Goal: Transaction & Acquisition: Purchase product/service

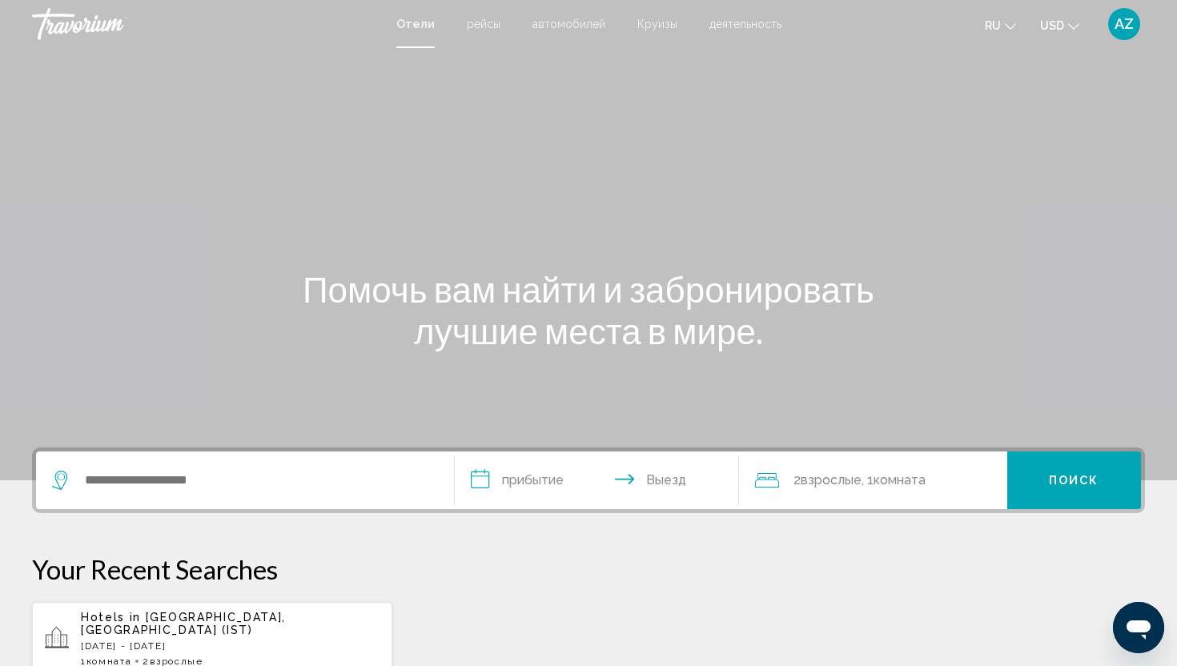
click at [1006, 23] on icon "Change language" at bounding box center [1010, 26] width 11 height 11
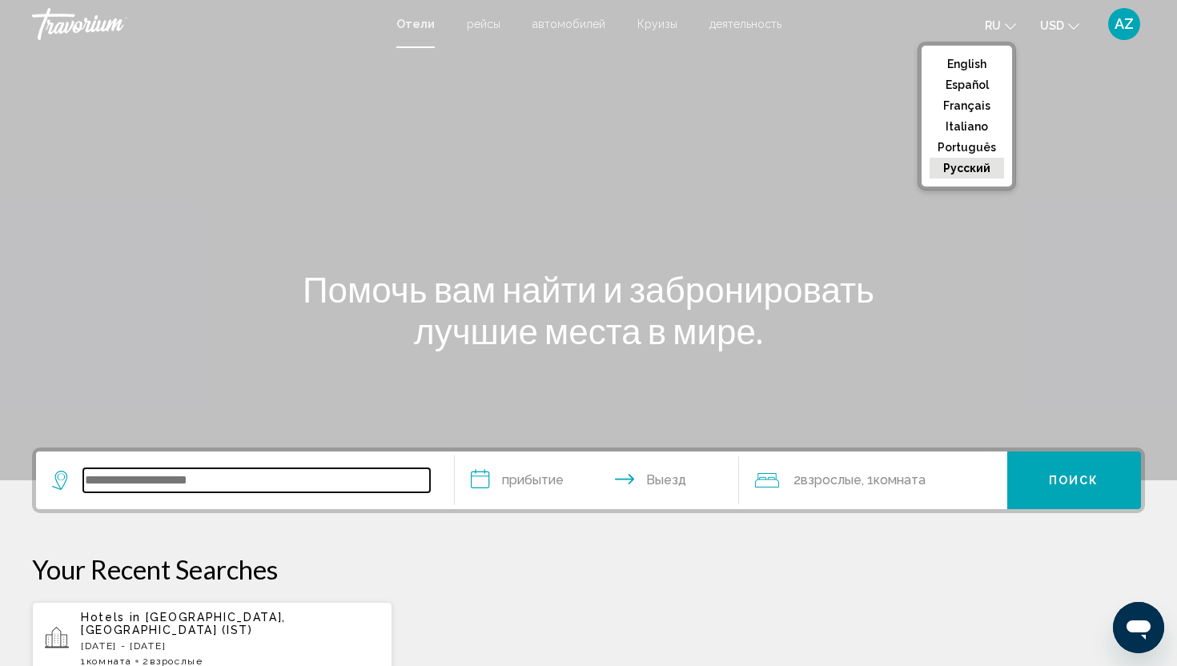
click at [208, 472] on input "Search widget" at bounding box center [256, 480] width 347 height 24
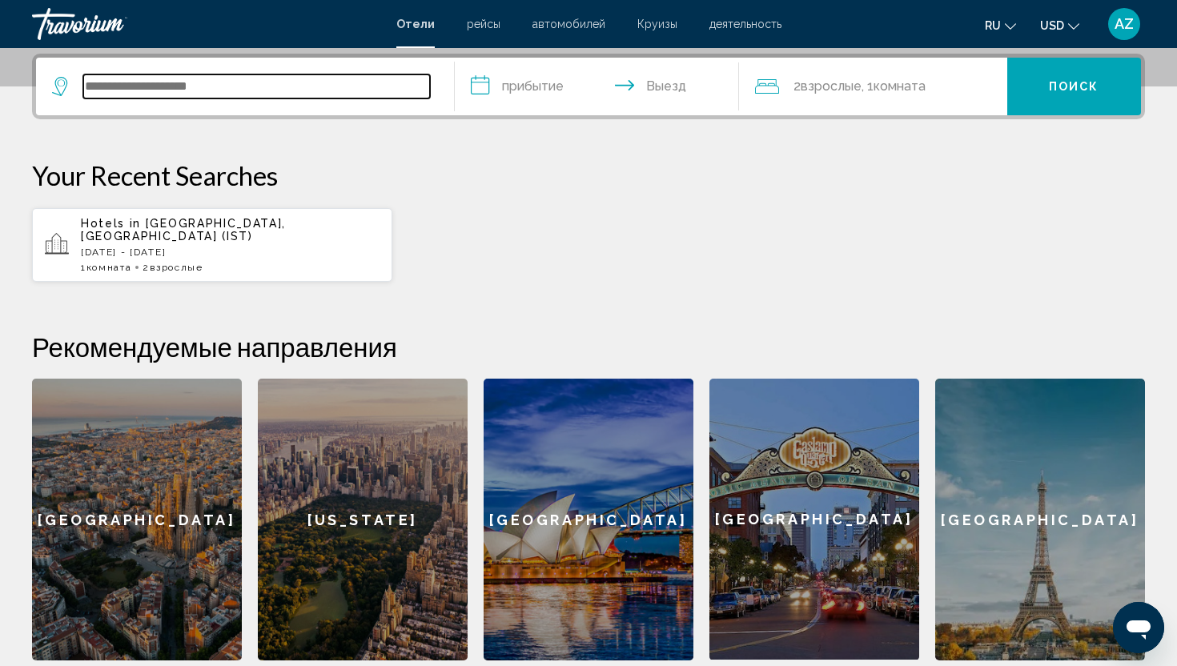
scroll to position [395, 0]
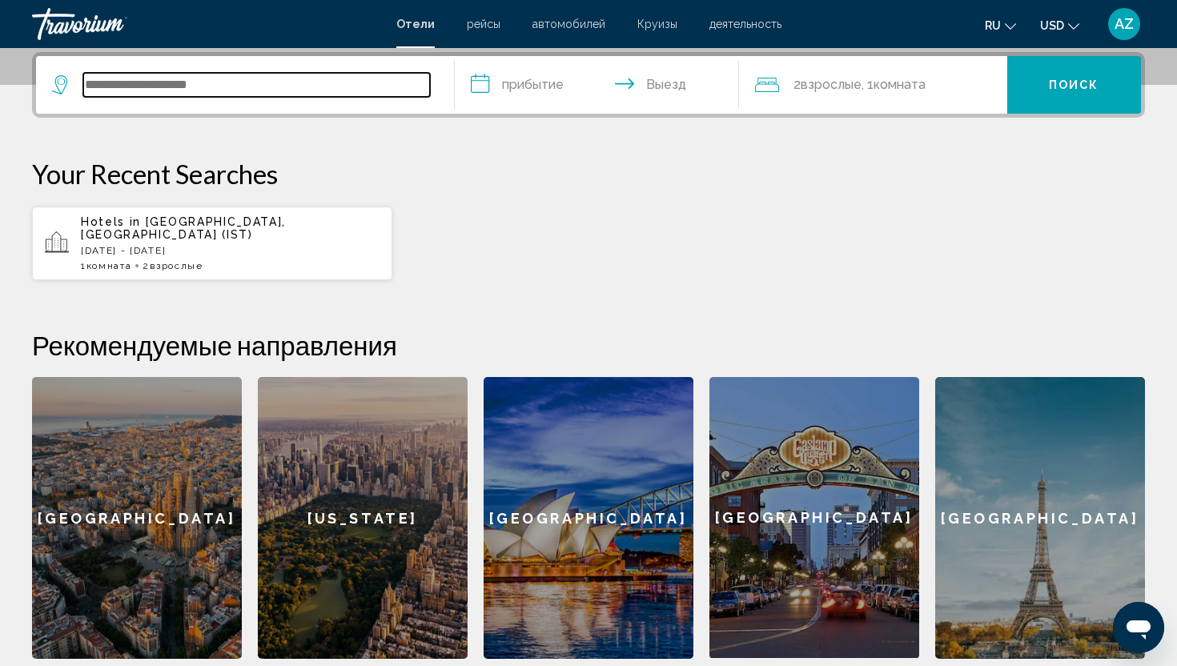
click at [279, 84] on input "Search widget" at bounding box center [256, 85] width 347 height 24
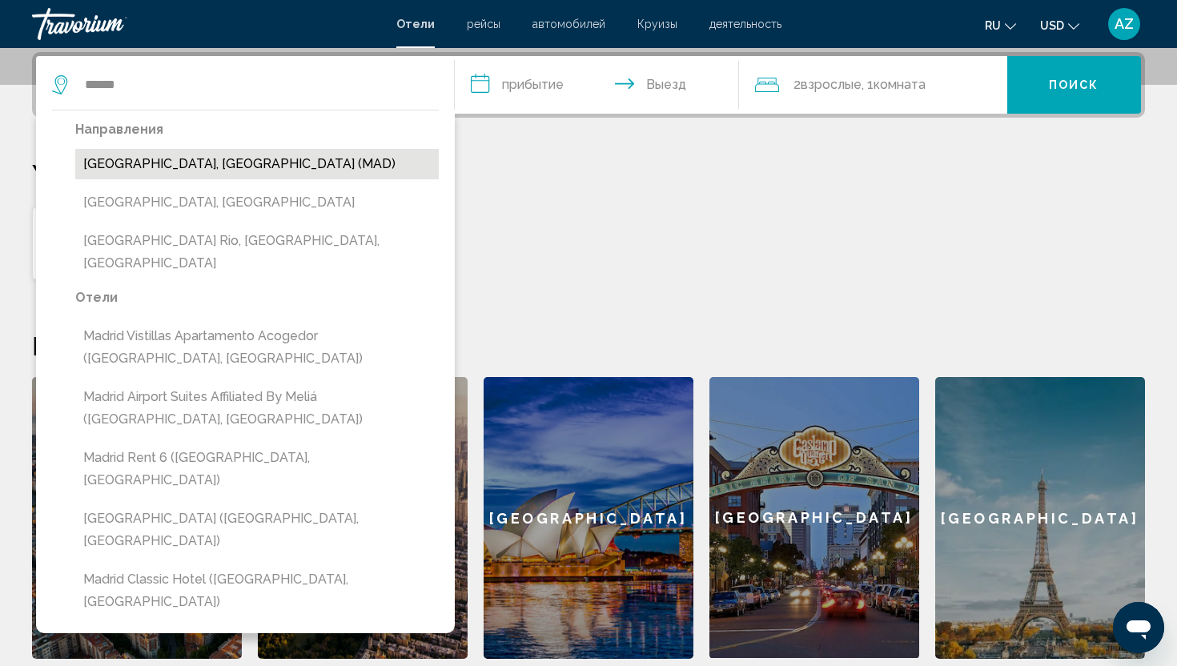
click at [249, 178] on button "[GEOGRAPHIC_DATA], [GEOGRAPHIC_DATA] (MAD)" at bounding box center [256, 164] width 363 height 30
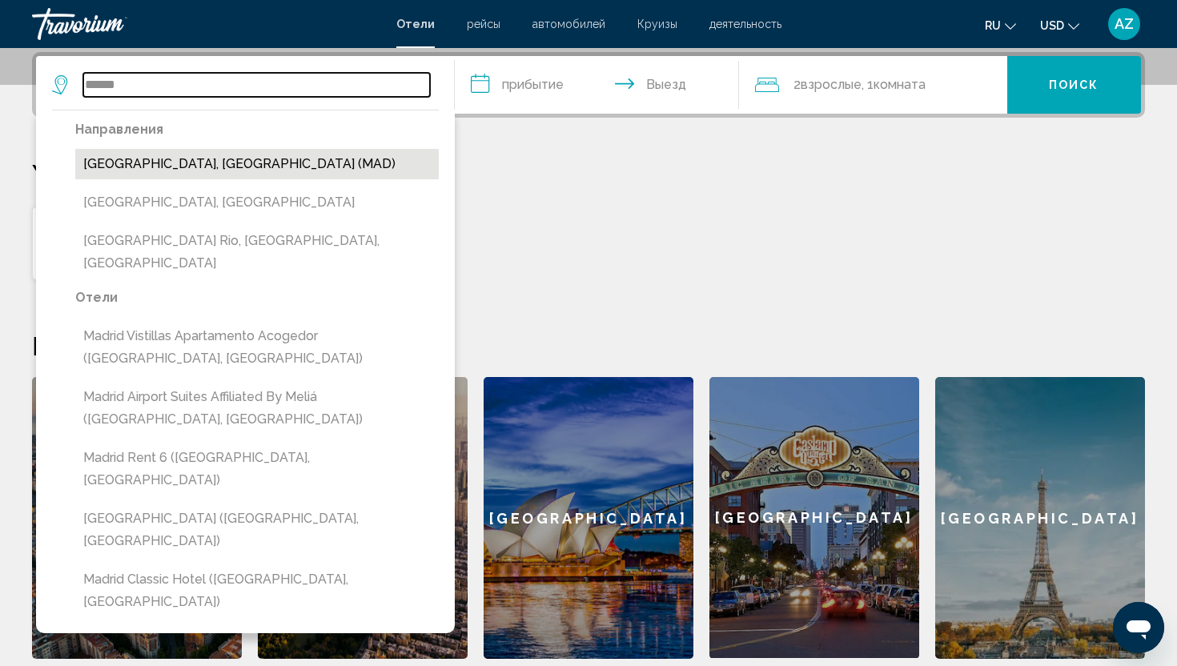
type input "**********"
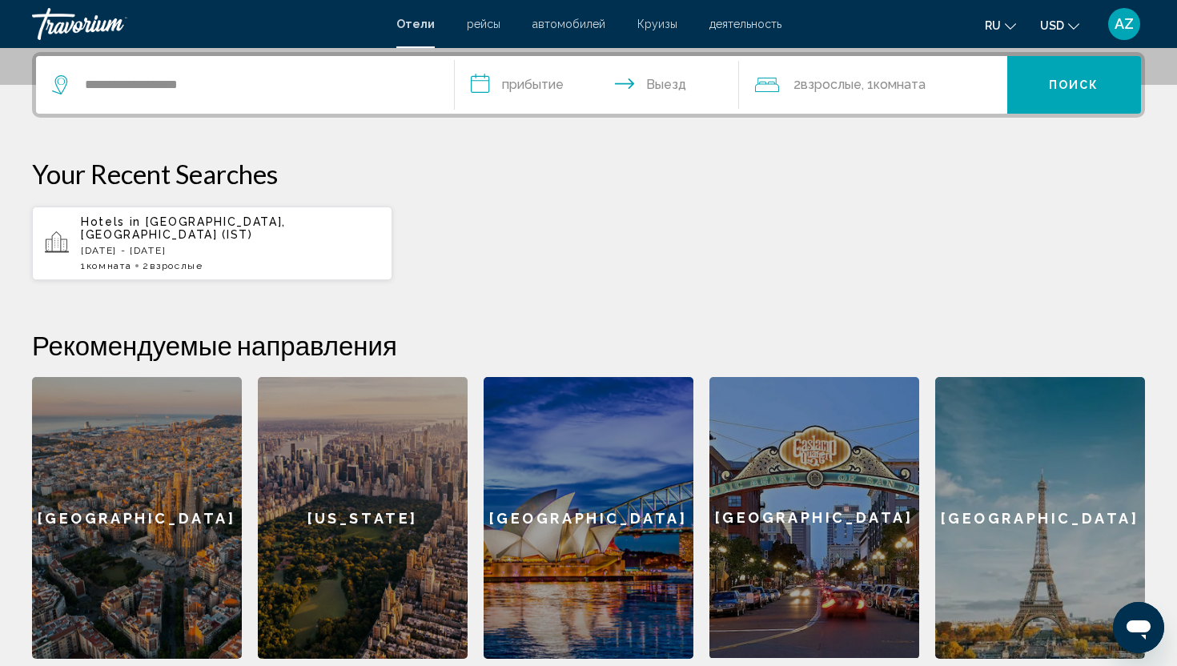
click at [547, 89] on input "**********" at bounding box center [600, 87] width 291 height 62
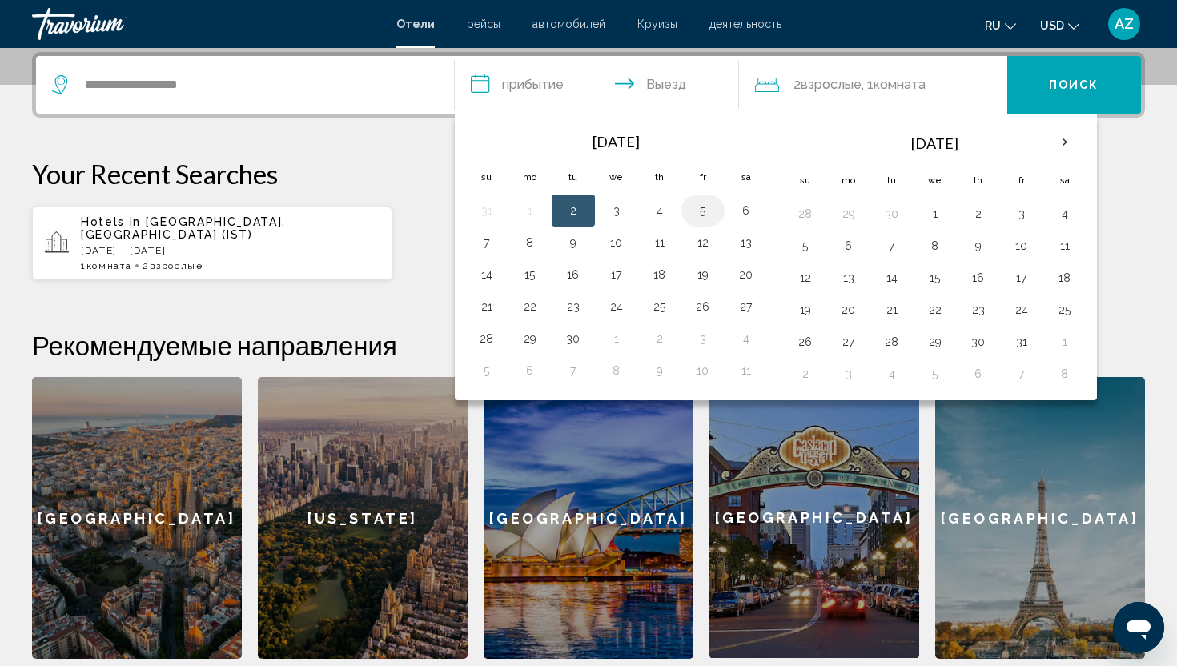
click at [698, 209] on button "5" at bounding box center [703, 210] width 26 height 22
click at [576, 213] on button "2" at bounding box center [573, 210] width 26 height 22
type input "**********"
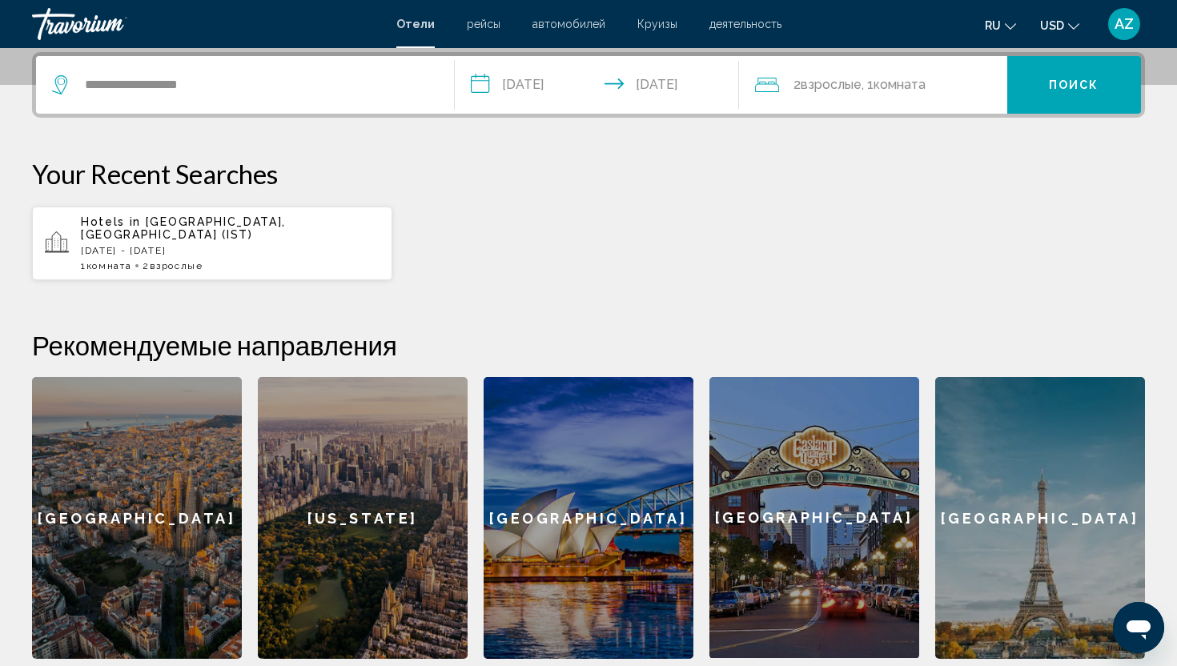
click at [881, 97] on div "2 Взрослый Взрослые , 1 Комната номера" at bounding box center [881, 85] width 252 height 58
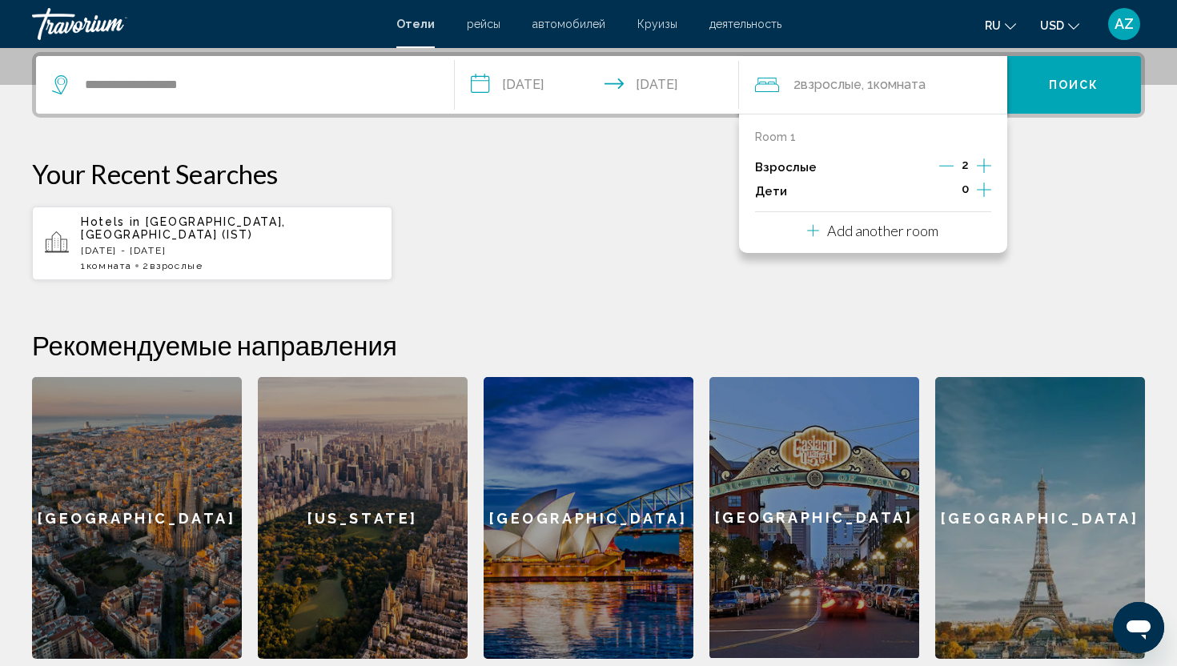
drag, startPoint x: 981, startPoint y: 161, endPoint x: 990, endPoint y: 161, distance: 8.8
click at [981, 161] on icon "Increment adults" at bounding box center [984, 165] width 14 height 19
click at [1048, 177] on p "Your Recent Searches" at bounding box center [588, 174] width 1113 height 32
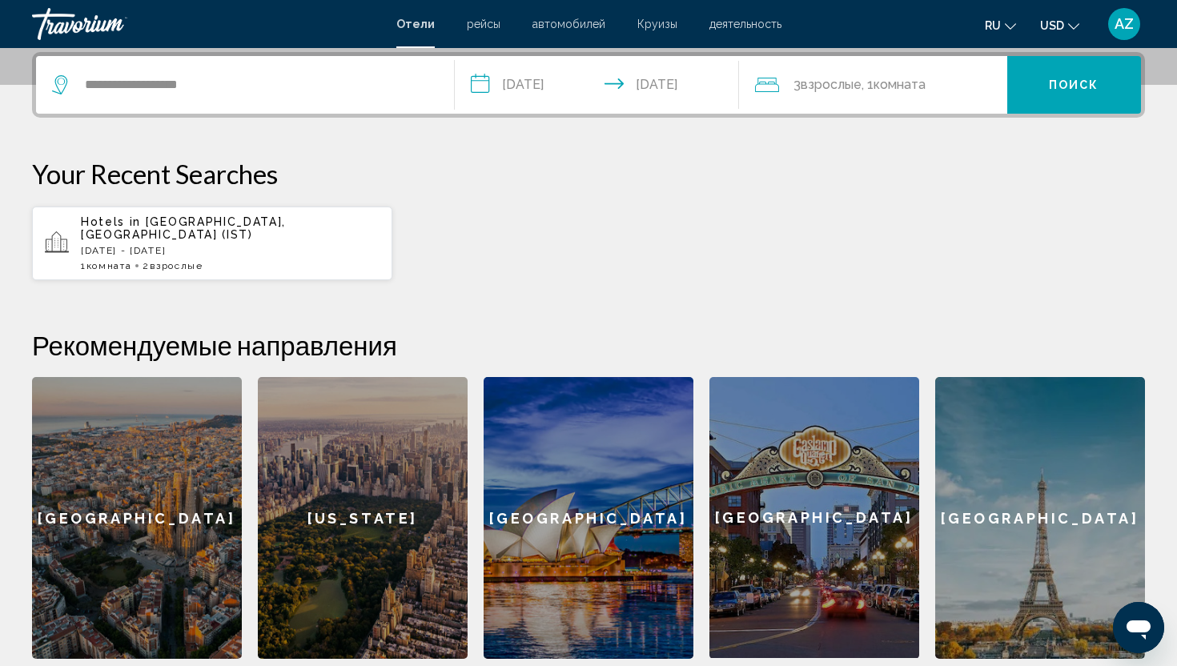
click at [1065, 67] on button "Поиск" at bounding box center [1074, 85] width 134 height 58
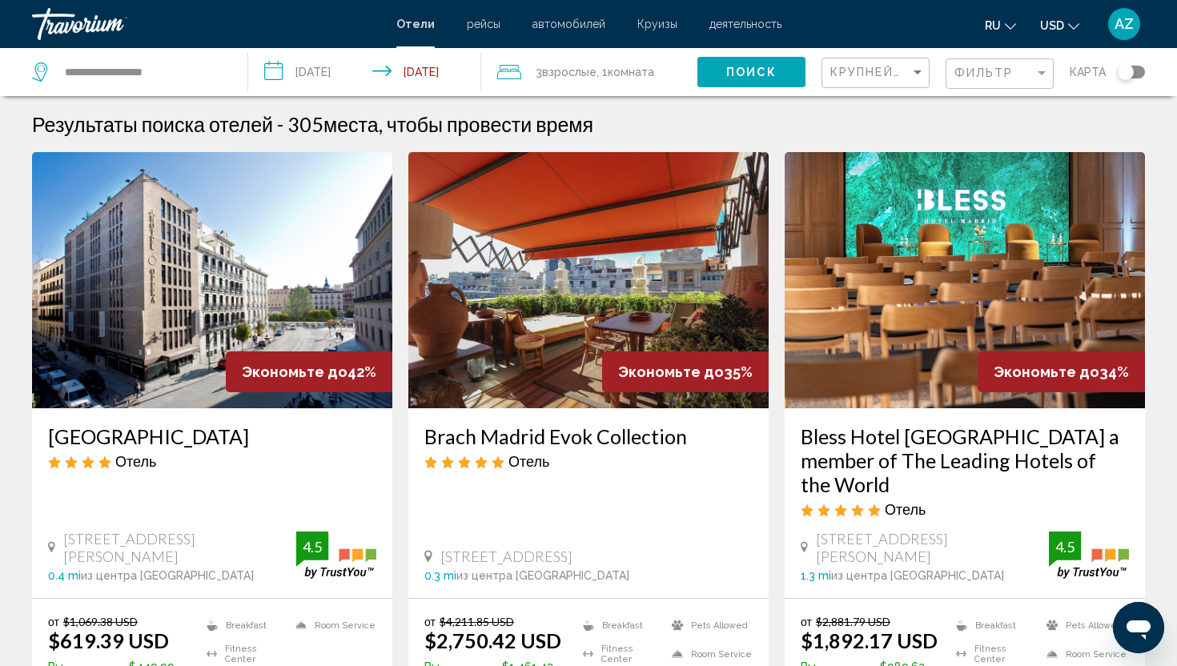
click at [884, 63] on div "Крупнейшие сбережения" at bounding box center [877, 73] width 94 height 30
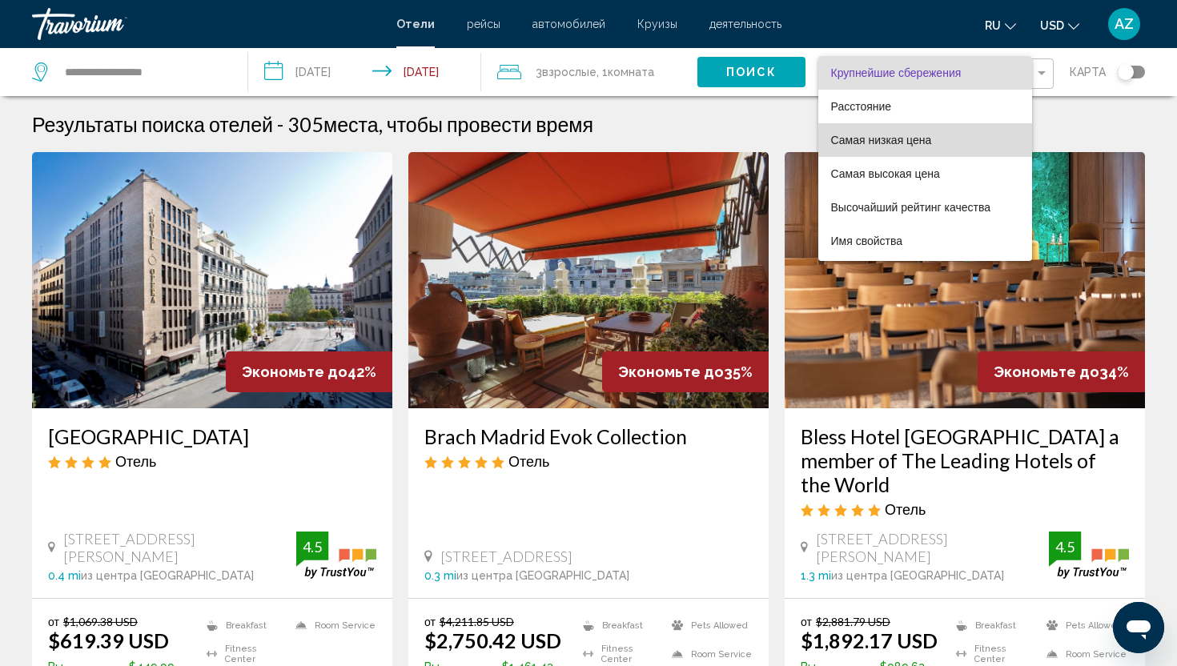
click at [964, 131] on span "Самая низкая цена" at bounding box center [925, 140] width 188 height 34
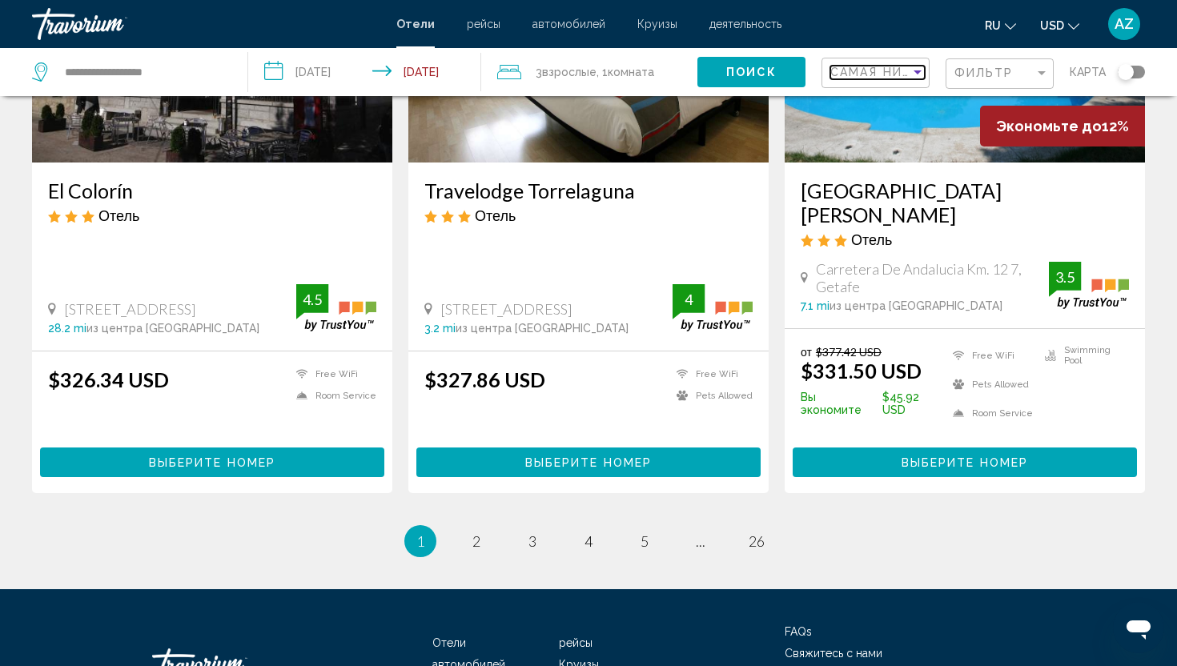
scroll to position [2028, 0]
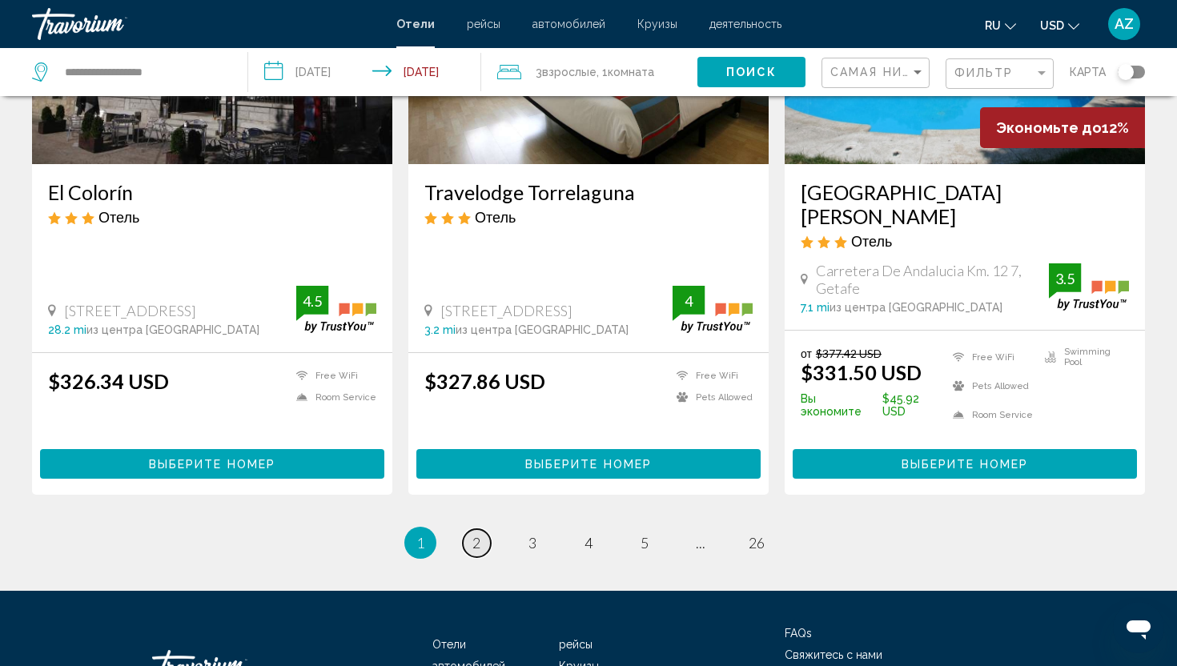
click at [470, 529] on link "page 2" at bounding box center [477, 543] width 28 height 28
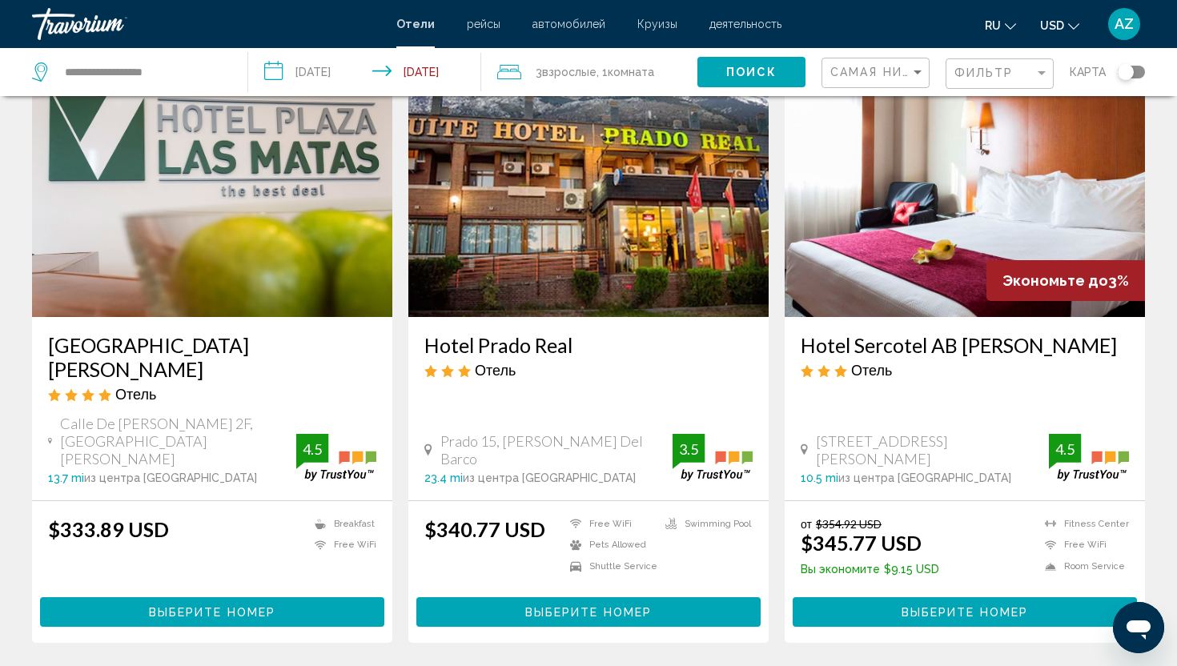
scroll to position [89, 0]
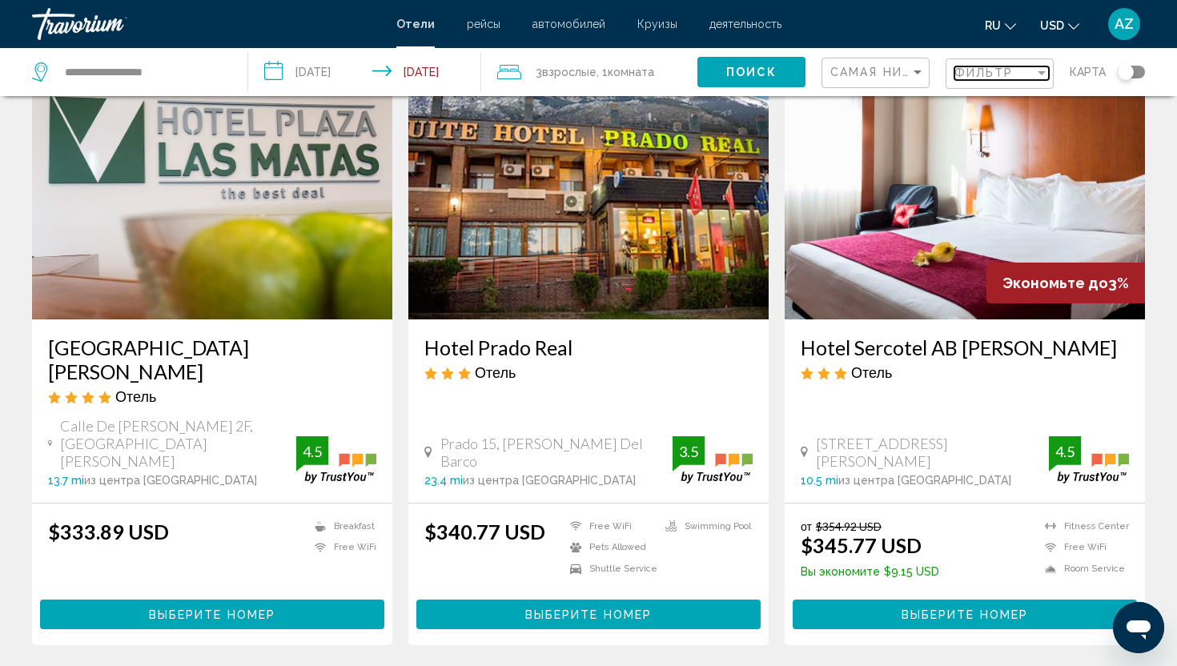
click at [974, 72] on span "Фильтр" at bounding box center [983, 72] width 59 height 13
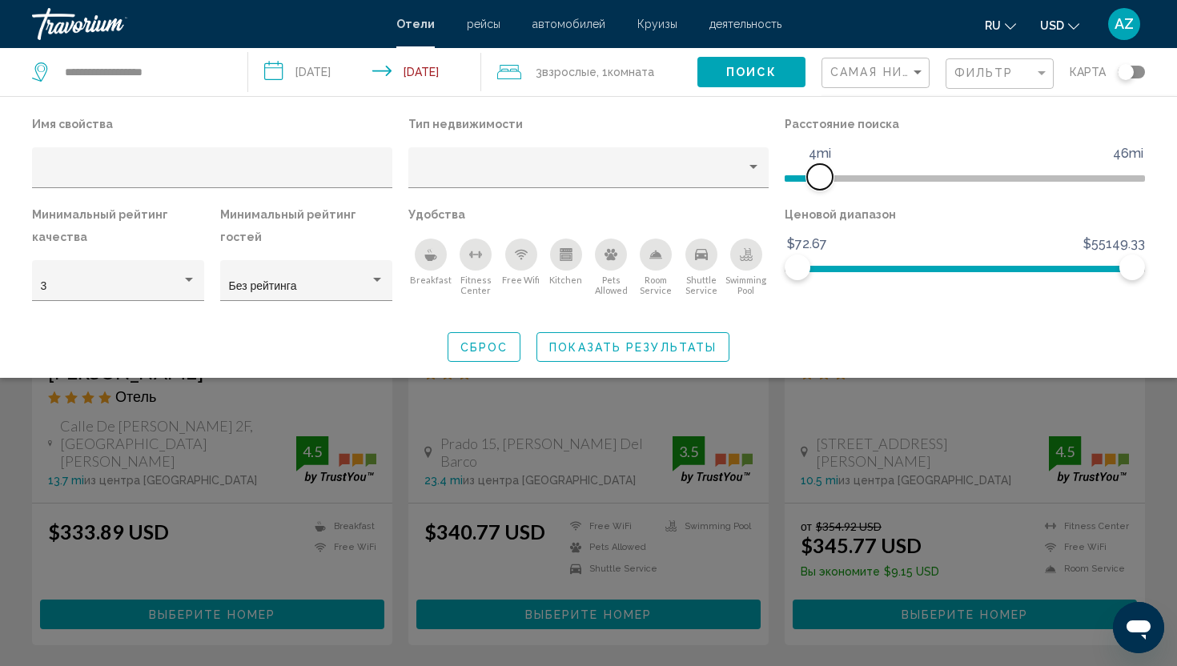
click at [820, 175] on span "Hotel Filters" at bounding box center [802, 178] width 35 height 6
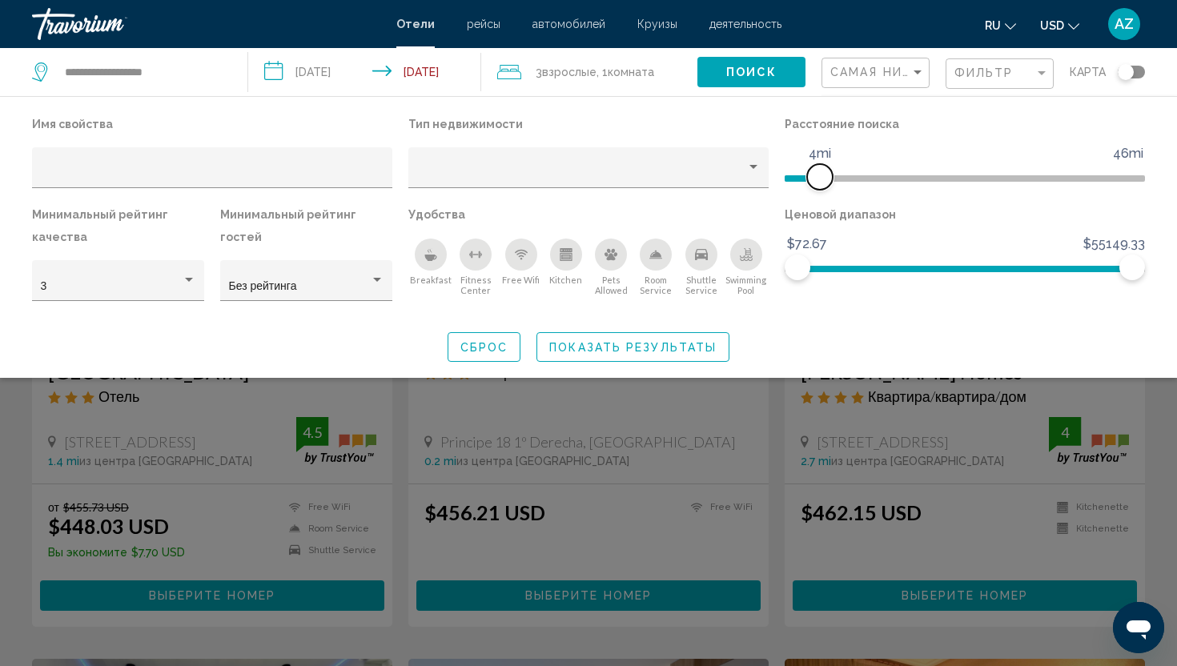
click at [836, 175] on ngx-slider "1mi 46mi 4mi" at bounding box center [965, 176] width 360 height 3
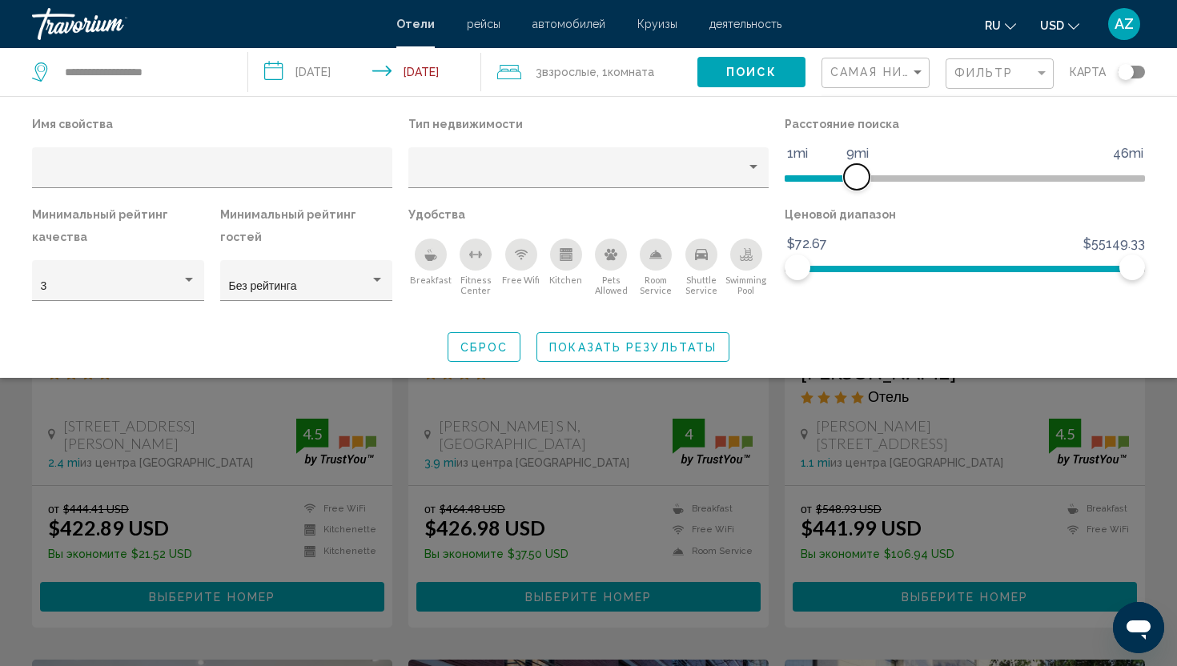
click at [857, 175] on span "Hotel Filters" at bounding box center [965, 178] width 360 height 6
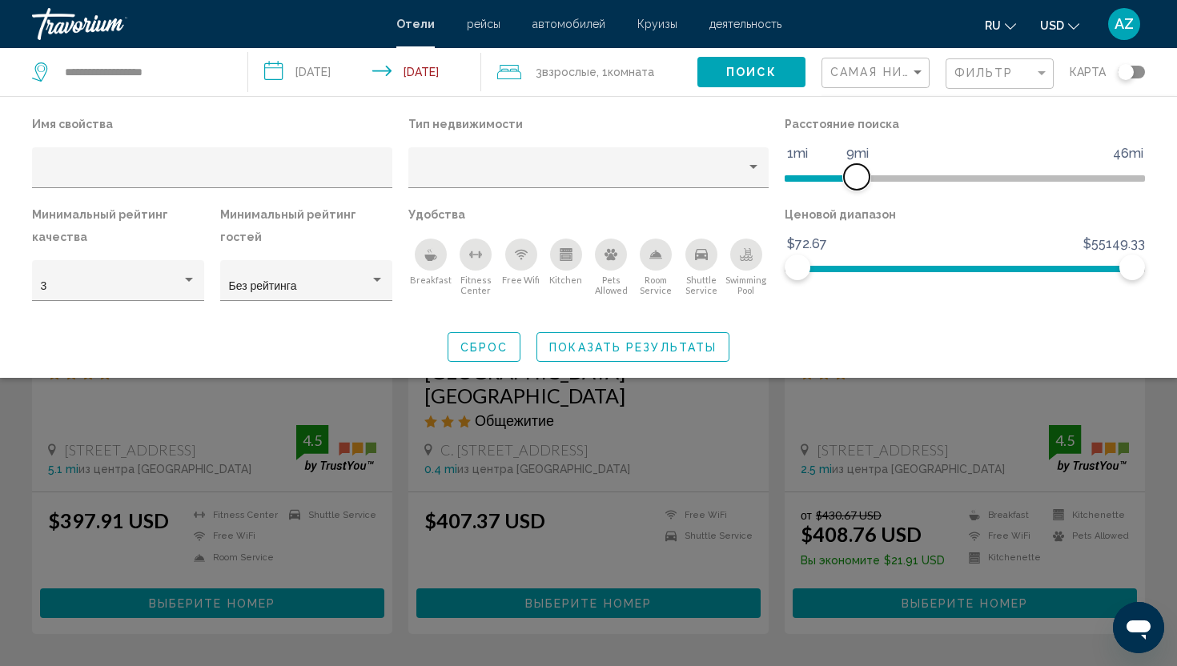
click at [868, 175] on span "Hotel Filters" at bounding box center [857, 177] width 26 height 26
click at [881, 175] on span "Hotel Filters" at bounding box center [965, 178] width 360 height 6
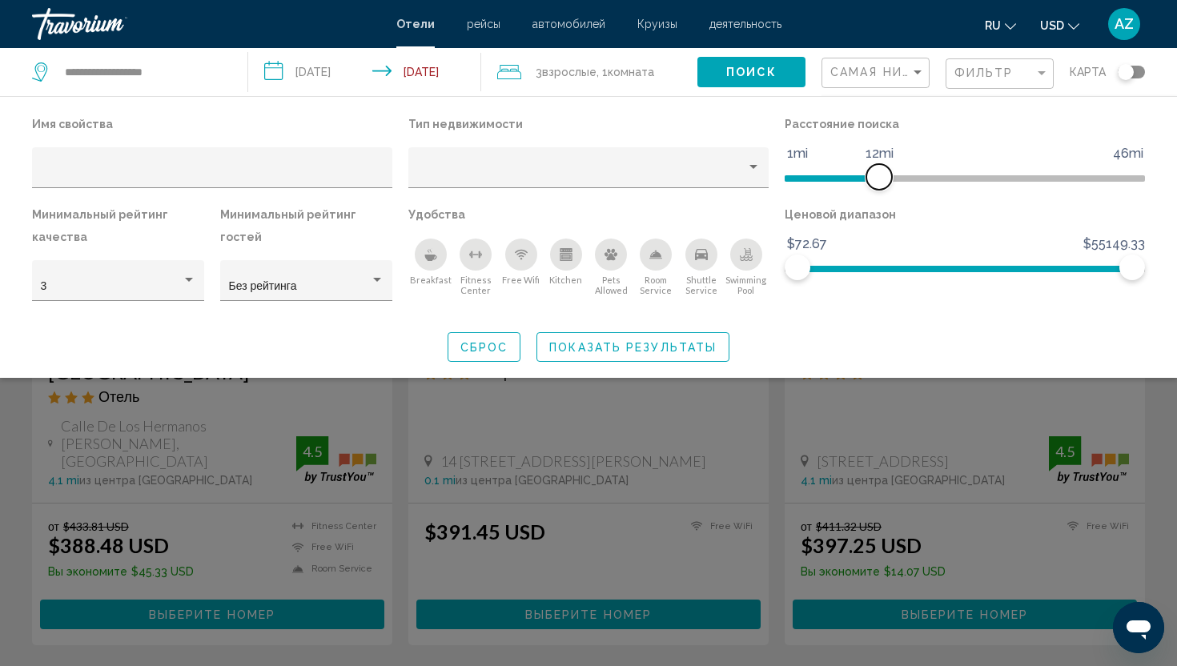
click at [861, 181] on span "Hotel Filters" at bounding box center [832, 178] width 94 height 6
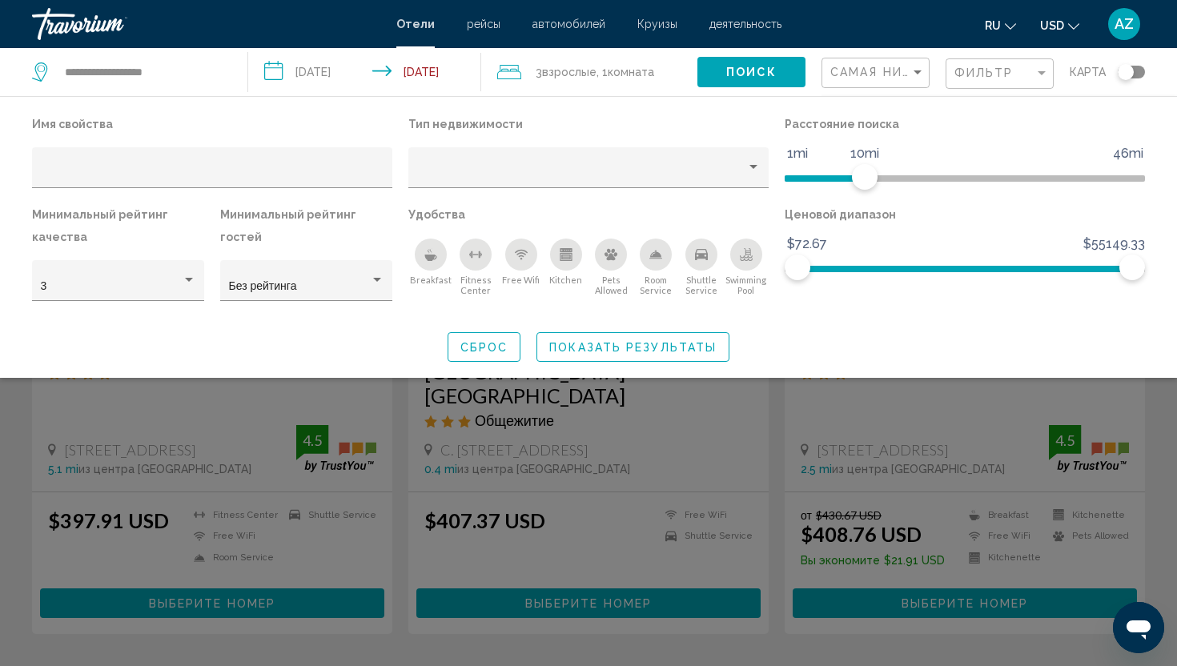
click at [687, 411] on div "Search widget" at bounding box center [588, 453] width 1177 height 426
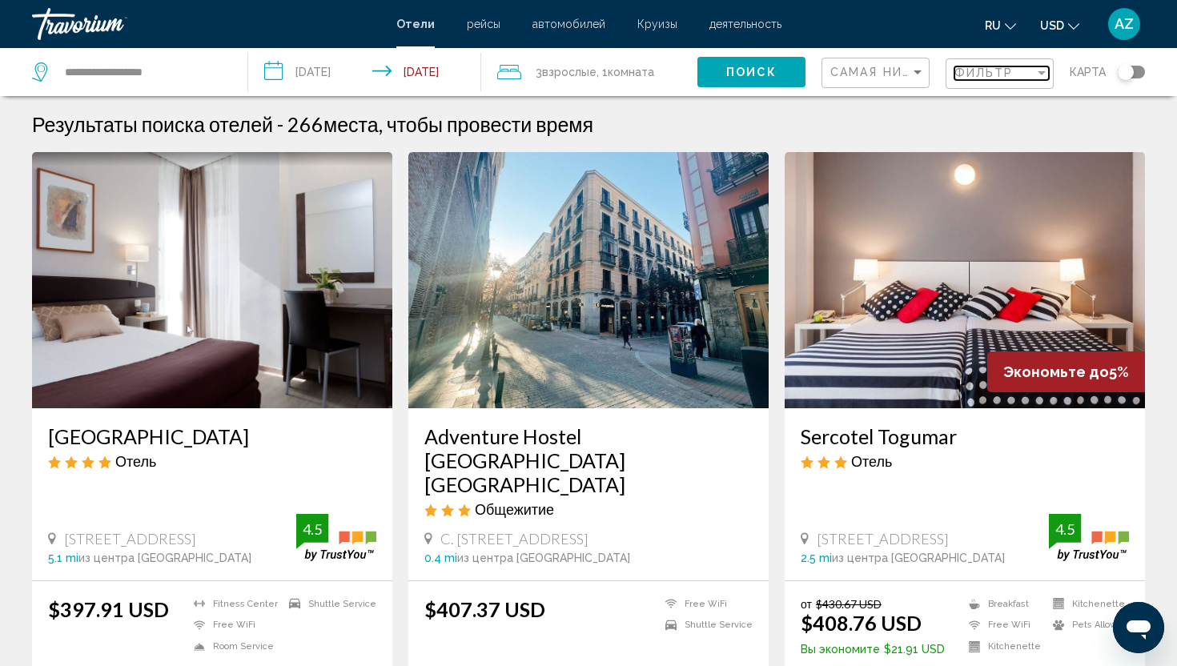
click at [977, 79] on span "Фильтр" at bounding box center [983, 72] width 59 height 13
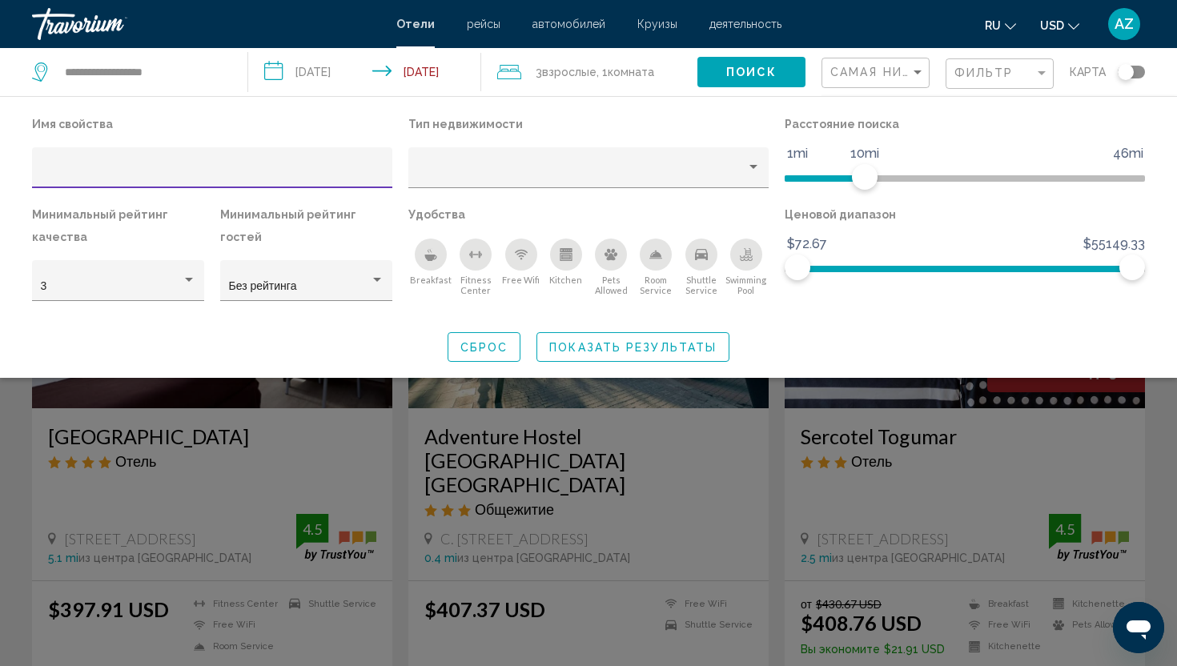
click at [735, 396] on div "Search widget" at bounding box center [588, 453] width 1177 height 426
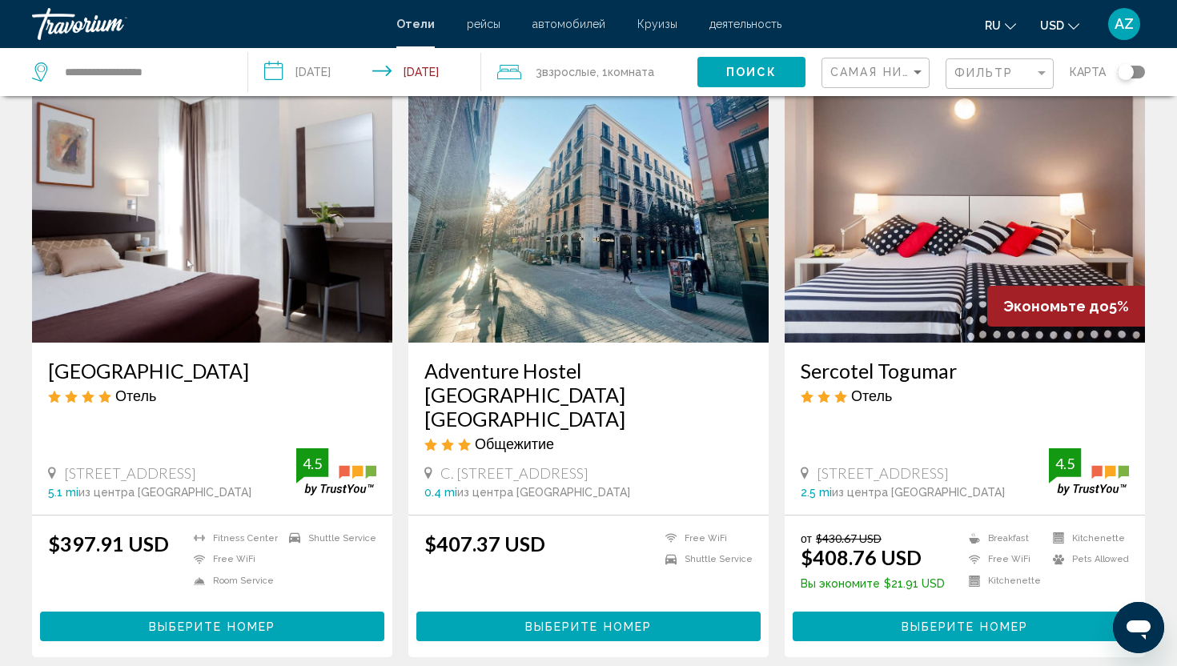
scroll to position [67, 0]
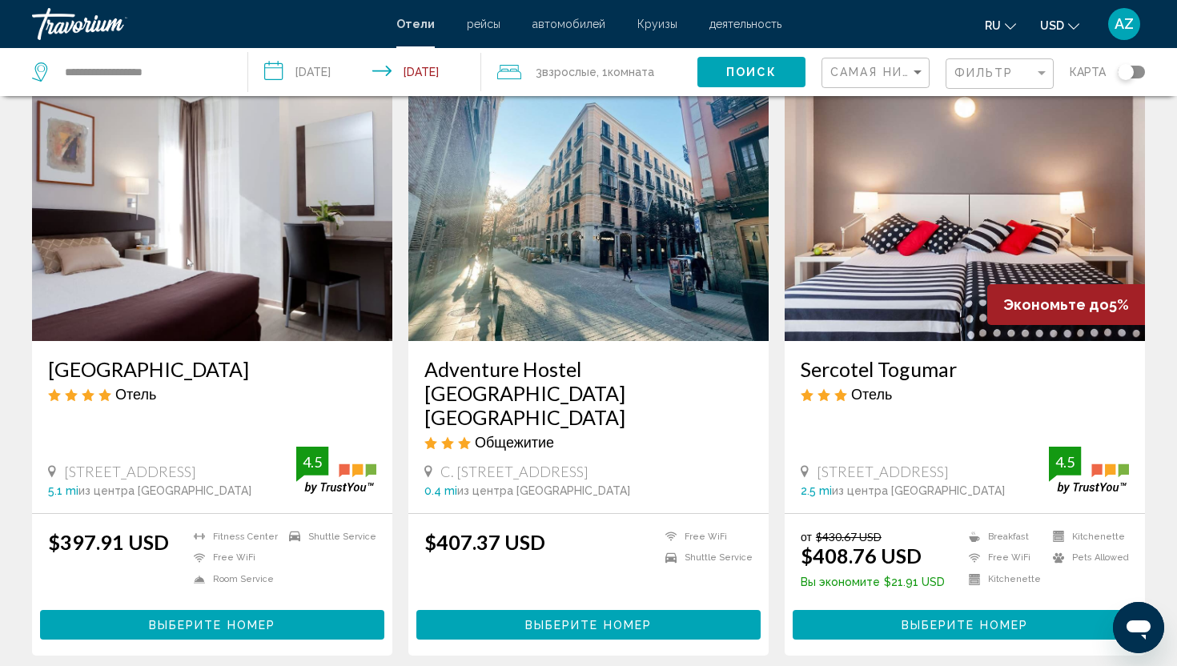
click at [1062, 34] on button "USD USD ($) MXN (Mex$) CAD (Can$) GBP (£) EUR (€) AUD (A$) NZD (NZ$) CNY (CN¥)" at bounding box center [1059, 25] width 39 height 23
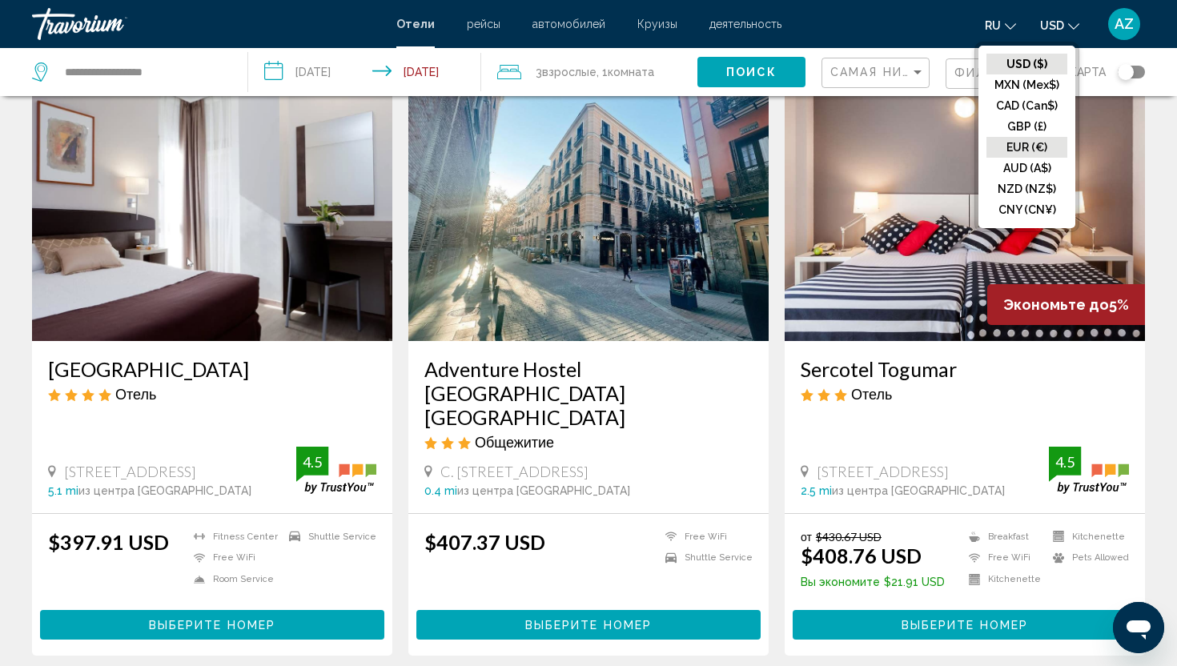
click at [1037, 150] on button "EUR (€)" at bounding box center [1026, 147] width 81 height 21
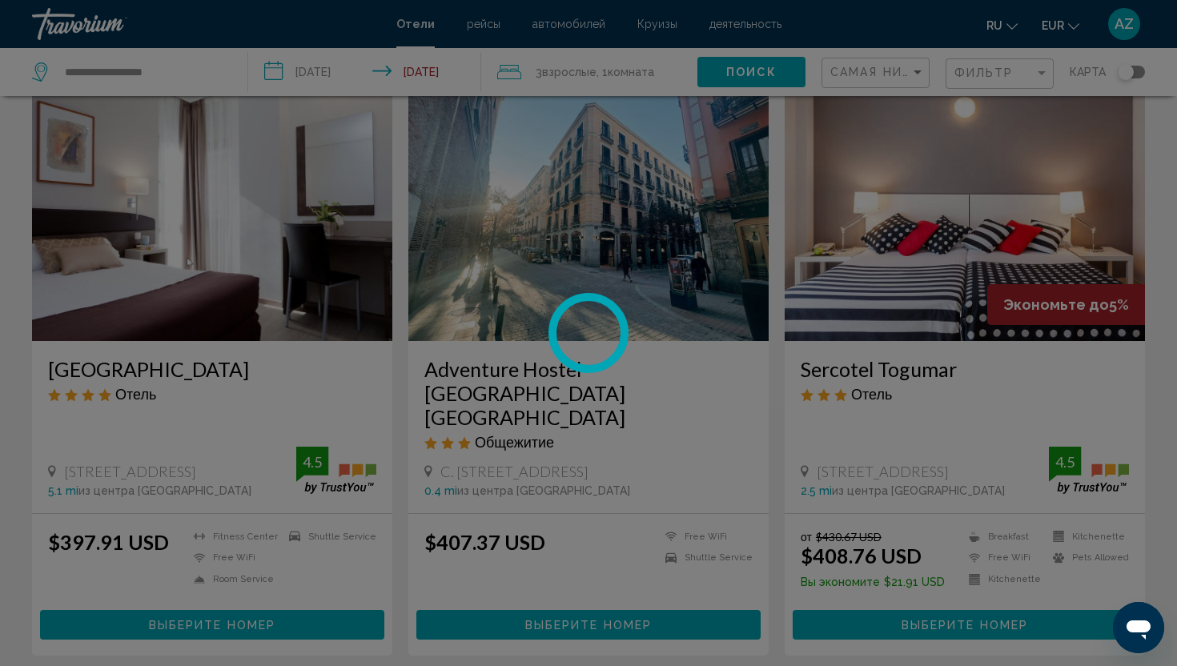
scroll to position [0, 0]
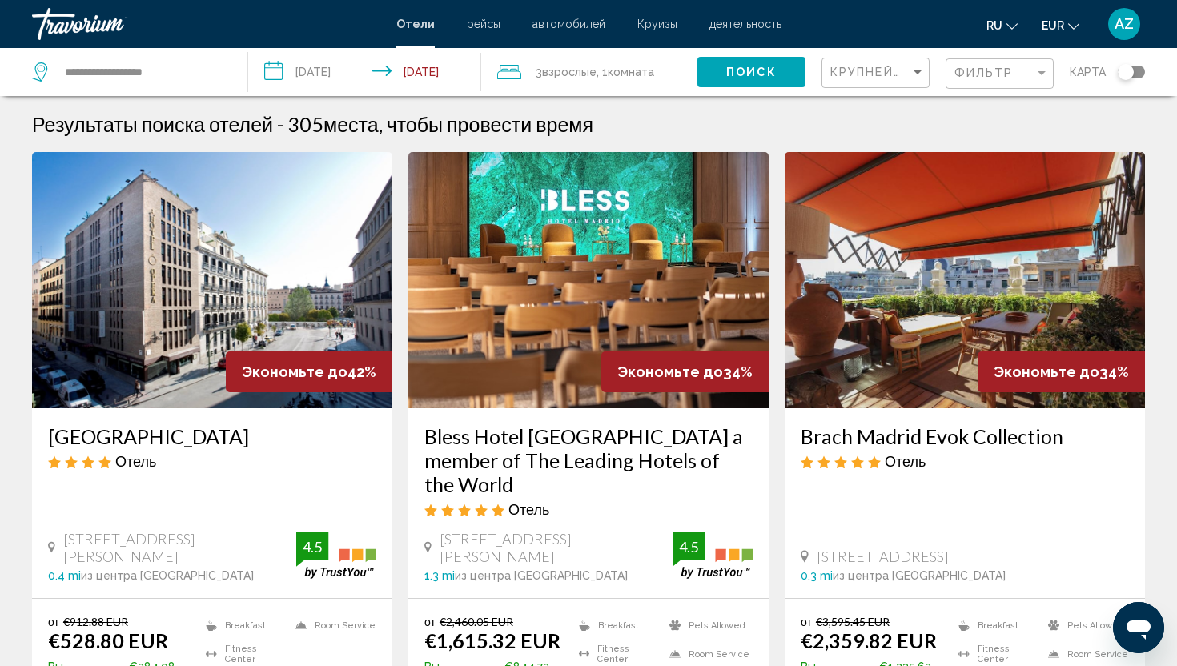
click at [886, 58] on div "Крупнейшие сбережения" at bounding box center [877, 73] width 94 height 30
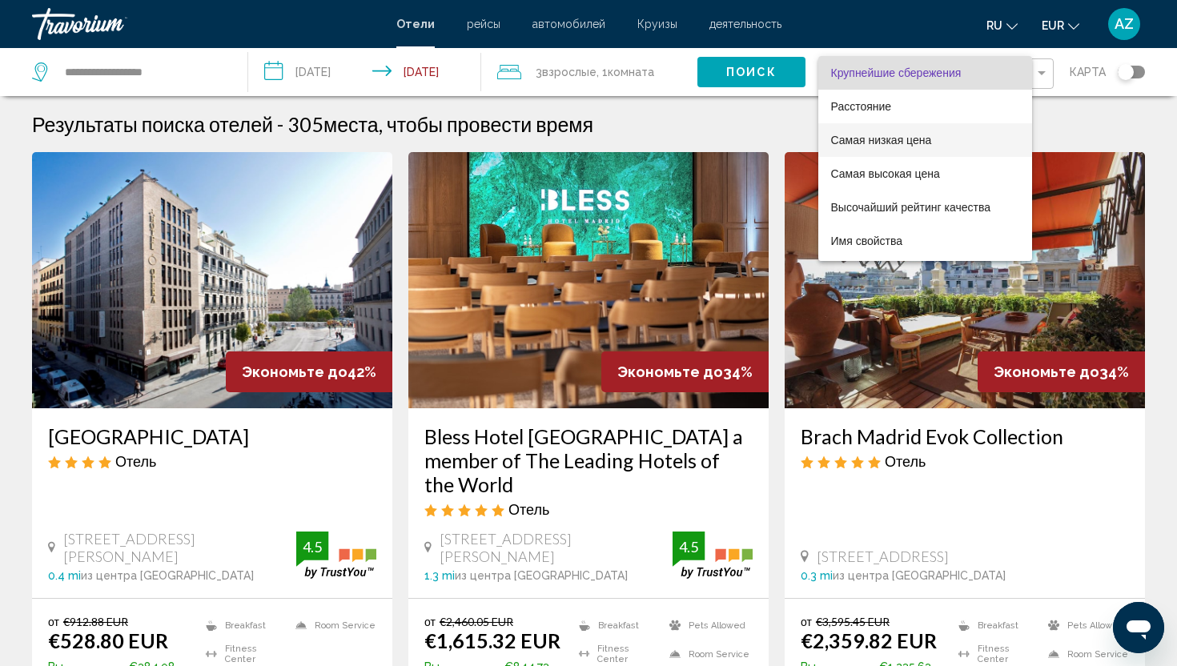
click at [897, 147] on span "Самая низкая цена" at bounding box center [925, 140] width 188 height 34
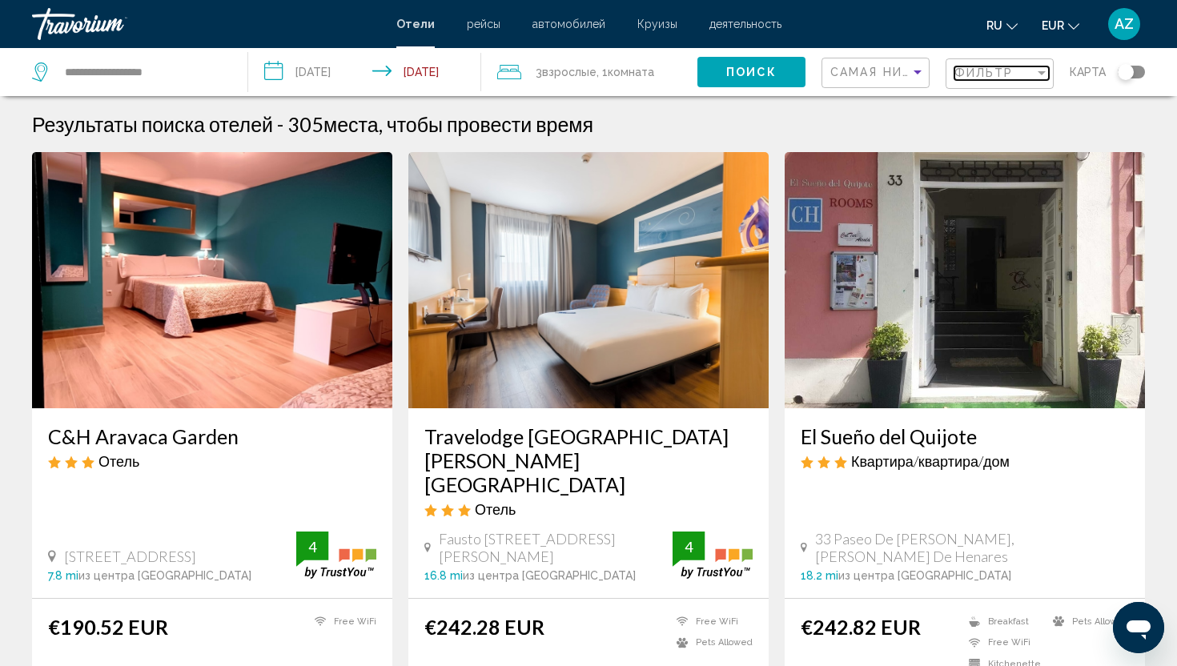
click at [1009, 74] on span "Фильтр" at bounding box center [983, 72] width 59 height 13
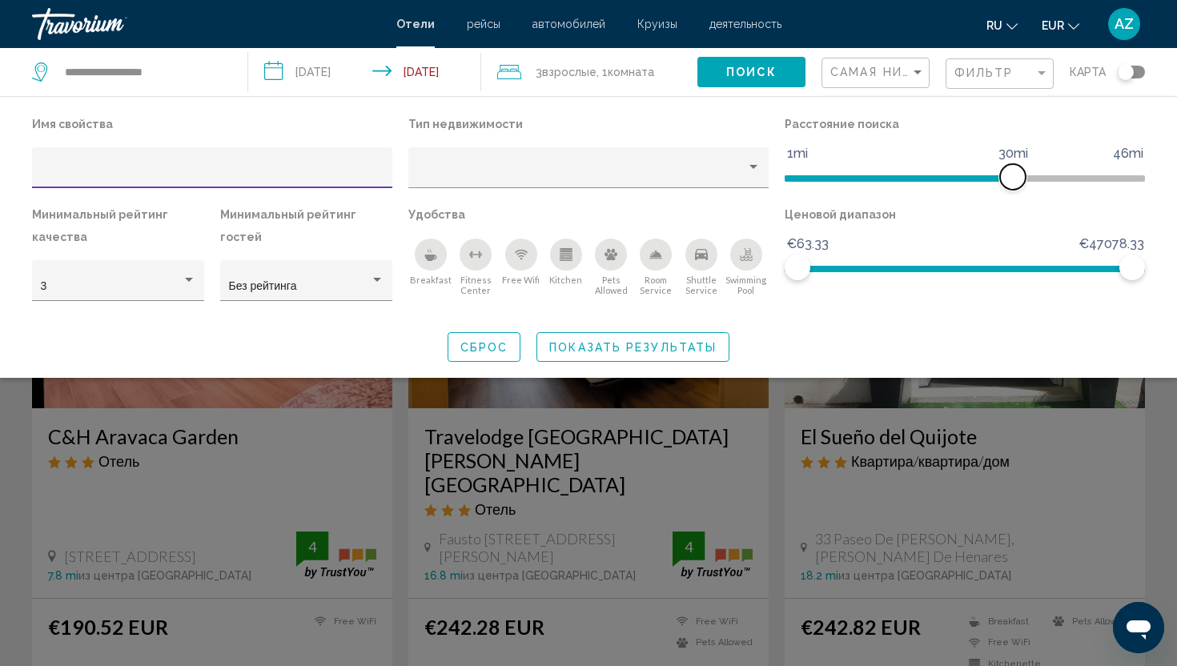
click at [861, 179] on span "Hotel Filters" at bounding box center [899, 178] width 228 height 6
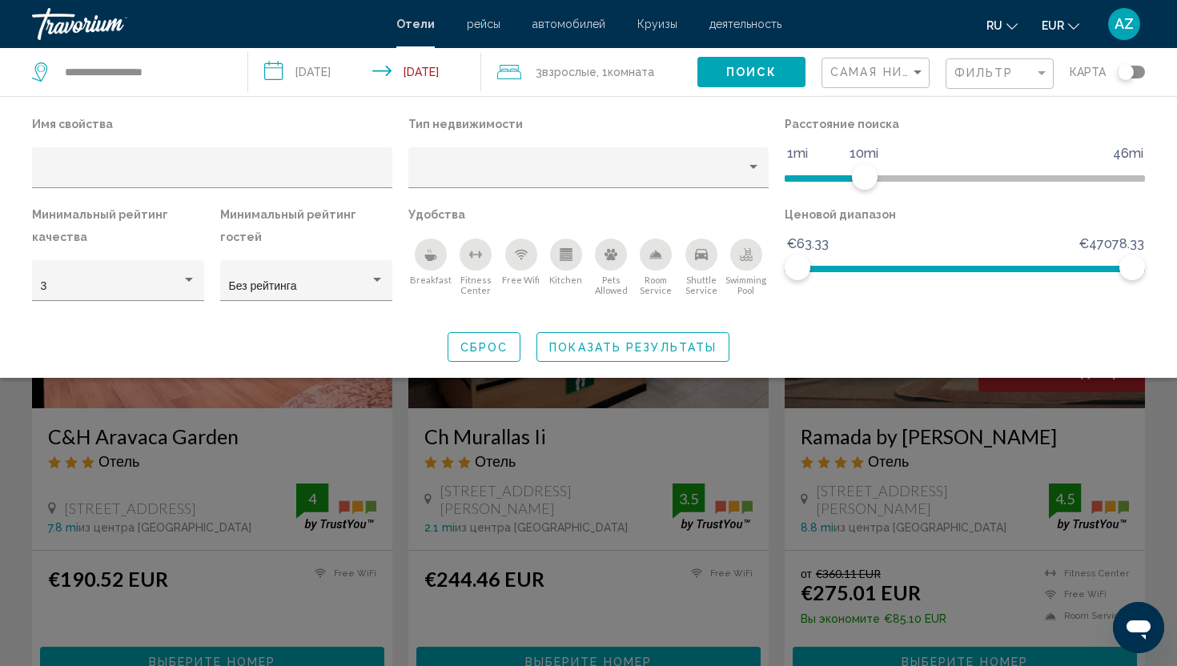
click at [1154, 445] on div "Search widget" at bounding box center [588, 453] width 1177 height 426
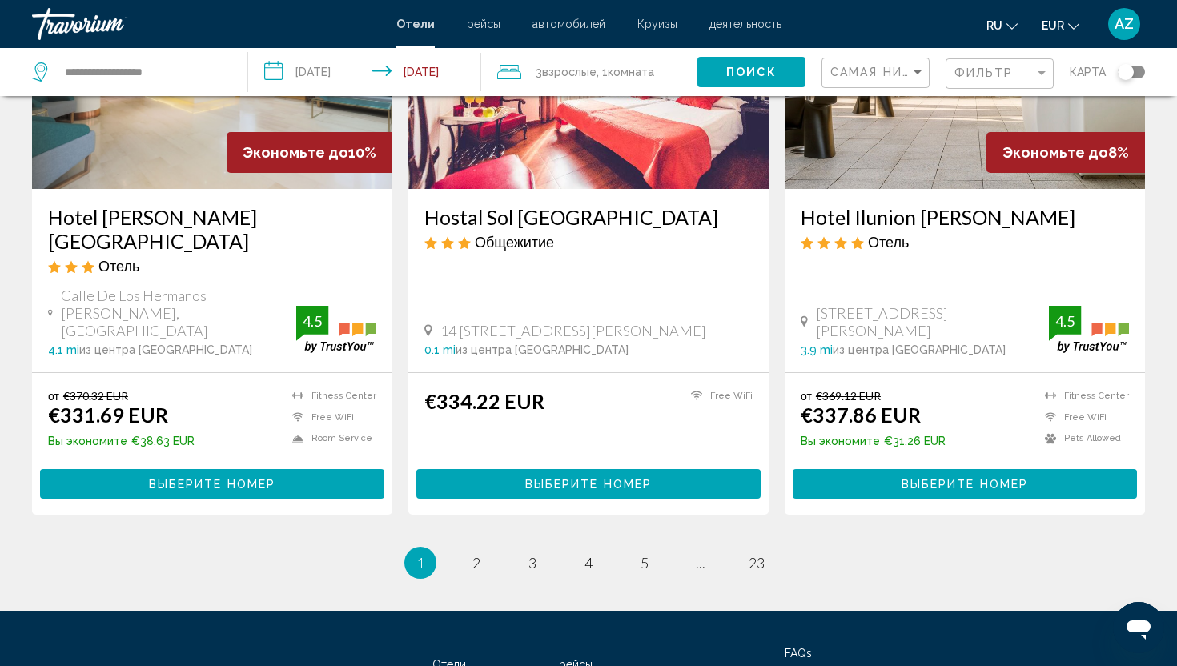
scroll to position [2035, 0]
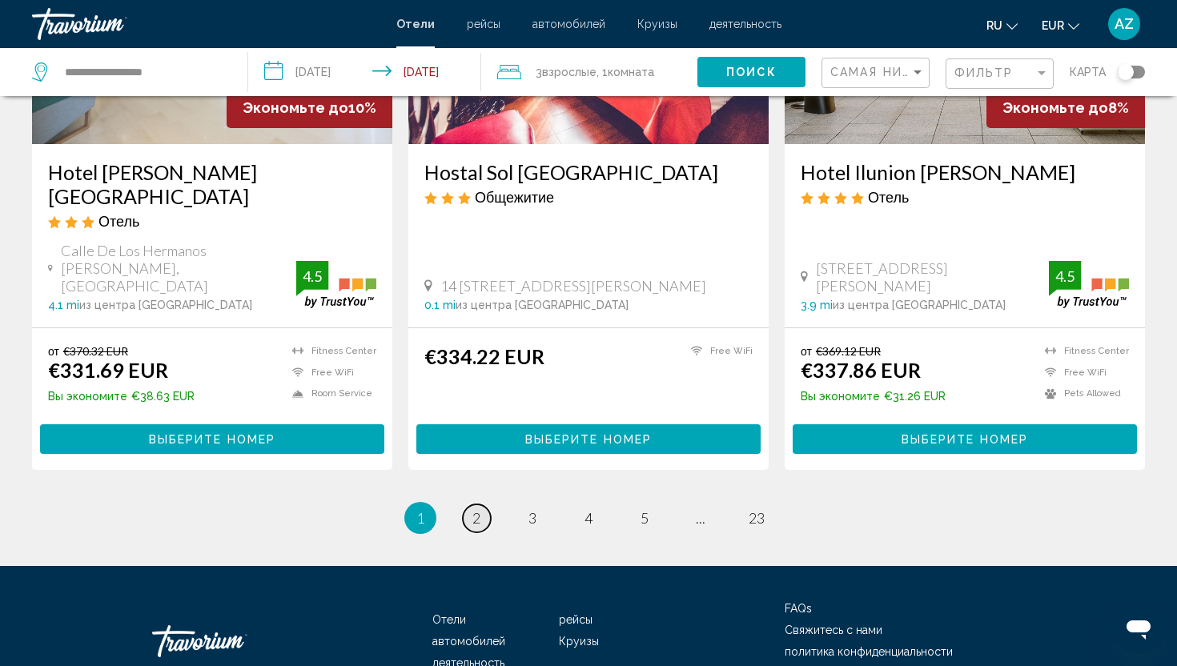
click at [475, 509] on span "2" at bounding box center [476, 518] width 8 height 18
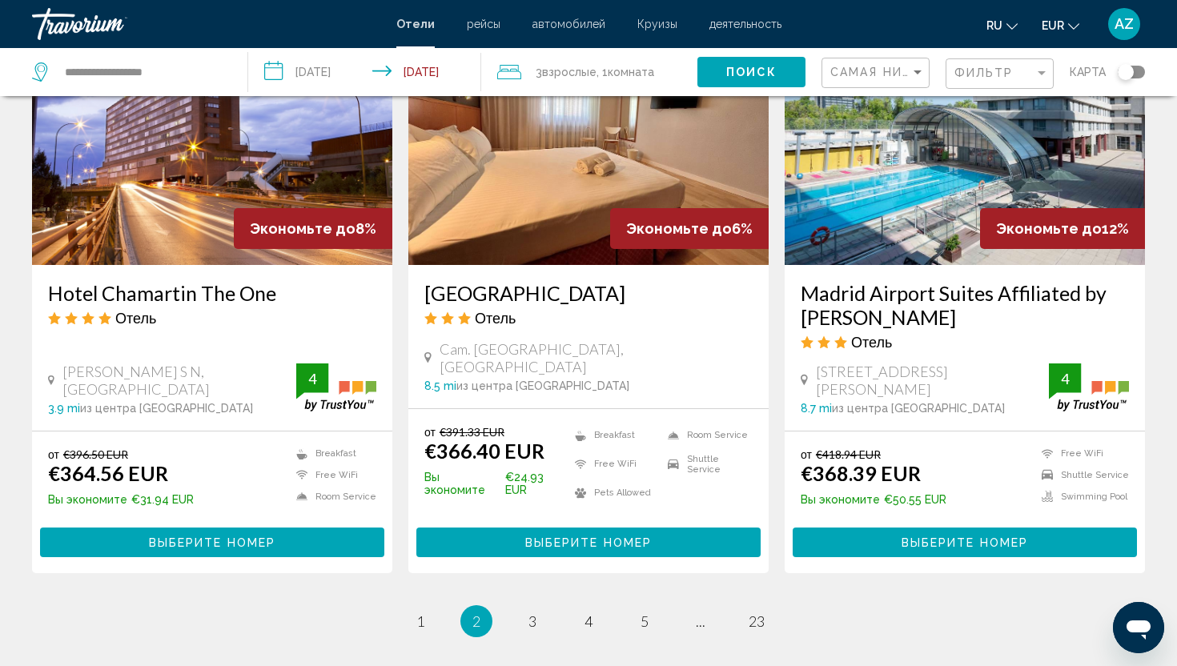
scroll to position [1918, 0]
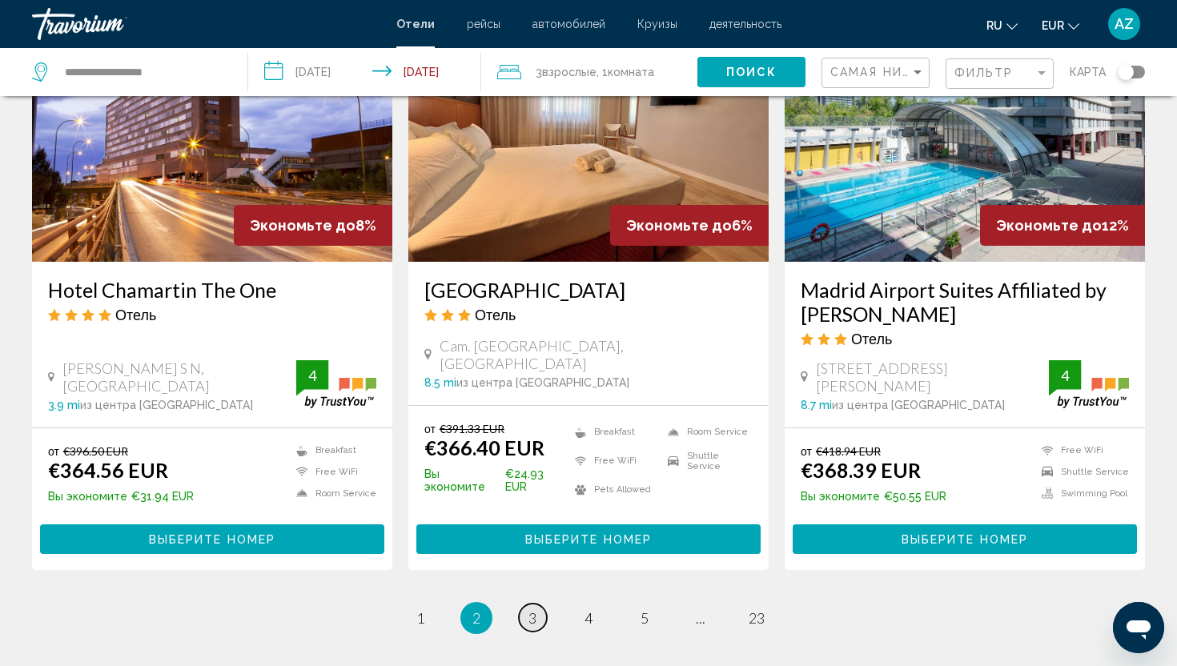
click at [524, 604] on link "page 3" at bounding box center [533, 618] width 28 height 28
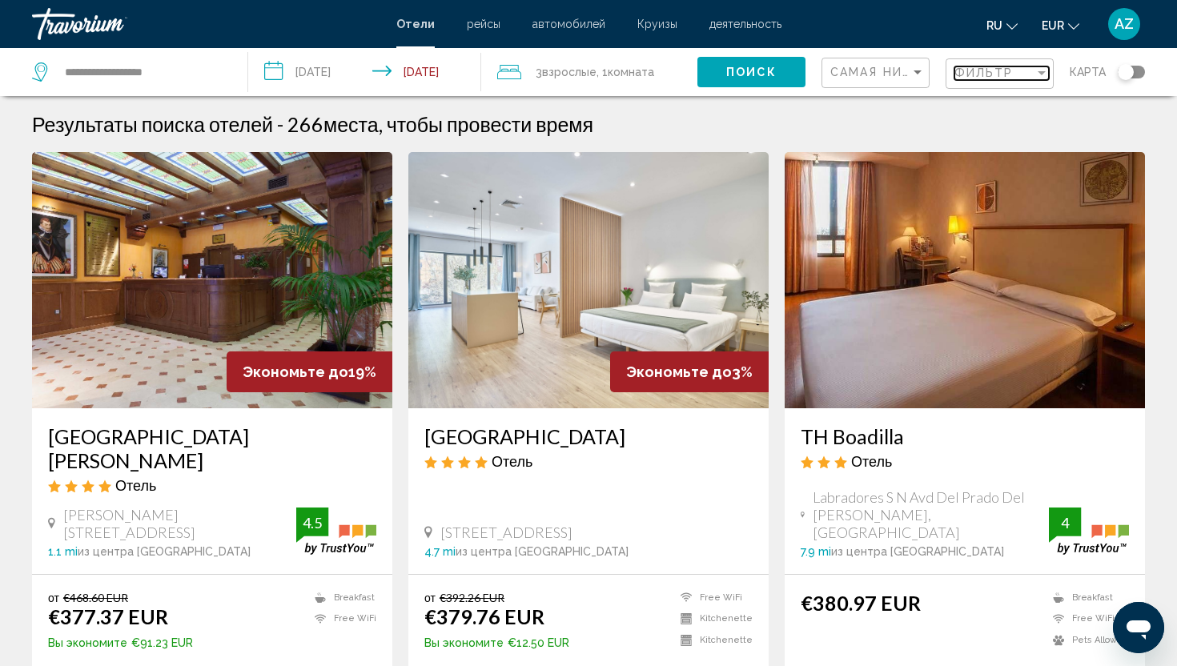
click at [989, 74] on span "Фильтр" at bounding box center [983, 72] width 59 height 13
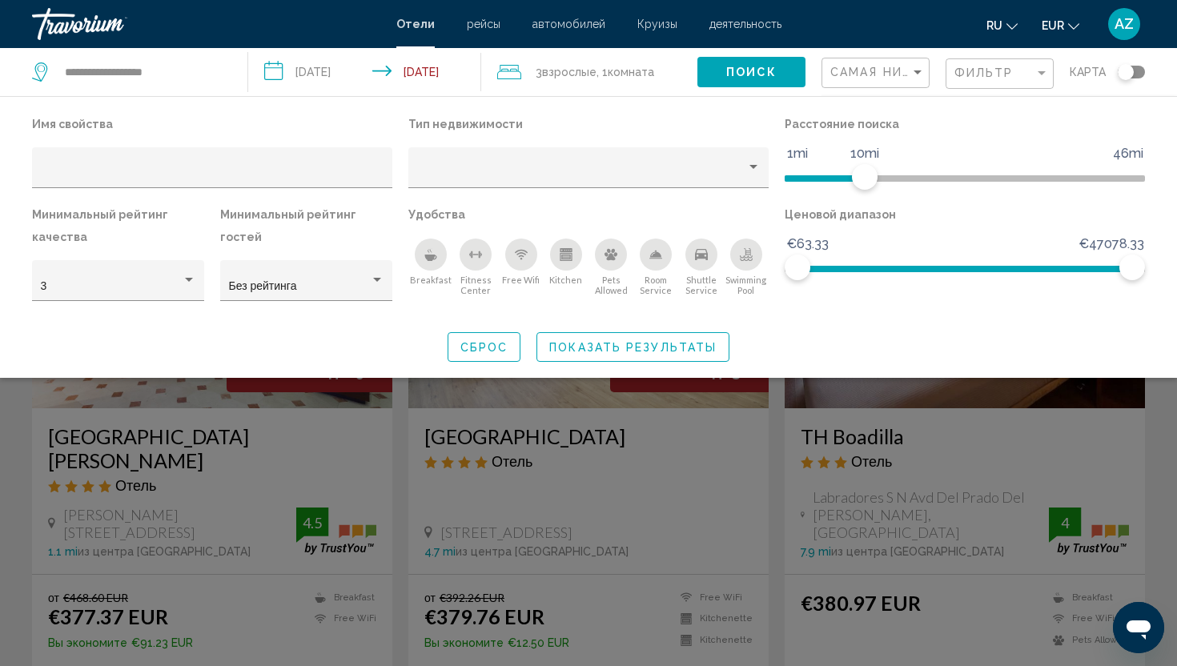
click at [435, 256] on icon "Breakfast" at bounding box center [431, 258] width 12 height 6
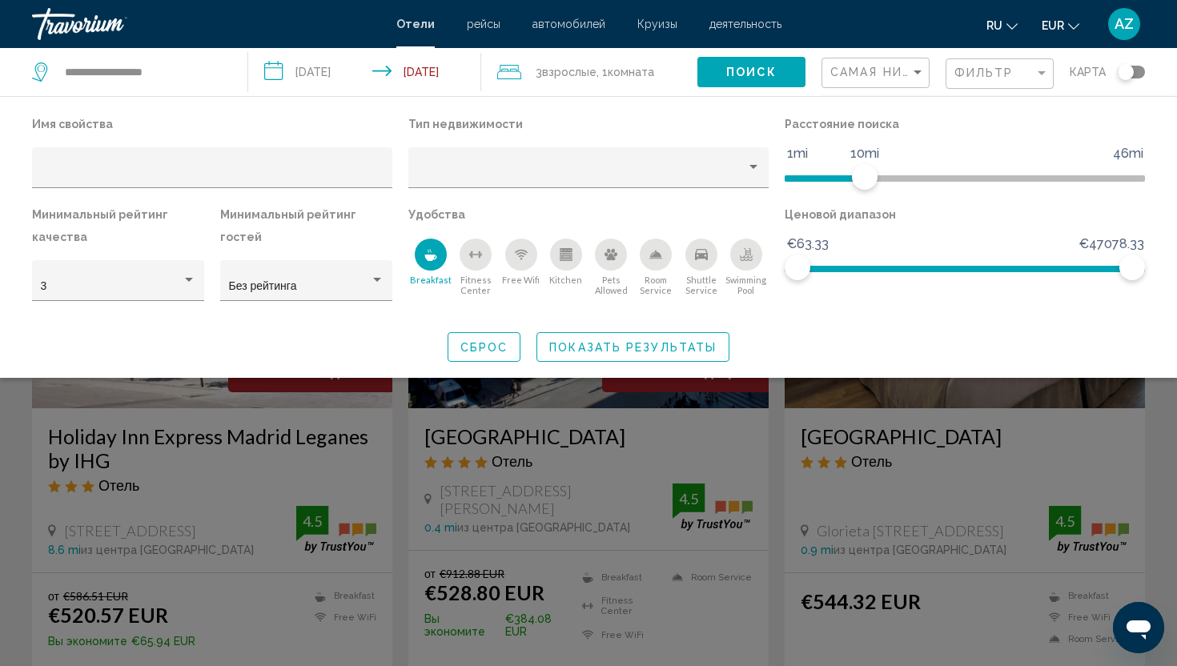
click at [1170, 432] on div "Search widget" at bounding box center [588, 453] width 1177 height 426
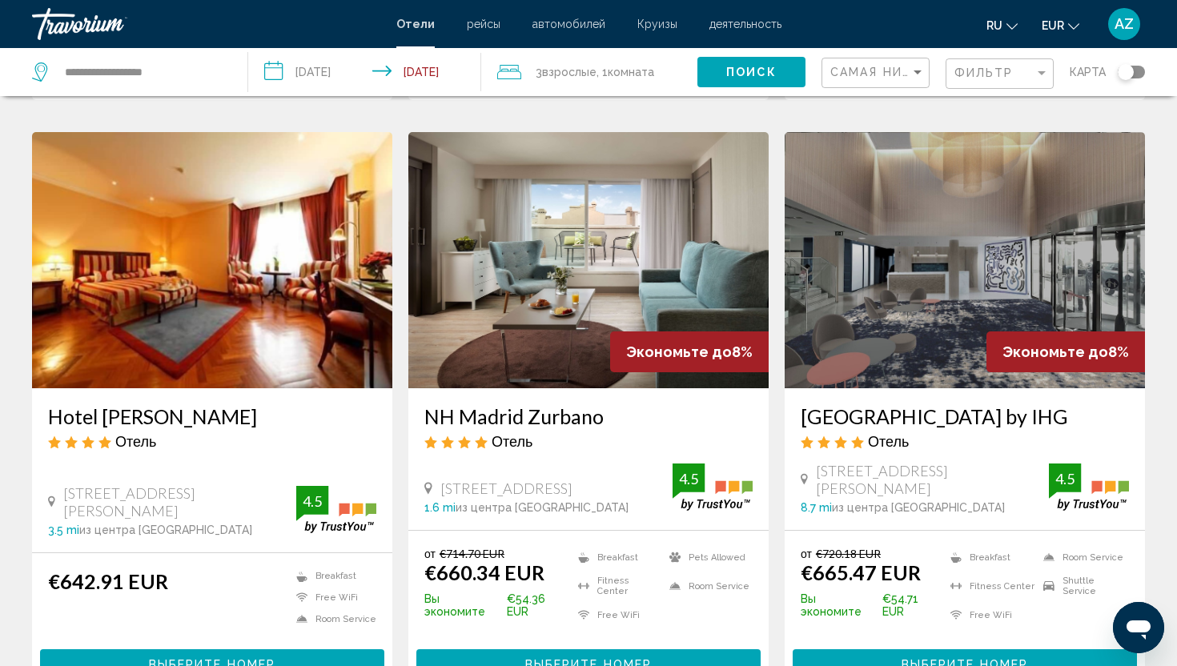
scroll to position [2055, 0]
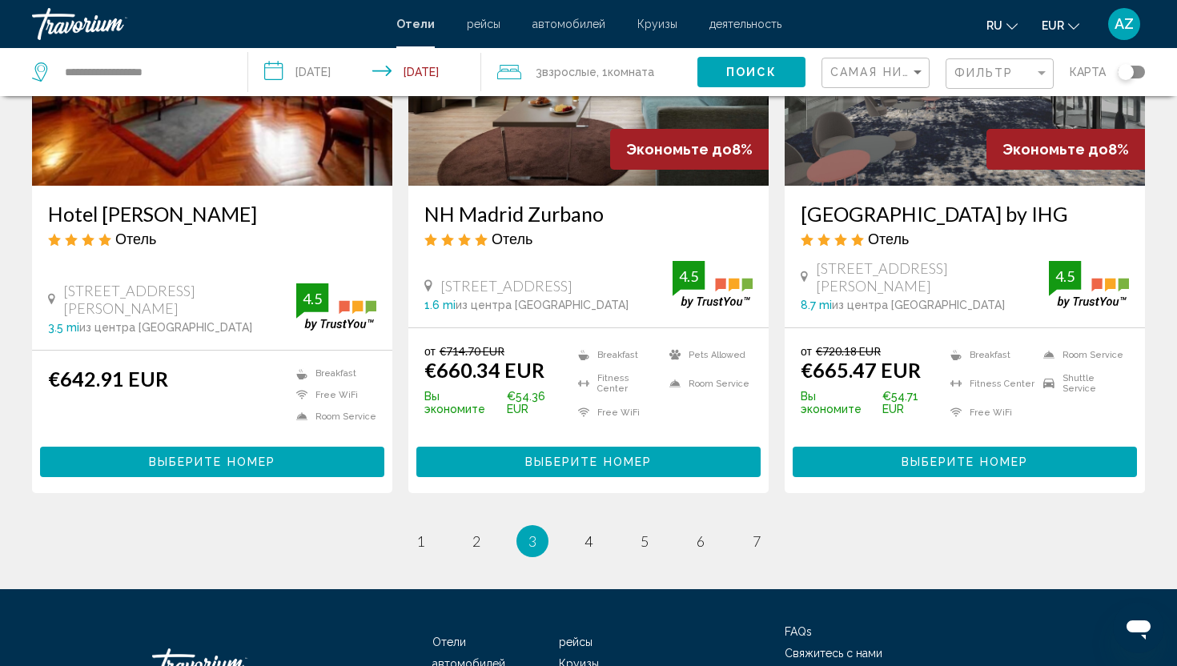
click at [406, 525] on li "page 1" at bounding box center [420, 541] width 32 height 32
click at [424, 532] on span "1" at bounding box center [420, 541] width 8 height 18
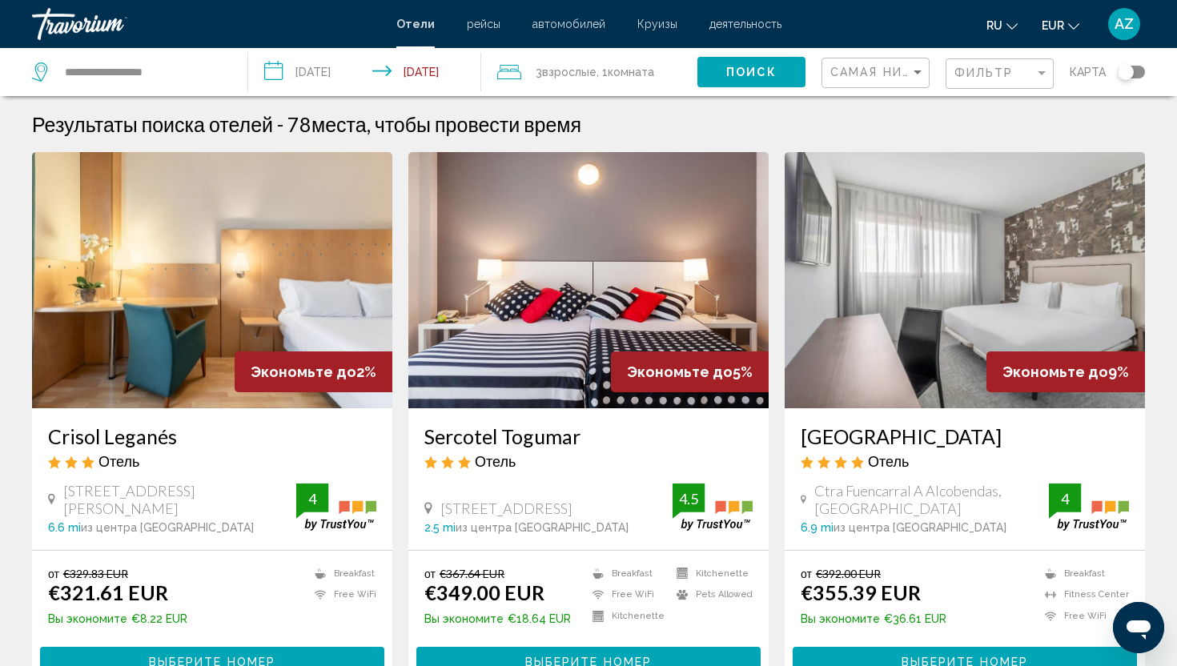
click at [516, 446] on h3 "Sercotel Togumar" at bounding box center [588, 436] width 328 height 24
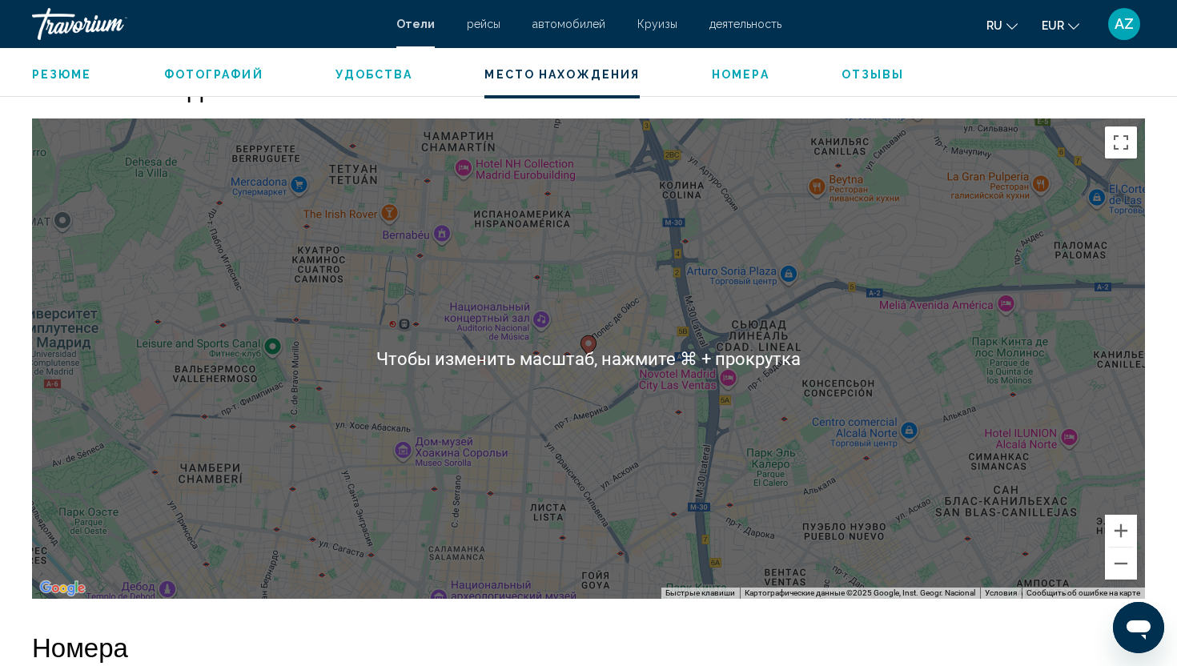
scroll to position [1494, 0]
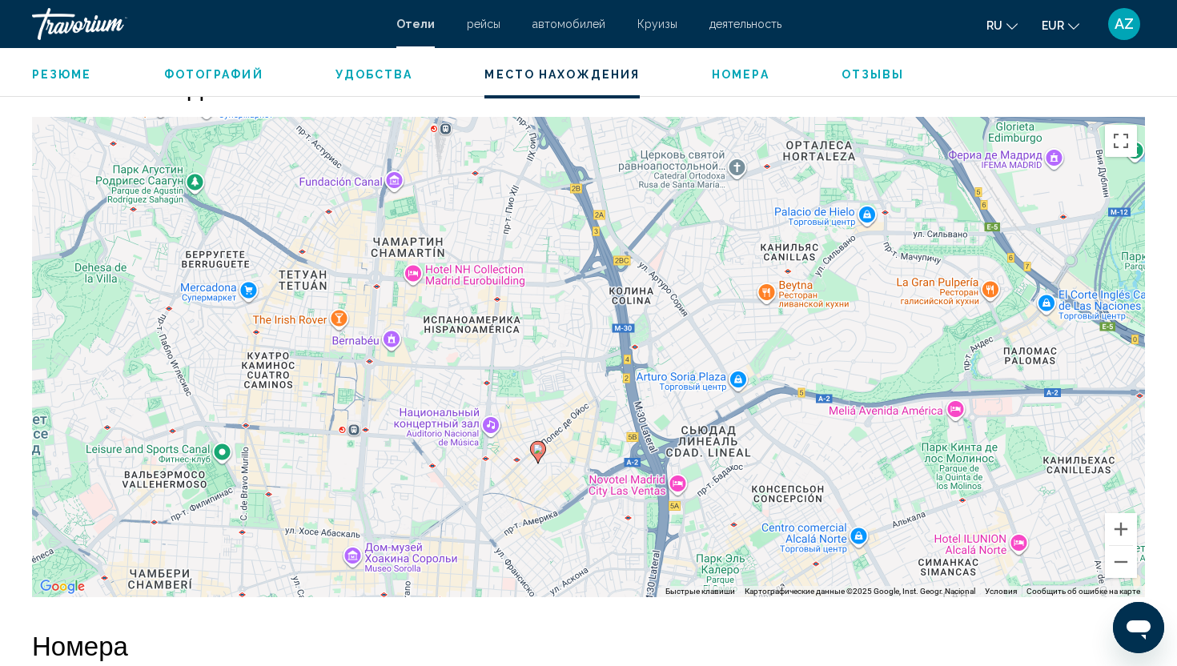
drag, startPoint x: 618, startPoint y: 352, endPoint x: 580, endPoint y: 468, distance: 121.3
click at [580, 468] on div "Чтобы активировать перетаскивание с помощью клавиатуры, нажмите Alt + Ввод. Пос…" at bounding box center [588, 357] width 1113 height 480
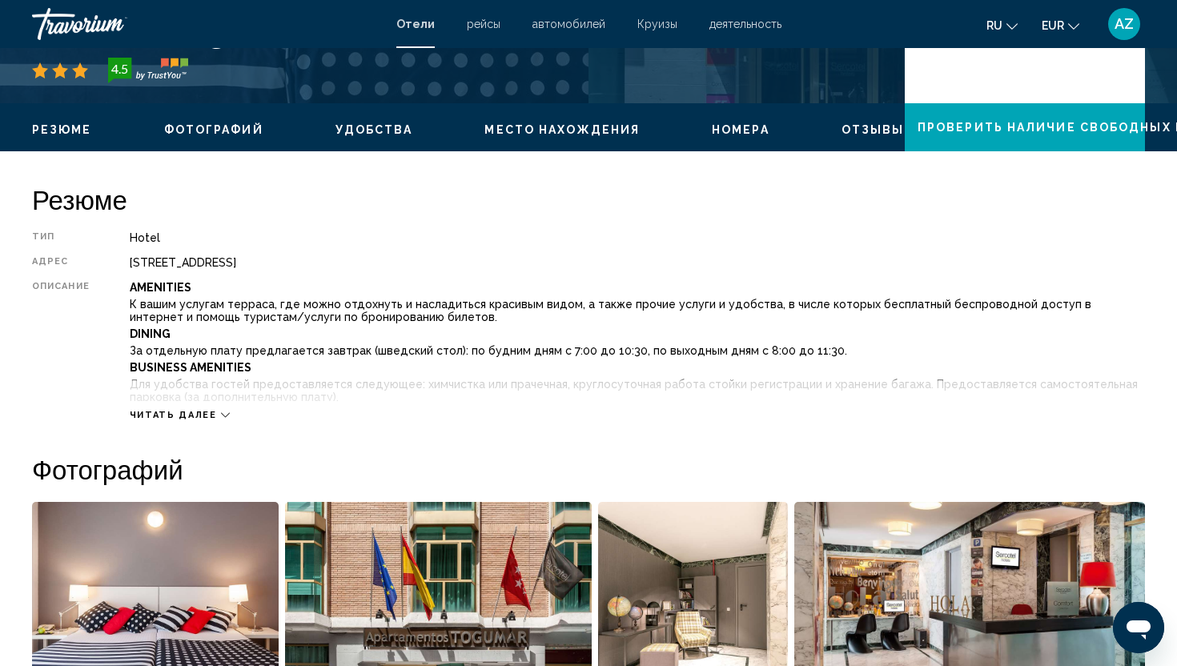
scroll to position [404, 0]
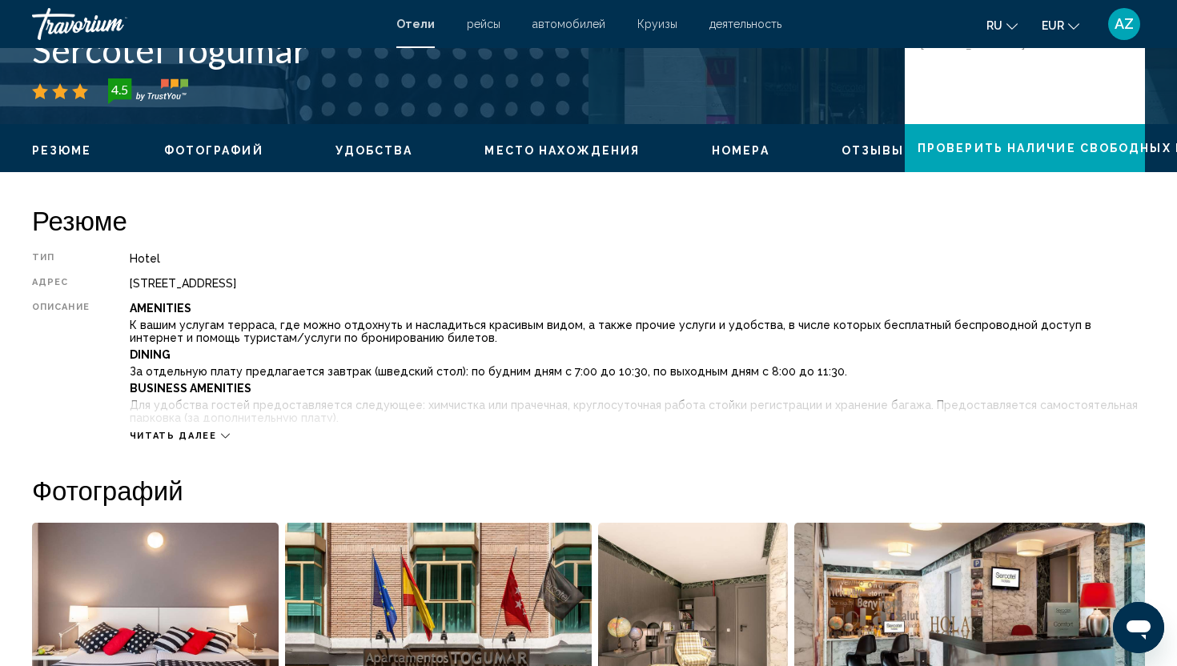
click at [202, 436] on span "Читать далее" at bounding box center [173, 436] width 87 height 10
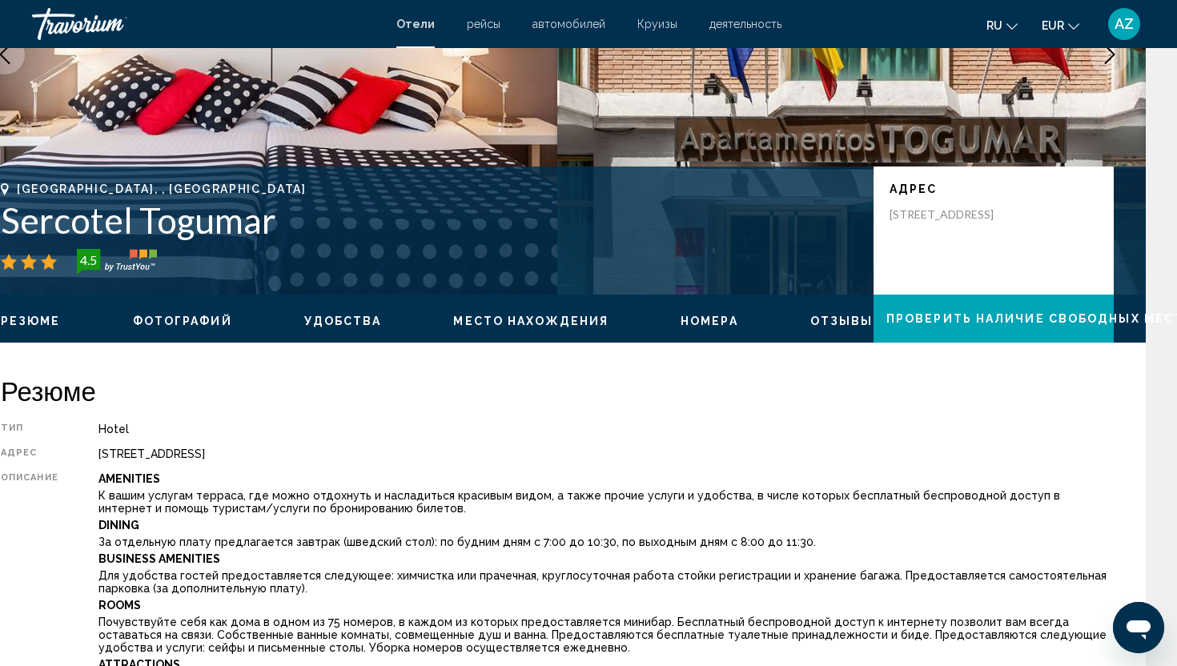
scroll to position [234, 0]
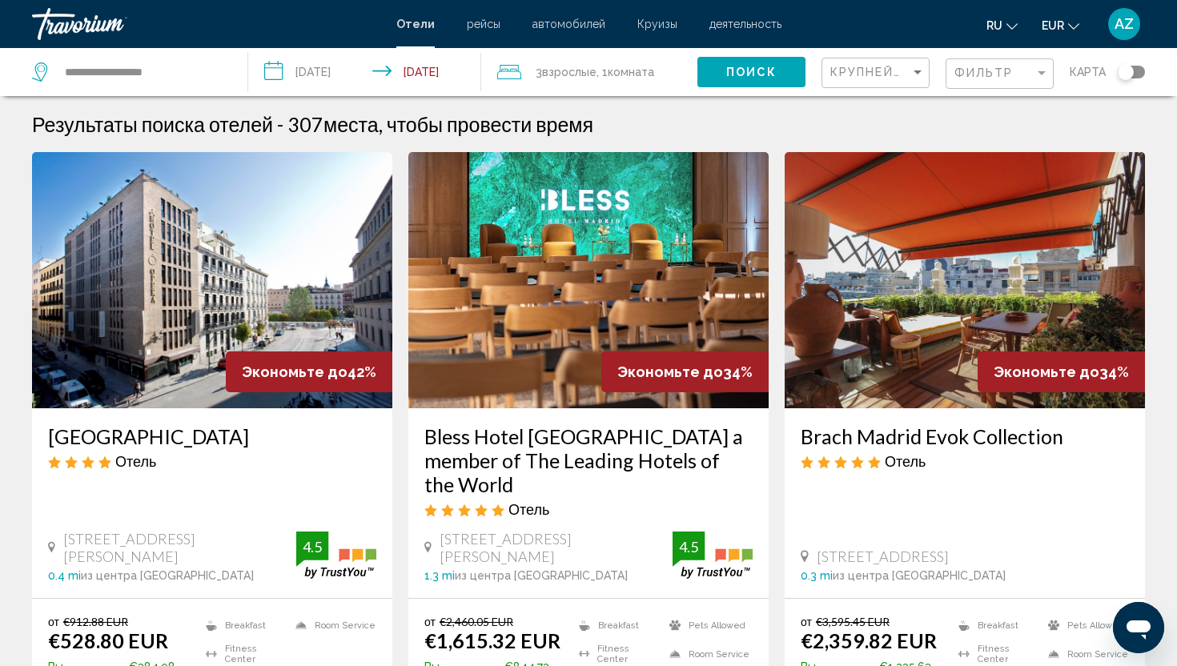
click at [865, 82] on div "Крупнейшие сбережения" at bounding box center [877, 73] width 94 height 30
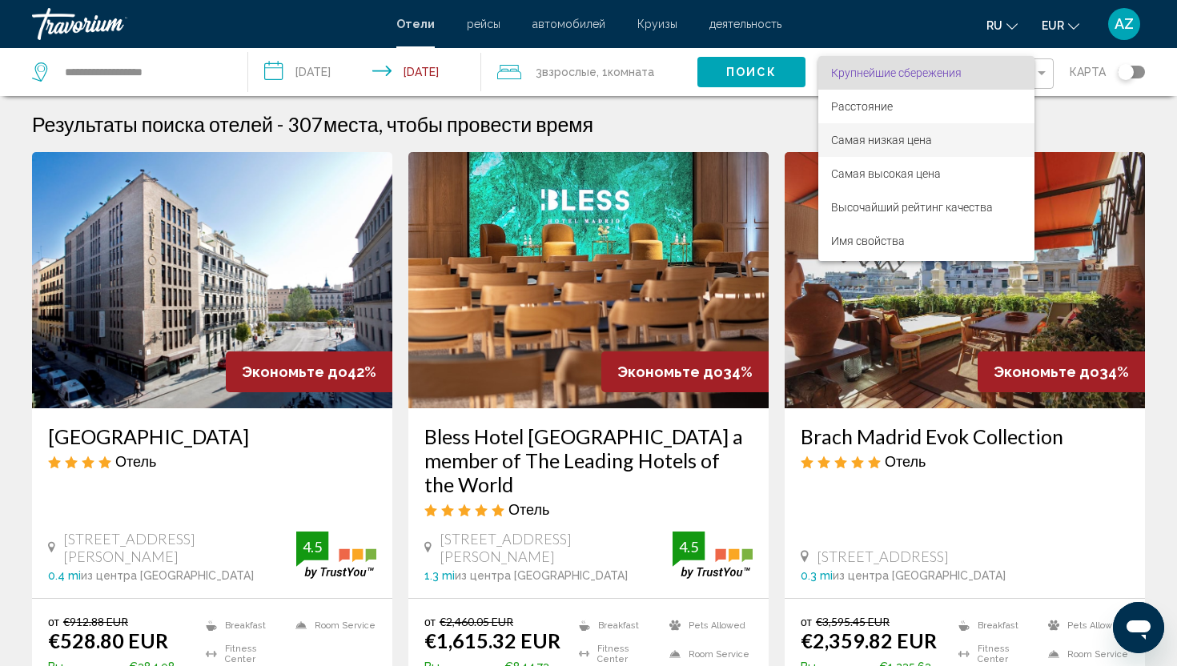
click at [879, 141] on span "Самая низкая цена" at bounding box center [881, 140] width 101 height 13
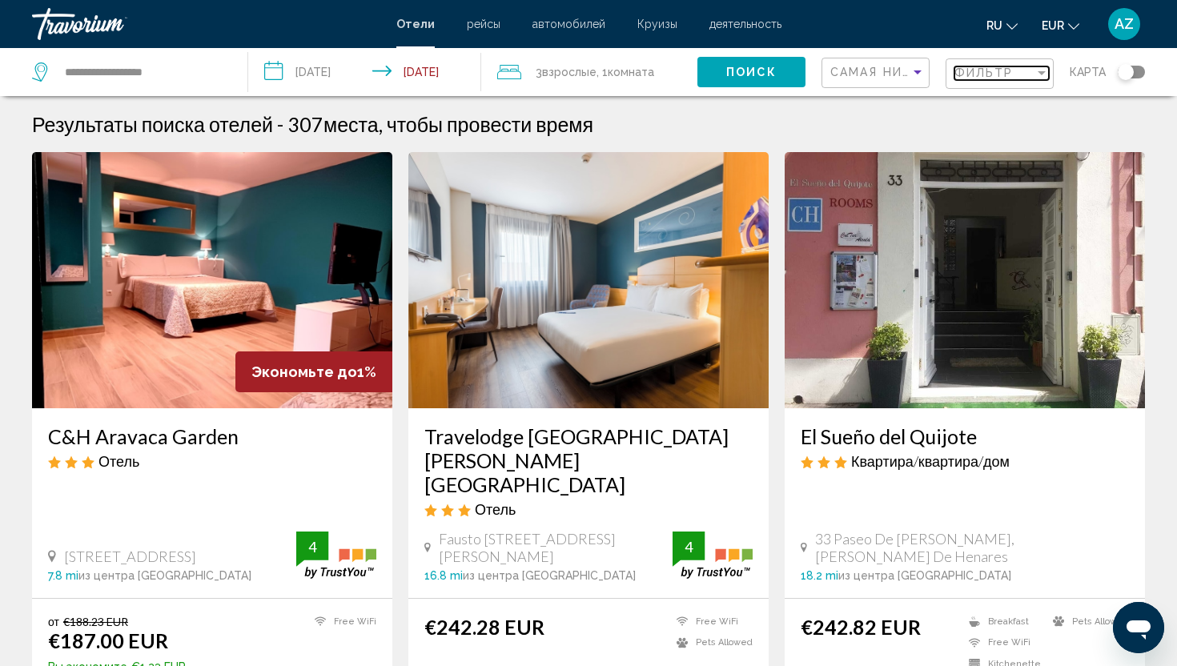
click at [980, 74] on span "Фильтр" at bounding box center [983, 72] width 59 height 13
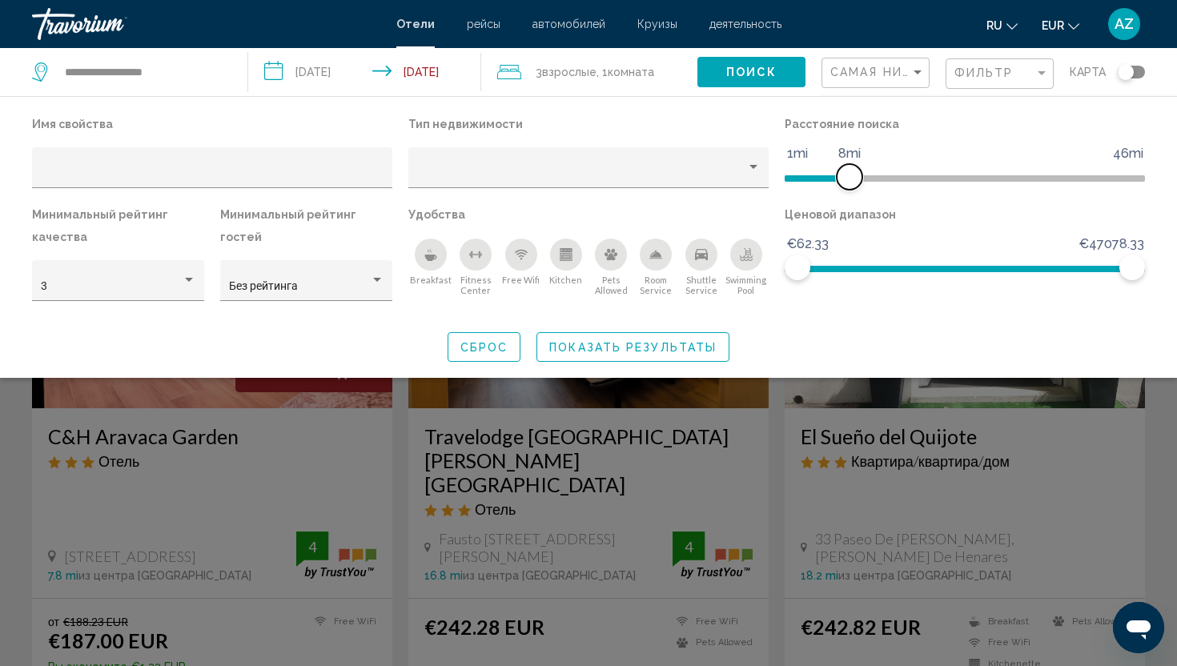
click at [846, 171] on span "Hotel Filters" at bounding box center [817, 176] width 65 height 26
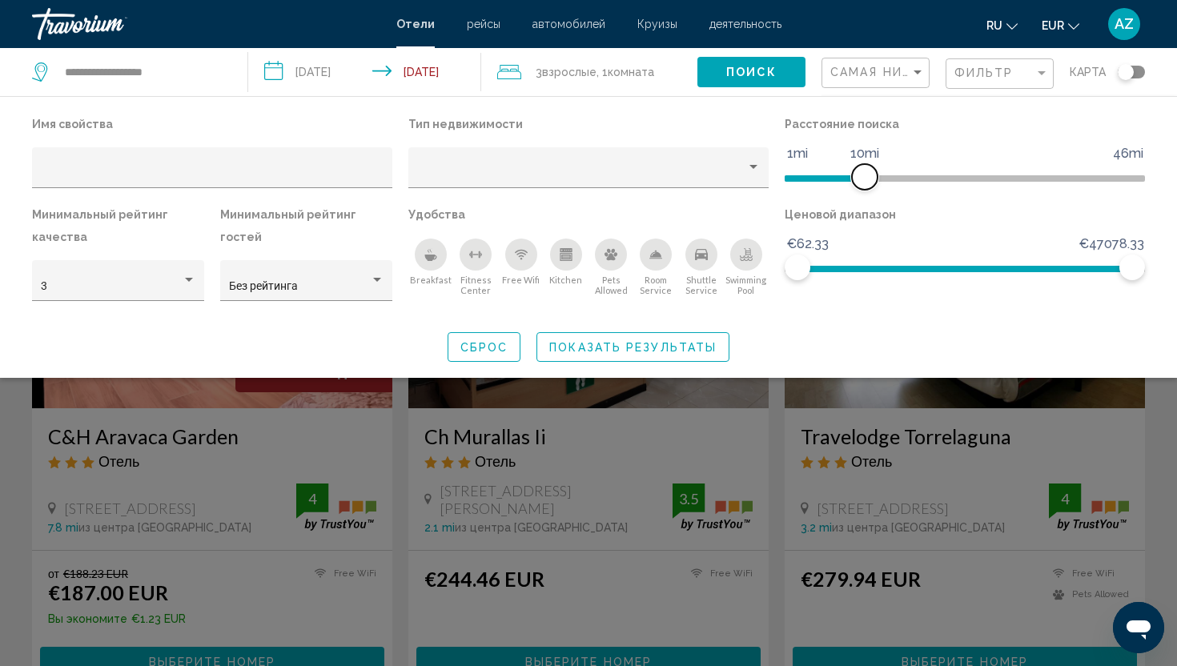
click at [863, 178] on ngx-slider "1mi 46mi 10mi" at bounding box center [965, 176] width 360 height 3
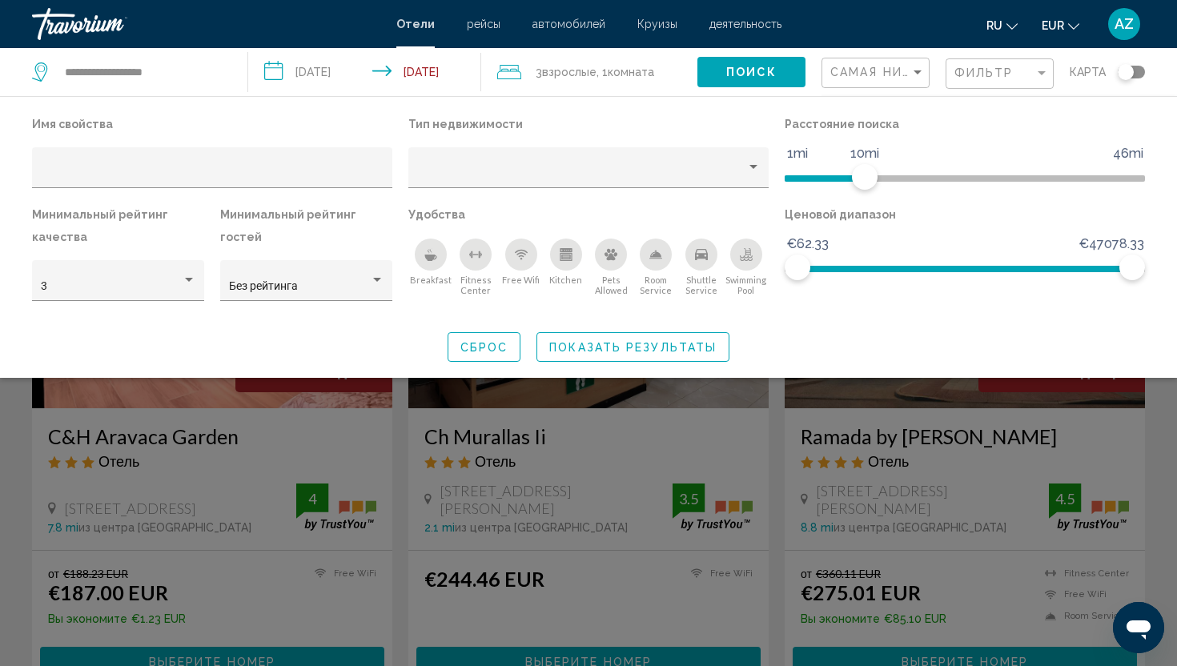
click at [353, 436] on div "Search widget" at bounding box center [588, 453] width 1177 height 426
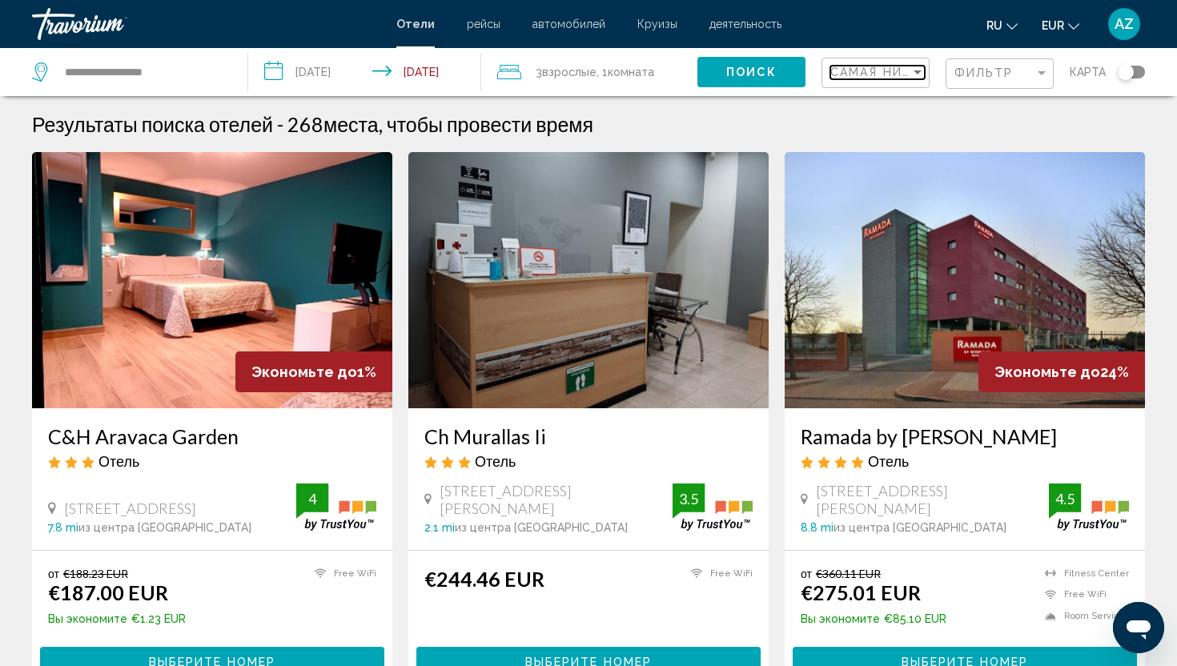
click at [887, 70] on span "Самая низкая цена" at bounding box center [904, 72] width 148 height 13
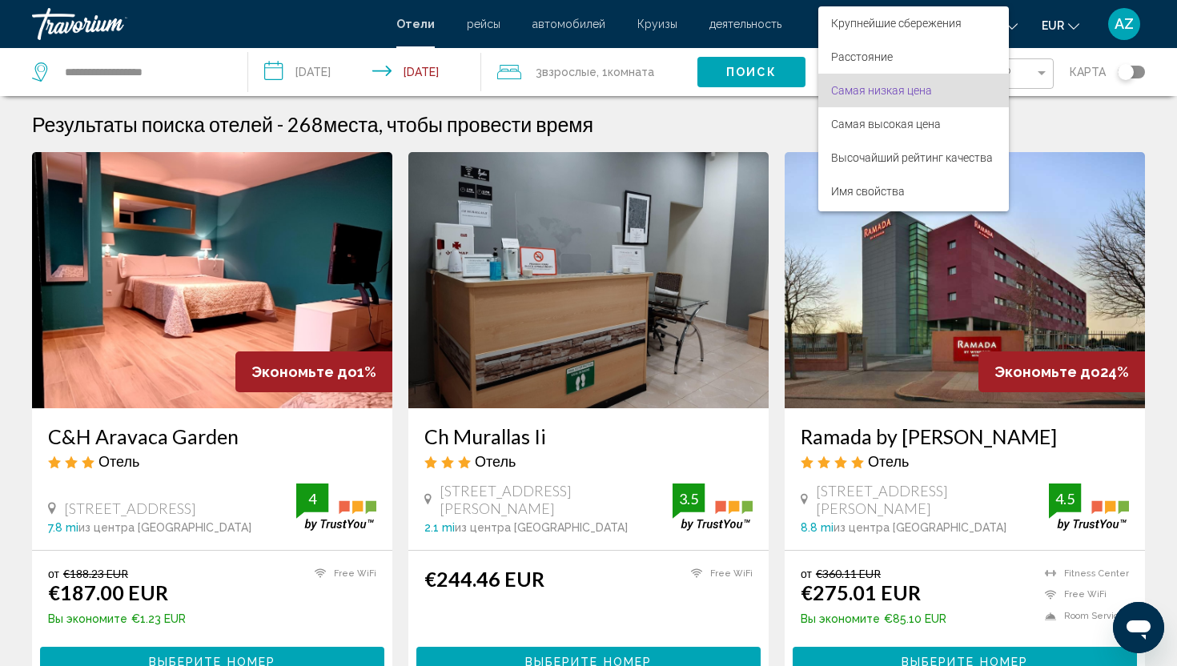
scroll to position [18, 0]
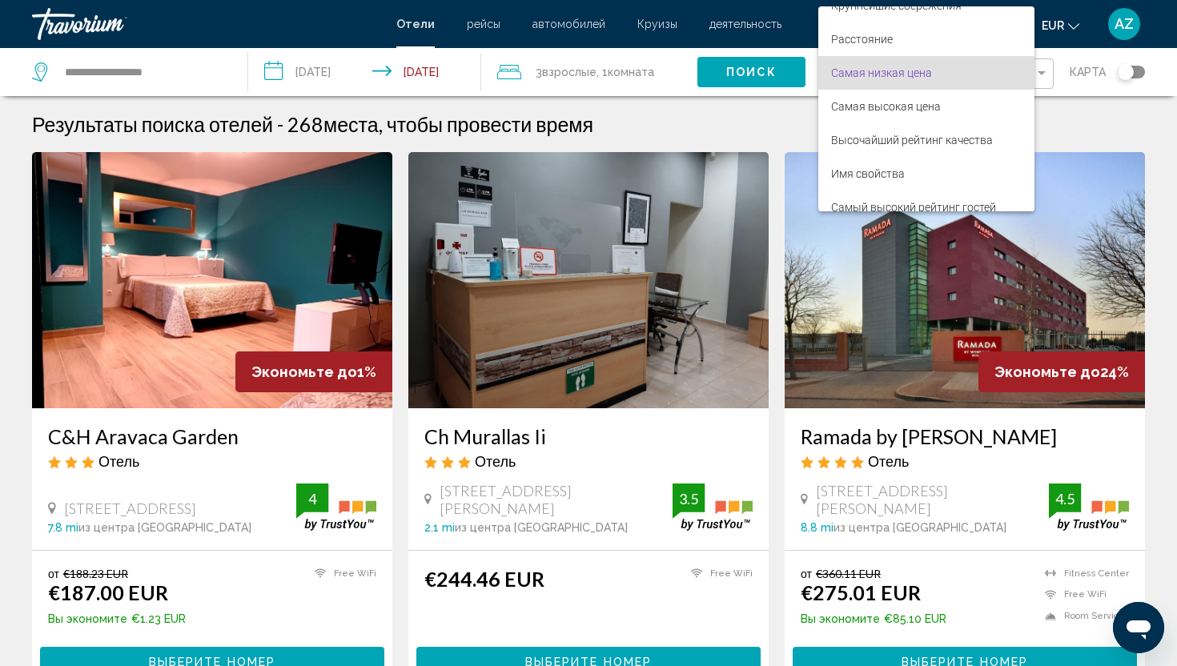
click at [1084, 72] on div at bounding box center [588, 333] width 1177 height 666
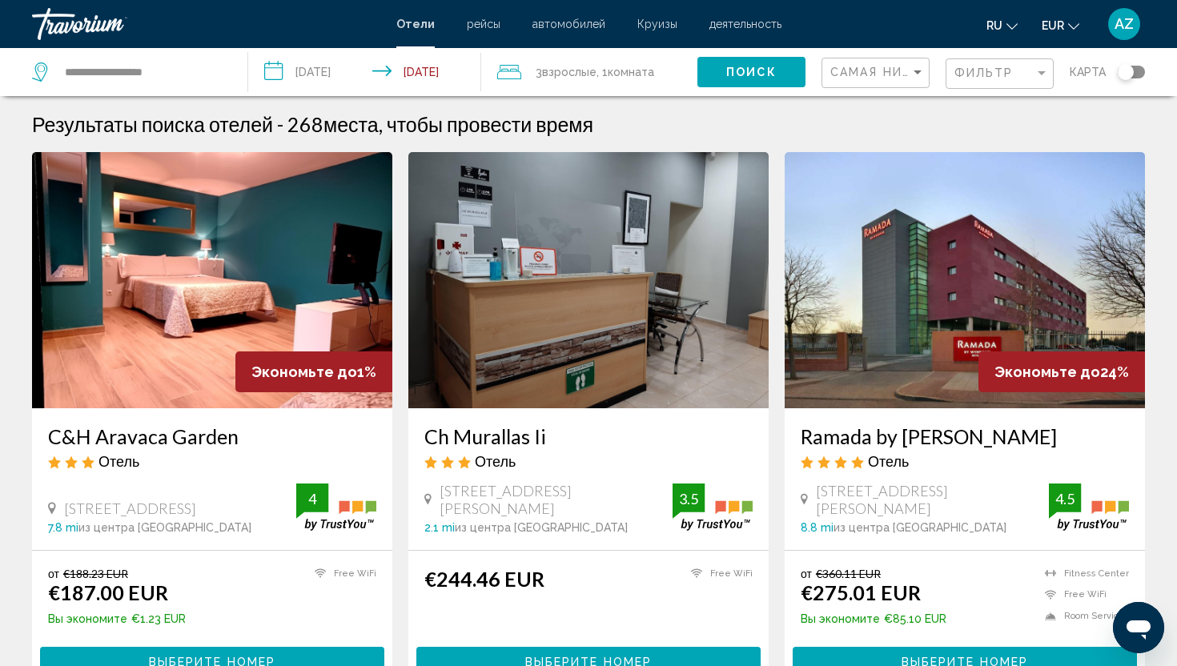
click at [1051, 72] on mat-form-field "Фильтр" at bounding box center [999, 73] width 108 height 31
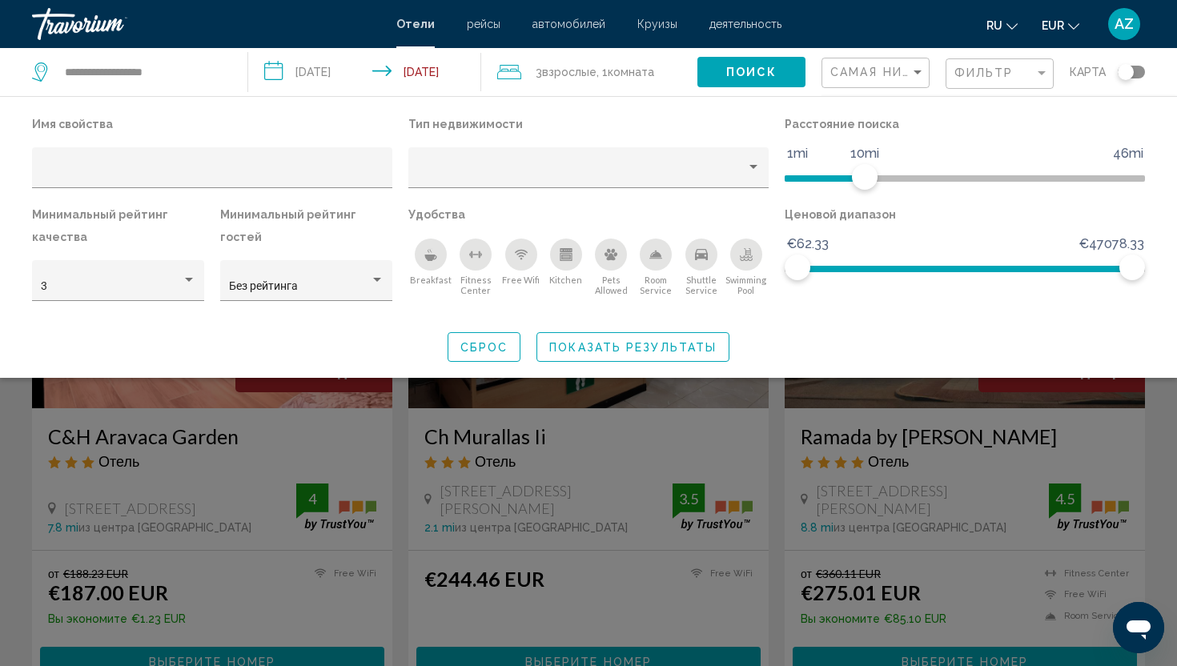
click at [424, 267] on div "Breakfast" at bounding box center [431, 255] width 32 height 32
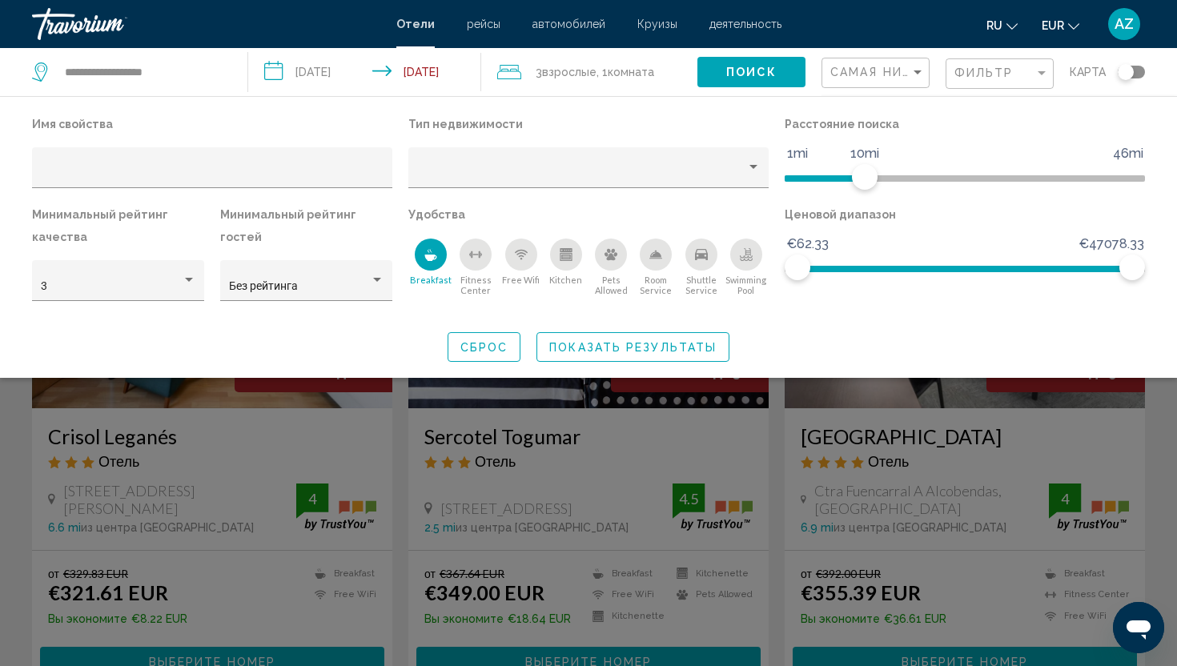
click at [857, 411] on div "Search widget" at bounding box center [588, 453] width 1177 height 426
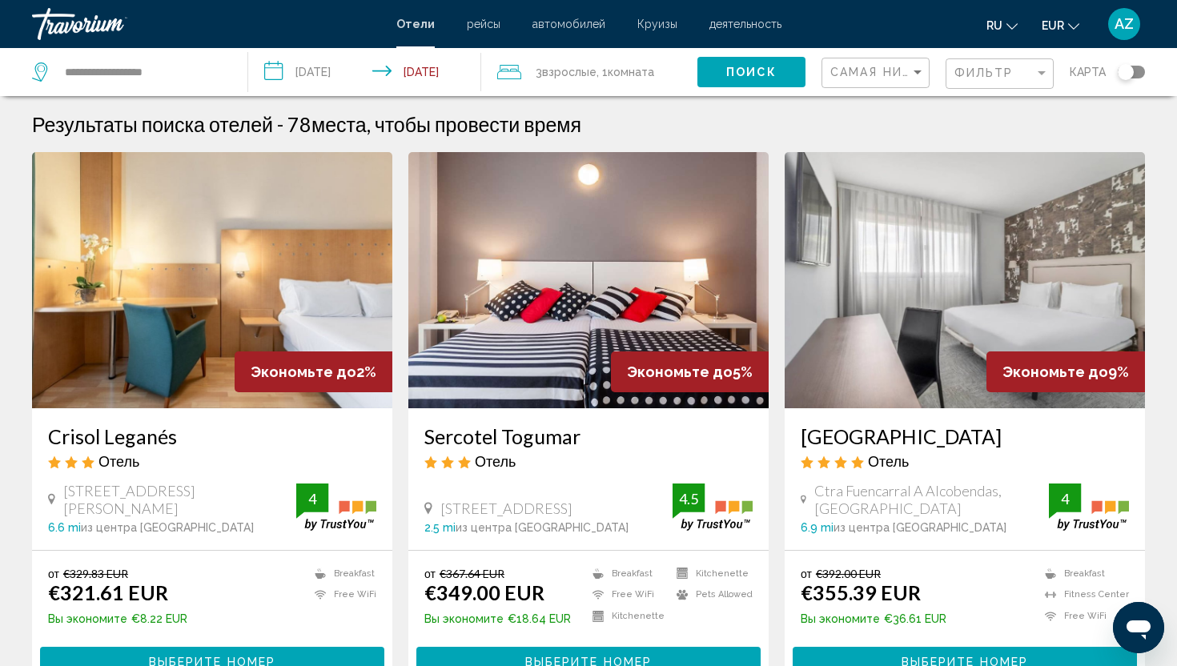
click at [854, 81] on div "Самая низкая цена" at bounding box center [877, 73] width 94 height 30
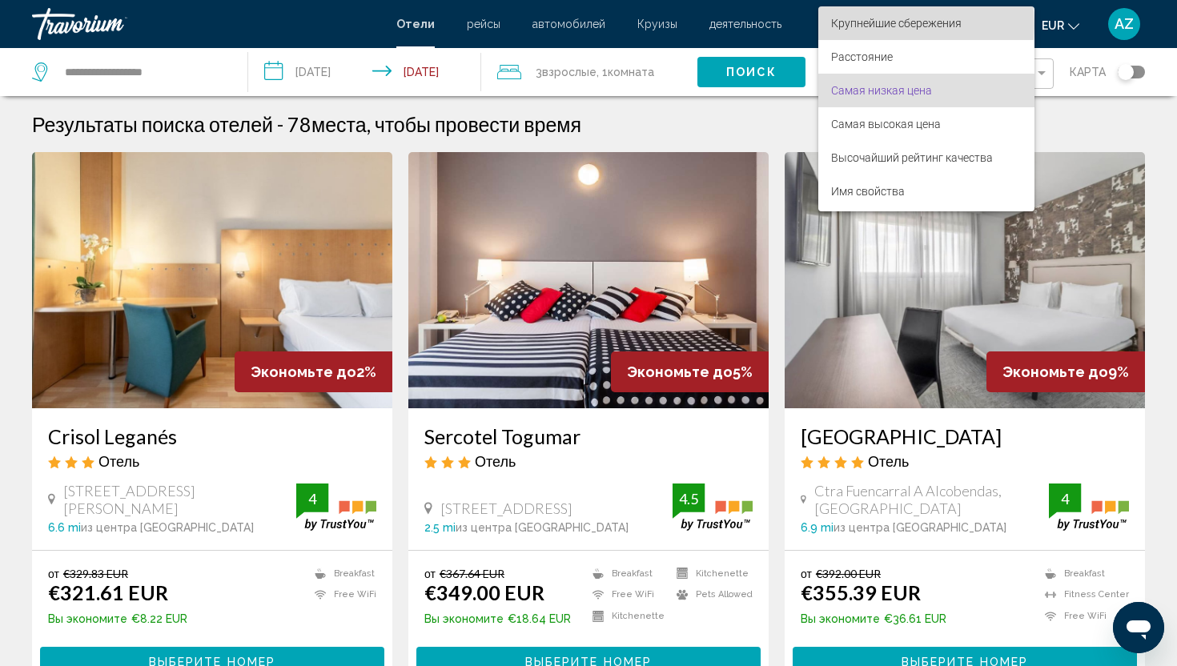
click at [893, 26] on span "Крупнейшие сбережения" at bounding box center [896, 23] width 130 height 13
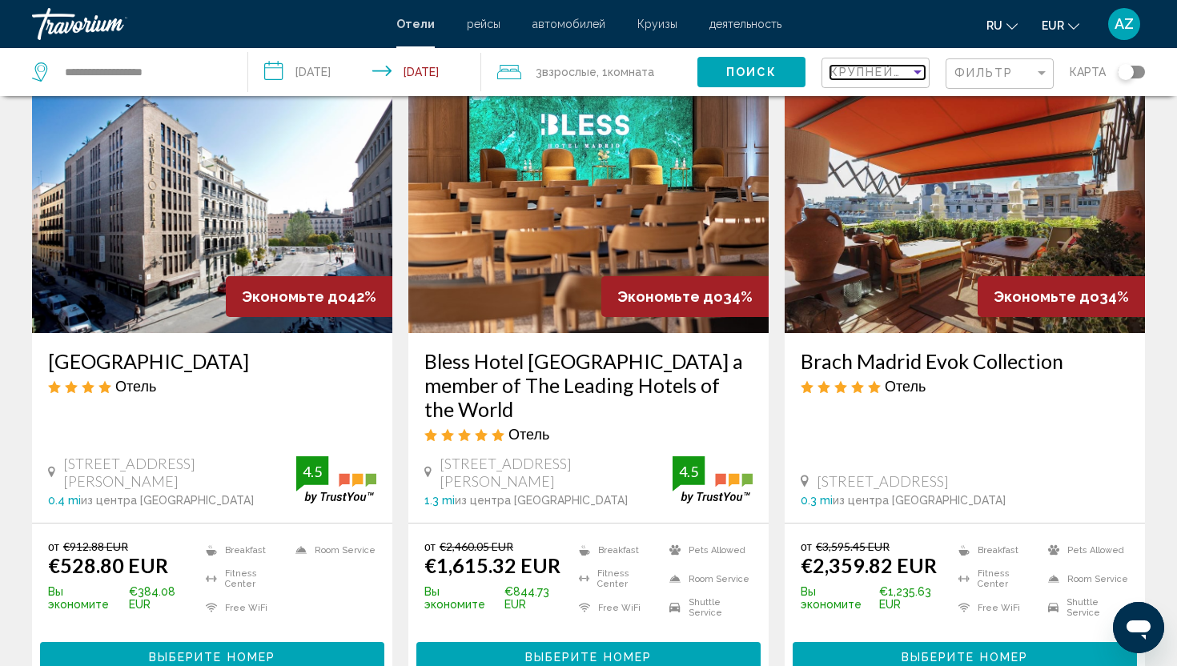
scroll to position [83, 0]
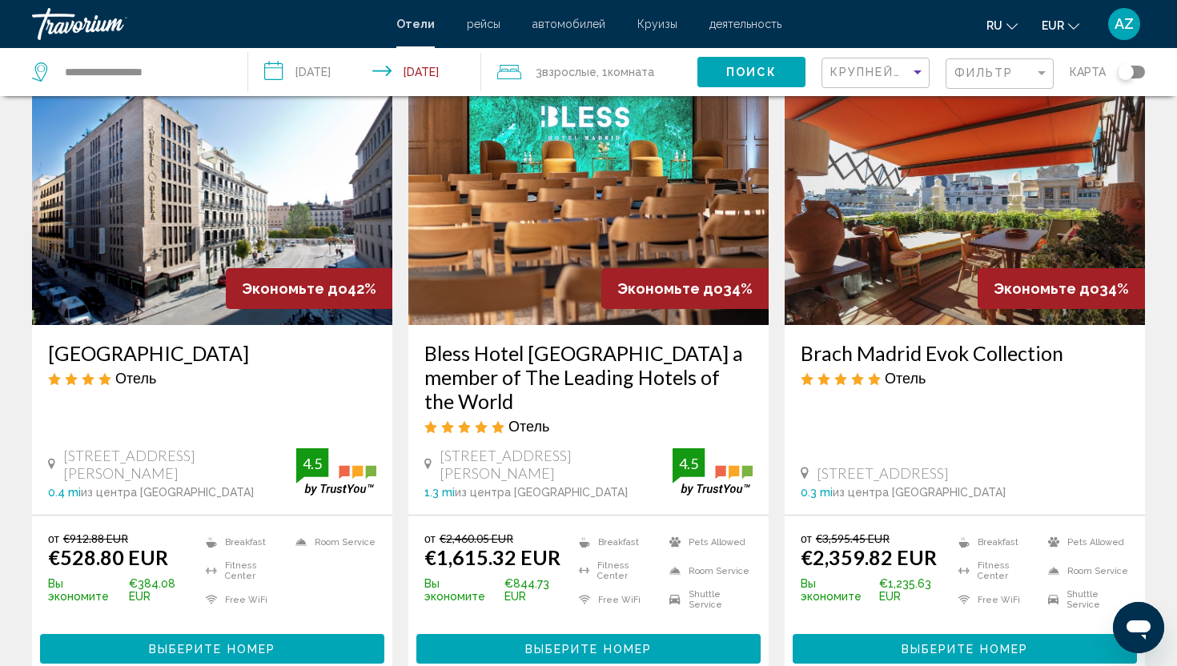
click at [108, 350] on h3 "[GEOGRAPHIC_DATA]" at bounding box center [212, 353] width 328 height 24
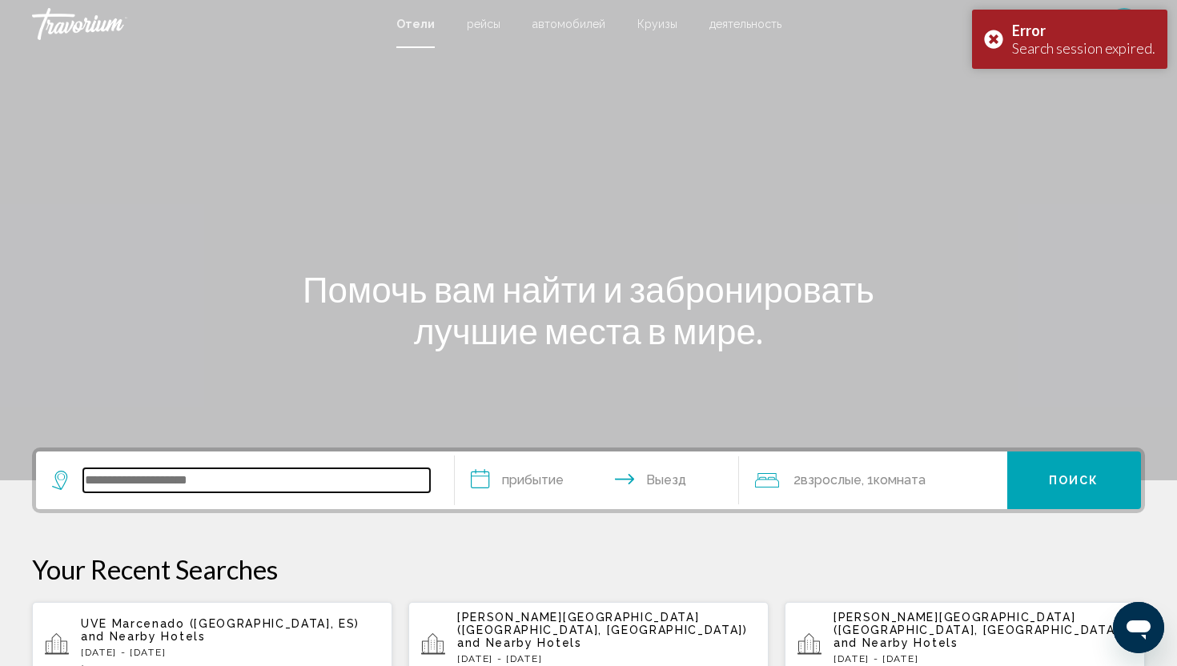
click at [342, 476] on input "Search widget" at bounding box center [256, 480] width 347 height 24
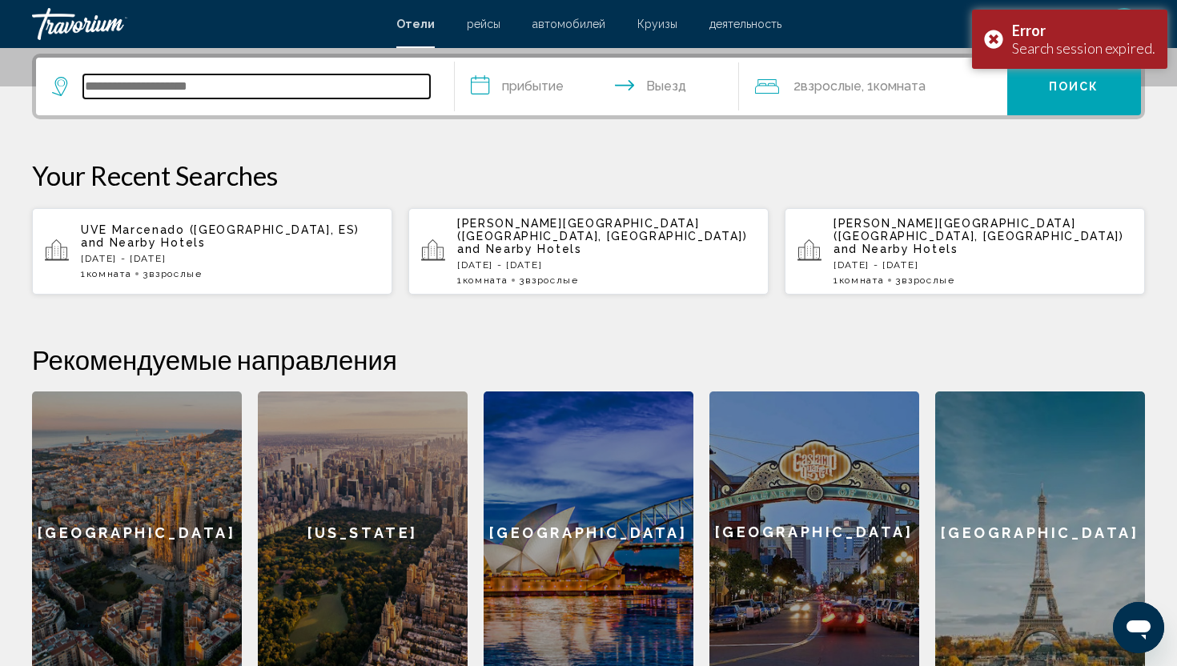
scroll to position [395, 0]
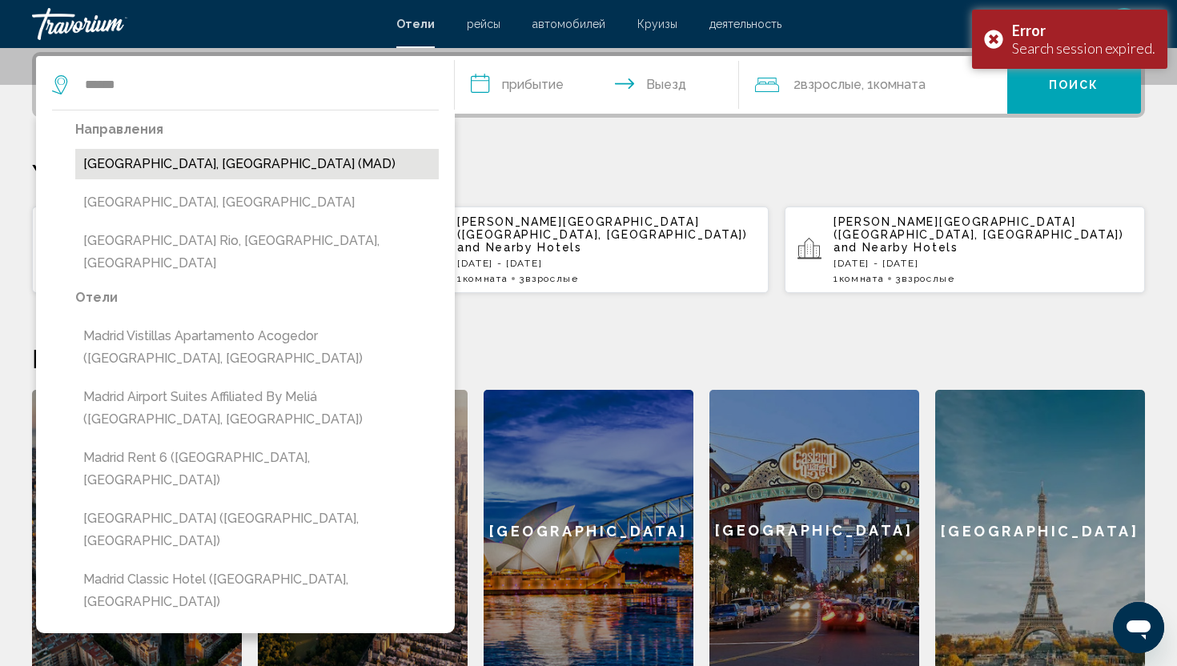
click at [291, 164] on button "[GEOGRAPHIC_DATA], [GEOGRAPHIC_DATA] (MAD)" at bounding box center [256, 164] width 363 height 30
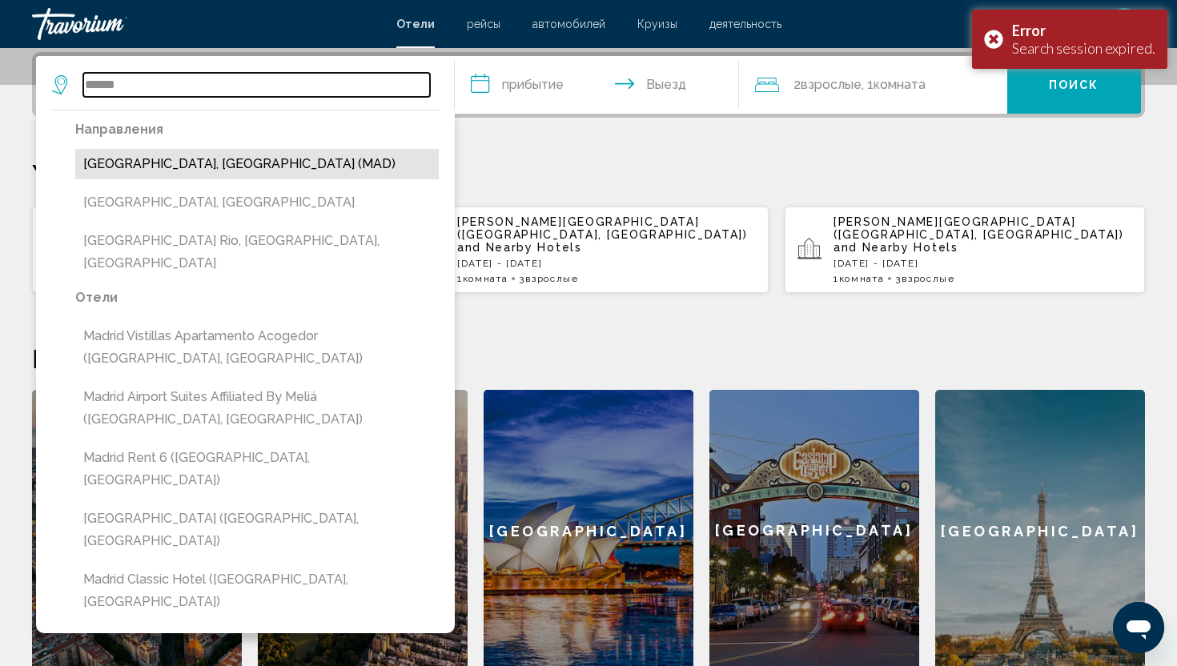
type input "**********"
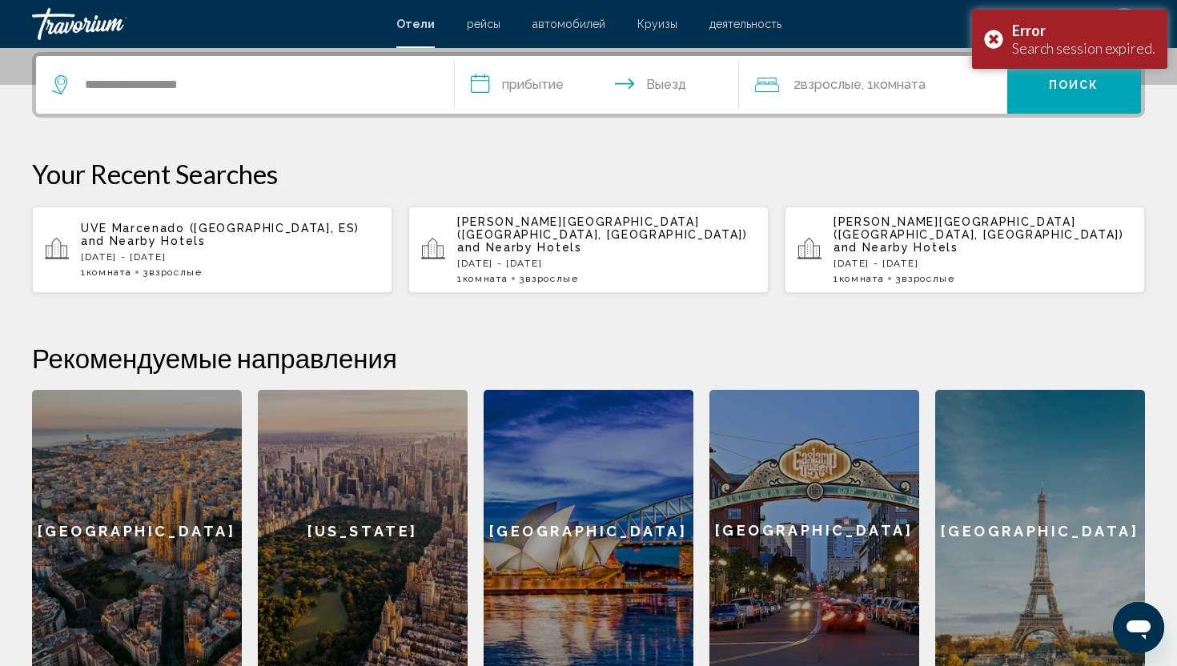
click at [496, 101] on input "**********" at bounding box center [600, 87] width 291 height 62
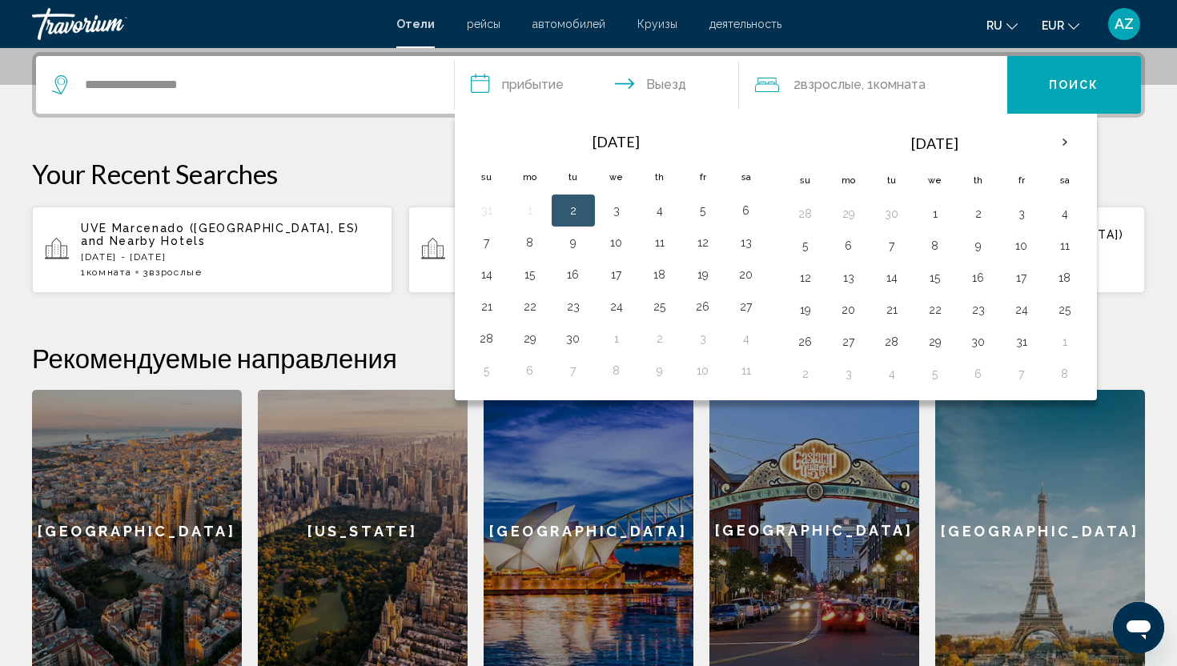
click at [576, 205] on button "2" at bounding box center [573, 210] width 26 height 22
click at [696, 206] on button "5" at bounding box center [703, 210] width 26 height 22
type input "**********"
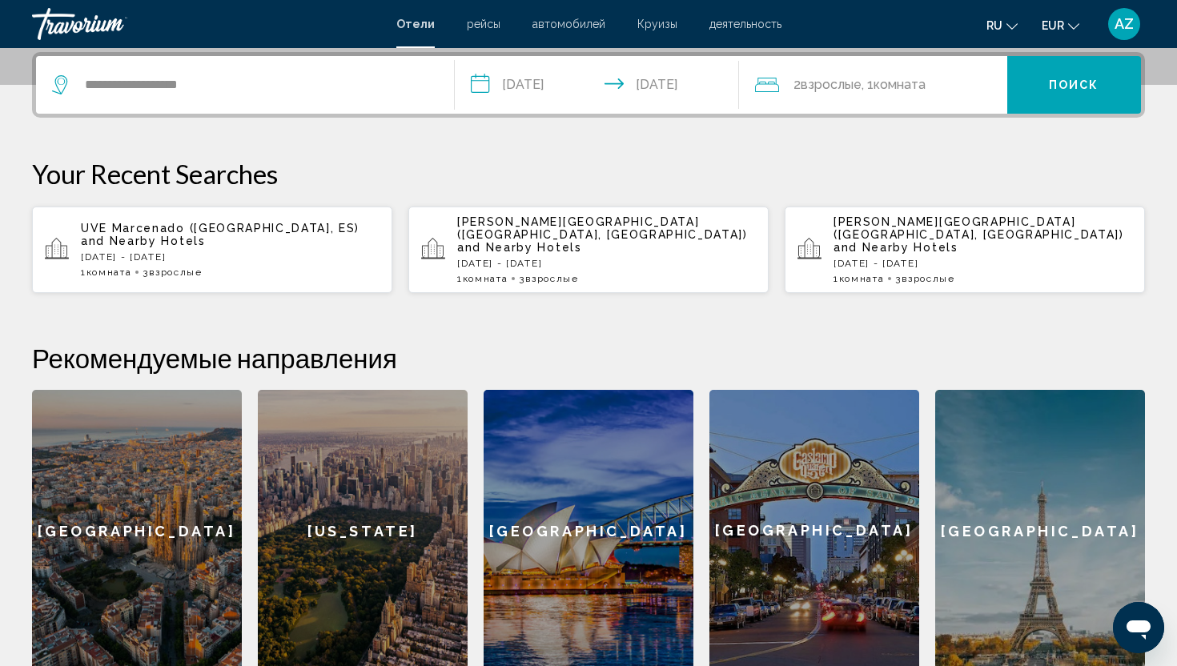
click at [915, 100] on div "2 Взрослый Взрослые , 1 Комната номера" at bounding box center [881, 85] width 252 height 58
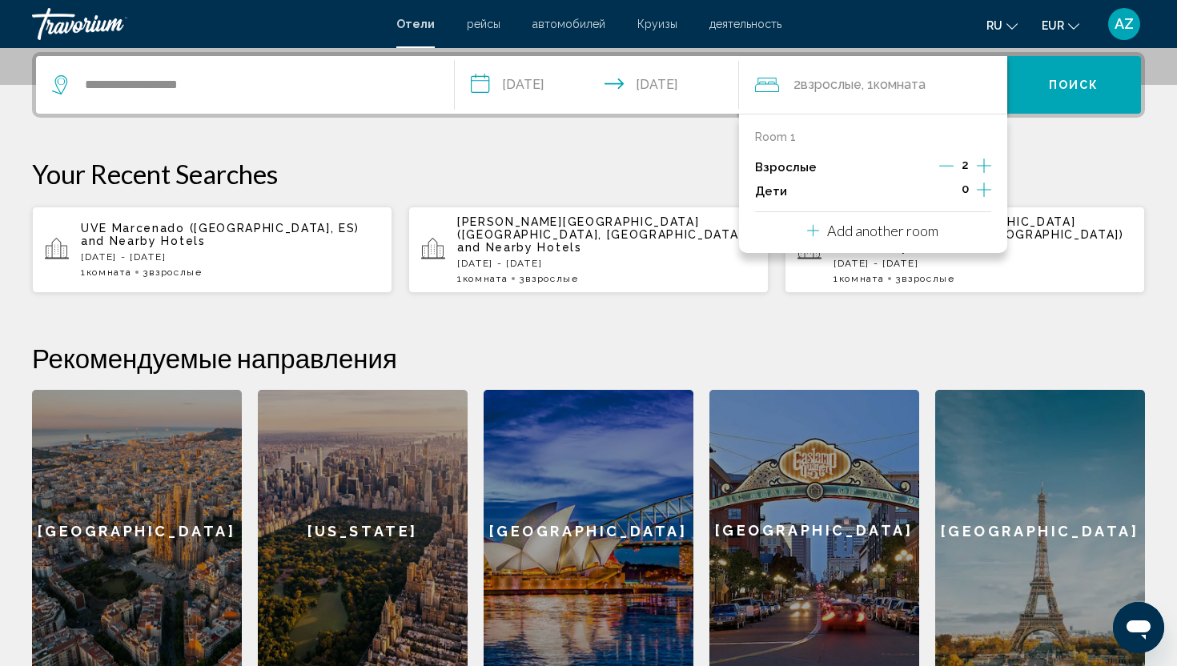
click at [984, 163] on icon "Increment adults" at bounding box center [984, 165] width 14 height 19
click at [1066, 86] on span "Поиск" at bounding box center [1074, 85] width 50 height 13
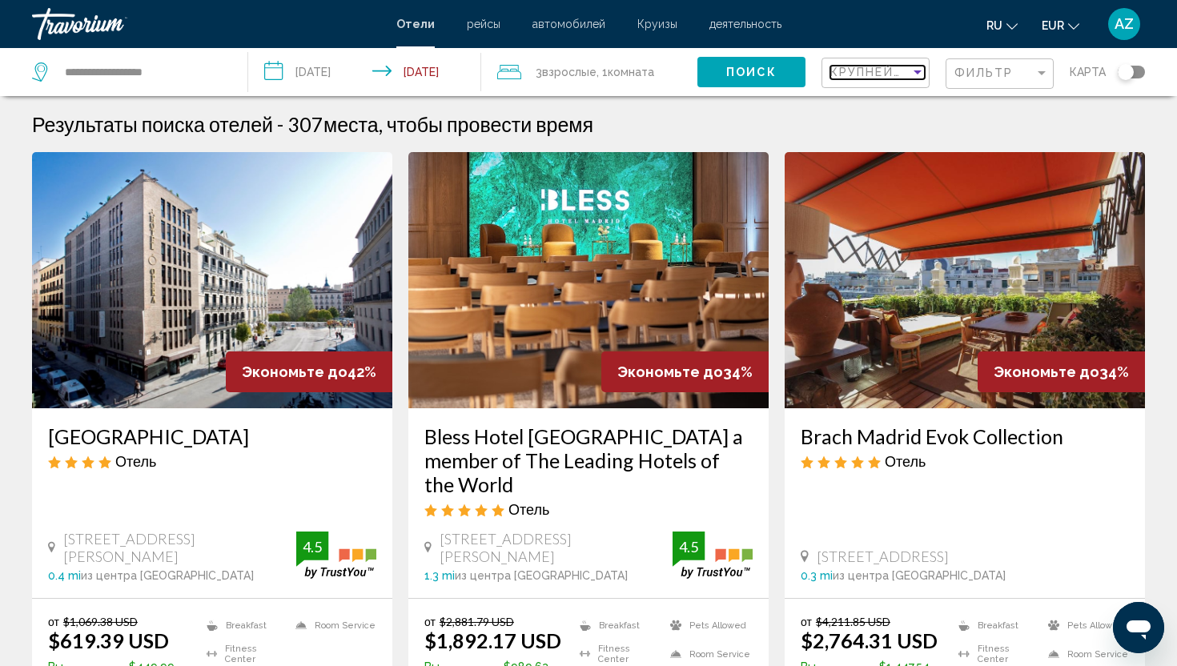
click at [878, 74] on span "Крупнейшие сбережения" at bounding box center [925, 72] width 191 height 13
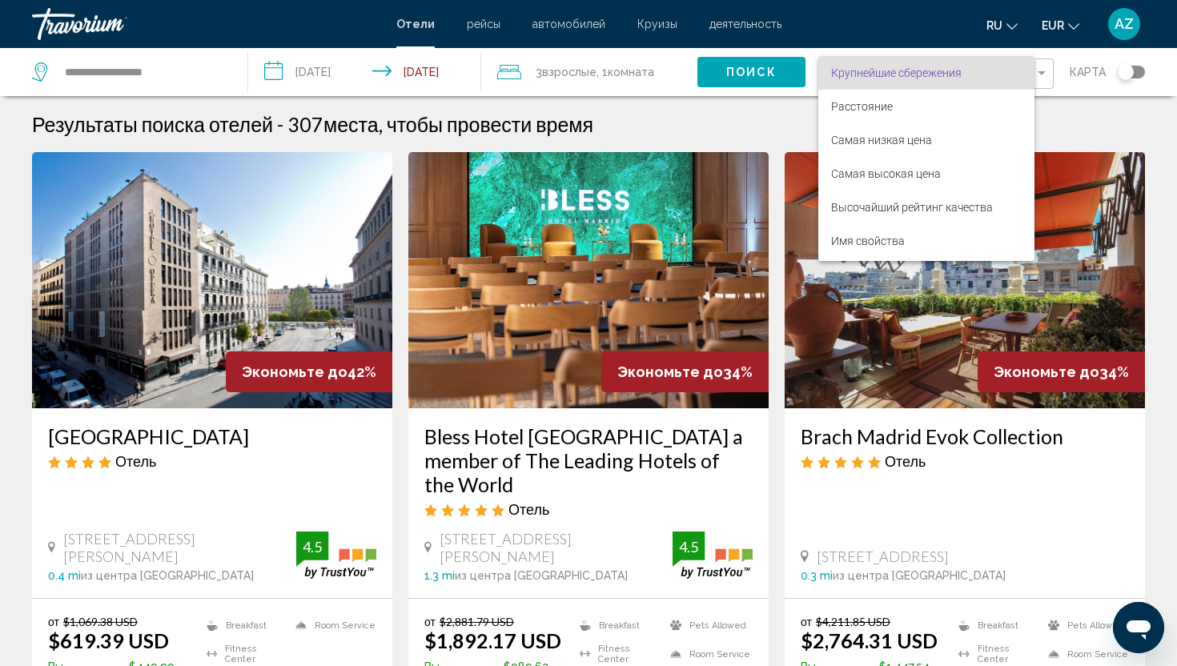
click at [115, 443] on div at bounding box center [588, 333] width 1177 height 666
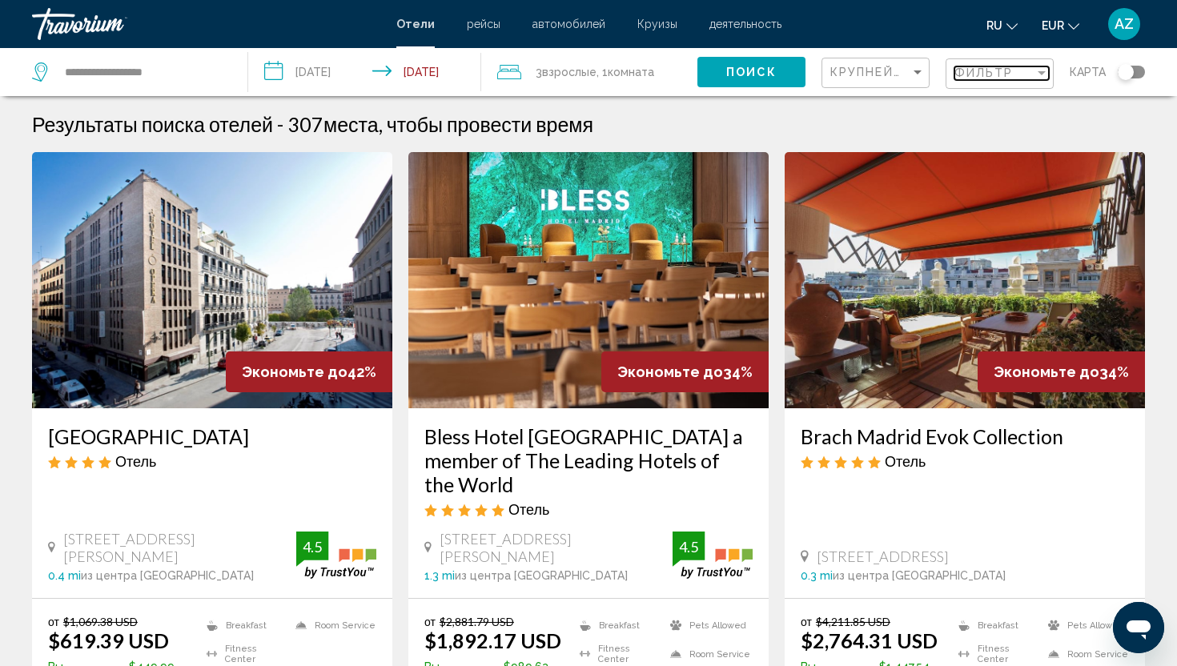
click at [1004, 78] on span "Фильтр" at bounding box center [983, 72] width 59 height 13
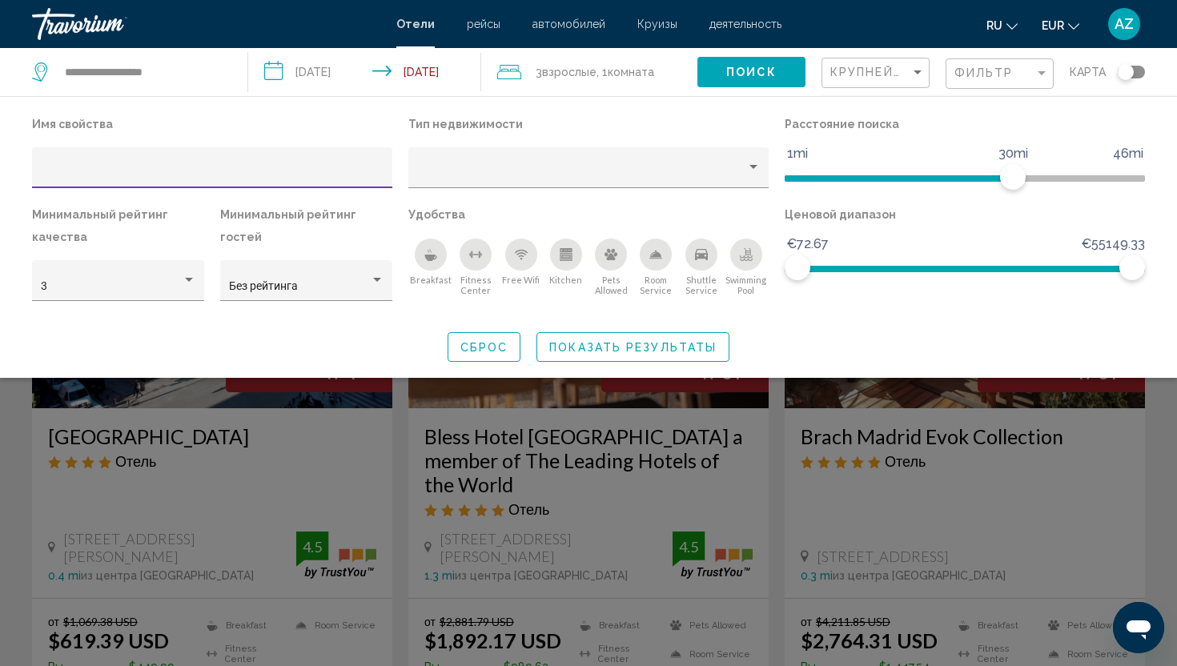
click at [447, 259] on button "Breakfast" at bounding box center [430, 267] width 45 height 58
click at [353, 473] on div "Search widget" at bounding box center [588, 453] width 1177 height 426
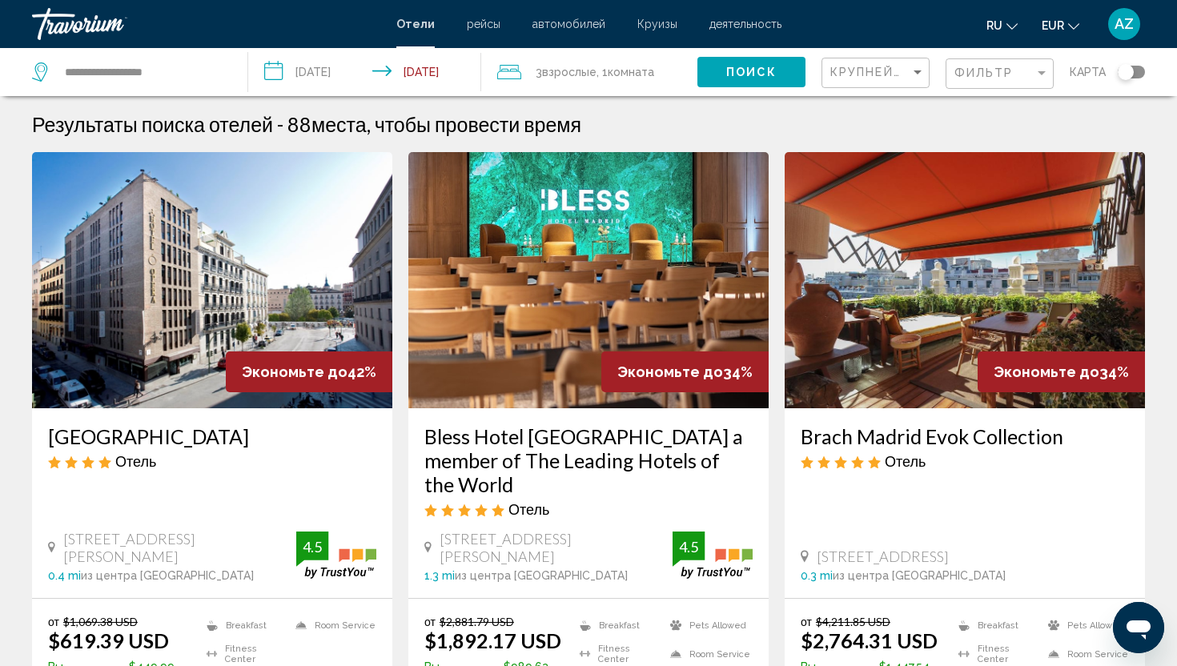
click at [843, 63] on div "Крупнейшие сбережения" at bounding box center [877, 73] width 94 height 30
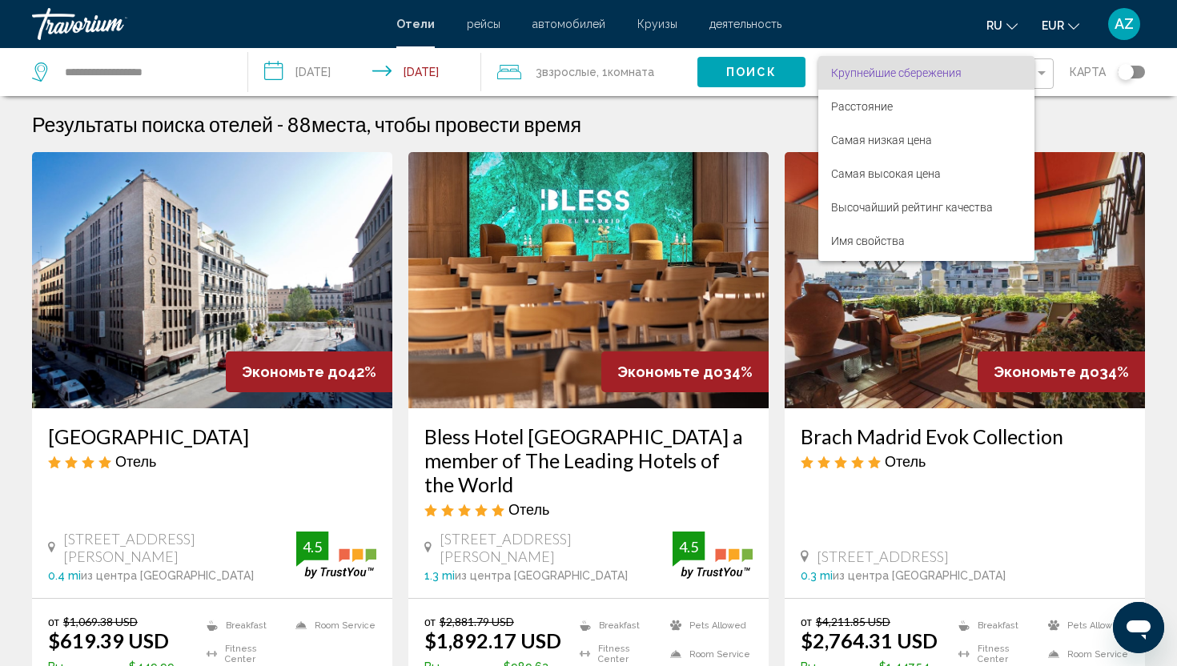
click at [654, 105] on div at bounding box center [588, 333] width 1177 height 666
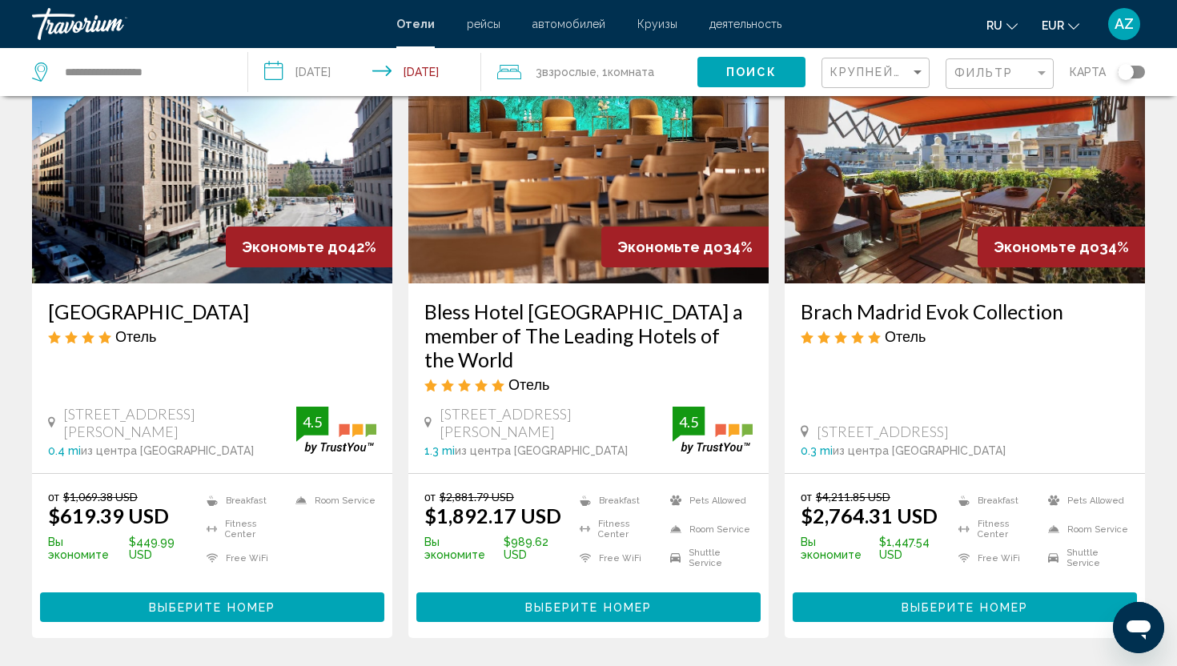
scroll to position [127, 0]
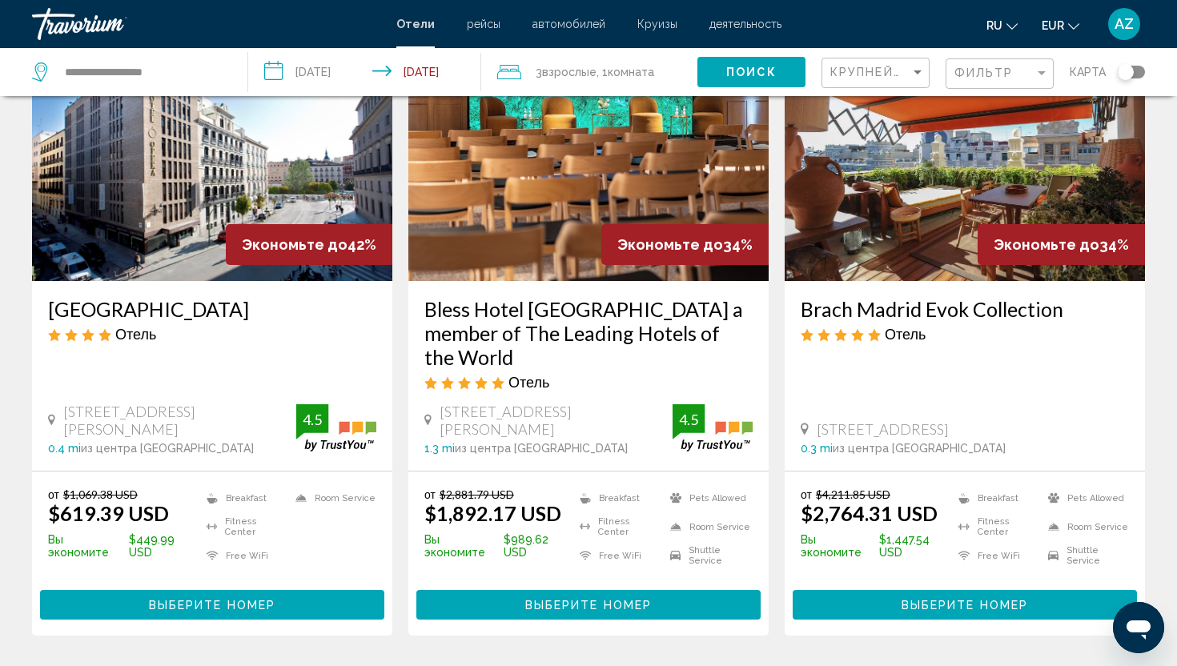
click at [113, 306] on h3 "[GEOGRAPHIC_DATA]" at bounding box center [212, 309] width 328 height 24
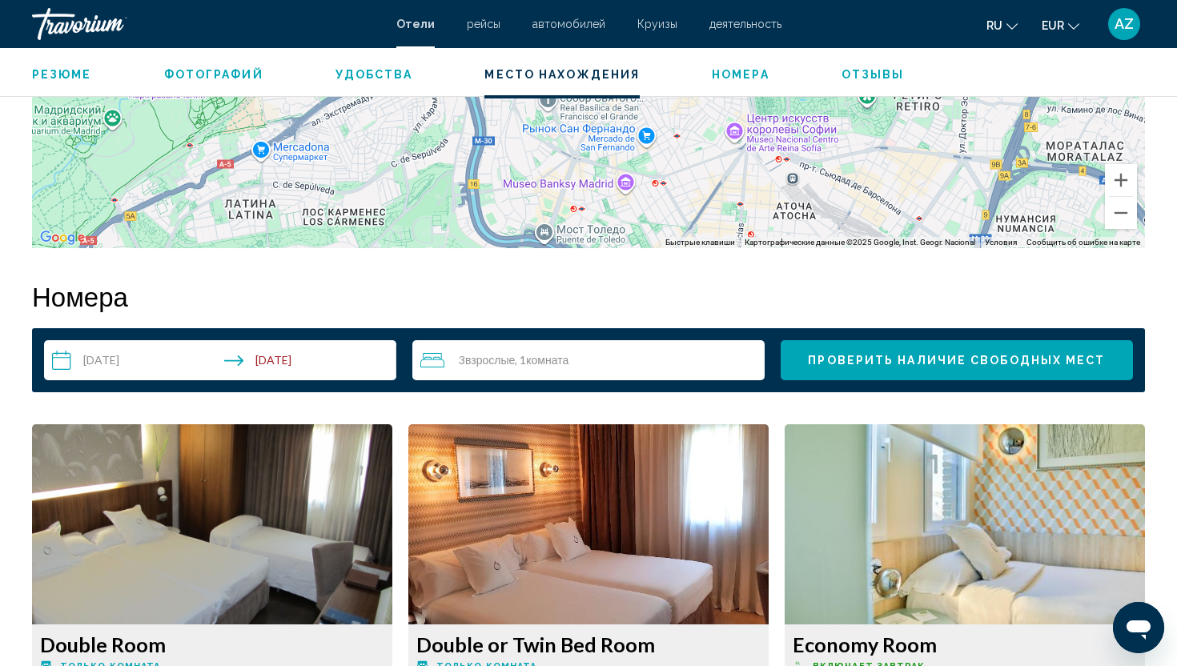
scroll to position [1768, 0]
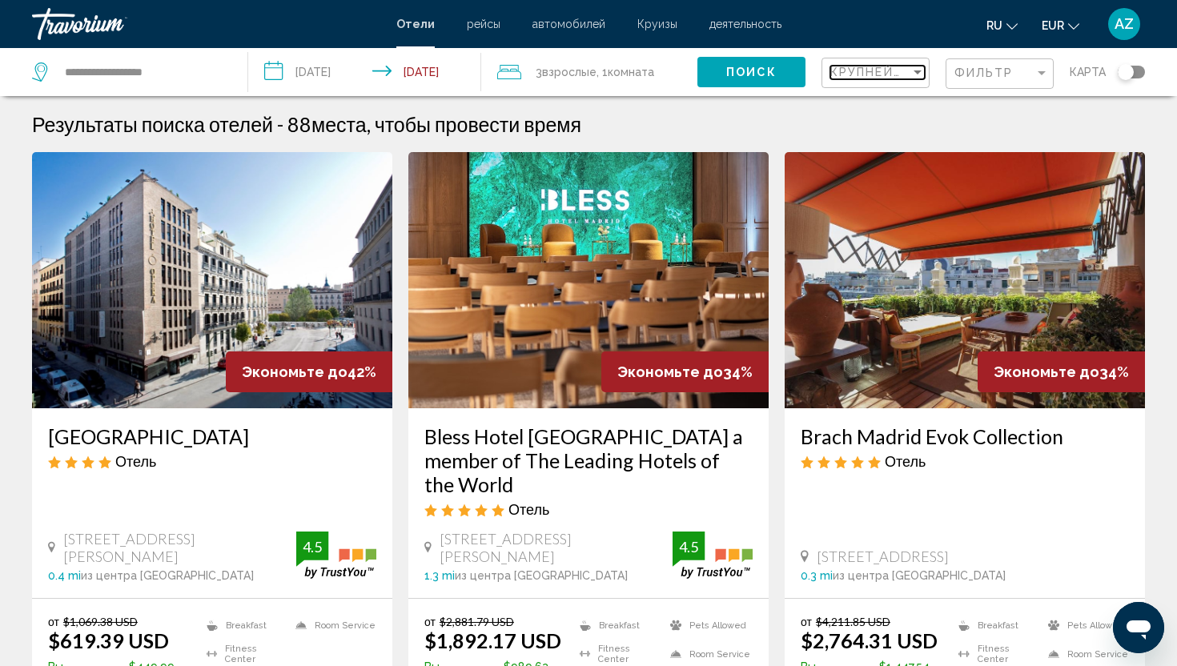
click at [854, 72] on span "Крупнейшие сбережения" at bounding box center [925, 72] width 191 height 13
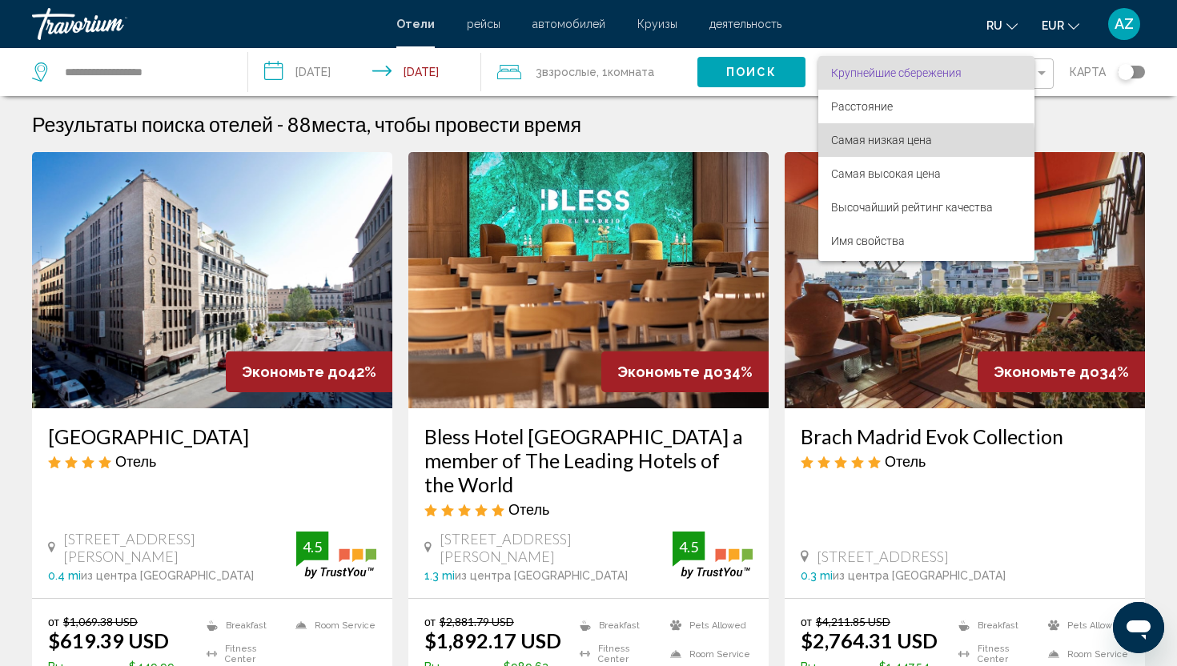
click at [905, 149] on span "Самая низкая цена" at bounding box center [926, 140] width 191 height 34
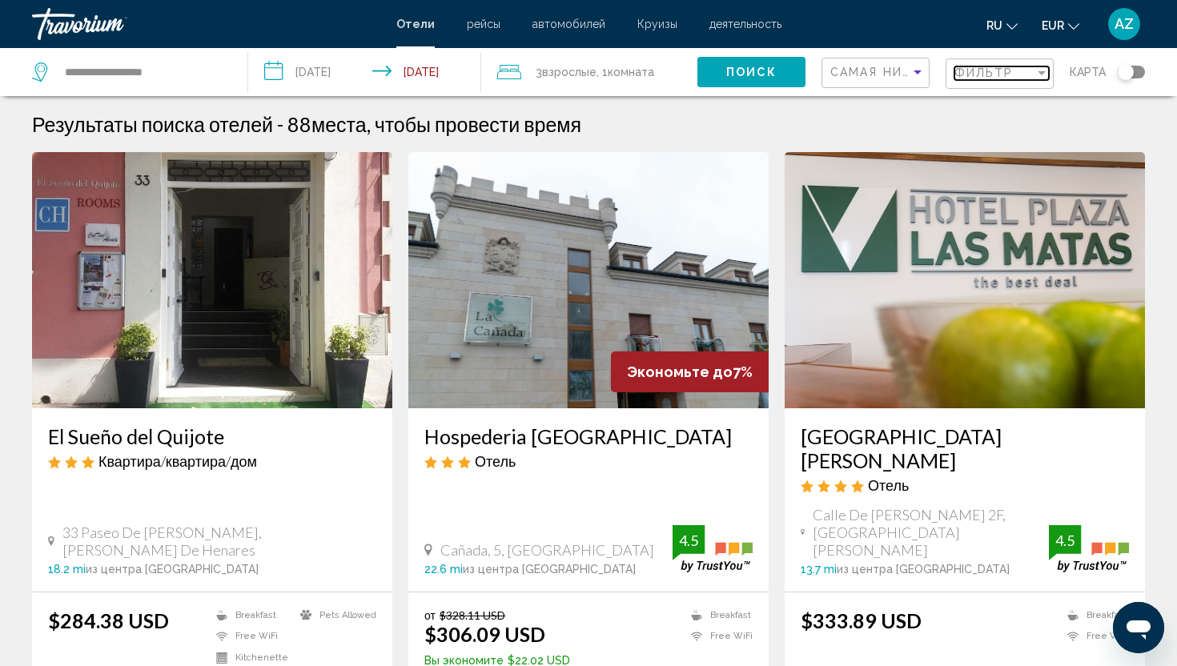
click at [1006, 77] on span "Фильтр" at bounding box center [983, 72] width 59 height 13
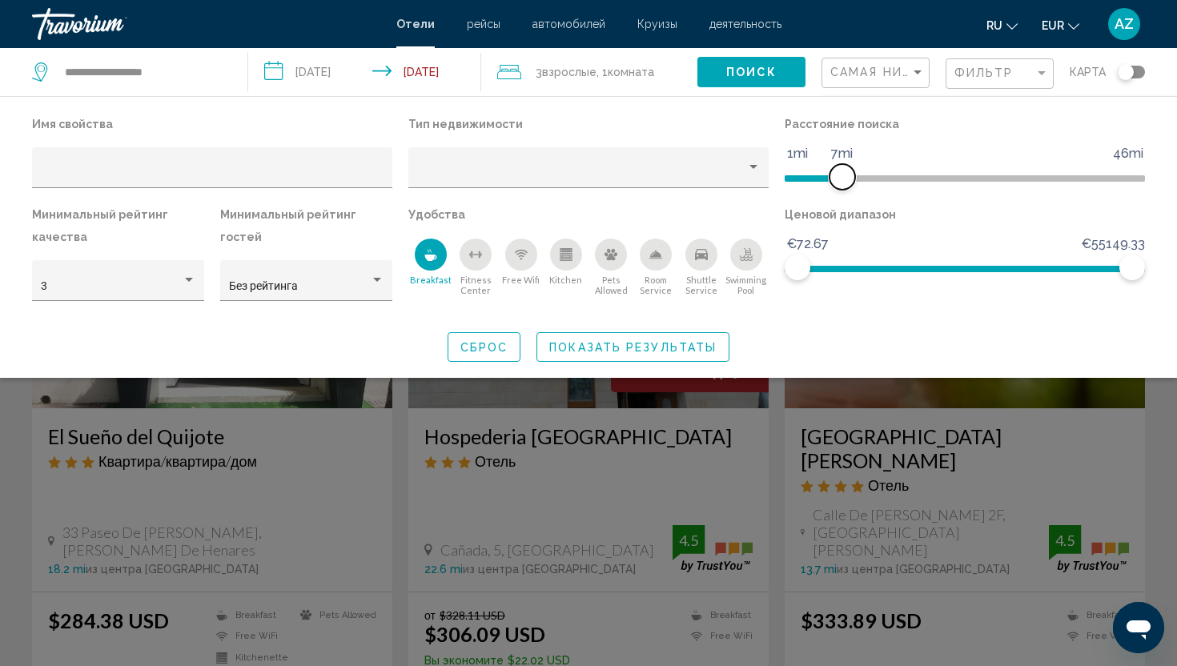
click at [839, 182] on span "Hotel Filters" at bounding box center [814, 176] width 58 height 26
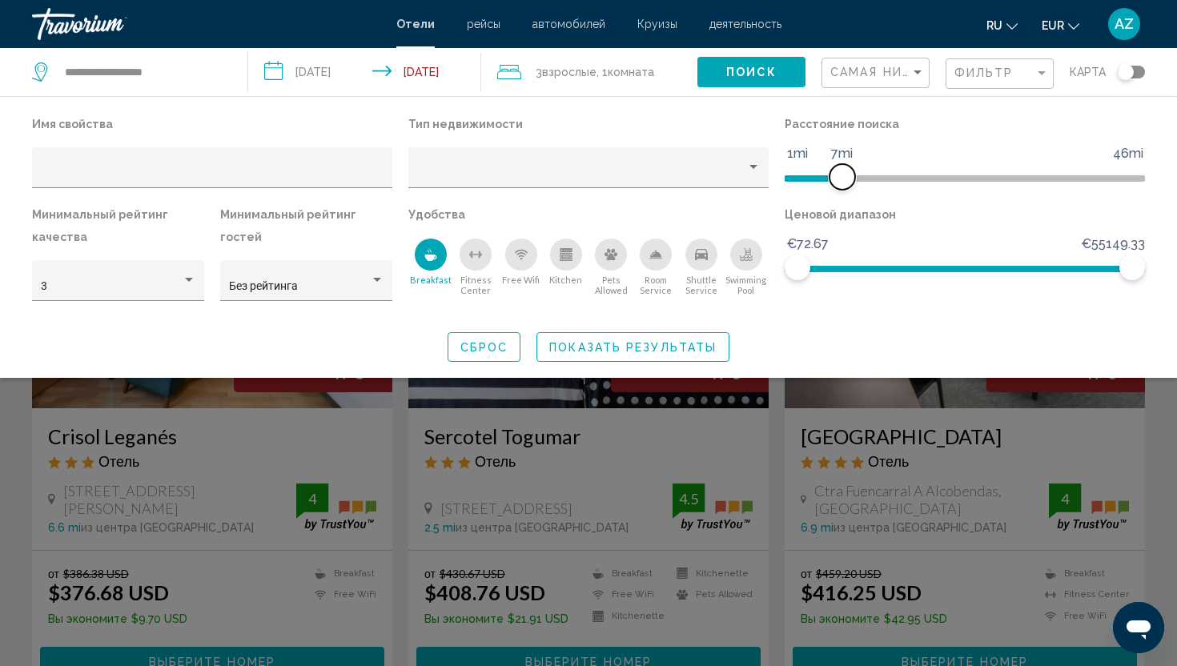
click at [865, 175] on ngx-slider "1mi 46mi 7mi" at bounding box center [965, 176] width 360 height 3
click at [850, 81] on div "Самая низкая цена" at bounding box center [877, 73] width 94 height 30
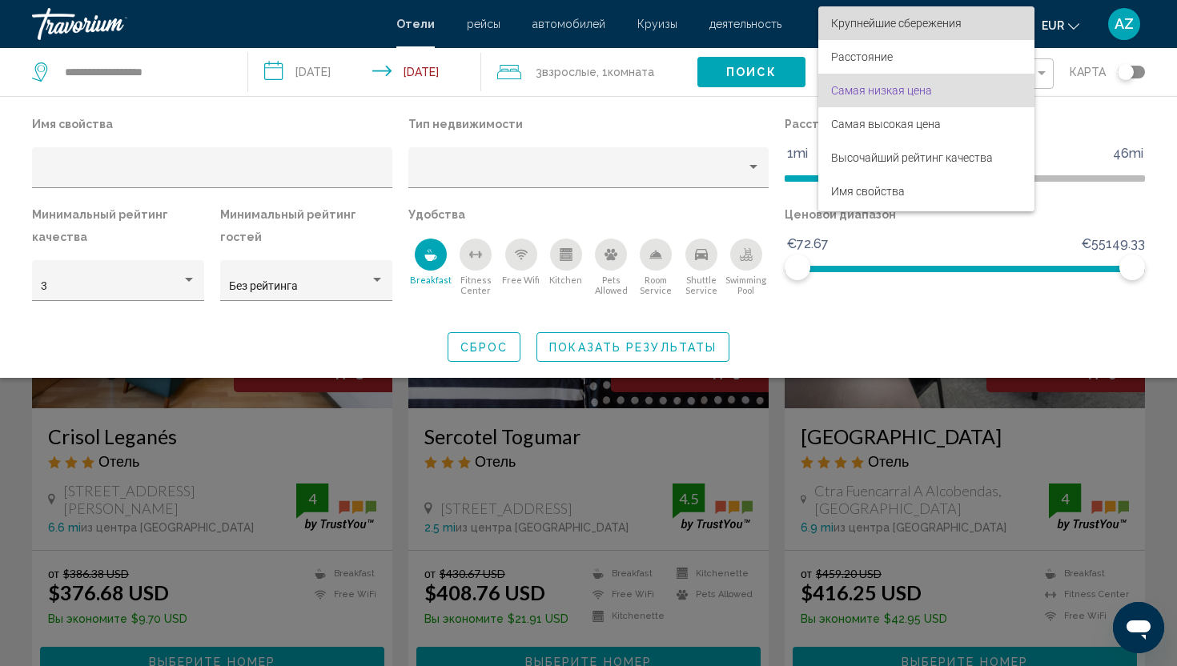
click at [891, 28] on span "Крупнейшие сбережения" at bounding box center [896, 23] width 130 height 13
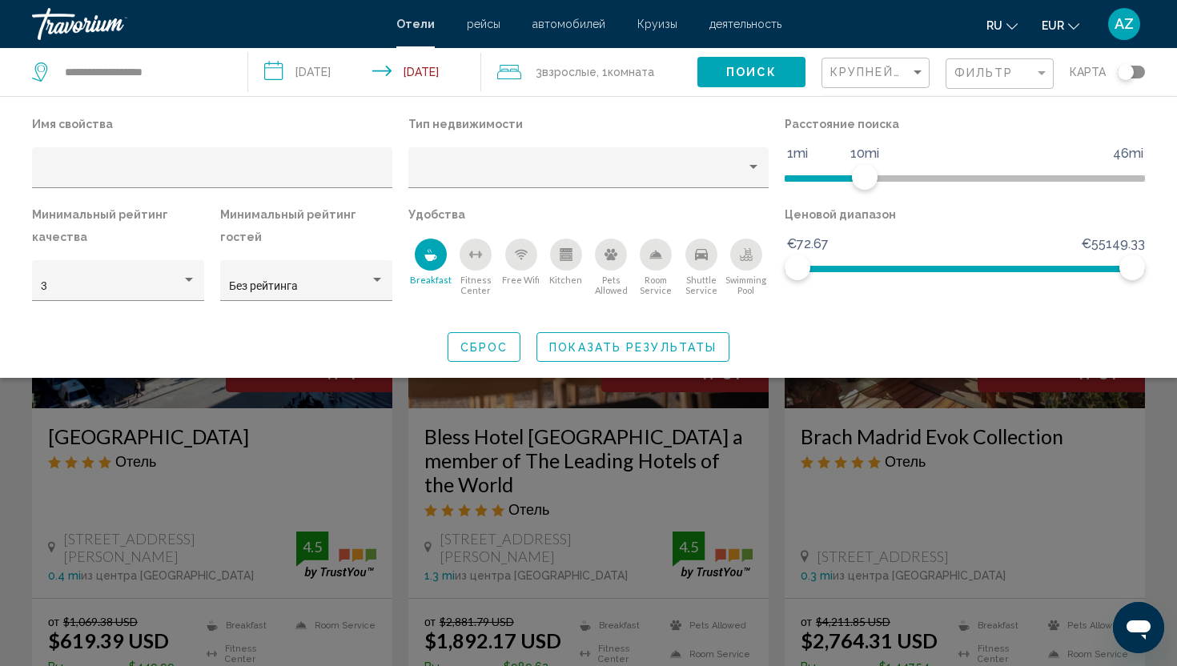
click at [1157, 461] on div "Search widget" at bounding box center [588, 453] width 1177 height 426
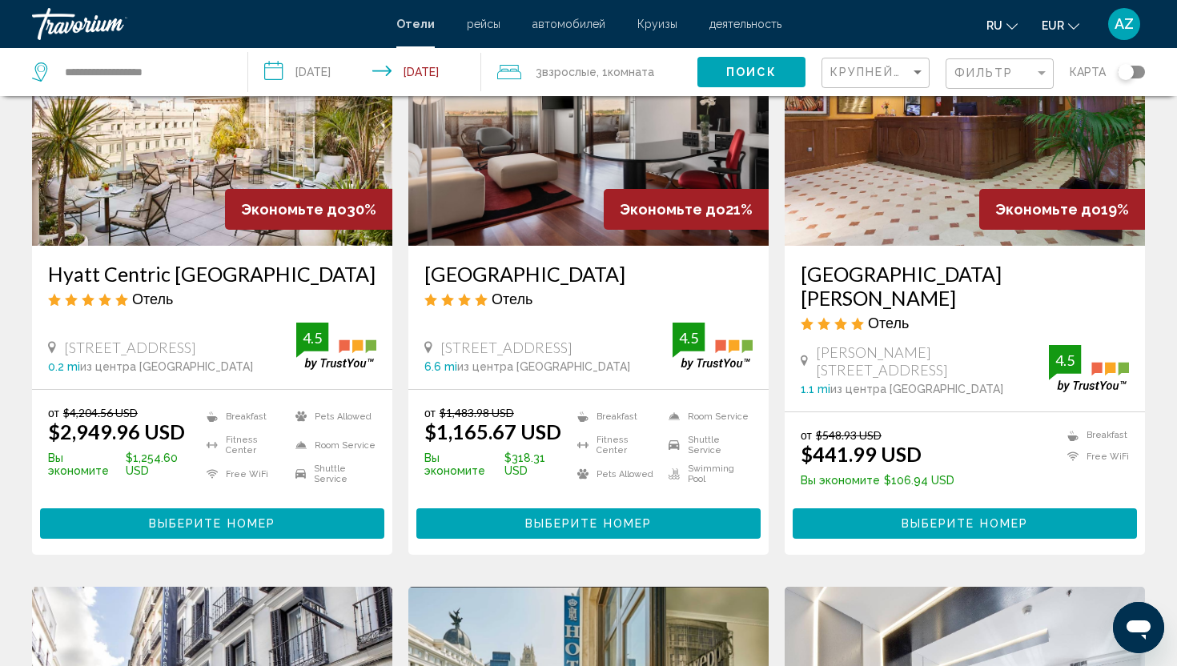
scroll to position [805, 0]
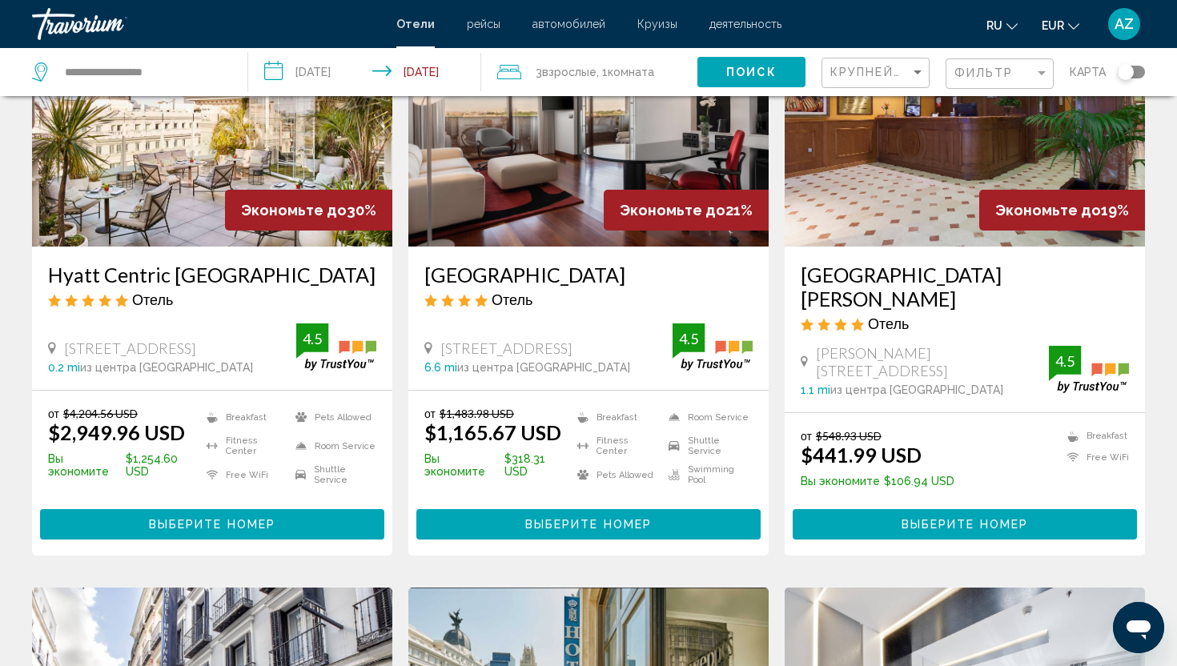
click at [937, 263] on h3 "[GEOGRAPHIC_DATA][PERSON_NAME]" at bounding box center [965, 287] width 328 height 48
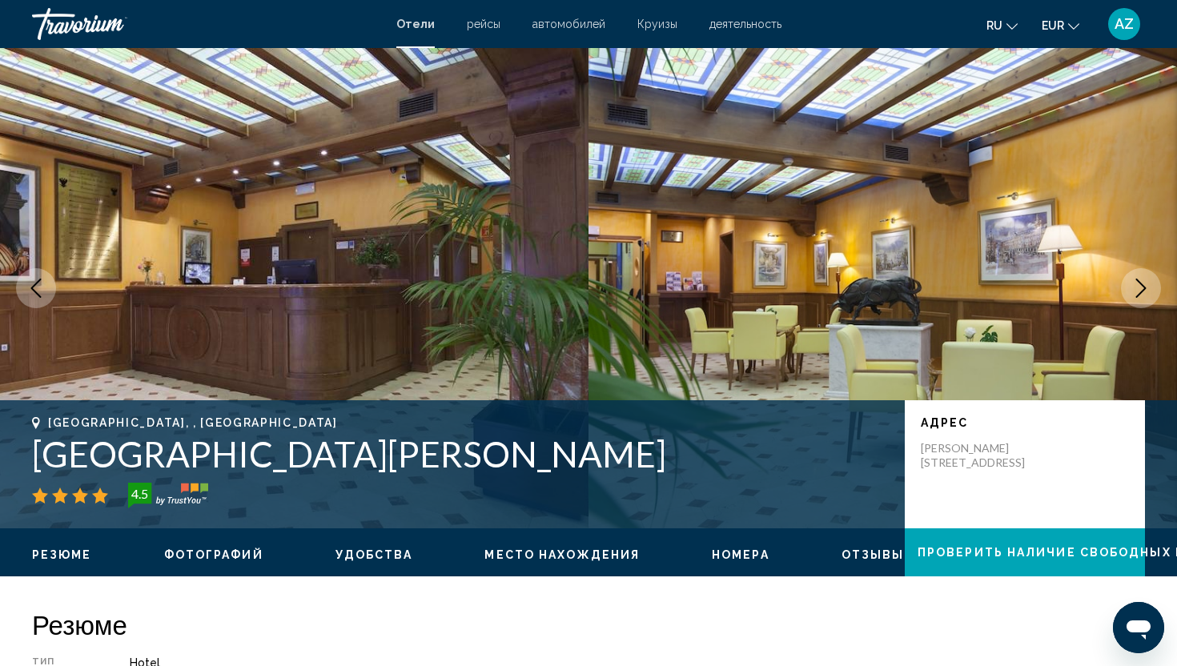
click at [1131, 295] on icon "Next image" at bounding box center [1140, 288] width 19 height 19
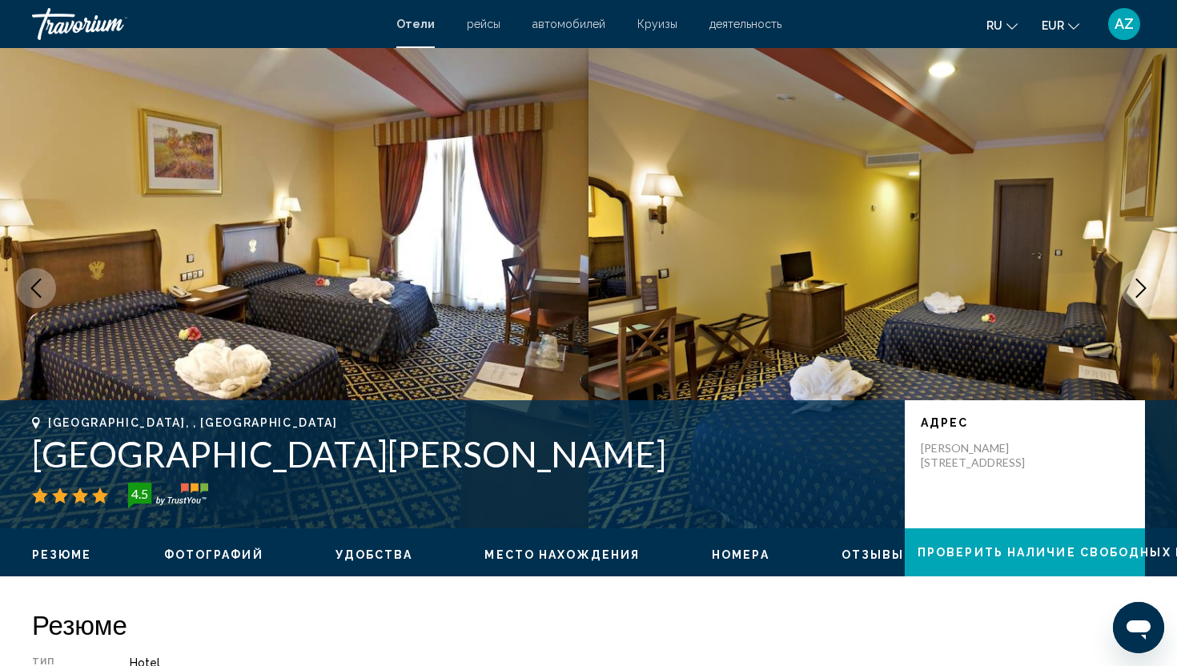
click at [1130, 295] on button "Next image" at bounding box center [1141, 288] width 40 height 40
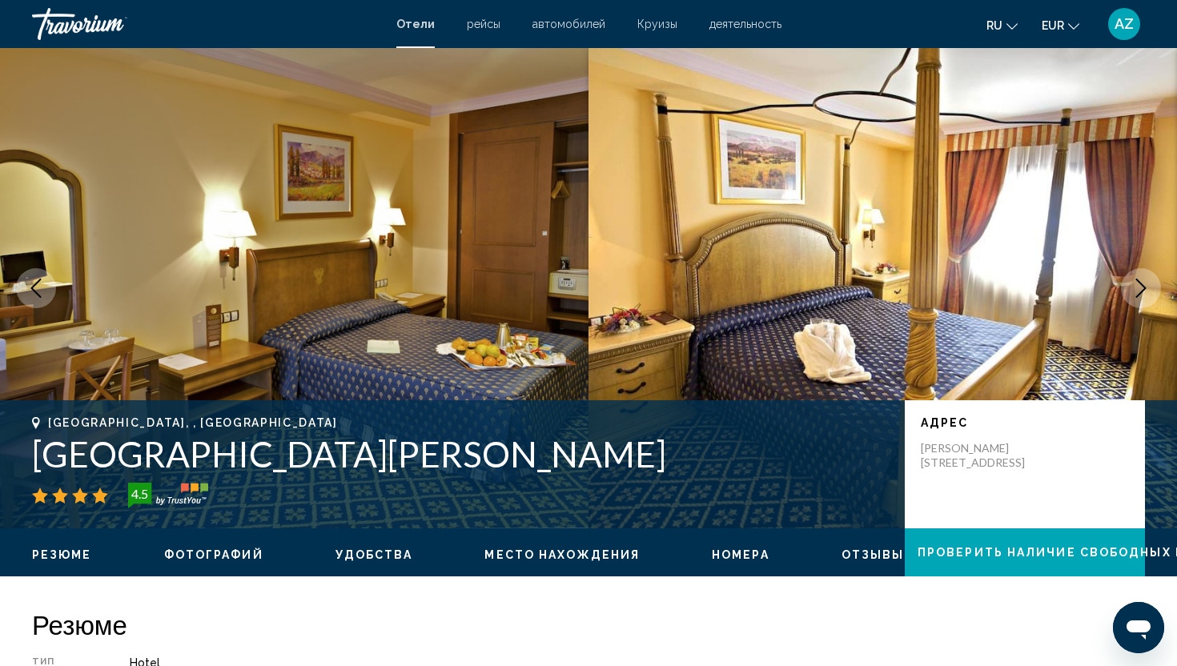
click at [1130, 295] on button "Next image" at bounding box center [1141, 288] width 40 height 40
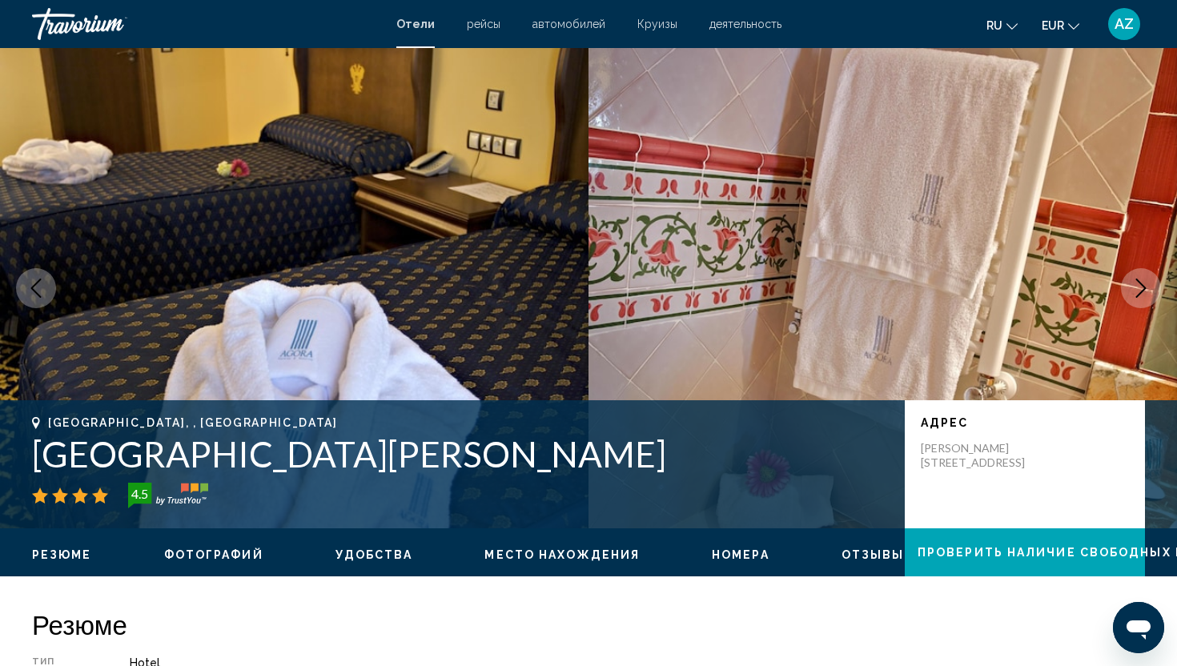
click at [1130, 295] on button "Next image" at bounding box center [1141, 288] width 40 height 40
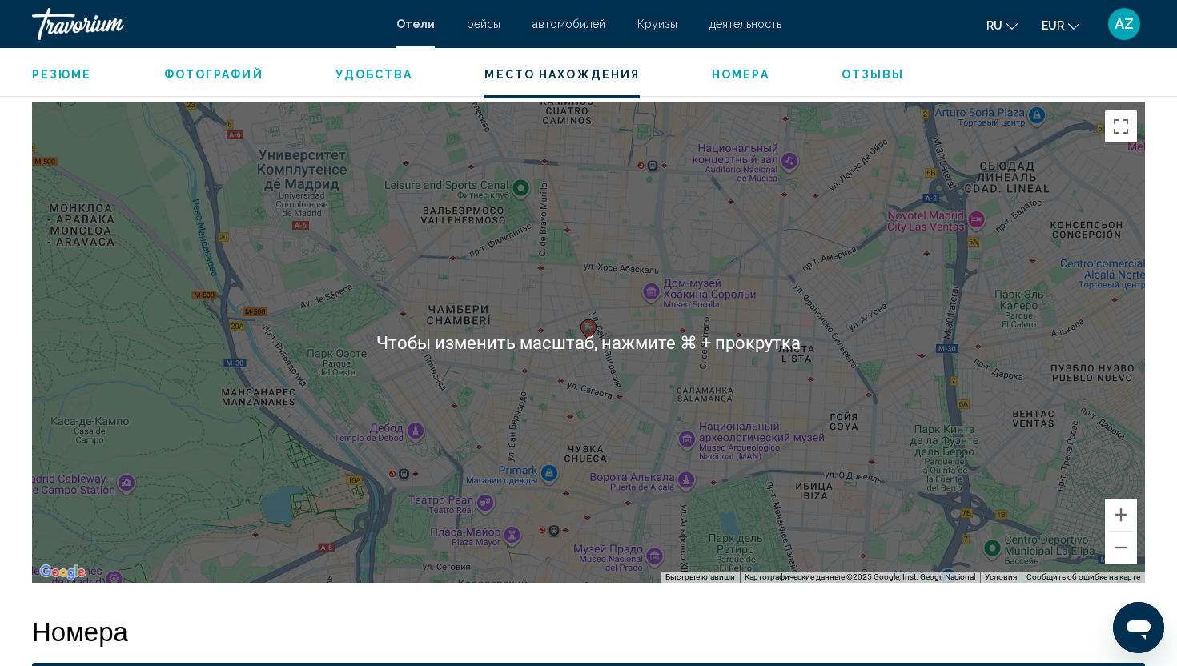
scroll to position [1444, 0]
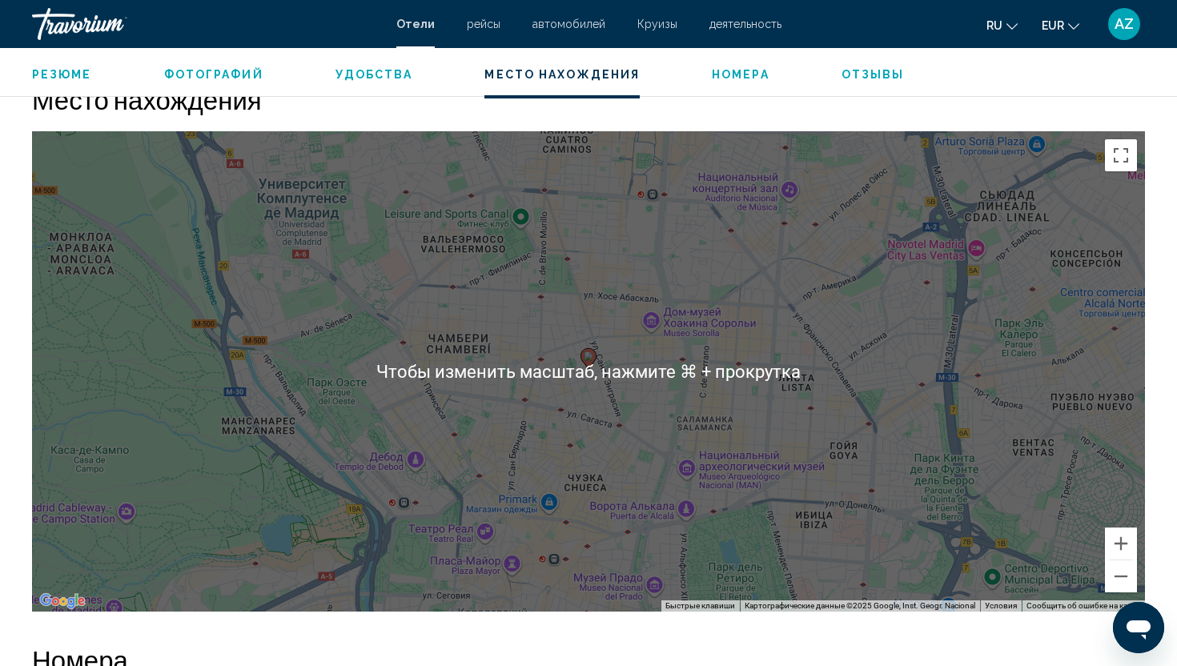
click at [641, 380] on div "Чтобы активировать перетаскивание с помощью клавиатуры, нажмите Alt + Ввод. Пос…" at bounding box center [588, 371] width 1113 height 480
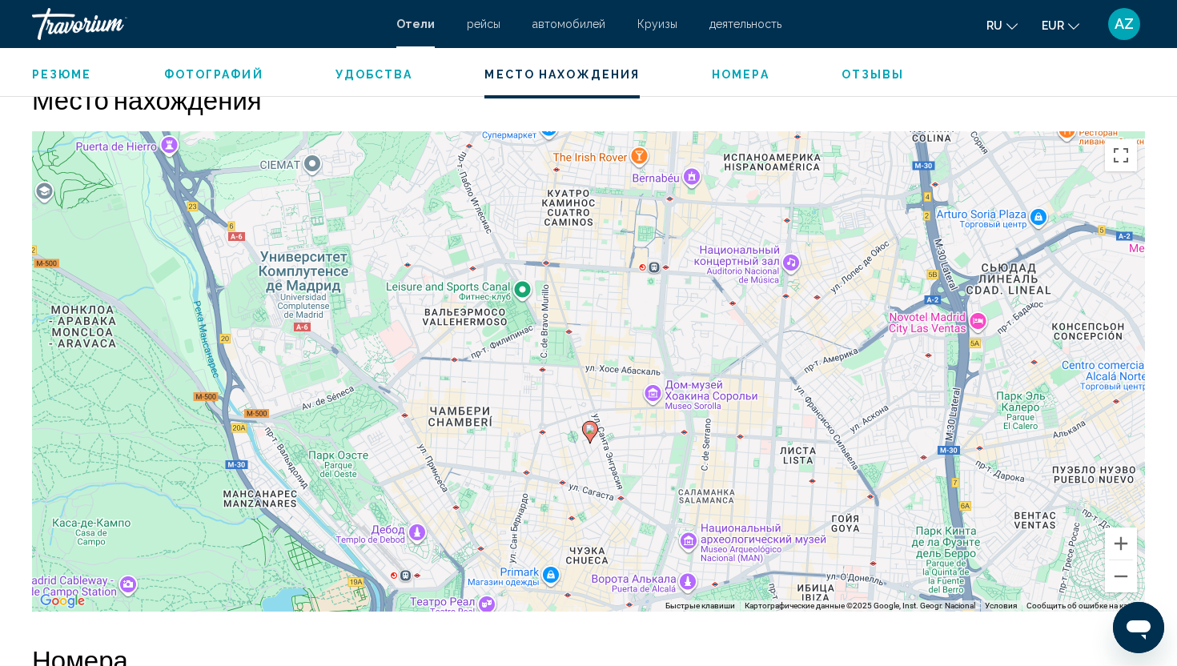
drag, startPoint x: 572, startPoint y: 337, endPoint x: 572, endPoint y: 413, distance: 76.1
click at [572, 413] on div "Чтобы активировать перетаскивание с помощью клавиатуры, нажмите Alt + Ввод. Пос…" at bounding box center [588, 371] width 1113 height 480
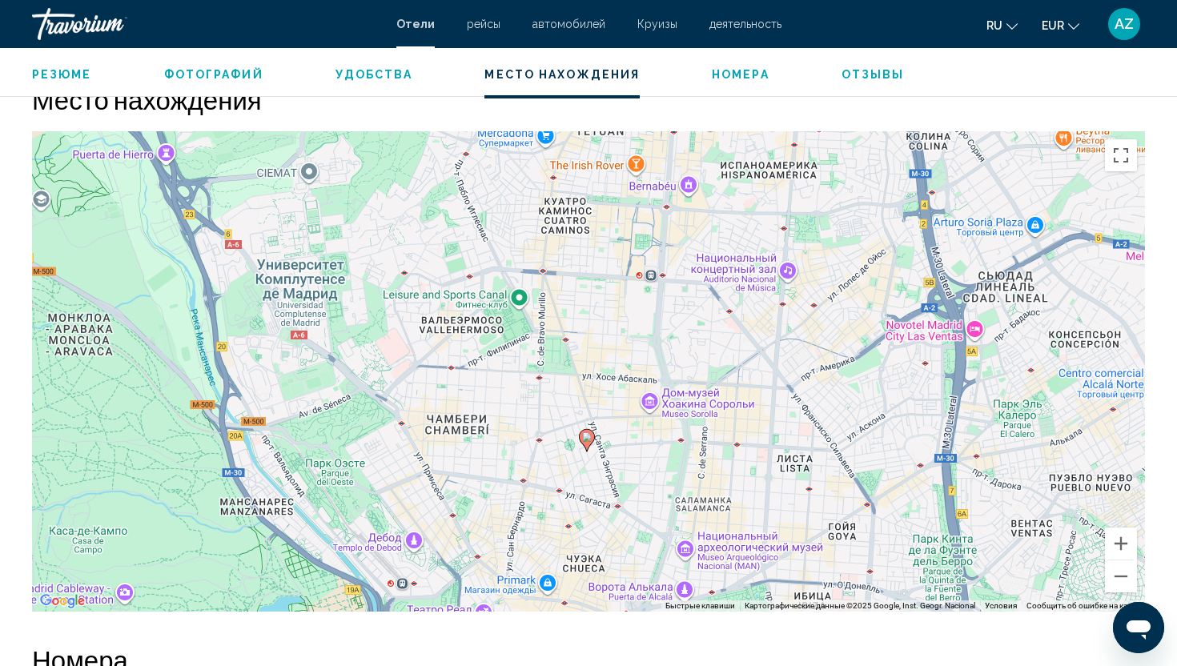
drag, startPoint x: 589, startPoint y: 376, endPoint x: 508, endPoint y: 512, distance: 158.3
click at [509, 510] on div "Чтобы активировать перетаскивание с помощью клавиатуры, нажмите Alt + Ввод. Пос…" at bounding box center [588, 371] width 1113 height 480
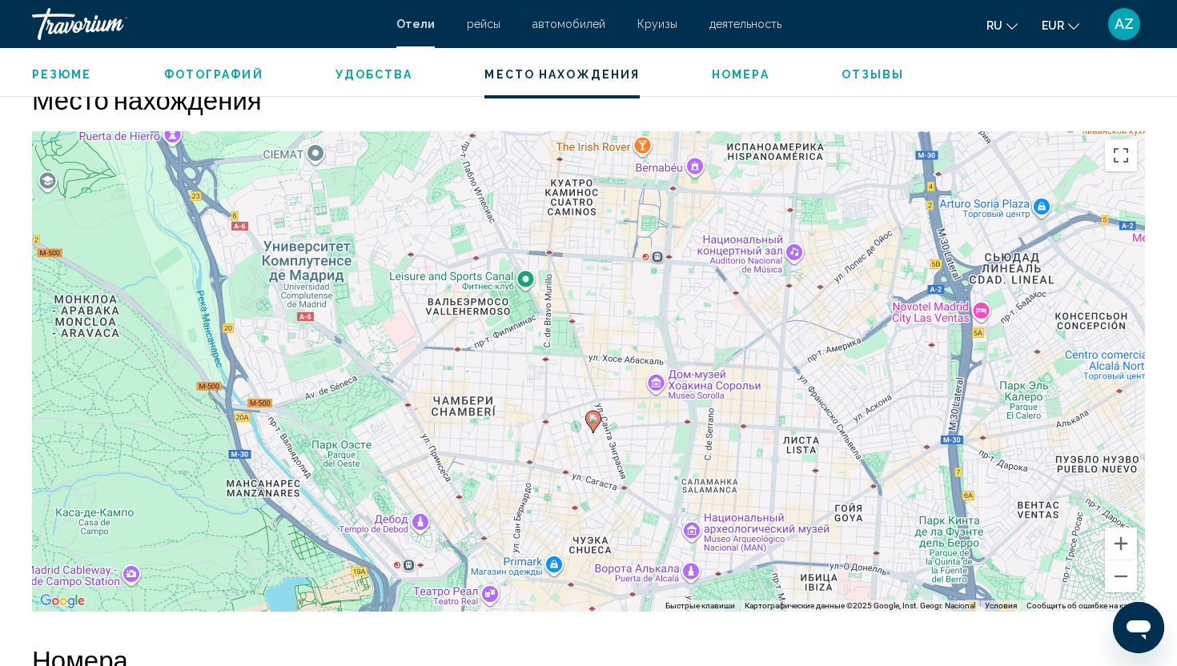
drag, startPoint x: 616, startPoint y: 365, endPoint x: 793, endPoint y: 82, distance: 333.8
click at [793, 83] on div "[GEOGRAPHIC_DATA], , [GEOGRAPHIC_DATA] [GEOGRAPHIC_DATA] [PERSON_NAME][GEOGRAPH…" at bounding box center [588, 434] width 1177 height 3661
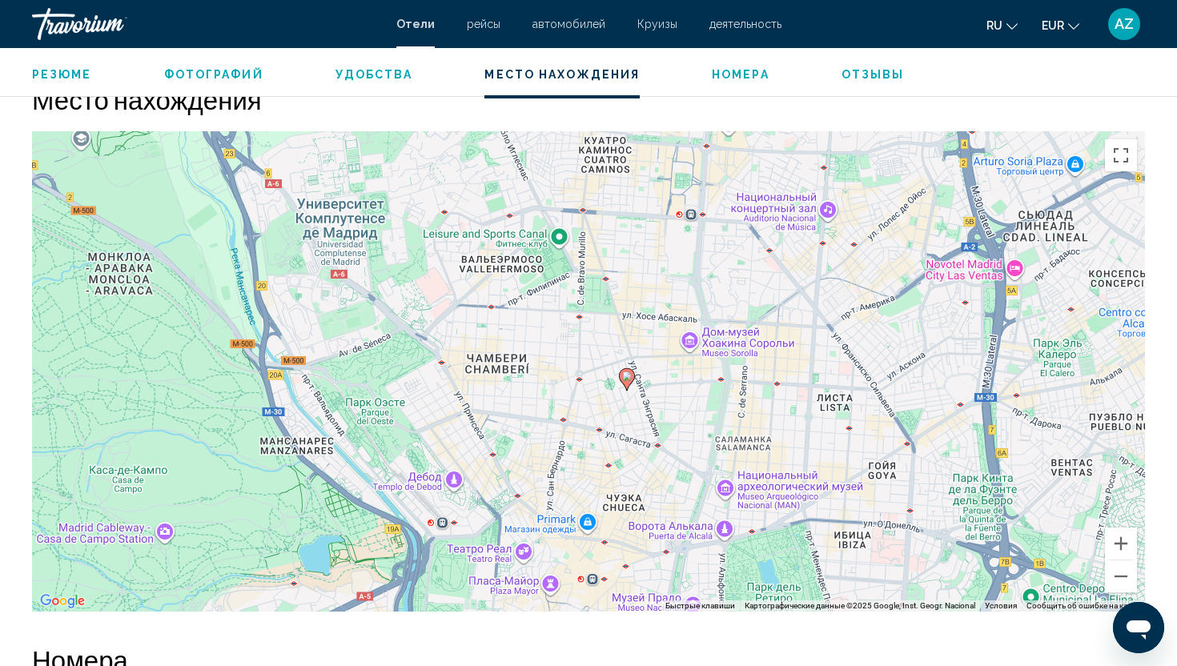
drag, startPoint x: 720, startPoint y: 267, endPoint x: 638, endPoint y: 380, distance: 139.3
click at [638, 380] on div "Чтобы активировать перетаскивание с помощью клавиатуры, нажмите Alt + Ввод. Пос…" at bounding box center [588, 371] width 1113 height 480
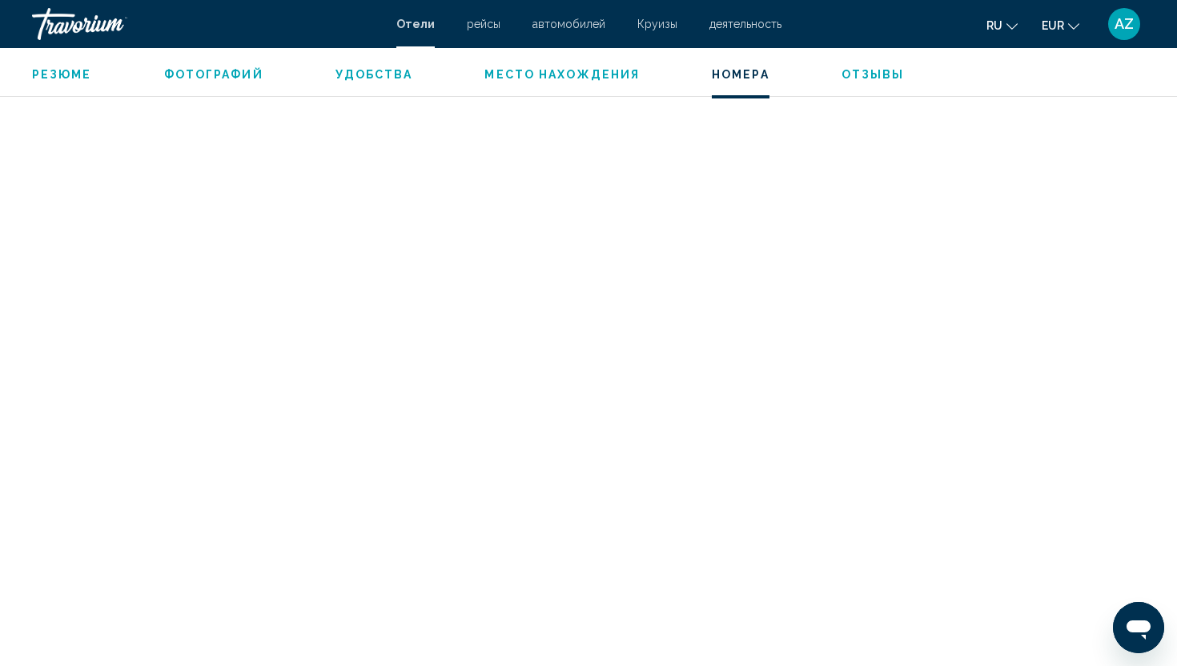
scroll to position [2909, 0]
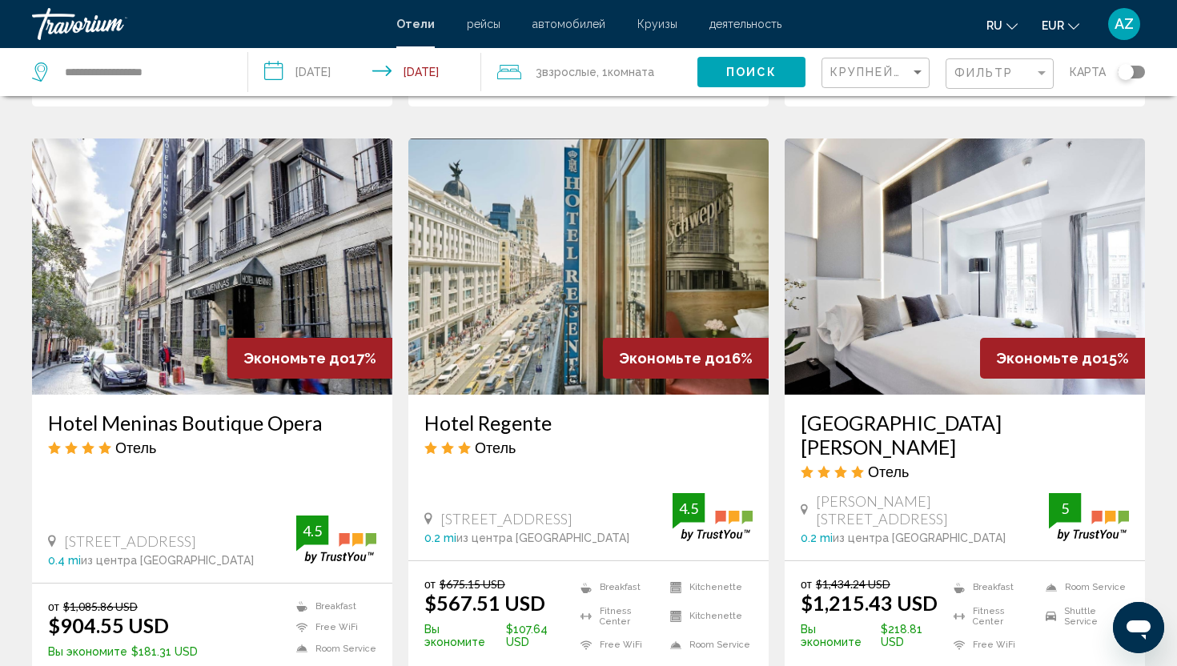
scroll to position [1255, 0]
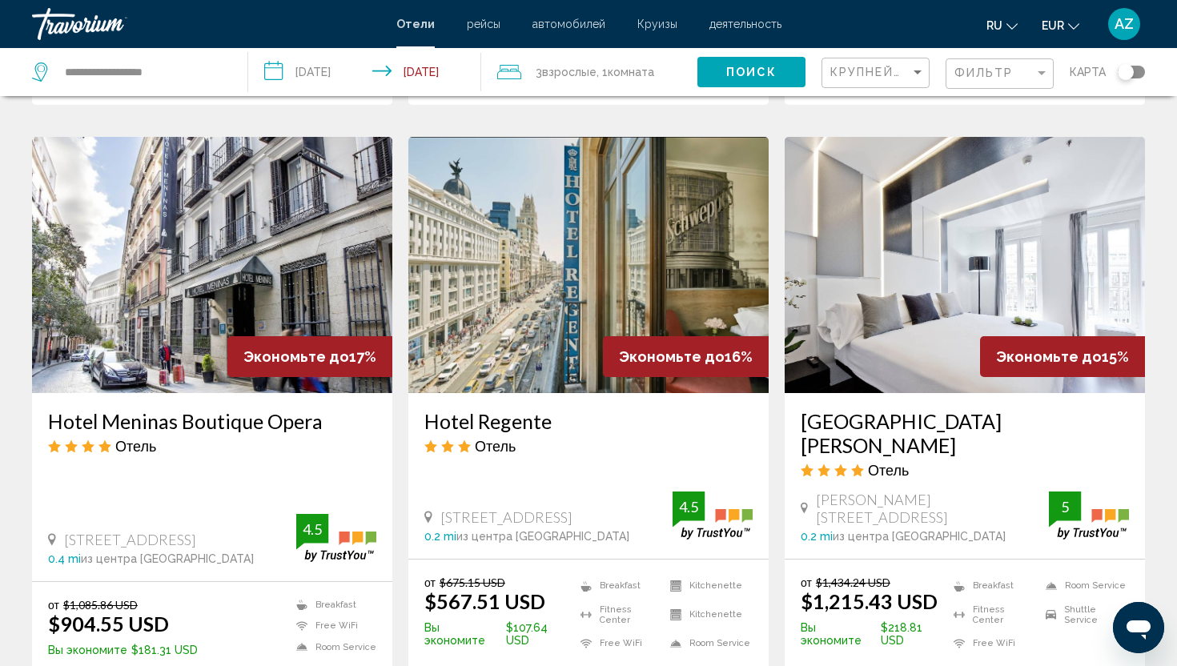
click at [505, 409] on h3 "Hotel Regente" at bounding box center [588, 421] width 328 height 24
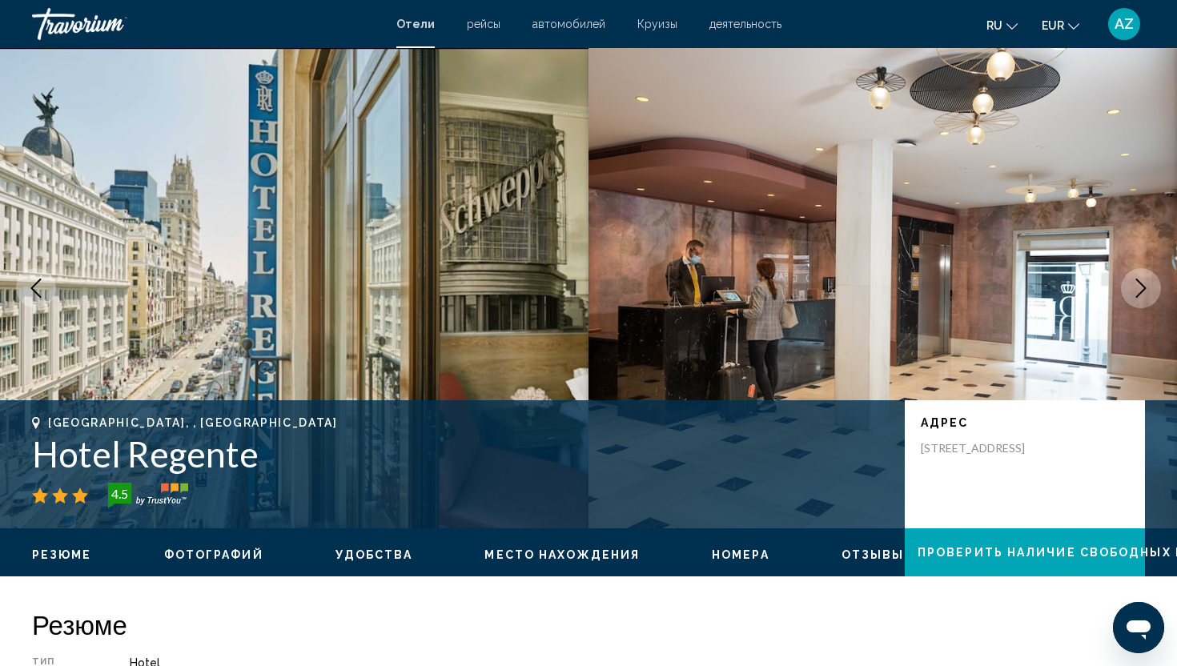
scroll to position [30, 0]
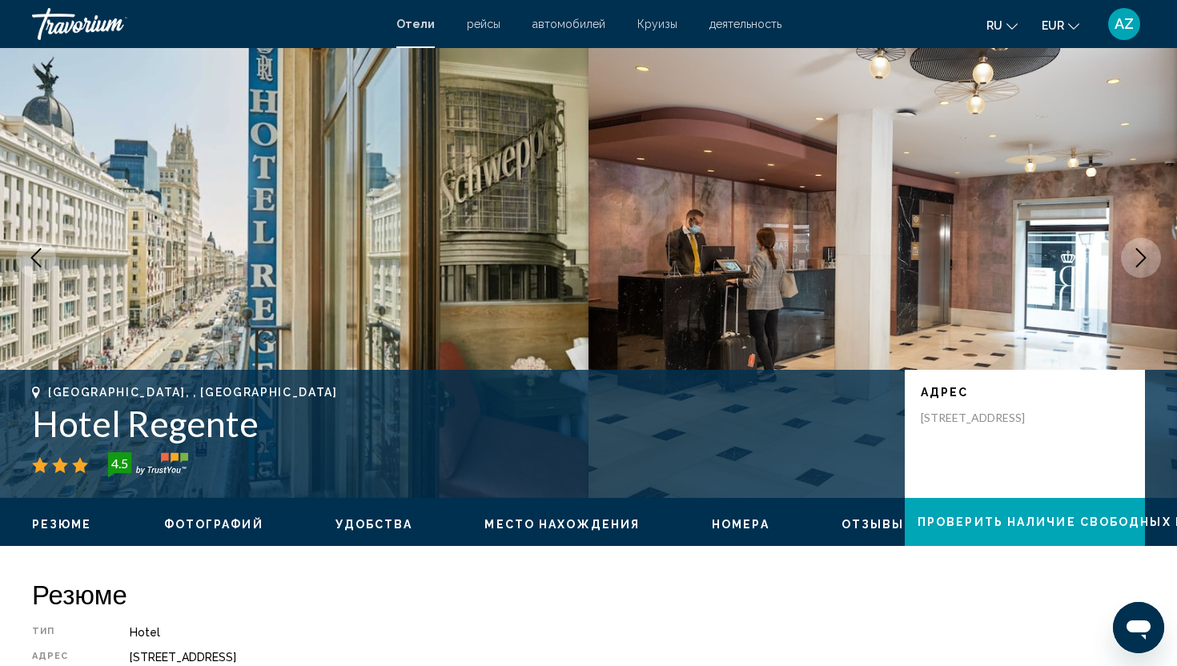
click at [1138, 262] on icon "Next image" at bounding box center [1140, 257] width 19 height 19
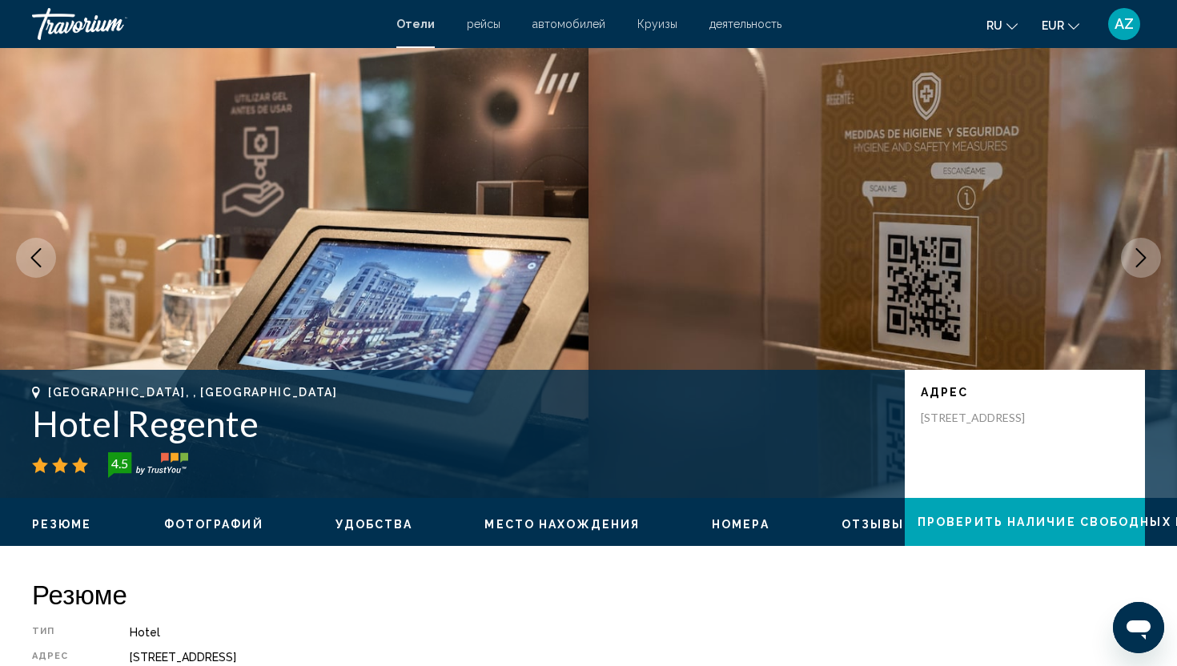
click at [1138, 262] on icon "Next image" at bounding box center [1140, 257] width 19 height 19
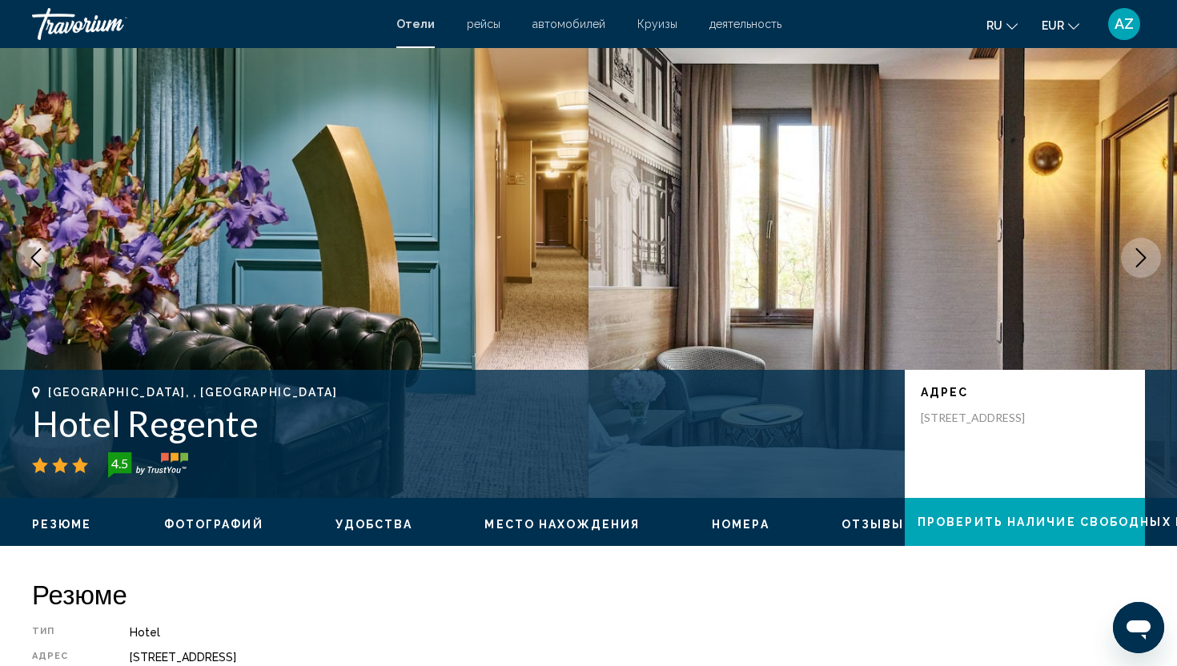
click at [1138, 262] on icon "Next image" at bounding box center [1140, 257] width 19 height 19
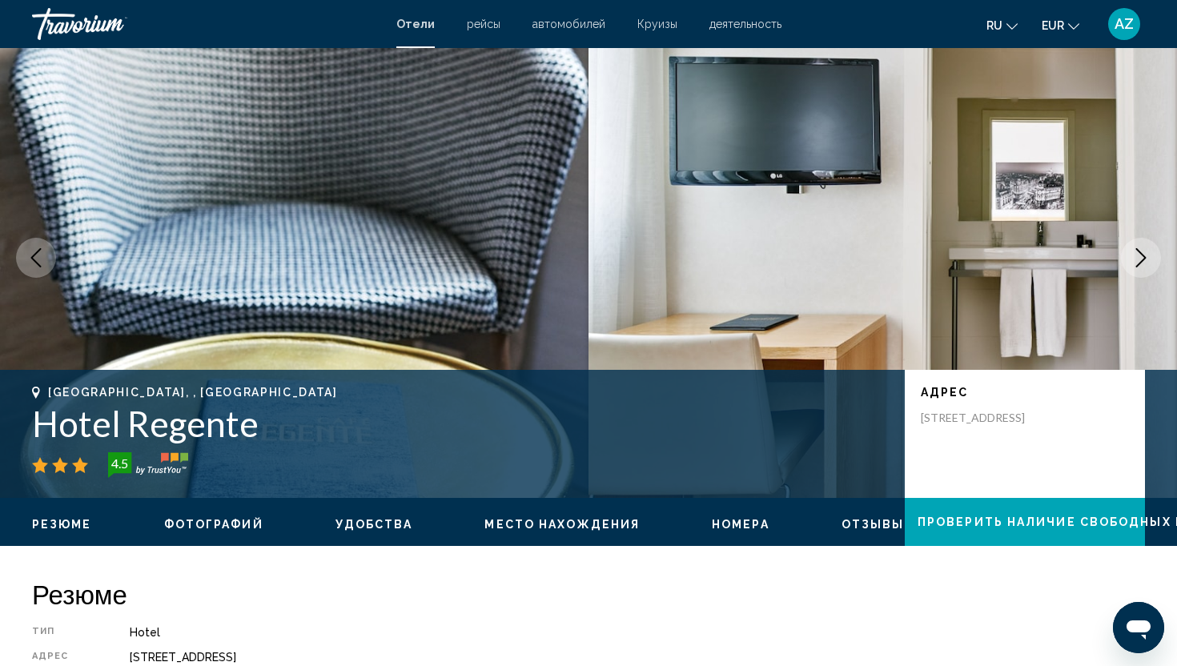
click at [1138, 262] on icon "Next image" at bounding box center [1140, 257] width 19 height 19
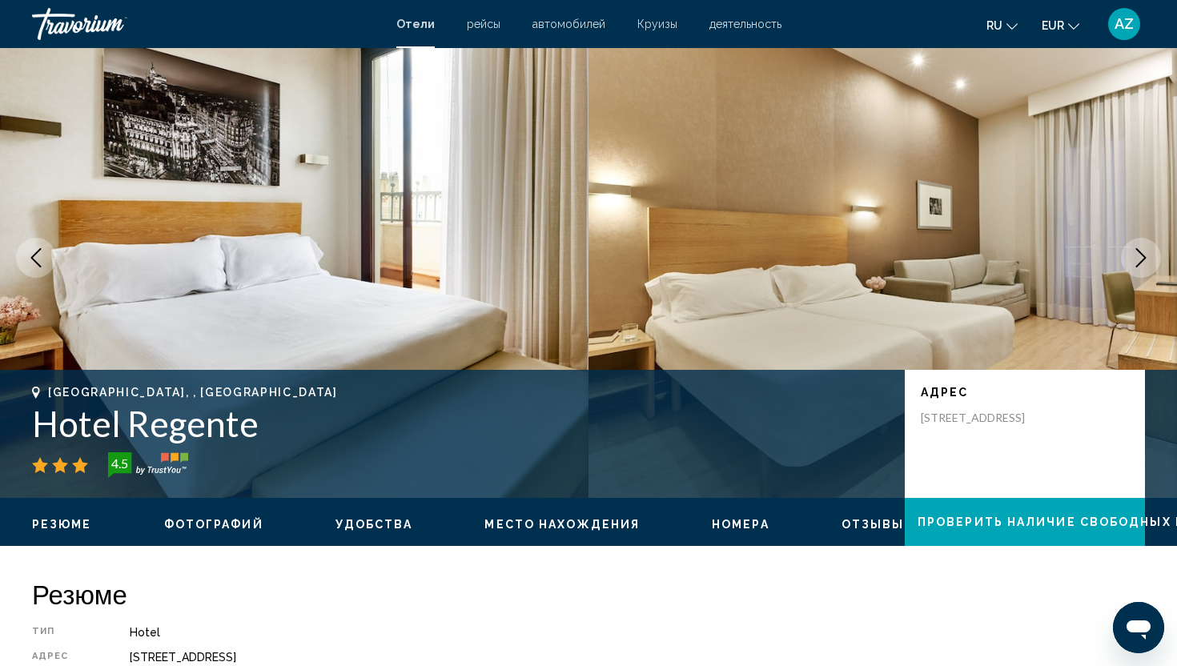
click at [1138, 262] on icon "Next image" at bounding box center [1140, 257] width 19 height 19
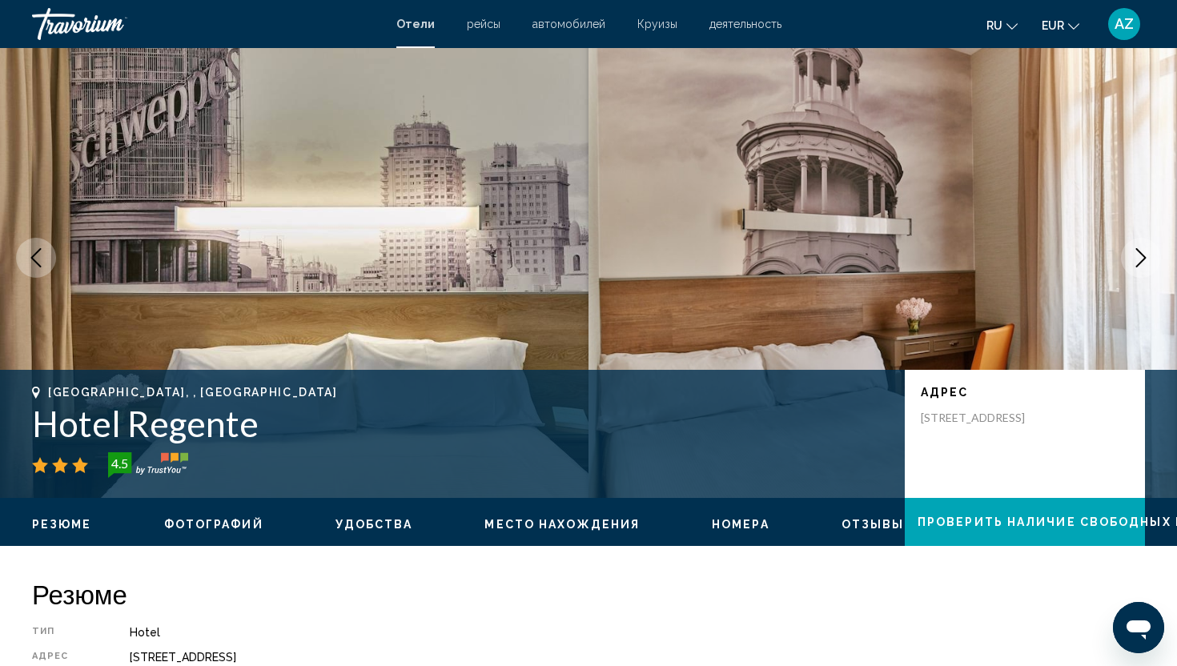
click at [1138, 262] on icon "Next image" at bounding box center [1140, 257] width 19 height 19
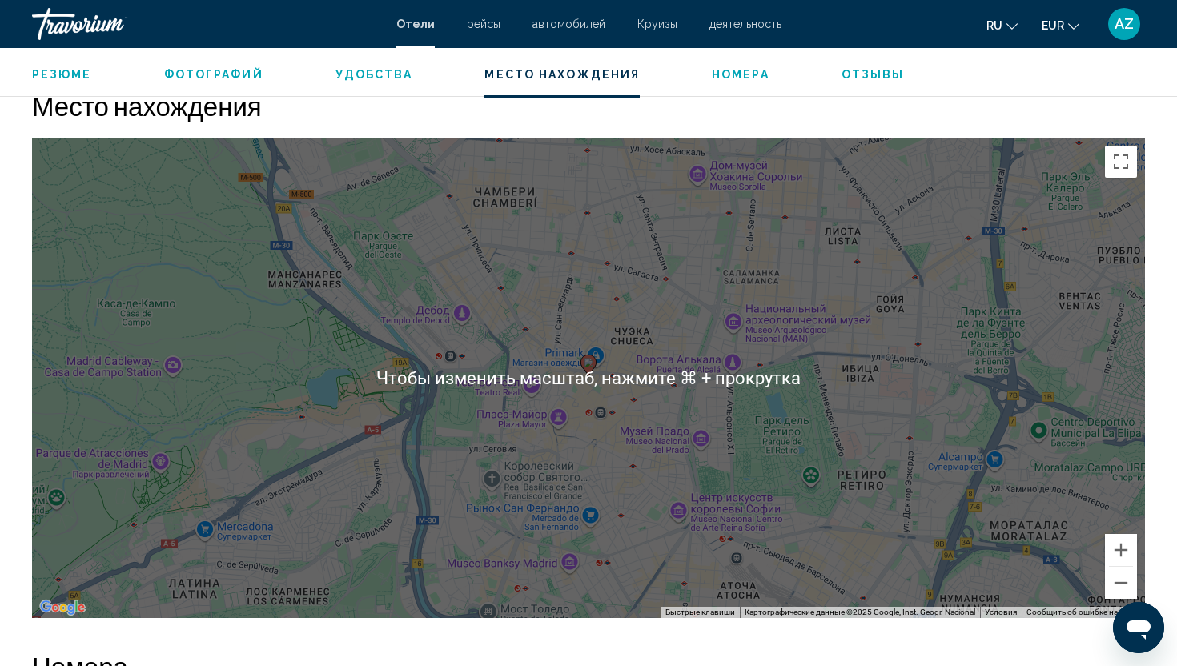
scroll to position [1582, 0]
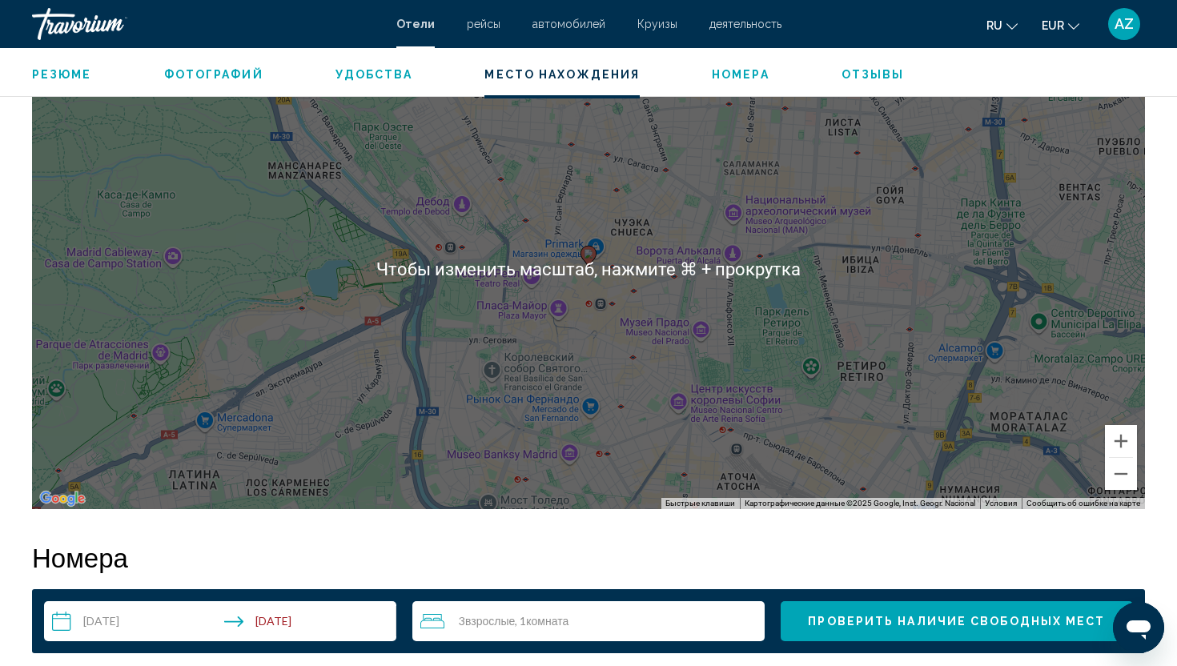
click at [729, 345] on div "Чтобы активировать перетаскивание с помощью клавиатуры, нажмите Alt + Ввод. Пос…" at bounding box center [588, 269] width 1113 height 480
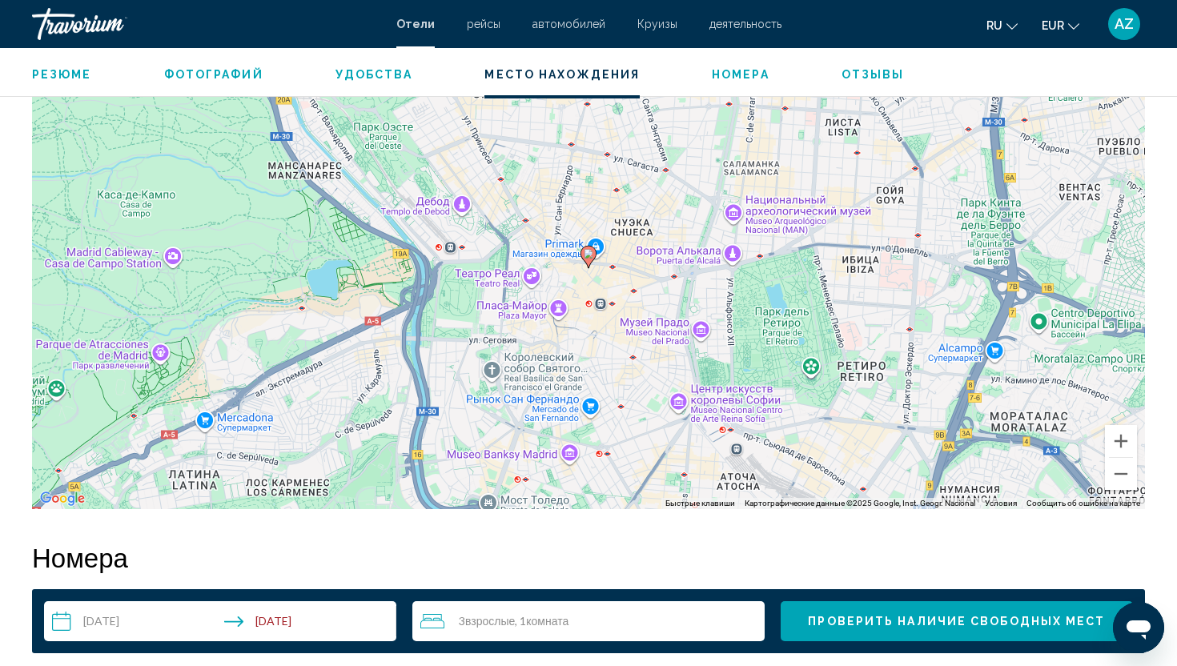
drag, startPoint x: 663, startPoint y: 311, endPoint x: 663, endPoint y: 335, distance: 24.0
click at [663, 331] on div "Чтобы активировать перетаскивание с помощью клавиатуры, нажмите Alt + Ввод. Пос…" at bounding box center [588, 269] width 1113 height 480
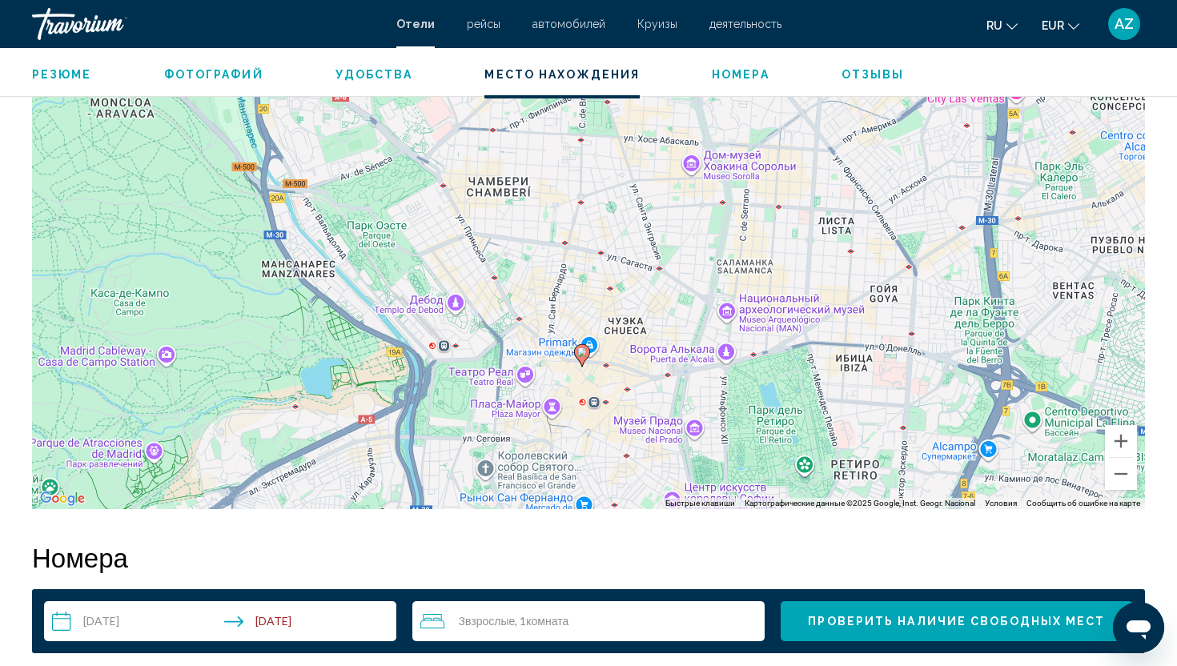
drag, startPoint x: 644, startPoint y: 302, endPoint x: 639, endPoint y: 357, distance: 55.5
click at [639, 358] on div "Чтобы активировать перетаскивание с помощью клавиатуры, нажмите Alt + Ввод. Пос…" at bounding box center [588, 269] width 1113 height 480
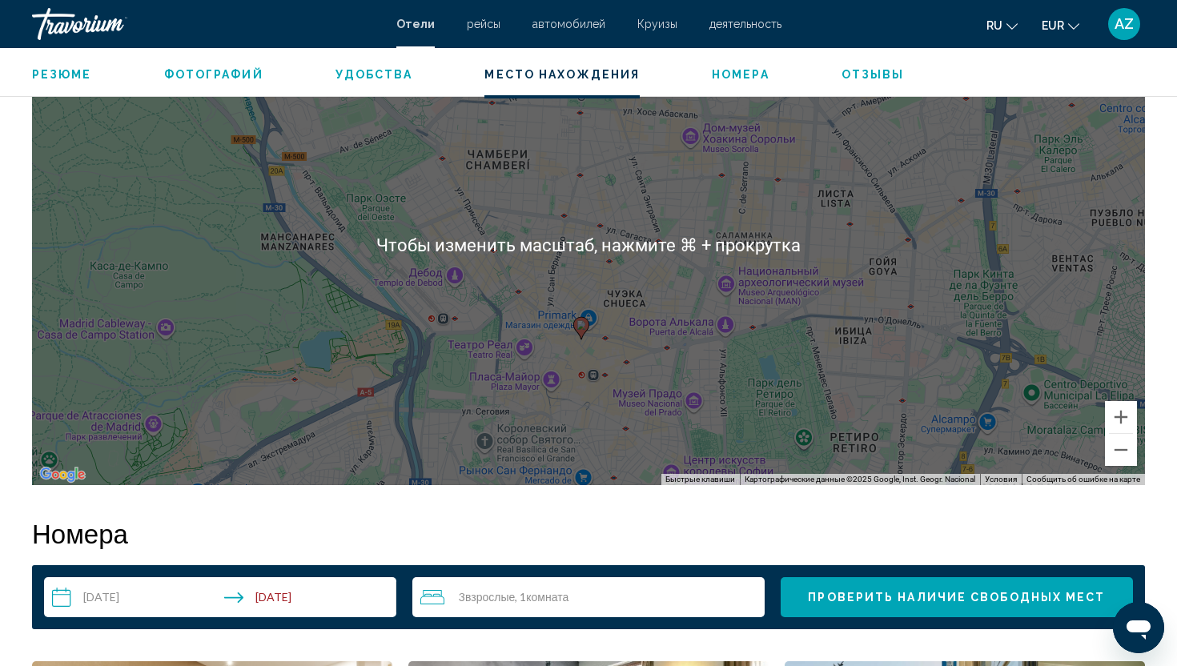
scroll to position [1604, 0]
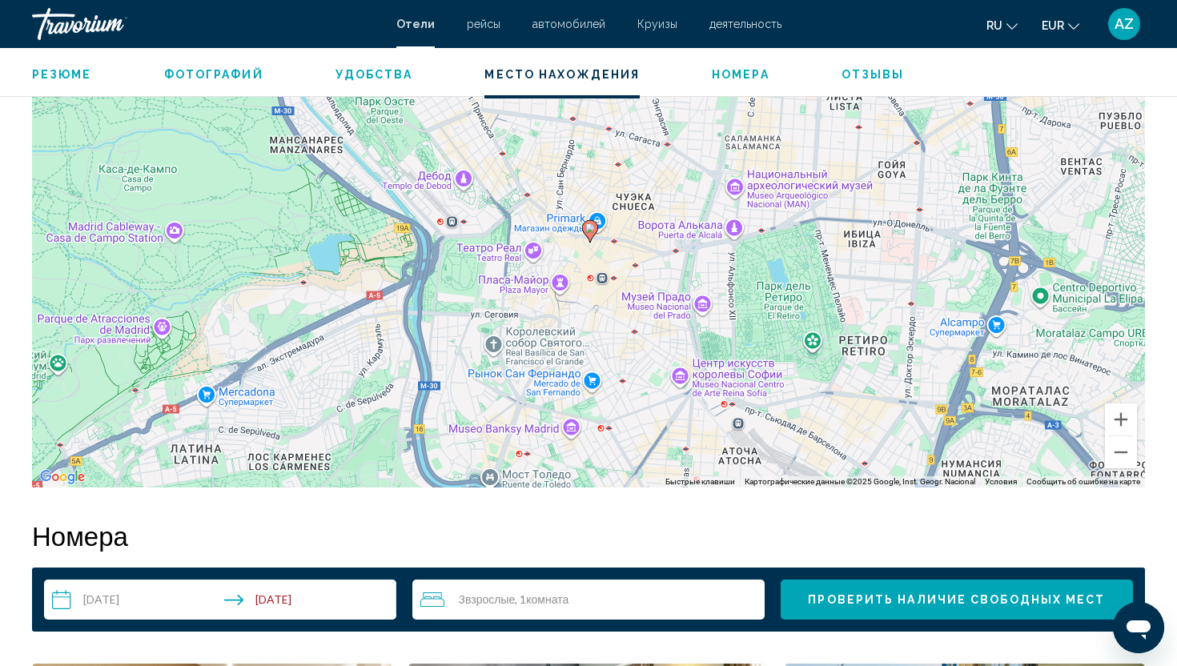
drag, startPoint x: 551, startPoint y: 428, endPoint x: 560, endPoint y: 327, distance: 101.3
click at [560, 327] on div "Чтобы активировать перетаскивание с помощью клавиатуры, нажмите Alt + Ввод. Пос…" at bounding box center [588, 247] width 1113 height 480
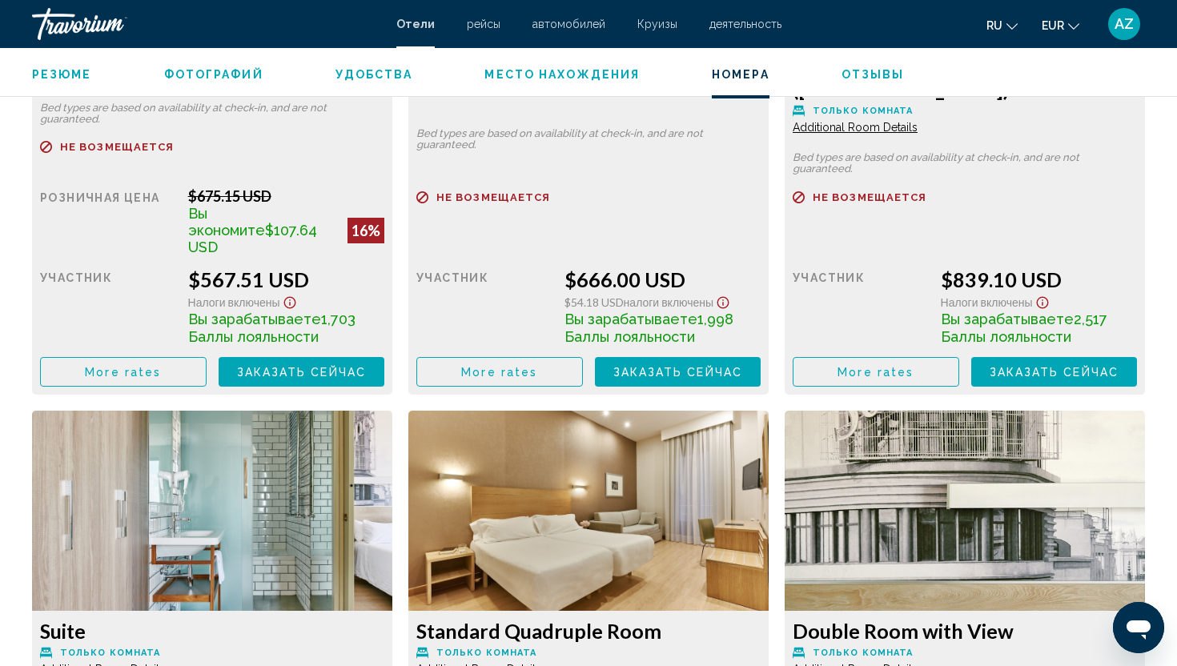
scroll to position [2164, 0]
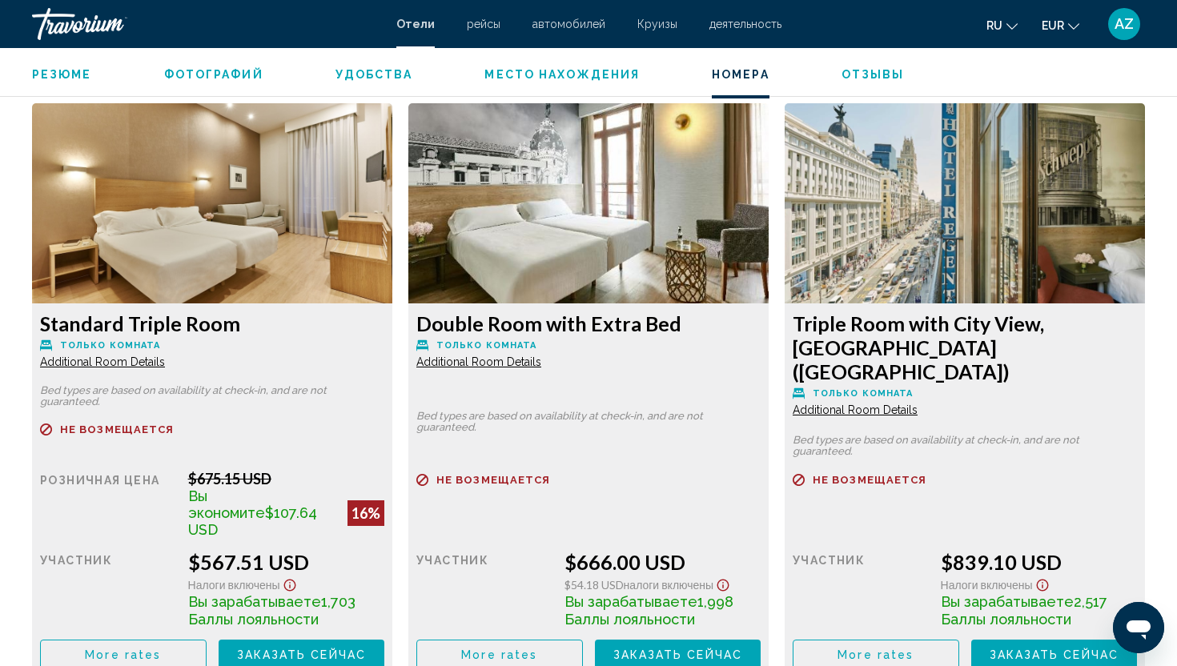
click at [138, 362] on span "Additional Room Details" at bounding box center [102, 361] width 125 height 13
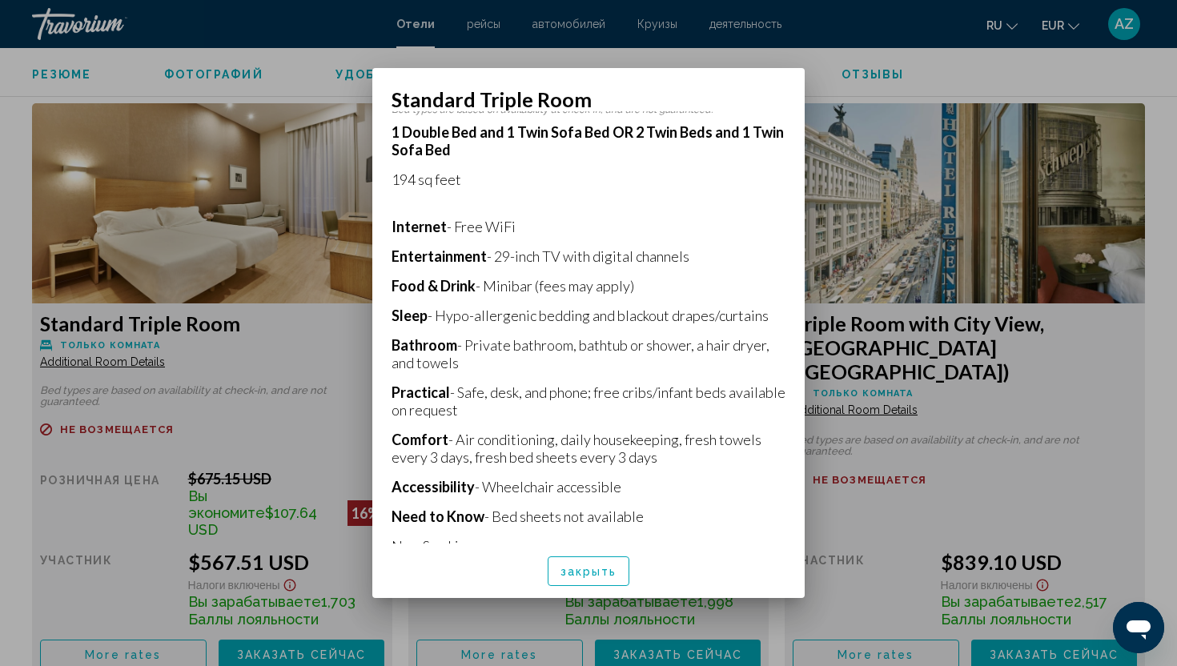
scroll to position [307, 0]
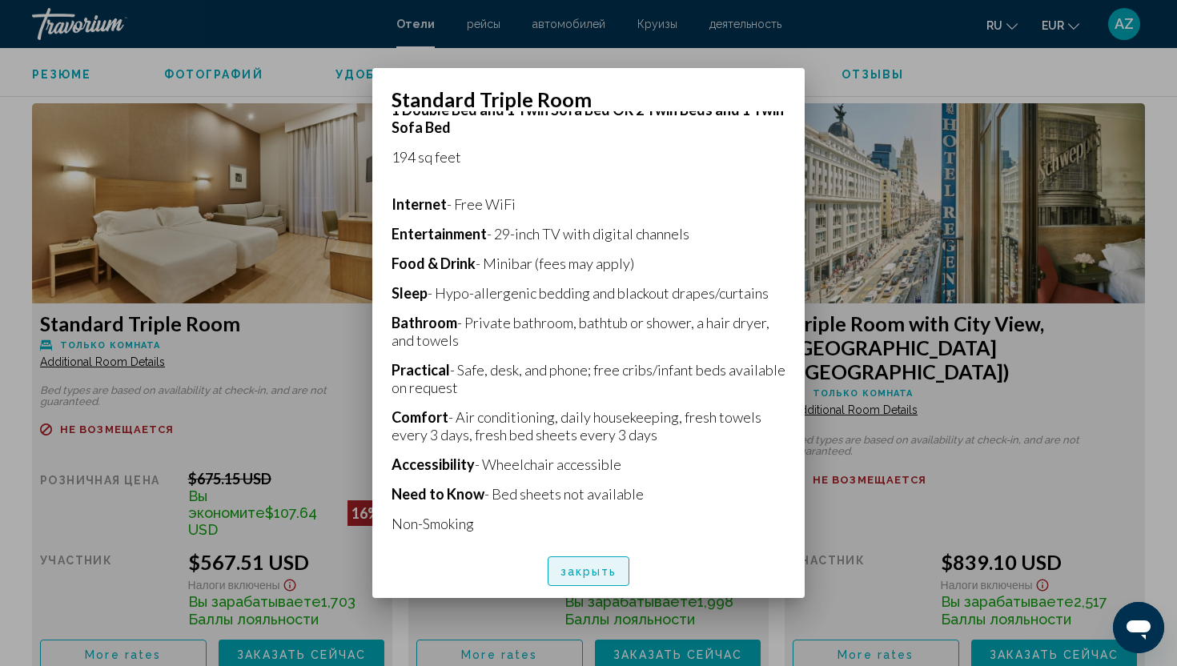
click at [582, 574] on span "закрыть" at bounding box center [588, 571] width 57 height 13
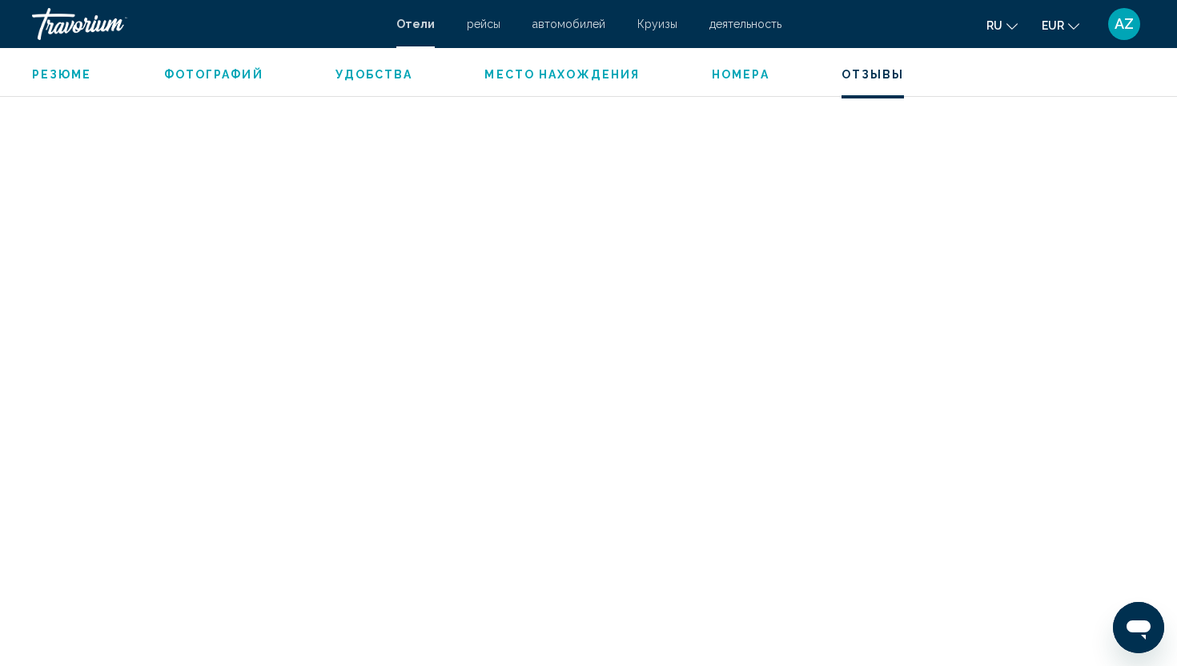
scroll to position [4059, 0]
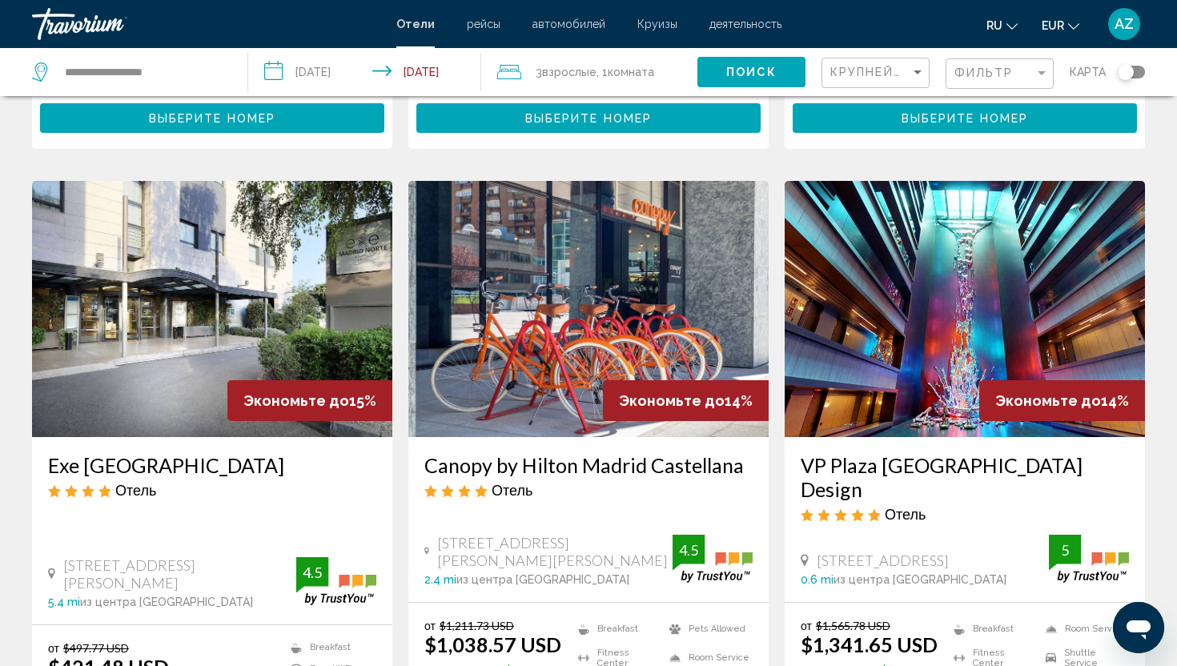
scroll to position [1828, 0]
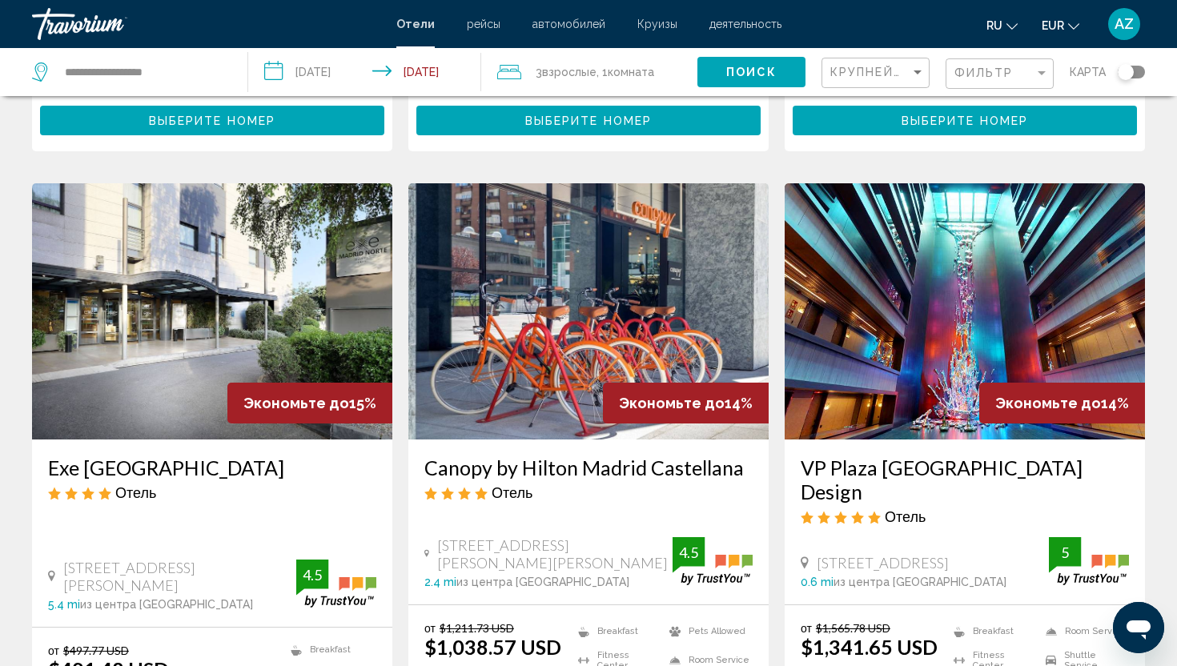
click at [102, 456] on h3 "Exe [GEOGRAPHIC_DATA]" at bounding box center [212, 468] width 328 height 24
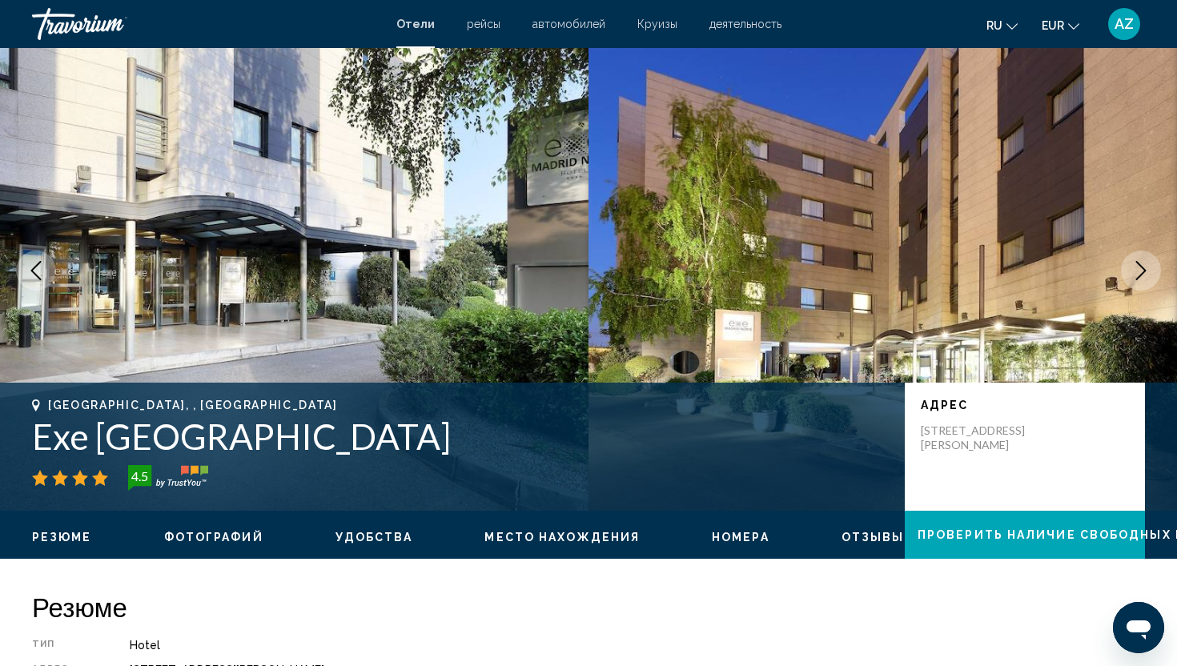
scroll to position [42, 0]
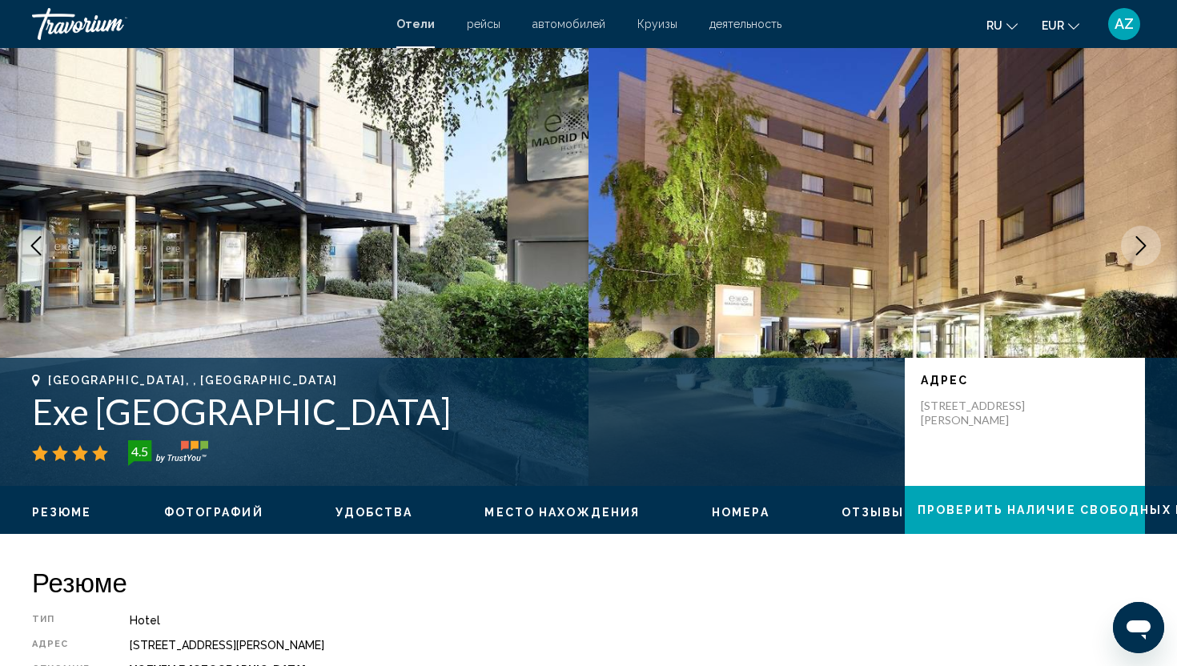
click at [1131, 247] on icon "Next image" at bounding box center [1140, 245] width 19 height 19
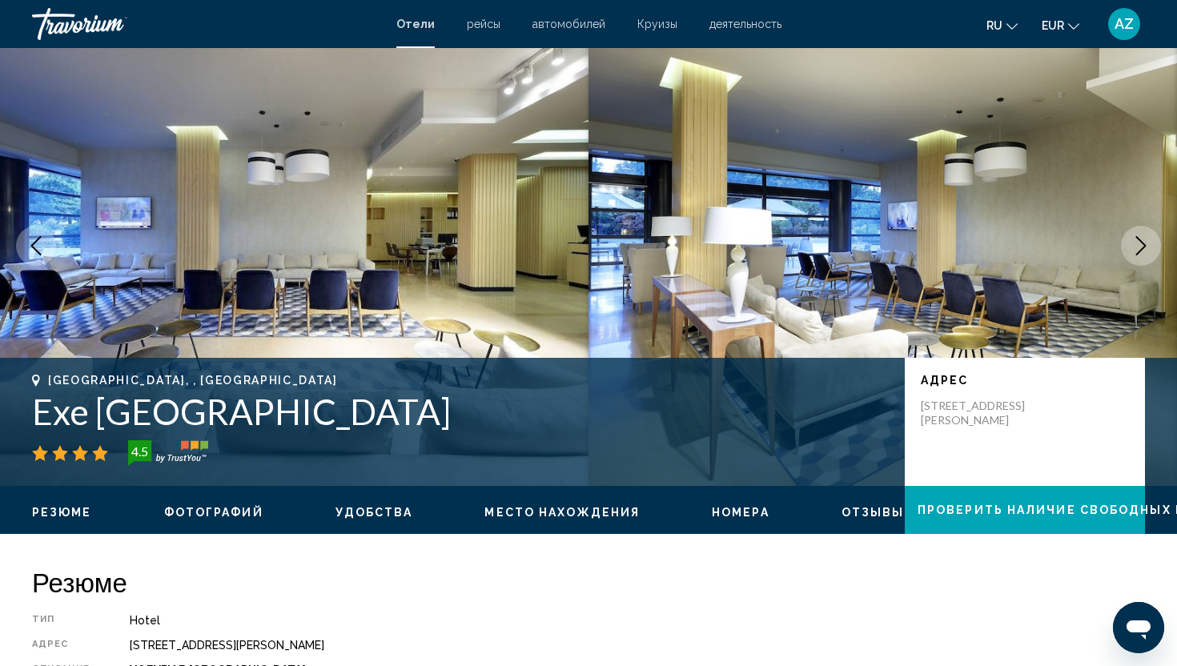
click at [1131, 247] on icon "Next image" at bounding box center [1140, 245] width 19 height 19
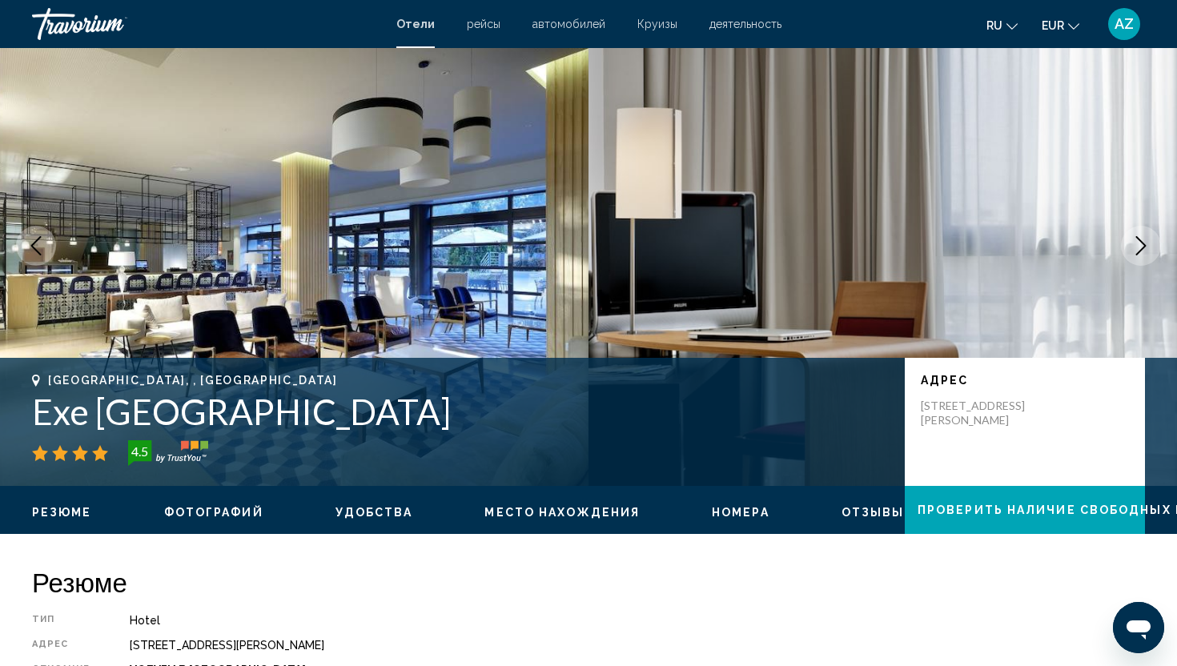
click at [1131, 247] on icon "Next image" at bounding box center [1140, 245] width 19 height 19
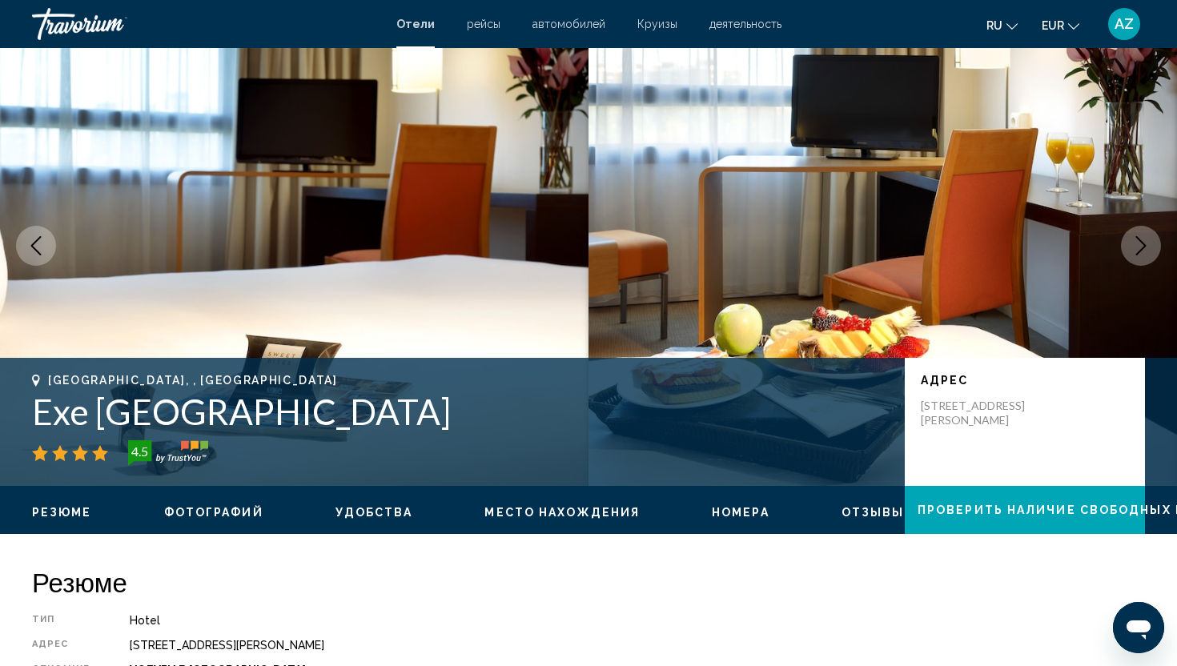
click at [1131, 247] on icon "Next image" at bounding box center [1140, 245] width 19 height 19
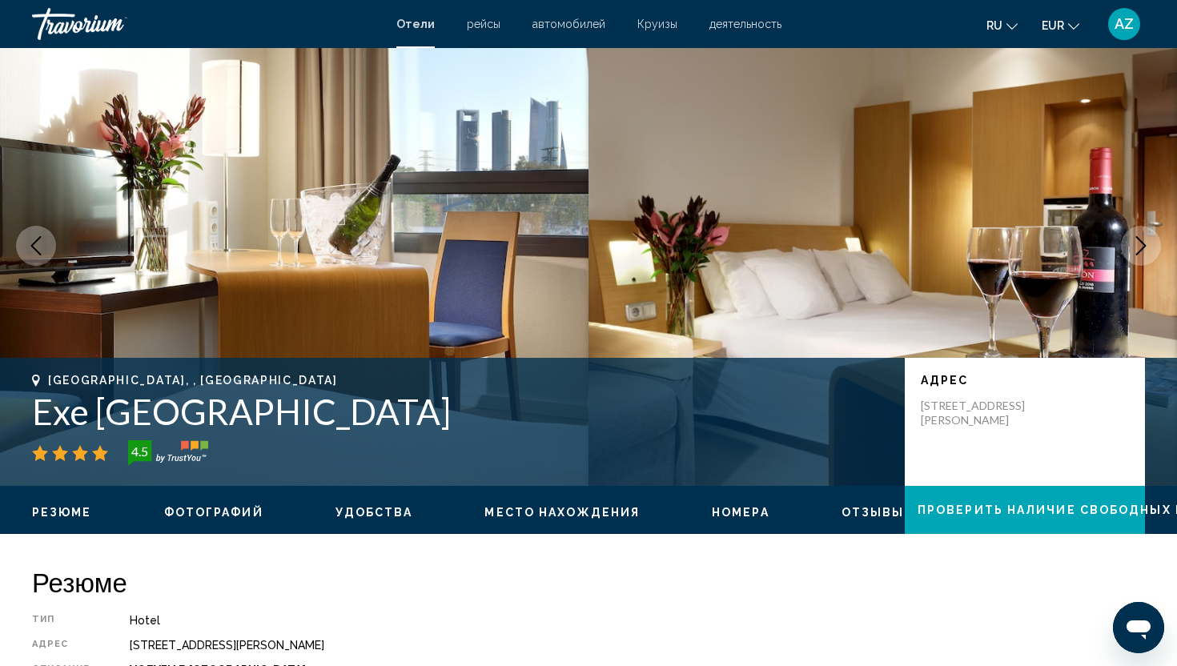
click at [1132, 247] on icon "Next image" at bounding box center [1140, 245] width 19 height 19
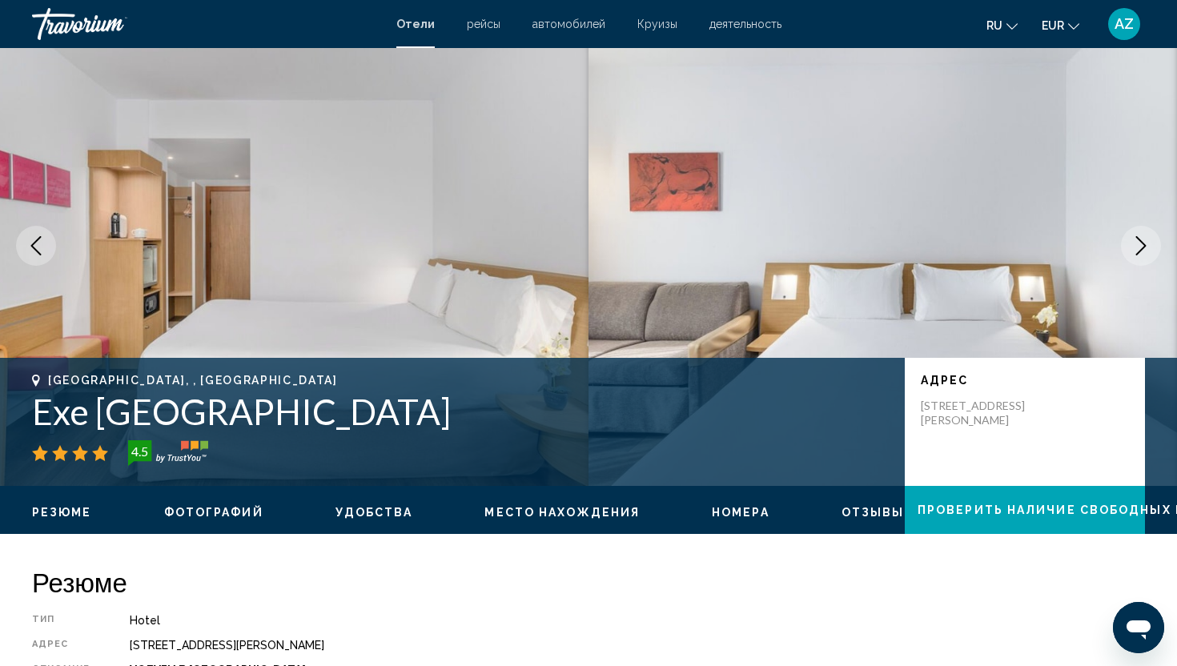
click at [1132, 247] on icon "Next image" at bounding box center [1140, 245] width 19 height 19
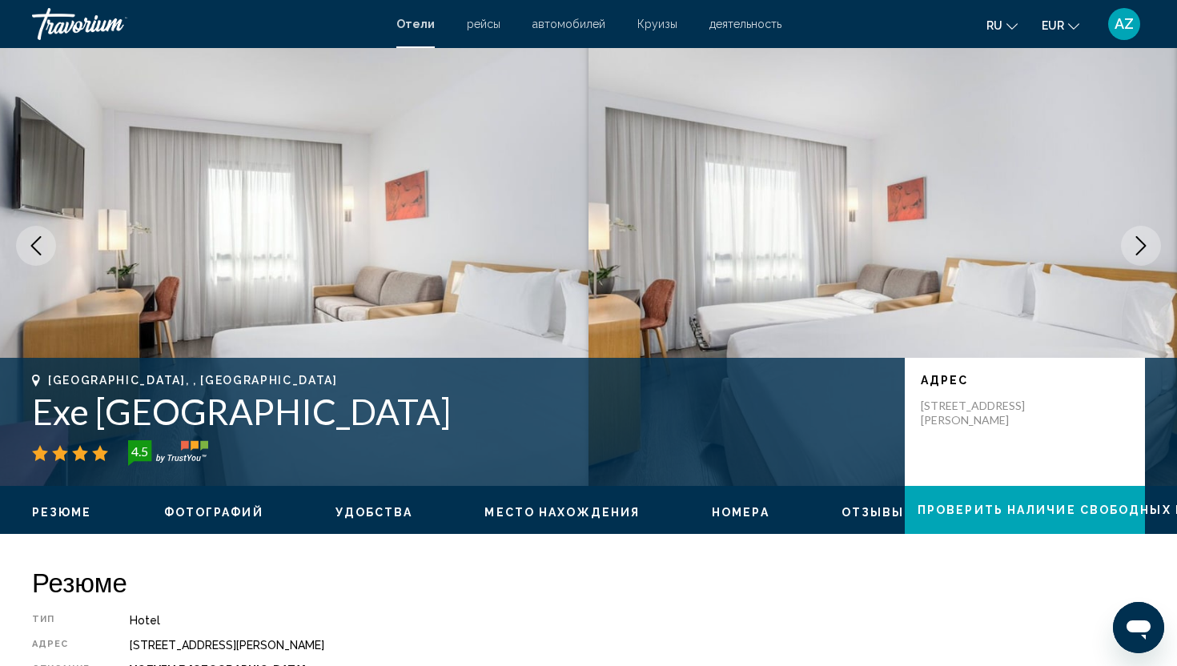
click at [1132, 247] on icon "Next image" at bounding box center [1140, 245] width 19 height 19
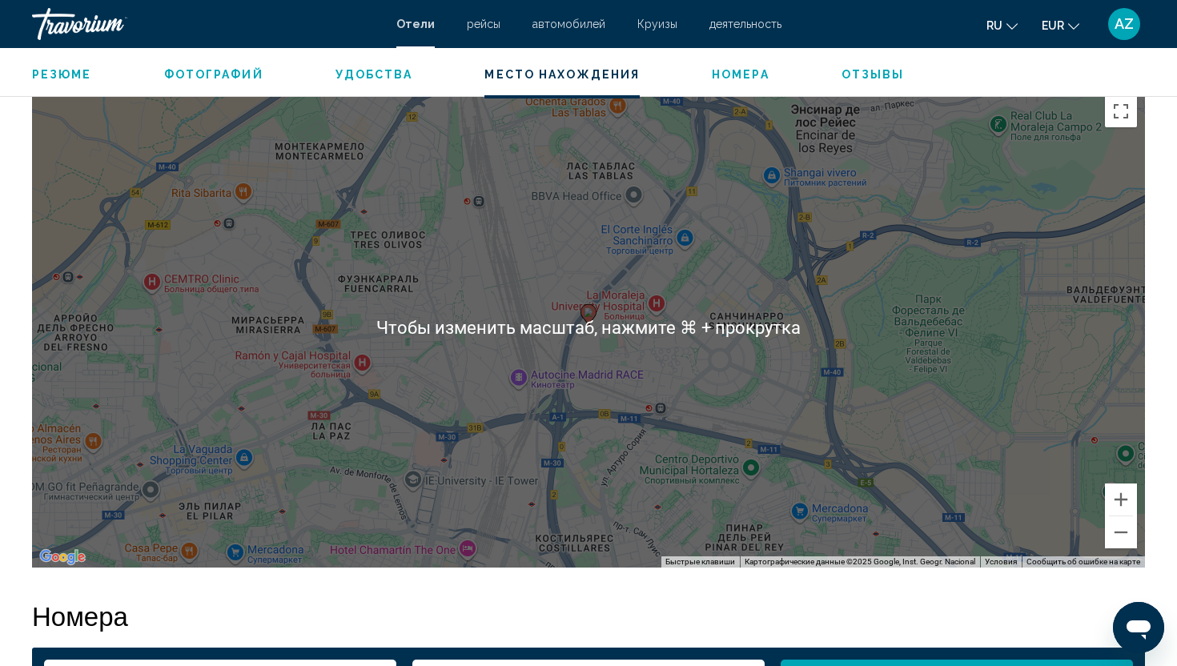
scroll to position [1478, 0]
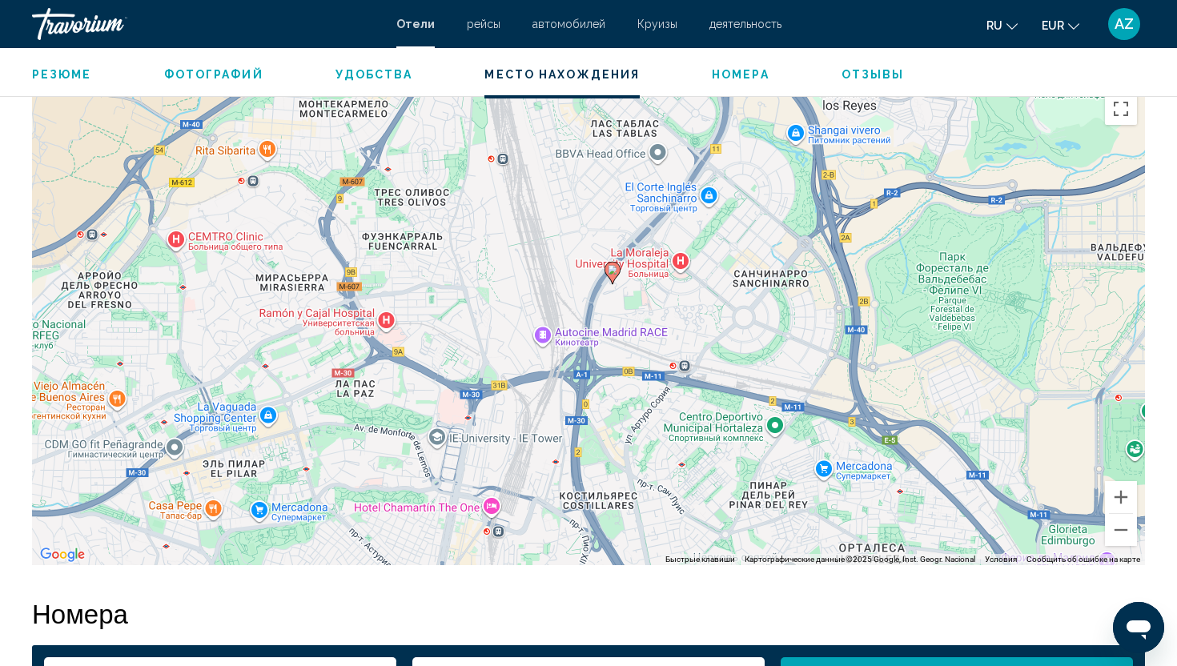
drag, startPoint x: 656, startPoint y: 348, endPoint x: 686, endPoint y: 286, distance: 69.1
click at [686, 286] on div "Чтобы активировать перетаскивание с помощью клавиатуры, нажмите Alt + Ввод. Пос…" at bounding box center [588, 325] width 1113 height 480
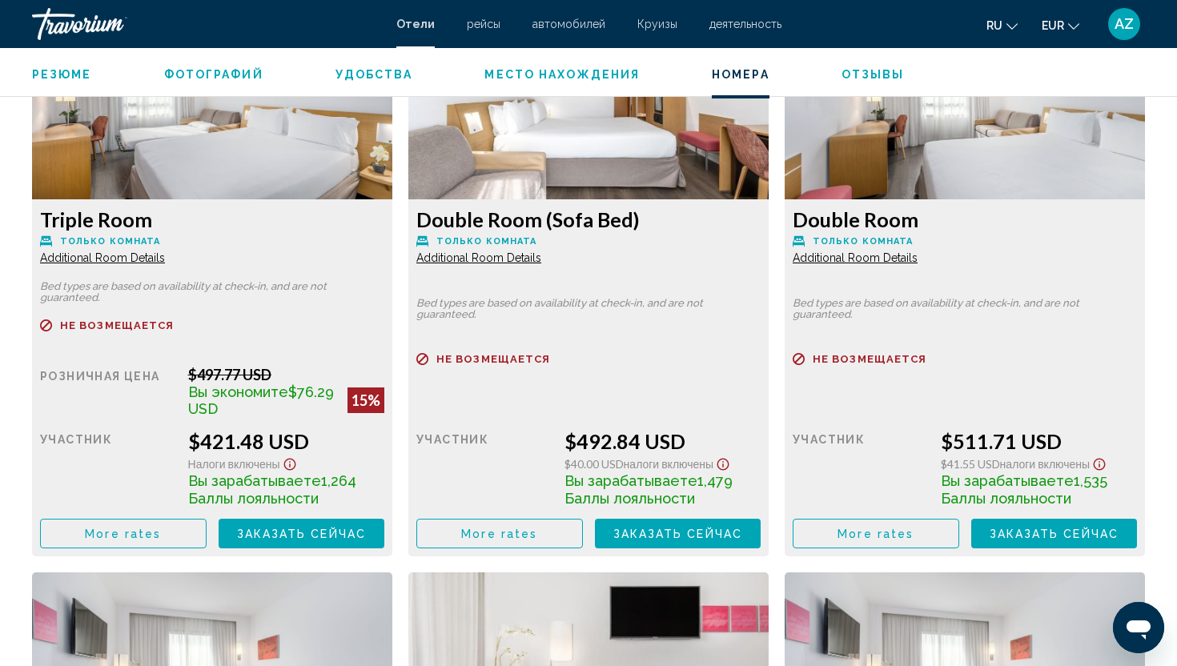
scroll to position [2226, 0]
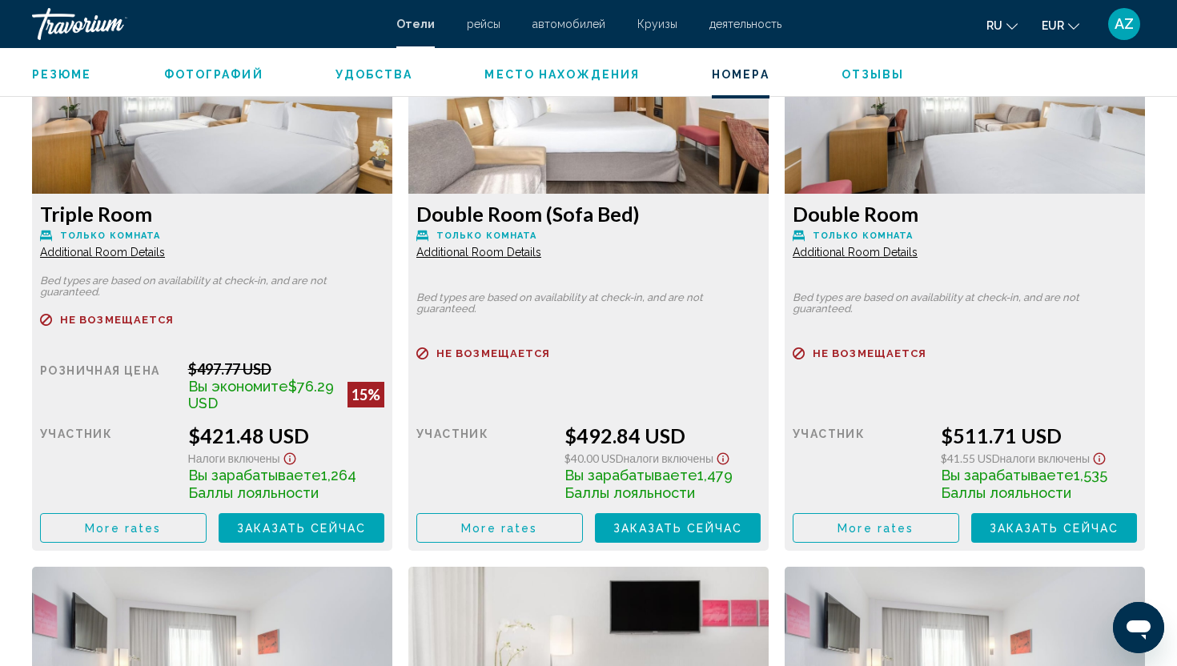
click at [127, 248] on span "Additional Room Details" at bounding box center [102, 252] width 125 height 13
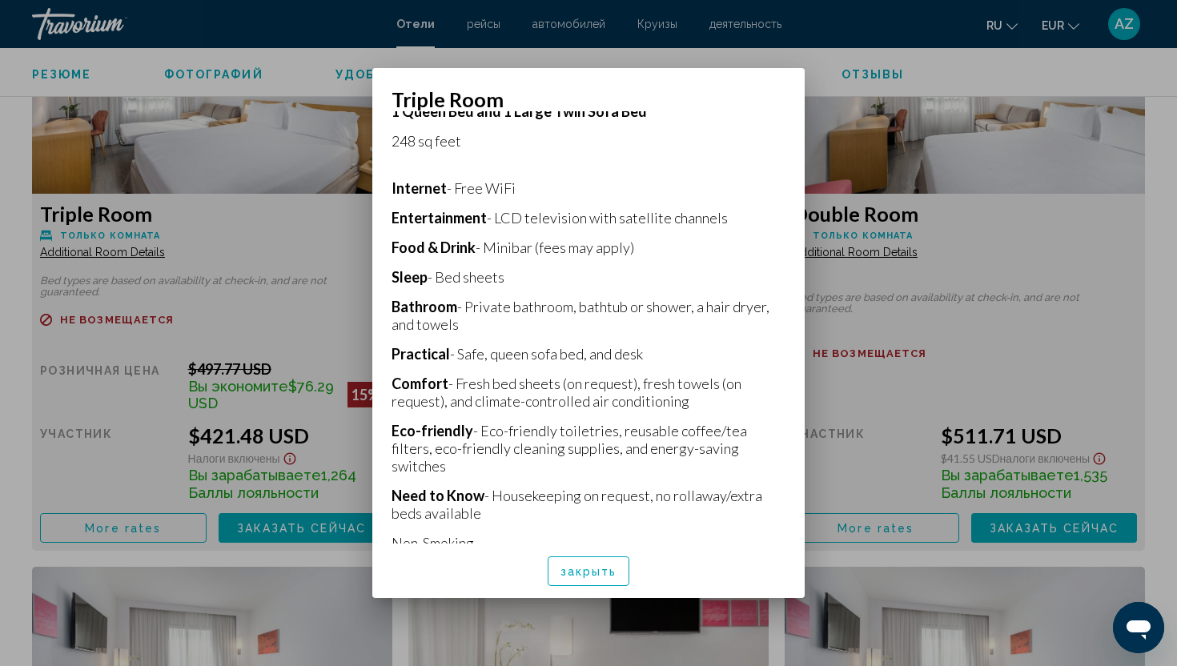
scroll to position [308, 0]
click at [588, 571] on span "закрыть" at bounding box center [588, 571] width 57 height 13
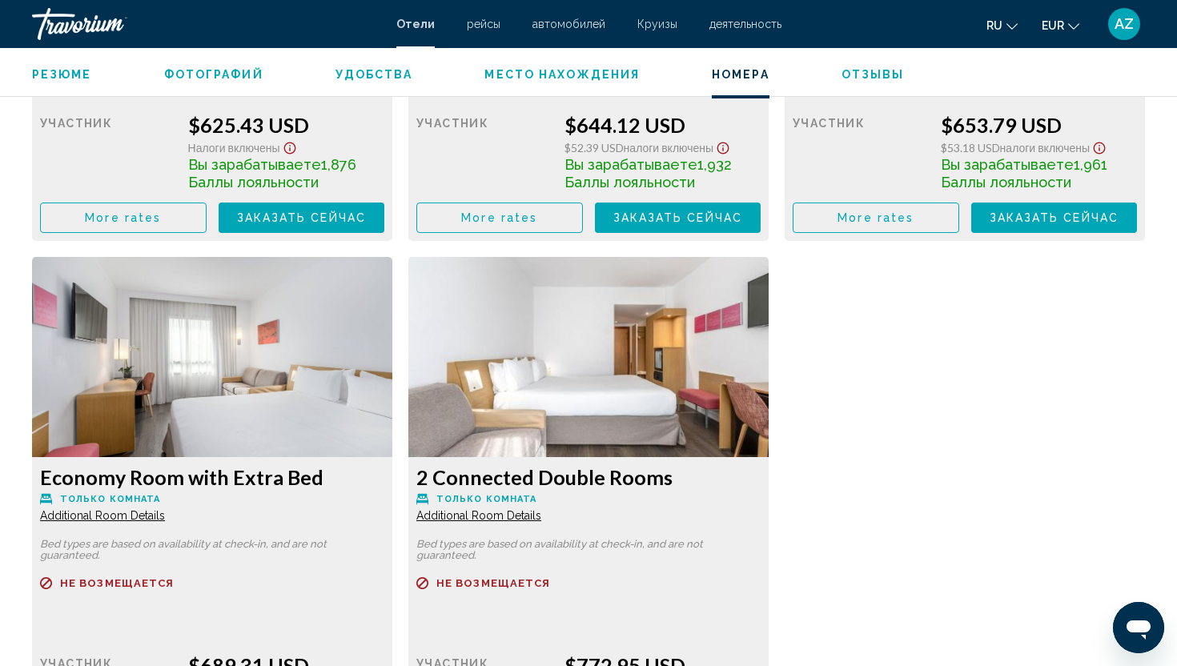
scroll to position [2506, 0]
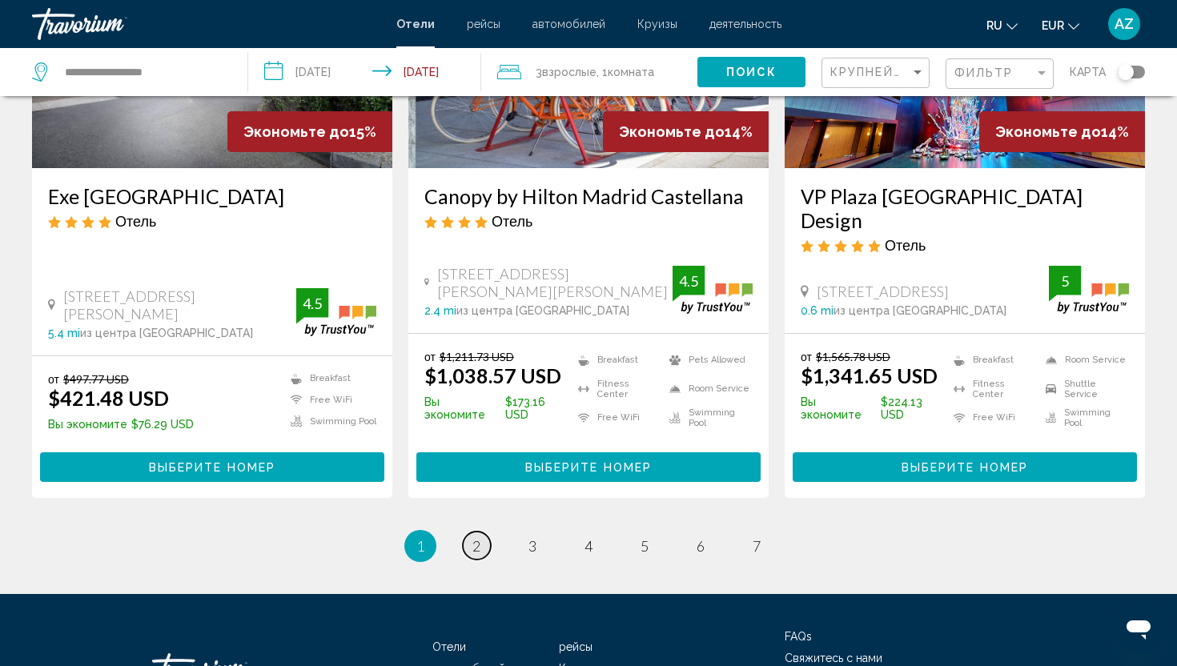
click at [475, 537] on span "2" at bounding box center [476, 546] width 8 height 18
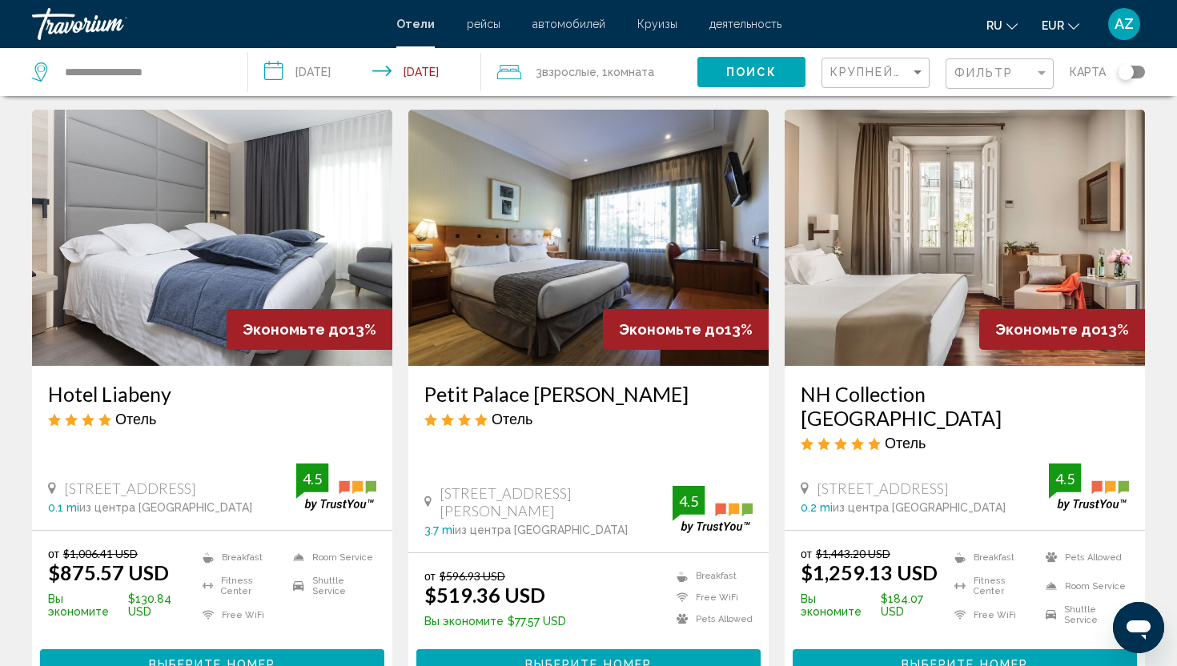
scroll to position [44, 0]
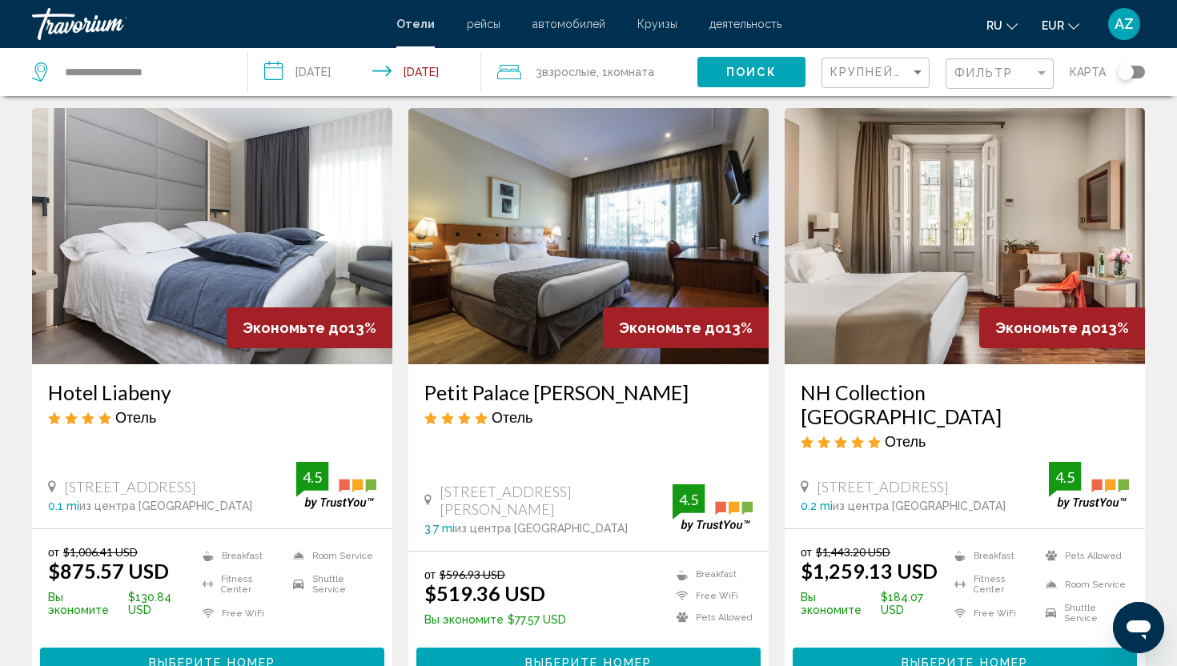
click at [534, 395] on h3 "Petit Palace [PERSON_NAME]" at bounding box center [588, 392] width 328 height 24
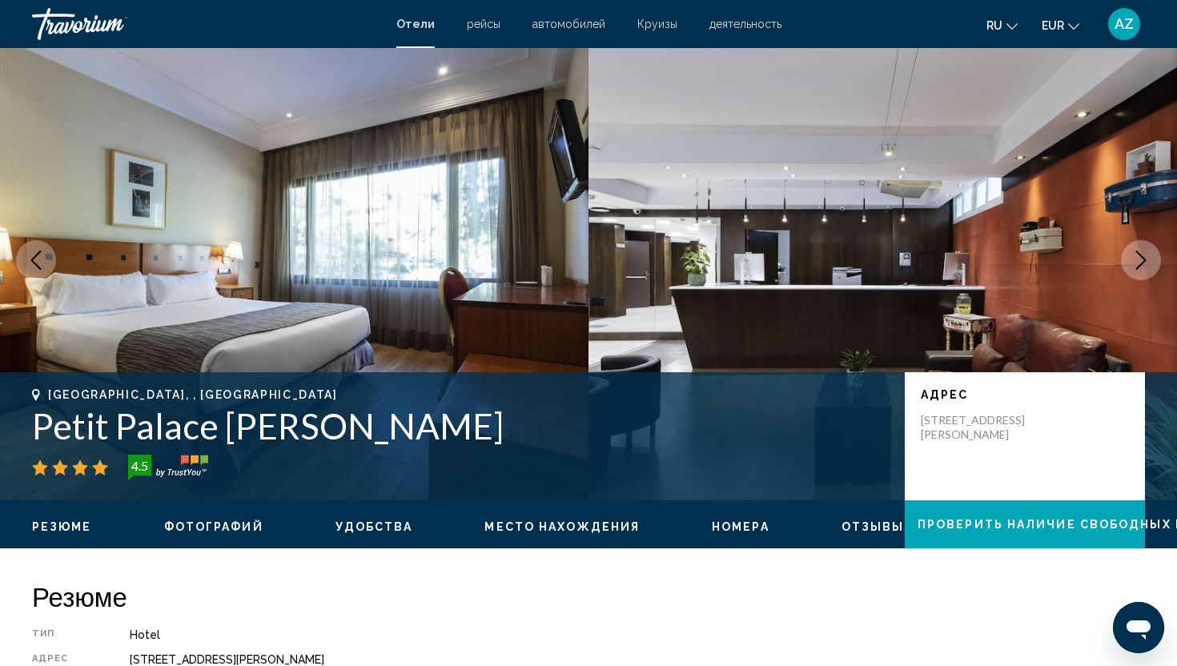
scroll to position [40, 0]
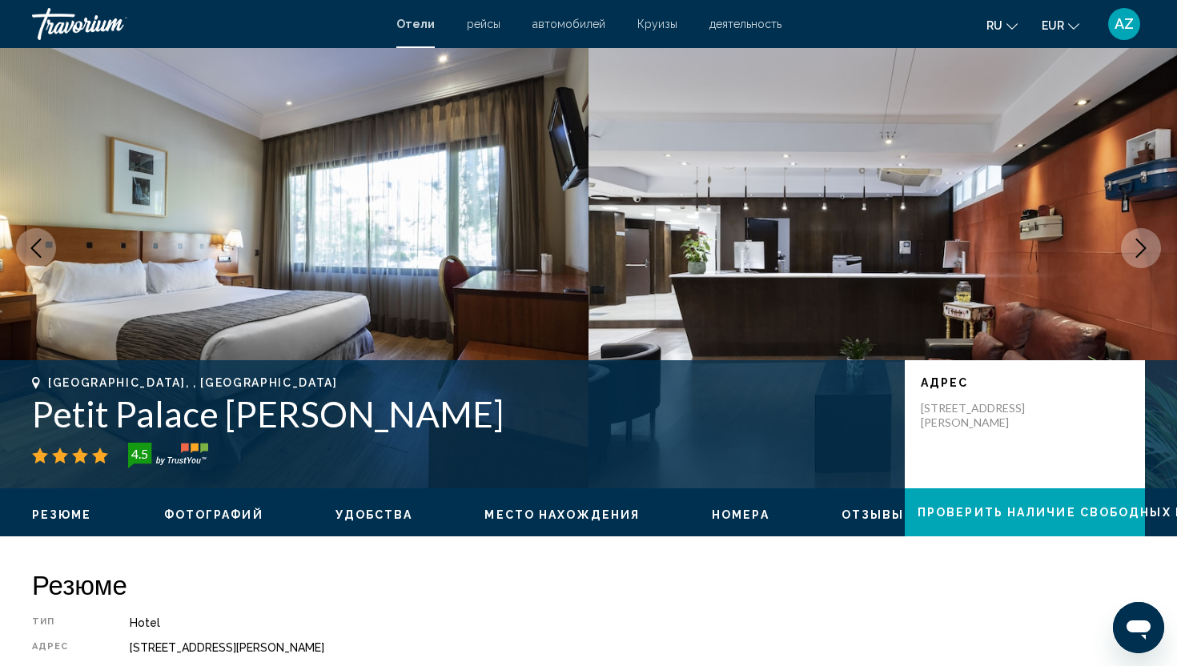
click at [1138, 251] on icon "Next image" at bounding box center [1140, 248] width 19 height 19
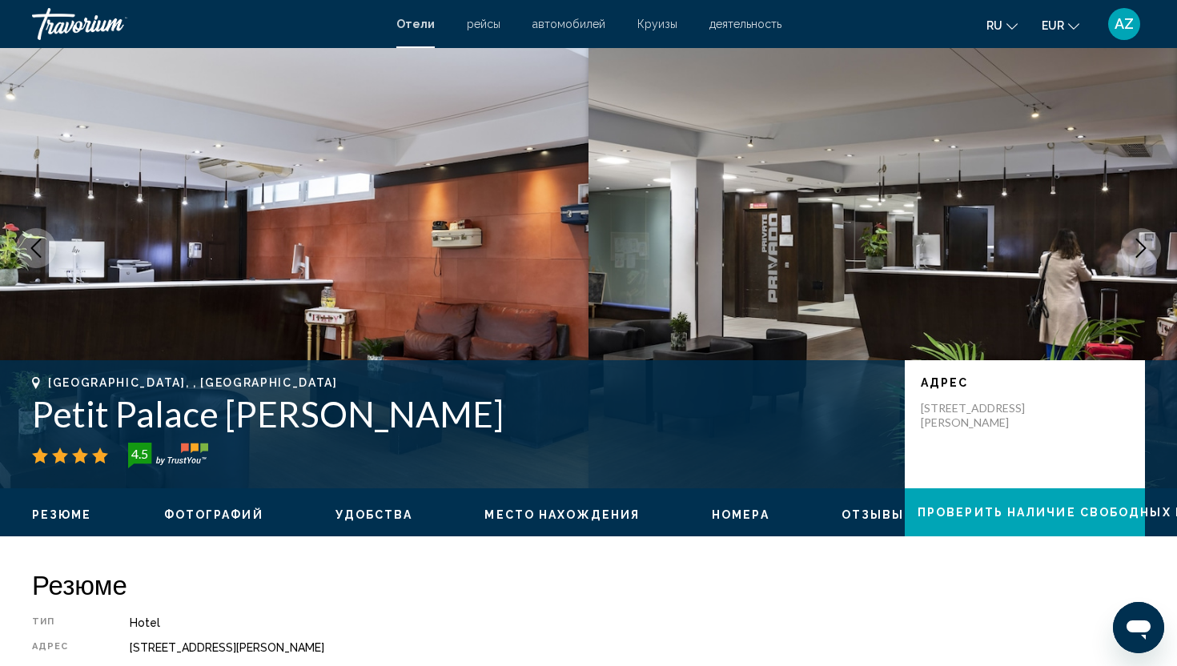
click at [1136, 244] on icon "Next image" at bounding box center [1140, 248] width 19 height 19
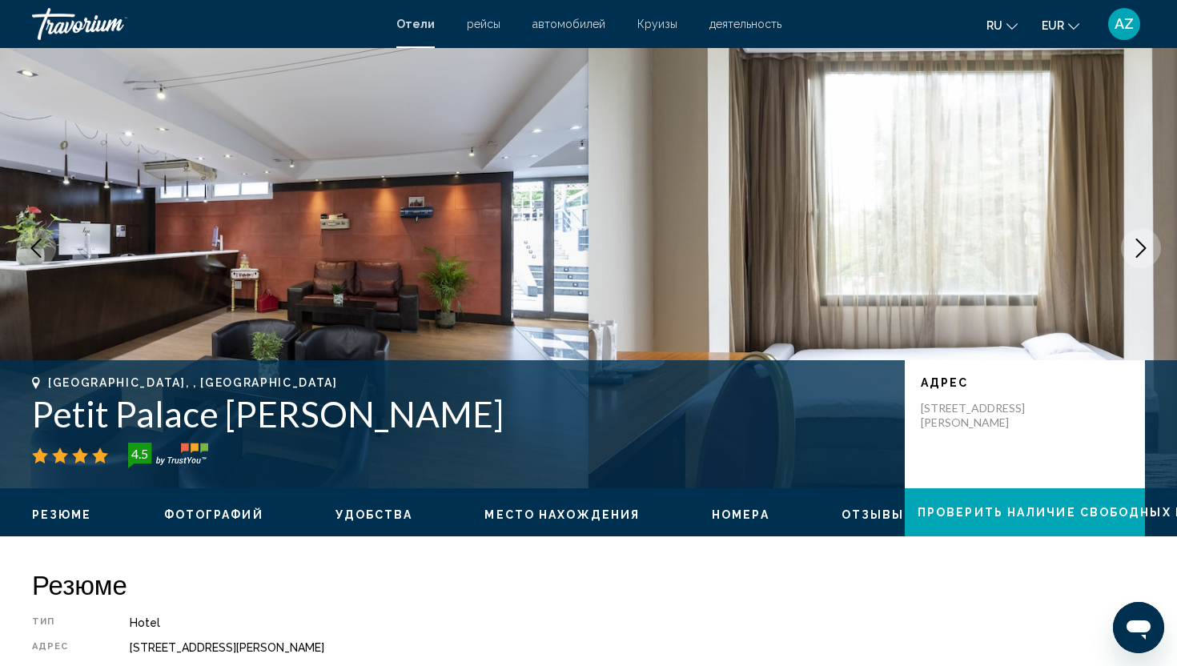
click at [1136, 244] on icon "Next image" at bounding box center [1140, 248] width 19 height 19
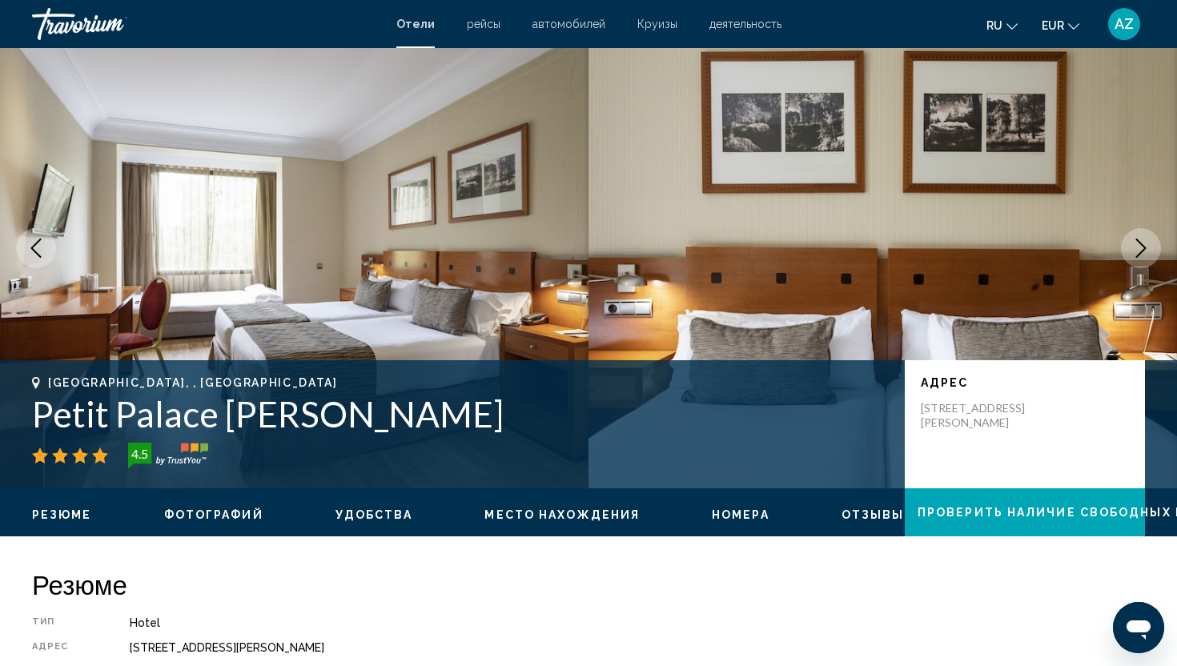
click at [1136, 244] on icon "Next image" at bounding box center [1140, 248] width 19 height 19
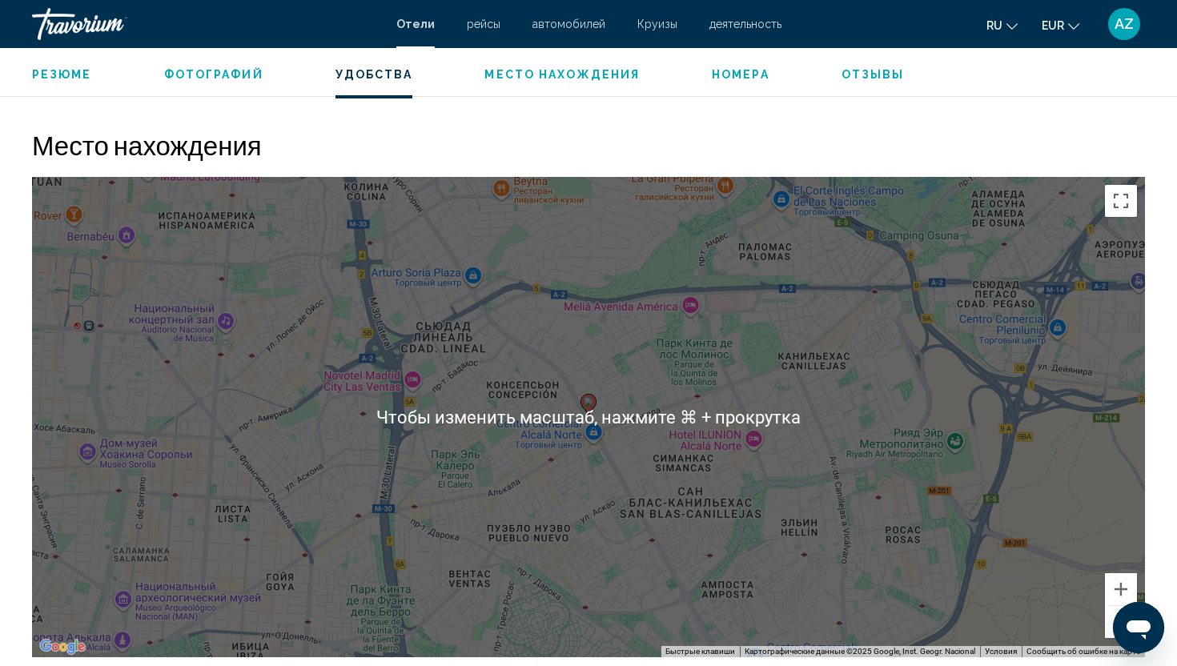
scroll to position [1435, 0]
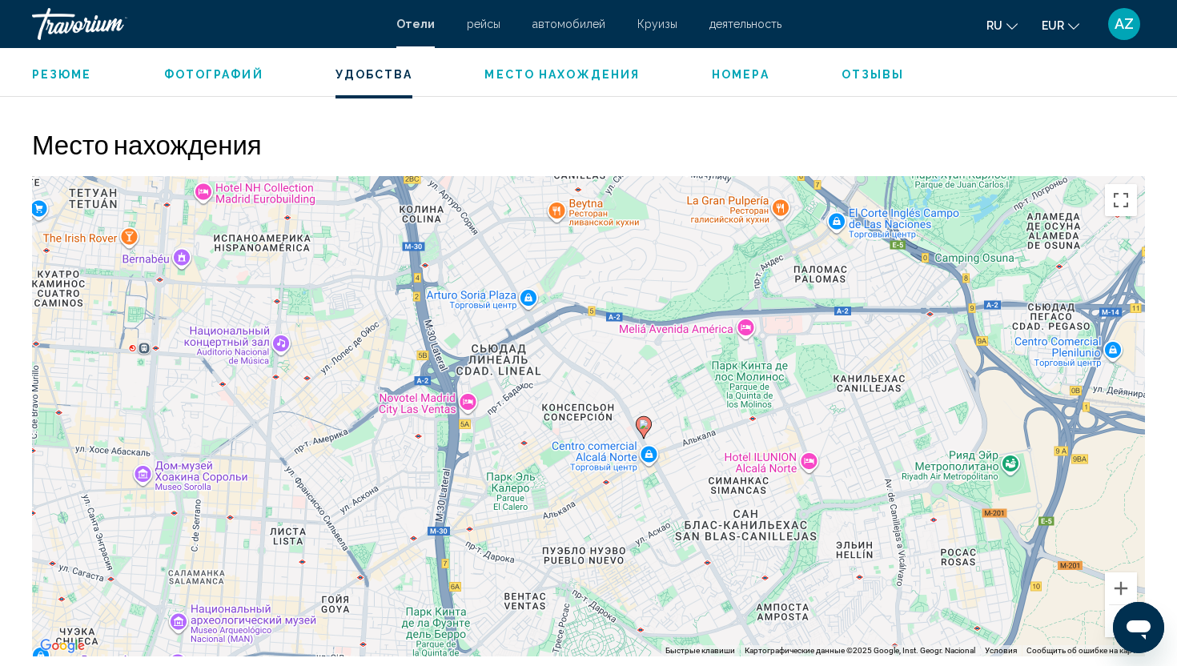
drag, startPoint x: 596, startPoint y: 441, endPoint x: 652, endPoint y: 554, distance: 125.7
click at [654, 549] on div "Чтобы активировать перетаскивание с помощью клавиатуры, нажмите Alt + Ввод. Пос…" at bounding box center [588, 416] width 1113 height 480
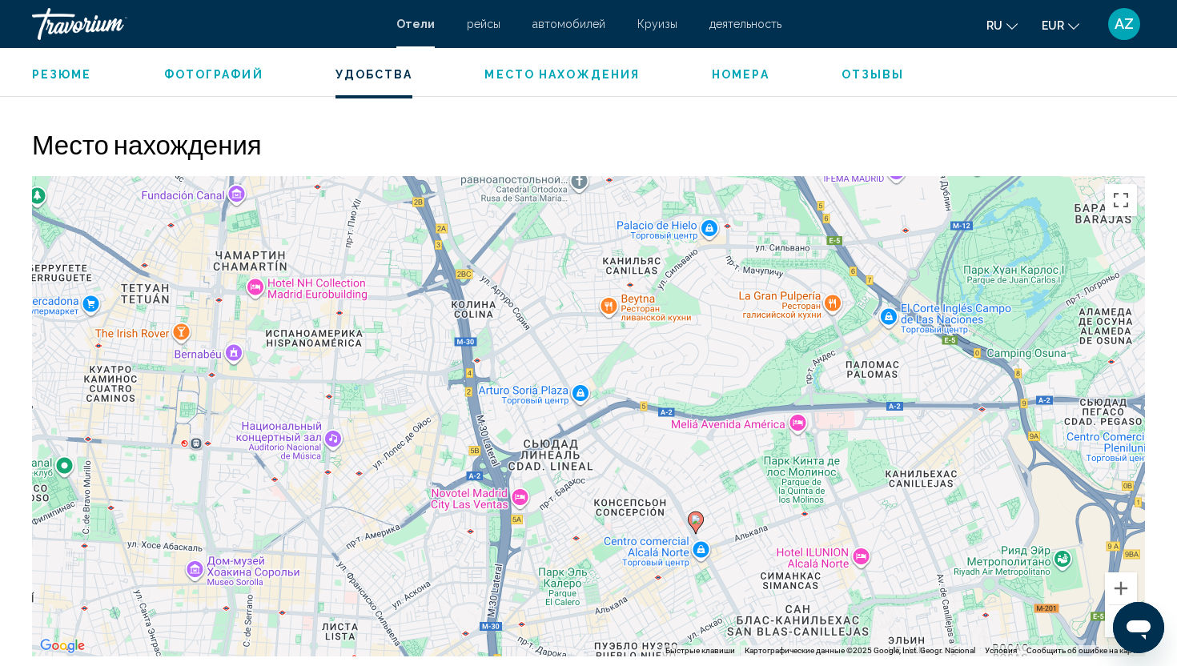
drag, startPoint x: 524, startPoint y: 444, endPoint x: 580, endPoint y: 355, distance: 105.7
click at [580, 355] on div "Чтобы активировать перетаскивание с помощью клавиатуры, нажмите Alt + Ввод. Пос…" at bounding box center [588, 416] width 1113 height 480
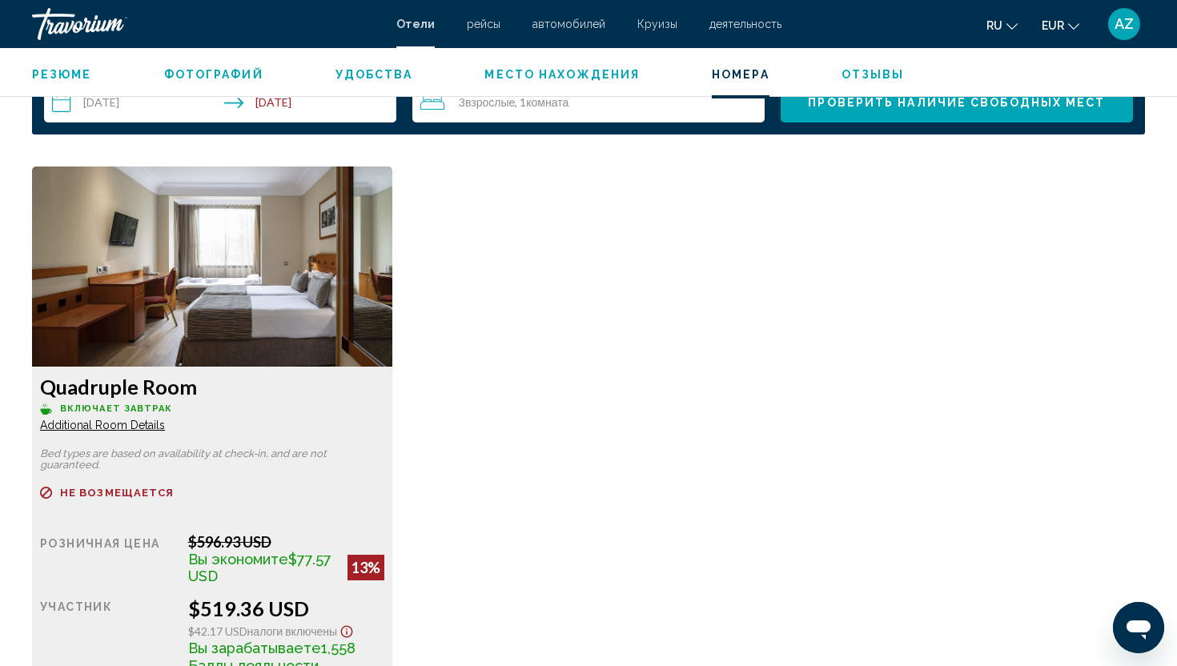
scroll to position [2106, 0]
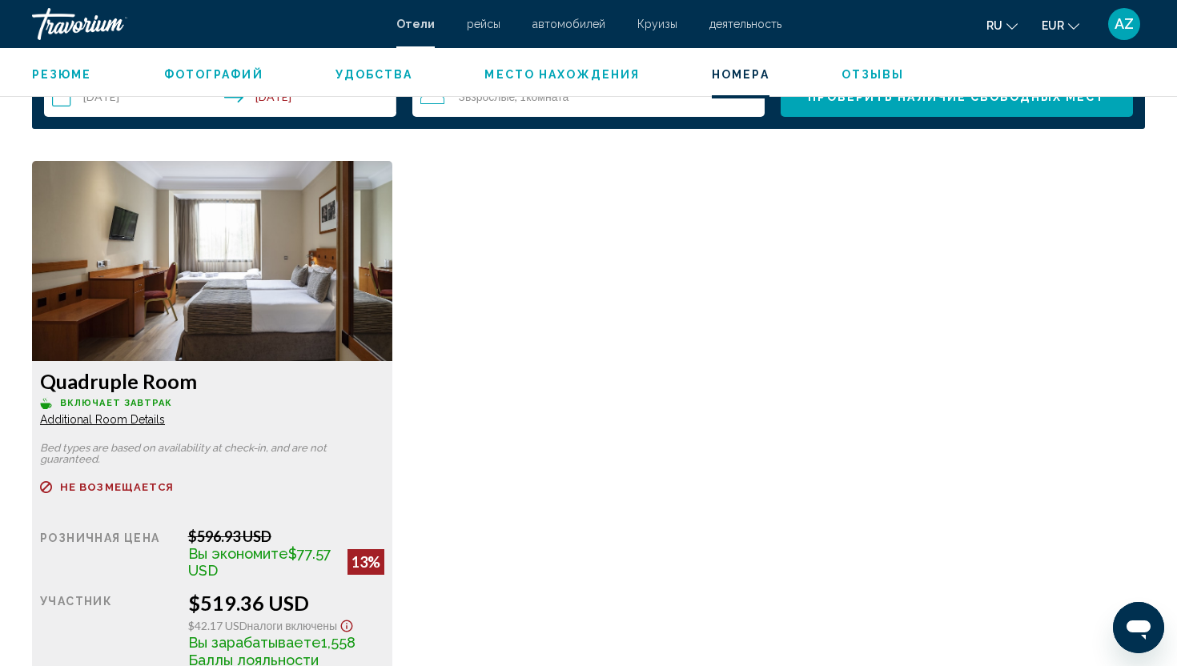
click at [142, 421] on span "Additional Room Details" at bounding box center [102, 419] width 125 height 13
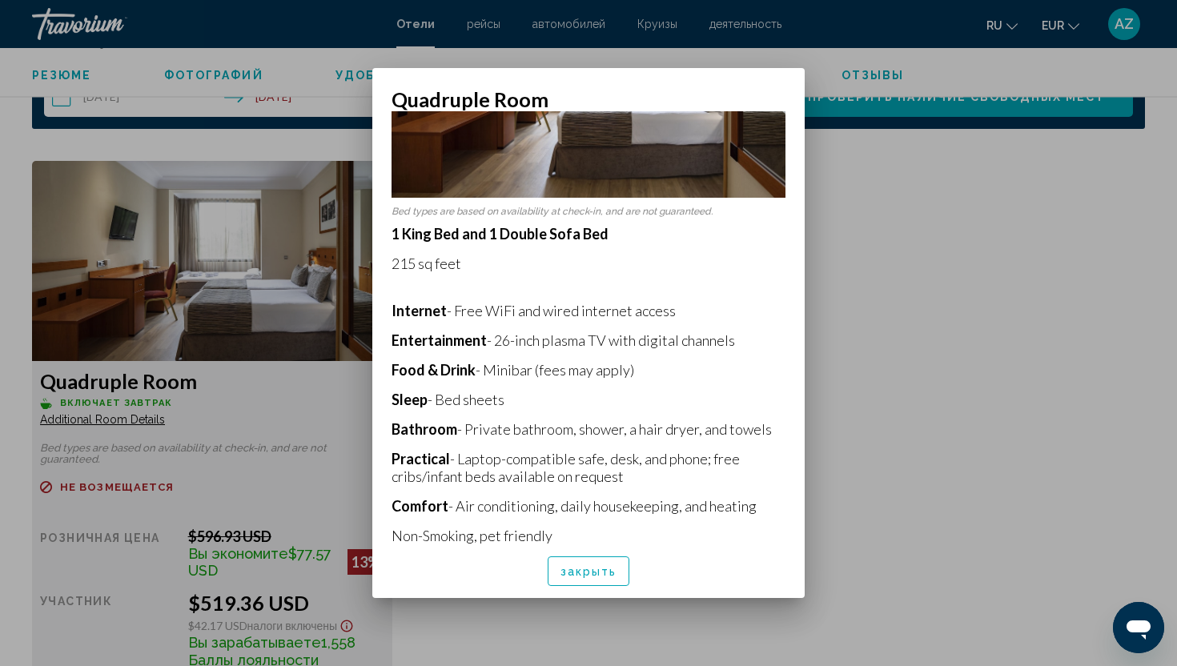
scroll to position [196, 0]
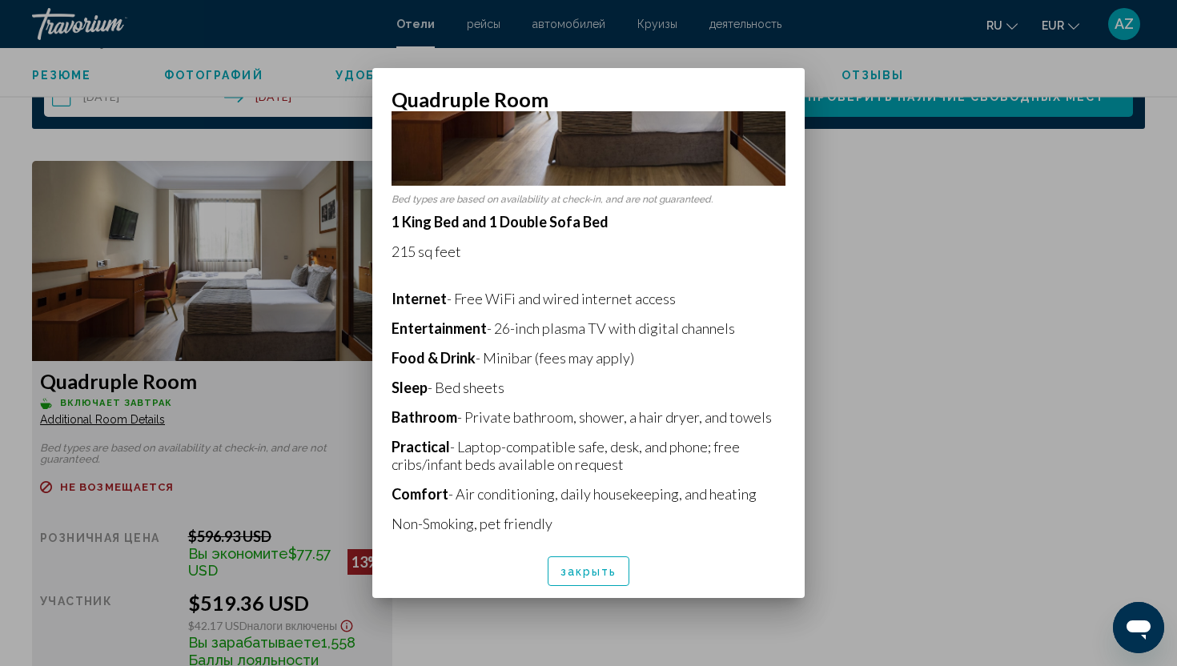
click at [591, 568] on span "закрыть" at bounding box center [588, 571] width 57 height 13
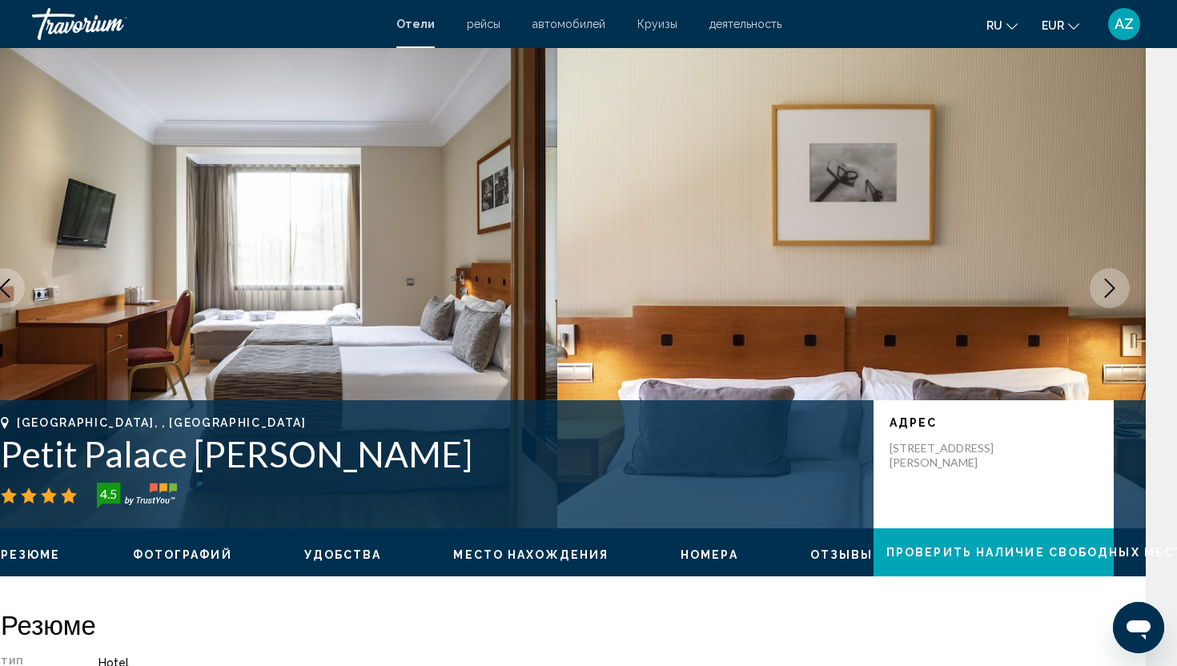
scroll to position [0, 0]
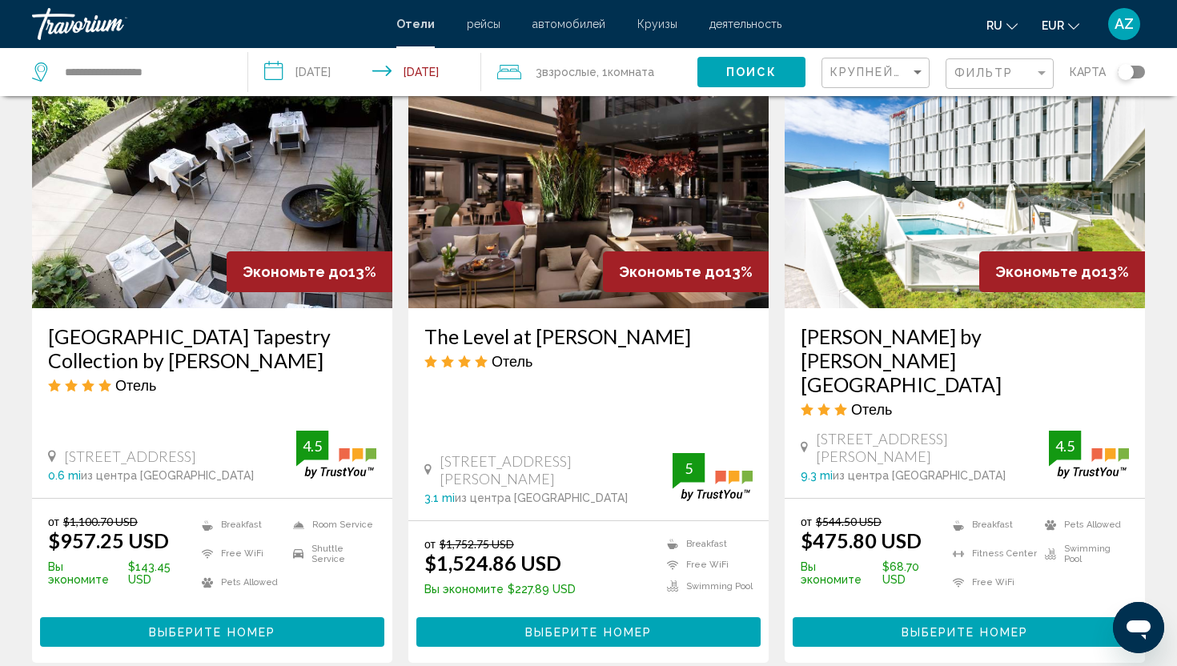
scroll to position [720, 0]
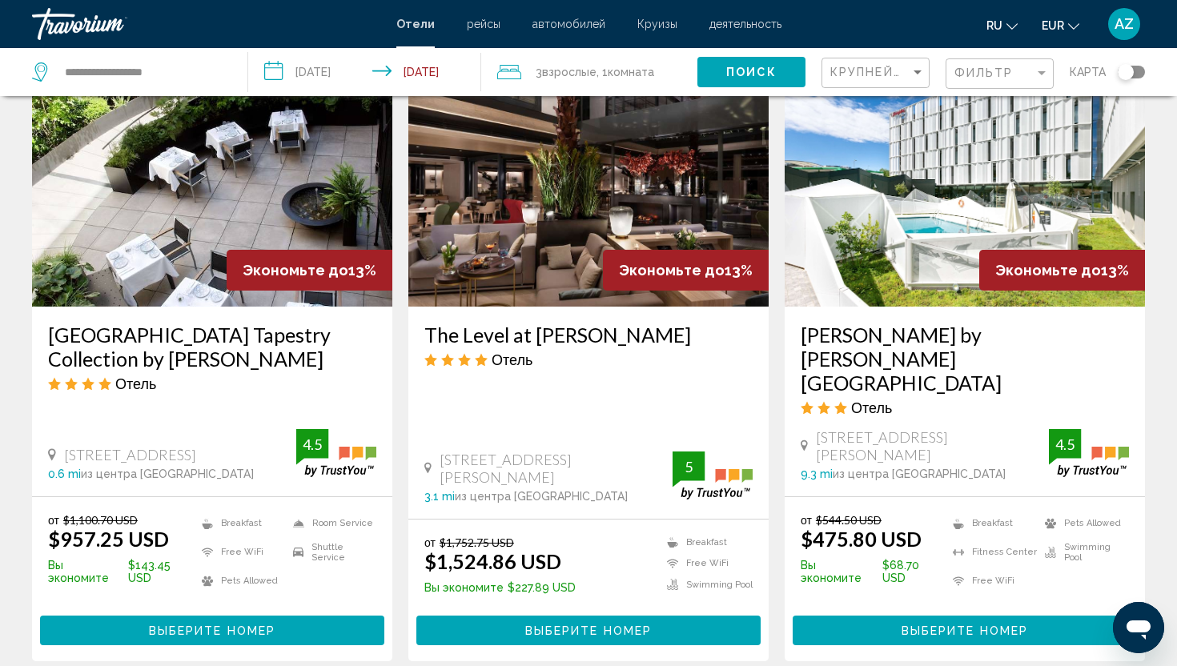
click at [861, 323] on h3 "[PERSON_NAME] by [PERSON_NAME] [GEOGRAPHIC_DATA]" at bounding box center [965, 359] width 328 height 72
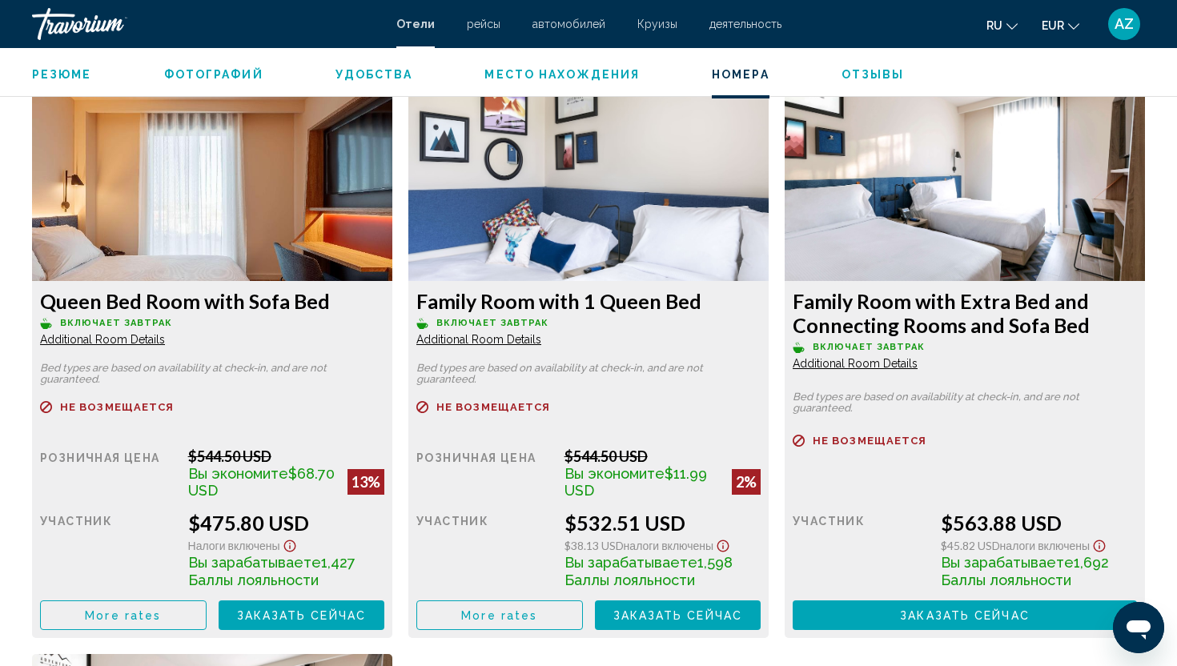
scroll to position [2185, 0]
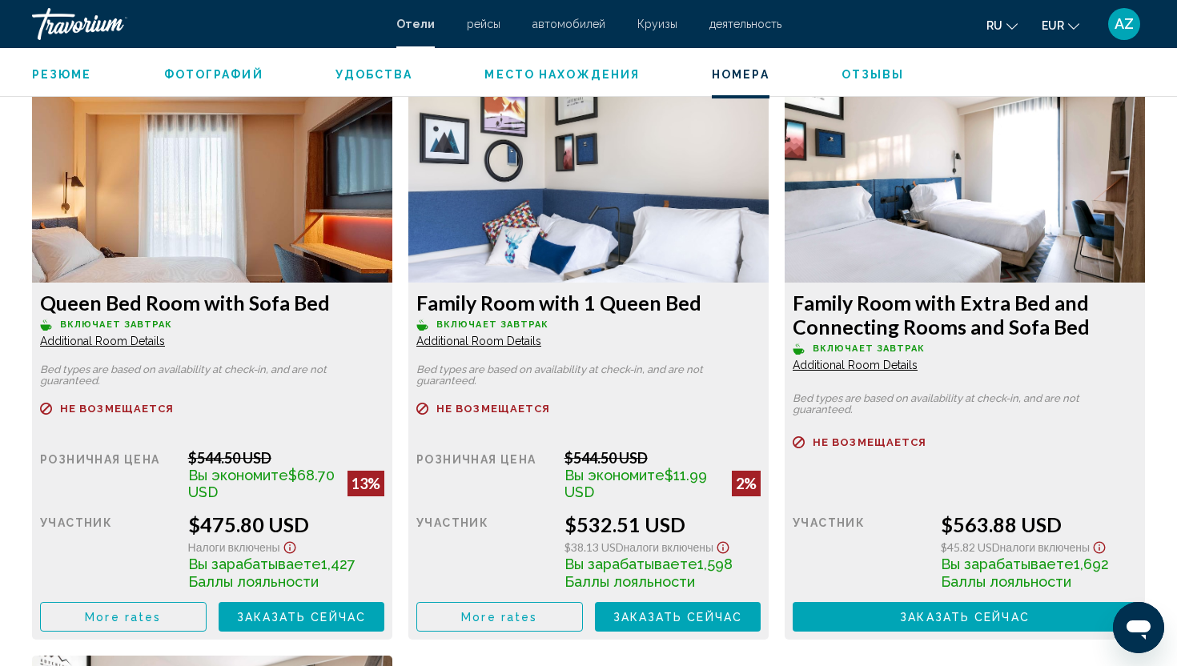
click at [102, 343] on span "Additional Room Details" at bounding box center [102, 341] width 125 height 13
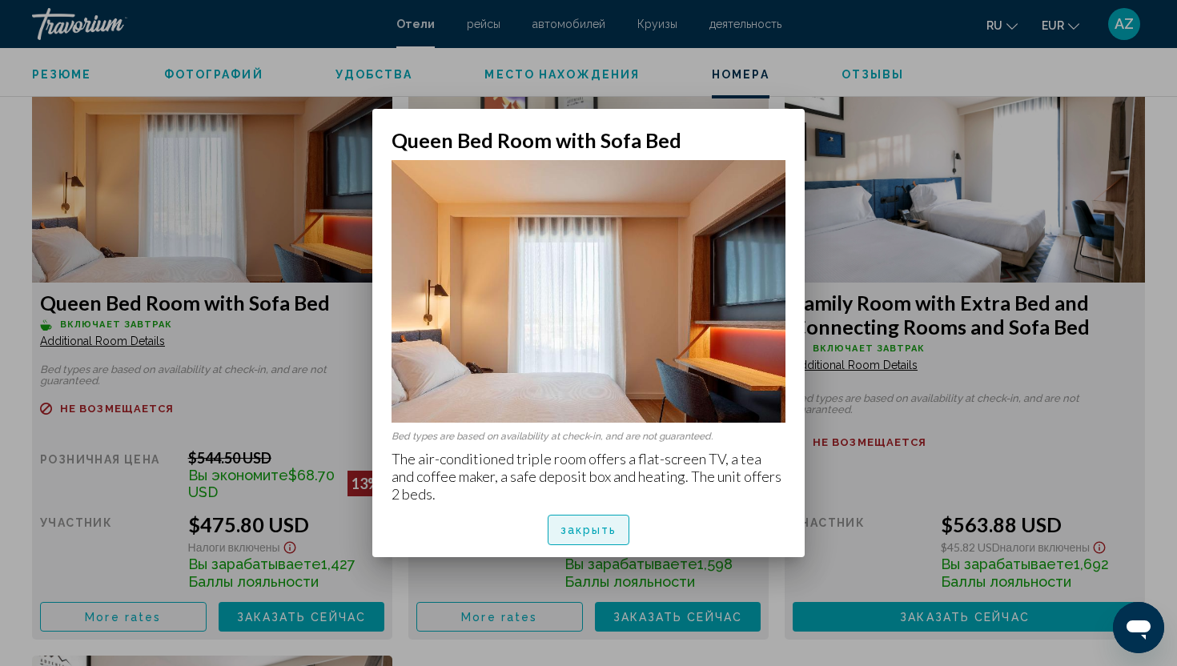
click at [606, 530] on span "закрыть" at bounding box center [588, 530] width 57 height 13
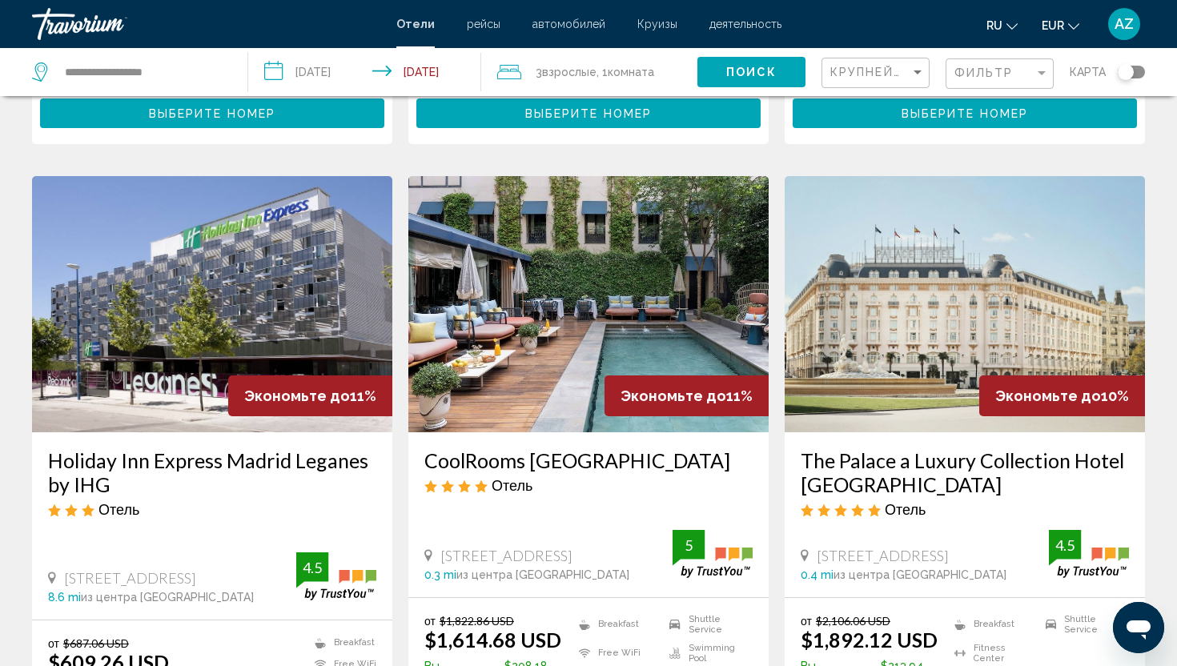
scroll to position [1234, 0]
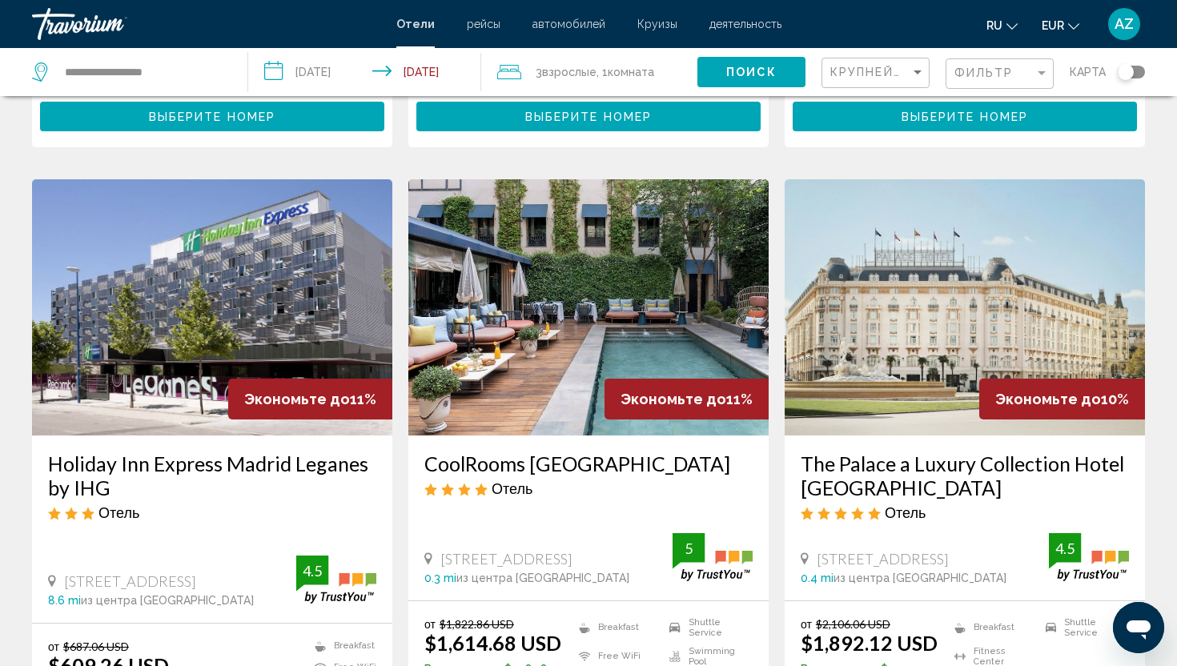
click at [259, 452] on h3 "Holiday Inn Express Madrid Leganes by IHG" at bounding box center [212, 476] width 328 height 48
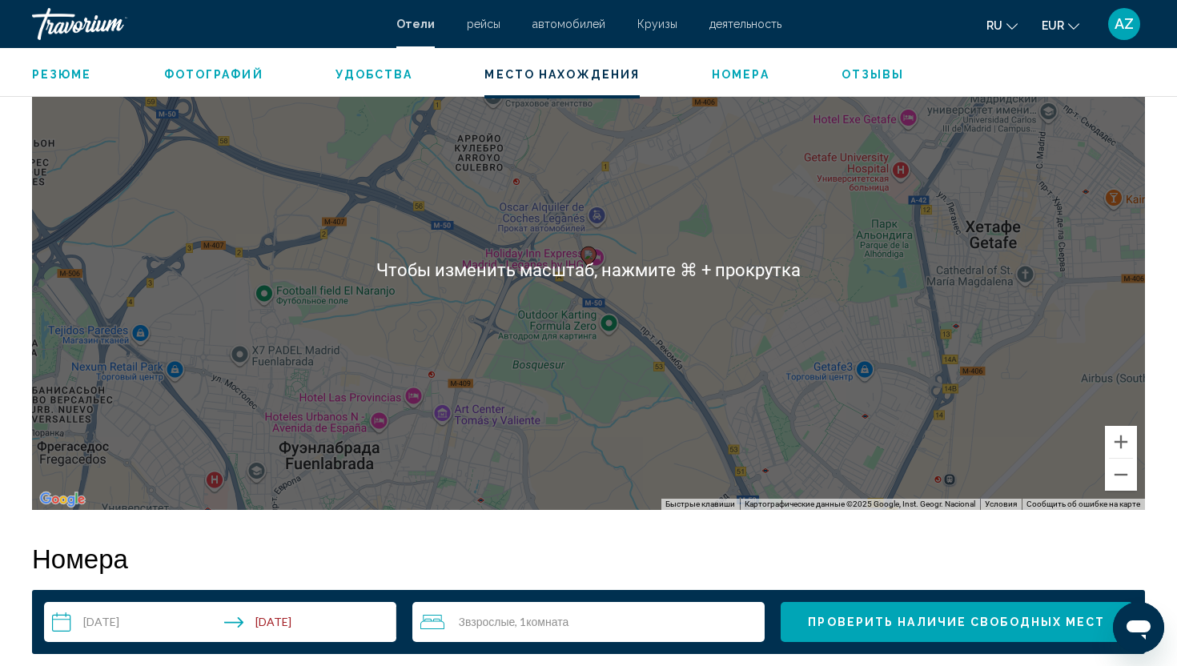
scroll to position [1610, 0]
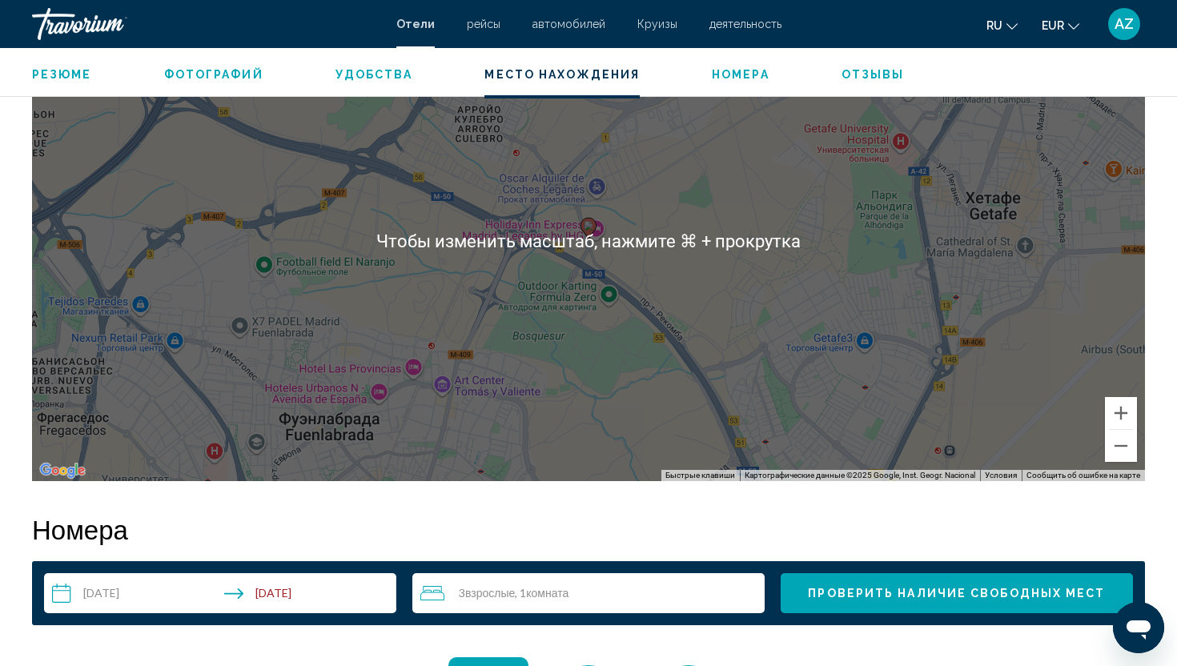
click at [615, 334] on div "Чтобы активировать перетаскивание с помощью клавиатуры, нажмите Alt + Ввод. Пос…" at bounding box center [588, 241] width 1113 height 480
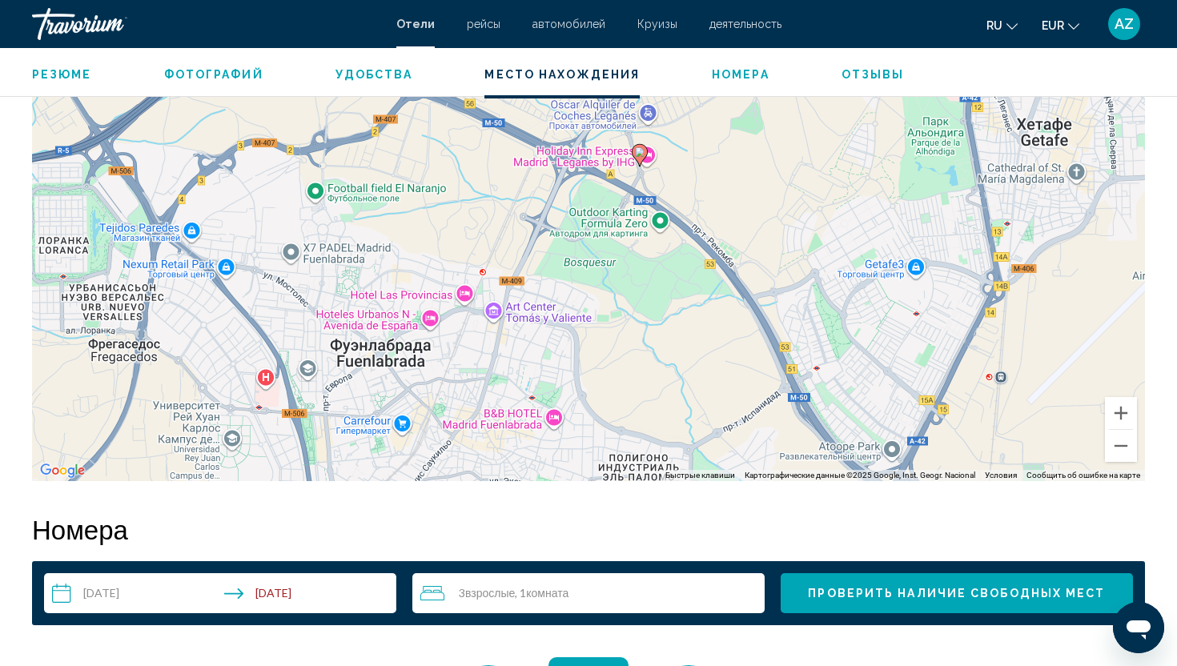
drag, startPoint x: 616, startPoint y: 297, endPoint x: 692, endPoint y: 82, distance: 228.4
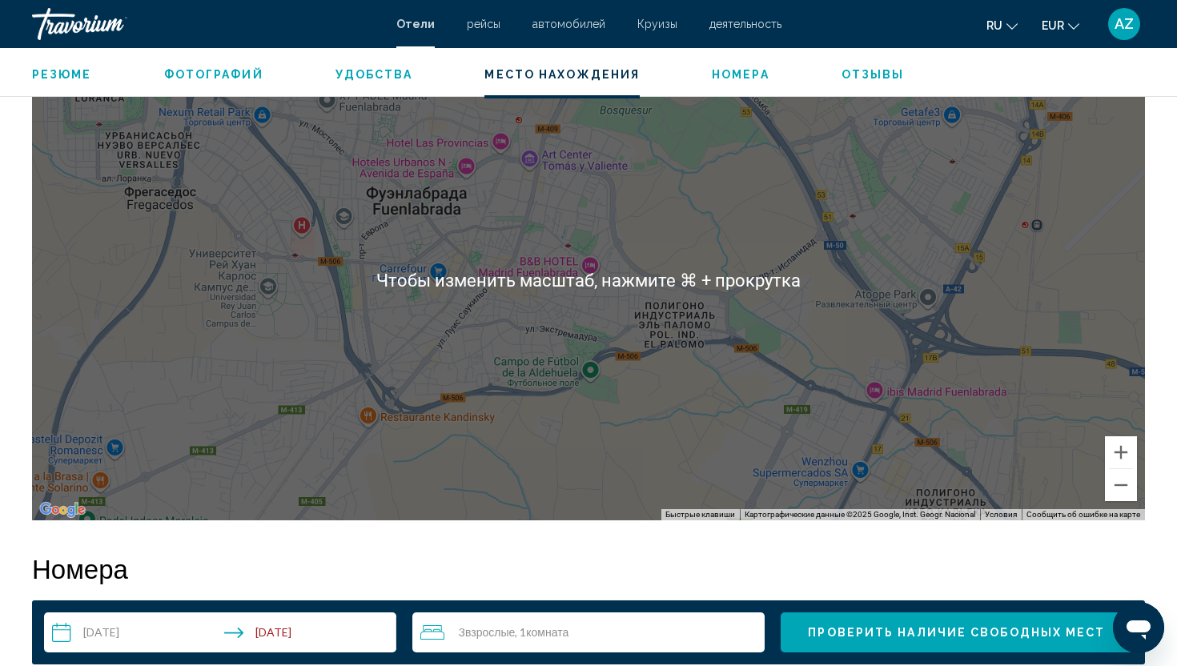
scroll to position [1576, 0]
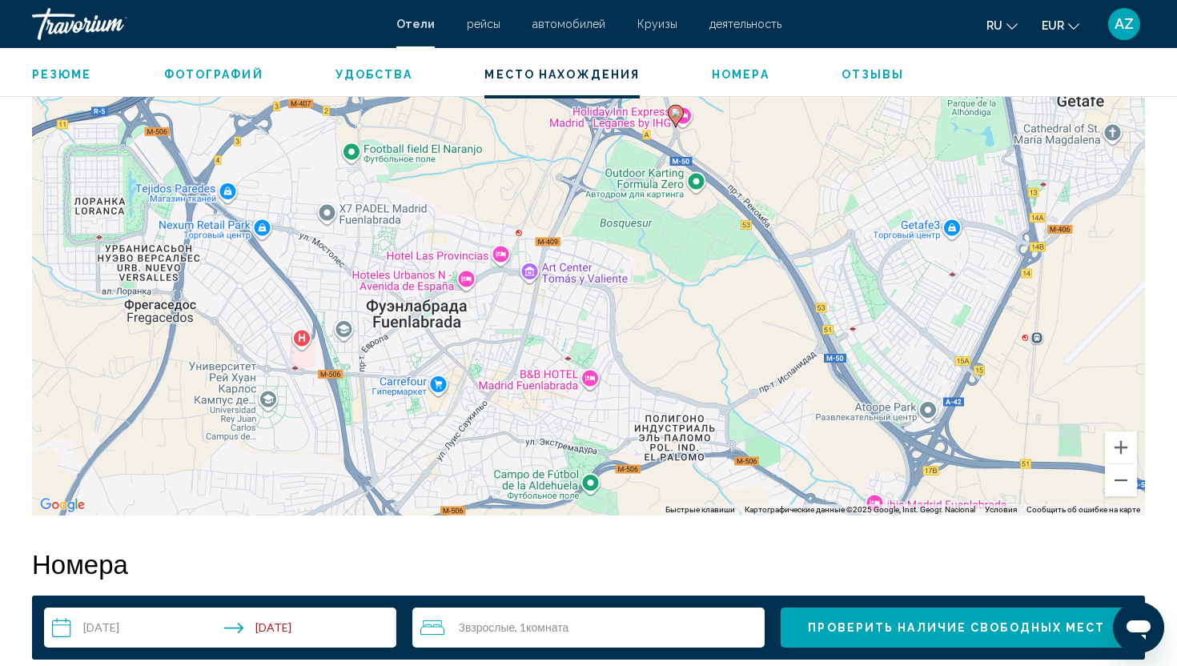
drag, startPoint x: 666, startPoint y: 159, endPoint x: 666, endPoint y: 324, distance: 165.7
click at [666, 324] on div "Чтобы активировать перетаскивание с помощью клавиатуры, нажмите Alt + Ввод. Пос…" at bounding box center [588, 275] width 1113 height 480
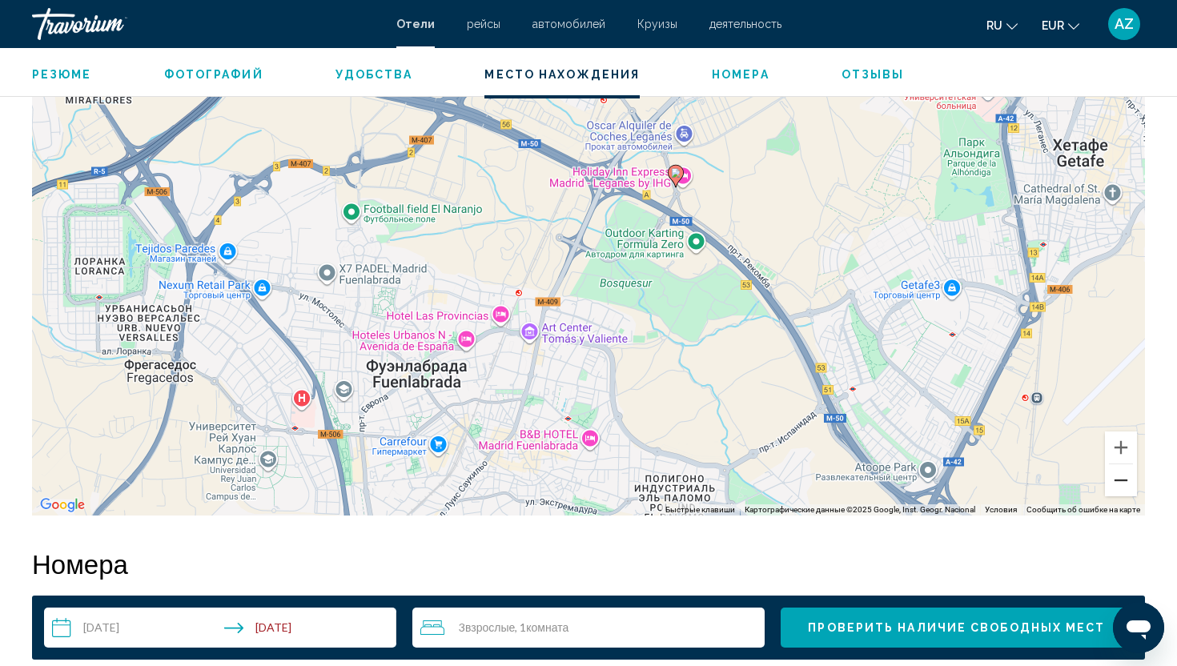
click at [1128, 494] on button "Уменьшить" at bounding box center [1121, 480] width 32 height 32
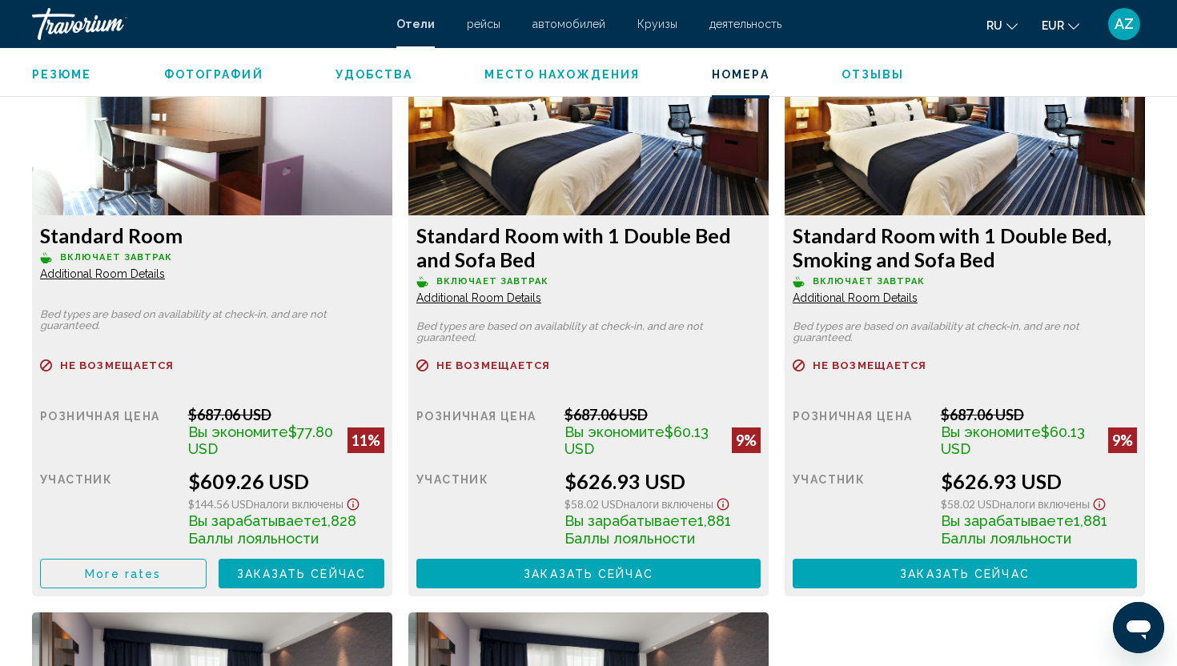
scroll to position [2253, 0]
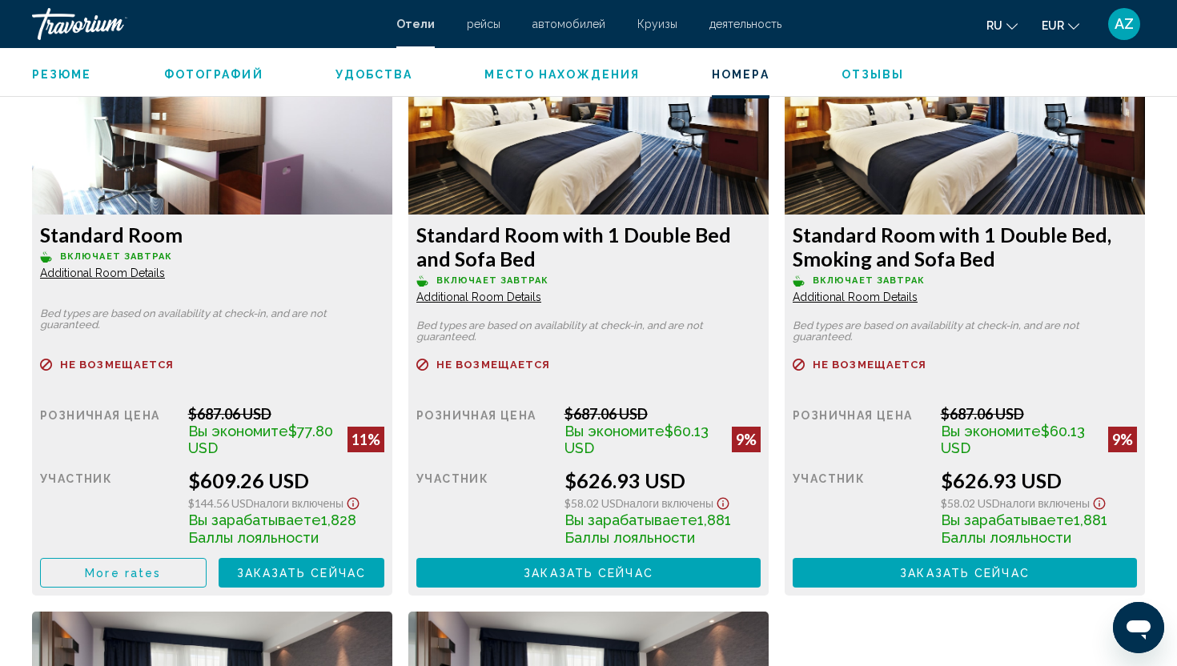
click at [135, 271] on span "Additional Room Details" at bounding box center [102, 273] width 125 height 13
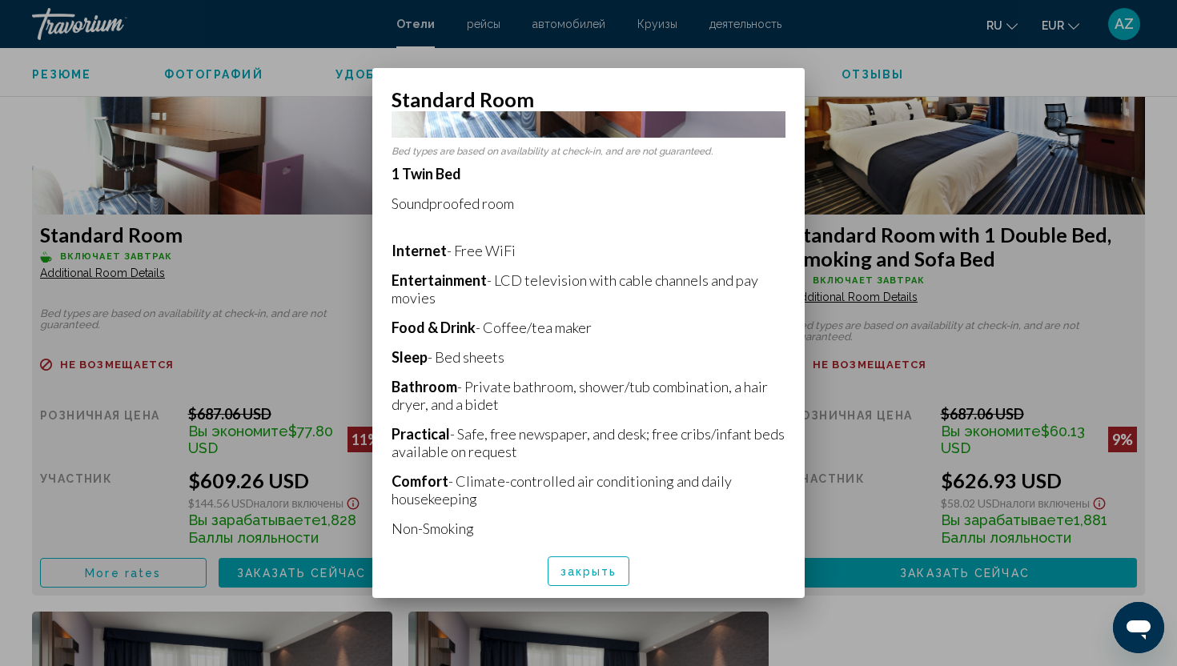
scroll to position [326, 0]
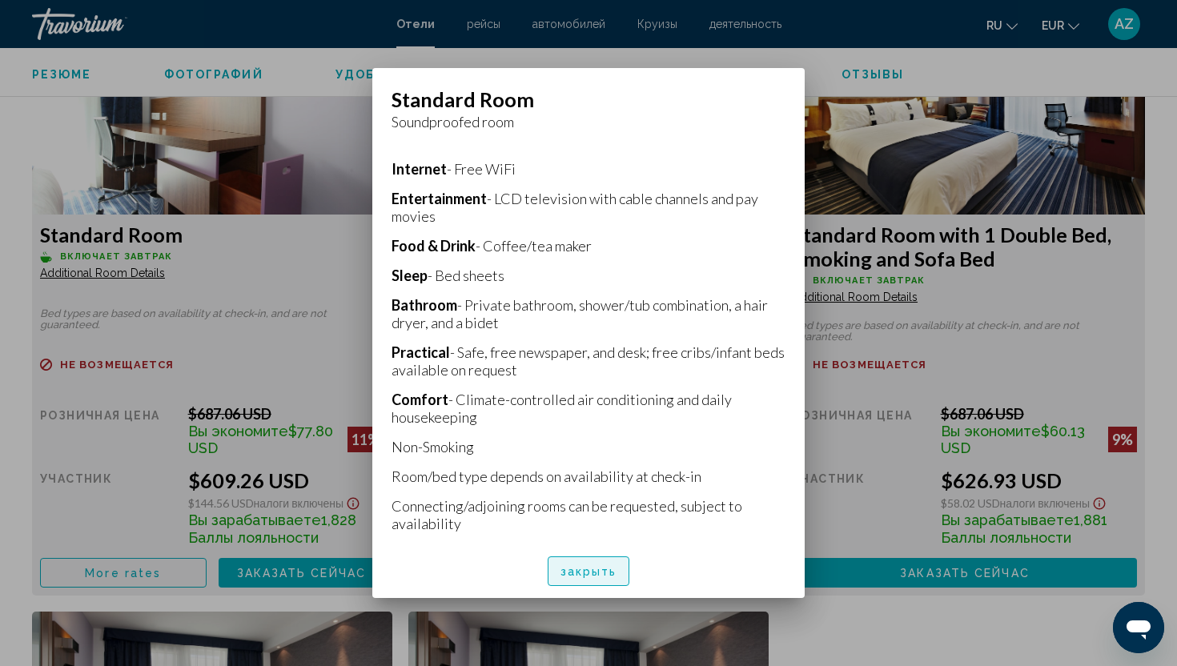
click at [583, 571] on span "закрыть" at bounding box center [588, 571] width 57 height 13
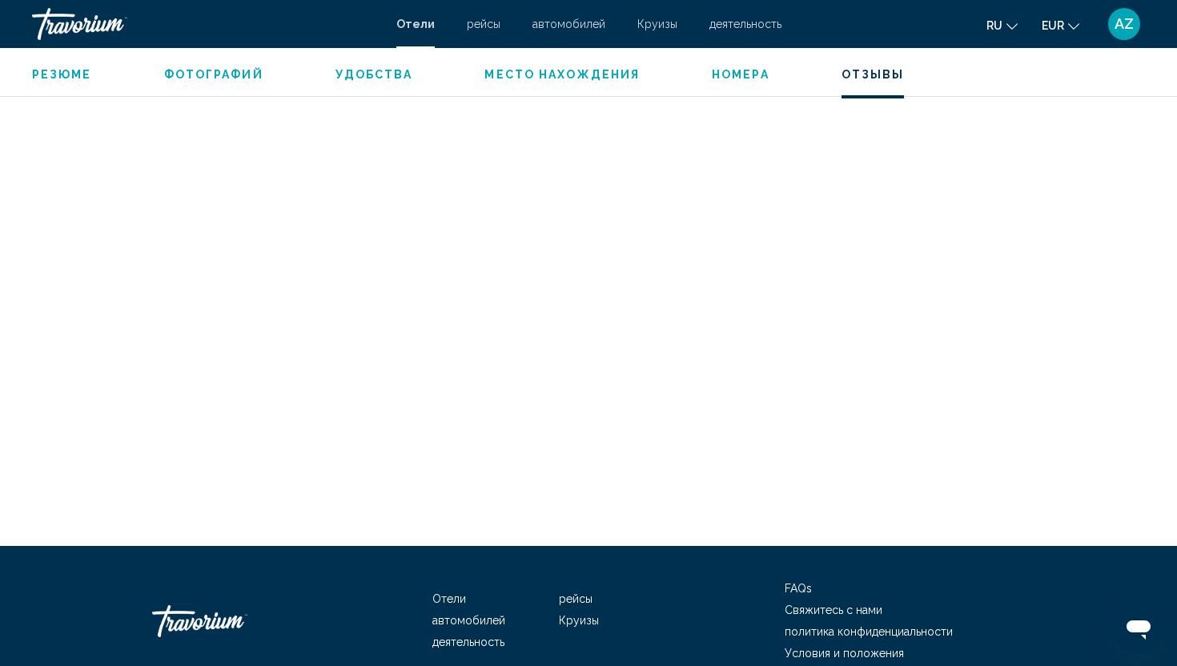
scroll to position [3731, 0]
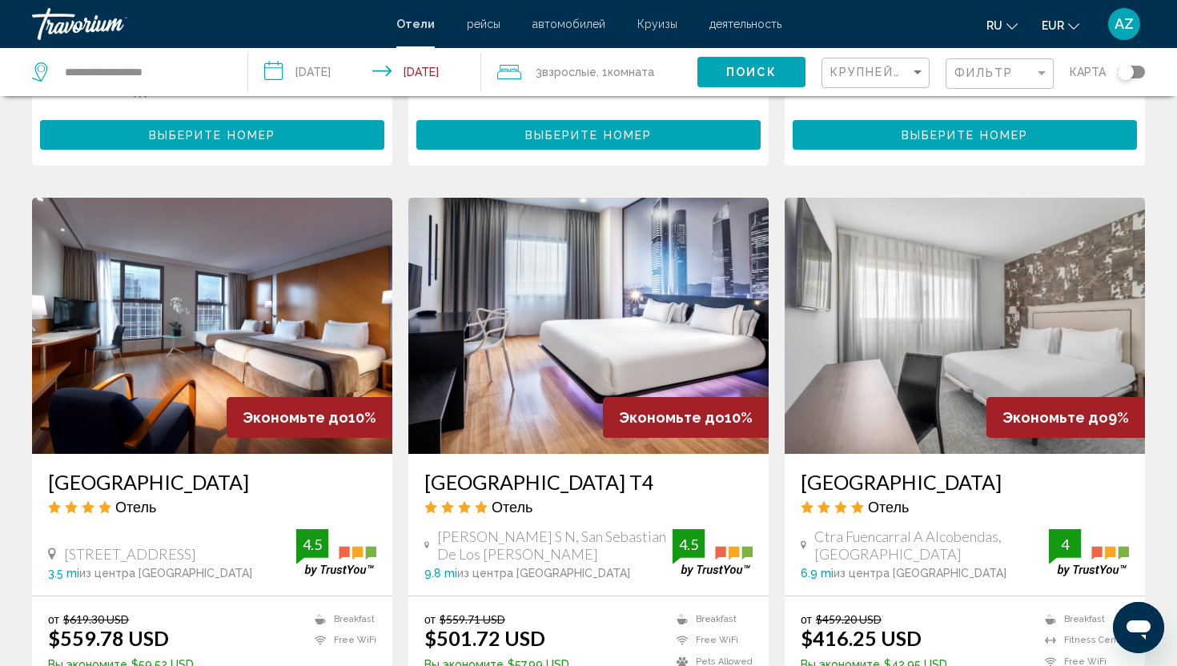
scroll to position [1834, 0]
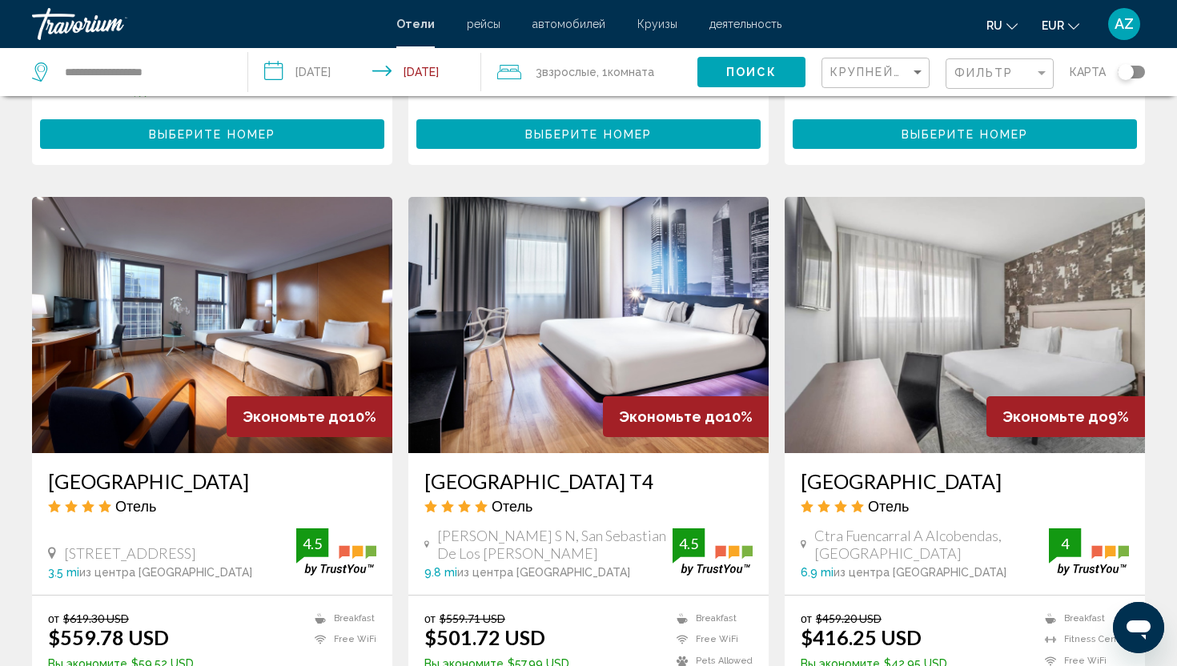
click at [119, 469] on h3 "[GEOGRAPHIC_DATA]" at bounding box center [212, 481] width 328 height 24
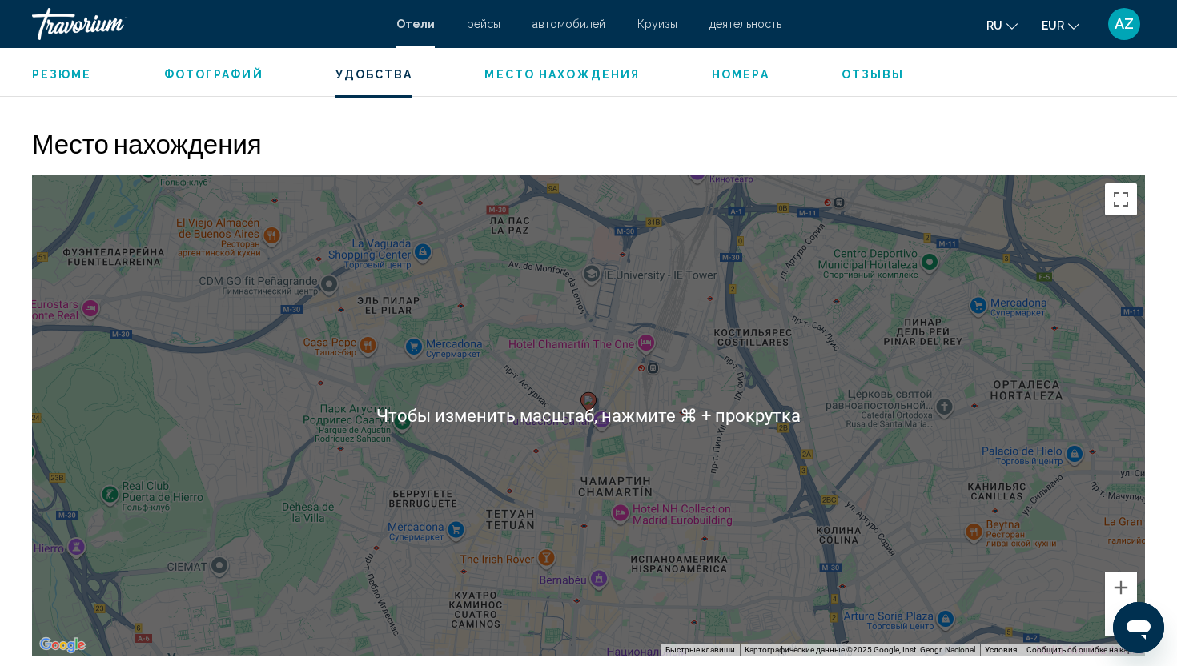
scroll to position [1406, 0]
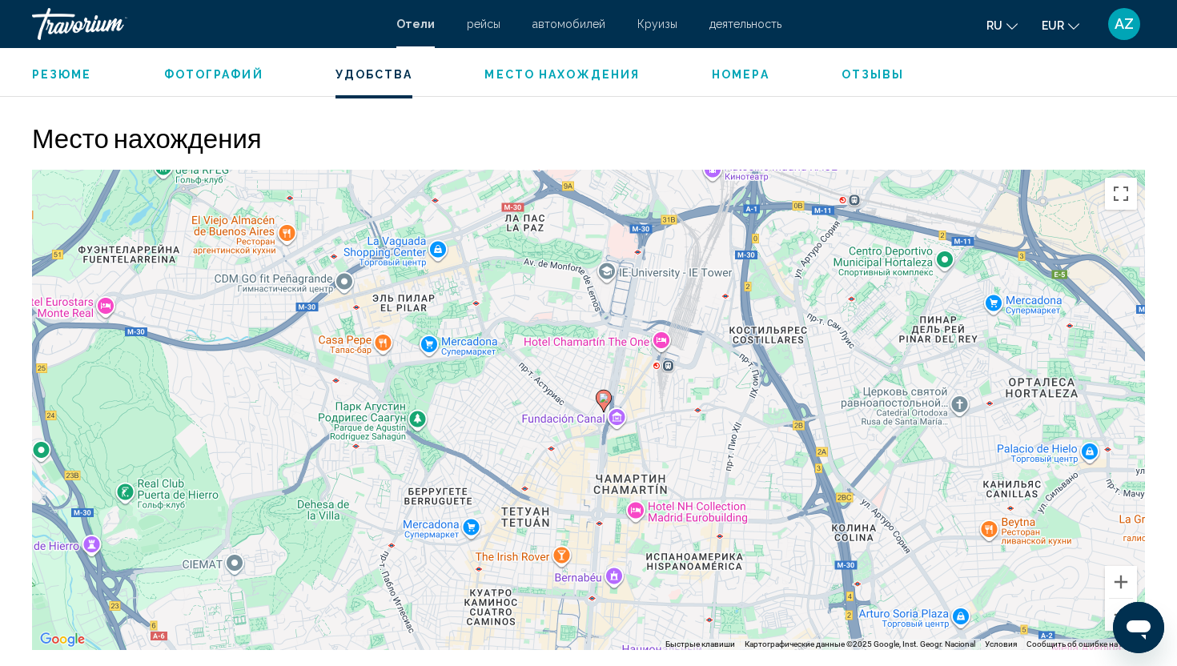
drag, startPoint x: 689, startPoint y: 453, endPoint x: 707, endPoint y: 456, distance: 17.9
click at [707, 456] on div "Чтобы активировать перетаскивание с помощью клавиатуры, нажмите Alt + Ввод. Пос…" at bounding box center [588, 410] width 1113 height 480
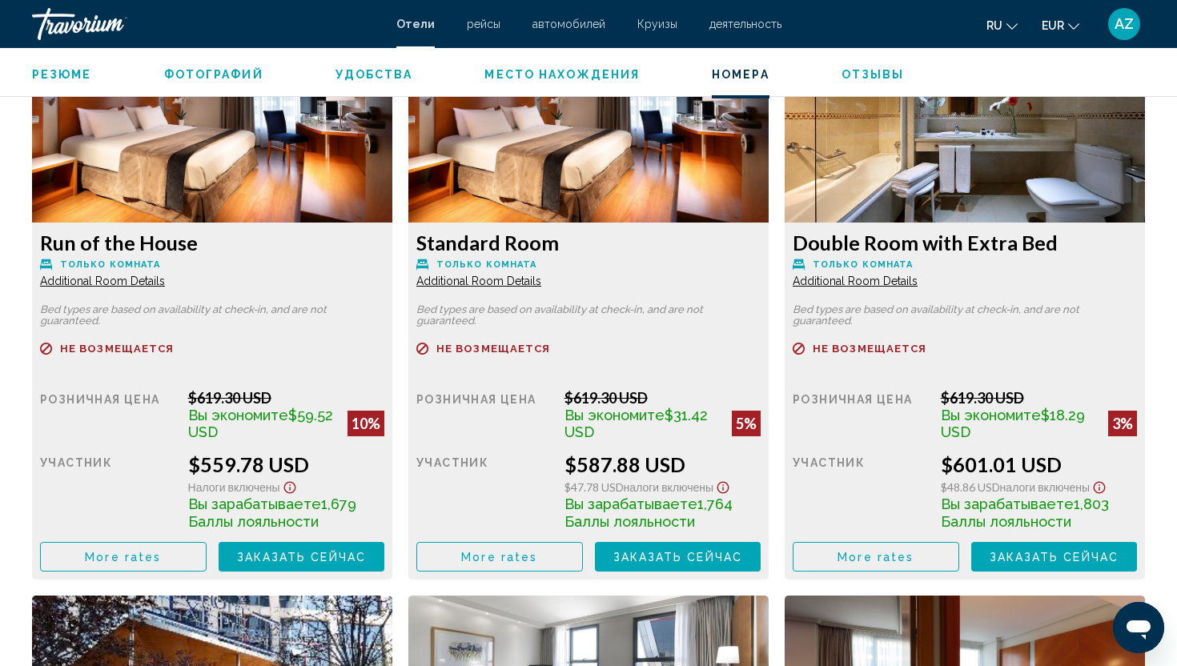
scroll to position [2217, 0]
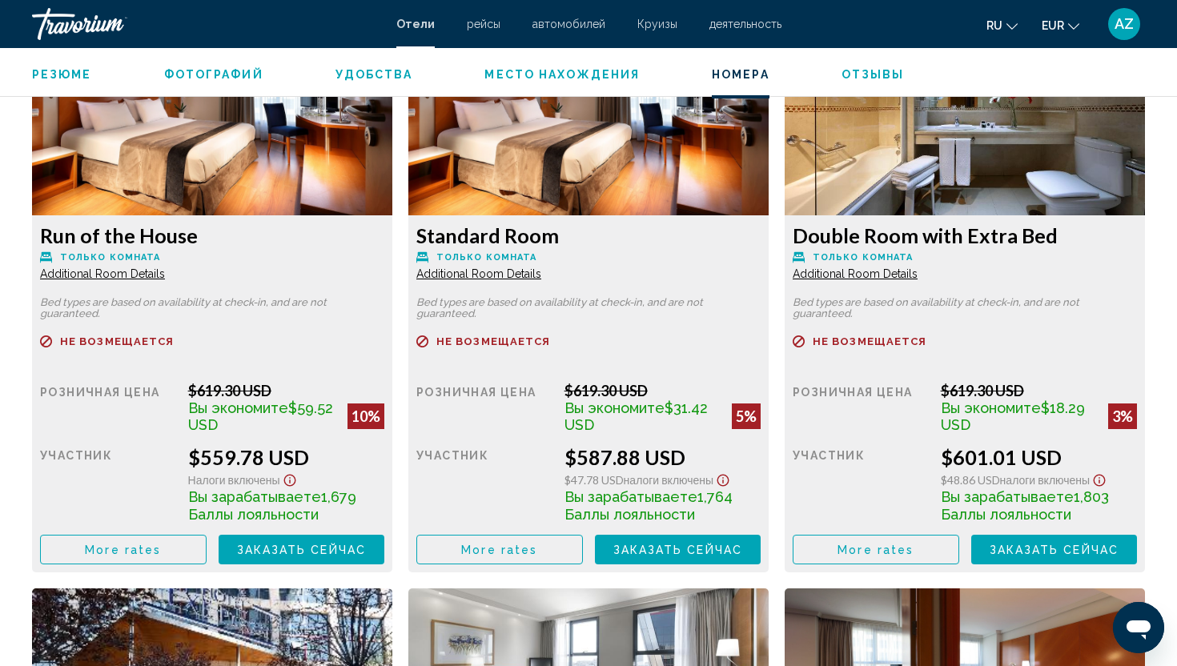
click at [114, 275] on span "Additional Room Details" at bounding box center [102, 273] width 125 height 13
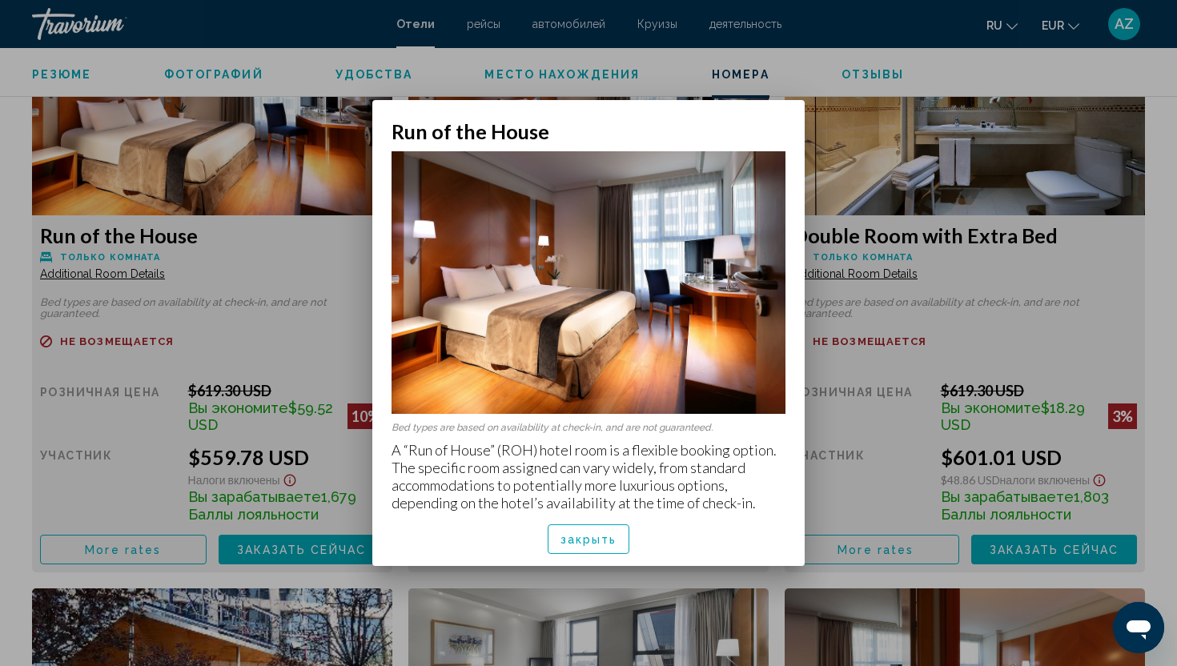
scroll to position [0, 0]
click at [576, 540] on span "закрыть" at bounding box center [588, 539] width 57 height 13
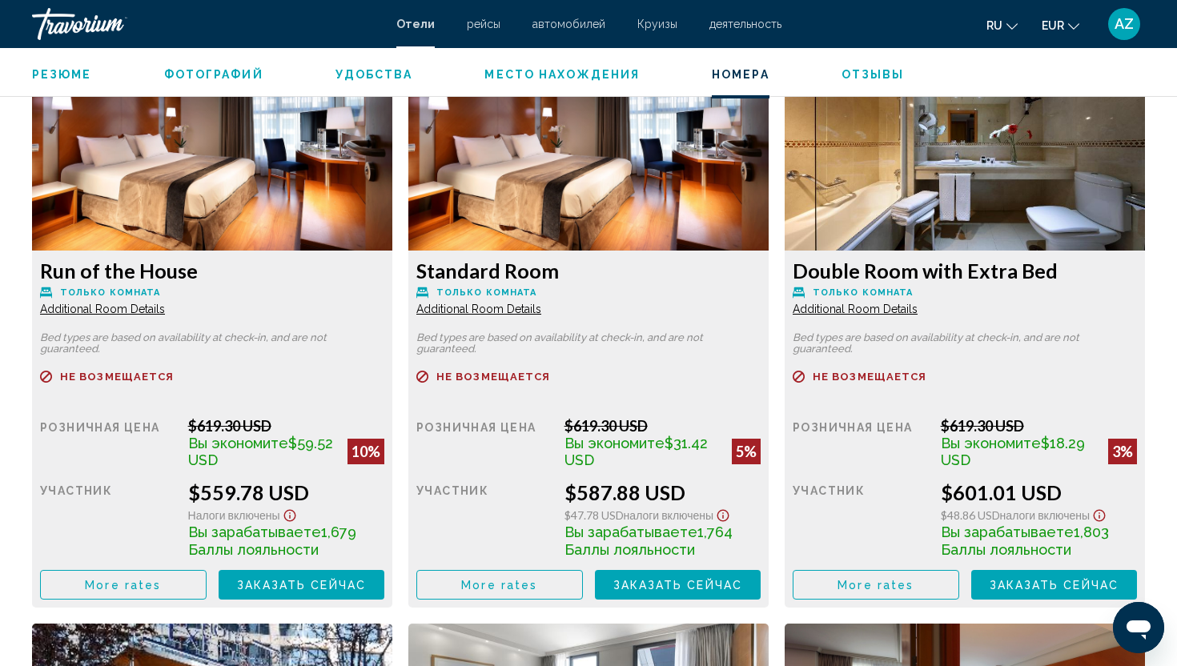
scroll to position [2180, 0]
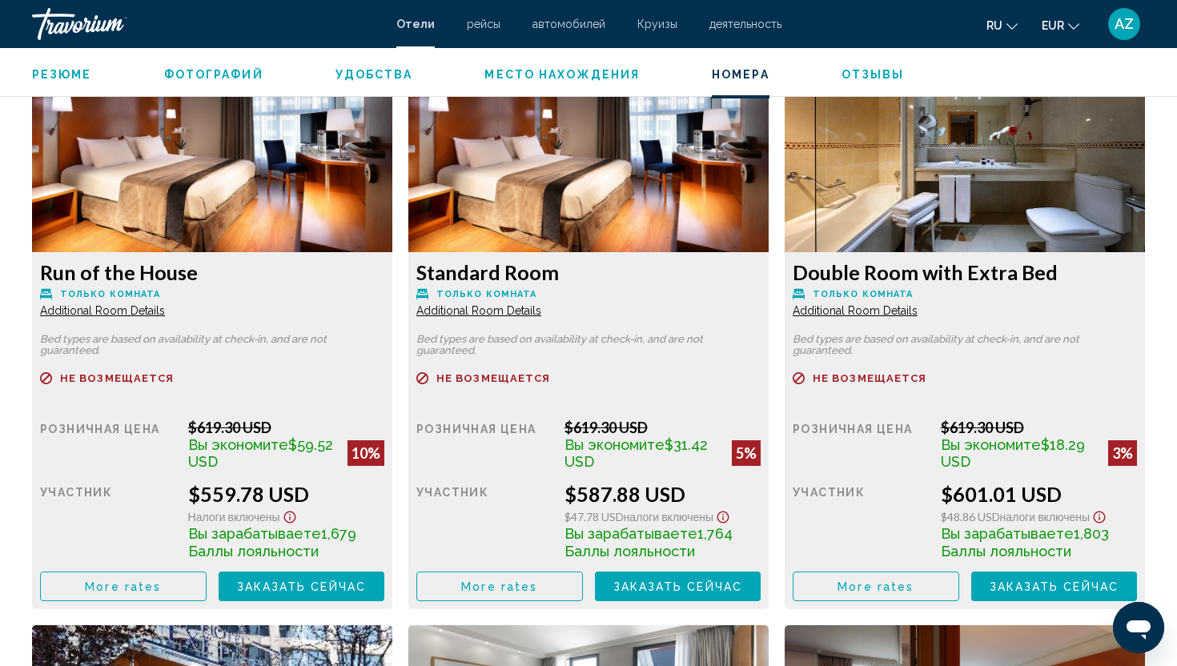
click at [150, 311] on span "Additional Room Details" at bounding box center [102, 310] width 125 height 13
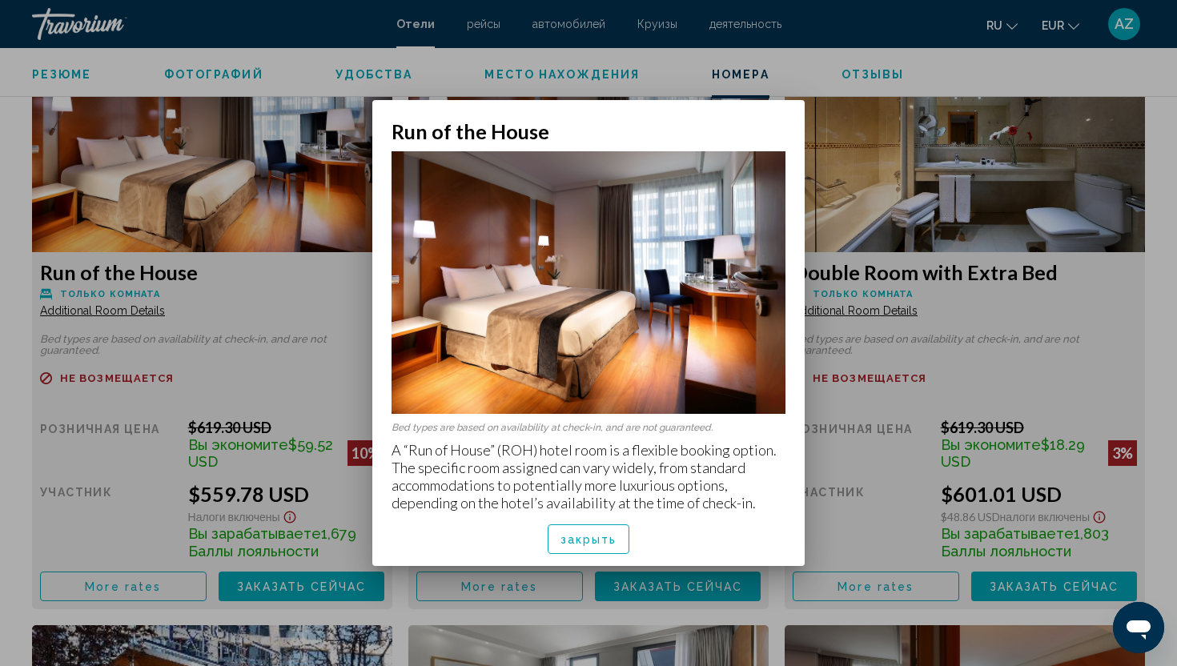
click at [577, 533] on span "закрыть" at bounding box center [588, 539] width 57 height 13
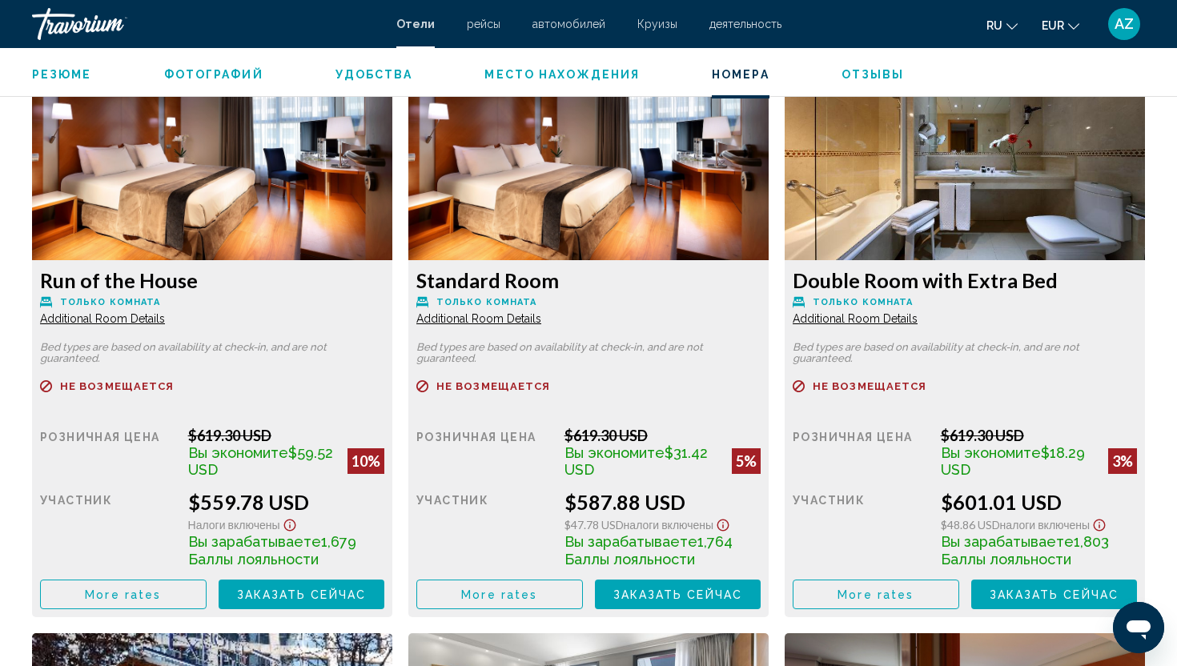
scroll to position [2168, 0]
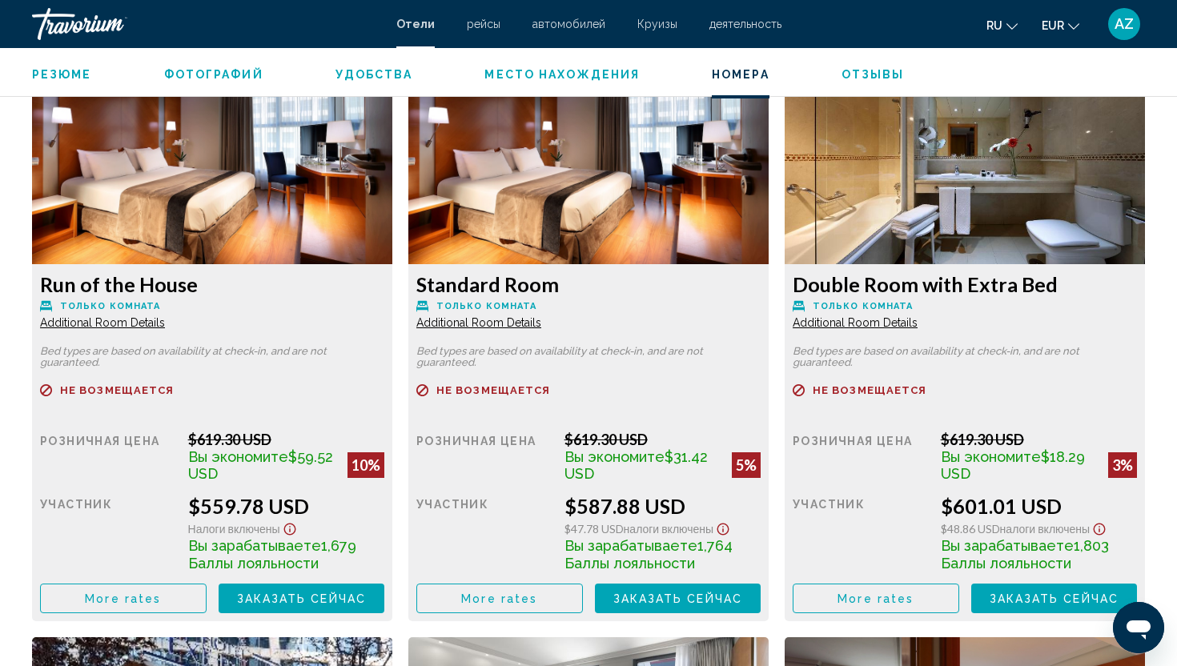
click at [87, 319] on span "Additional Room Details" at bounding box center [102, 322] width 125 height 13
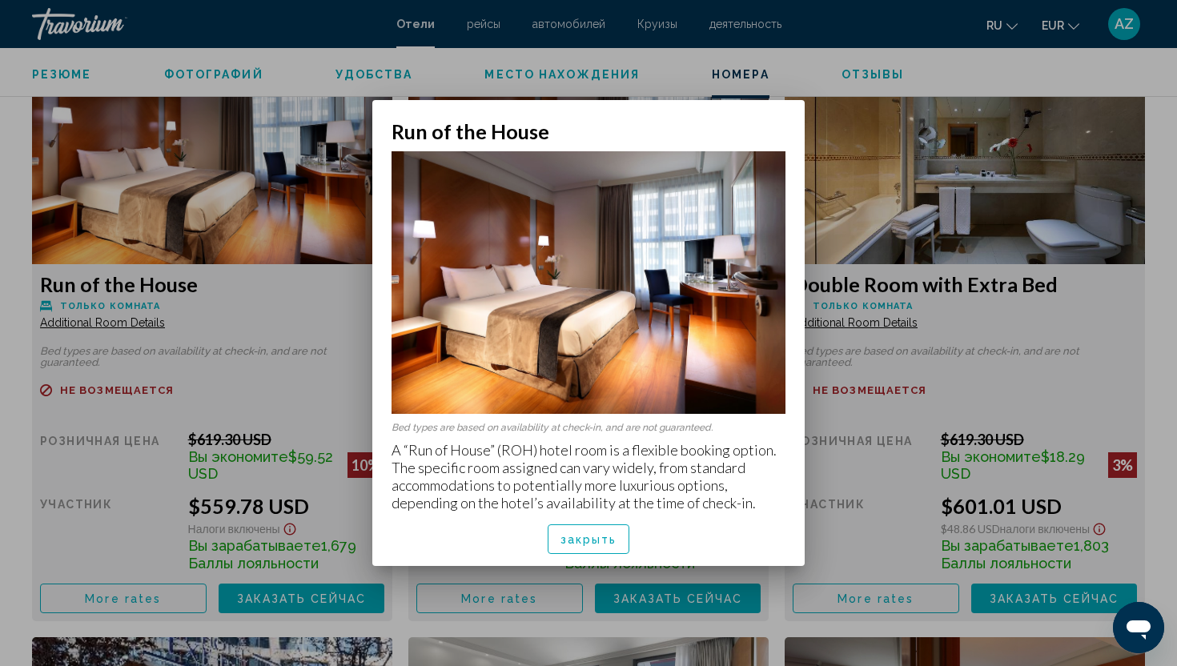
scroll to position [0, 0]
click at [604, 536] on span "закрыть" at bounding box center [588, 539] width 57 height 13
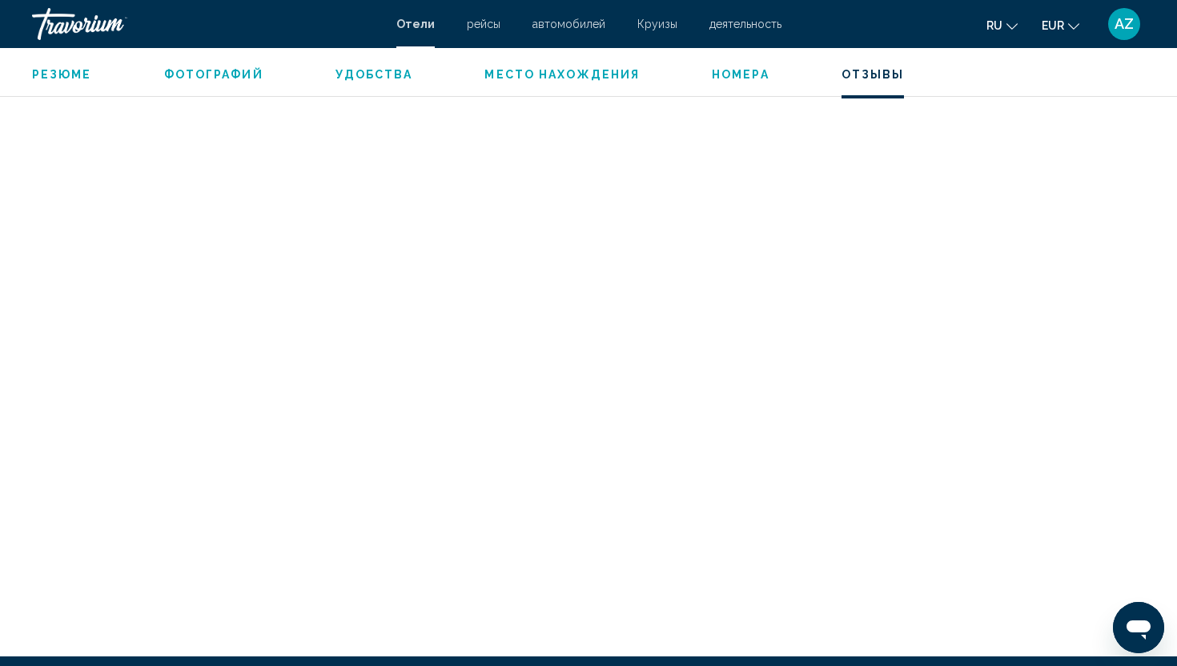
scroll to position [4138, 0]
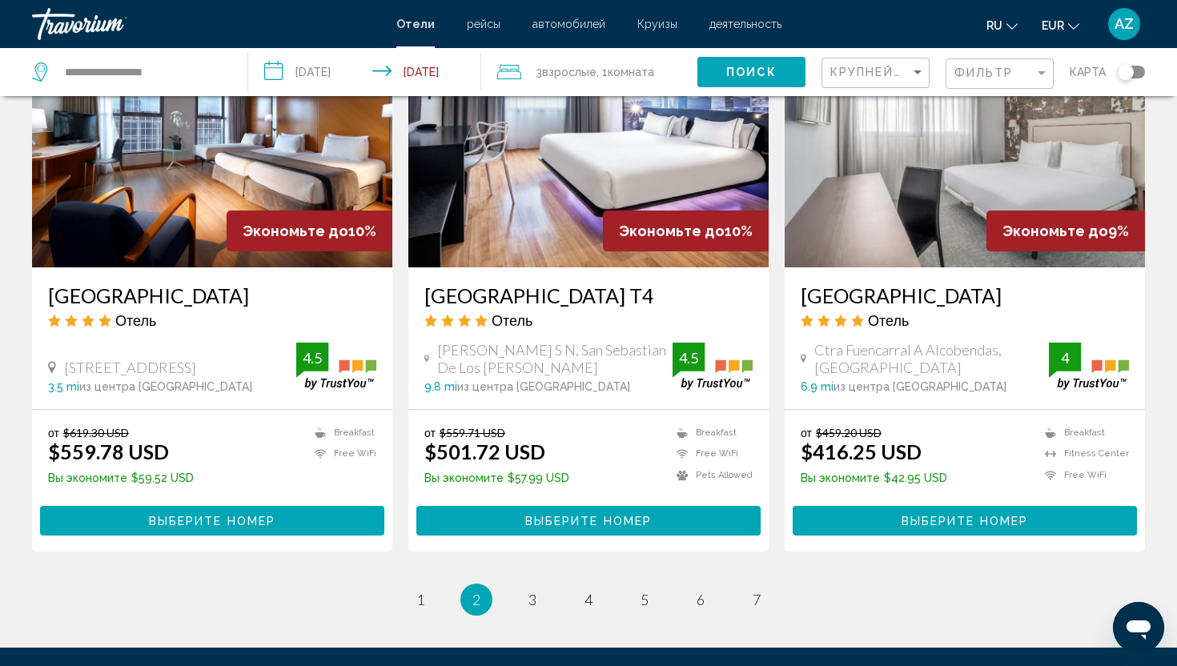
scroll to position [2008, 0]
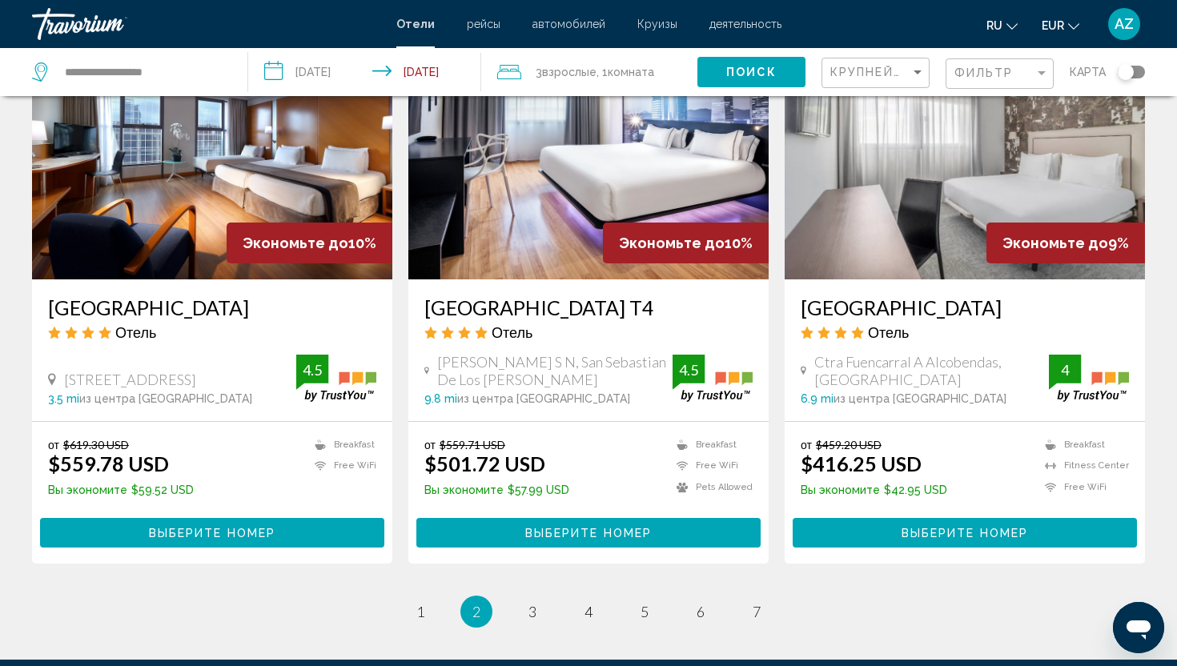
click at [556, 295] on h3 "[GEOGRAPHIC_DATA] T4" at bounding box center [588, 307] width 328 height 24
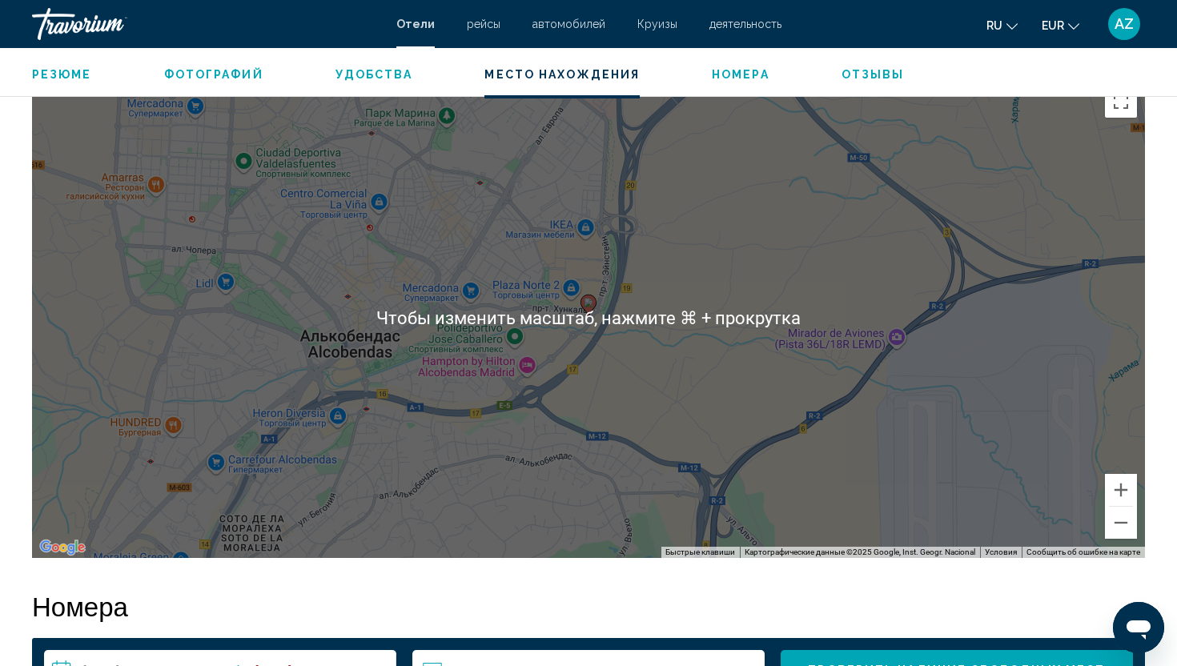
scroll to position [1505, 0]
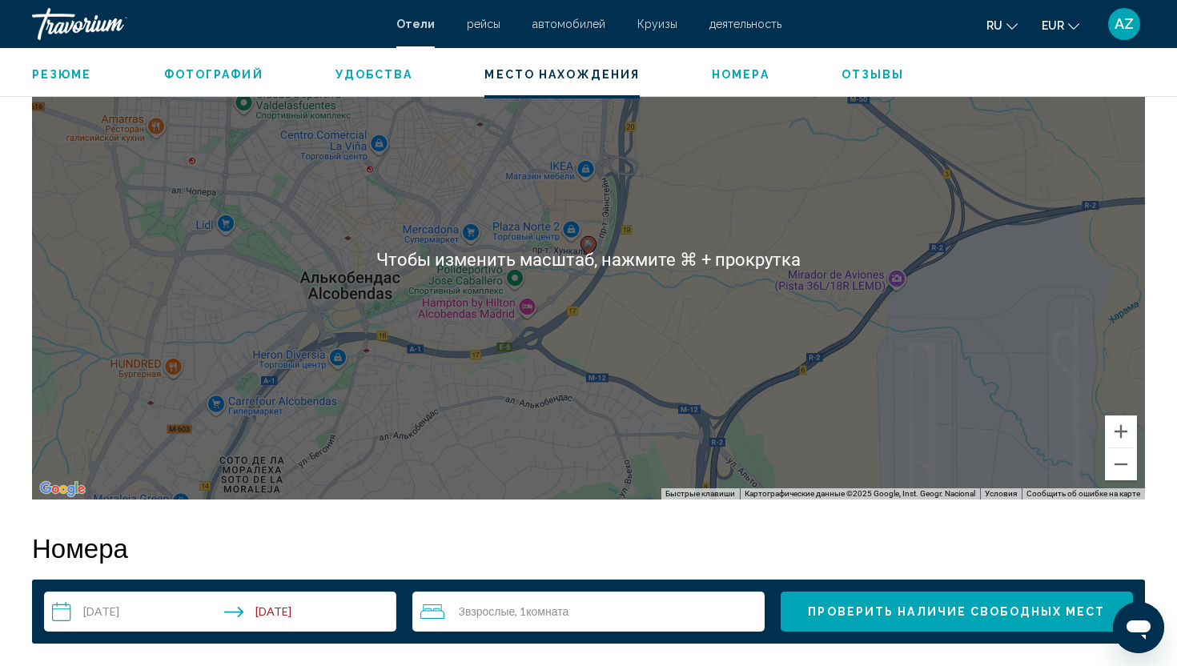
click at [351, 351] on div "Чтобы активировать перетаскивание с помощью клавиатуры, нажмите Alt + Ввод. Пос…" at bounding box center [588, 259] width 1113 height 480
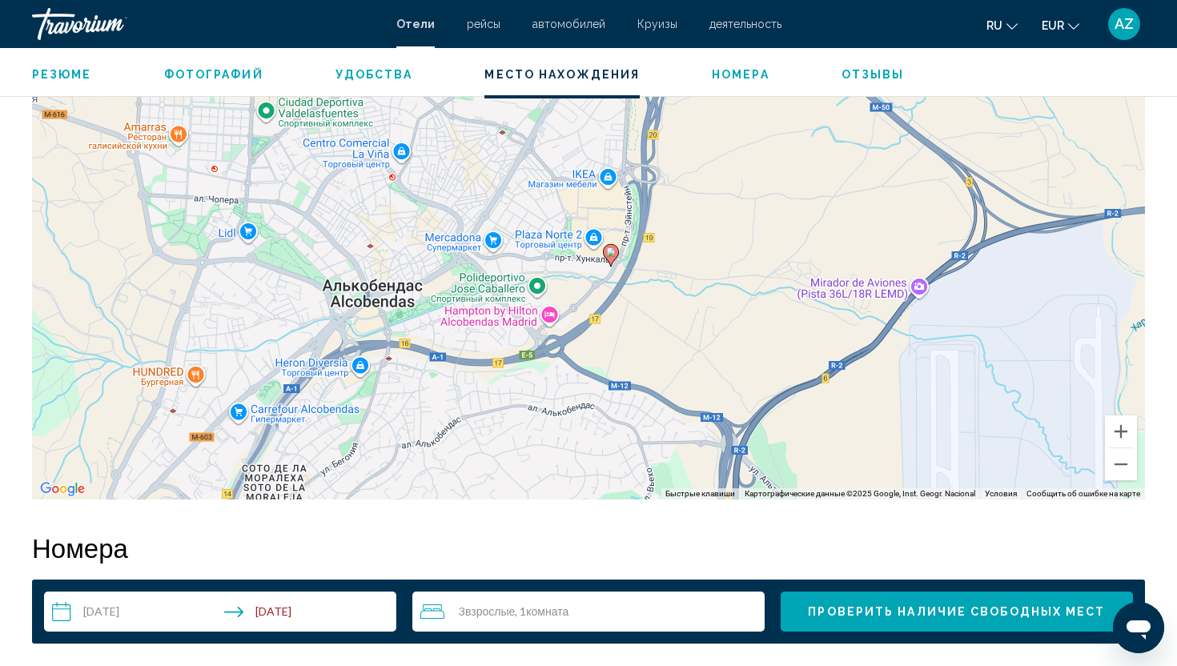
drag, startPoint x: 406, startPoint y: 283, endPoint x: 451, endPoint y: 295, distance: 46.6
click at [451, 295] on div "Чтобы активировать перетаскивание с помощью клавиатуры, нажмите Alt + Ввод. Пос…" at bounding box center [588, 259] width 1113 height 480
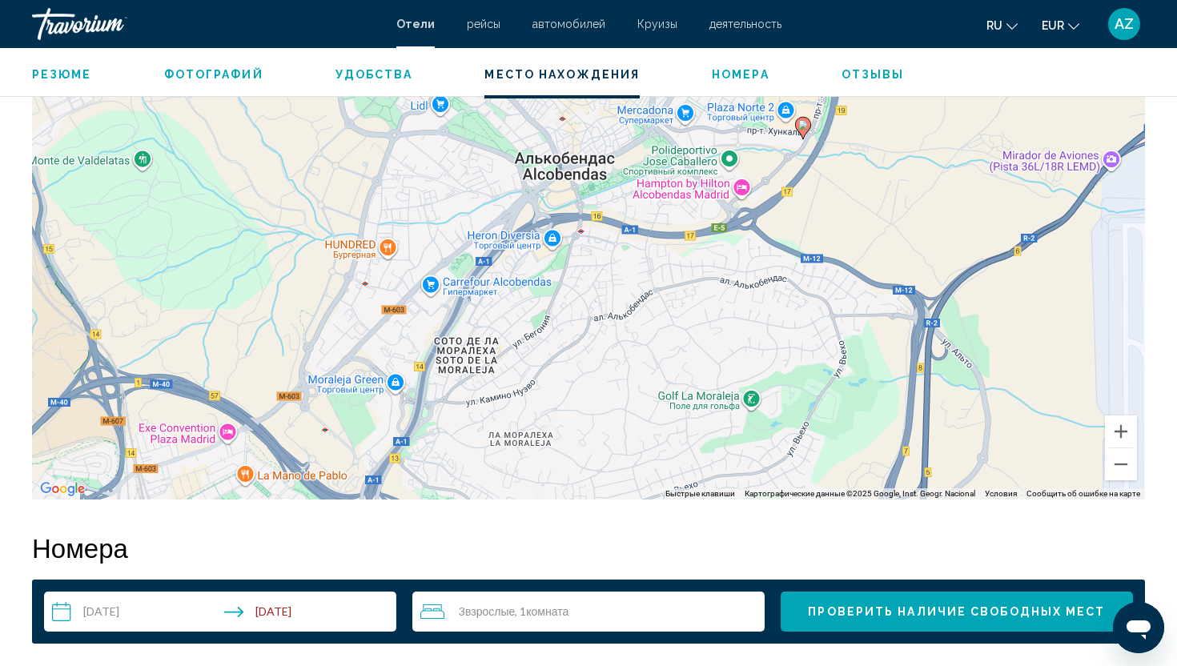
drag, startPoint x: 528, startPoint y: 323, endPoint x: 680, endPoint y: 172, distance: 214.0
click at [680, 172] on div "Чтобы активировать перетаскивание с помощью клавиатуры, нажмите Alt + Ввод. Пос…" at bounding box center [588, 259] width 1113 height 480
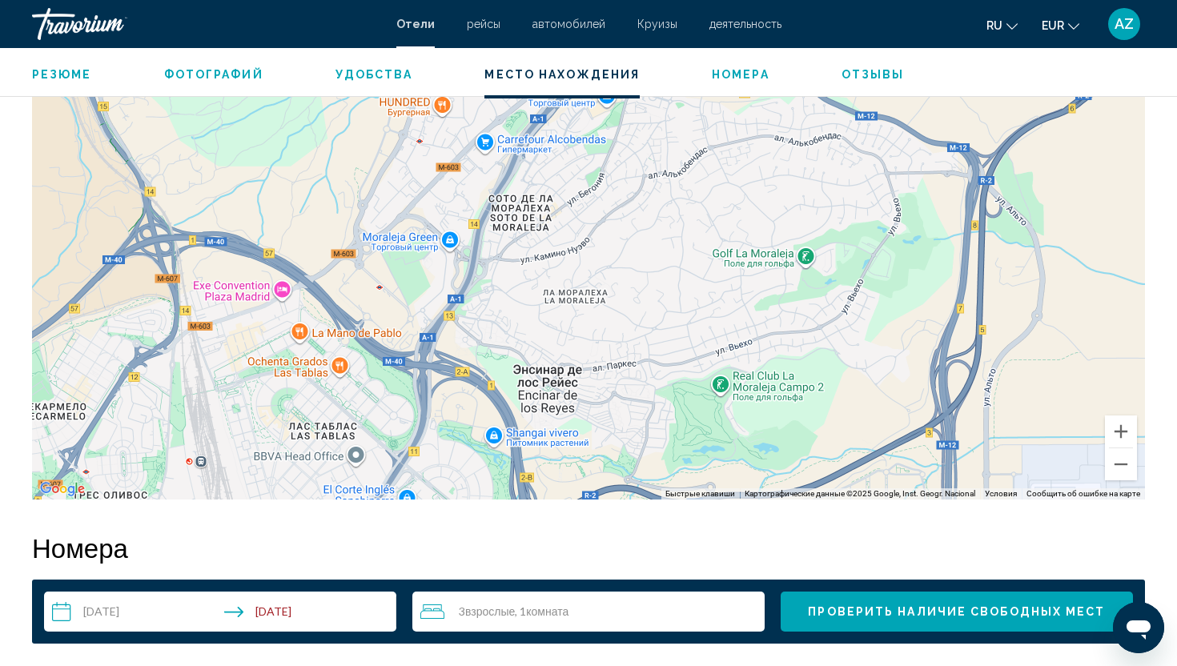
drag, startPoint x: 573, startPoint y: 313, endPoint x: 658, endPoint y: 143, distance: 190.5
click at [657, 143] on div "Чтобы активировать перетаскивание с помощью клавиатуры, нажмите Alt + Ввод. Пос…" at bounding box center [588, 259] width 1113 height 480
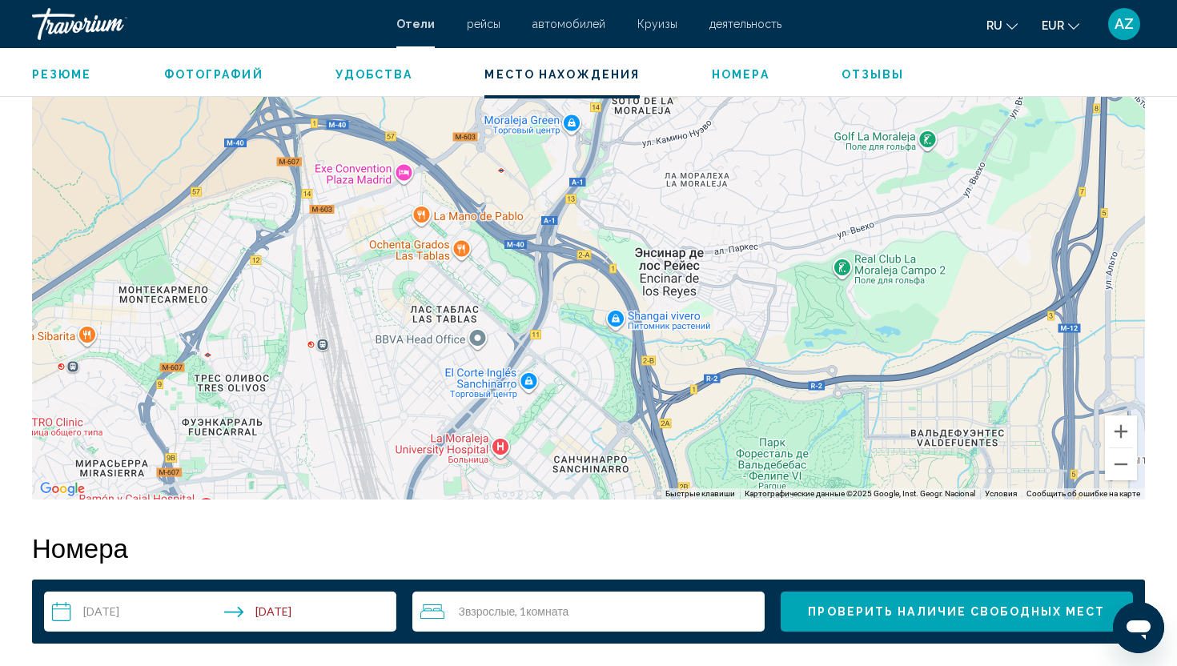
drag, startPoint x: 516, startPoint y: 303, endPoint x: 618, endPoint y: 233, distance: 123.2
click at [618, 233] on div "Чтобы активировать перетаскивание с помощью клавиатуры, нажмите Alt + Ввод. Пос…" at bounding box center [588, 259] width 1113 height 480
click at [561, 171] on div "Чтобы активировать перетаскивание с помощью клавиатуры, нажмите Alt + Ввод. Пос…" at bounding box center [588, 259] width 1113 height 480
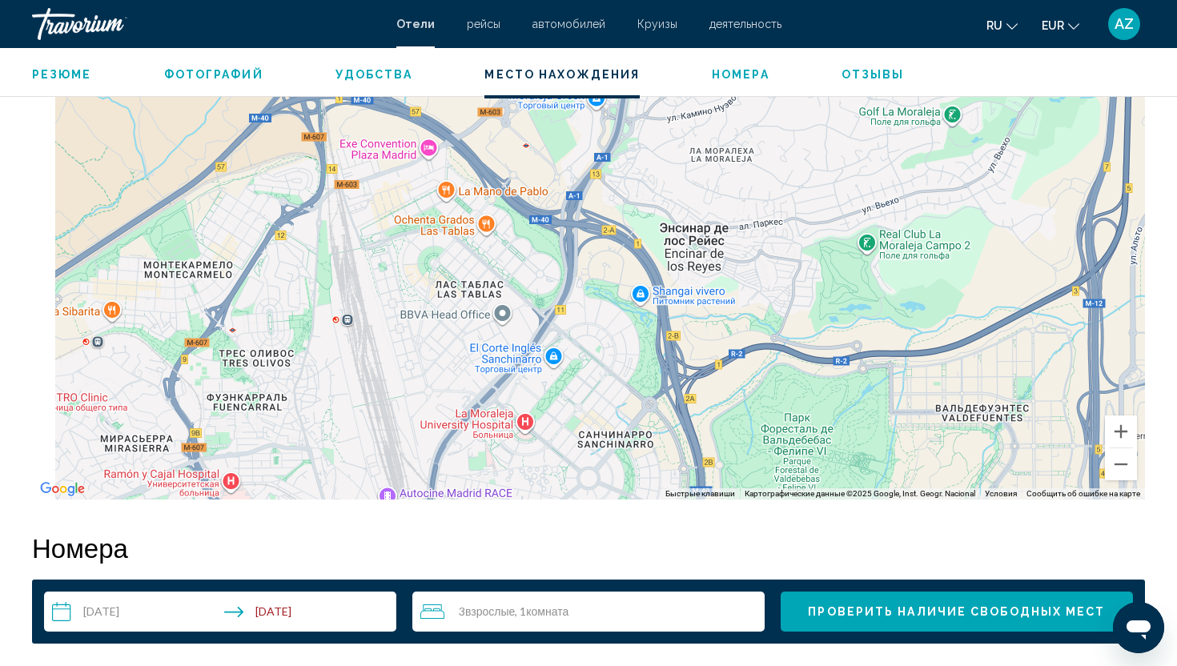
drag, startPoint x: 297, startPoint y: 329, endPoint x: 496, endPoint y: 115, distance: 292.3
click at [496, 115] on div "Чтобы активировать перетаскивание с помощью клавиатуры, нажмите Alt + Ввод. Пос…" at bounding box center [588, 259] width 1113 height 480
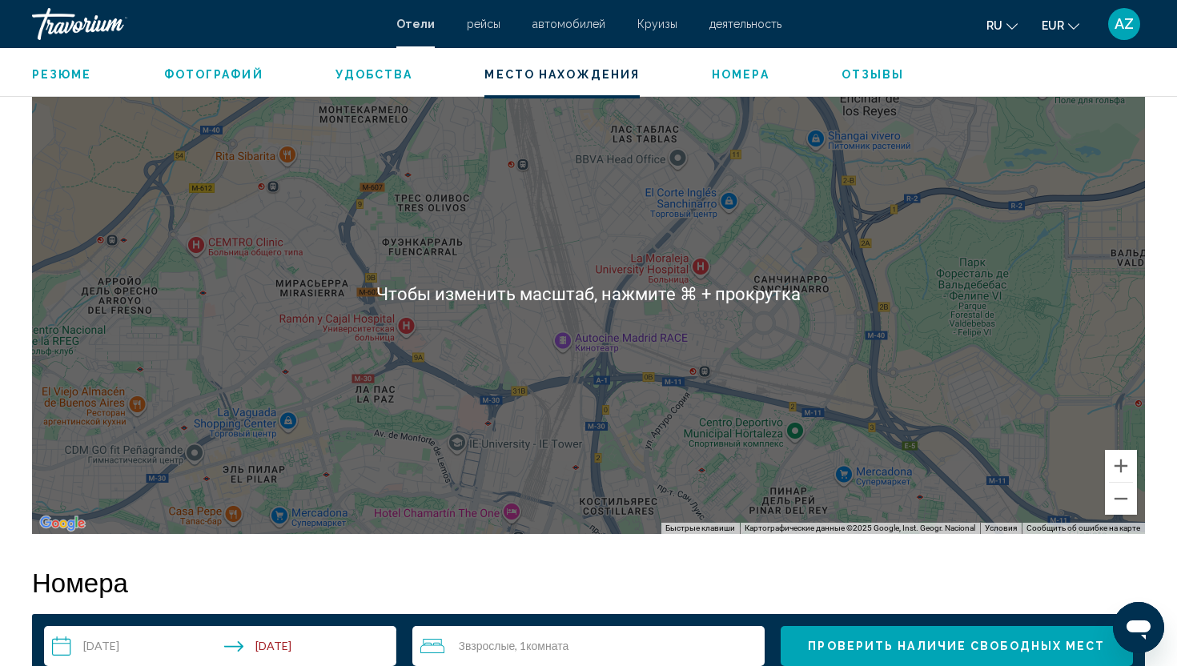
scroll to position [1475, 0]
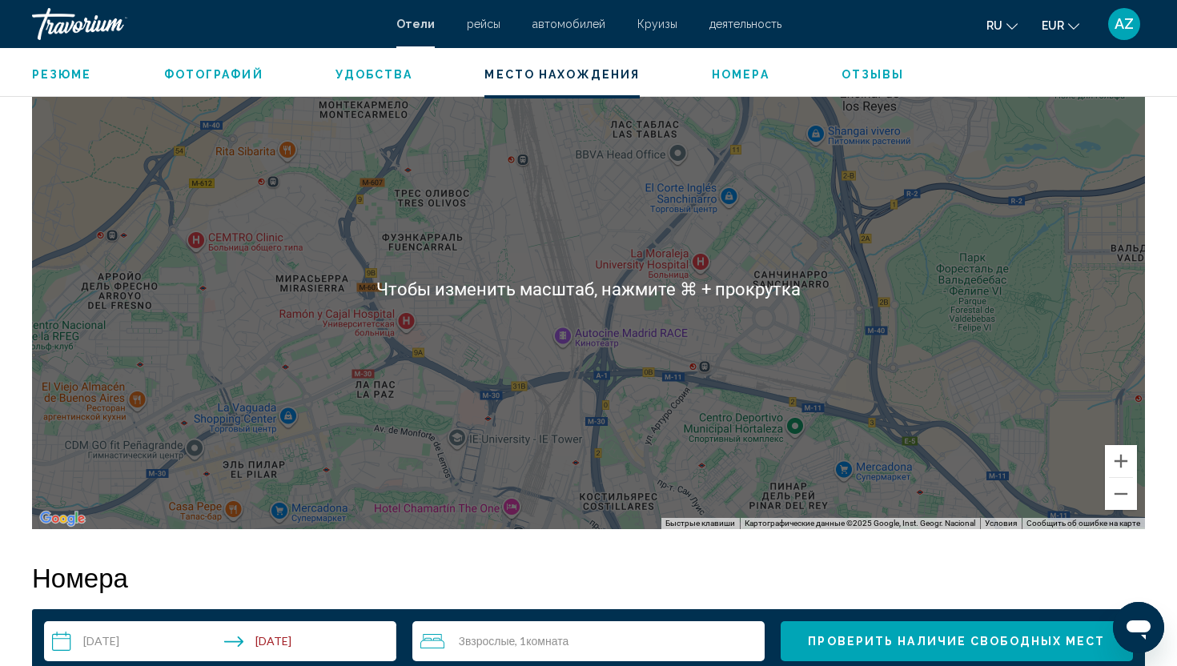
click at [452, 293] on div "Main content" at bounding box center [588, 289] width 1113 height 480
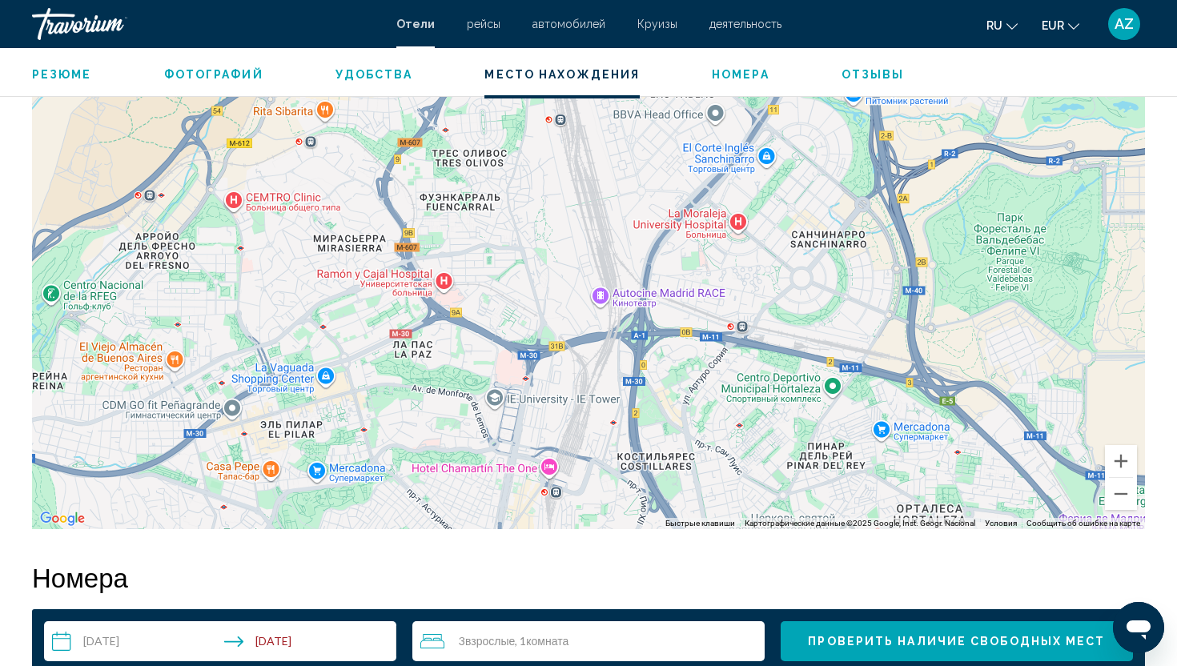
drag, startPoint x: 449, startPoint y: 300, endPoint x: 487, endPoint y: 263, distance: 52.6
click at [490, 262] on div "Main content" at bounding box center [588, 289] width 1113 height 480
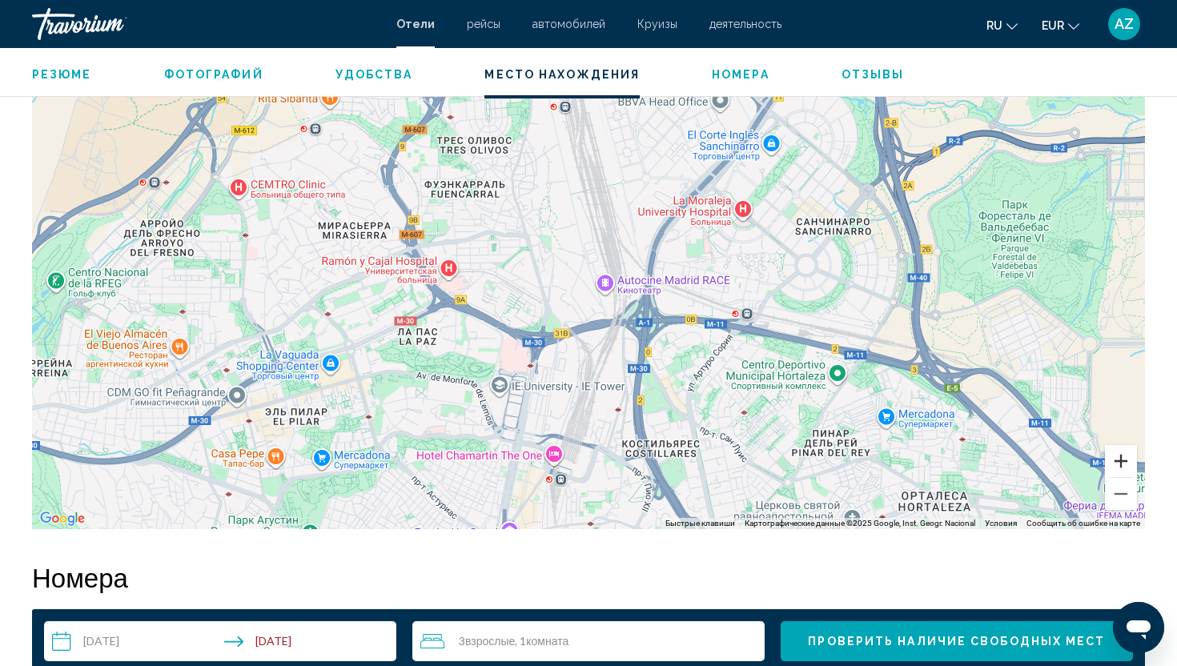
click at [1110, 456] on button "Увеличить" at bounding box center [1121, 461] width 32 height 32
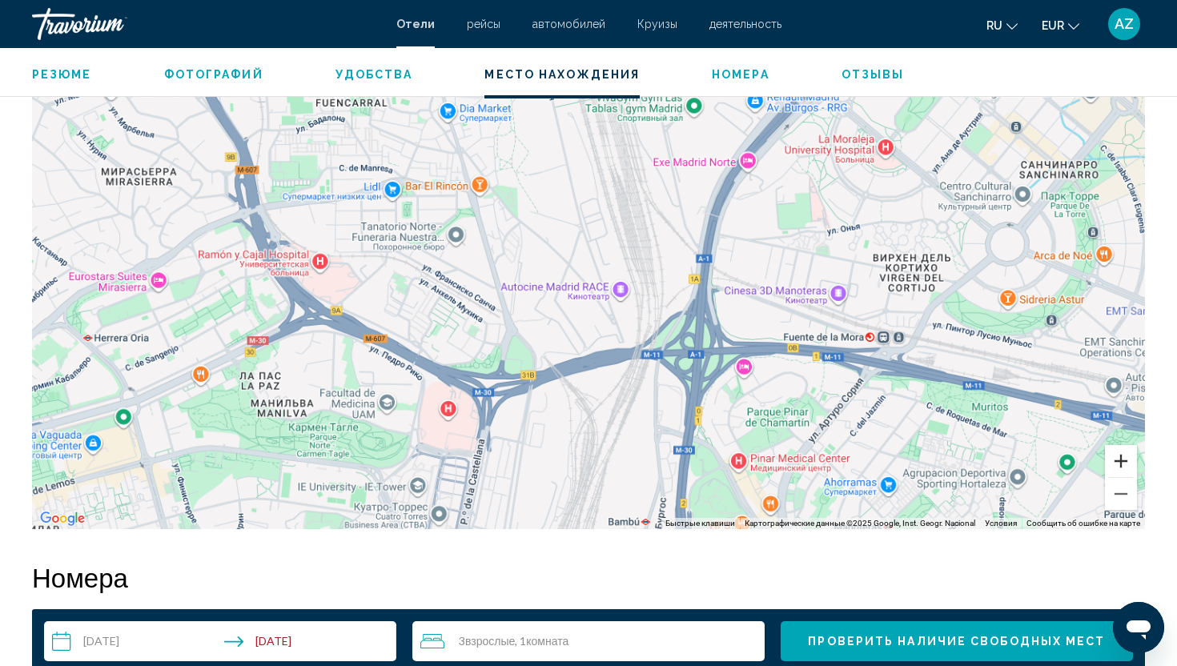
click at [1110, 456] on button "Увеличить" at bounding box center [1121, 461] width 32 height 32
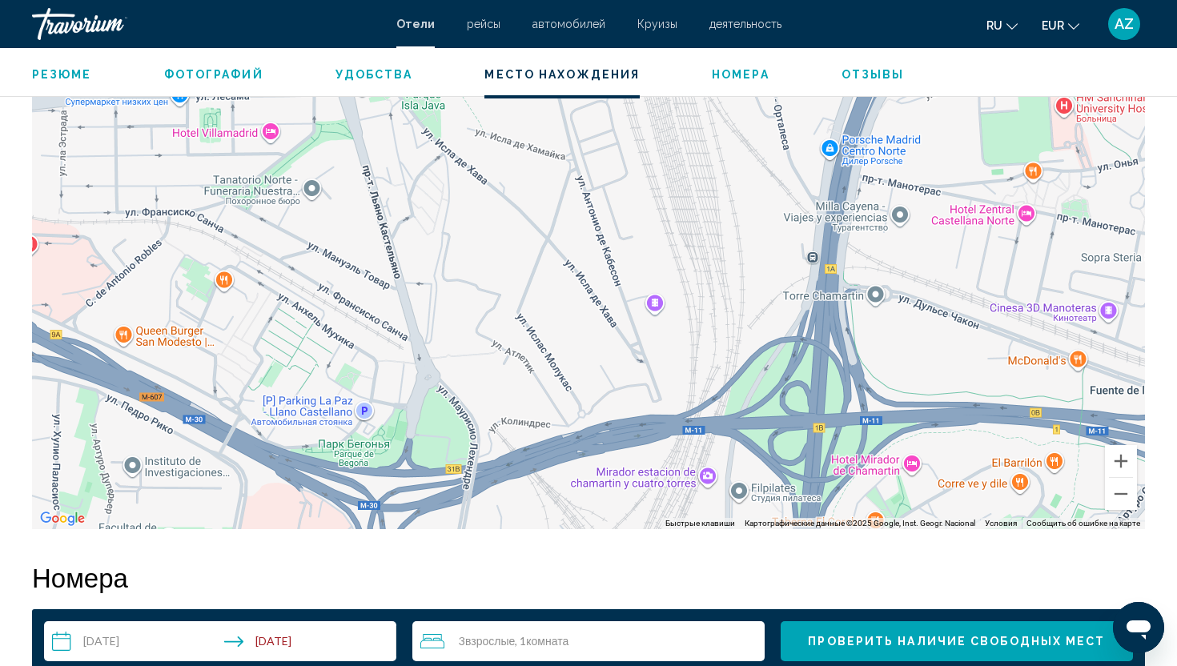
drag, startPoint x: 703, startPoint y: 412, endPoint x: 935, endPoint y: 428, distance: 232.7
click at [935, 428] on div "Main content" at bounding box center [588, 289] width 1113 height 480
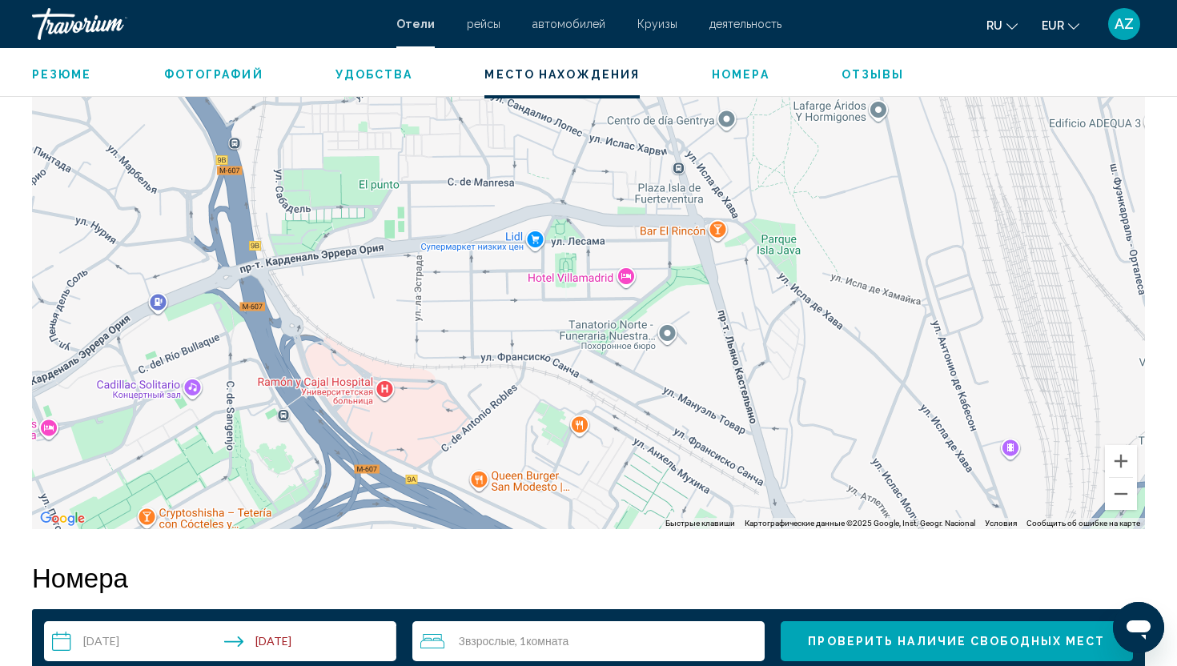
drag, startPoint x: 564, startPoint y: 319, endPoint x: 609, endPoint y: 440, distance: 129.7
click at [610, 440] on div "Main content" at bounding box center [588, 289] width 1113 height 480
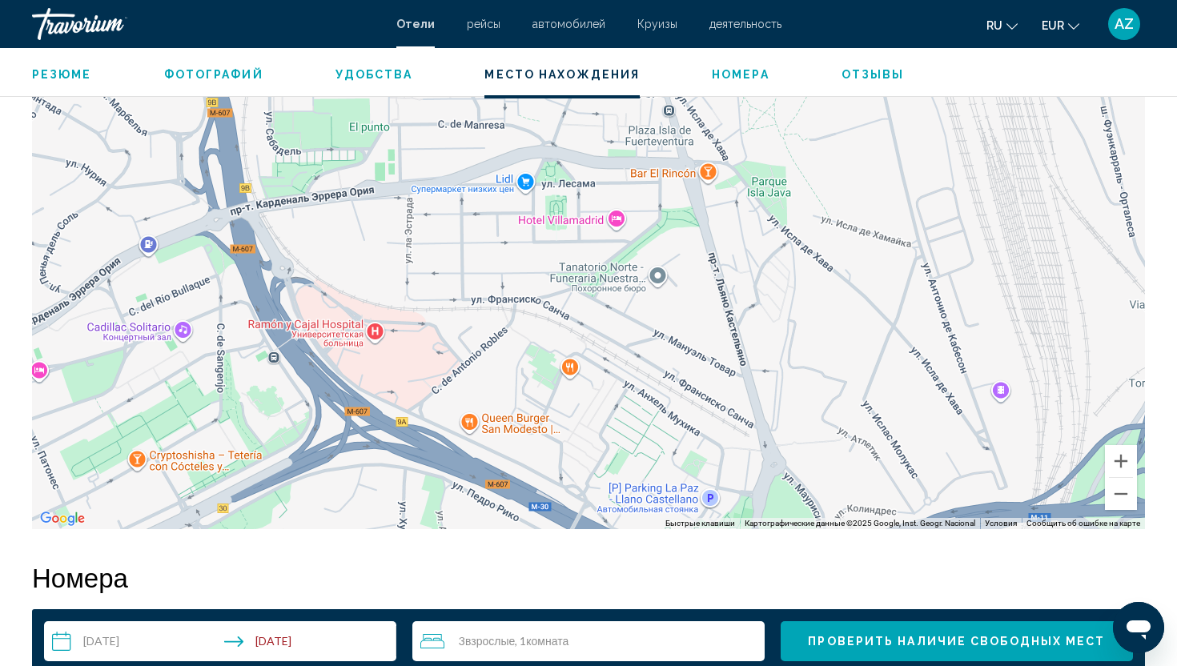
drag, startPoint x: 673, startPoint y: 343, endPoint x: 672, endPoint y: 271, distance: 72.1
click at [672, 271] on div "Main content" at bounding box center [588, 289] width 1113 height 480
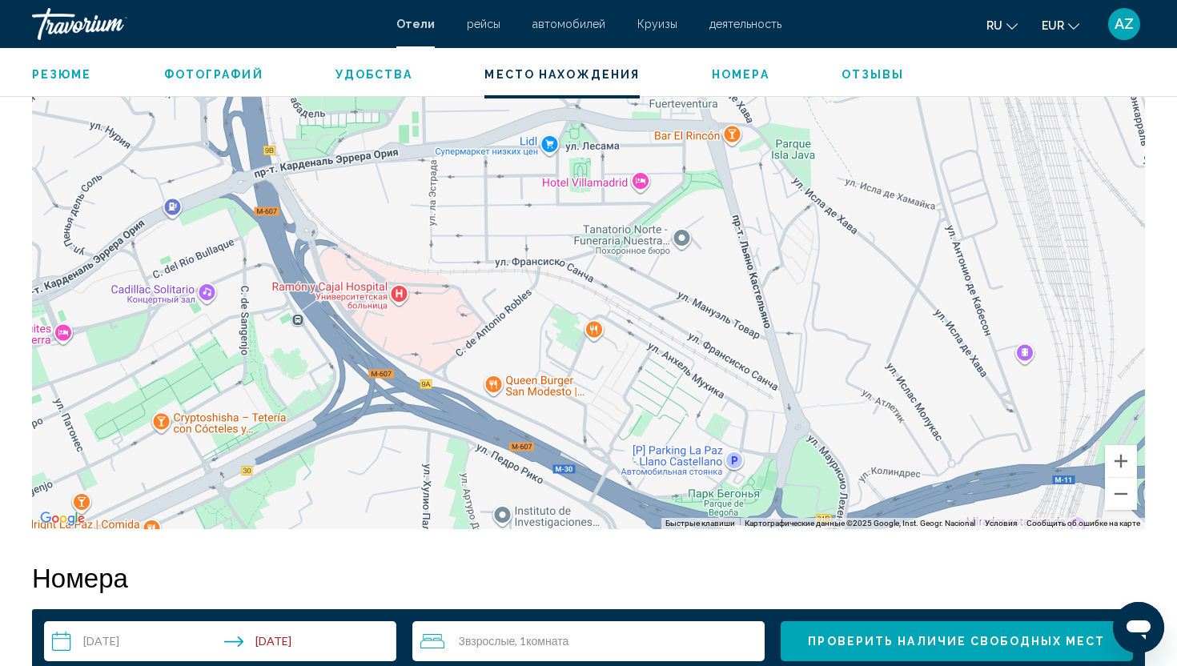
drag, startPoint x: 680, startPoint y: 414, endPoint x: 713, endPoint y: 367, distance: 56.9
click at [713, 367] on div "Main content" at bounding box center [588, 289] width 1113 height 480
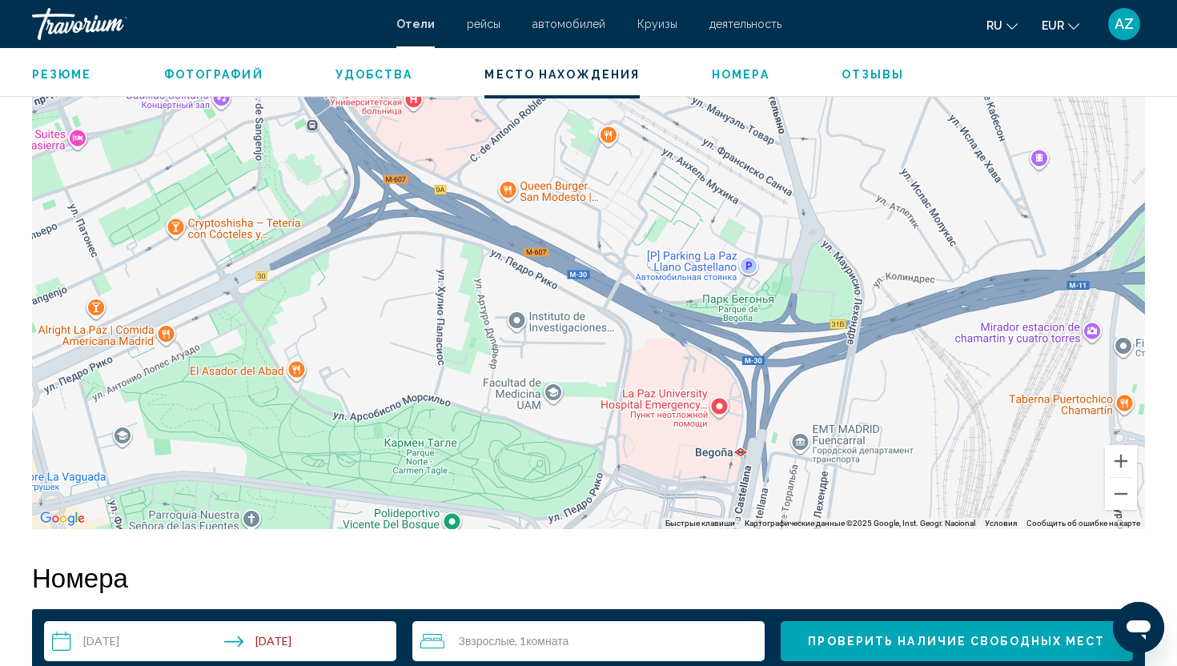
drag, startPoint x: 762, startPoint y: 392, endPoint x: 769, endPoint y: 200, distance: 192.2
click at [769, 200] on div "Main content" at bounding box center [588, 289] width 1113 height 480
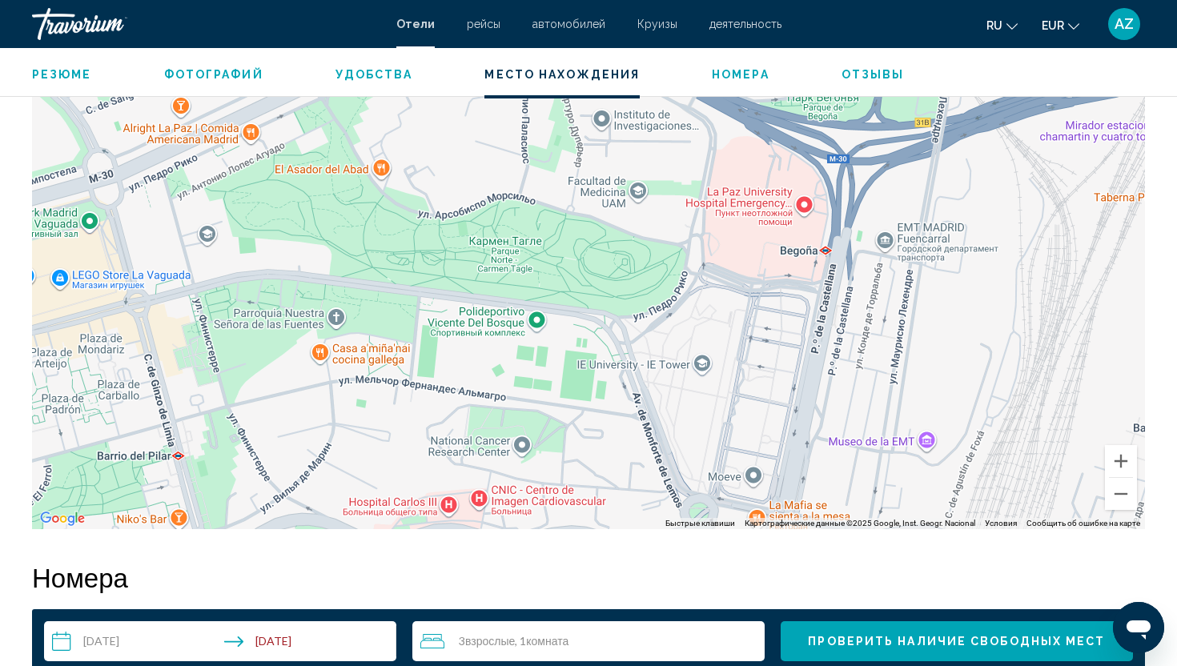
drag, startPoint x: 664, startPoint y: 223, endPoint x: 750, endPoint y: 20, distance: 220.2
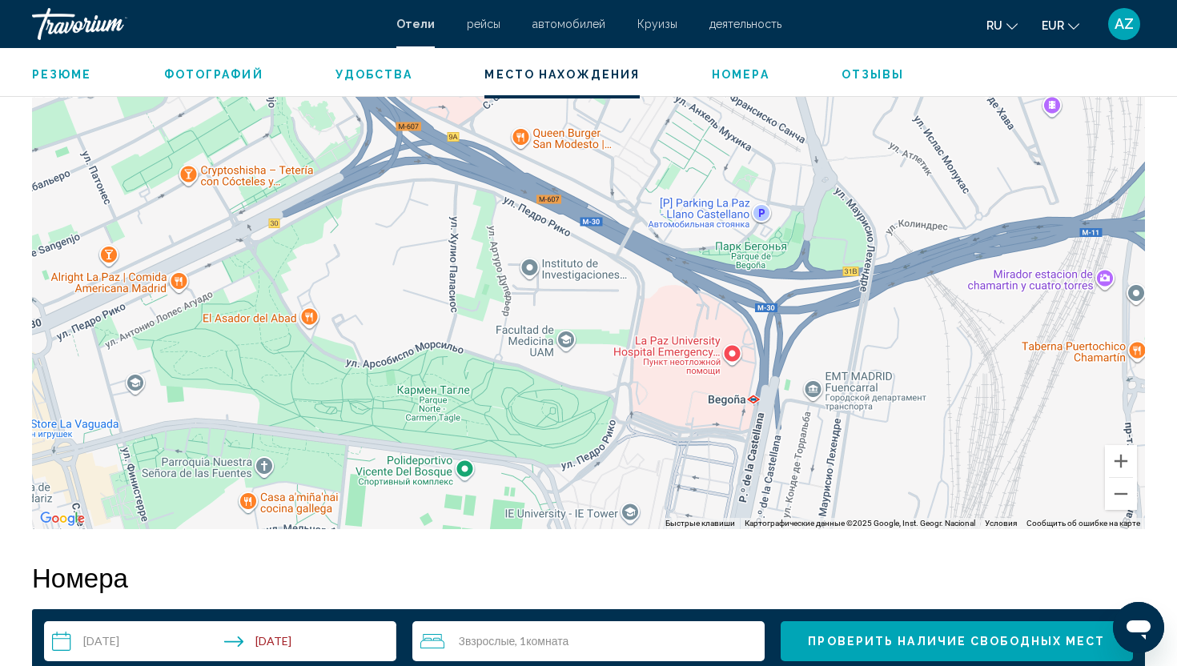
drag, startPoint x: 752, startPoint y: 215, endPoint x: 680, endPoint y: 366, distance: 166.9
click at [680, 366] on div "Main content" at bounding box center [588, 289] width 1113 height 480
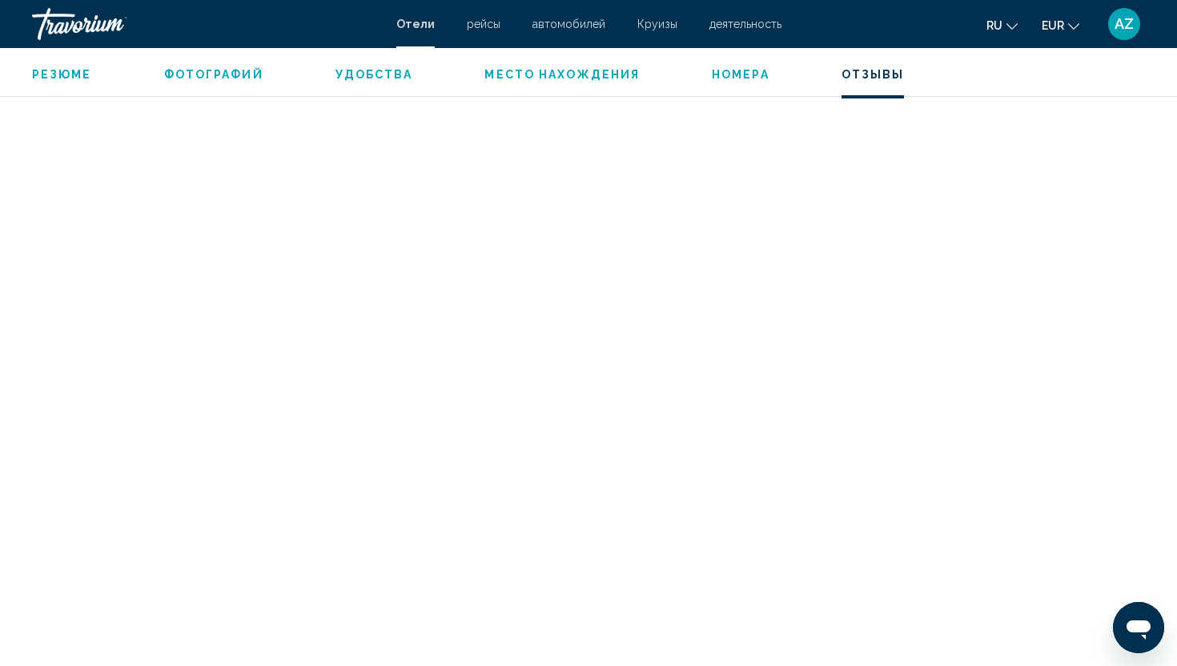
scroll to position [3474, 0]
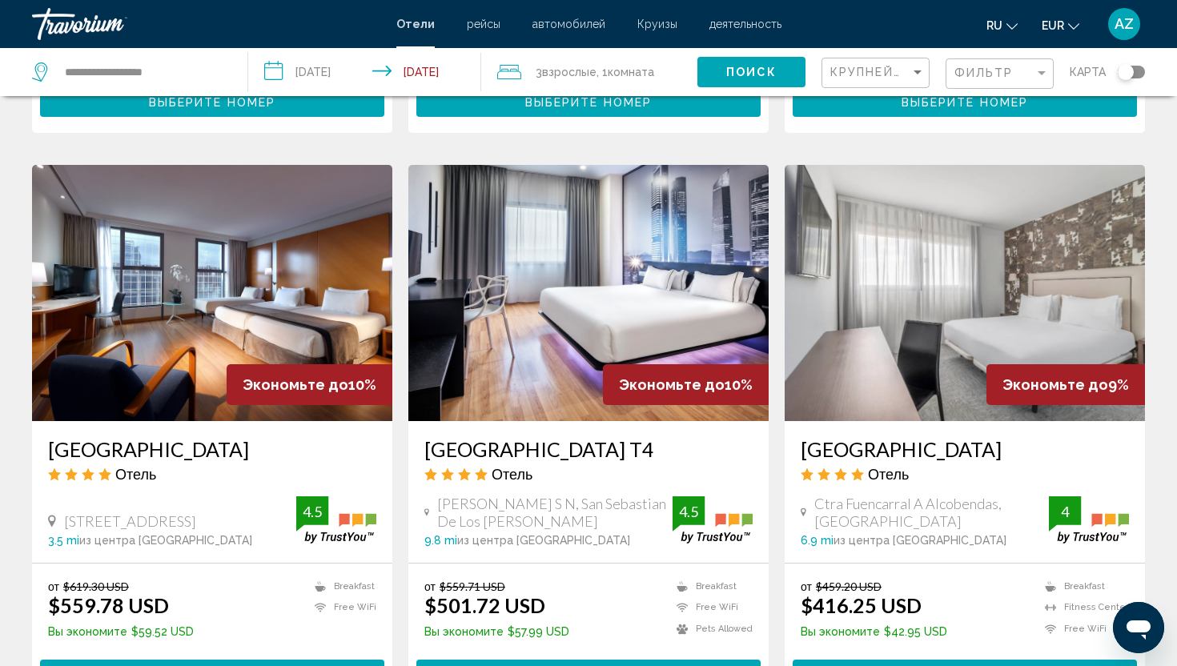
scroll to position [1867, 0]
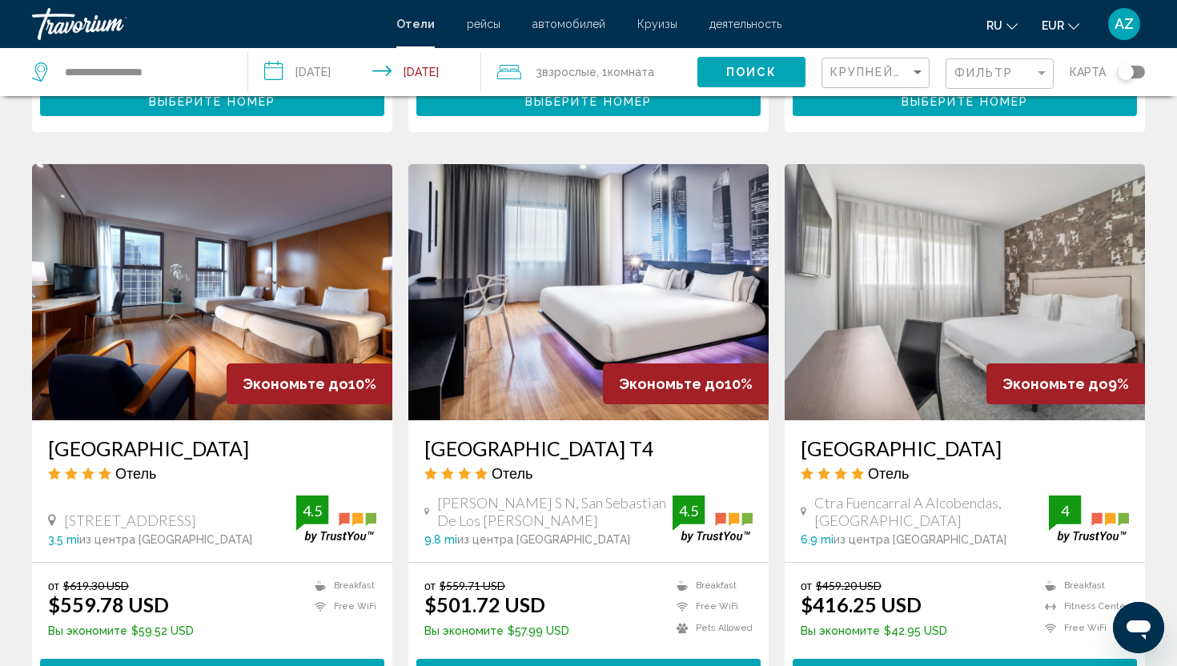
click at [894, 436] on h3 "[GEOGRAPHIC_DATA]" at bounding box center [965, 448] width 328 height 24
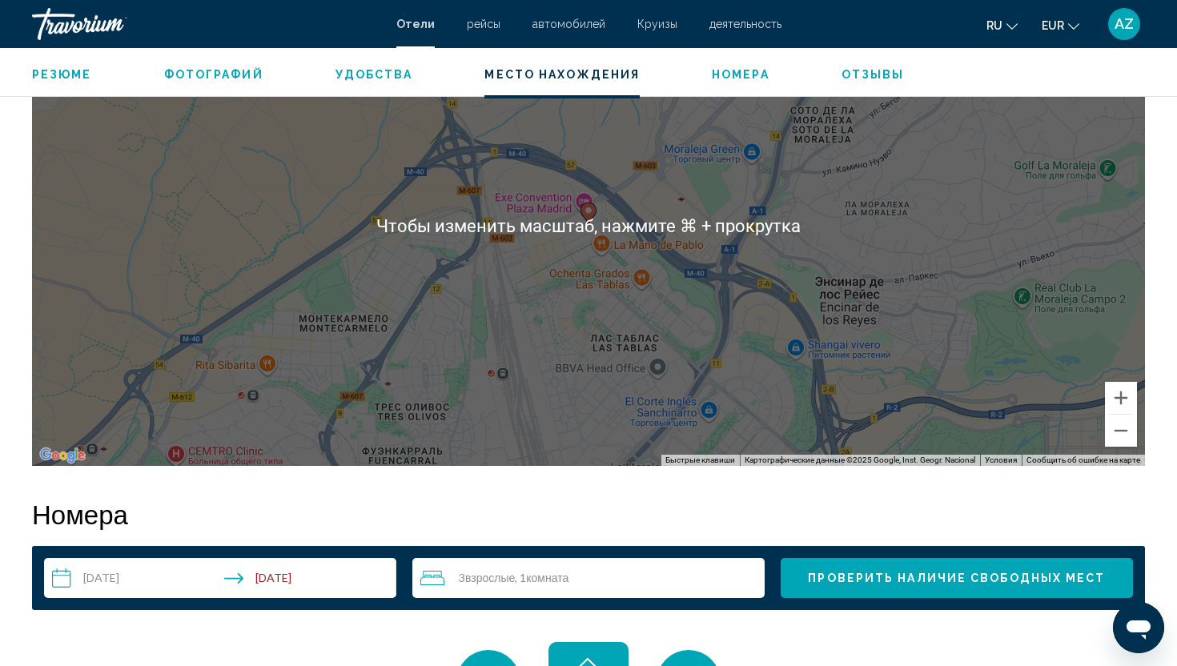
scroll to position [1613, 0]
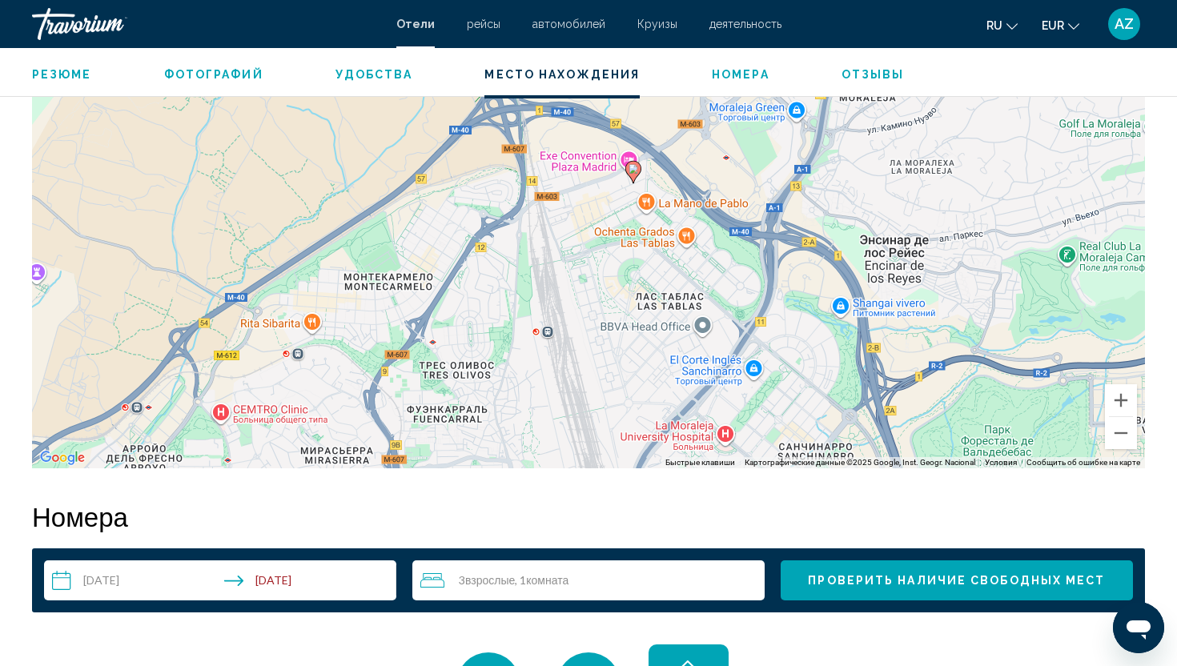
drag, startPoint x: 615, startPoint y: 323, endPoint x: 663, endPoint y: 274, distance: 68.5
click at [663, 274] on div "Чтобы активировать перетаскивание с помощью клавиатуры, нажмите Alt + Ввод. Пос…" at bounding box center [588, 228] width 1113 height 480
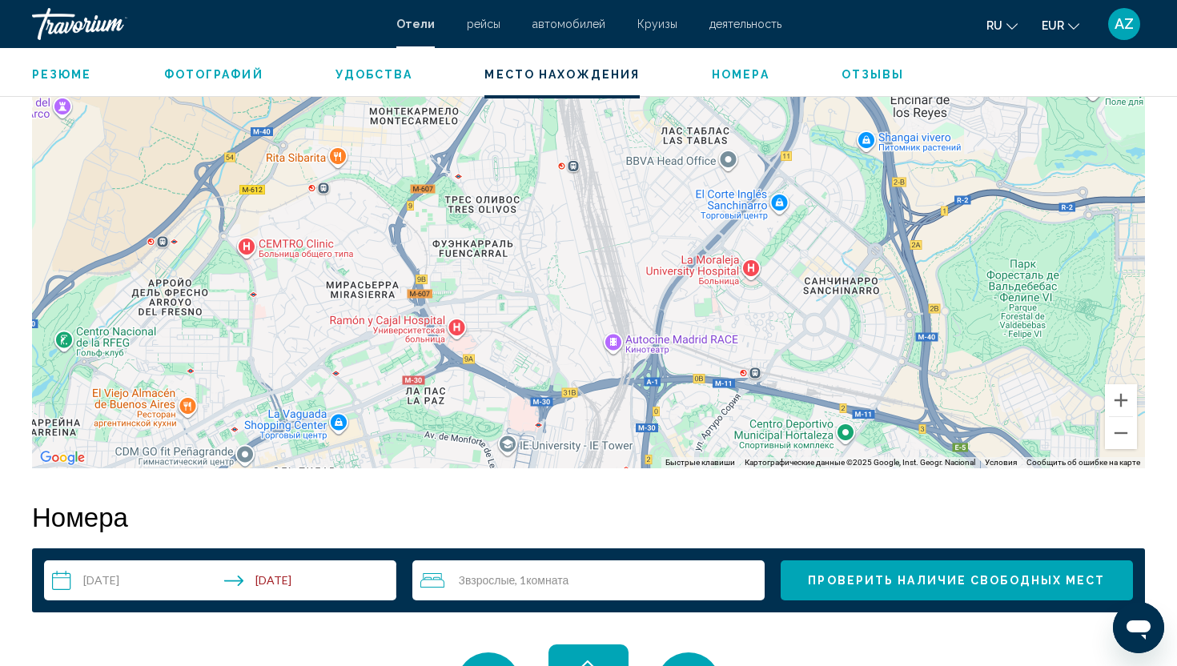
drag, startPoint x: 595, startPoint y: 322, endPoint x: 618, endPoint y: 155, distance: 168.9
click at [618, 155] on div "Чтобы активировать перетаскивание с помощью клавиатуры, нажмите Alt + Ввод. Пос…" at bounding box center [588, 228] width 1113 height 480
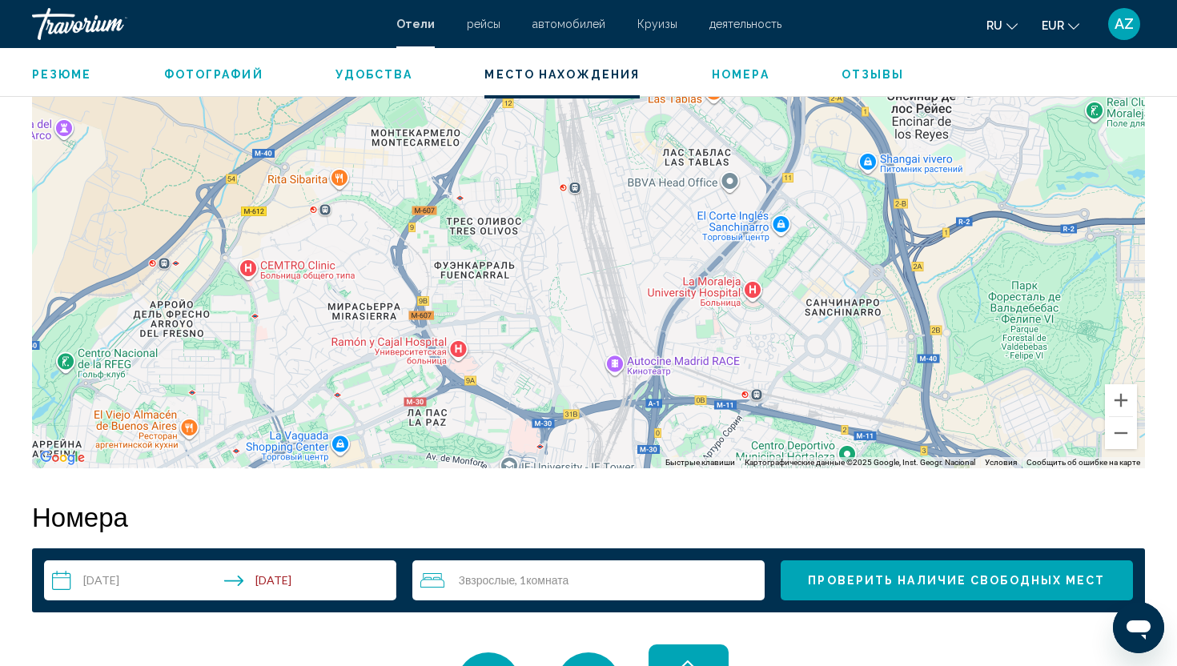
drag, startPoint x: 586, startPoint y: 312, endPoint x: 591, endPoint y: 334, distance: 22.1
click at [591, 334] on div "Чтобы активировать перетаскивание с помощью клавиатуры, нажмите Alt + Ввод. Пос…" at bounding box center [588, 228] width 1113 height 480
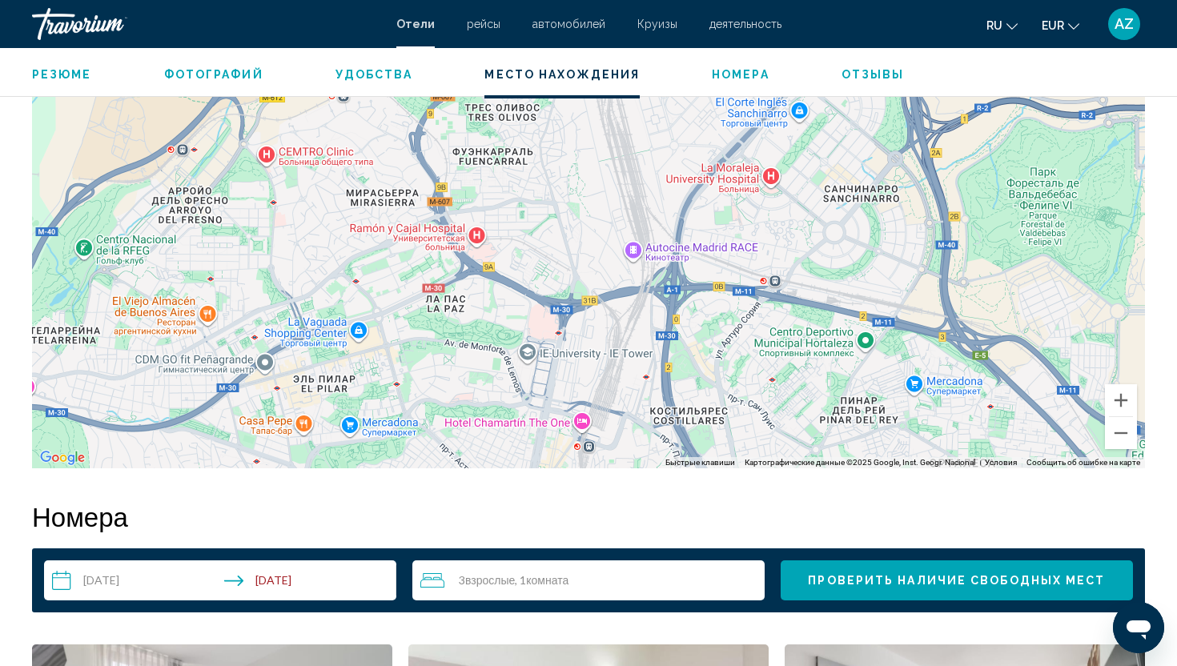
drag, startPoint x: 593, startPoint y: 420, endPoint x: 612, endPoint y: 303, distance: 118.5
click at [612, 304] on div "Чтобы активировать перетаскивание с помощью клавиатуры, нажмите Alt + Ввод. Пос…" at bounding box center [588, 228] width 1113 height 480
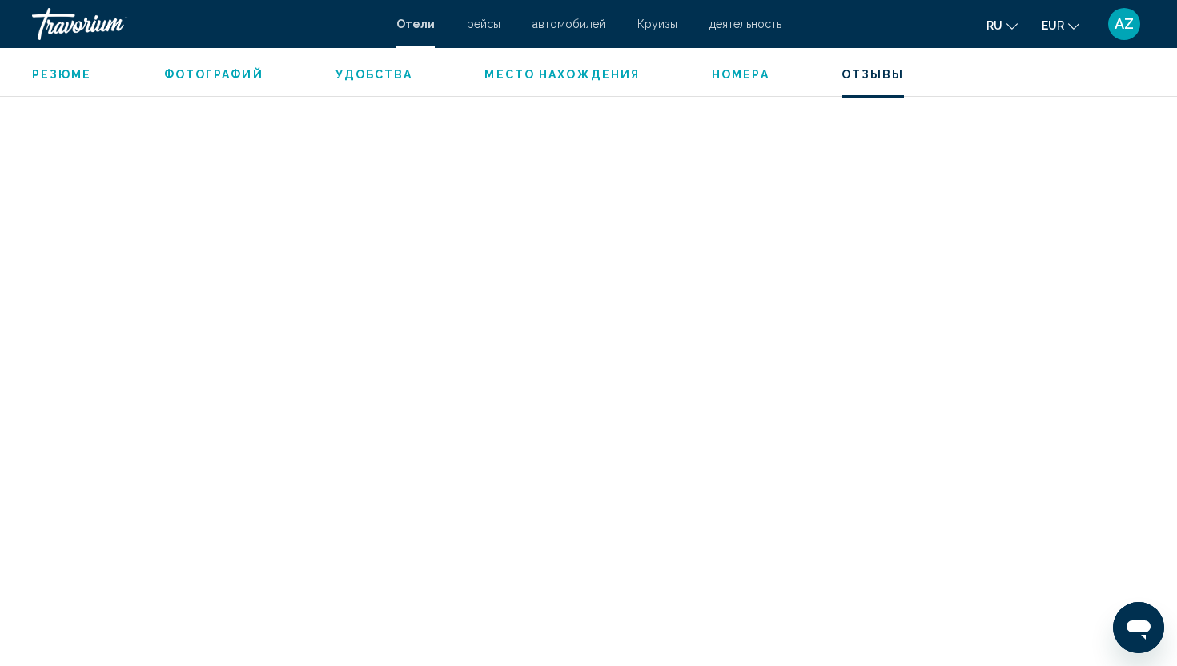
scroll to position [3988, 0]
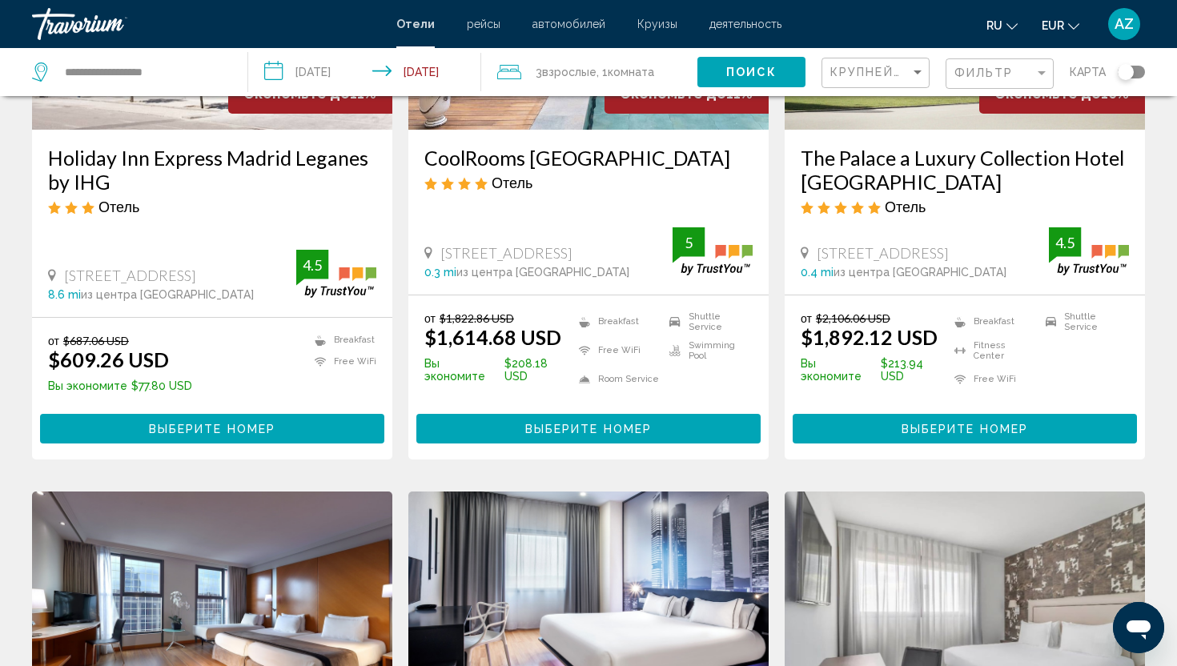
scroll to position [2081, 0]
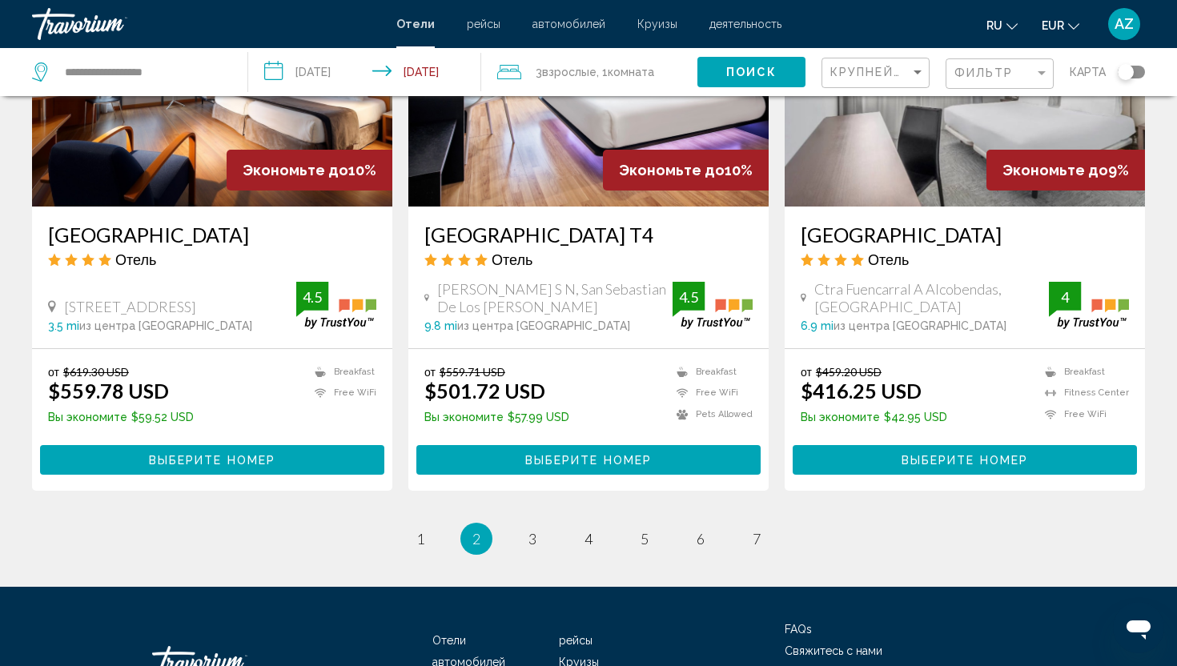
click at [520, 523] on ul "2 / 7 page 1 You're on page 2 page 3 page 4 page 5 page 6 page 7" at bounding box center [588, 539] width 1113 height 32
click at [524, 525] on link "page 3" at bounding box center [533, 539] width 28 height 28
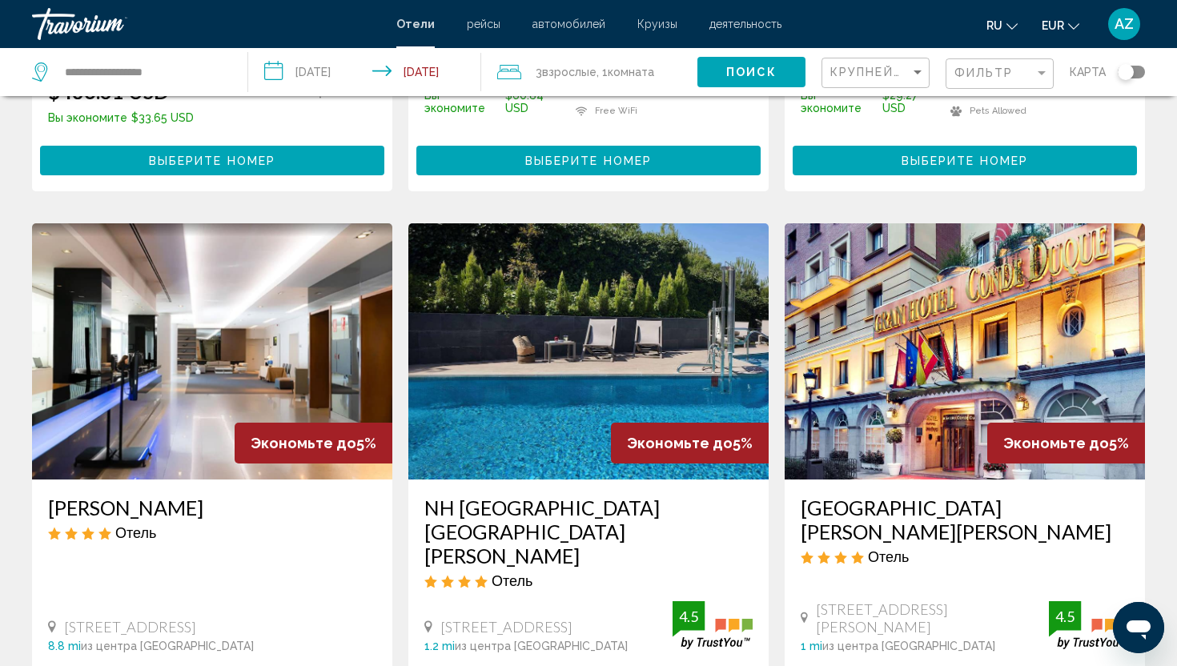
scroll to position [1765, 0]
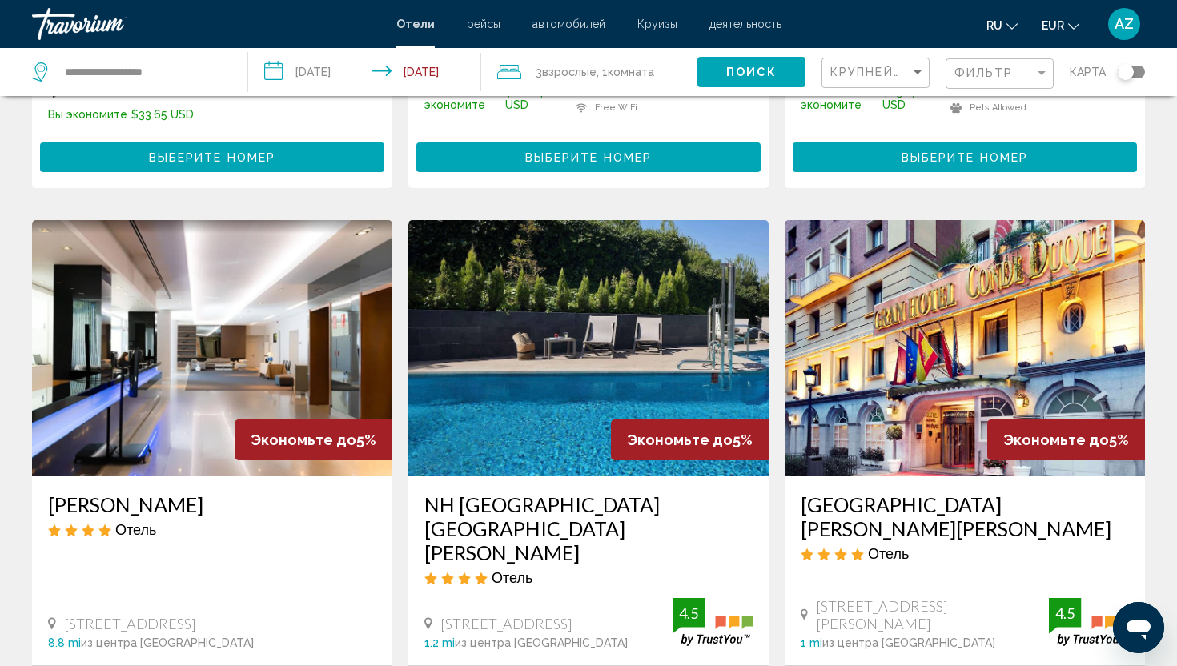
click at [202, 492] on h3 "[PERSON_NAME]" at bounding box center [212, 504] width 328 height 24
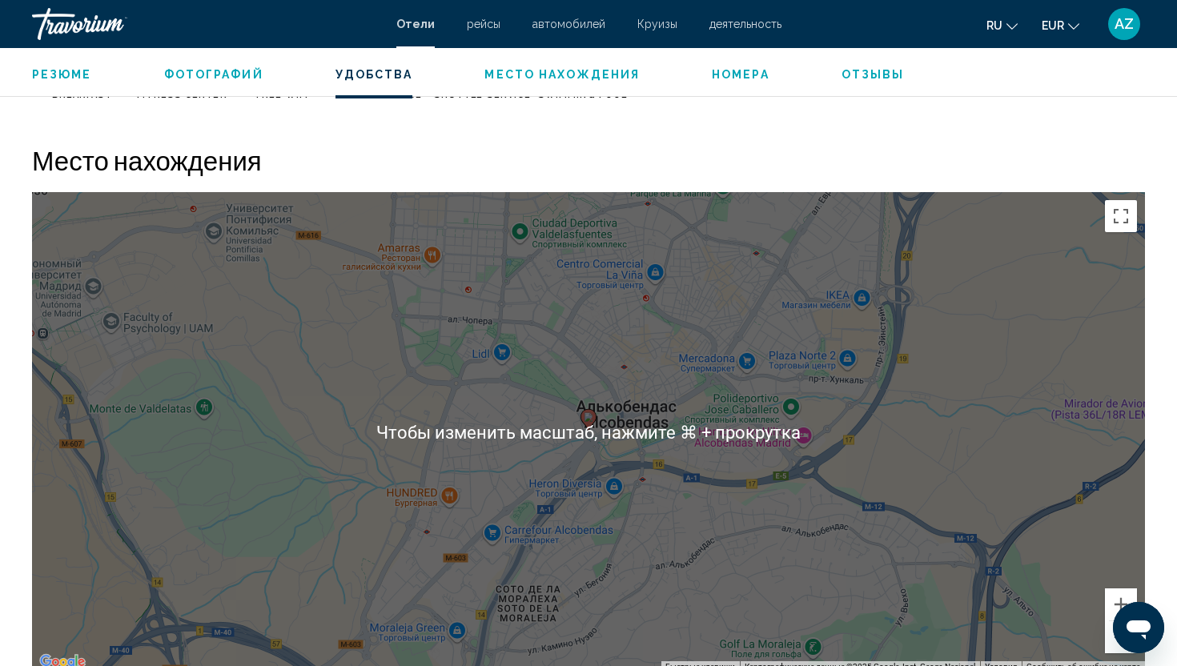
scroll to position [1454, 0]
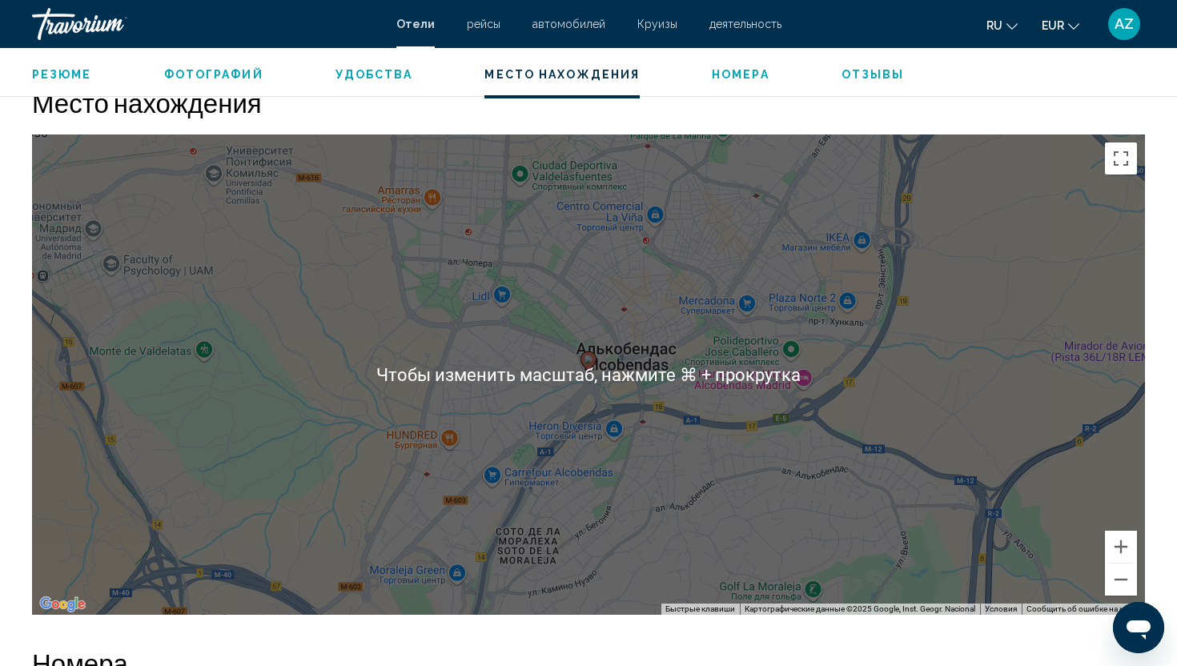
drag, startPoint x: 472, startPoint y: 444, endPoint x: 472, endPoint y: 405, distance: 39.2
click at [472, 443] on div "Чтобы активировать перетаскивание с помощью клавиатуры, нажмите Alt + Ввод. Пос…" at bounding box center [588, 374] width 1113 height 480
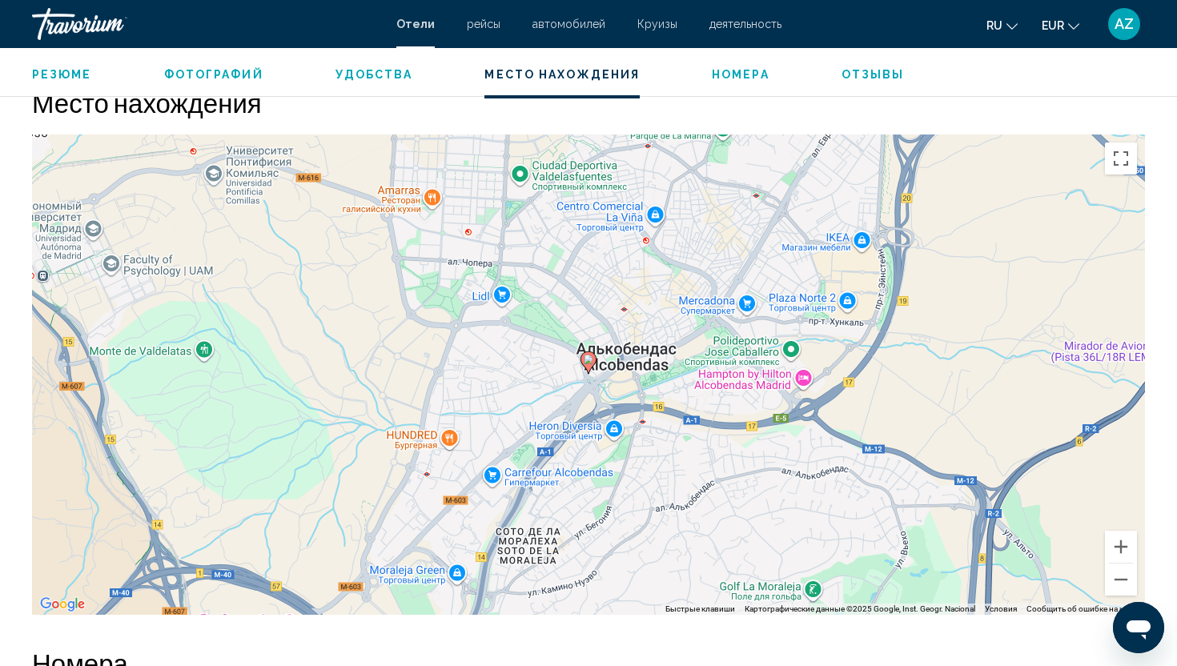
drag, startPoint x: 458, startPoint y: 457, endPoint x: 493, endPoint y: 360, distance: 103.1
click at [493, 360] on div "Чтобы активировать перетаскивание с помощью клавиатуры, нажмите Alt + Ввод. Пос…" at bounding box center [588, 374] width 1113 height 480
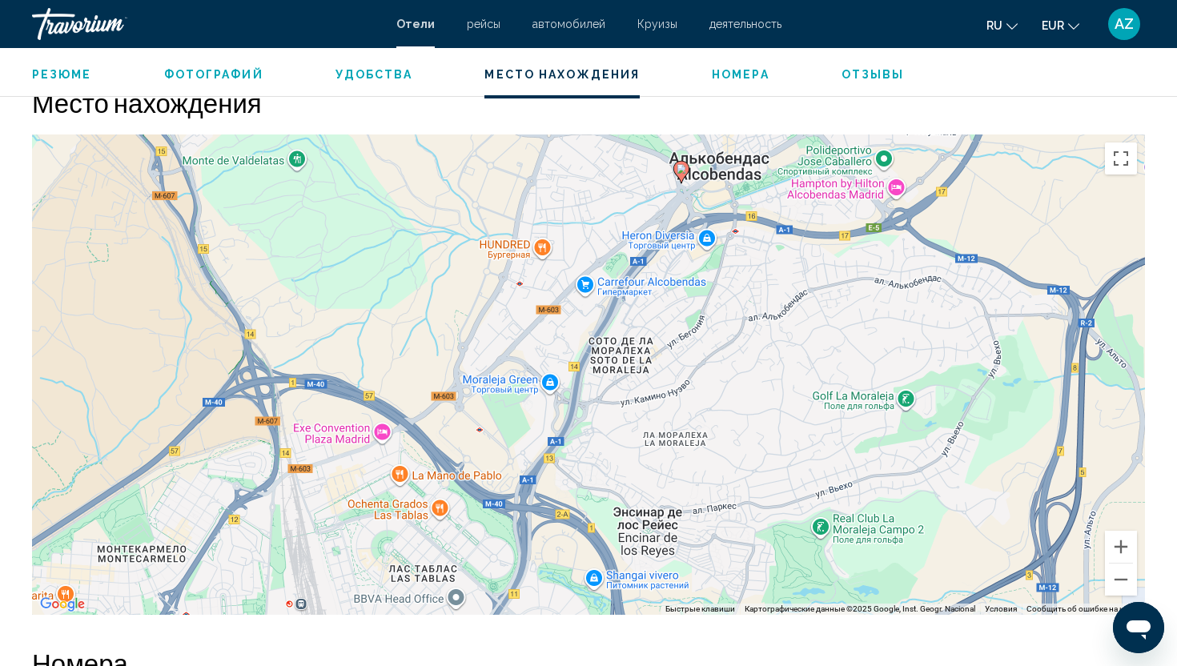
drag, startPoint x: 474, startPoint y: 407, endPoint x: 596, endPoint y: 179, distance: 259.0
click at [596, 179] on div "Чтобы активировать перетаскивание с помощью клавиатуры, нажмите Alt + Ввод. Пос…" at bounding box center [588, 374] width 1113 height 480
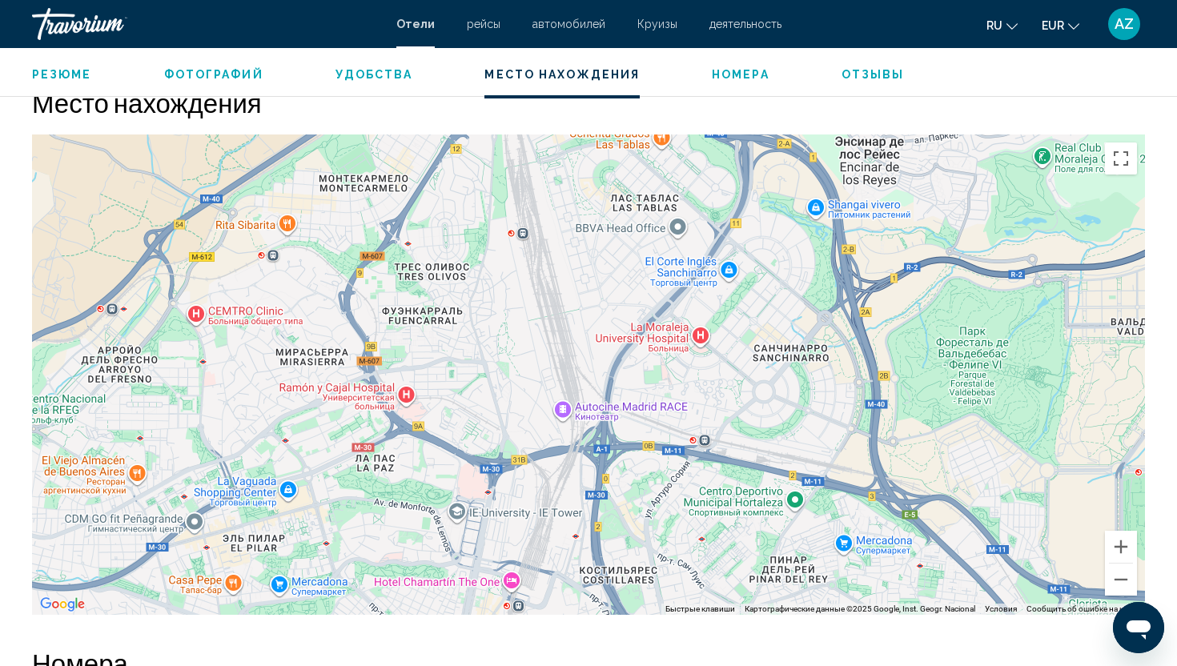
drag, startPoint x: 483, startPoint y: 366, endPoint x: 657, endPoint y: 52, distance: 359.1
click at [657, 51] on div "Alcobendas, , [GEOGRAPHIC_DATA] Amura Alcobendas адрес [STREET_ADDRESS][GEOGRAP…" at bounding box center [588, 338] width 1177 height 3488
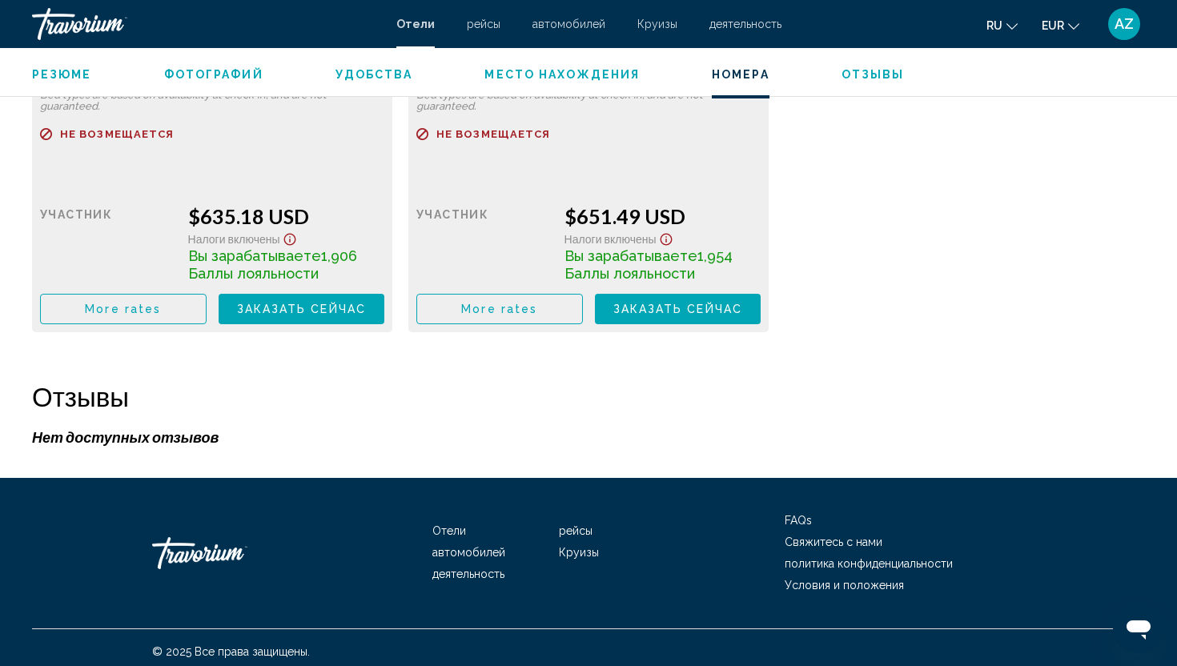
scroll to position [3029, 0]
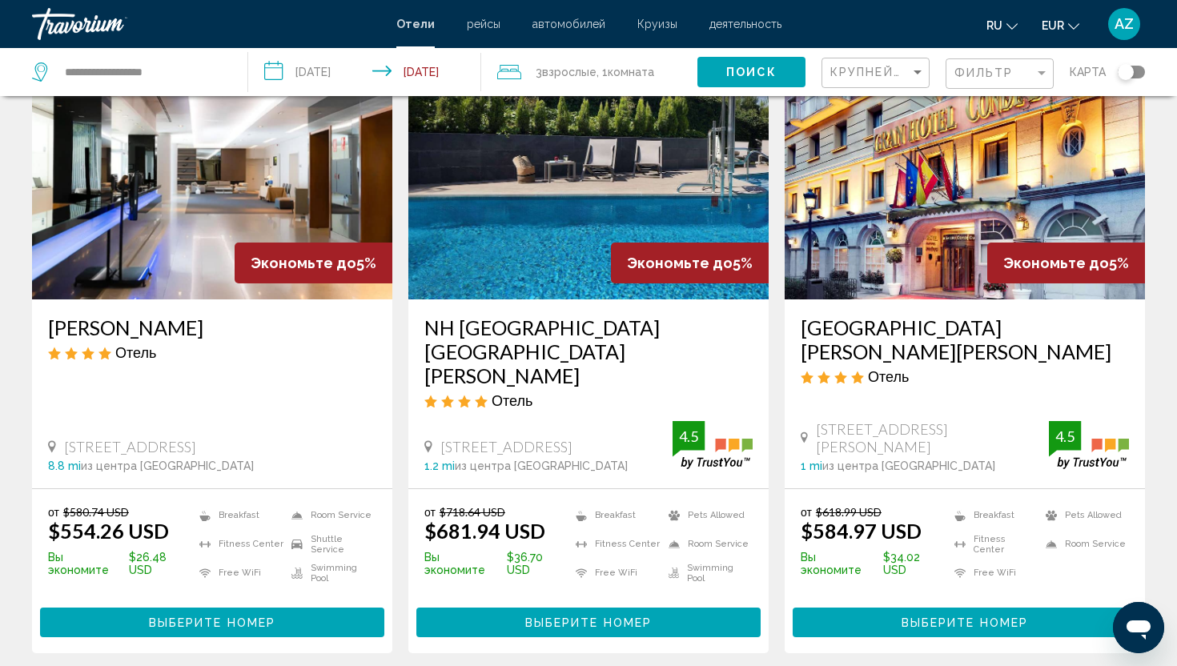
scroll to position [1952, 0]
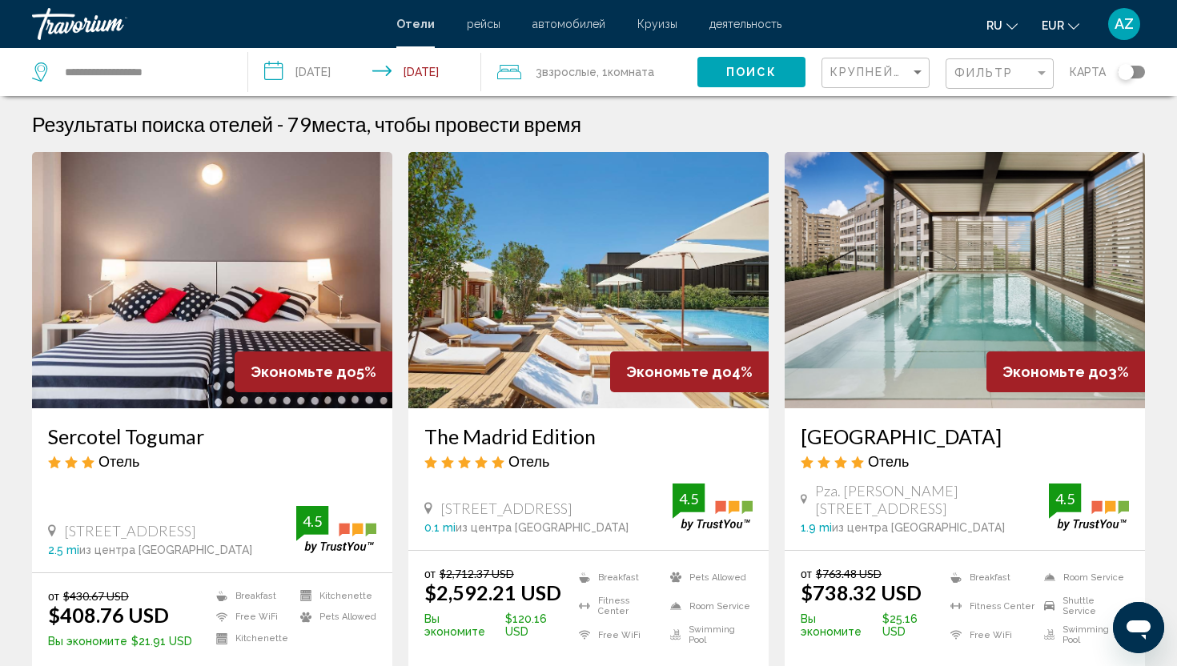
click at [881, 83] on div "Крупнейшие сбережения" at bounding box center [877, 73] width 94 height 30
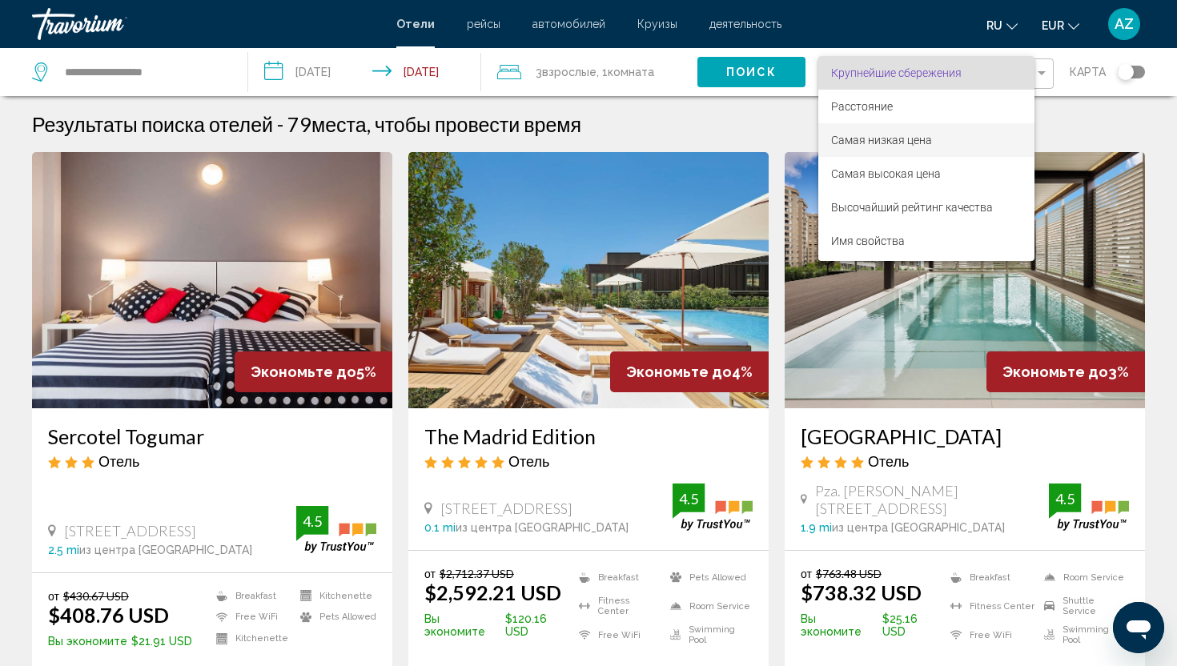
click at [871, 147] on span "Самая низкая цена" at bounding box center [926, 140] width 191 height 34
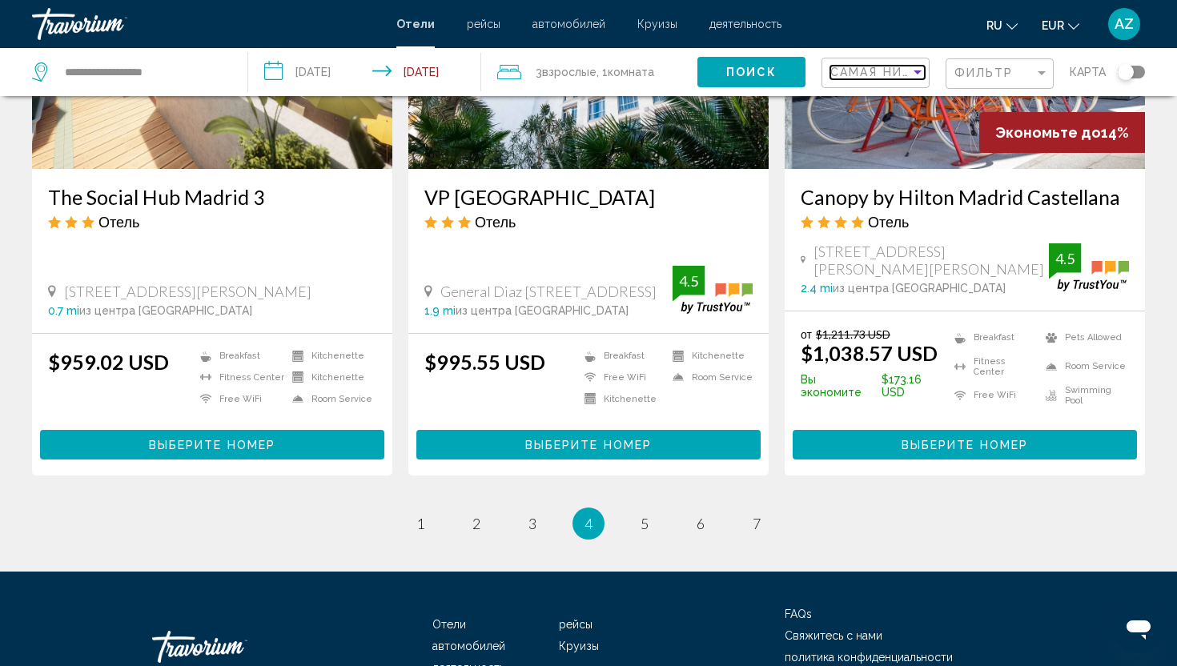
scroll to position [2078, 0]
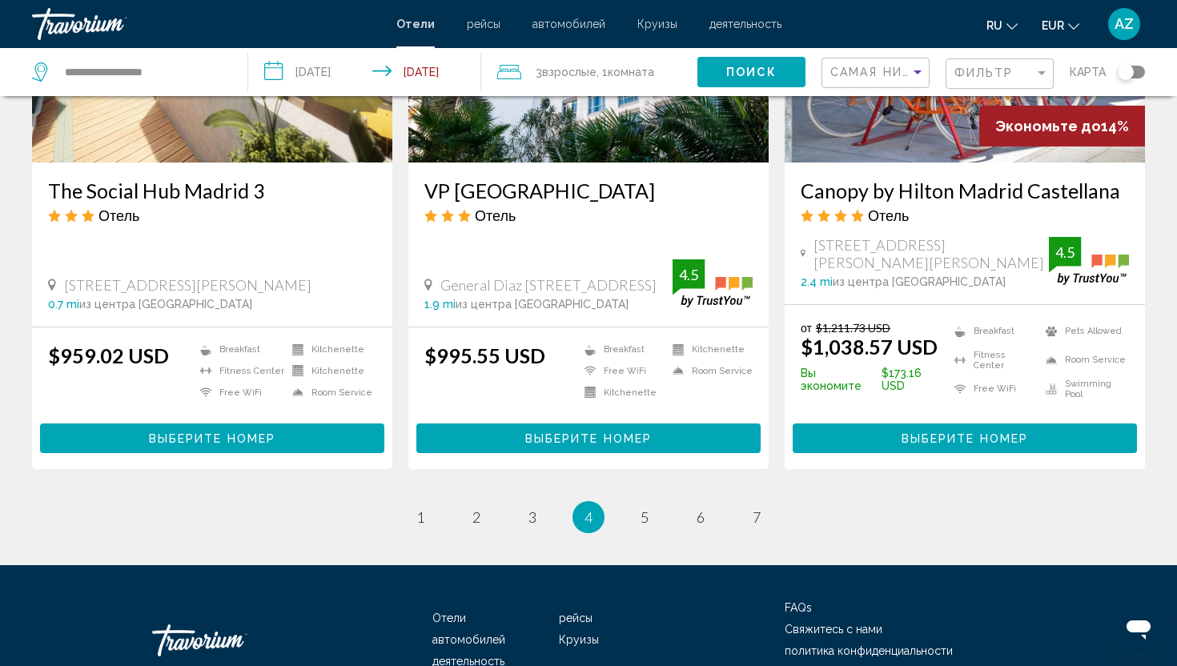
click at [404, 501] on li "page 1" at bounding box center [420, 517] width 32 height 32
click at [420, 508] on span "1" at bounding box center [420, 517] width 8 height 18
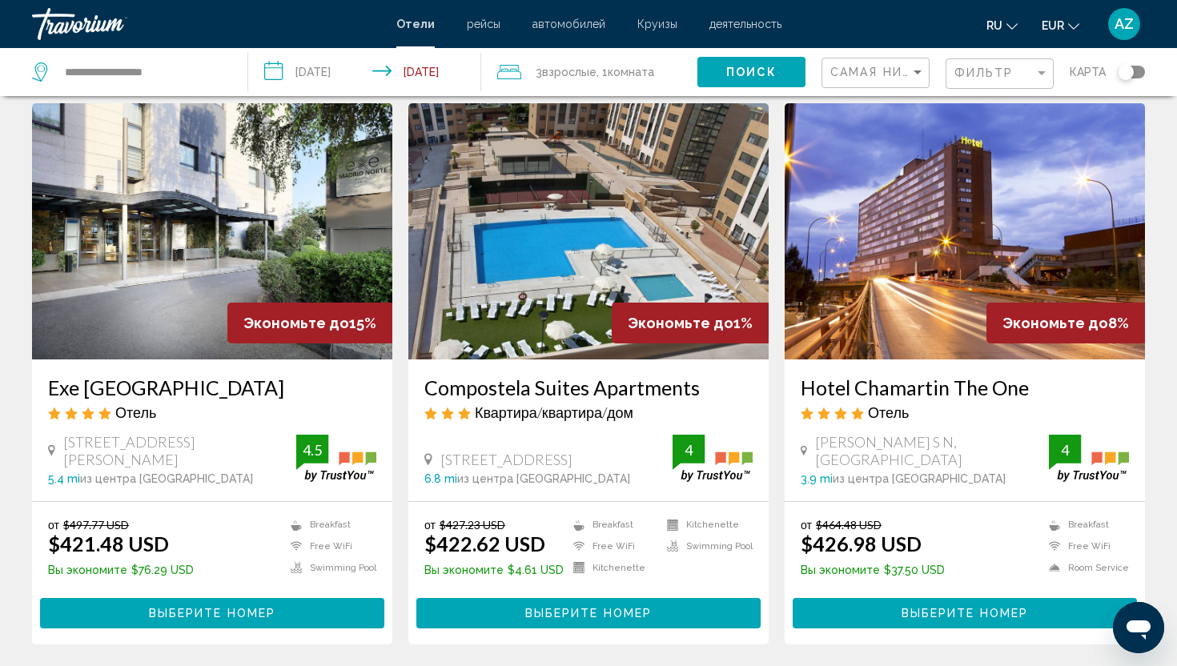
scroll to position [624, 0]
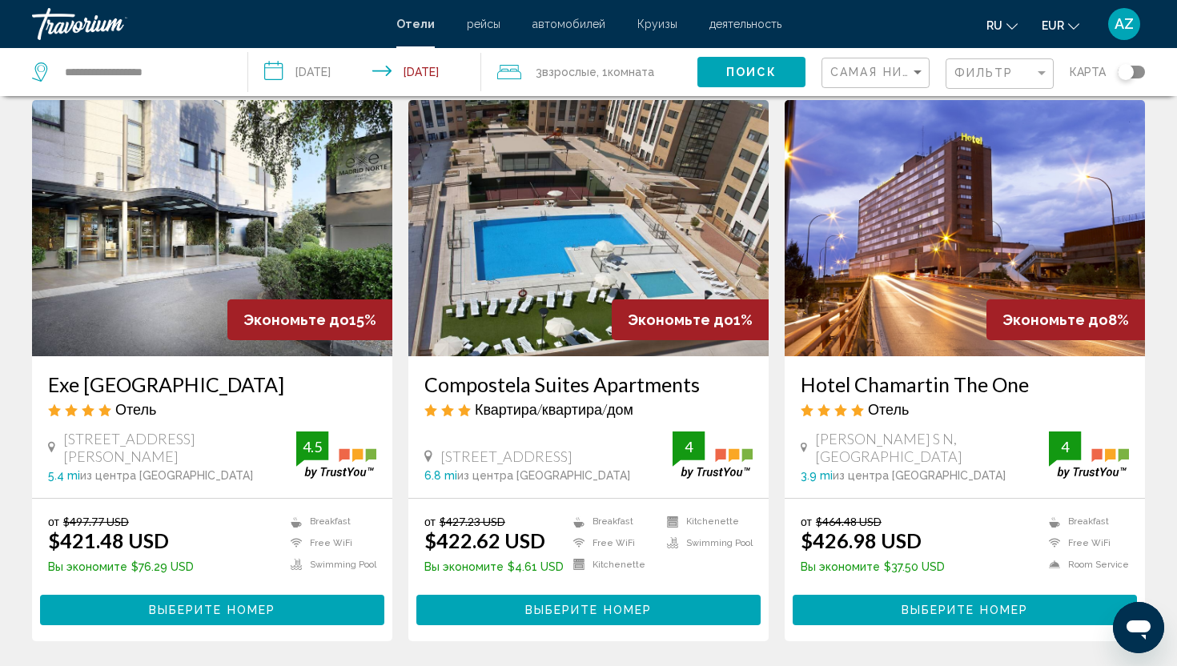
click at [569, 392] on h3 "Compostela Suites Apartments" at bounding box center [588, 384] width 328 height 24
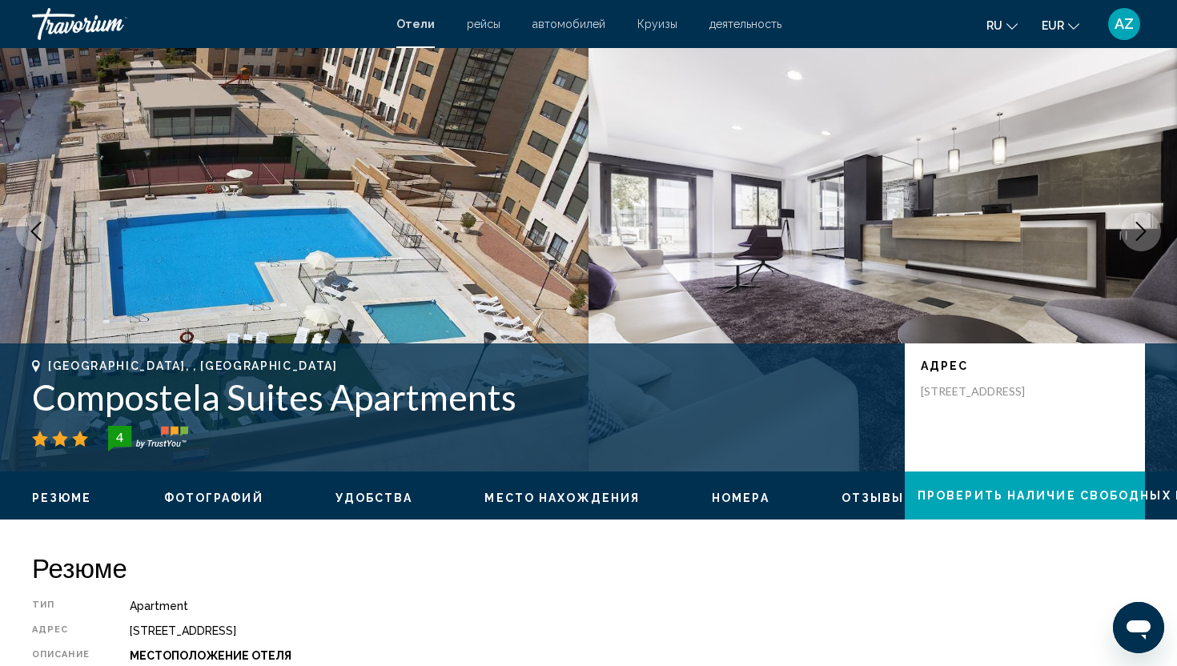
scroll to position [58, 0]
click at [1143, 226] on icon "Next image" at bounding box center [1140, 230] width 19 height 19
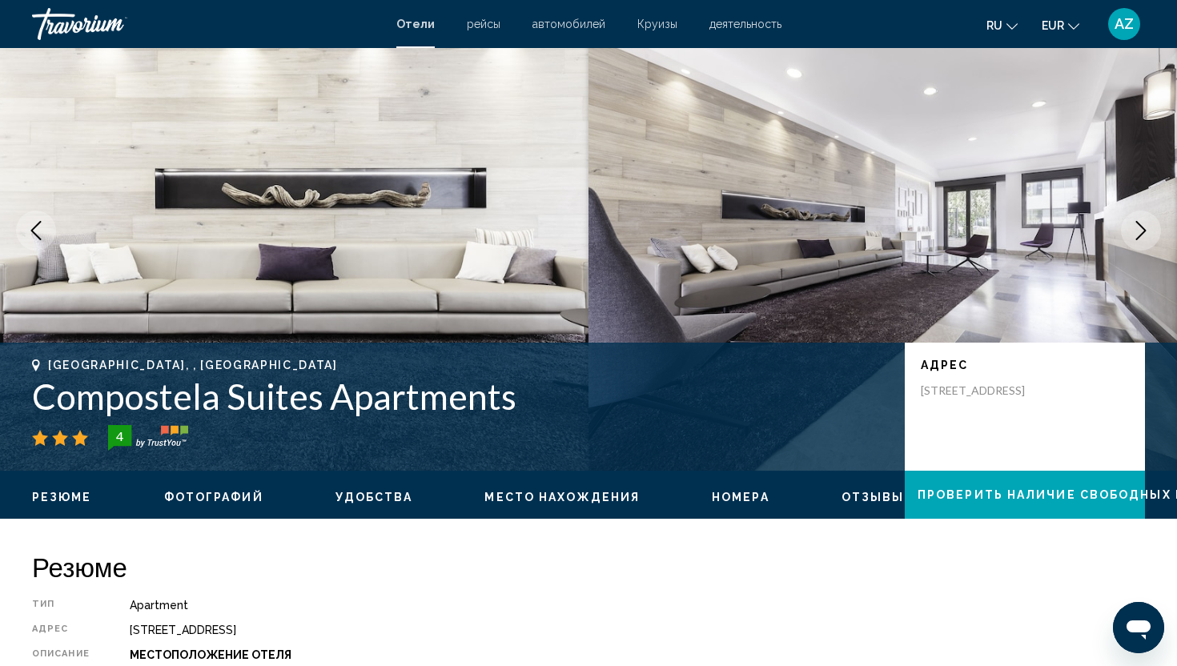
click at [1141, 223] on icon "Next image" at bounding box center [1140, 230] width 19 height 19
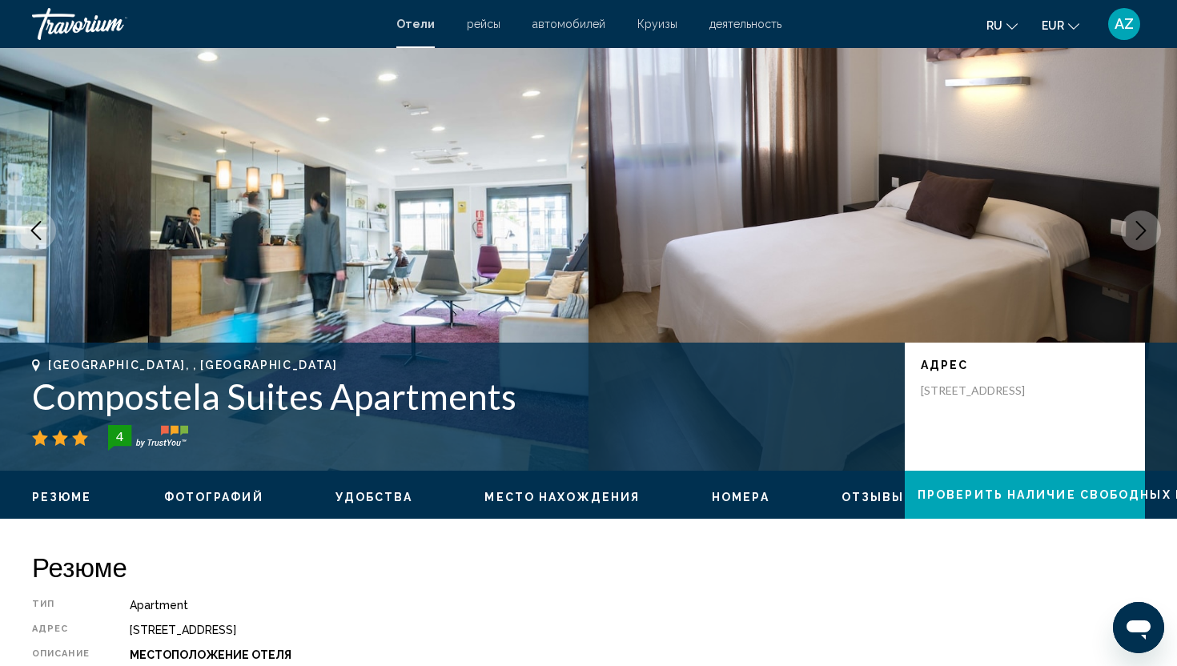
click at [1141, 223] on icon "Next image" at bounding box center [1140, 230] width 19 height 19
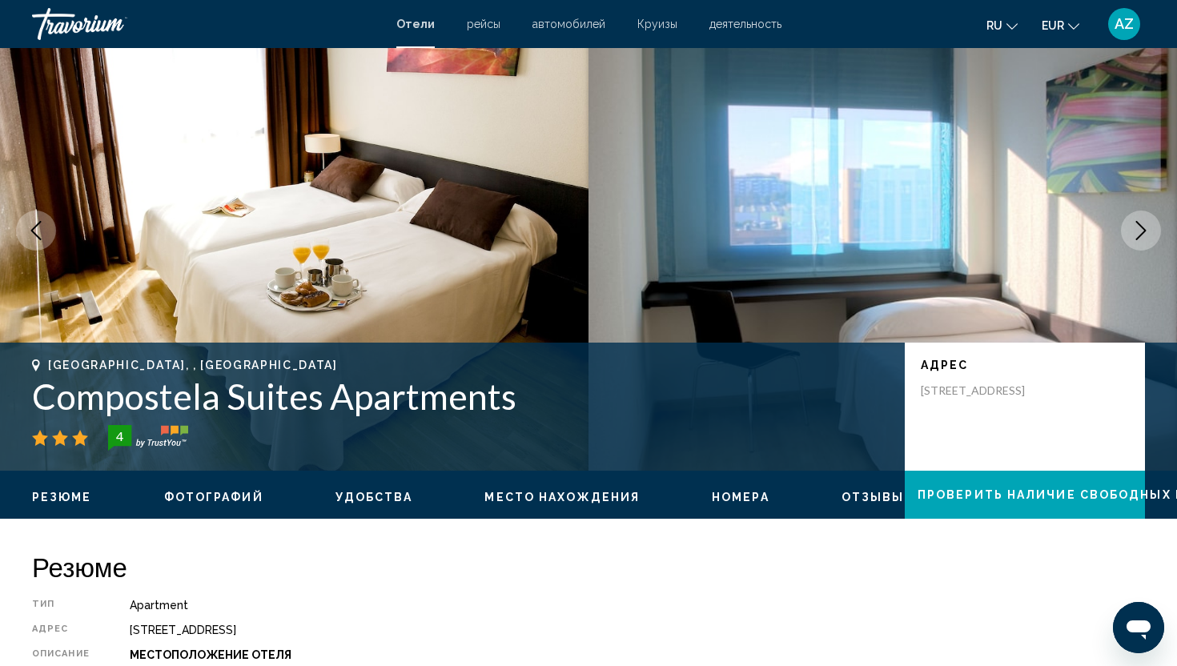
click at [1141, 223] on icon "Next image" at bounding box center [1140, 230] width 19 height 19
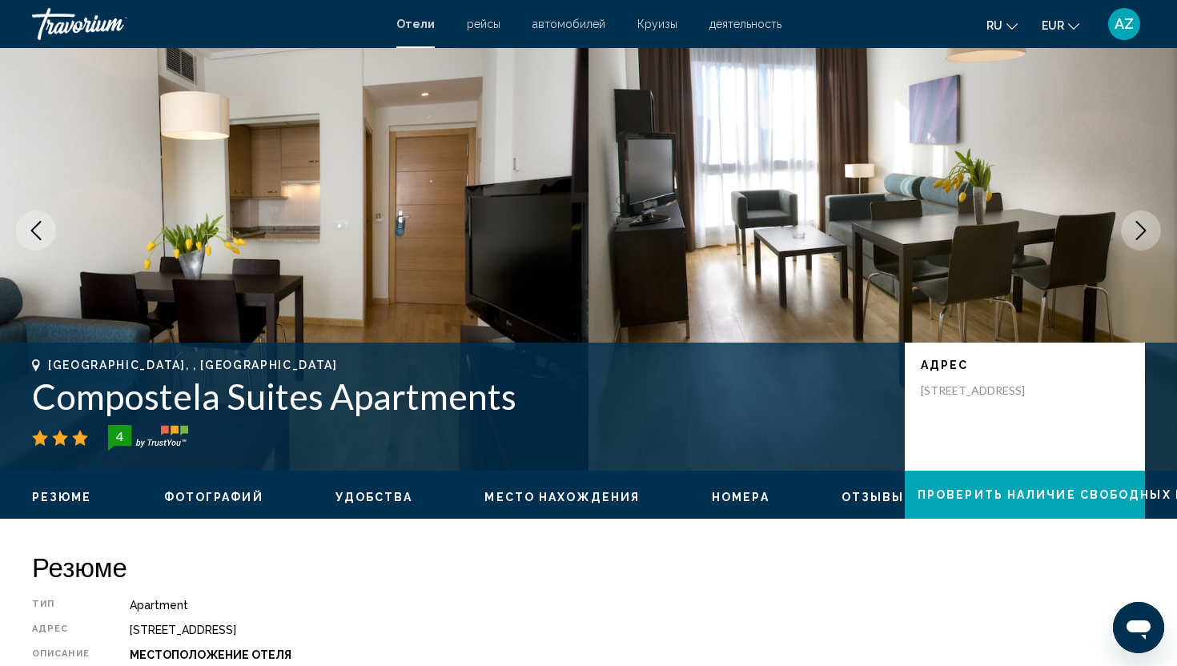
click at [1141, 223] on icon "Next image" at bounding box center [1140, 230] width 19 height 19
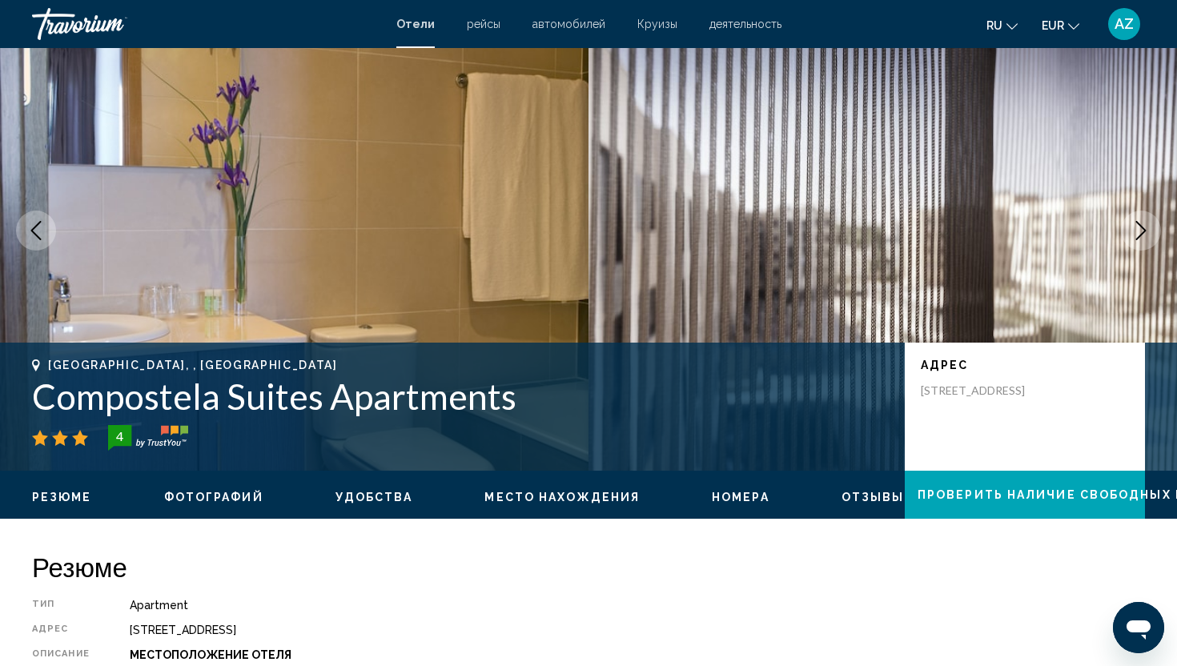
click at [1141, 223] on icon "Next image" at bounding box center [1140, 230] width 19 height 19
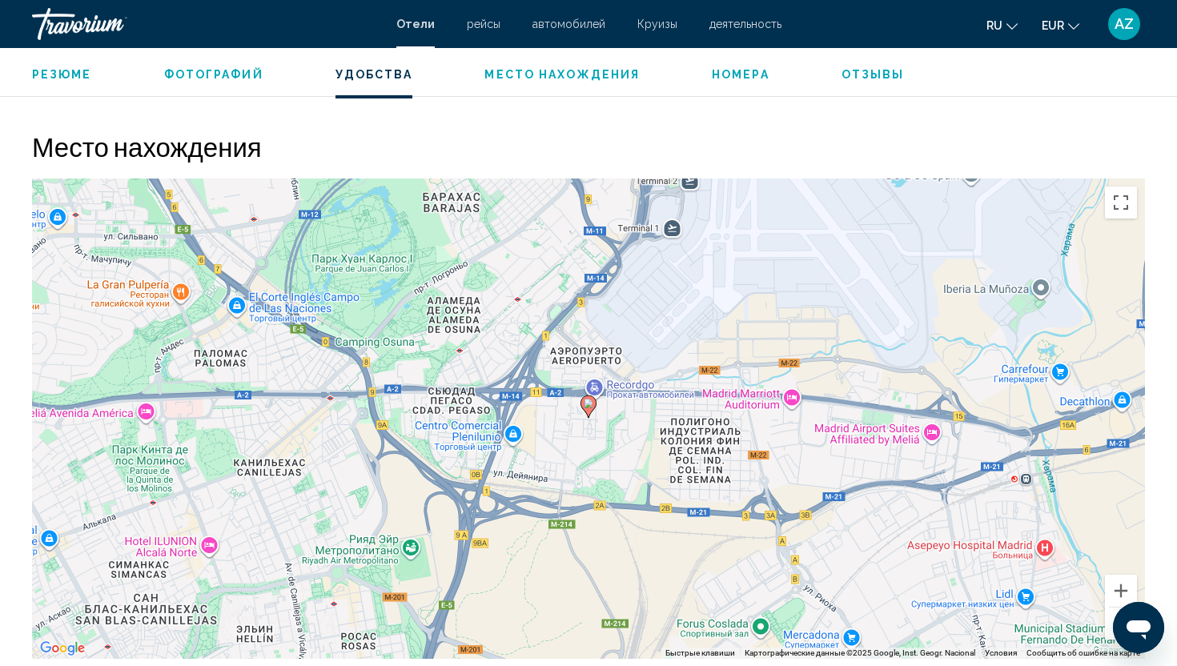
scroll to position [1435, 0]
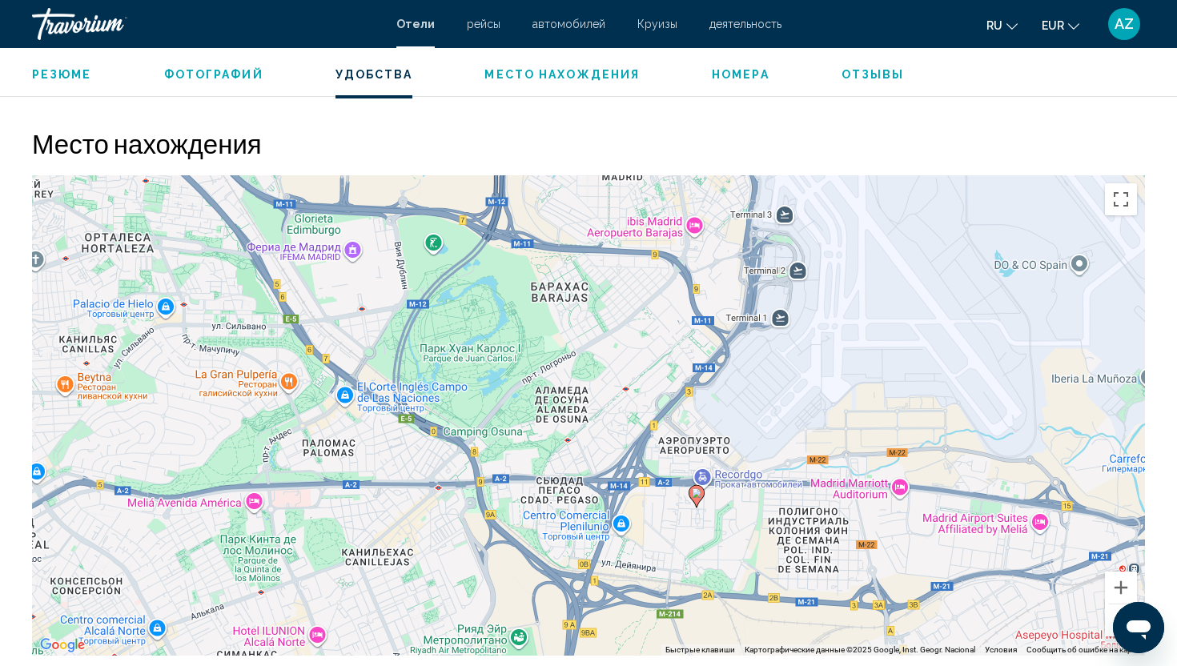
drag, startPoint x: 575, startPoint y: 390, endPoint x: 700, endPoint y: 463, distance: 144.6
click at [700, 463] on div "Чтобы активировать перетаскивание с помощью клавиатуры, нажмите Alt + Ввод. Пос…" at bounding box center [588, 415] width 1113 height 480
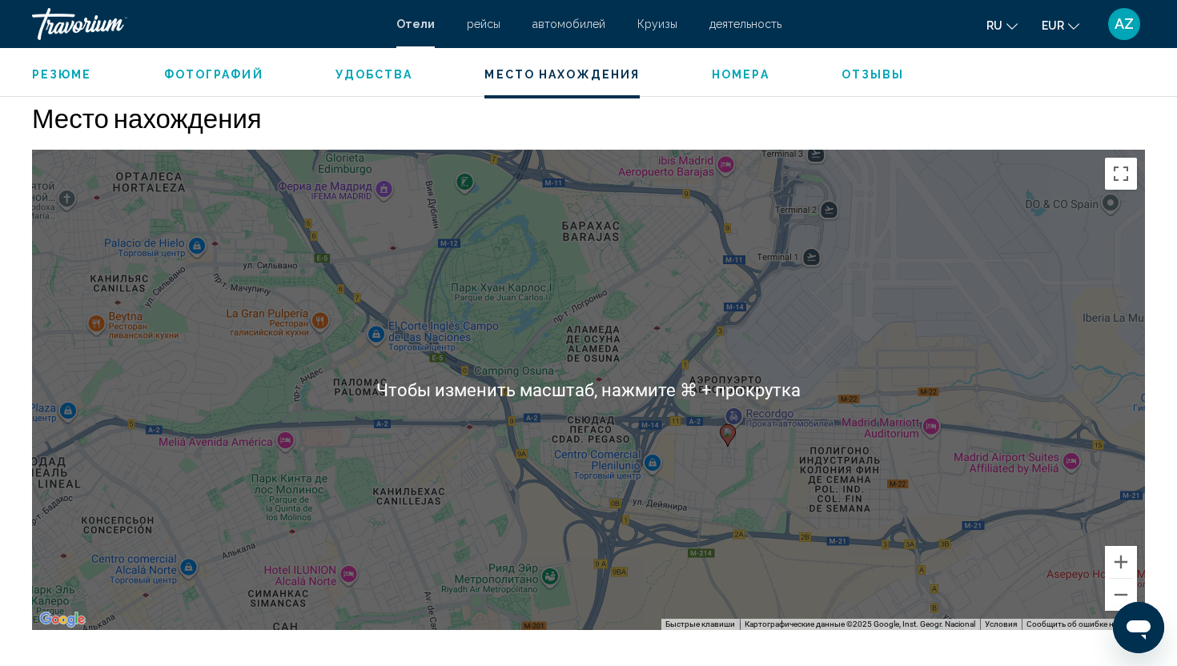
scroll to position [1455, 0]
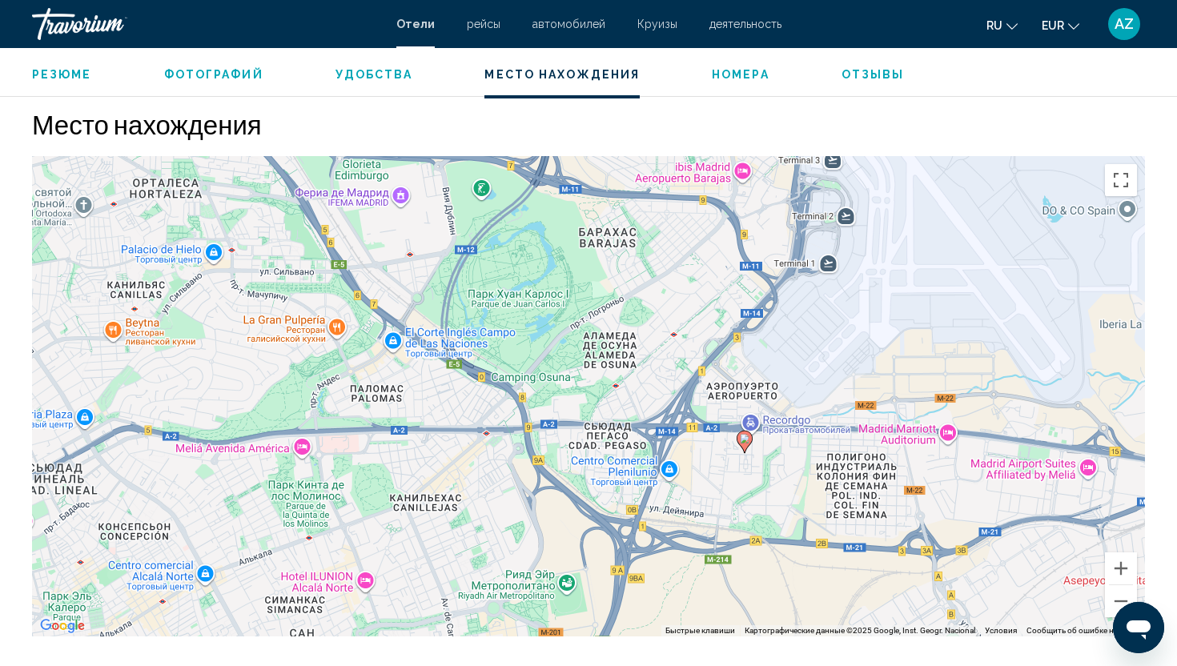
drag, startPoint x: 700, startPoint y: 463, endPoint x: 718, endPoint y: 462, distance: 18.4
click at [721, 462] on div "Чтобы активировать перетаскивание с помощью клавиатуры, нажмите Alt + Ввод. Пос…" at bounding box center [588, 396] width 1113 height 480
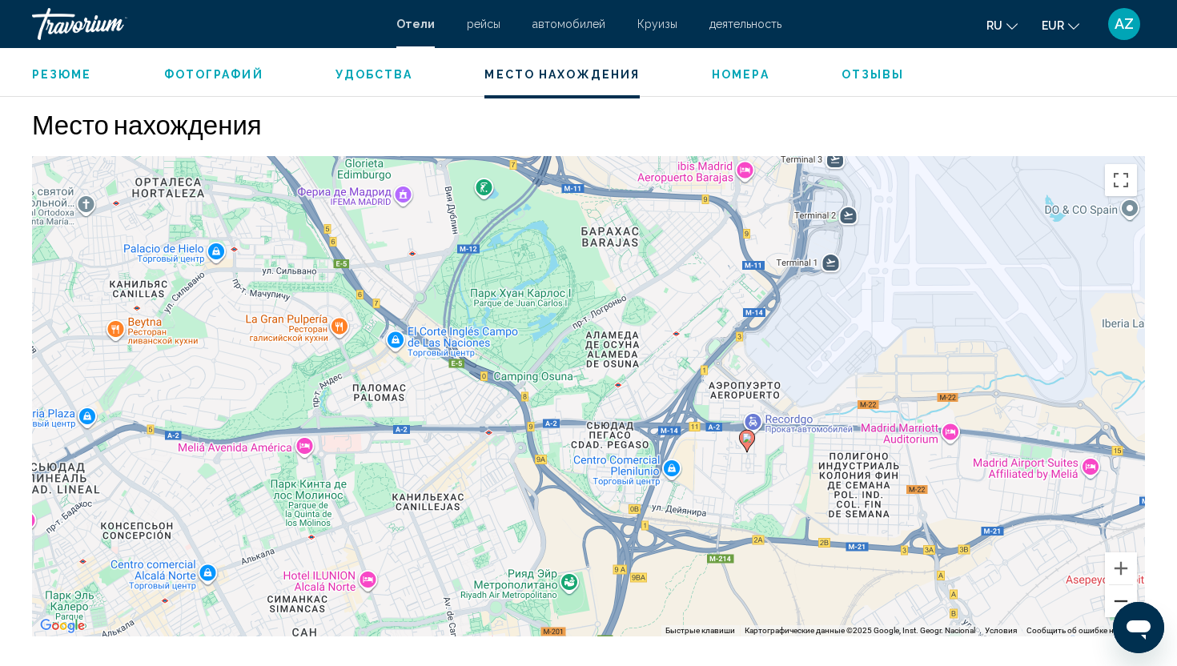
click at [1112, 597] on button "Уменьшить" at bounding box center [1121, 601] width 32 height 32
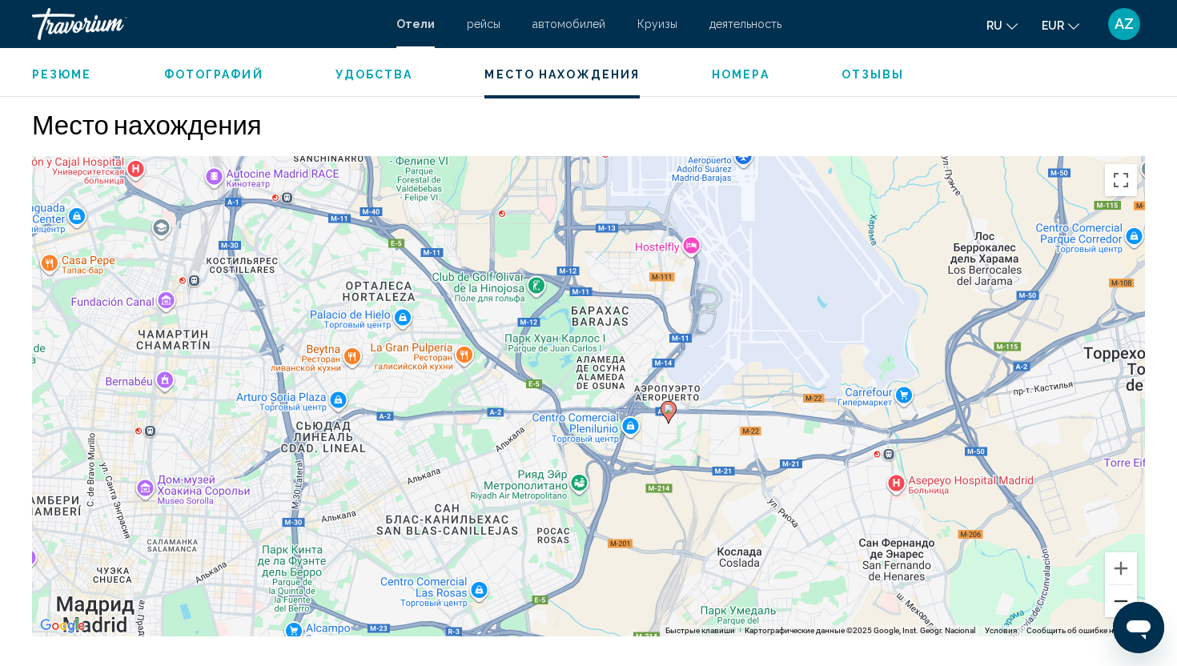
click at [1112, 597] on button "Уменьшить" at bounding box center [1121, 601] width 32 height 32
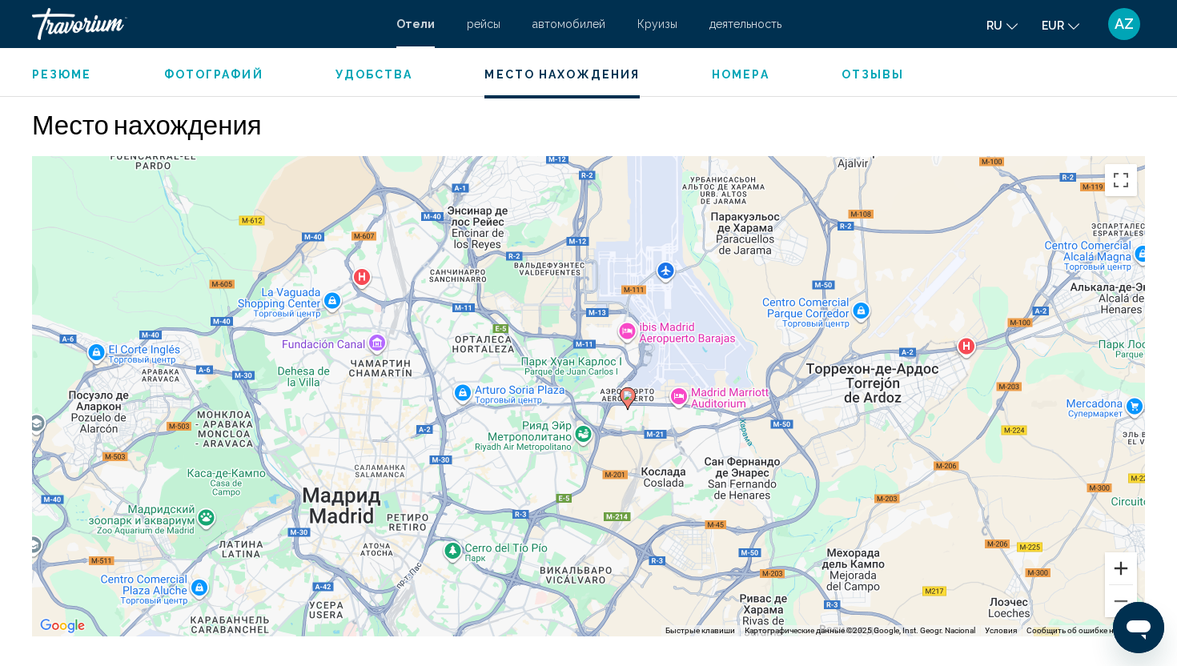
click at [1114, 573] on button "Увеличить" at bounding box center [1121, 568] width 32 height 32
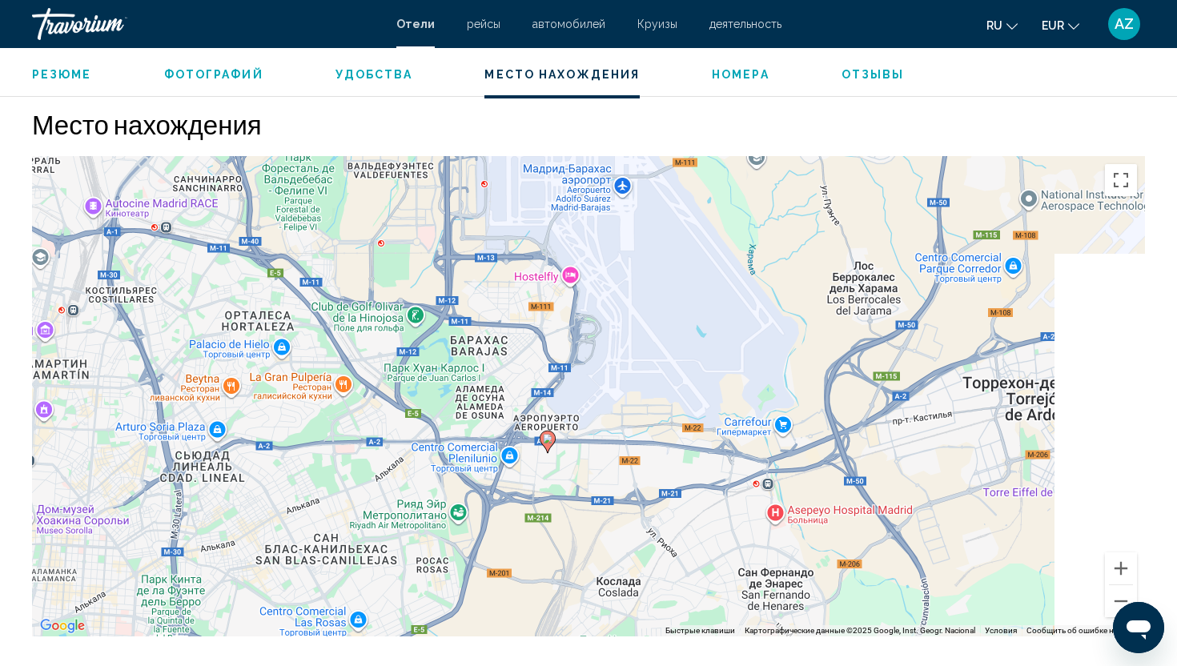
drag, startPoint x: 692, startPoint y: 314, endPoint x: 562, endPoint y: 344, distance: 133.2
click at [562, 344] on div "Чтобы активировать перетаскивание с помощью клавиатуры, нажмите Alt + Ввод. Пос…" at bounding box center [588, 396] width 1113 height 480
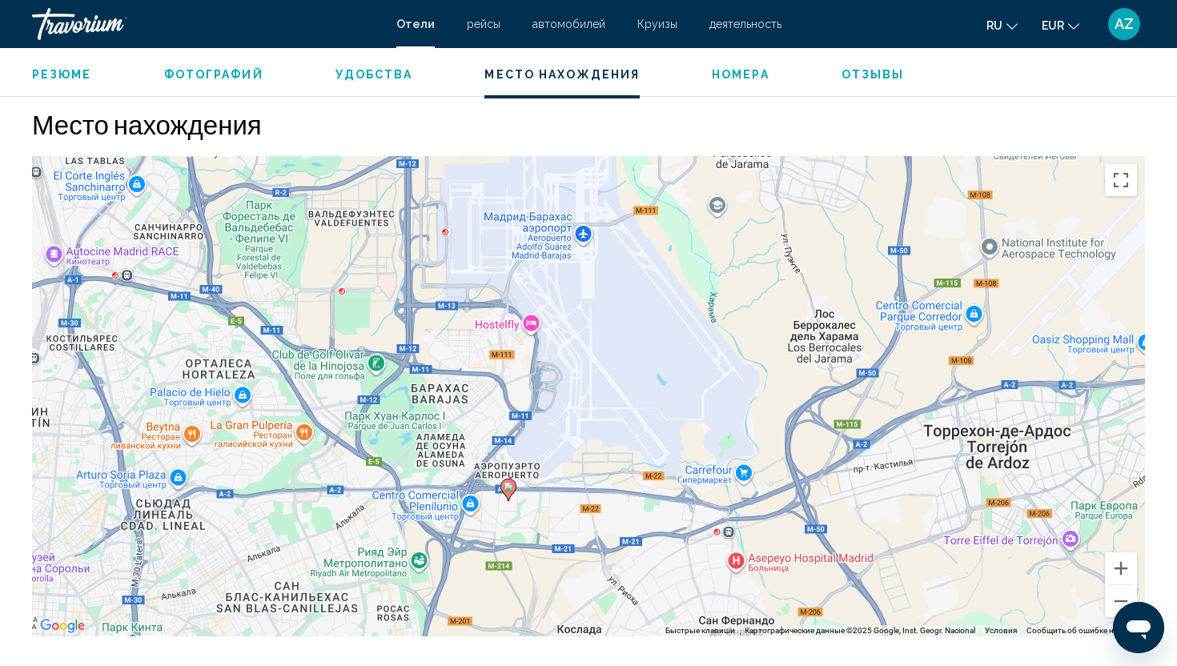
drag, startPoint x: 616, startPoint y: 260, endPoint x: 572, endPoint y: 327, distance: 79.7
click at [572, 327] on div "Чтобы активировать перетаскивание с помощью клавиатуры, нажмите Alt + Ввод. Пос…" at bounding box center [588, 396] width 1113 height 480
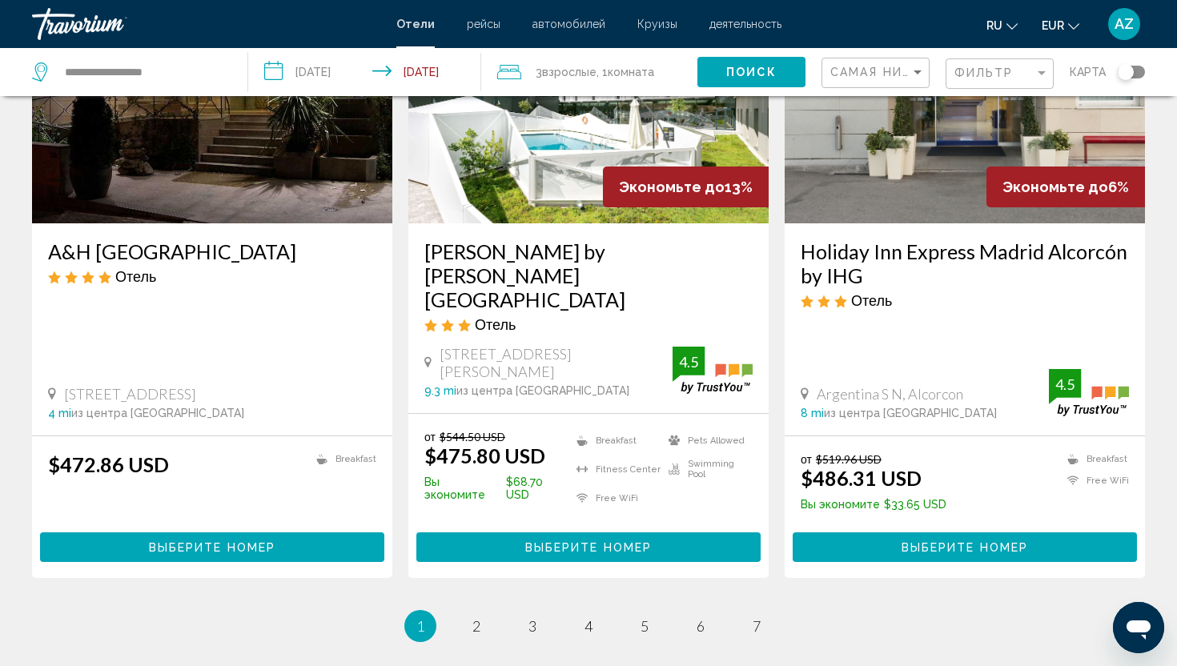
scroll to position [1933, 0]
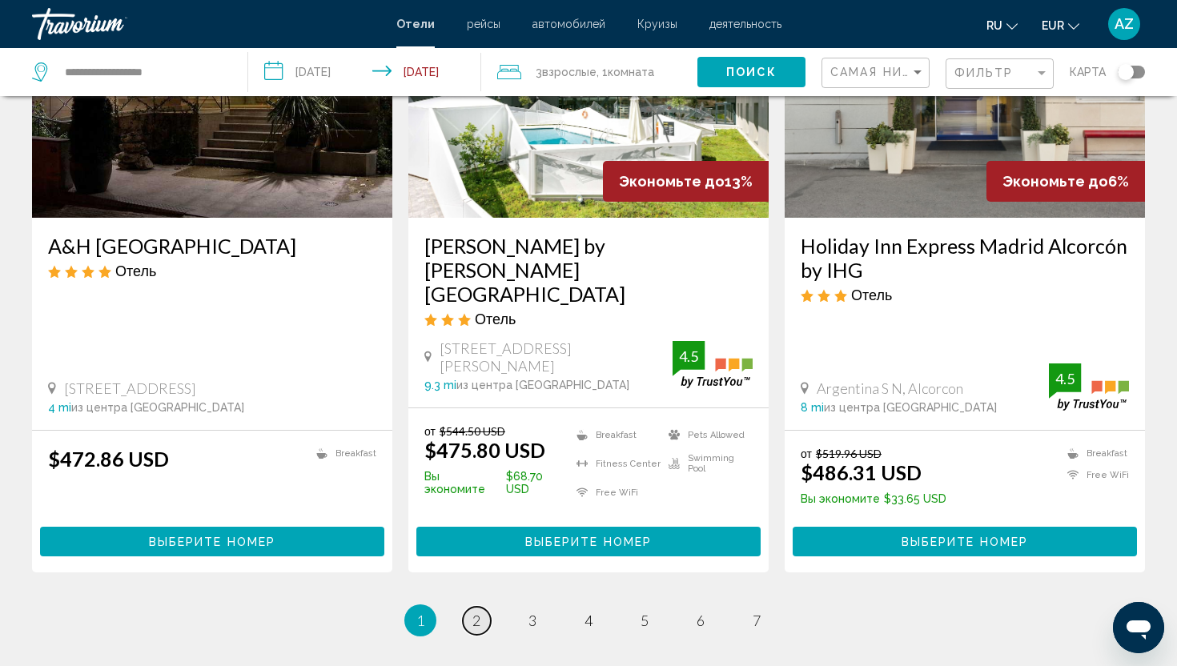
click at [466, 607] on link "page 2" at bounding box center [477, 621] width 28 height 28
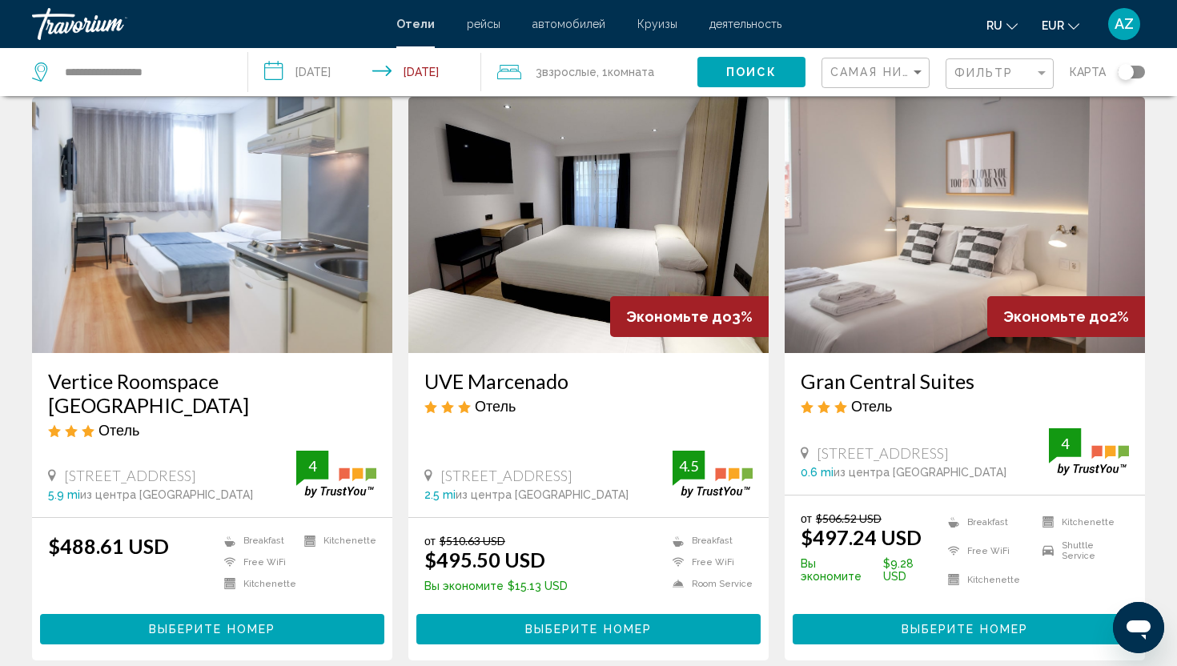
scroll to position [58, 0]
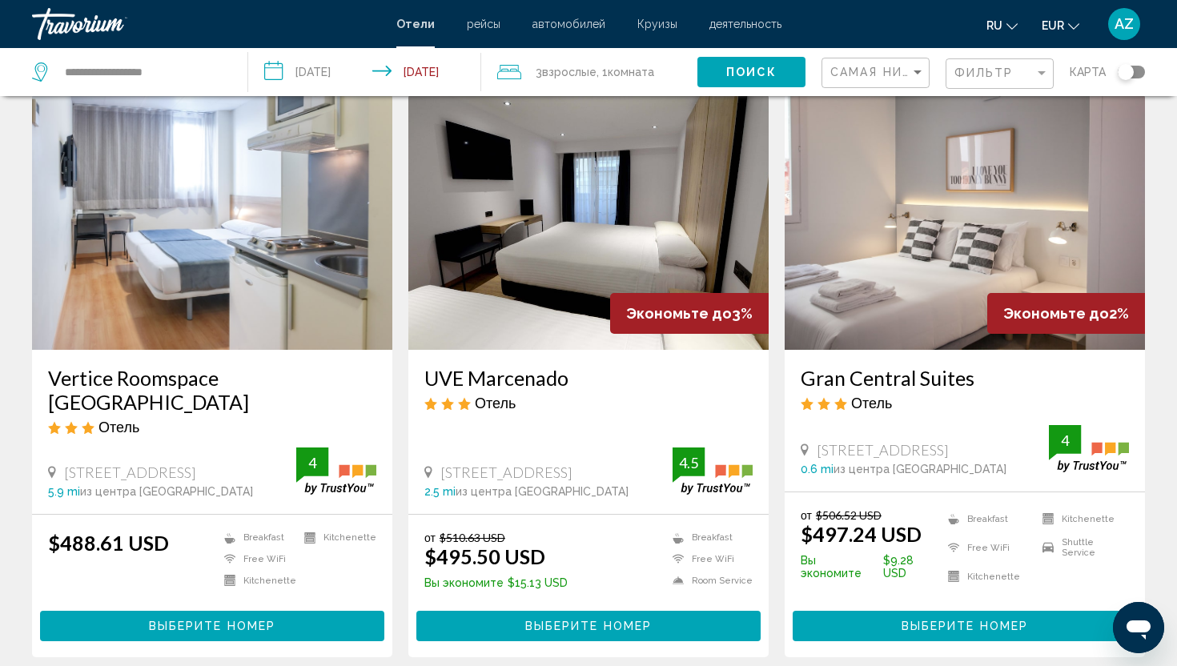
click at [887, 382] on h3 "Gran Central Suites" at bounding box center [965, 378] width 328 height 24
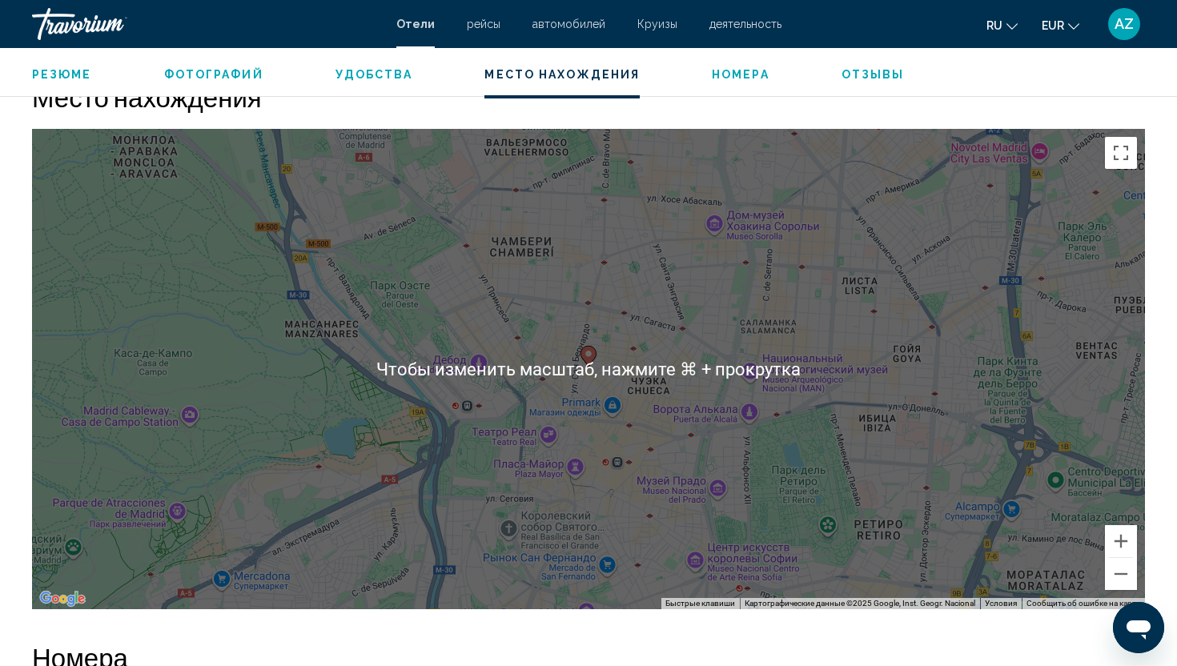
scroll to position [1483, 0]
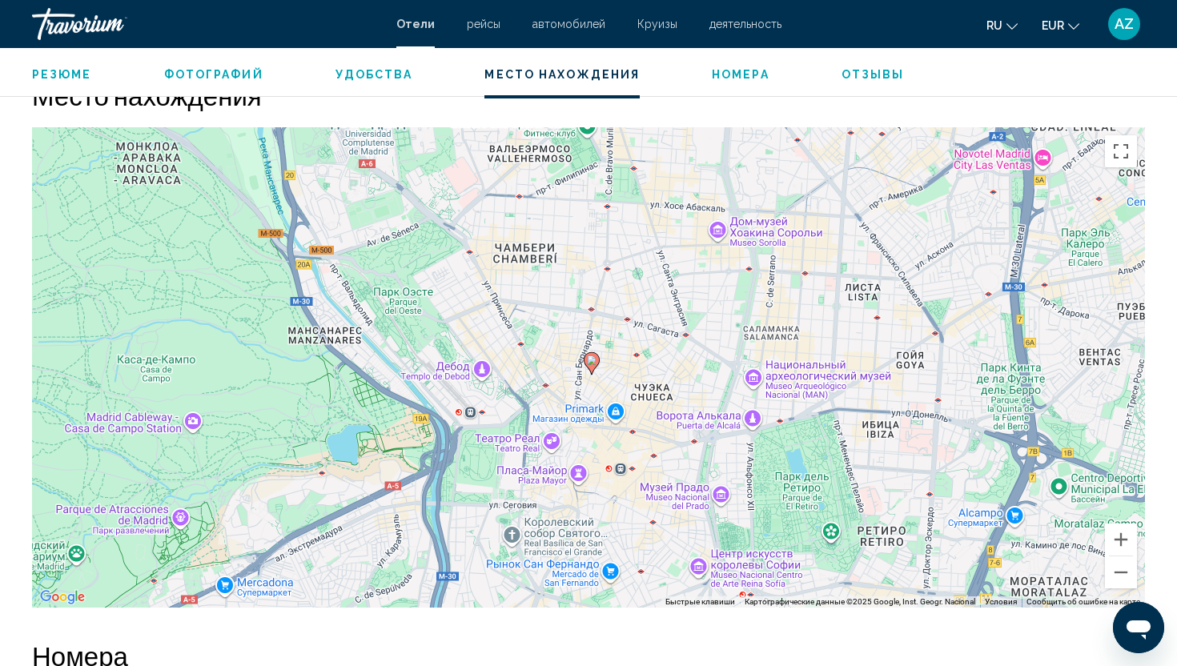
drag, startPoint x: 682, startPoint y: 393, endPoint x: 685, endPoint y: 404, distance: 11.7
click at [685, 404] on div "Чтобы активировать перетаскивание с помощью клавиатуры, нажмите Alt + Ввод. Пос…" at bounding box center [588, 367] width 1113 height 480
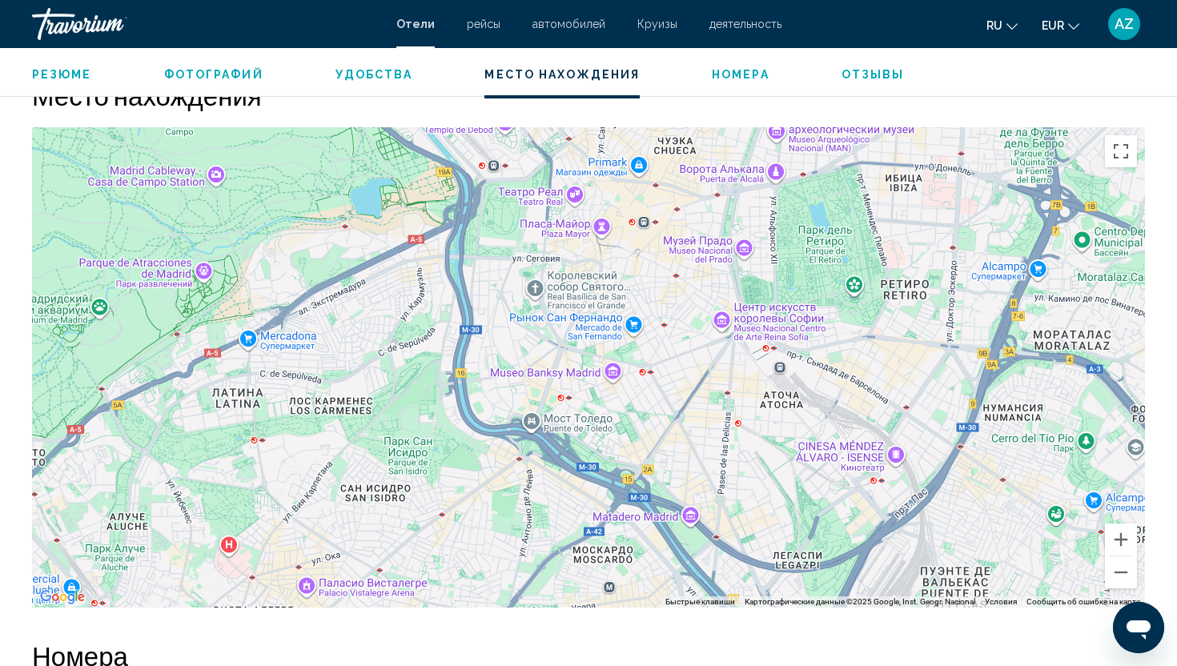
drag, startPoint x: 564, startPoint y: 331, endPoint x: 588, endPoint y: 78, distance: 254.0
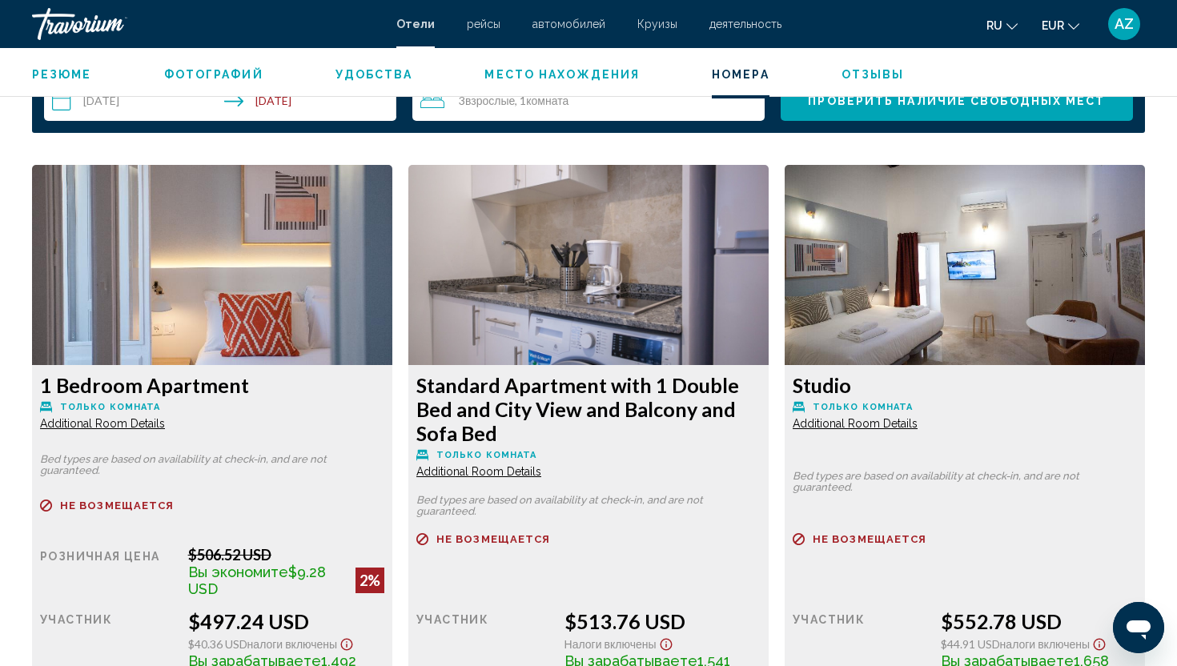
scroll to position [2099, 0]
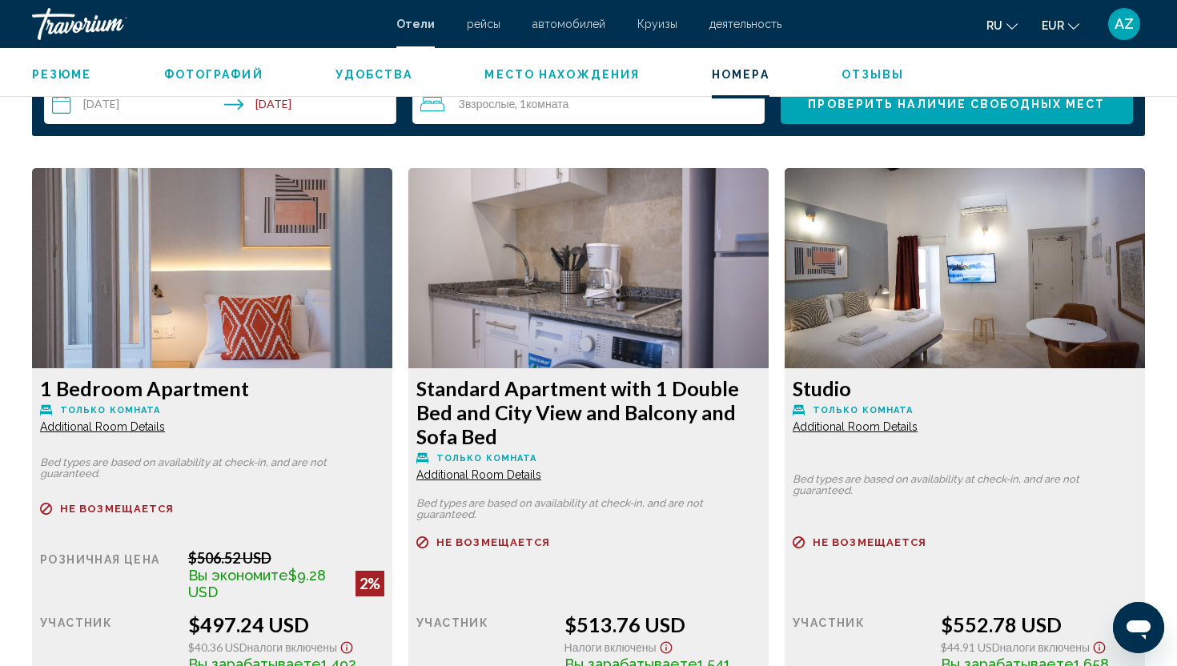
click at [143, 425] on span "Additional Room Details" at bounding box center [102, 426] width 125 height 13
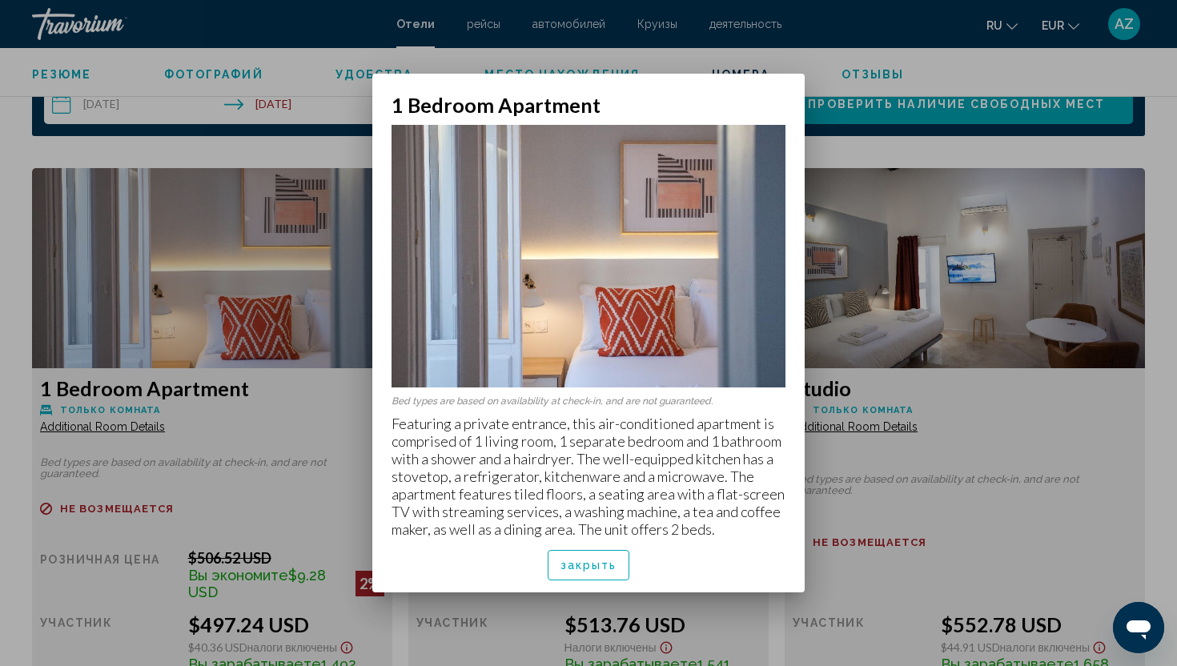
click at [603, 570] on span "закрыть" at bounding box center [588, 566] width 57 height 13
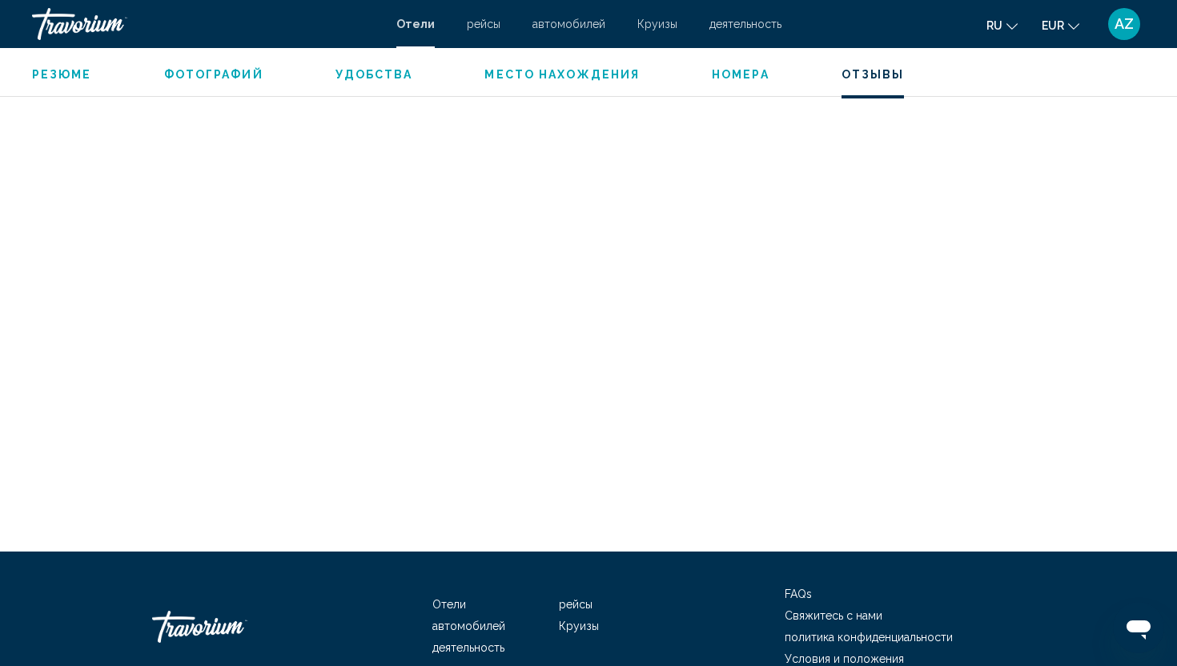
scroll to position [3680, 0]
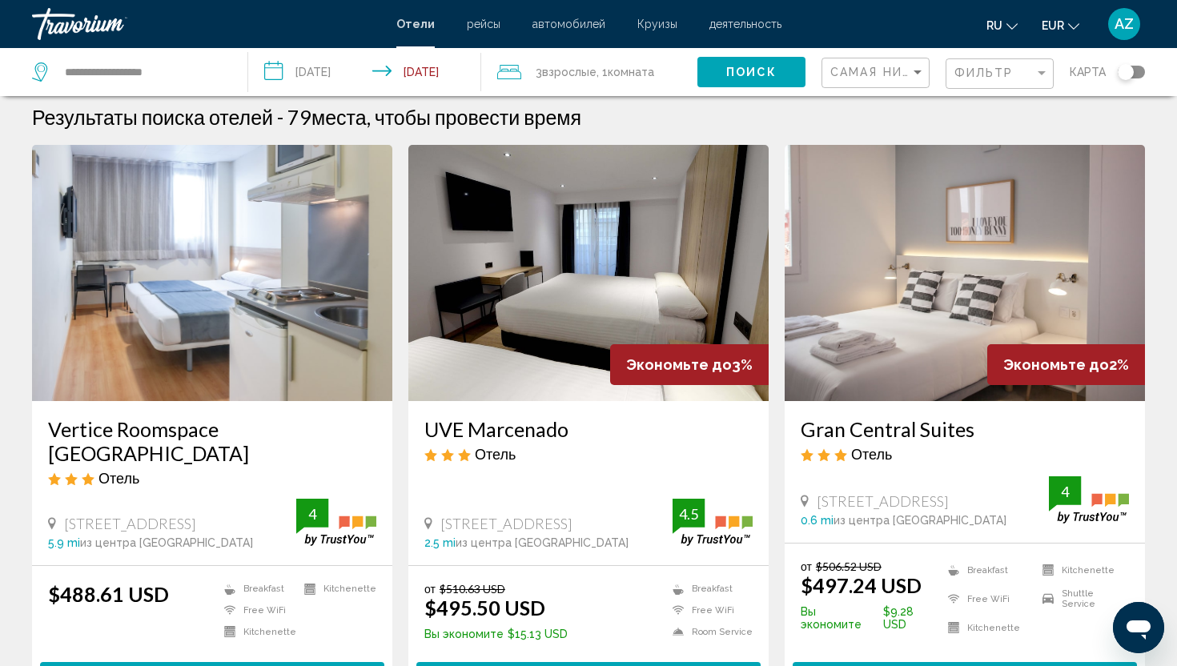
scroll to position [6, 0]
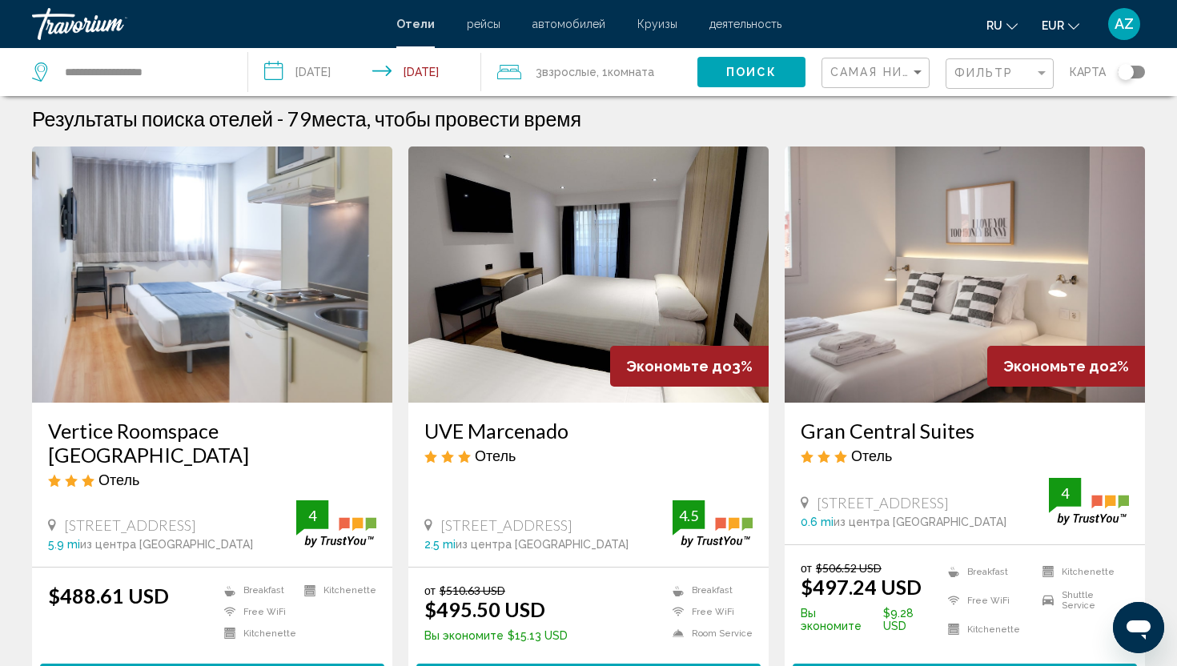
click at [522, 430] on h3 "UVE Marcenado" at bounding box center [588, 431] width 328 height 24
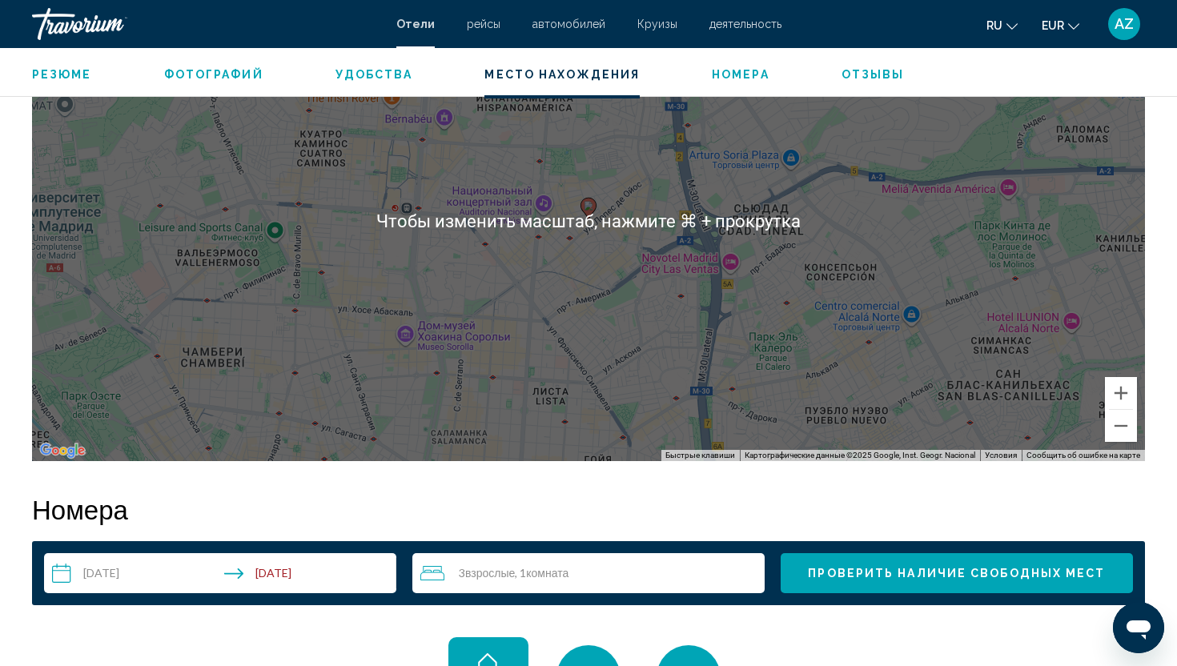
scroll to position [1607, 0]
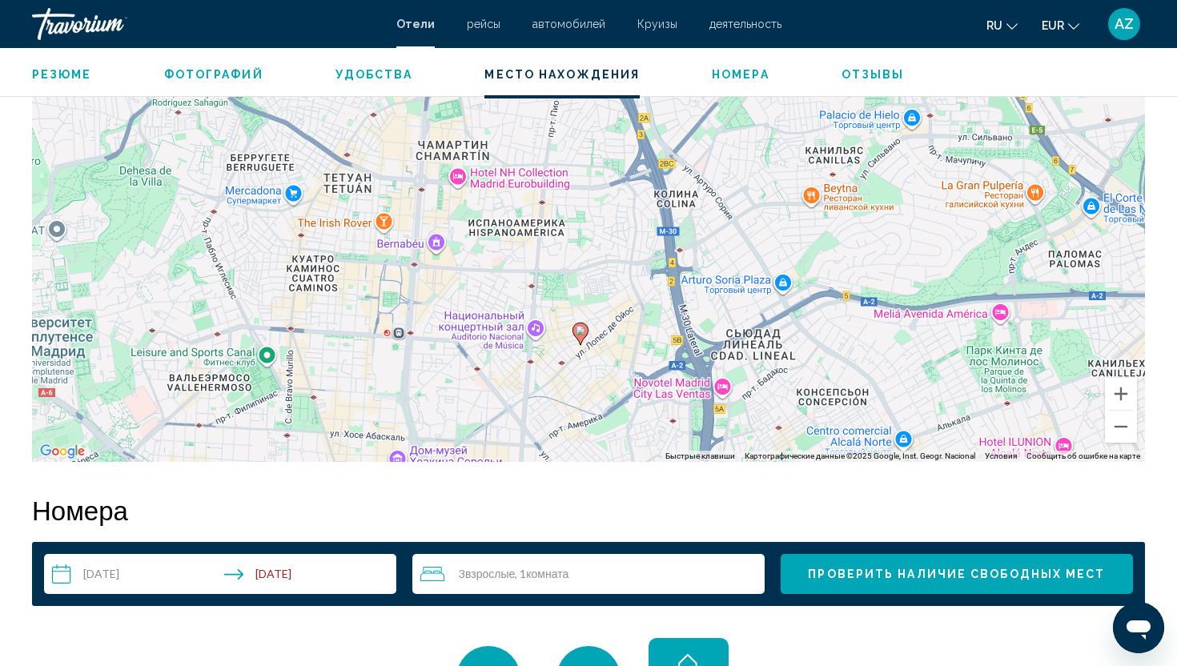
drag, startPoint x: 548, startPoint y: 343, endPoint x: 536, endPoint y: 468, distance: 125.4
click at [537, 469] on div "Резюме Тип Hotel адрес [STREET_ADDRESS] Описание Услуги В Отеле Читать далее Фо…" at bounding box center [588, 14] width 1129 height 2025
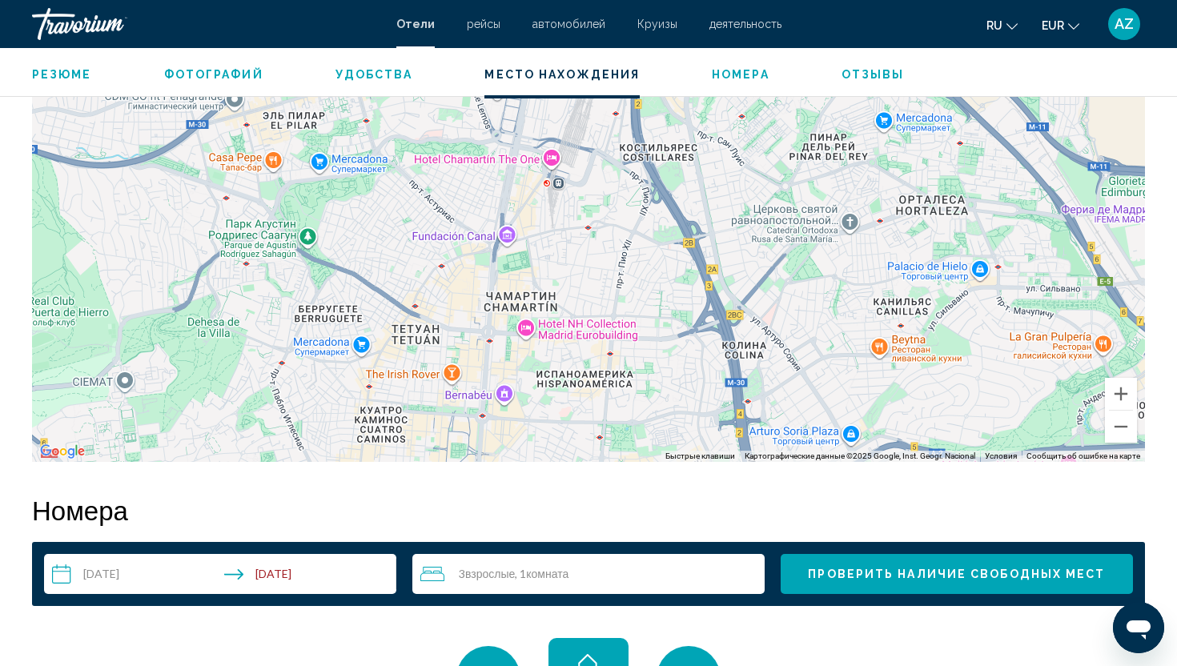
drag, startPoint x: 553, startPoint y: 281, endPoint x: 623, endPoint y: 434, distance: 168.0
click at [624, 434] on div "Чтобы активировать перетаскивание с помощью клавиатуры, нажмите Alt + Ввод. Пос…" at bounding box center [588, 222] width 1113 height 480
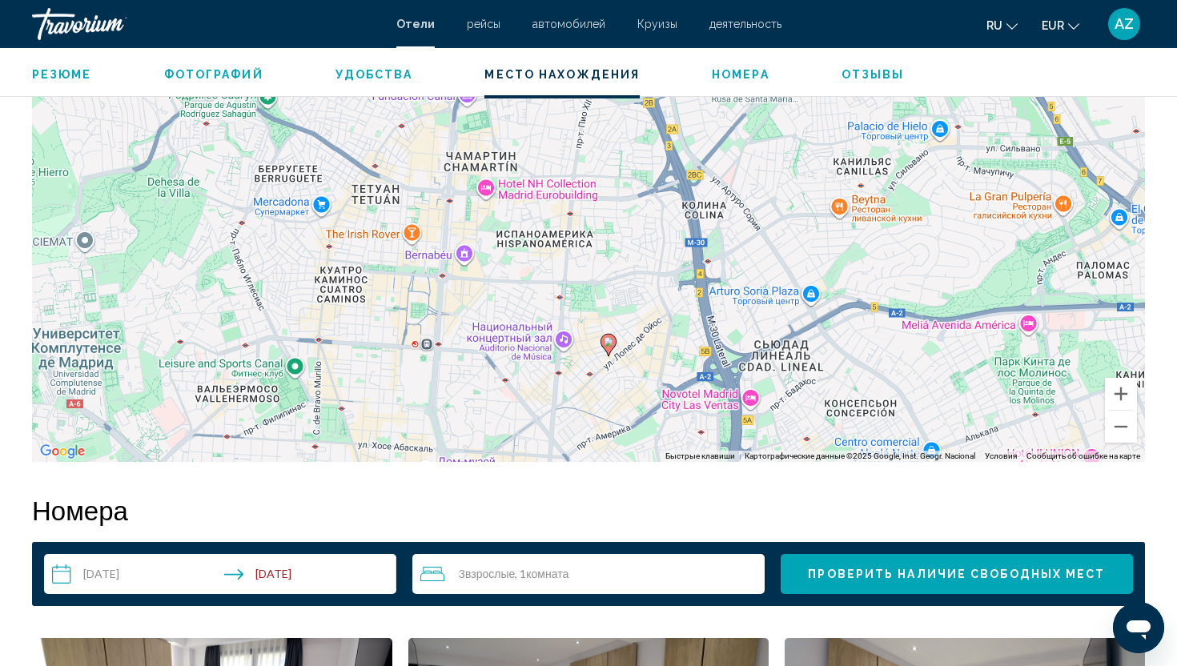
drag, startPoint x: 568, startPoint y: 315, endPoint x: 527, endPoint y: 170, distance: 150.5
click at [528, 170] on div "Чтобы активировать перетаскивание с помощью клавиатуры, нажмите Alt + Ввод. Пос…" at bounding box center [588, 222] width 1113 height 480
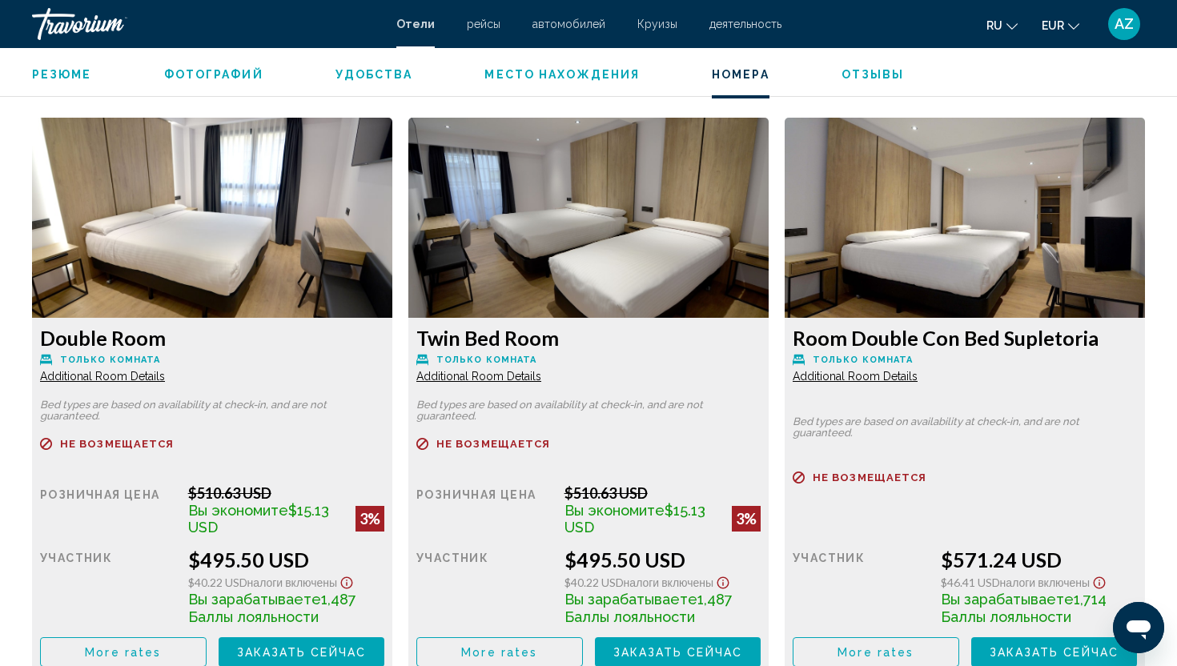
scroll to position [2126, 0]
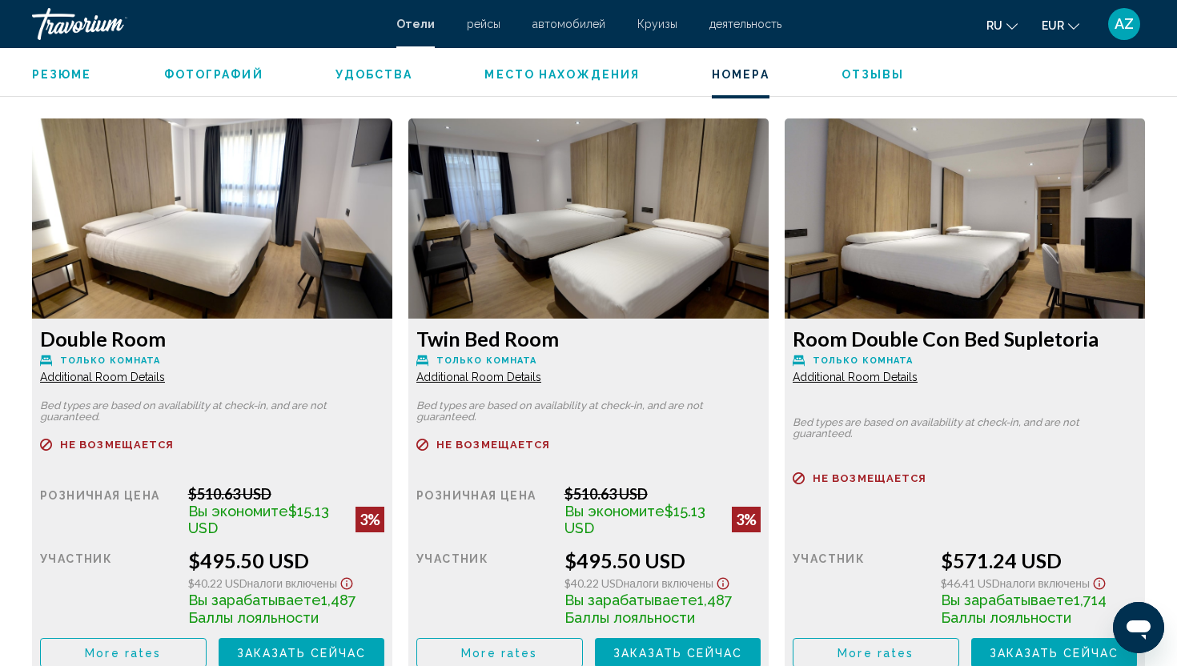
click at [125, 379] on span "Additional Room Details" at bounding box center [102, 377] width 125 height 13
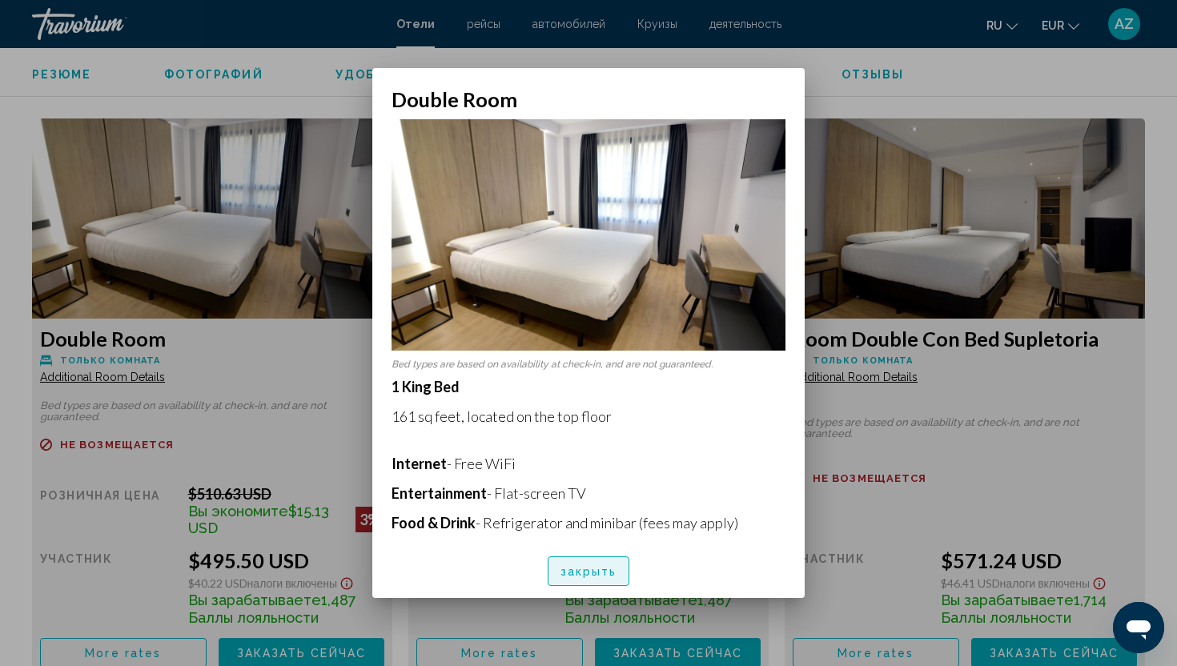
click at [586, 576] on span "закрыть" at bounding box center [588, 571] width 57 height 13
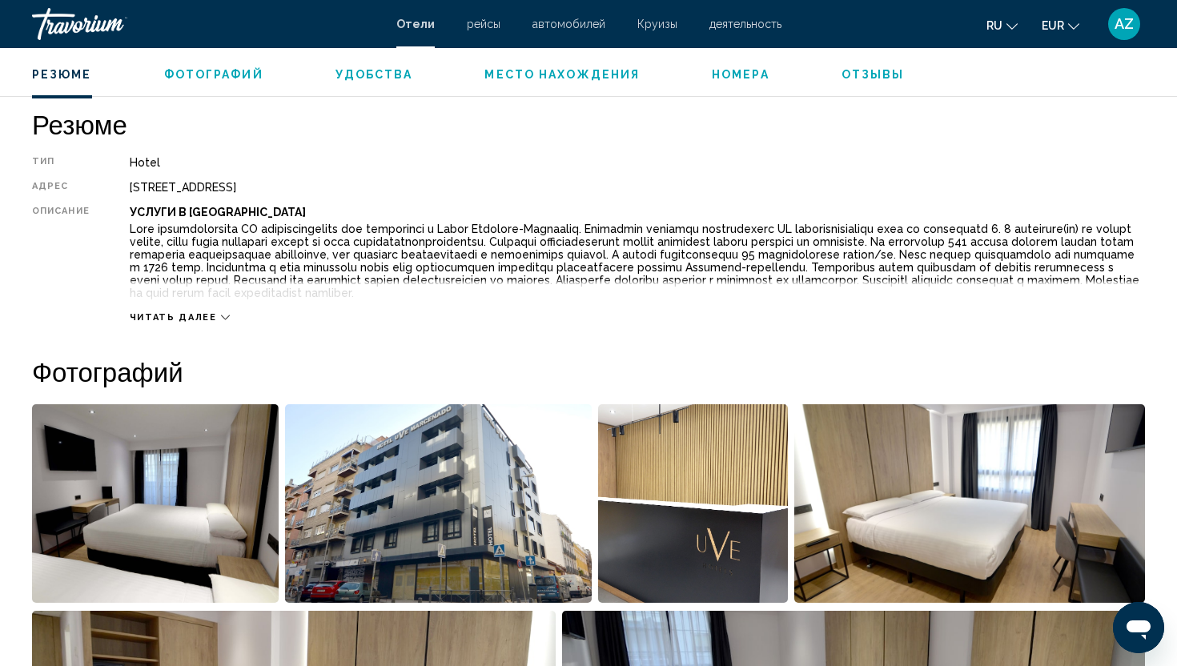
scroll to position [505, 0]
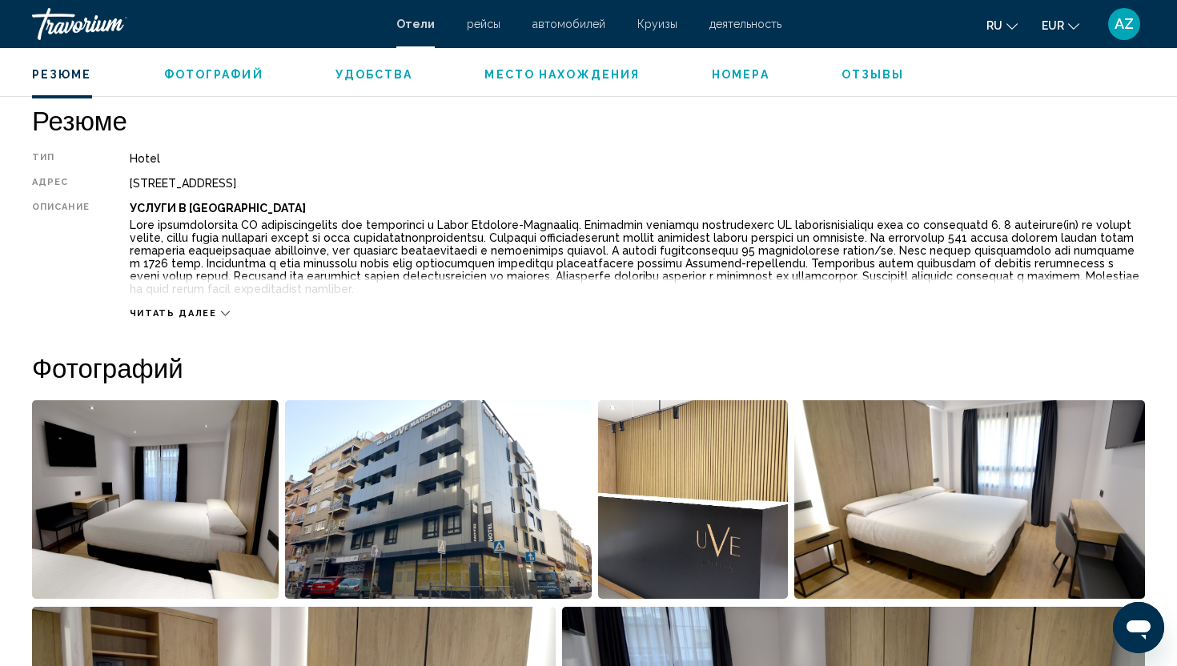
click at [358, 507] on img "Open full-screen image slider" at bounding box center [438, 499] width 307 height 199
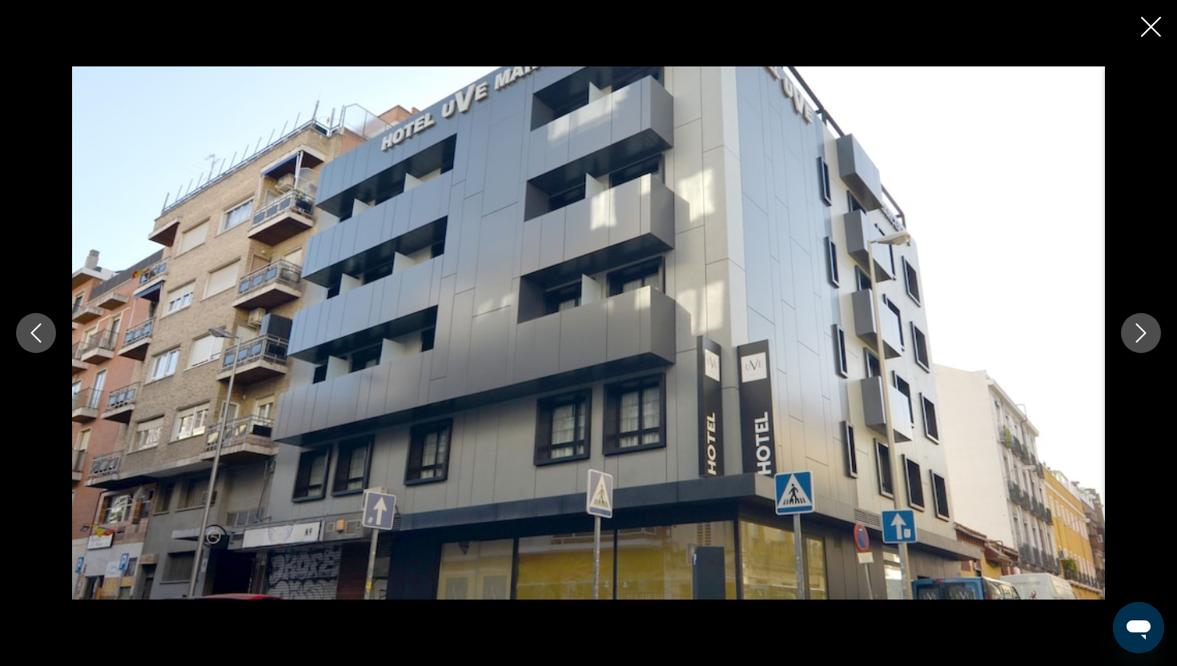
click at [1140, 339] on icon "Next image" at bounding box center [1140, 332] width 19 height 19
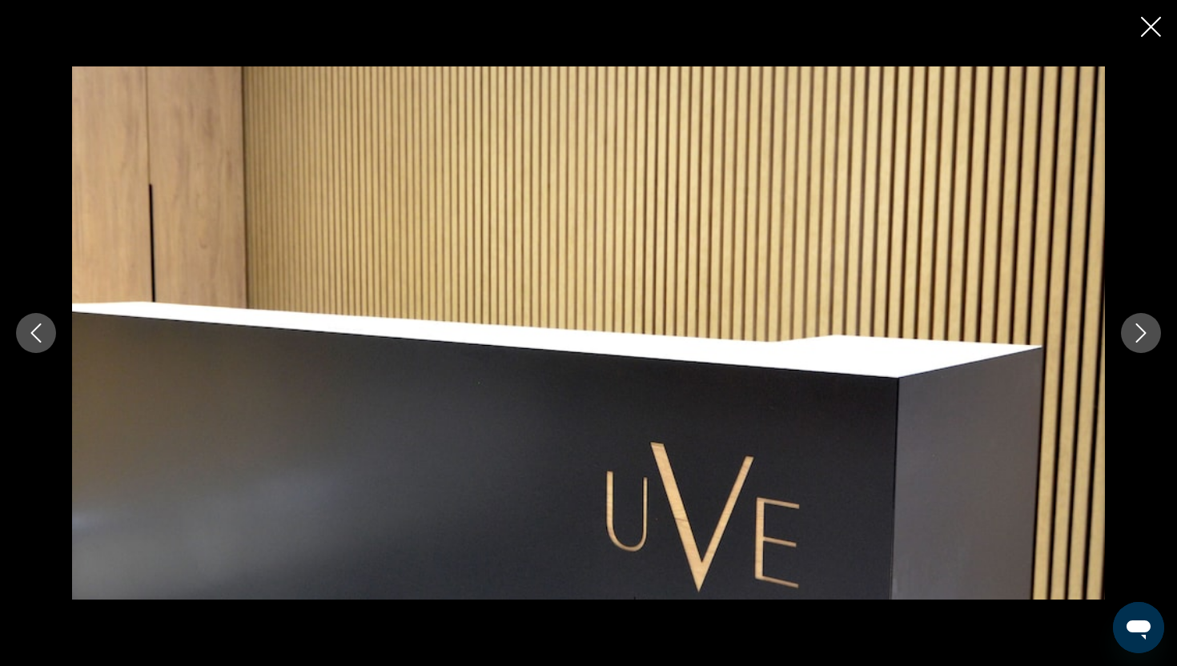
click at [1140, 339] on icon "Next image" at bounding box center [1140, 332] width 19 height 19
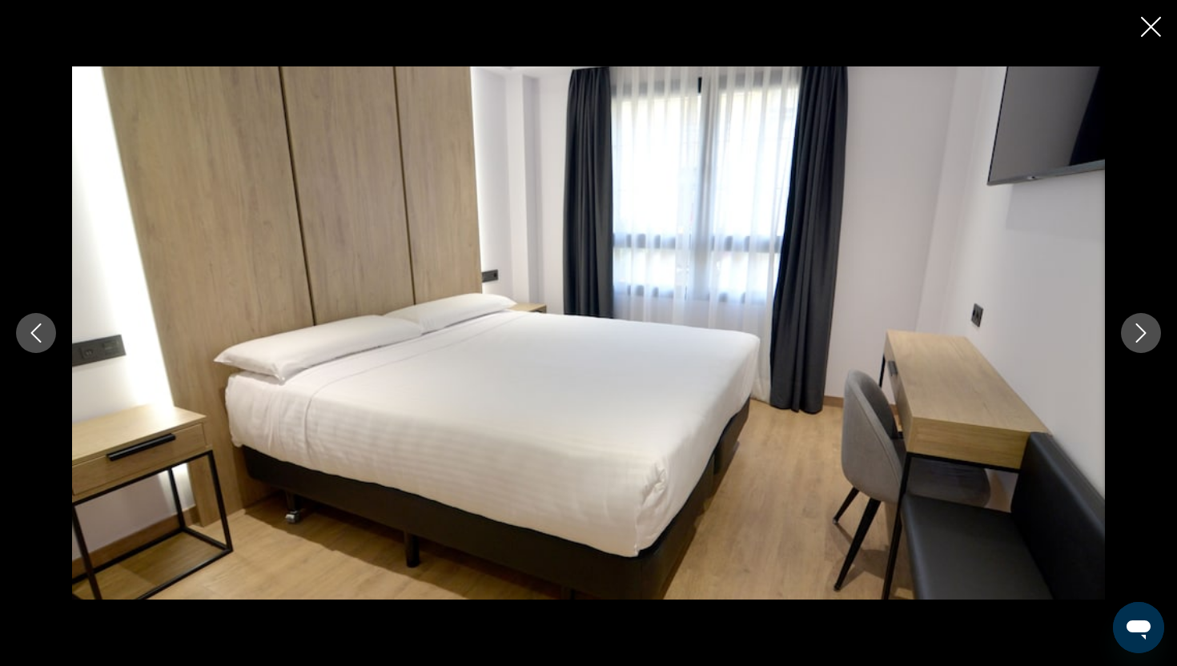
click at [1140, 339] on icon "Next image" at bounding box center [1140, 332] width 19 height 19
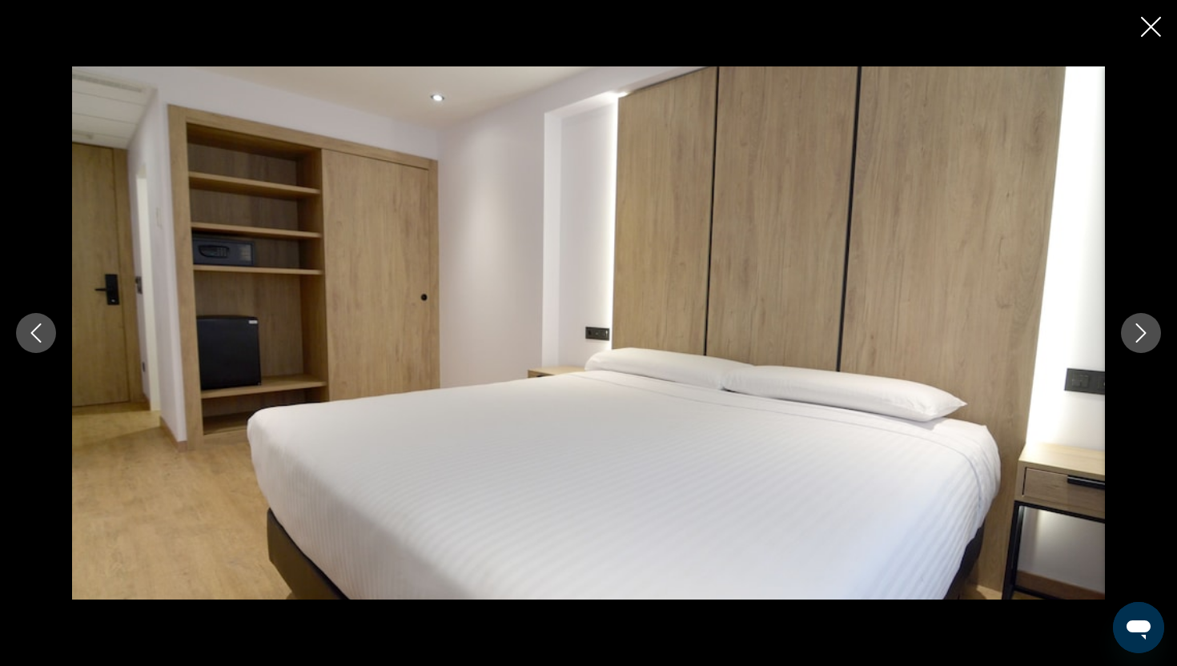
click at [1154, 43] on div "Main content" at bounding box center [588, 333] width 1177 height 666
click at [1148, 28] on icon "Close slideshow" at bounding box center [1151, 27] width 20 height 20
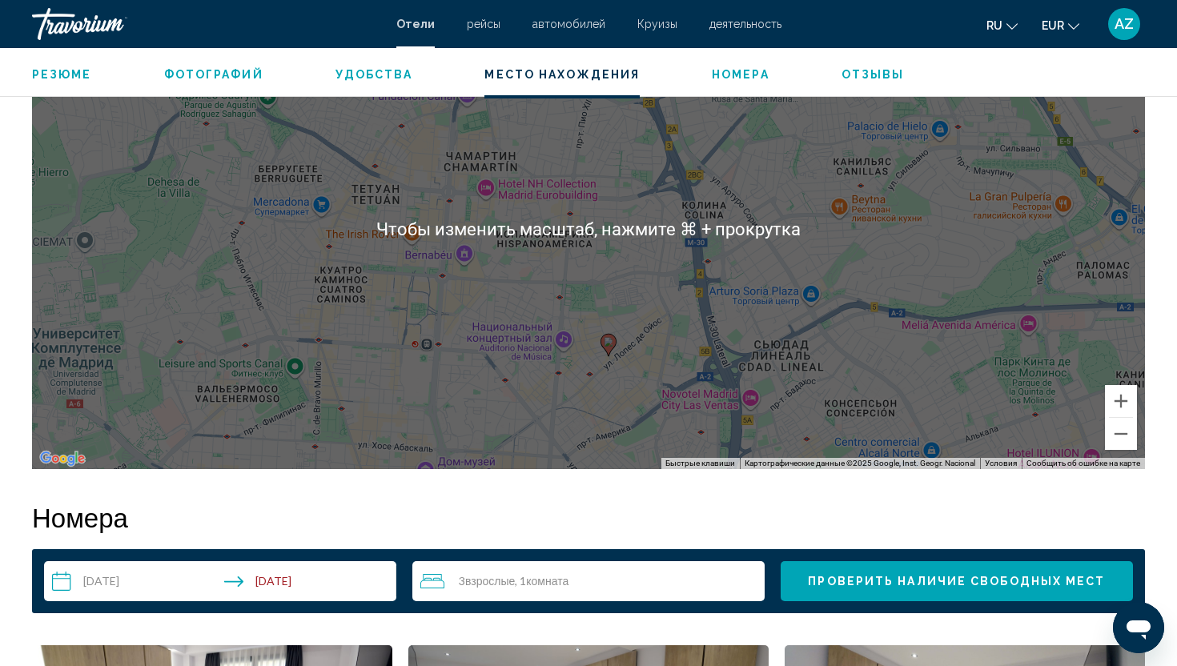
scroll to position [1556, 0]
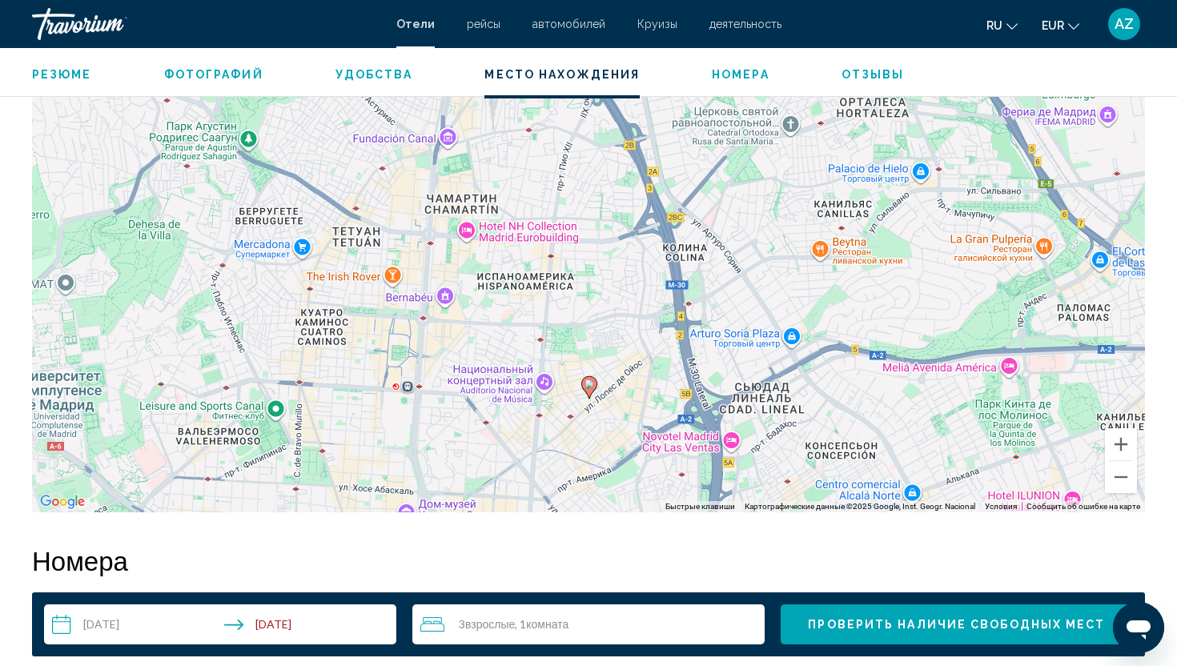
drag, startPoint x: 591, startPoint y: 344, endPoint x: 570, endPoint y: 344, distance: 20.8
click at [571, 346] on div "Чтобы активировать перетаскивание с помощью клавиатуры, нажмите Alt + Ввод. Пос…" at bounding box center [588, 272] width 1113 height 480
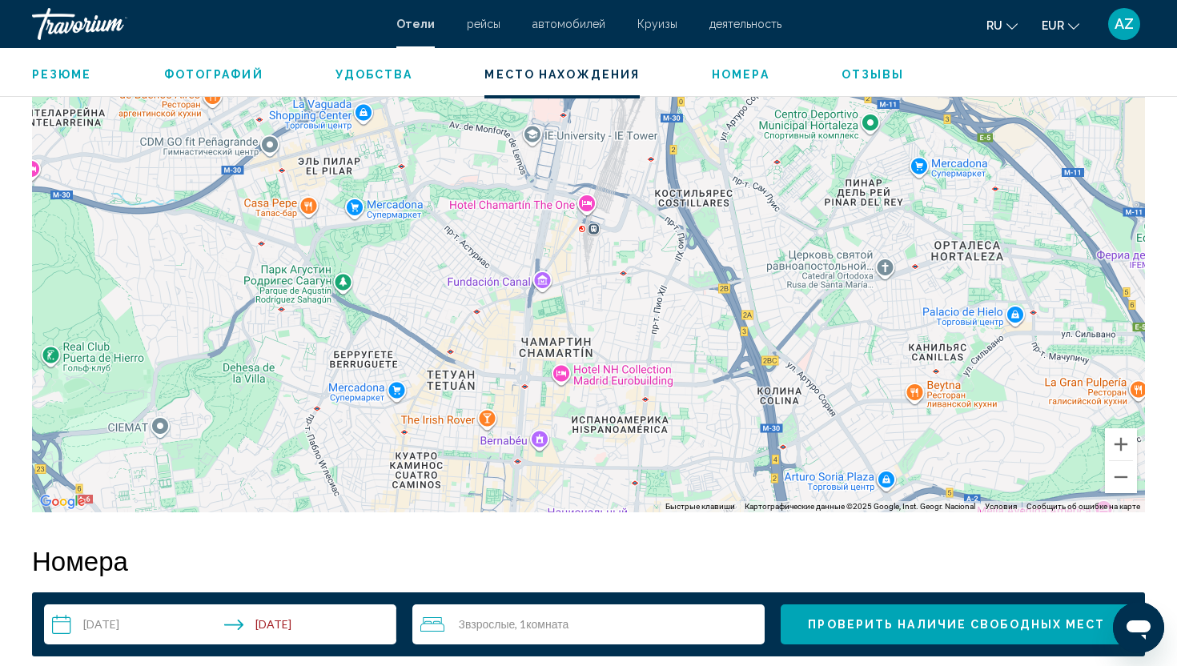
drag, startPoint x: 558, startPoint y: 413, endPoint x: 658, endPoint y: 560, distance: 178.1
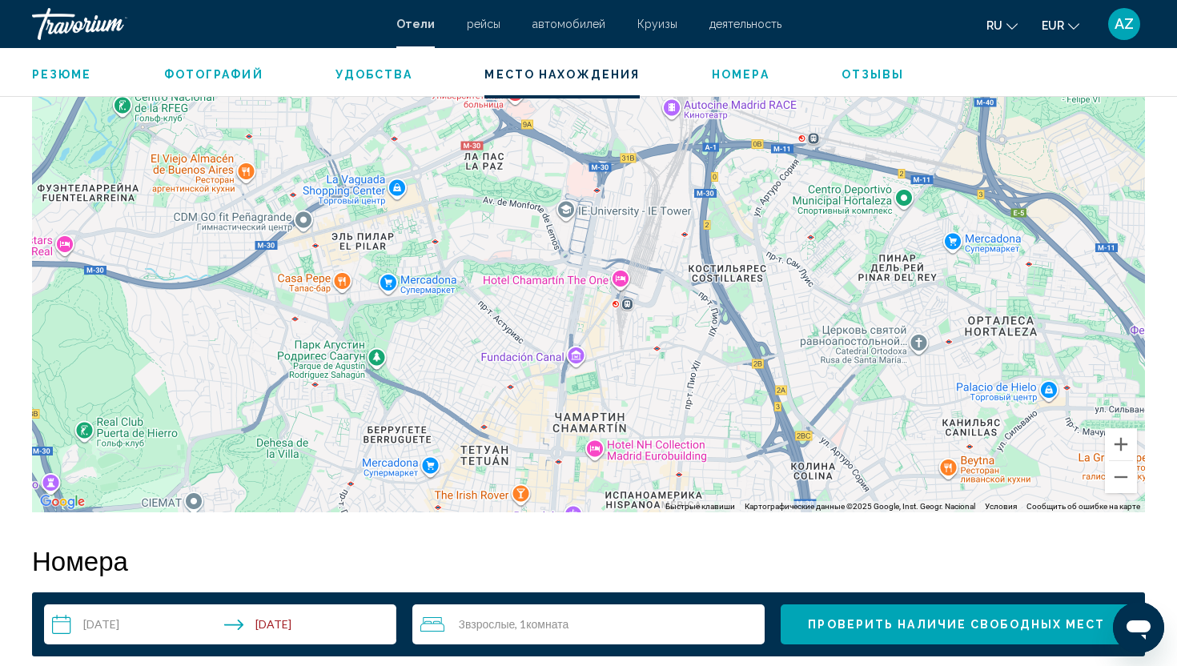
drag, startPoint x: 616, startPoint y: 312, endPoint x: 642, endPoint y: 387, distance: 79.5
click at [644, 388] on div "Чтобы активировать перетаскивание с помощью клавиатуры, нажмите Alt + Ввод. Пос…" at bounding box center [588, 272] width 1113 height 480
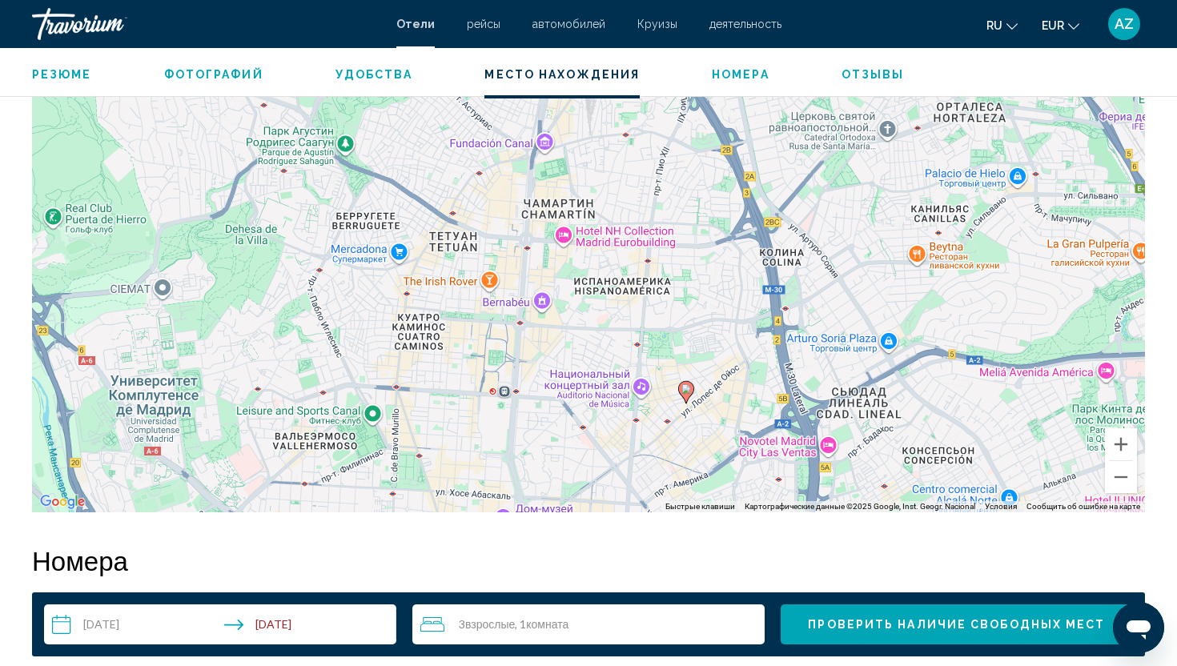
drag, startPoint x: 606, startPoint y: 376, endPoint x: 576, endPoint y: 158, distance: 220.7
click at [576, 158] on div "Чтобы активировать перетаскивание с помощью клавиатуры, нажмите Alt + Ввод. Пос…" at bounding box center [588, 272] width 1113 height 480
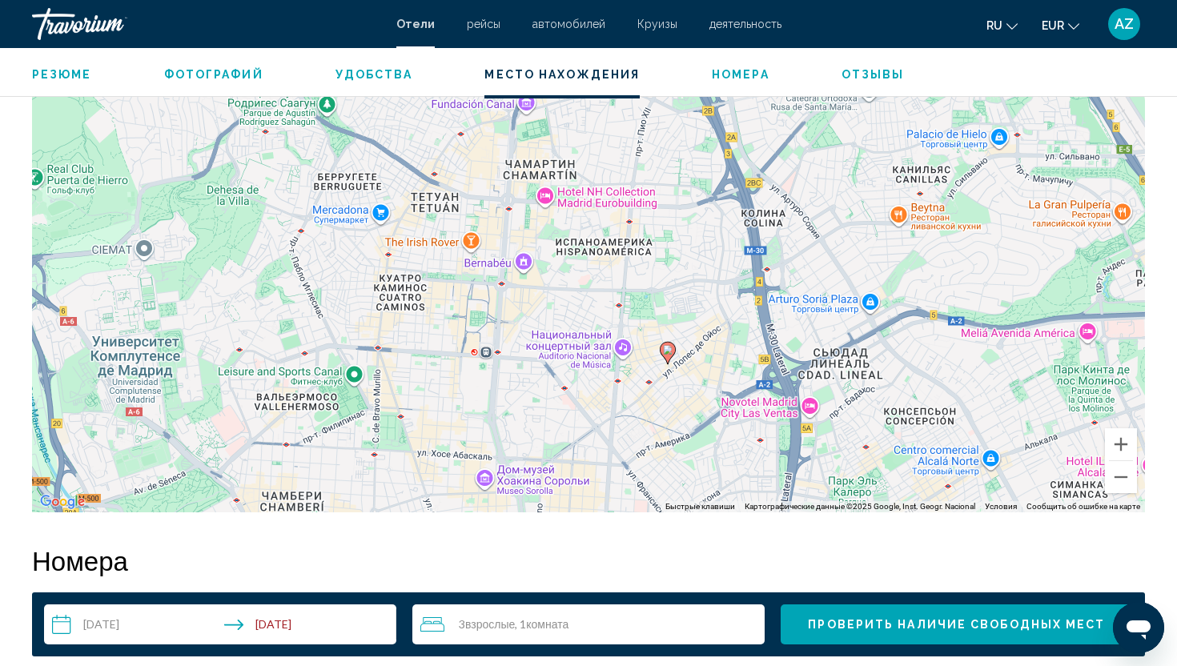
drag, startPoint x: 660, startPoint y: 356, endPoint x: 706, endPoint y: 455, distance: 108.9
click at [705, 452] on div "Чтобы активировать перетаскивание с помощью клавиатуры, нажмите Alt + Ввод. Пос…" at bounding box center [588, 272] width 1113 height 480
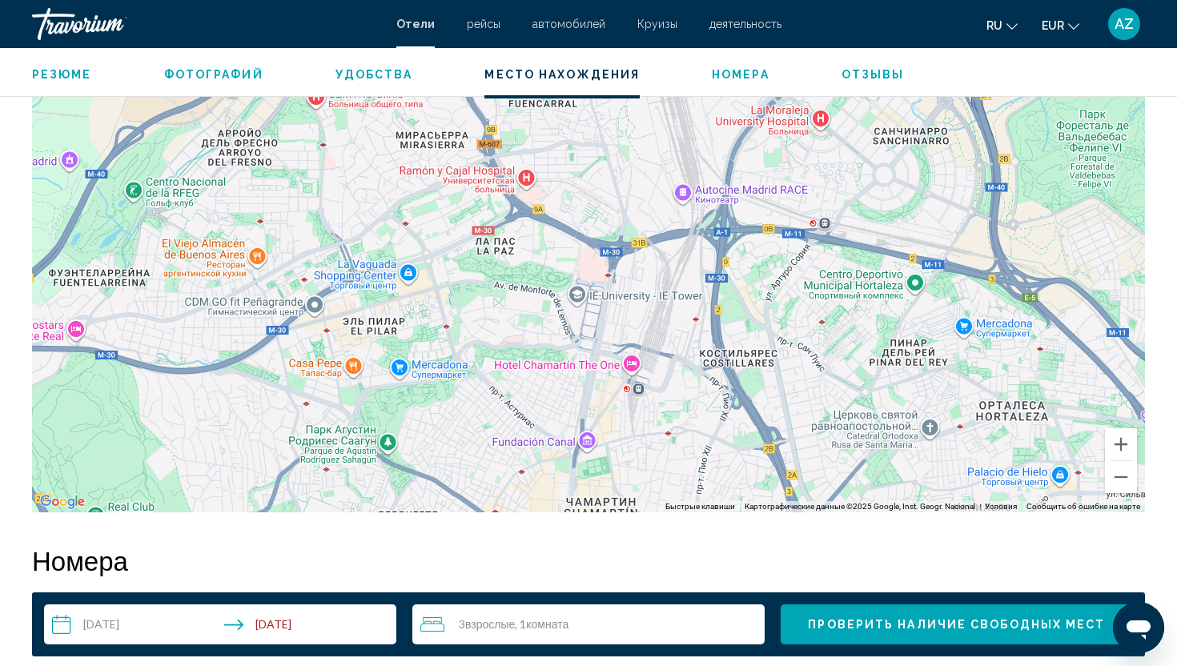
drag, startPoint x: 662, startPoint y: 280, endPoint x: 568, endPoint y: 443, distance: 187.6
click at [568, 443] on div "Чтобы активировать перетаскивание с помощью клавиатуры, нажмите Alt + Ввод. Пос…" at bounding box center [588, 272] width 1113 height 480
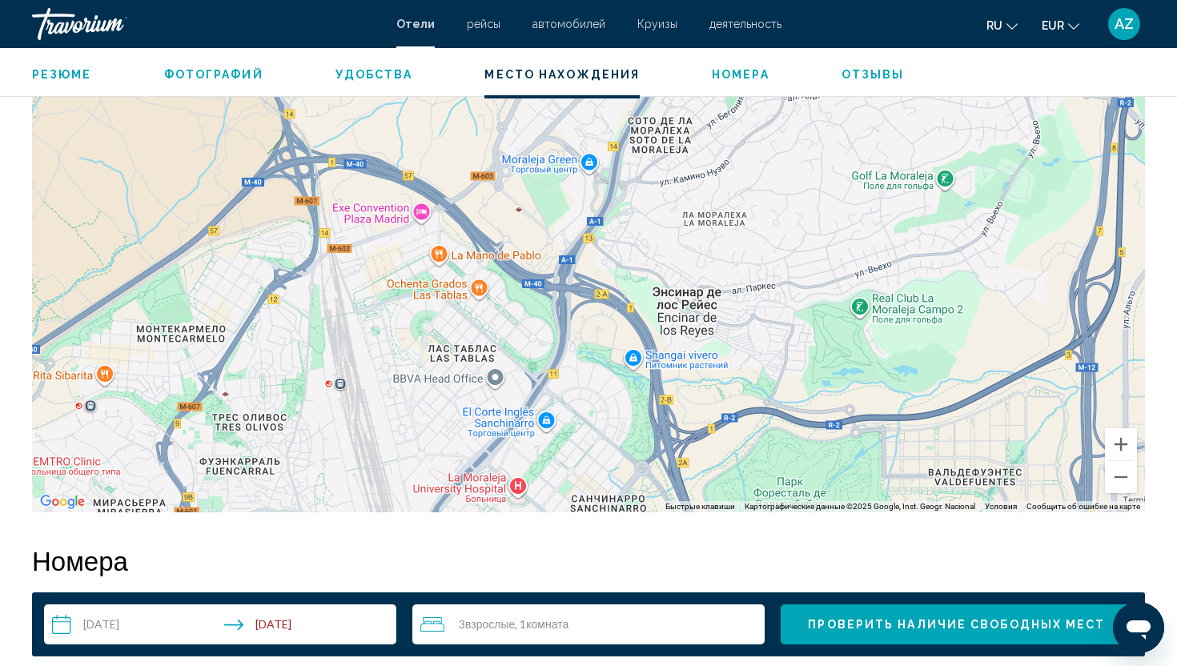
drag, startPoint x: 683, startPoint y: 299, endPoint x: 520, endPoint y: 503, distance: 260.9
click at [520, 503] on div "Main content" at bounding box center [588, 272] width 1113 height 480
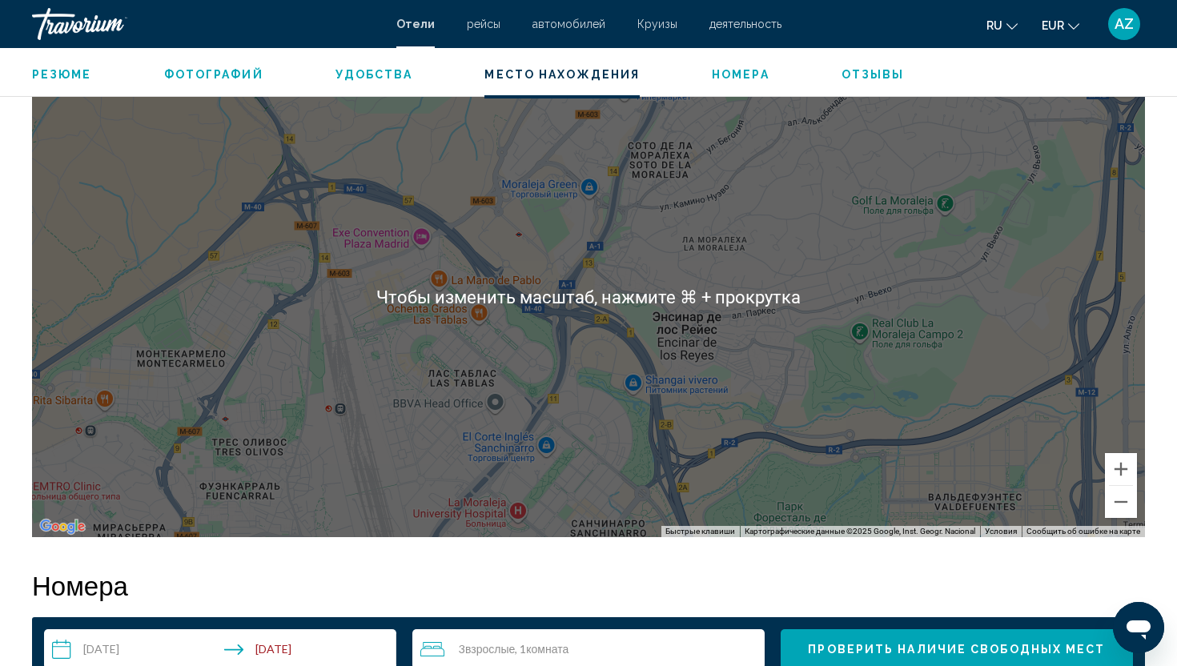
scroll to position [1536, 0]
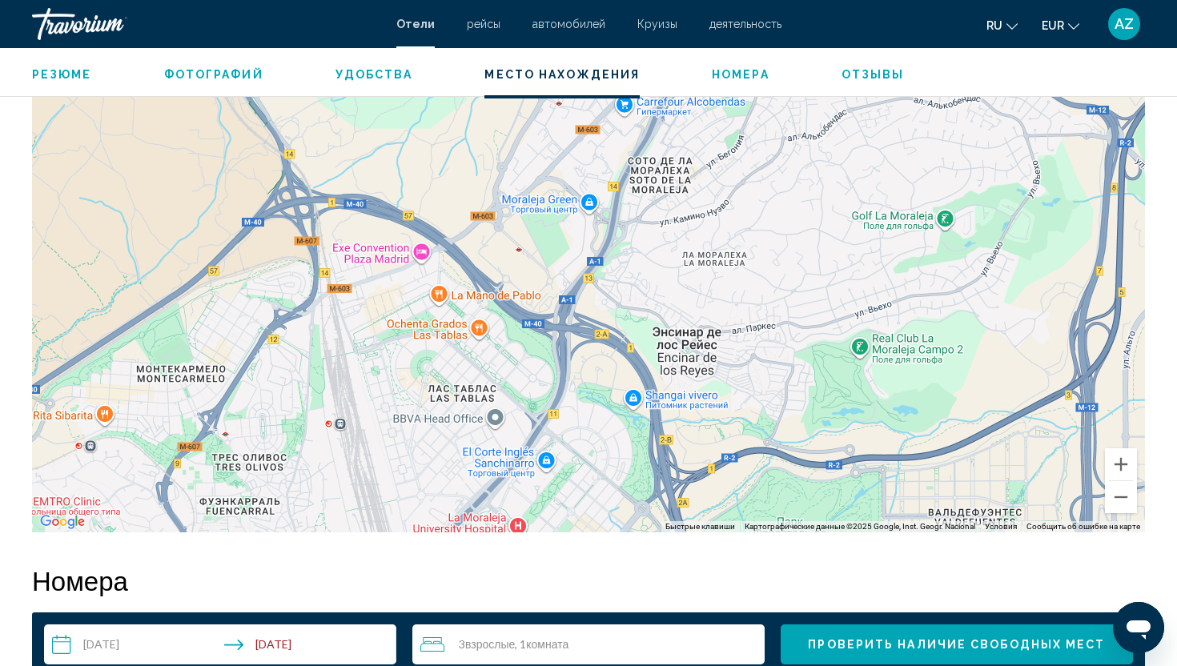
drag, startPoint x: 618, startPoint y: 285, endPoint x: 616, endPoint y: 304, distance: 19.3
click at [616, 304] on div "Main content" at bounding box center [588, 292] width 1113 height 480
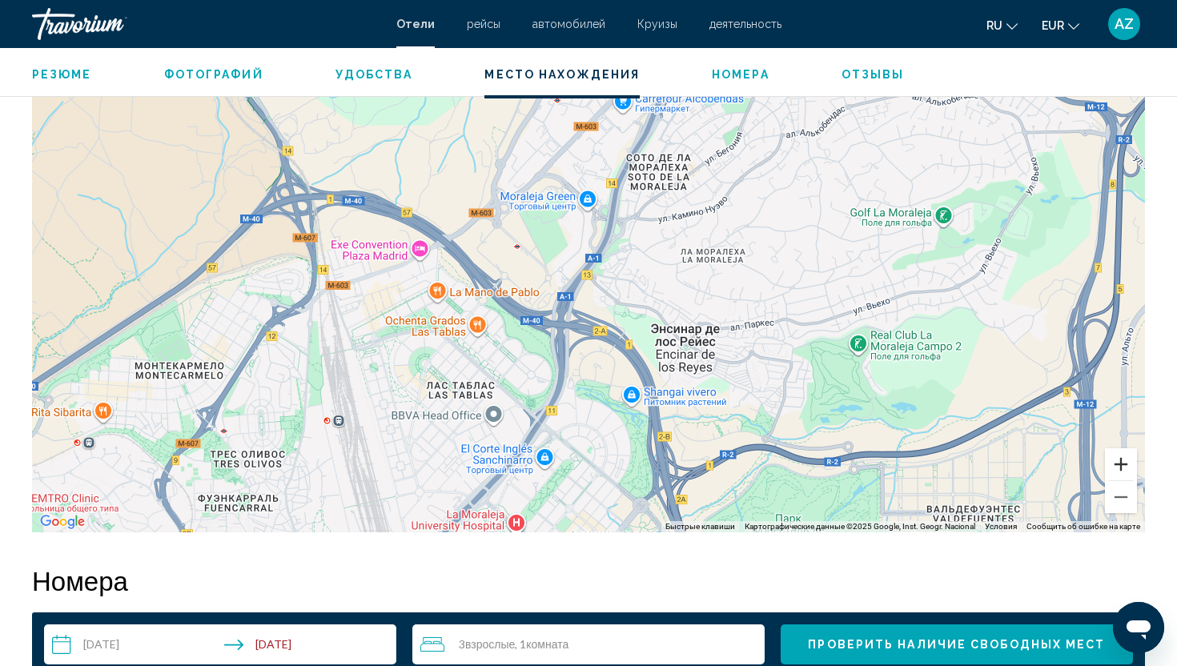
click at [1118, 460] on button "Увеличить" at bounding box center [1121, 464] width 32 height 32
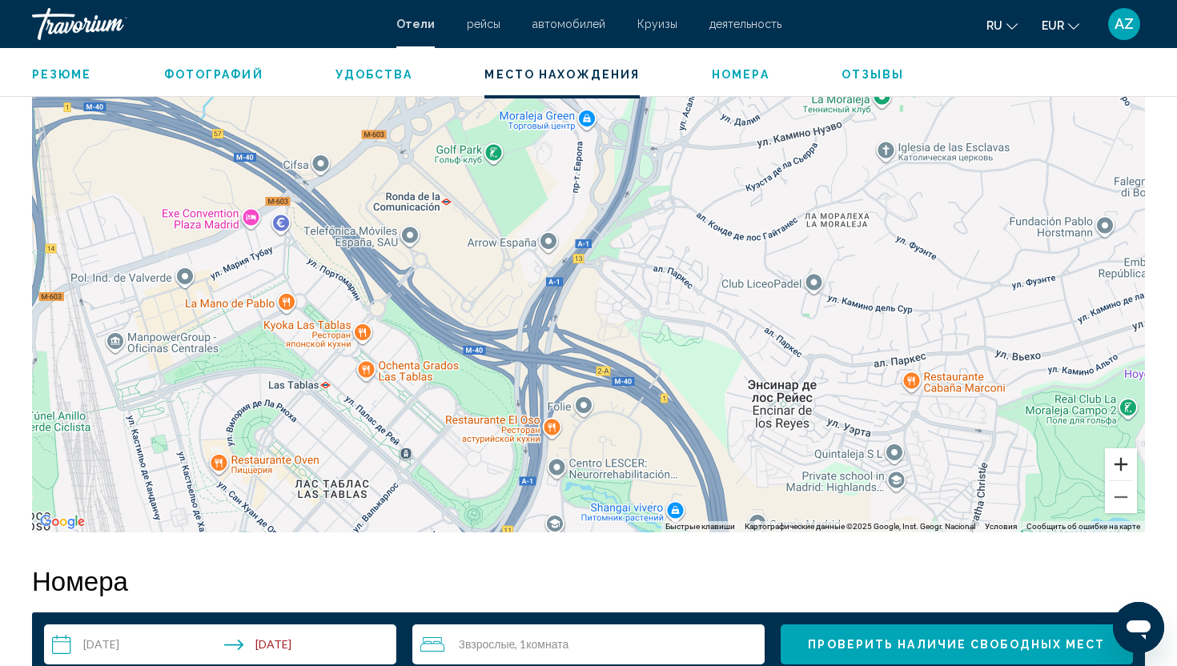
click at [1118, 460] on button "Увеличить" at bounding box center [1121, 464] width 32 height 32
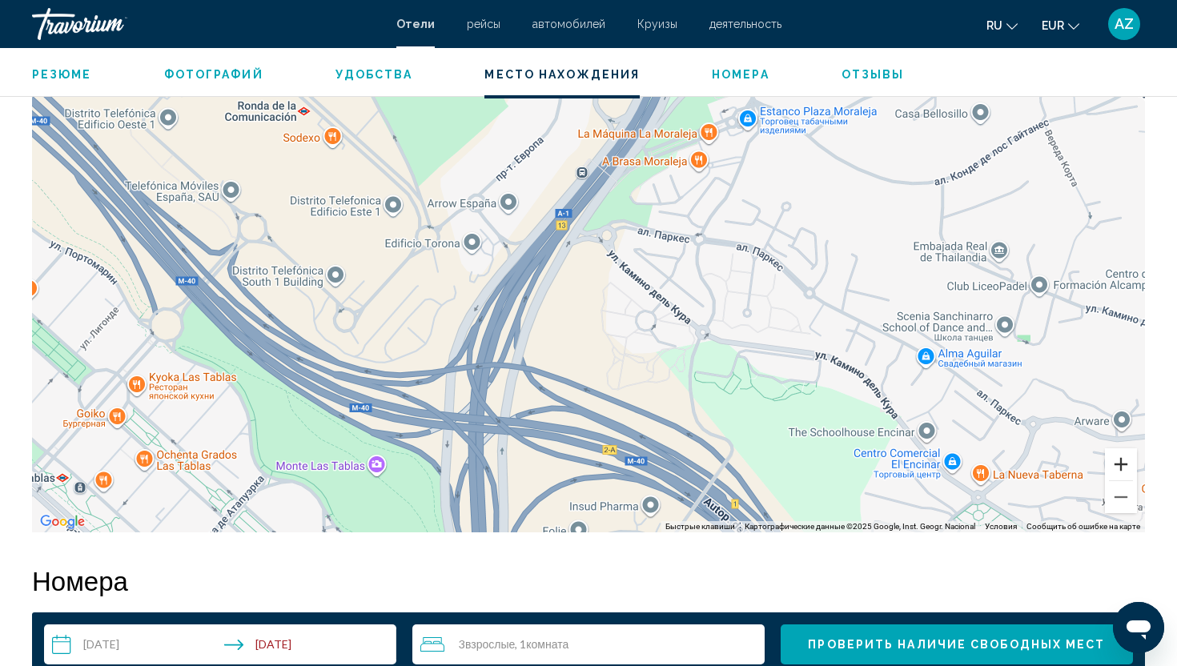
click at [1118, 460] on button "Увеличить" at bounding box center [1121, 464] width 32 height 32
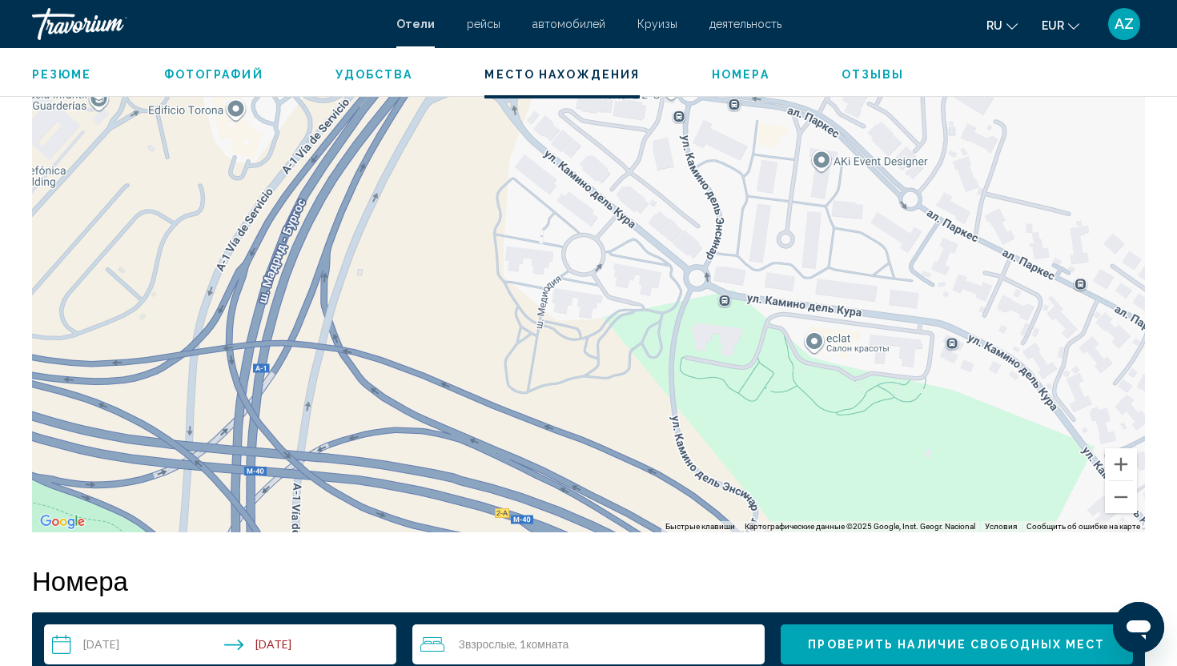
drag, startPoint x: 837, startPoint y: 428, endPoint x: 696, endPoint y: 316, distance: 180.2
click at [696, 316] on div "Main content" at bounding box center [588, 292] width 1113 height 480
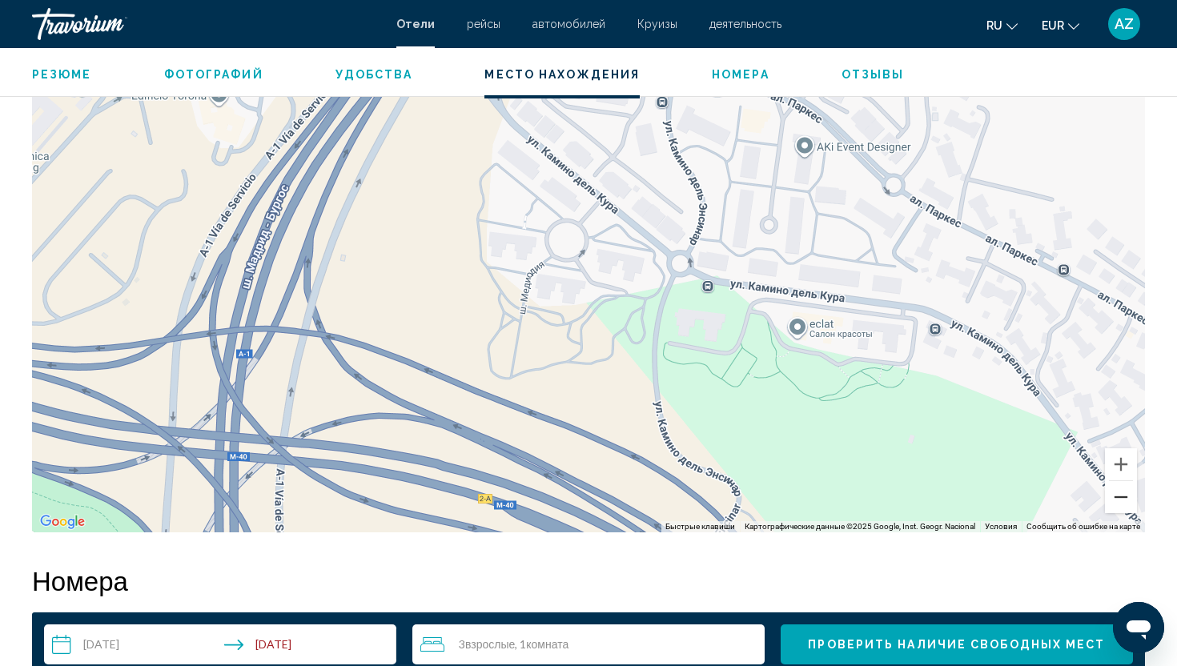
click at [1130, 501] on button "Уменьшить" at bounding box center [1121, 497] width 32 height 32
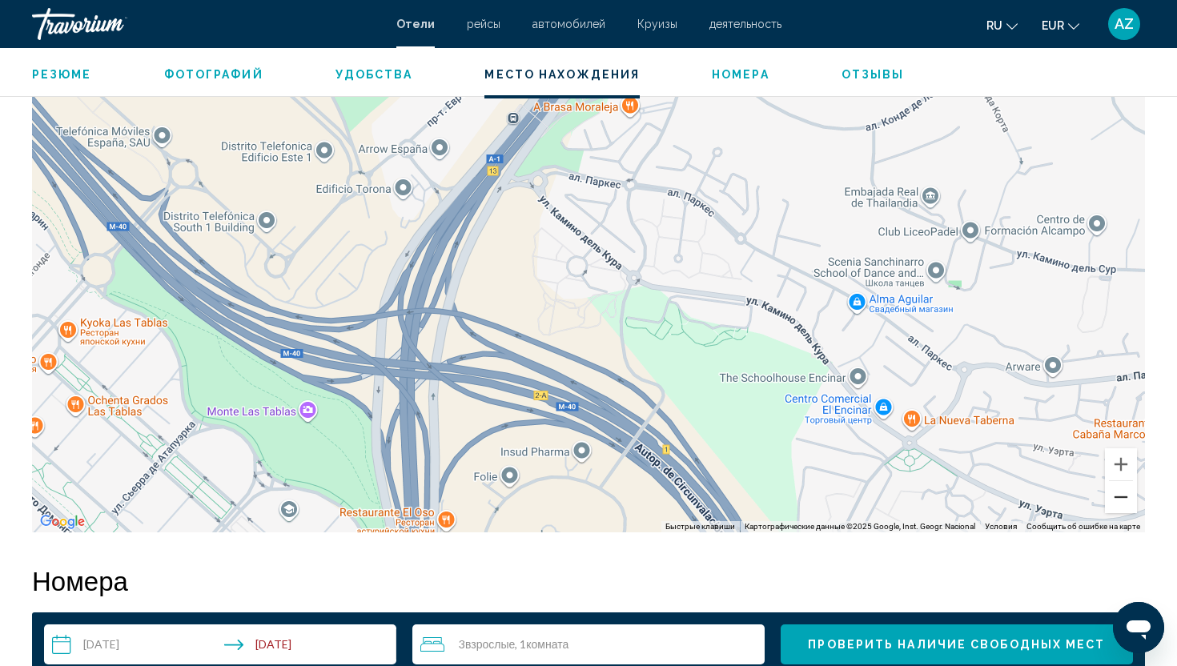
click at [1130, 501] on button "Уменьшить" at bounding box center [1121, 497] width 32 height 32
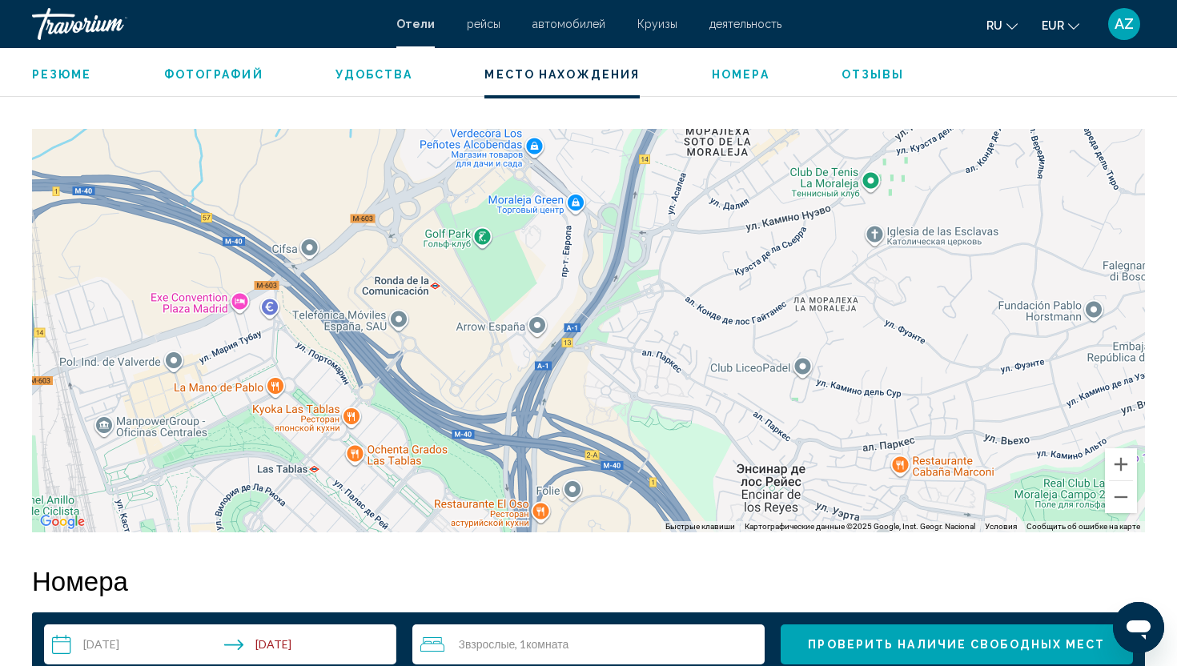
drag, startPoint x: 938, startPoint y: 418, endPoint x: 953, endPoint y: 628, distance: 211.1
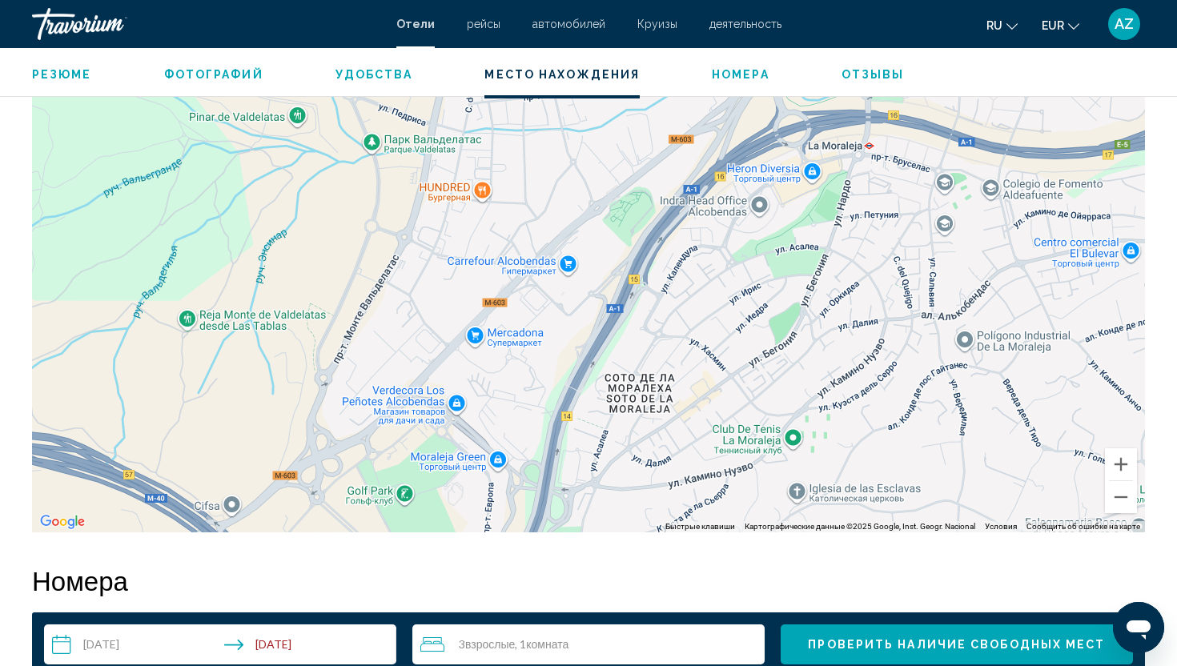
drag, startPoint x: 820, startPoint y: 459, endPoint x: 724, endPoint y: 592, distance: 164.6
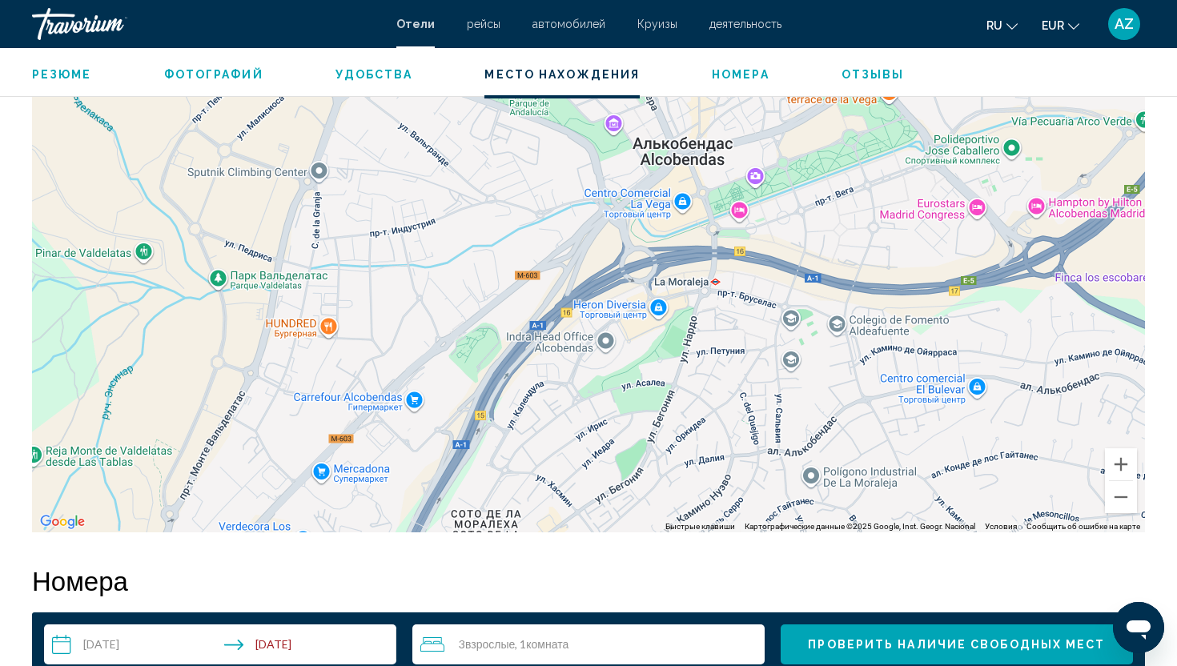
drag, startPoint x: 820, startPoint y: 421, endPoint x: 716, endPoint y: 477, distance: 118.2
click at [716, 477] on div "Main content" at bounding box center [588, 292] width 1113 height 480
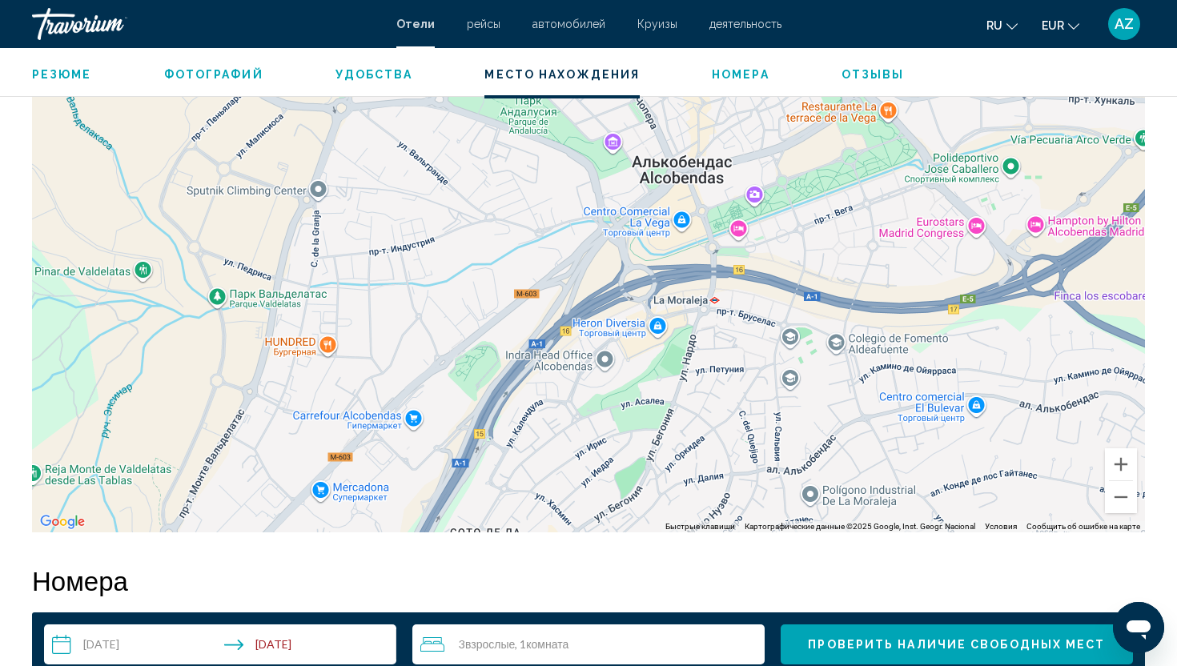
drag, startPoint x: 752, startPoint y: 228, endPoint x: 751, endPoint y: 273, distance: 44.8
click at [752, 273] on div "Main content" at bounding box center [588, 292] width 1113 height 480
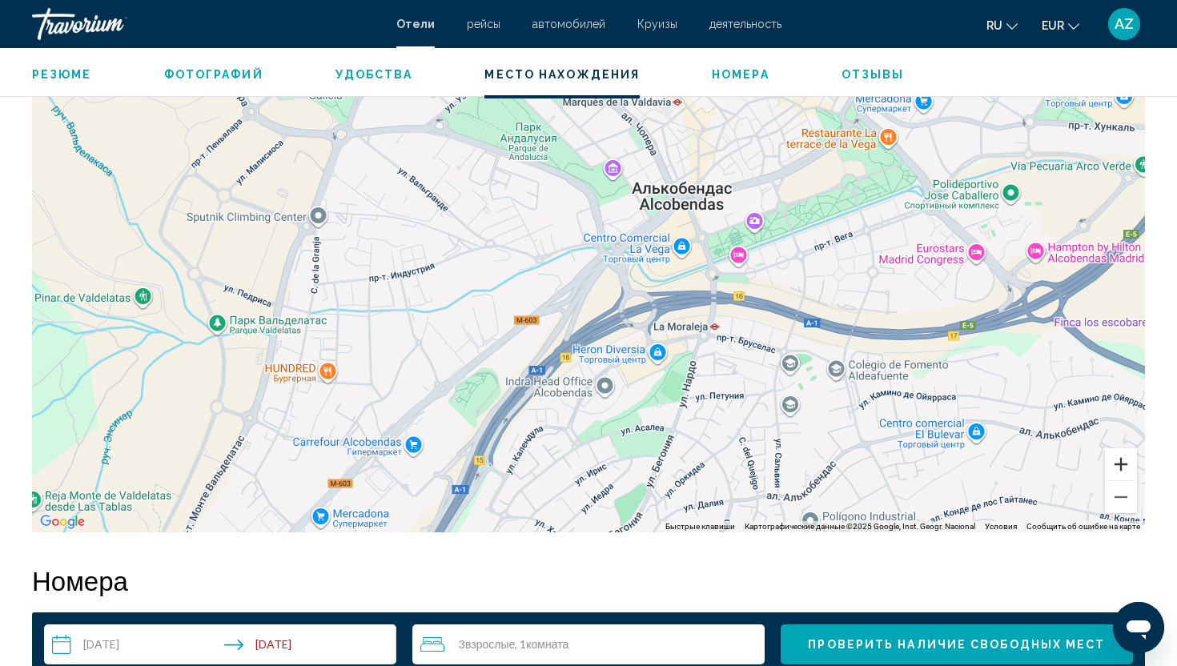
click at [1118, 468] on button "Увеличить" at bounding box center [1121, 464] width 32 height 32
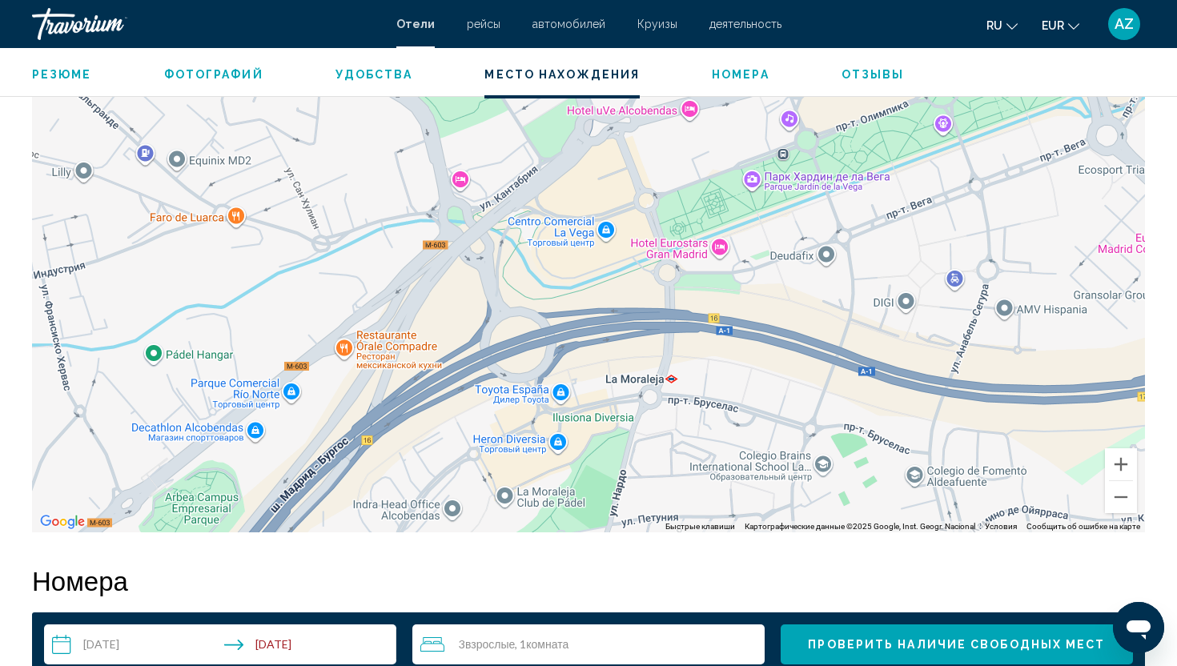
drag, startPoint x: 1013, startPoint y: 335, endPoint x: 842, endPoint y: 353, distance: 171.4
click at [842, 353] on div "Main content" at bounding box center [588, 292] width 1113 height 480
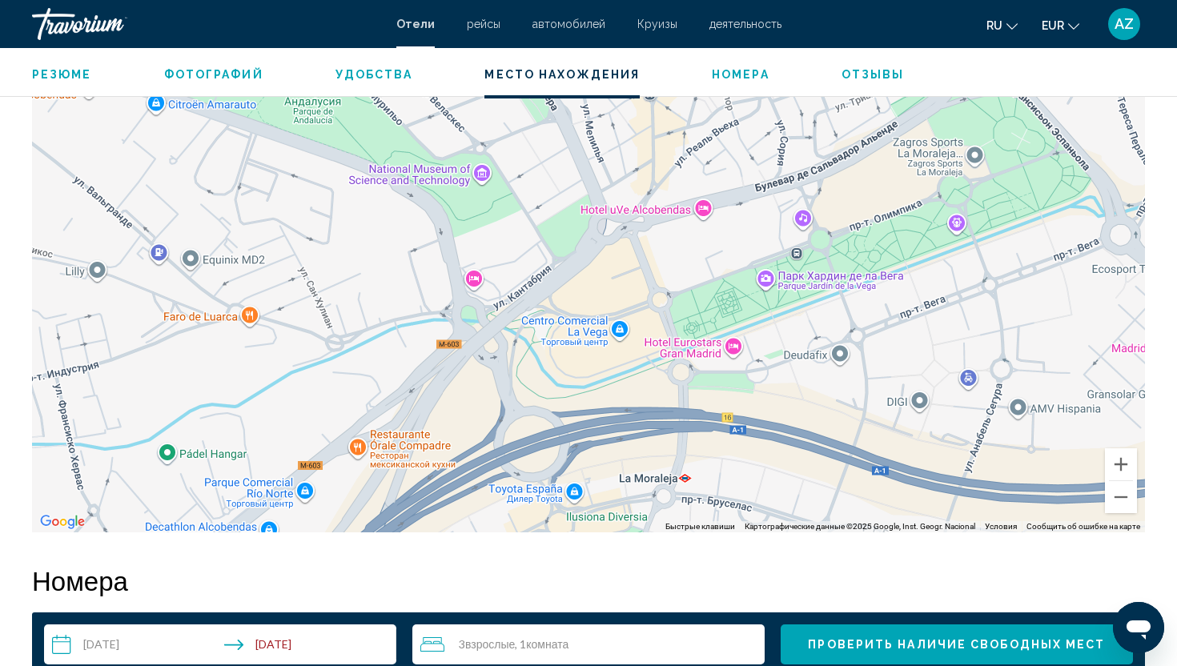
drag, startPoint x: 834, startPoint y: 291, endPoint x: 846, endPoint y: 391, distance: 100.0
click at [846, 391] on div "Main content" at bounding box center [588, 292] width 1113 height 480
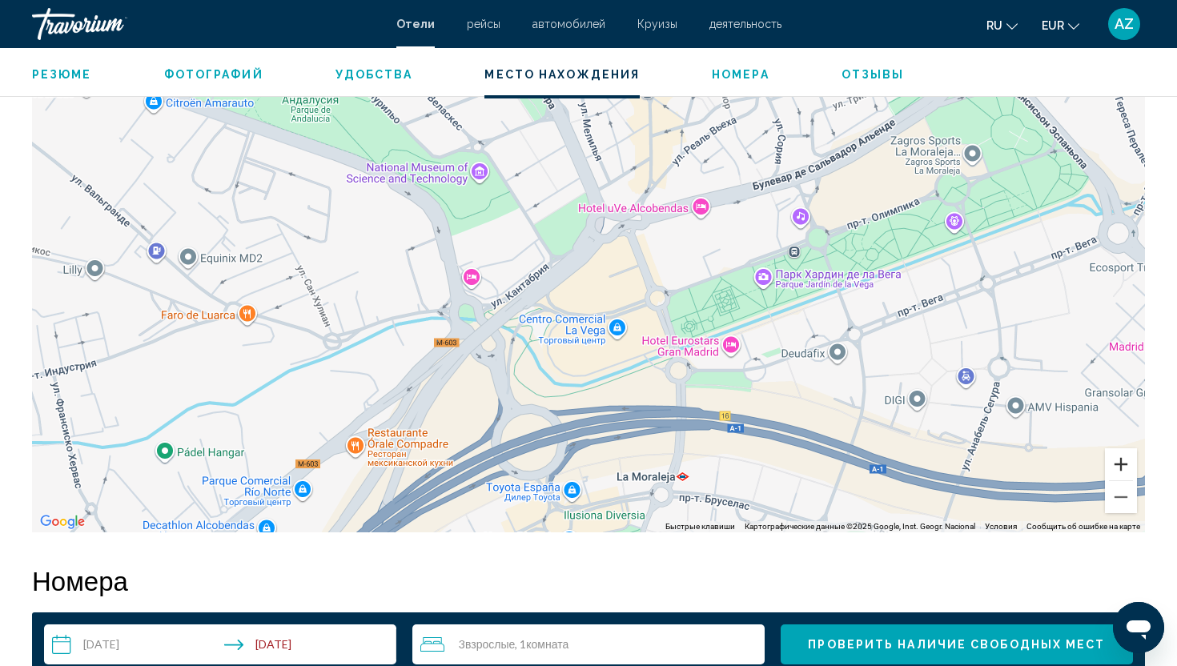
click at [1126, 467] on button "Увеличить" at bounding box center [1121, 464] width 32 height 32
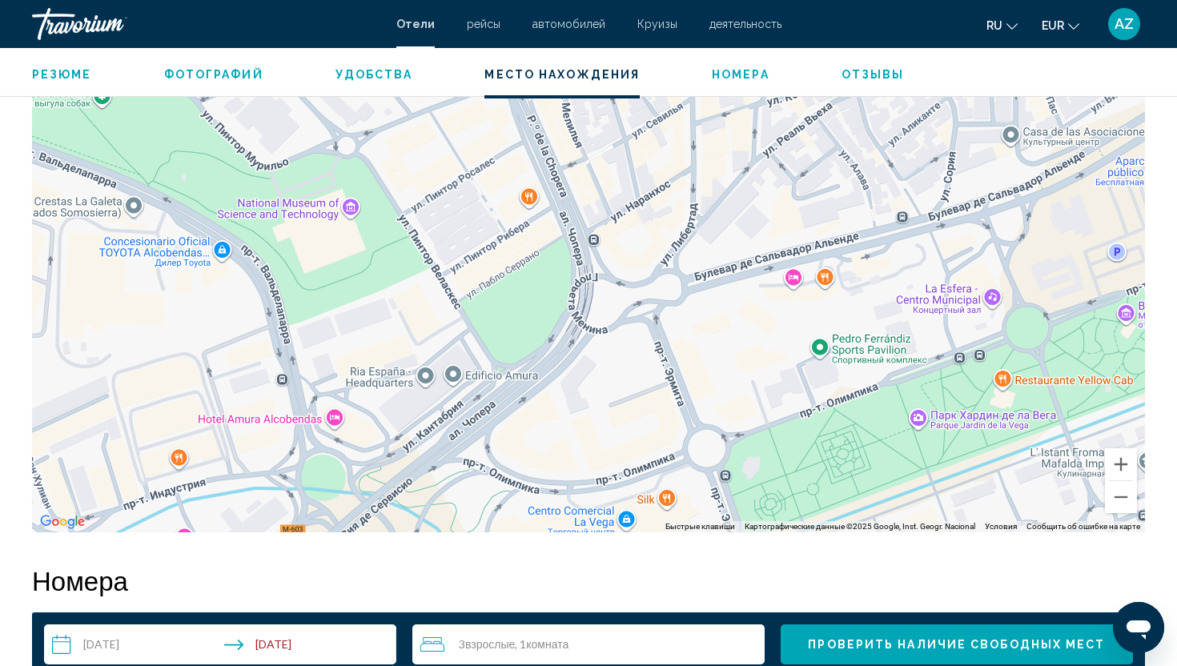
drag, startPoint x: 757, startPoint y: 367, endPoint x: 742, endPoint y: 510, distance: 144.1
click at [742, 510] on div "Main content" at bounding box center [588, 292] width 1113 height 480
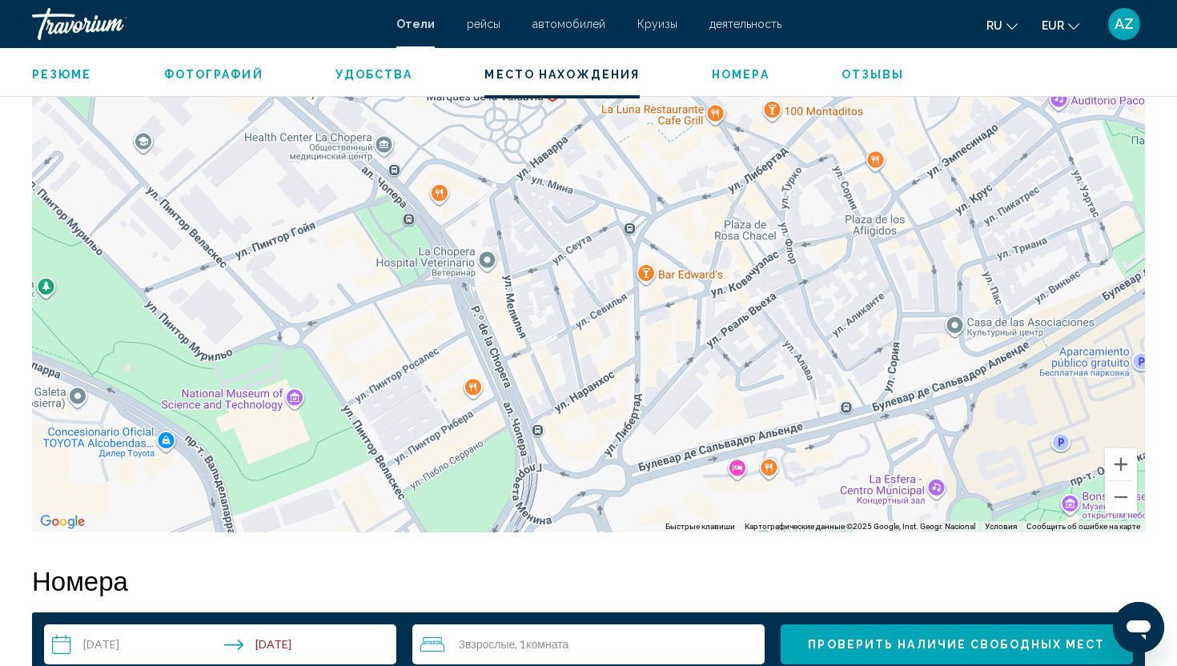
drag, startPoint x: 807, startPoint y: 389, endPoint x: 778, endPoint y: 594, distance: 207.0
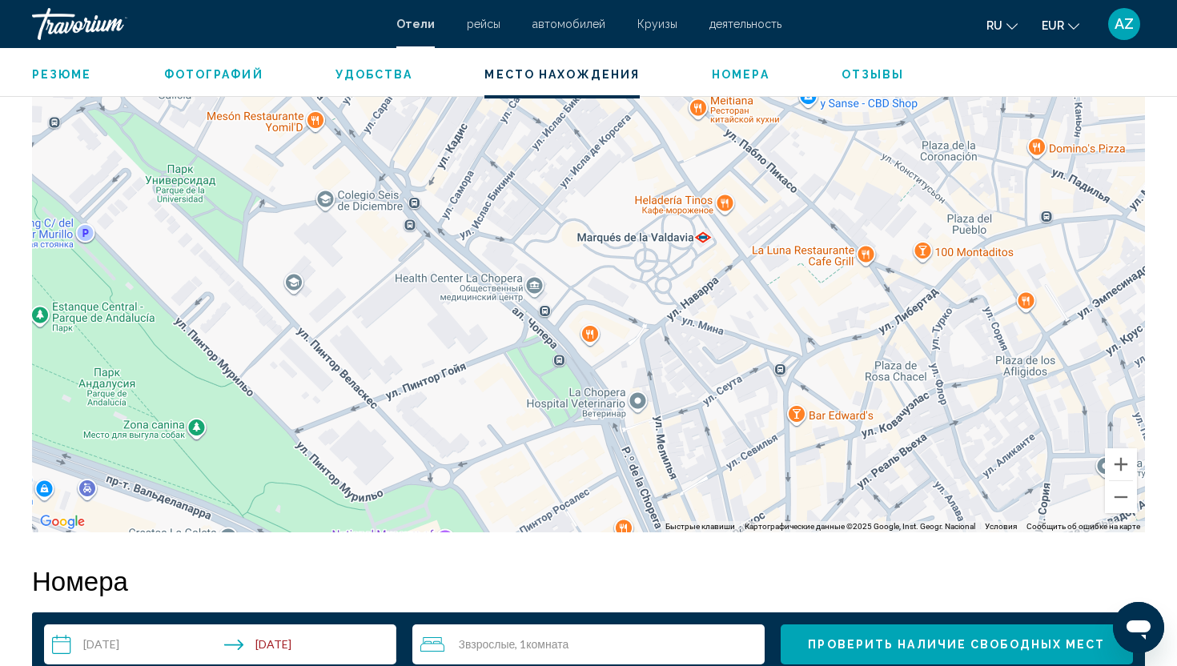
drag, startPoint x: 635, startPoint y: 420, endPoint x: 771, endPoint y: 577, distance: 207.7
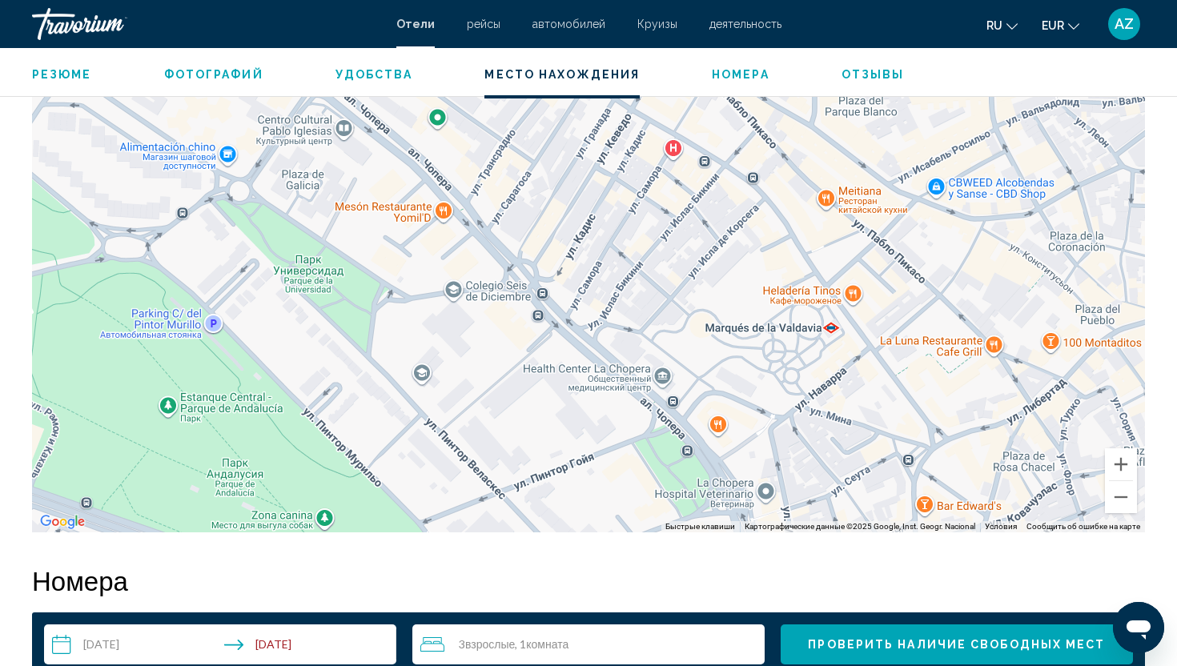
drag, startPoint x: 761, startPoint y: 438, endPoint x: 636, endPoint y: 270, distance: 209.9
click at [636, 270] on div "Main content" at bounding box center [588, 292] width 1113 height 480
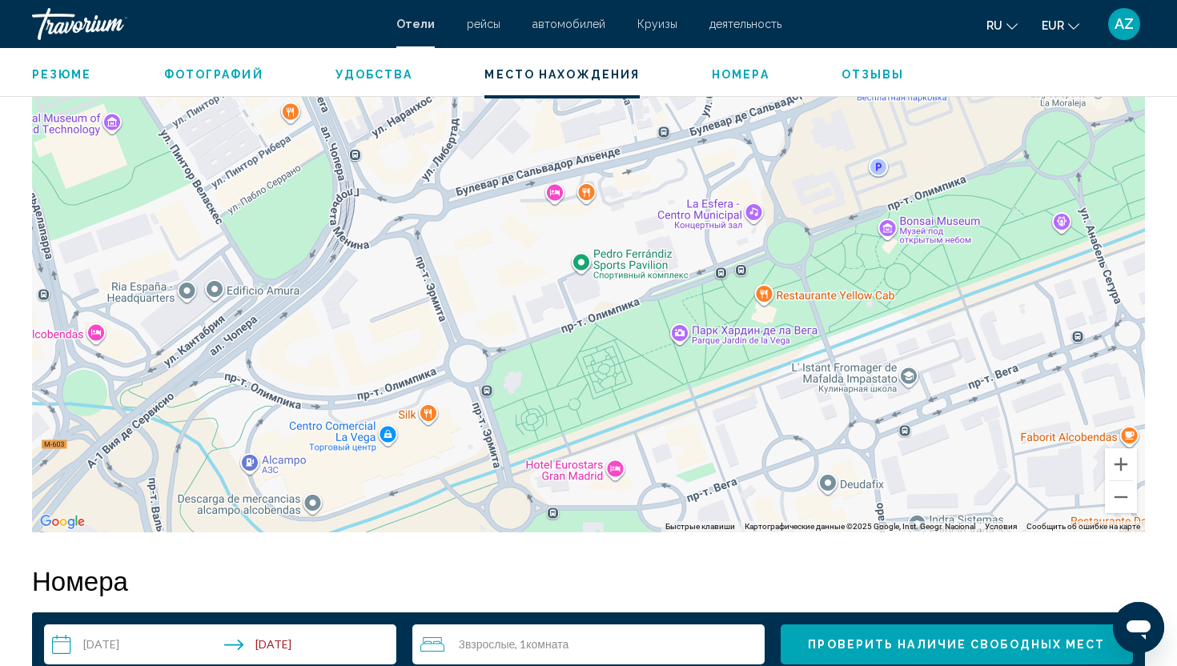
drag, startPoint x: 826, startPoint y: 418, endPoint x: 648, endPoint y: 335, distance: 197.0
click at [648, 335] on div "Main content" at bounding box center [588, 292] width 1113 height 480
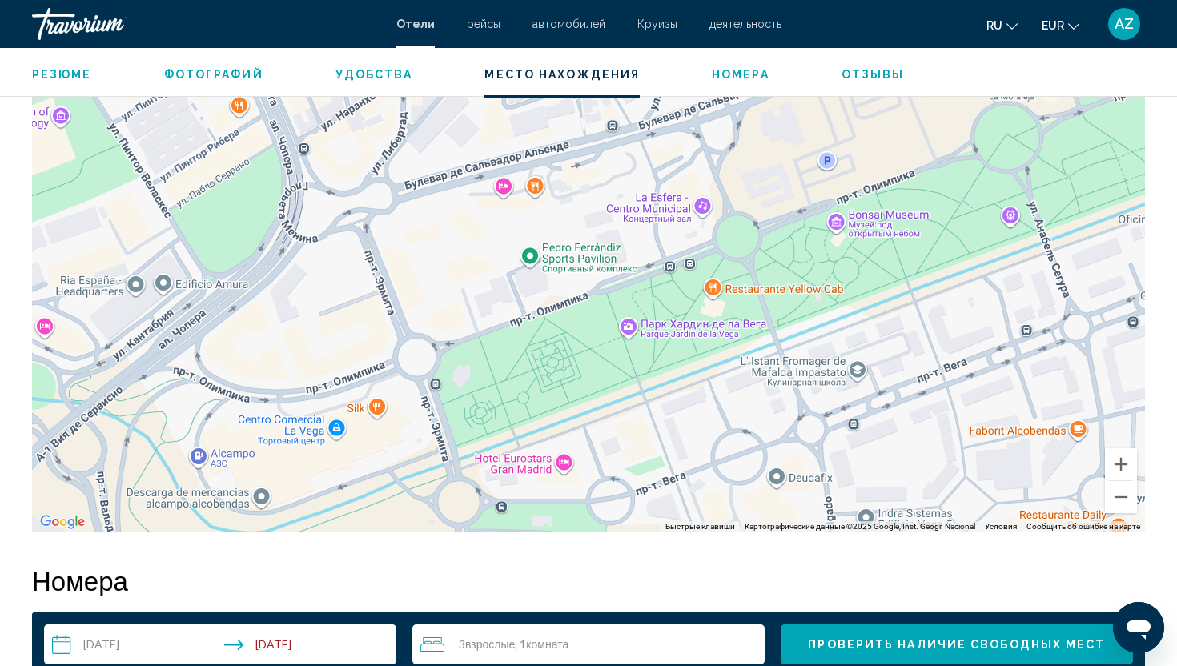
drag, startPoint x: 781, startPoint y: 391, endPoint x: 565, endPoint y: 351, distance: 218.9
click at [565, 351] on div "Main content" at bounding box center [588, 292] width 1113 height 480
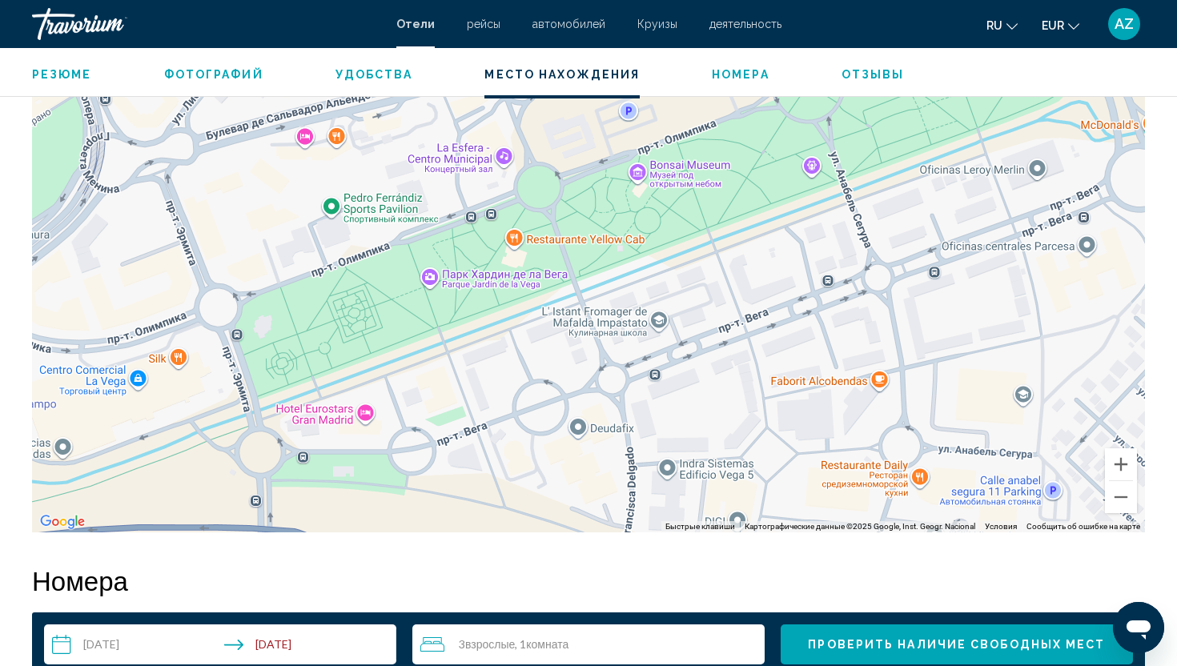
drag, startPoint x: 652, startPoint y: 409, endPoint x: 541, endPoint y: 298, distance: 156.8
click at [542, 299] on div "Main content" at bounding box center [588, 292] width 1113 height 480
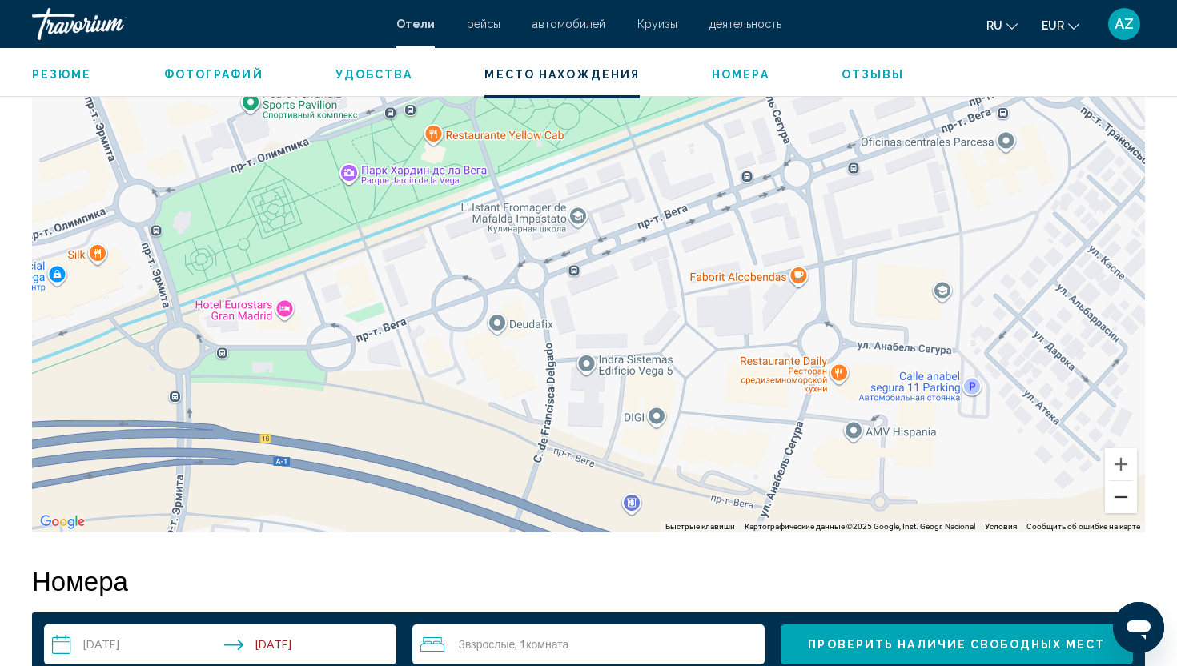
click at [1117, 498] on button "Уменьшить" at bounding box center [1121, 497] width 32 height 32
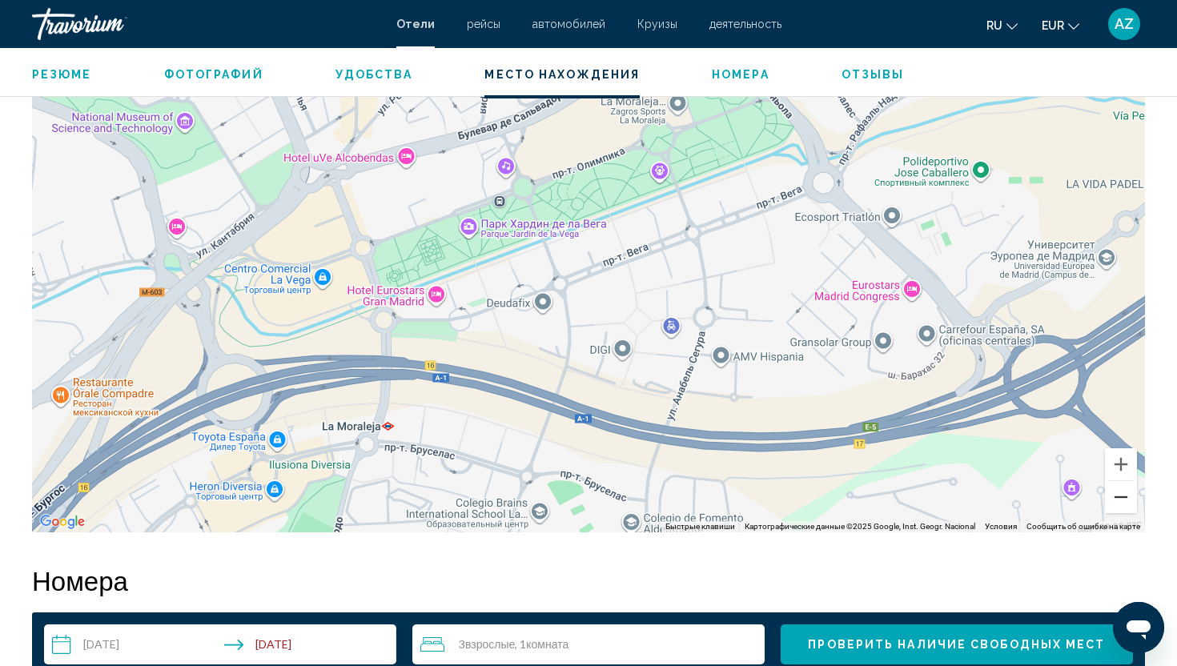
click at [1116, 498] on button "Уменьшить" at bounding box center [1121, 497] width 32 height 32
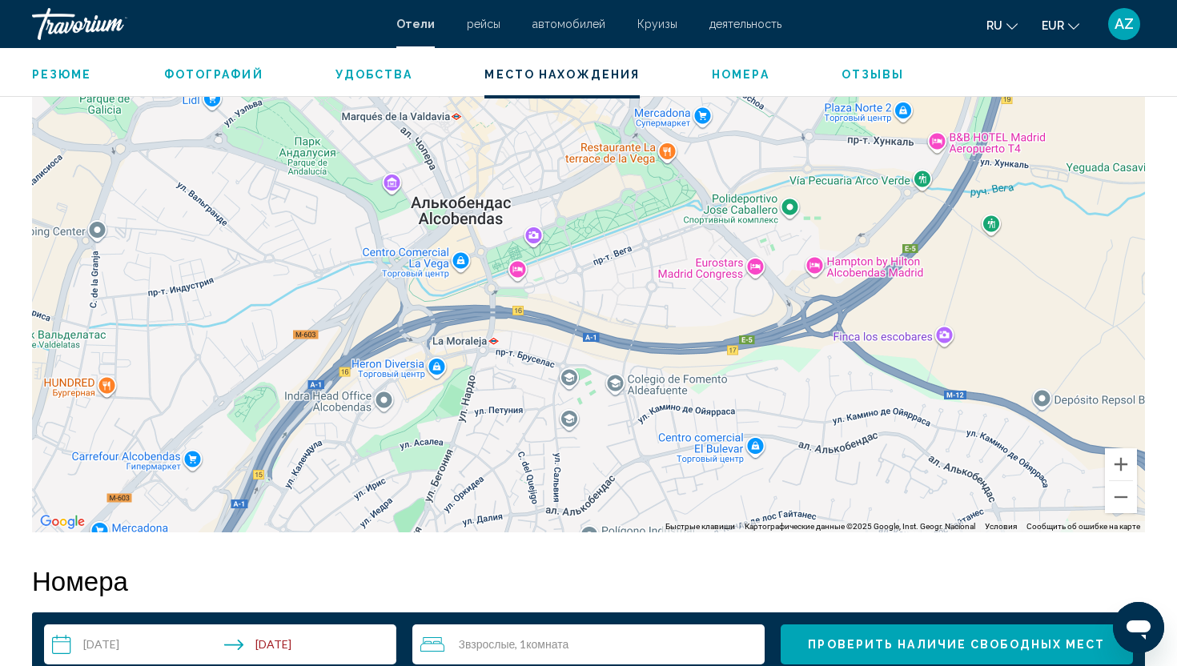
drag, startPoint x: 805, startPoint y: 319, endPoint x: 821, endPoint y: 268, distance: 53.4
click at [821, 268] on div "Main content" at bounding box center [588, 292] width 1113 height 480
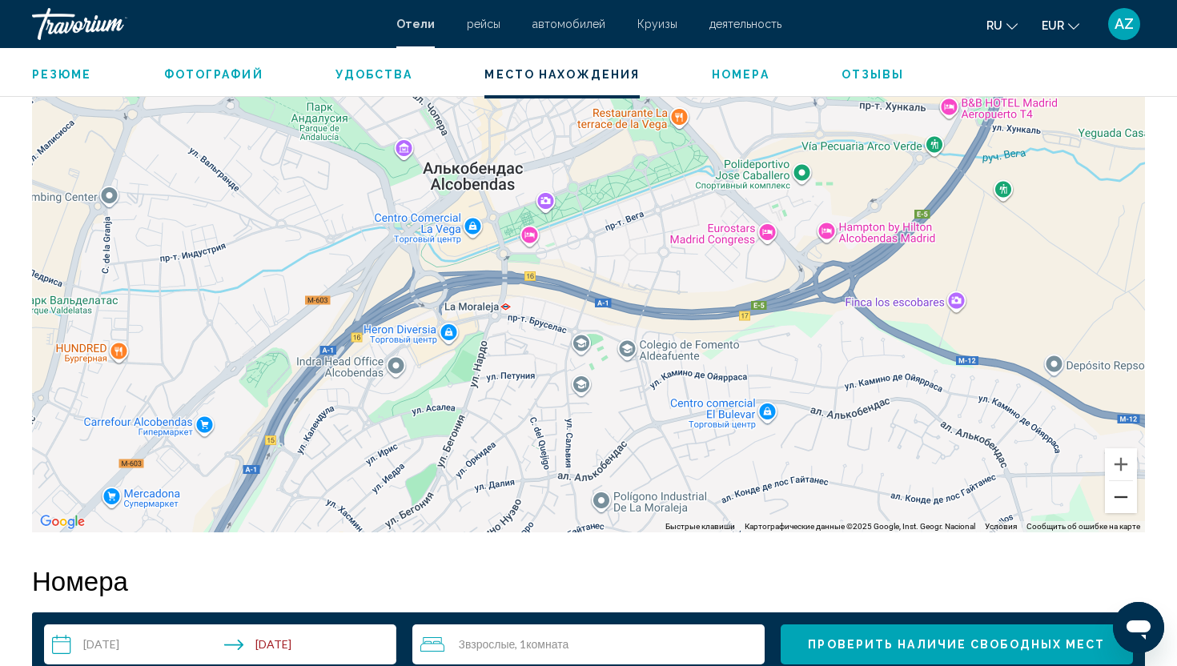
click at [1110, 500] on button "Уменьшить" at bounding box center [1121, 497] width 32 height 32
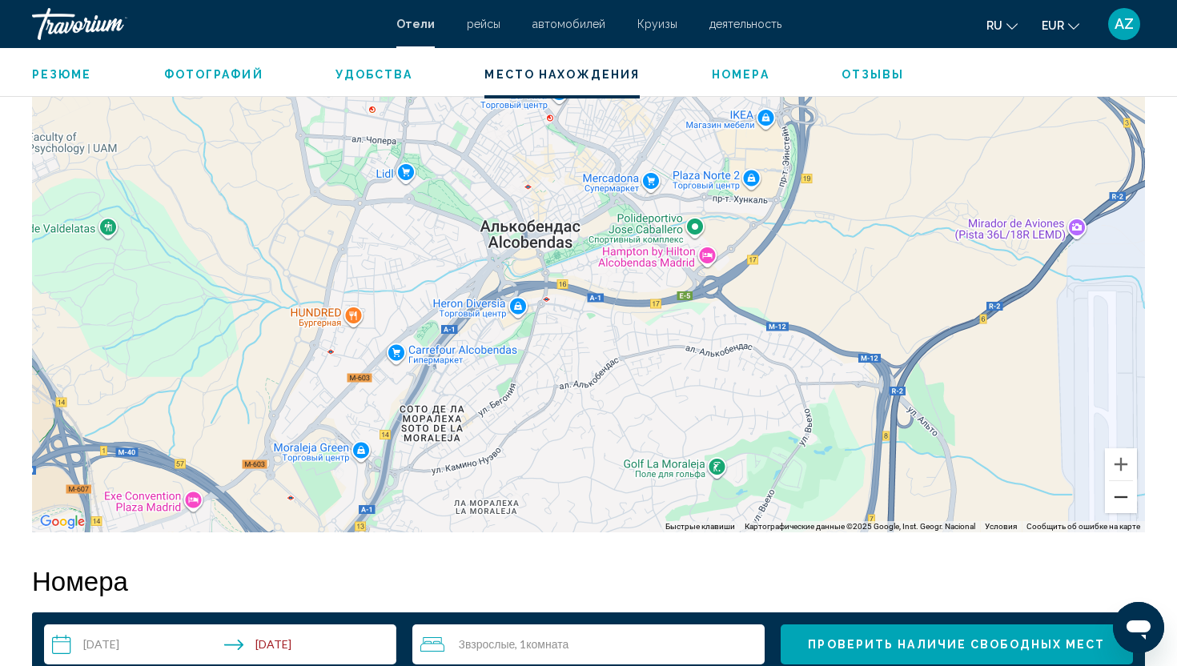
click at [1110, 500] on button "Уменьшить" at bounding box center [1121, 497] width 32 height 32
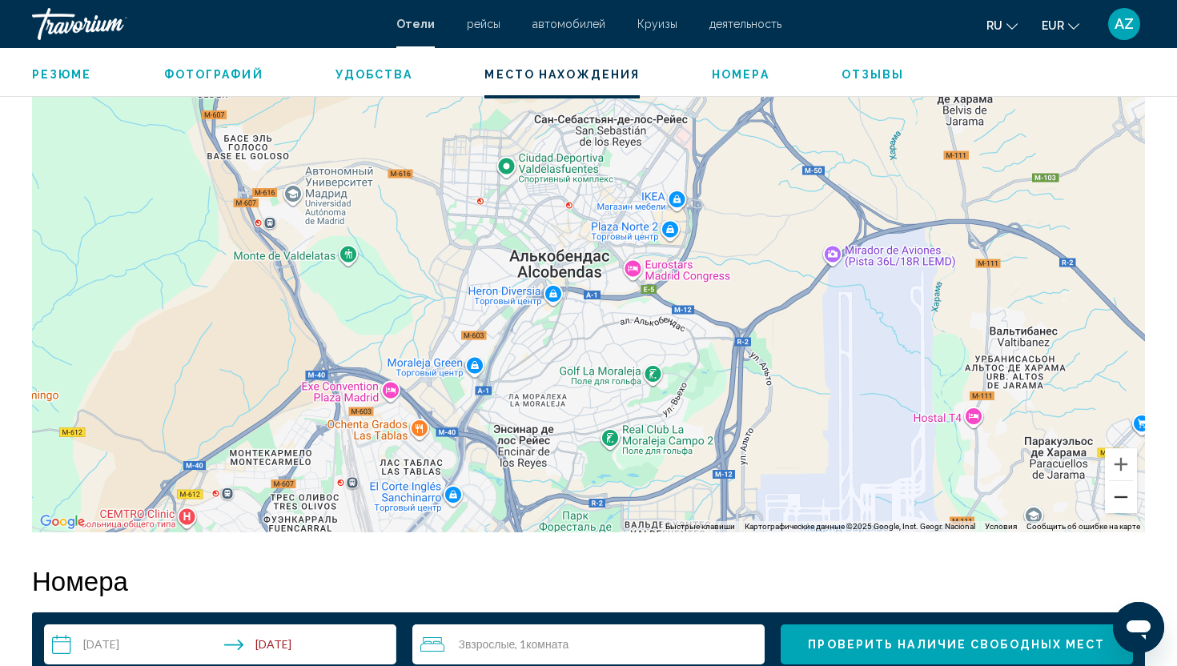
click at [1110, 500] on button "Уменьшить" at bounding box center [1121, 497] width 32 height 32
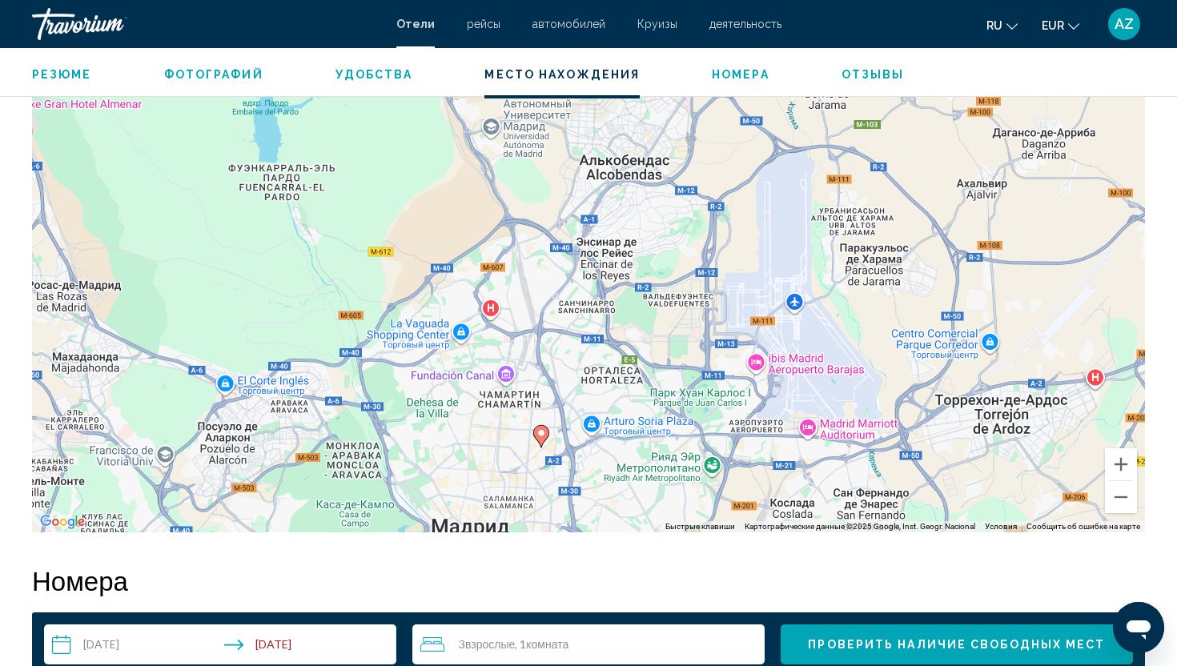
drag, startPoint x: 746, startPoint y: 423, endPoint x: 800, endPoint y: 306, distance: 128.6
click at [800, 306] on div "Чтобы активировать перетаскивание с помощью клавиатуры, нажмите Alt + Ввод. Пос…" at bounding box center [588, 292] width 1113 height 480
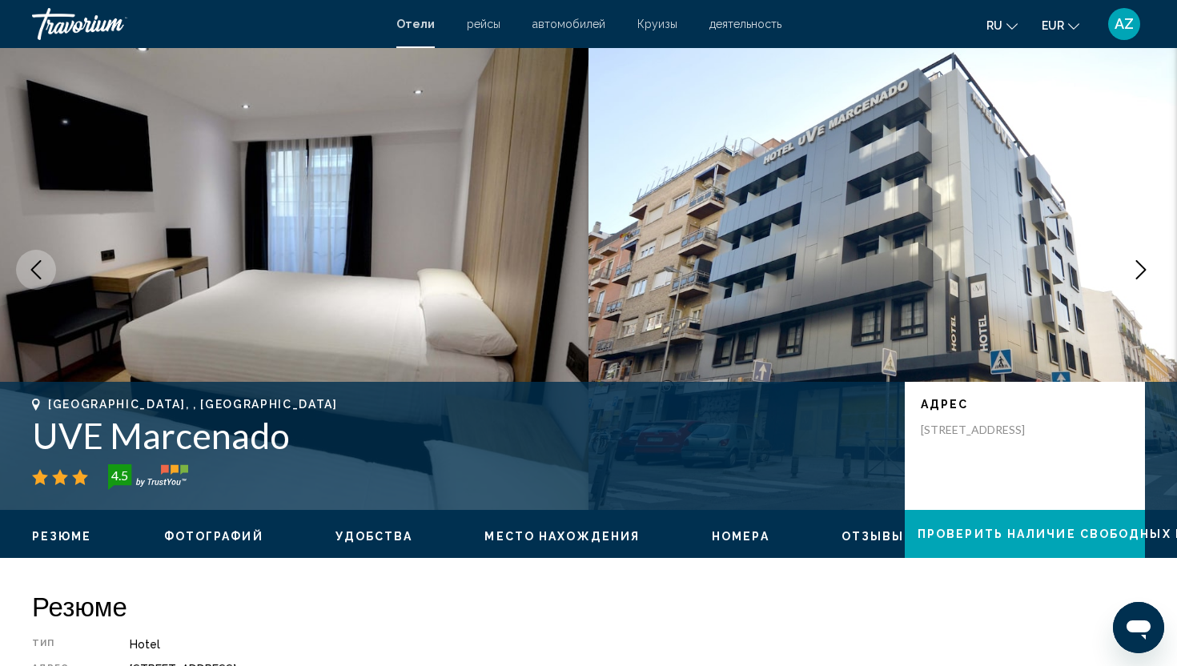
scroll to position [14, 0]
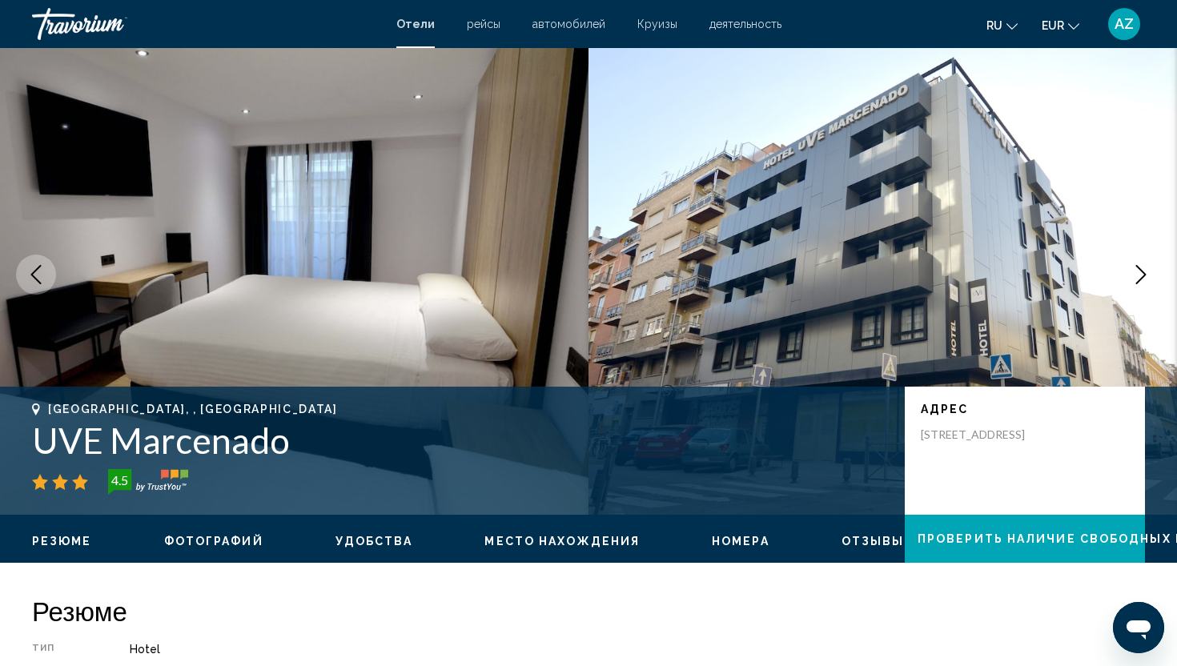
click at [1134, 271] on icon "Next image" at bounding box center [1140, 274] width 19 height 19
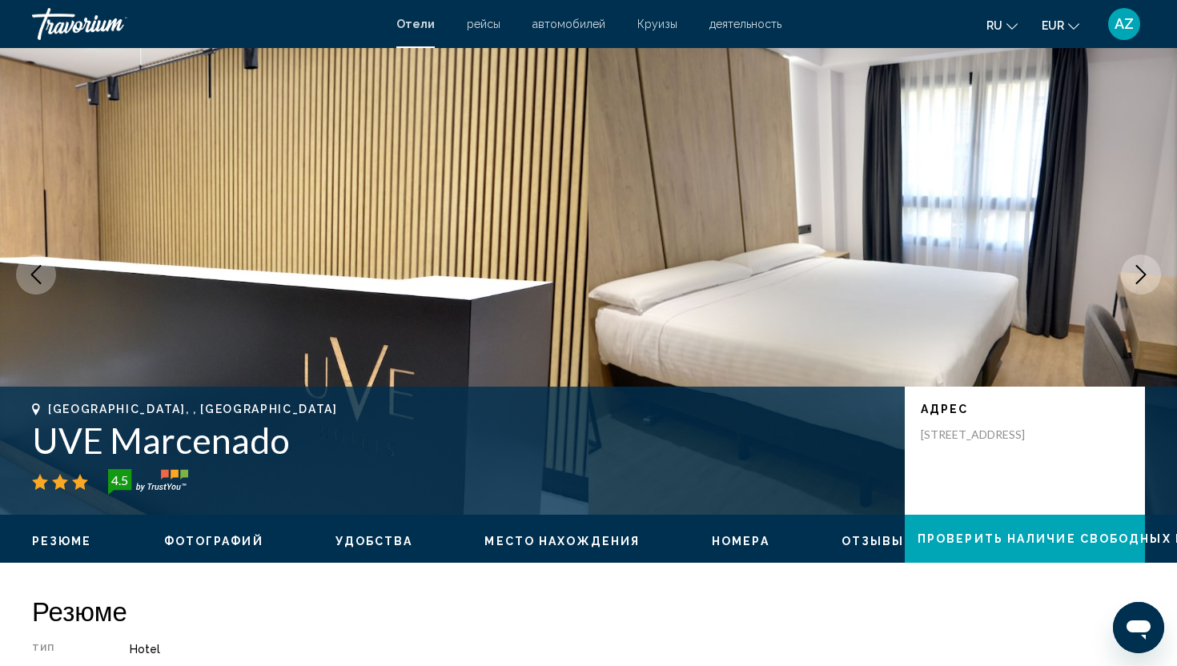
click at [1134, 271] on icon "Next image" at bounding box center [1140, 274] width 19 height 19
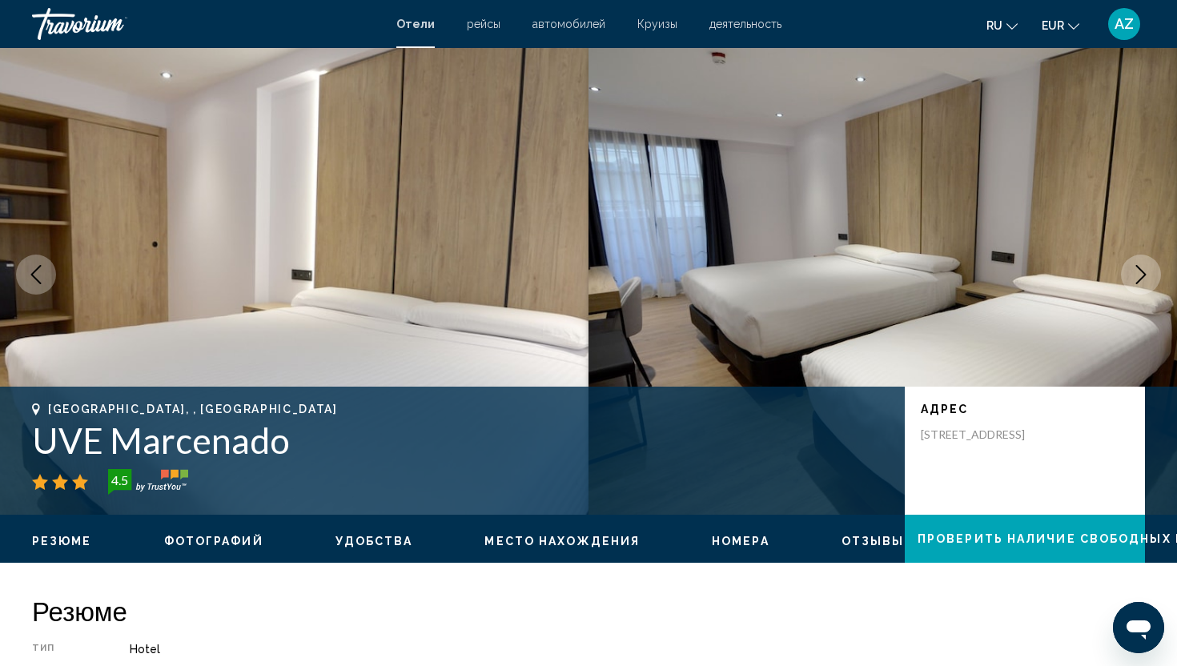
click at [1134, 271] on icon "Next image" at bounding box center [1140, 274] width 19 height 19
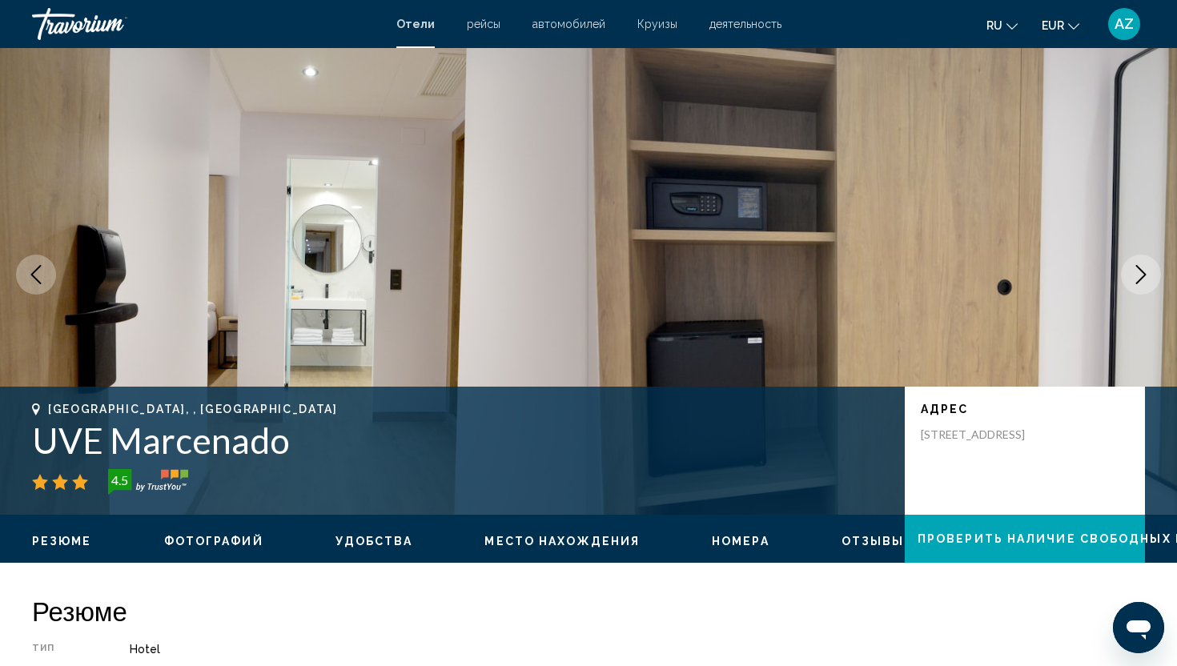
click at [1134, 271] on icon "Next image" at bounding box center [1140, 274] width 19 height 19
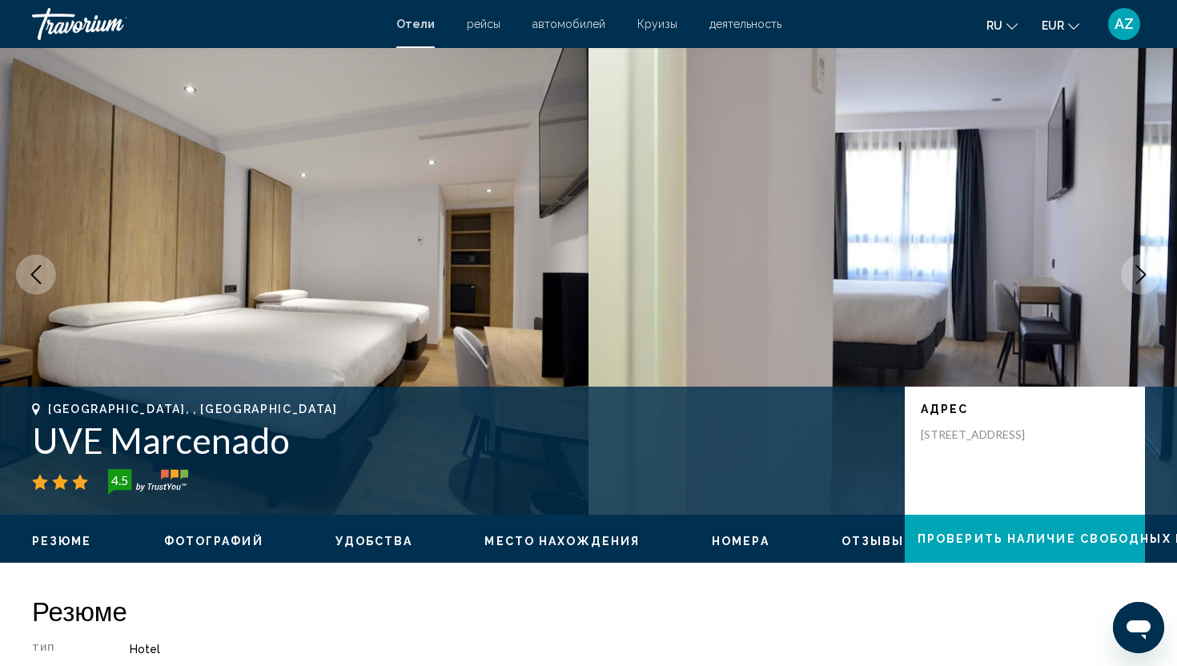
click at [1134, 271] on icon "Next image" at bounding box center [1140, 274] width 19 height 19
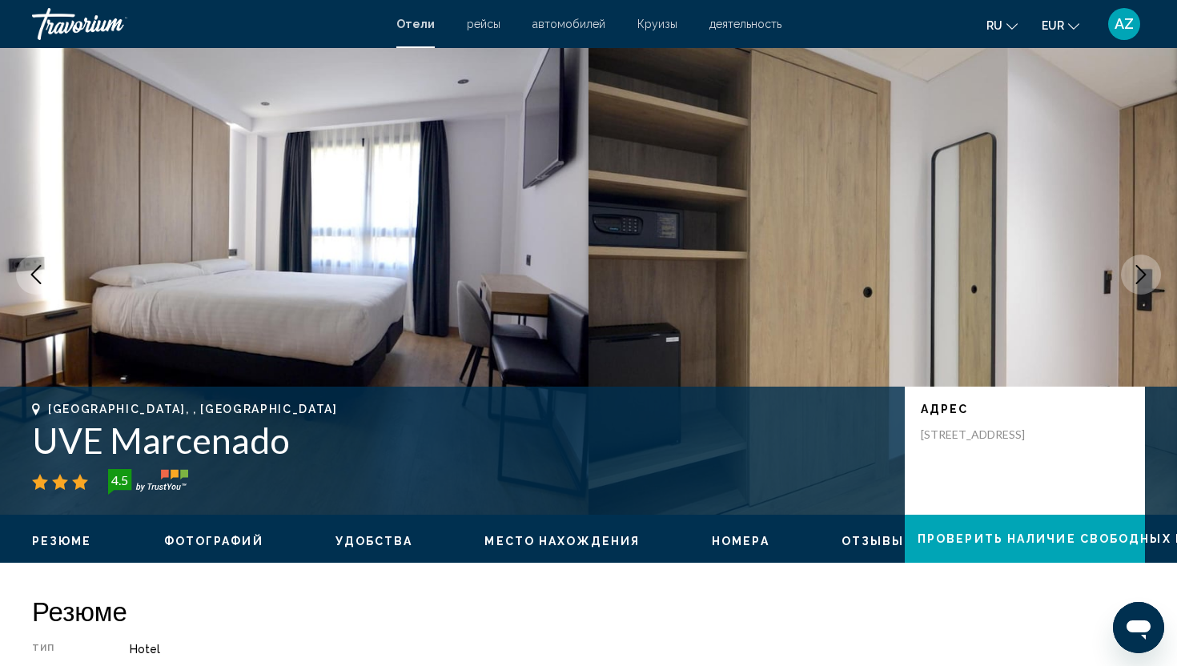
click at [1134, 271] on icon "Next image" at bounding box center [1140, 274] width 19 height 19
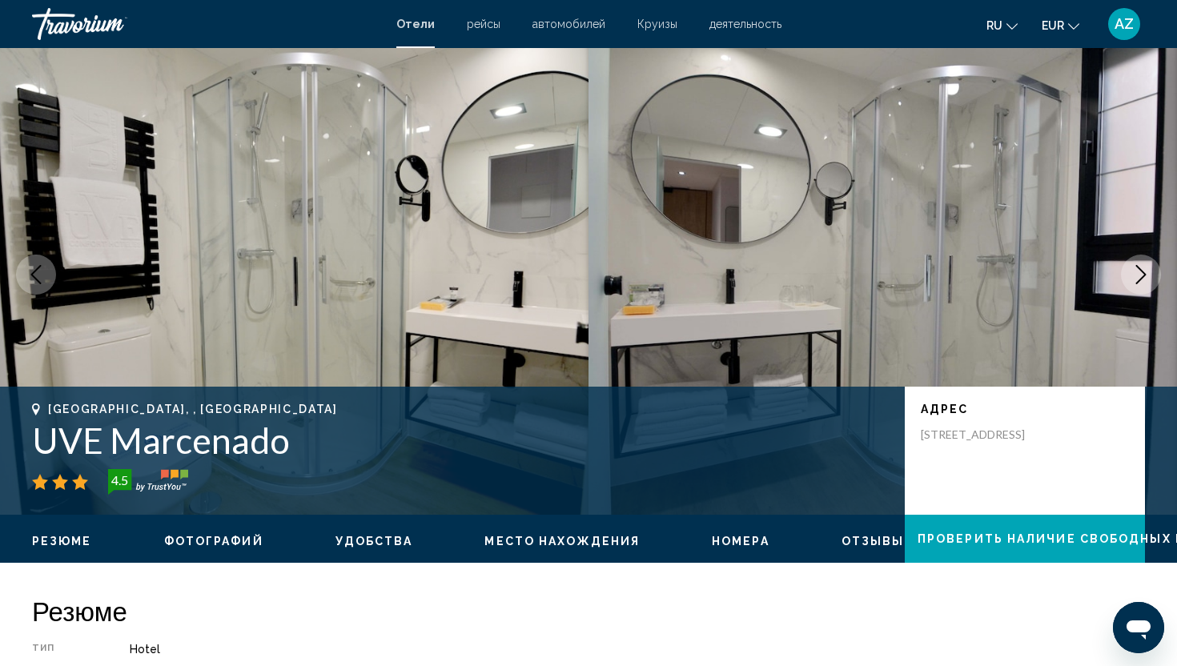
click at [1134, 271] on icon "Next image" at bounding box center [1140, 274] width 19 height 19
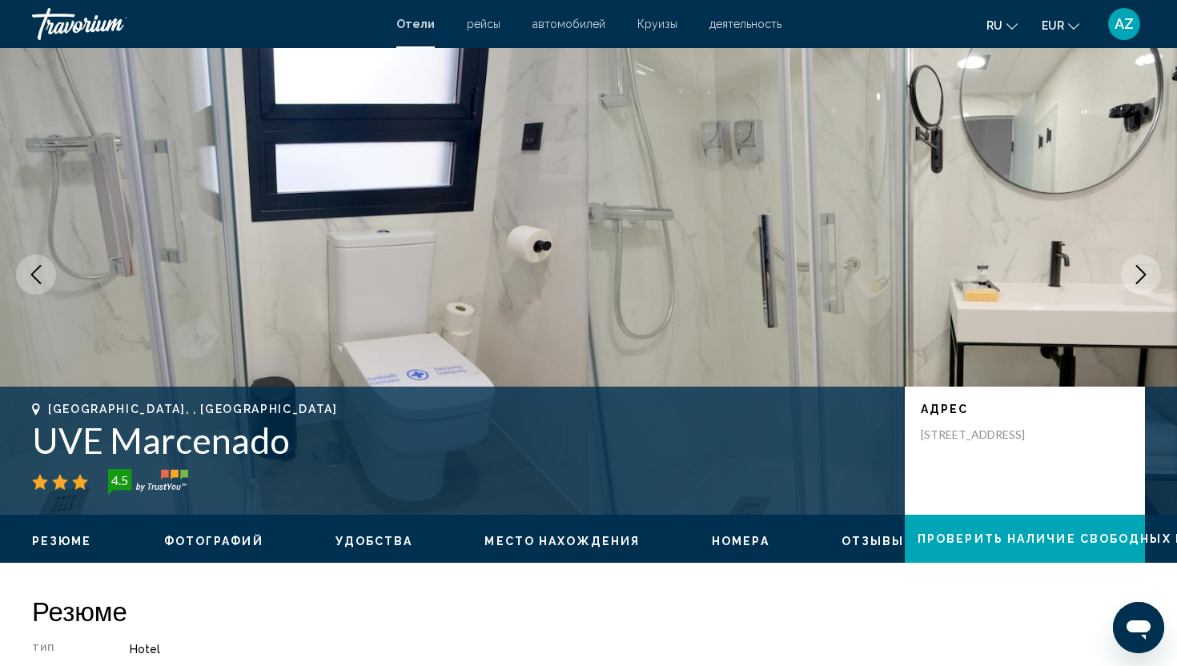
click at [1134, 271] on icon "Next image" at bounding box center [1140, 274] width 19 height 19
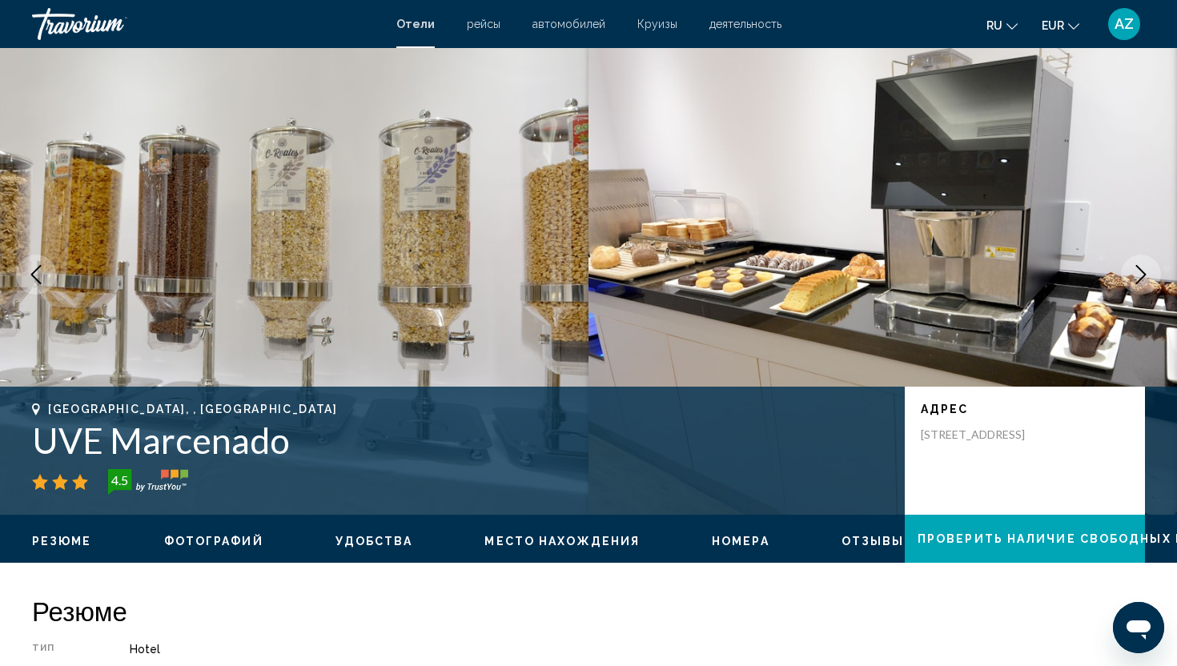
click at [32, 274] on icon "Previous image" at bounding box center [36, 274] width 10 height 19
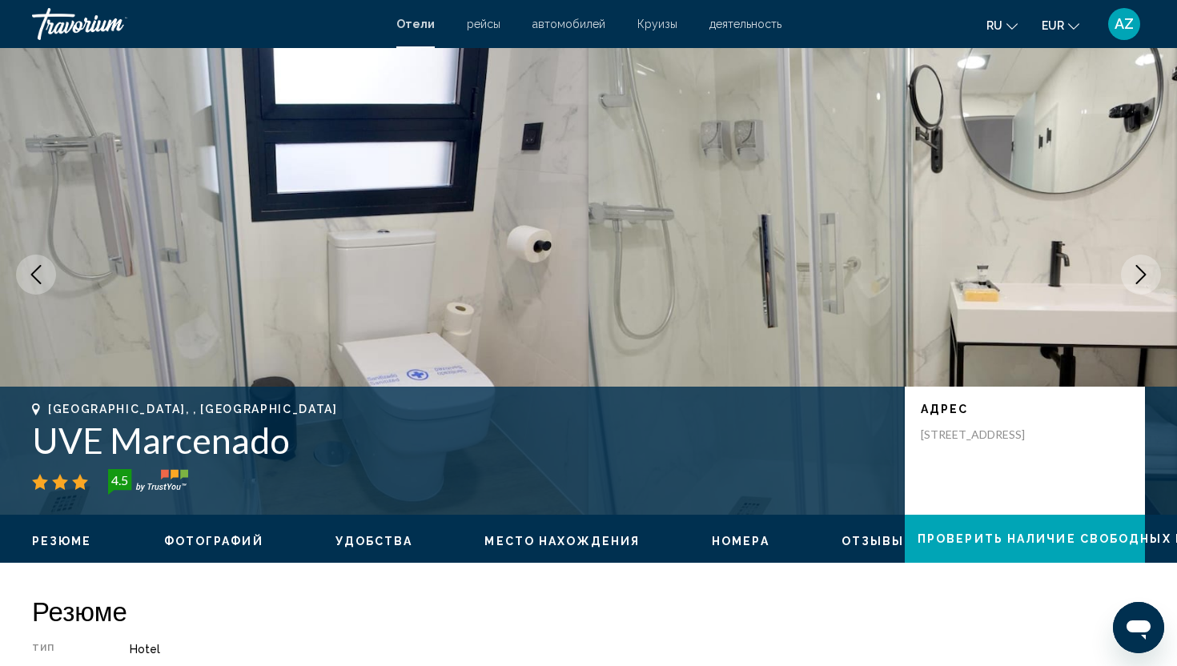
click at [32, 274] on icon "Previous image" at bounding box center [36, 274] width 10 height 19
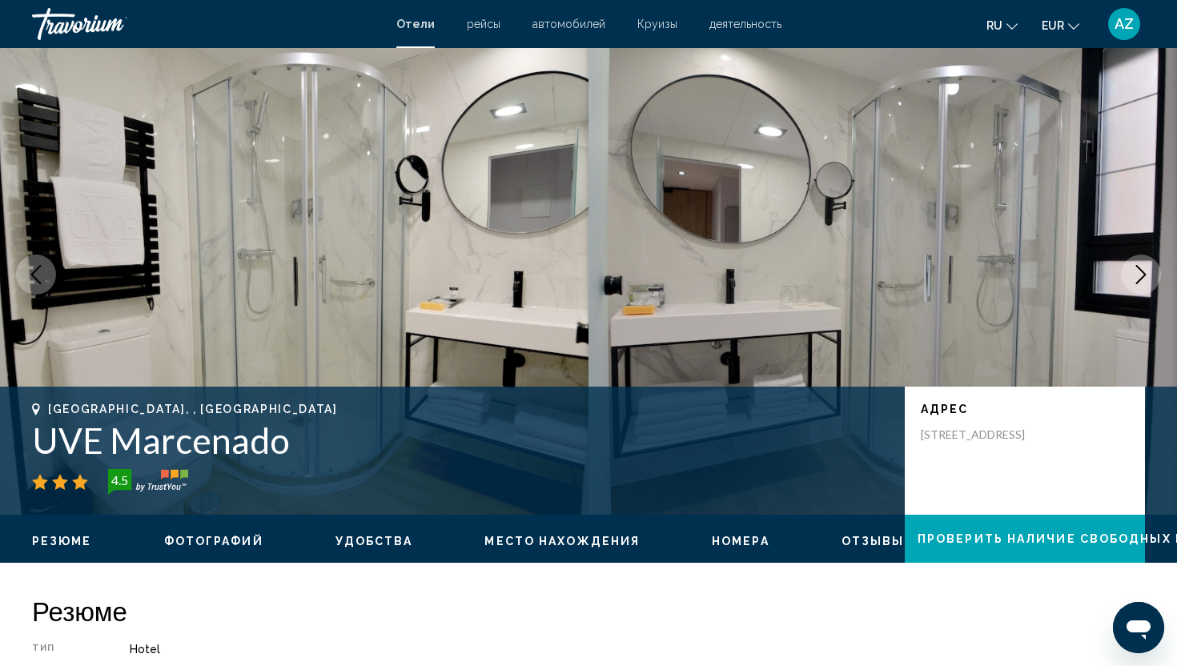
click at [1148, 272] on icon "Next image" at bounding box center [1140, 274] width 19 height 19
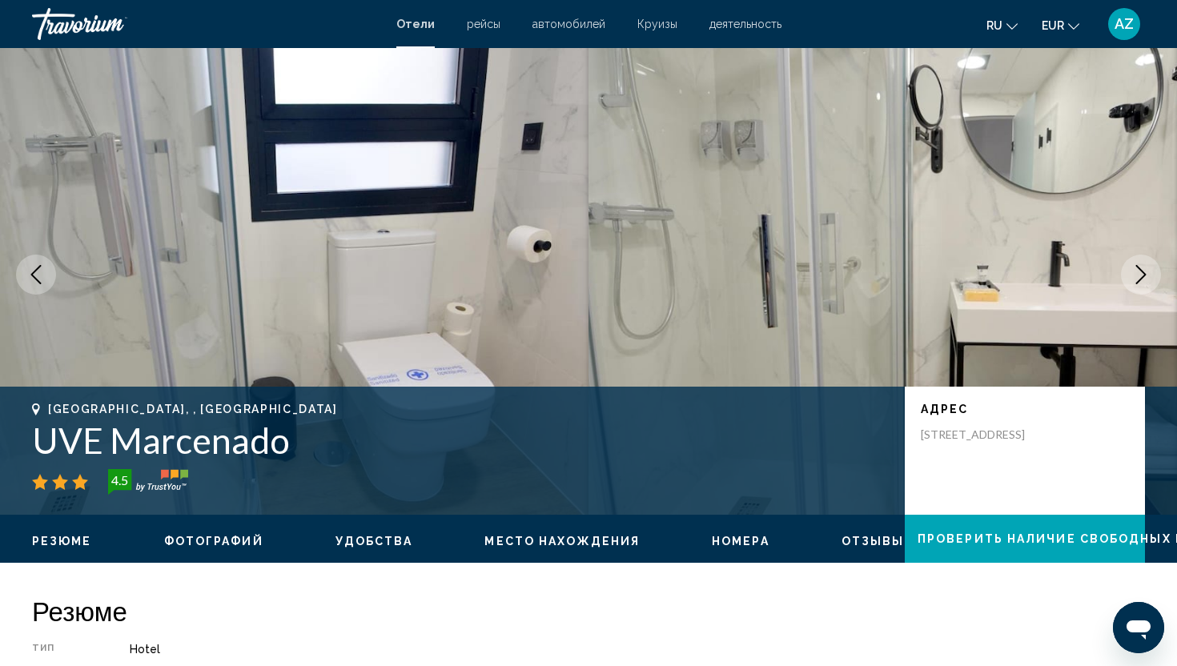
click at [1148, 272] on icon "Next image" at bounding box center [1140, 274] width 19 height 19
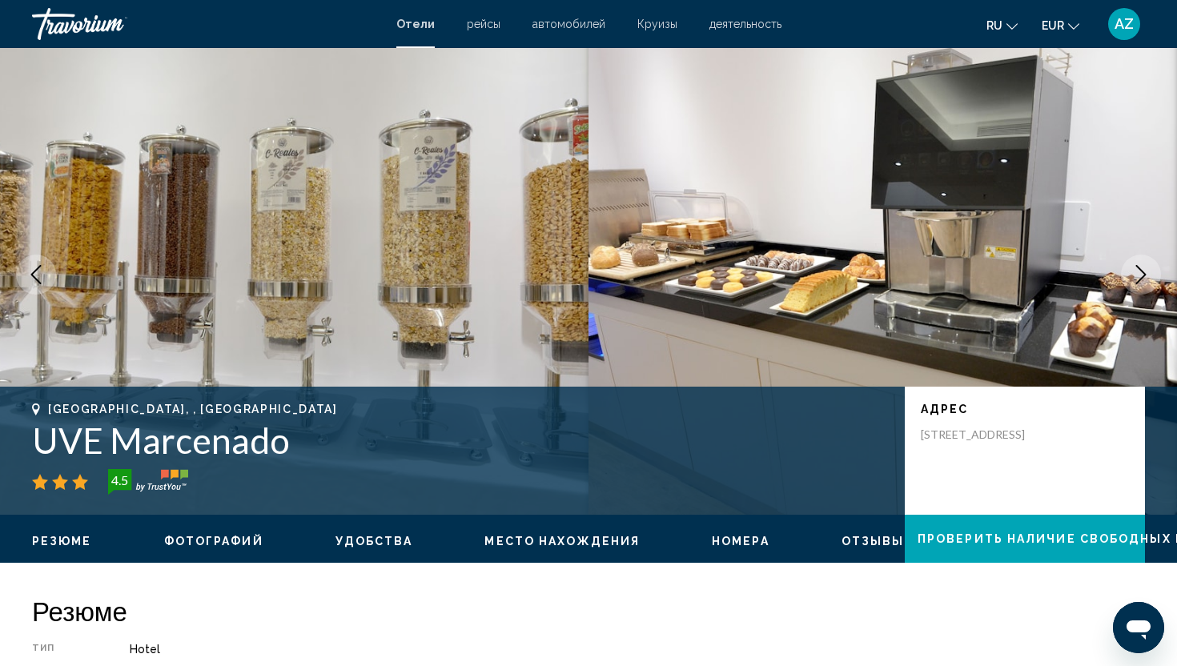
click at [1148, 272] on icon "Next image" at bounding box center [1140, 274] width 19 height 19
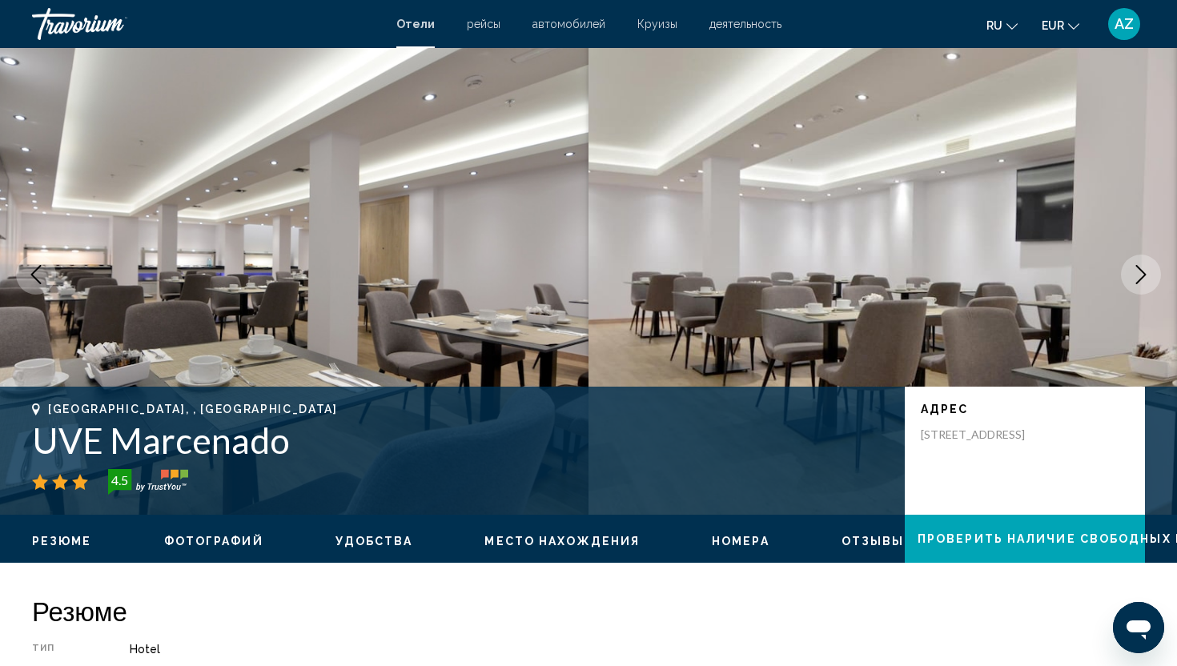
click at [1148, 272] on icon "Next image" at bounding box center [1140, 274] width 19 height 19
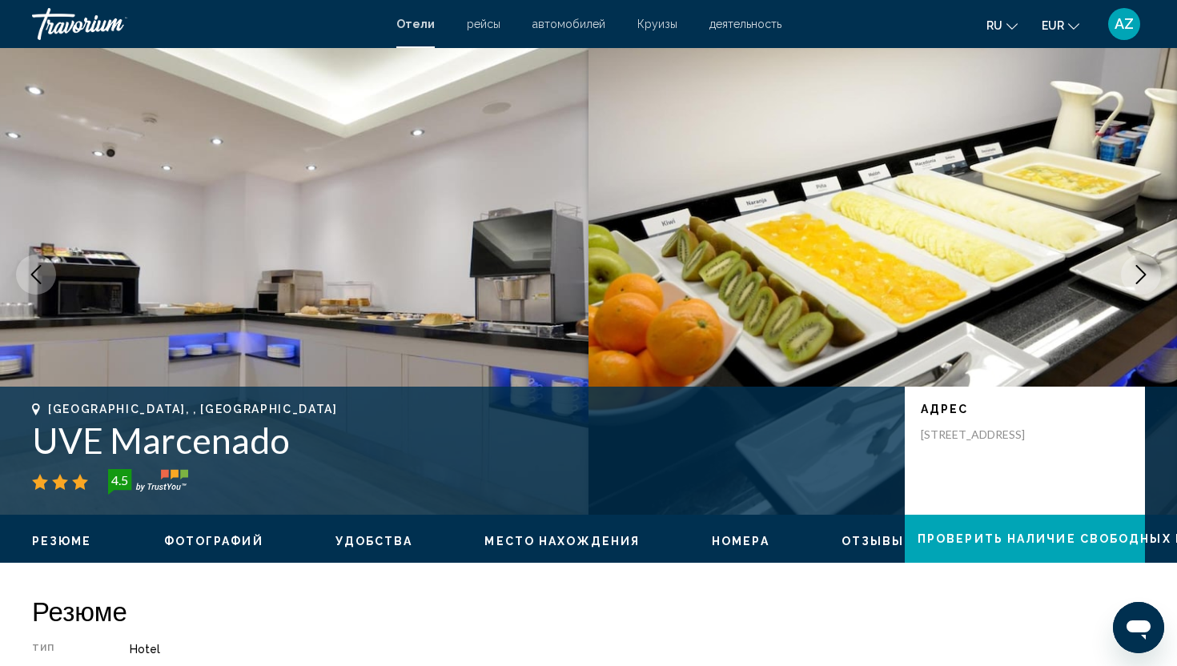
click at [1148, 272] on icon "Next image" at bounding box center [1140, 274] width 19 height 19
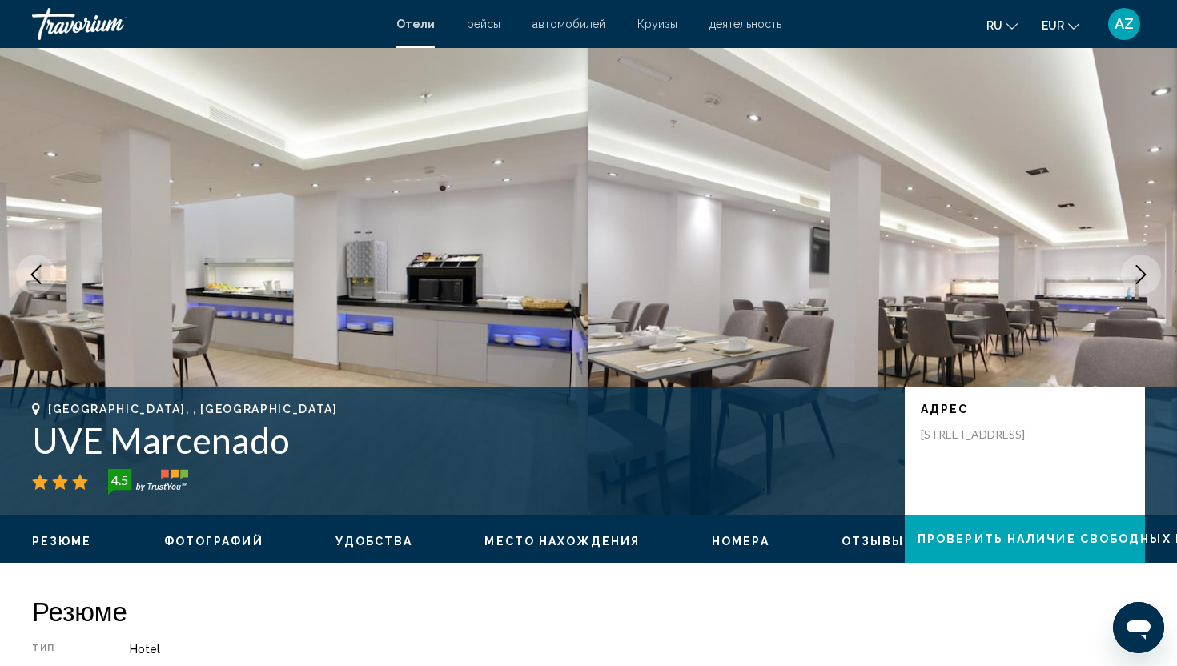
click at [1148, 272] on icon "Next image" at bounding box center [1140, 274] width 19 height 19
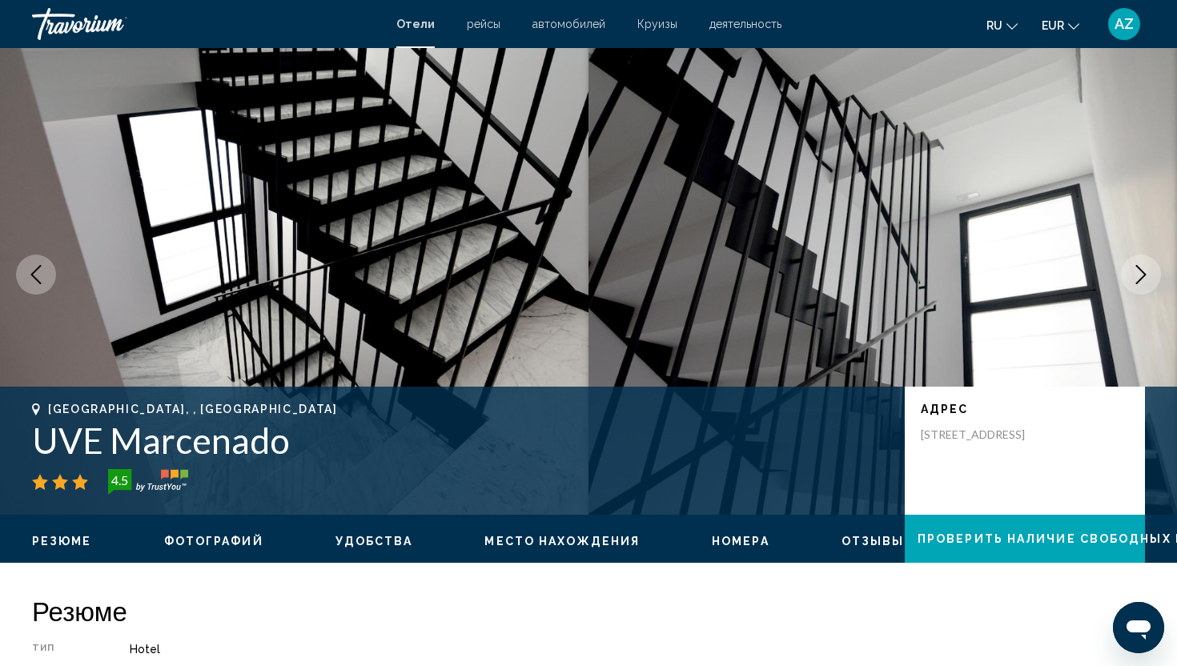
click at [1148, 272] on icon "Next image" at bounding box center [1140, 274] width 19 height 19
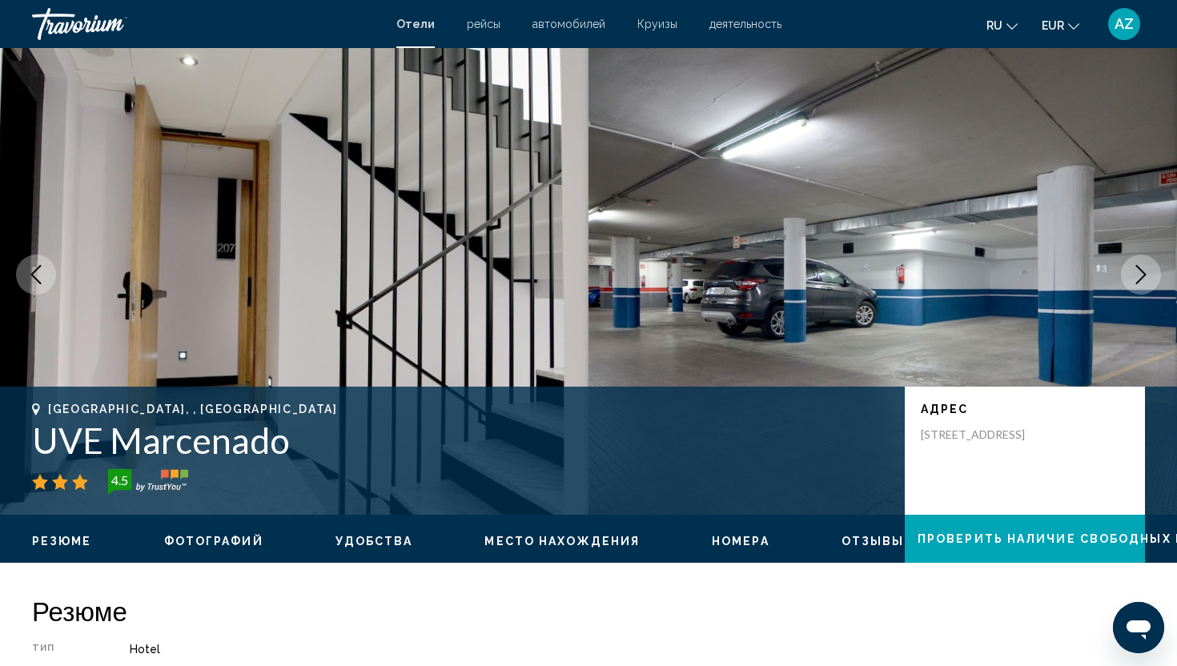
click at [1148, 272] on icon "Next image" at bounding box center [1140, 274] width 19 height 19
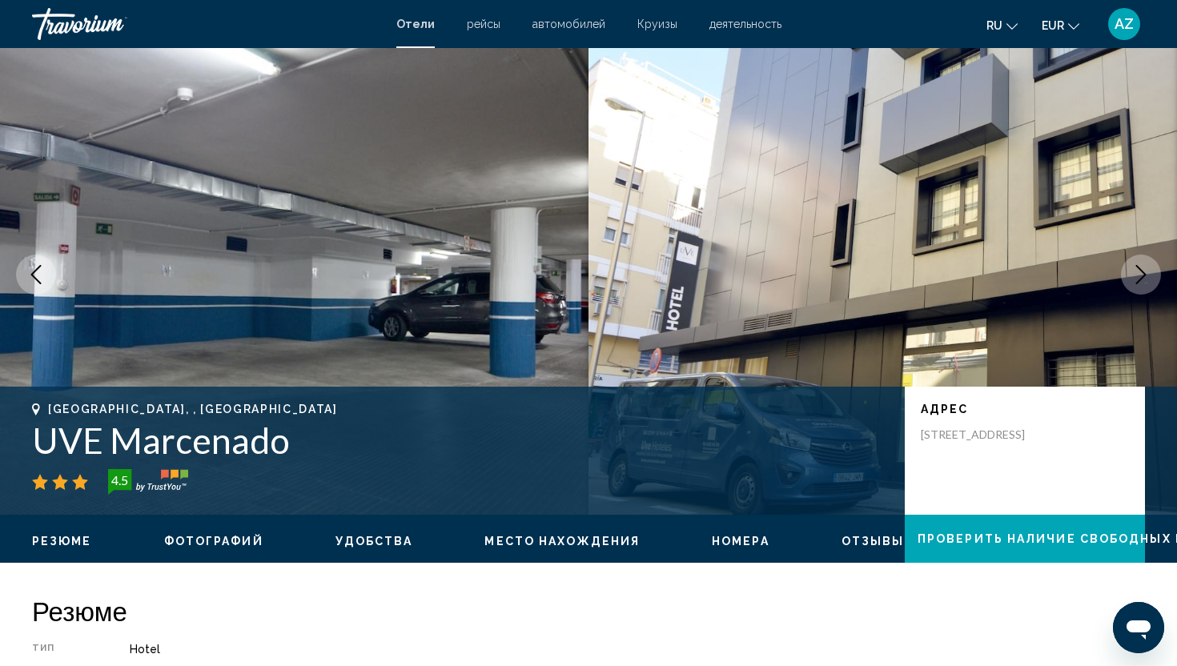
click at [1148, 272] on icon "Next image" at bounding box center [1140, 274] width 19 height 19
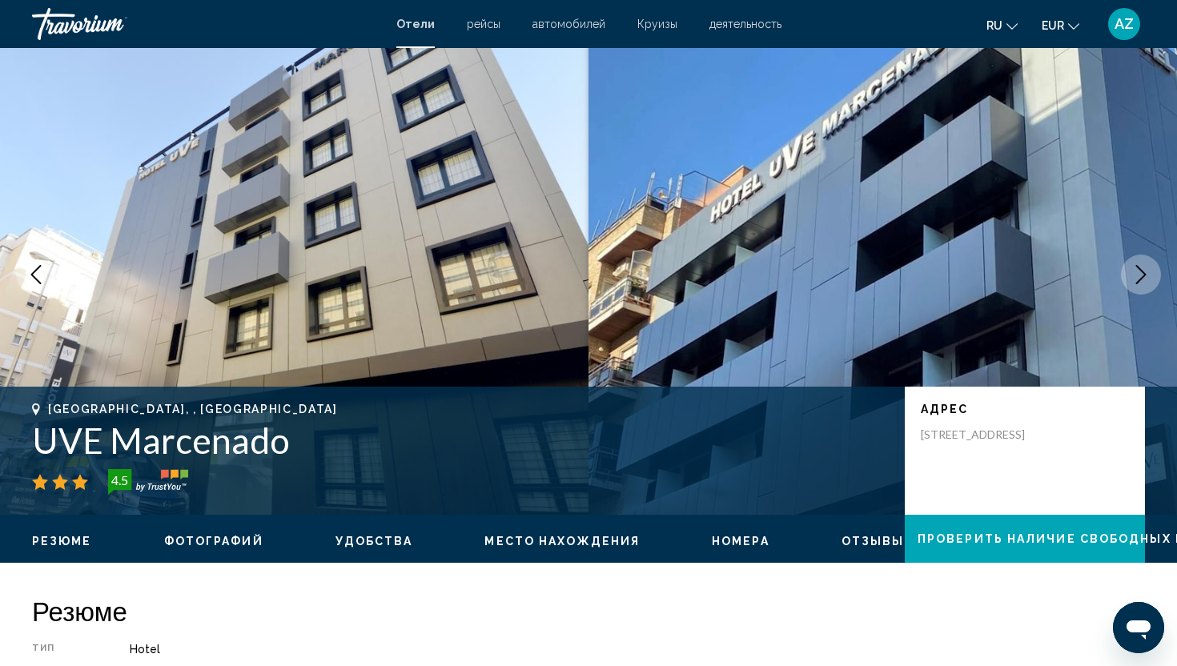
click at [44, 281] on icon "Previous image" at bounding box center [35, 274] width 19 height 19
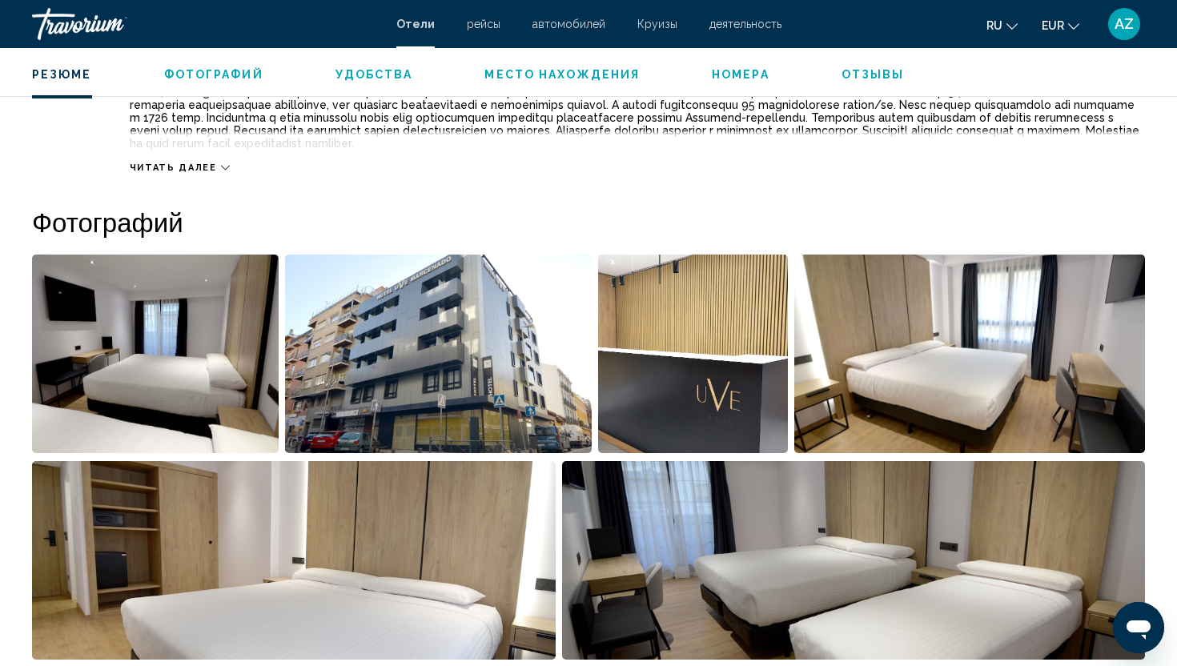
scroll to position [654, 0]
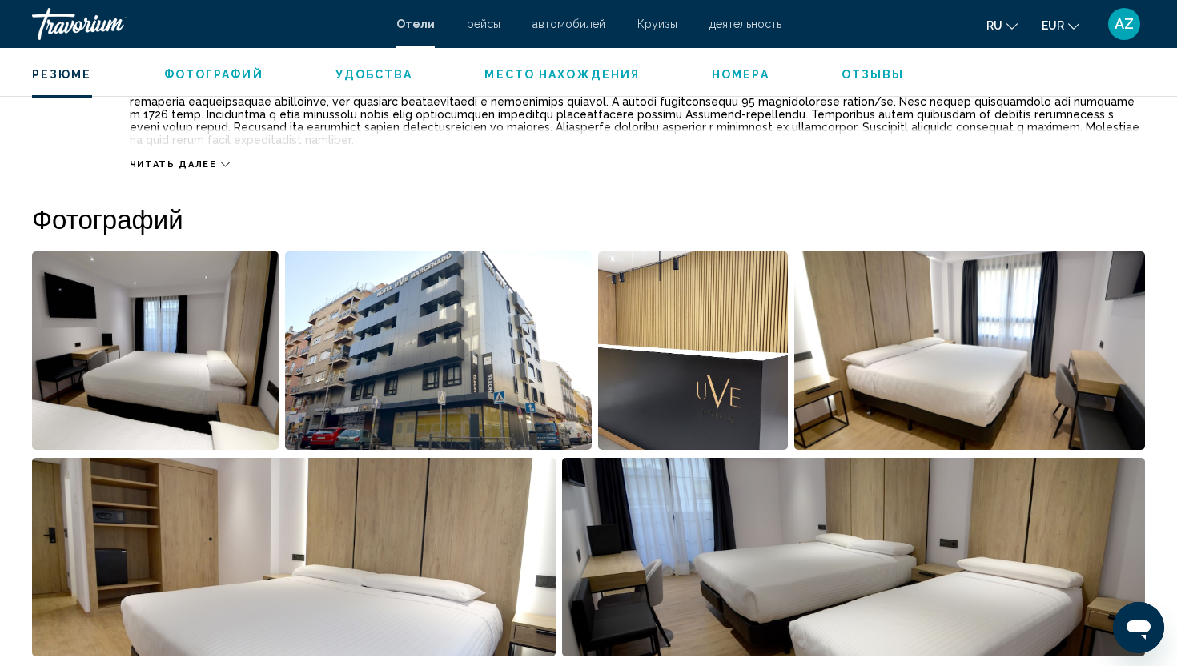
click at [1038, 584] on img "Open full-screen image slider" at bounding box center [854, 557] width 584 height 199
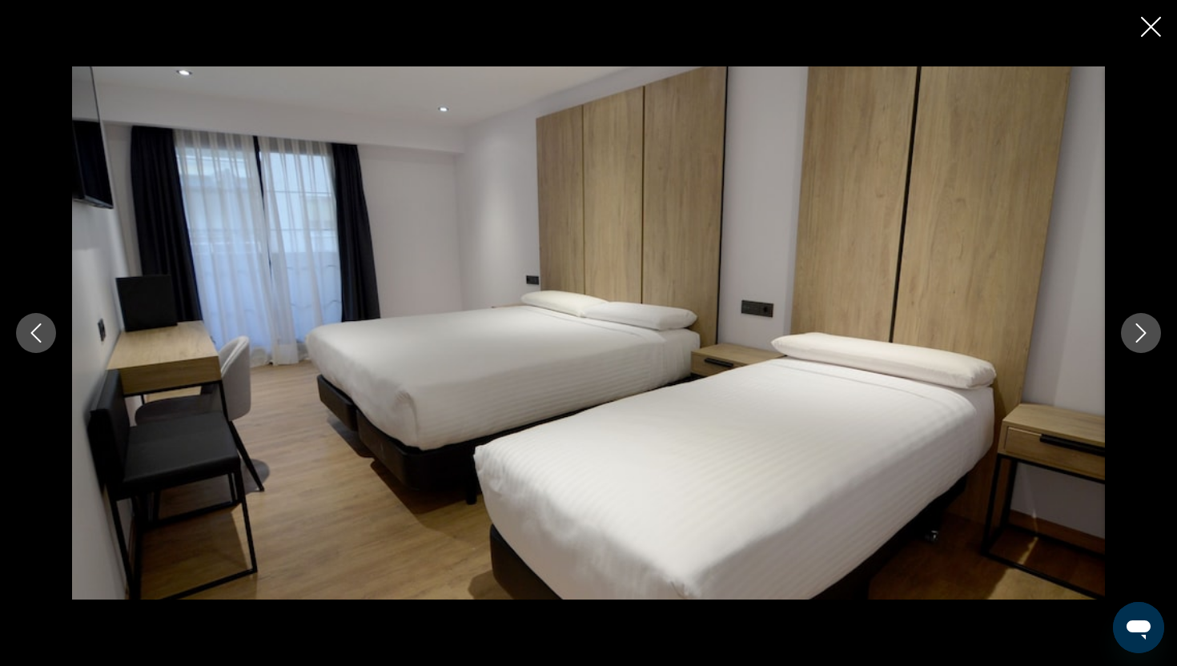
click at [1038, 584] on img "Main content" at bounding box center [588, 332] width 1033 height 533
click at [1138, 334] on icon "Next image" at bounding box center [1140, 332] width 19 height 19
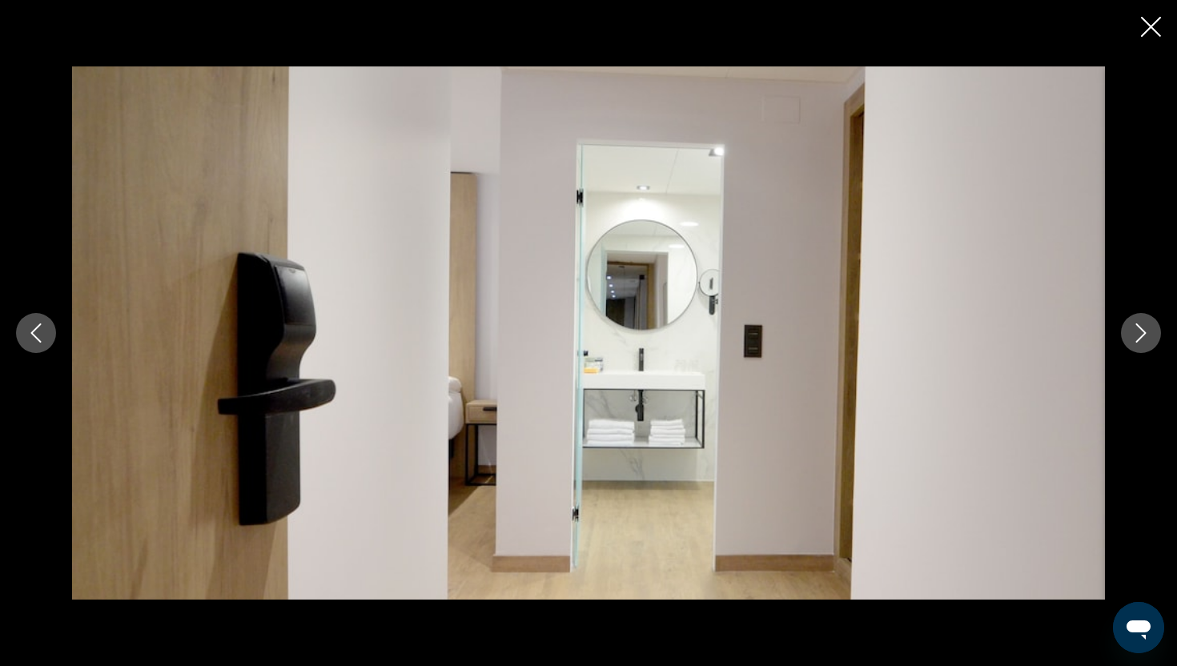
click at [1138, 334] on icon "Next image" at bounding box center [1140, 332] width 19 height 19
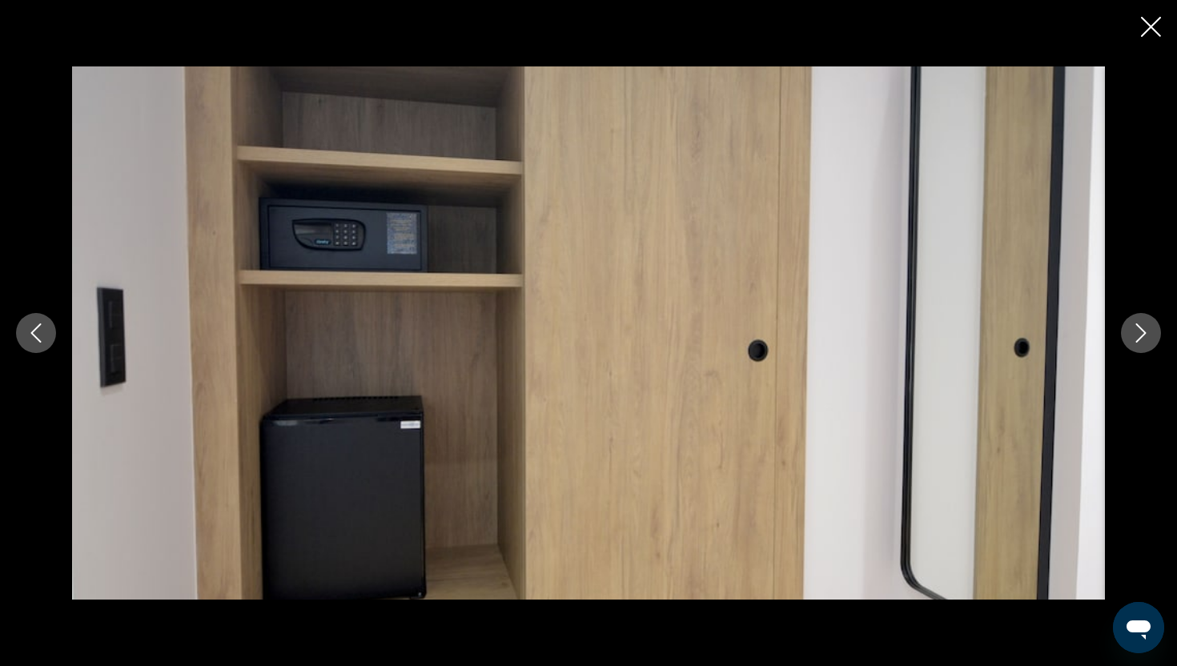
click at [1138, 334] on icon "Next image" at bounding box center [1140, 332] width 19 height 19
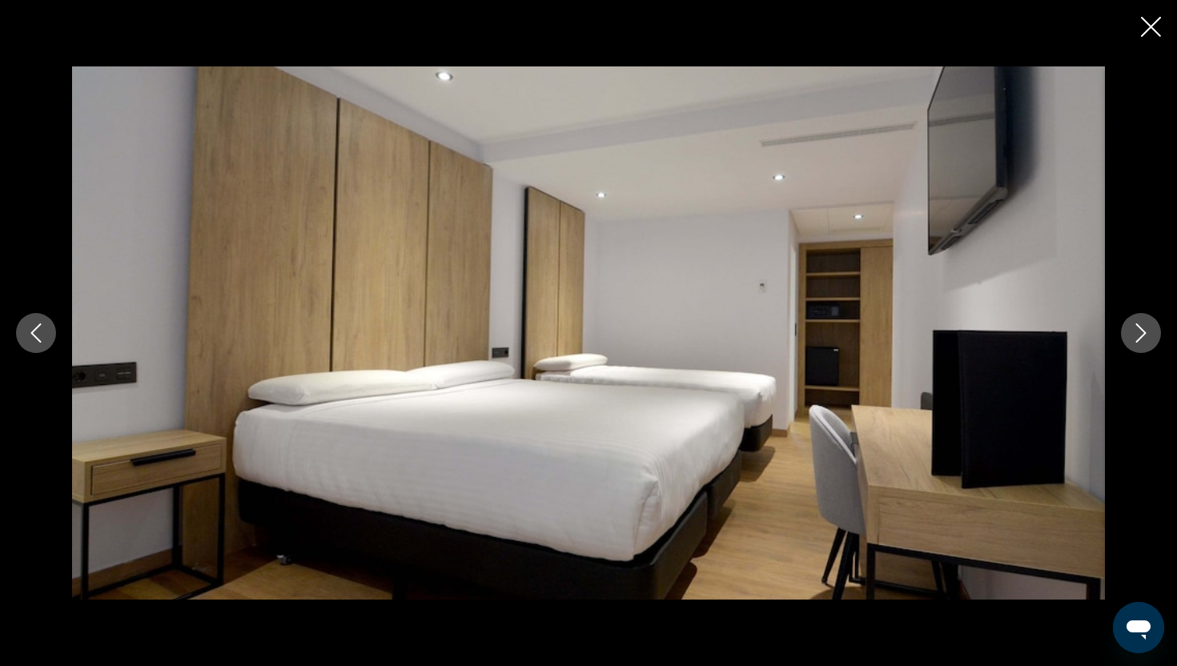
click at [1138, 334] on icon "Next image" at bounding box center [1140, 332] width 19 height 19
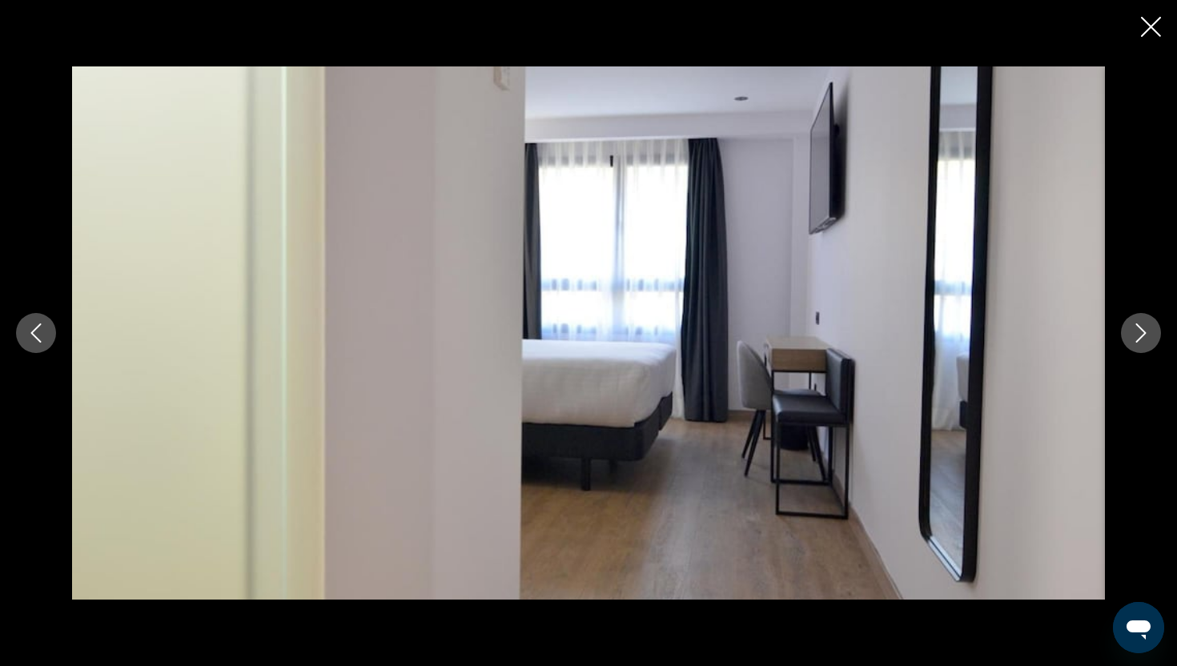
click at [1138, 334] on icon "Next image" at bounding box center [1140, 332] width 19 height 19
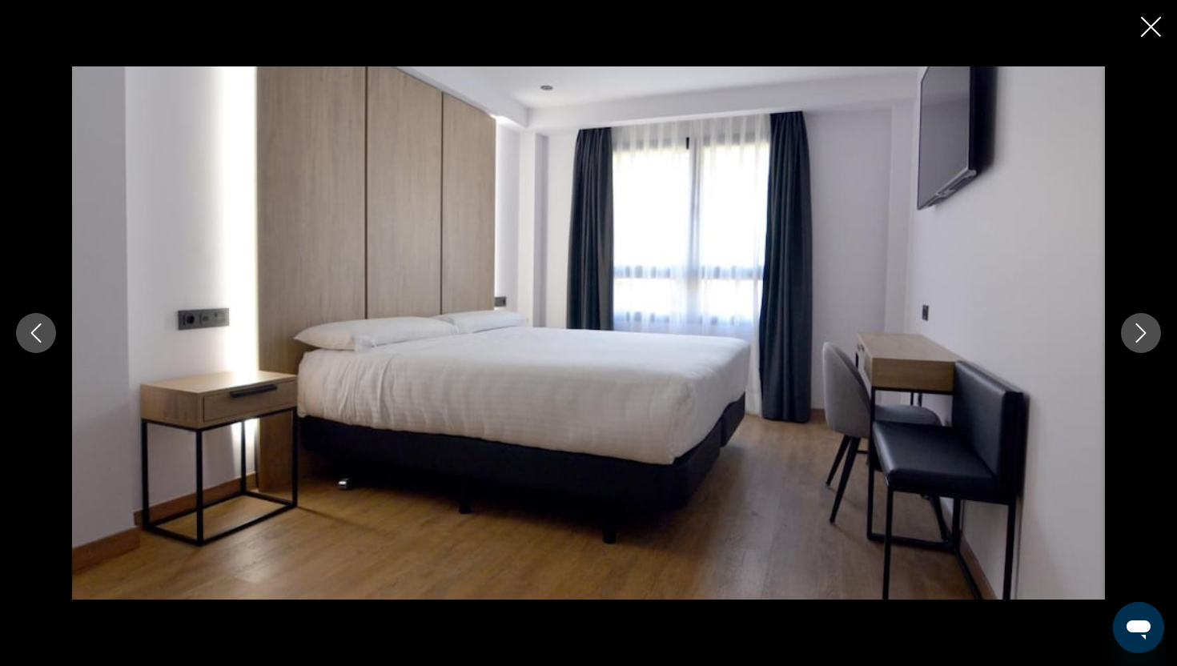
click at [1138, 334] on icon "Next image" at bounding box center [1140, 332] width 19 height 19
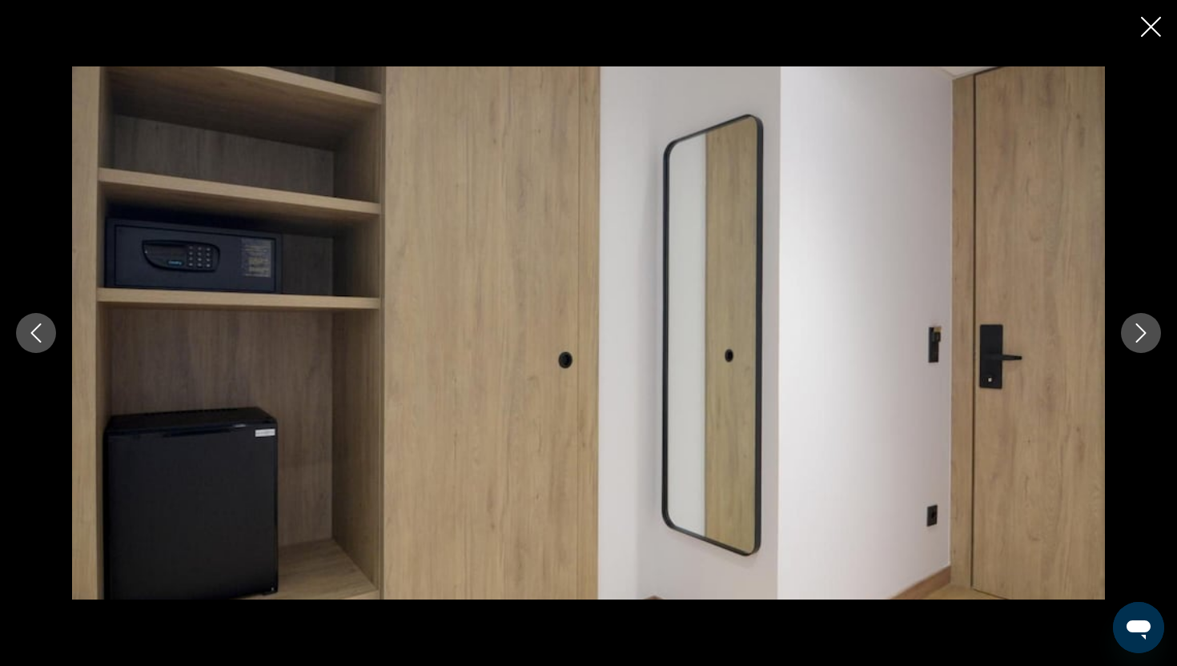
click at [1138, 334] on icon "Next image" at bounding box center [1140, 332] width 19 height 19
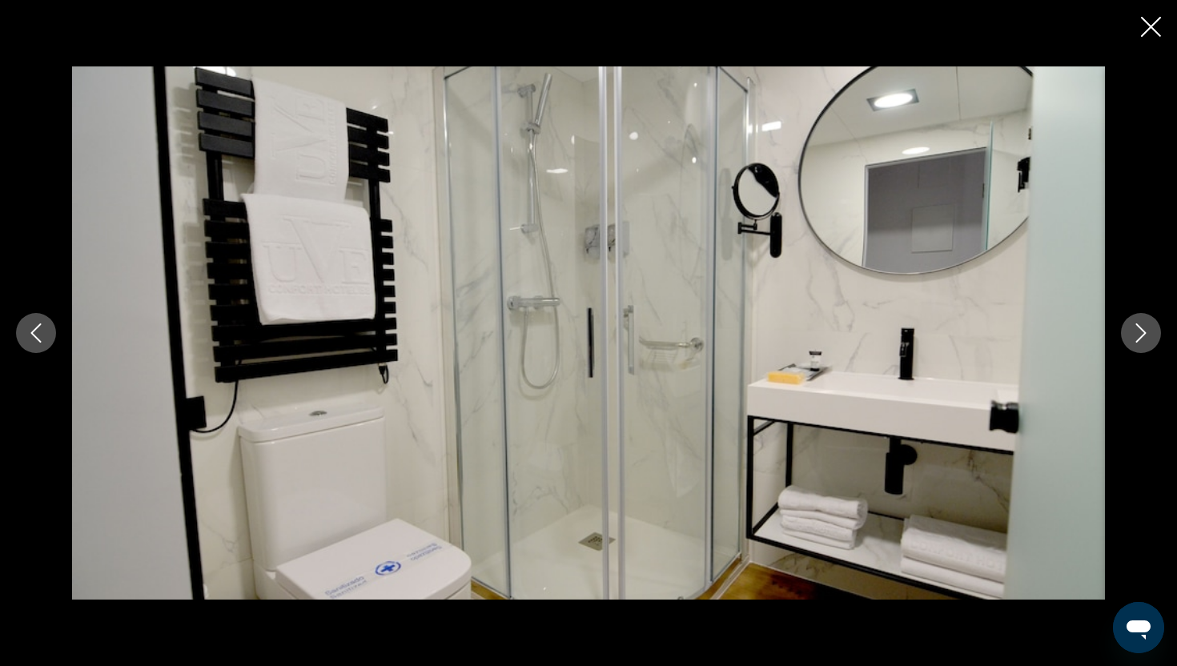
click at [1138, 334] on icon "Next image" at bounding box center [1140, 332] width 19 height 19
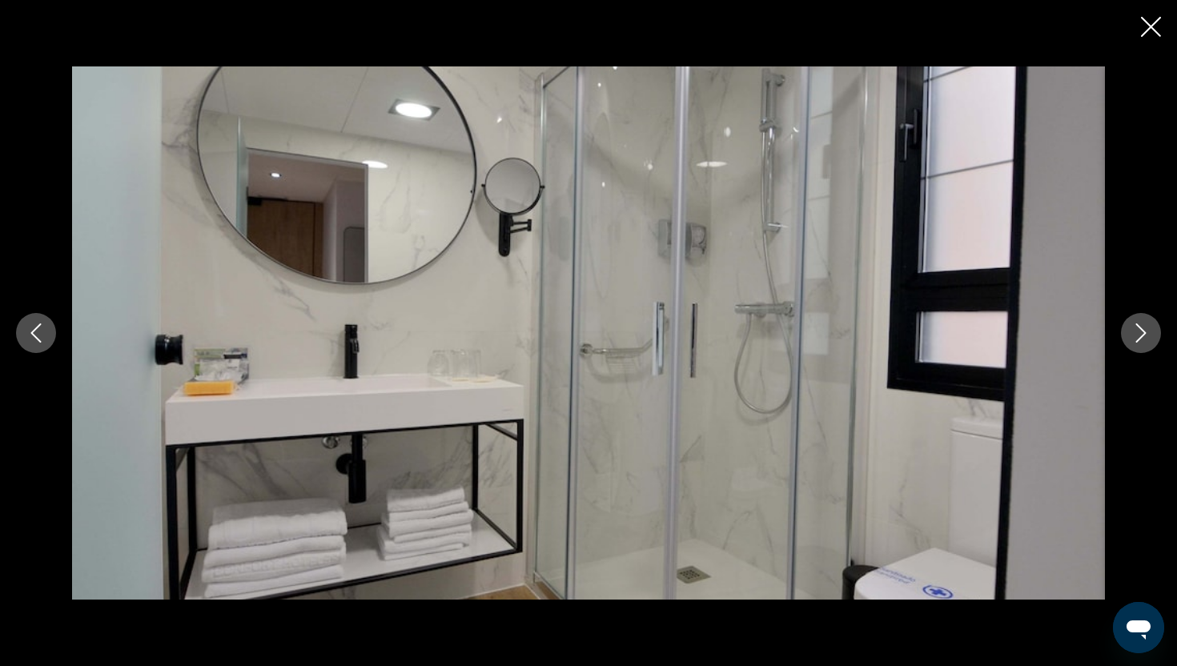
click at [1138, 334] on icon "Next image" at bounding box center [1140, 332] width 19 height 19
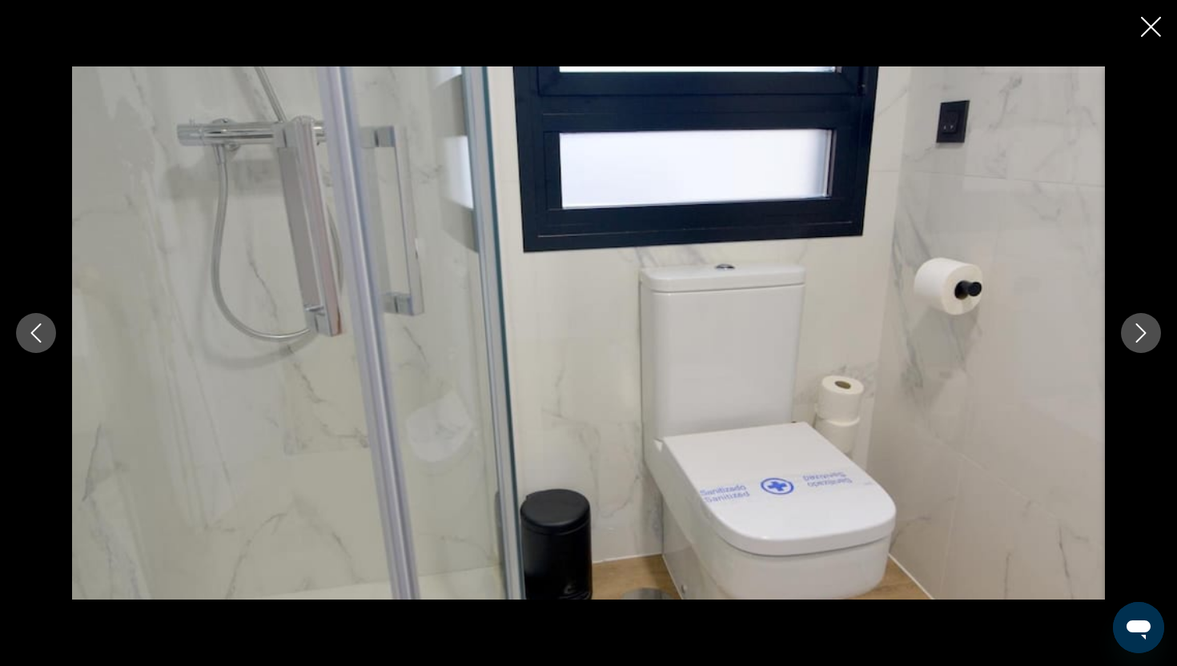
click at [1138, 334] on icon "Next image" at bounding box center [1140, 332] width 19 height 19
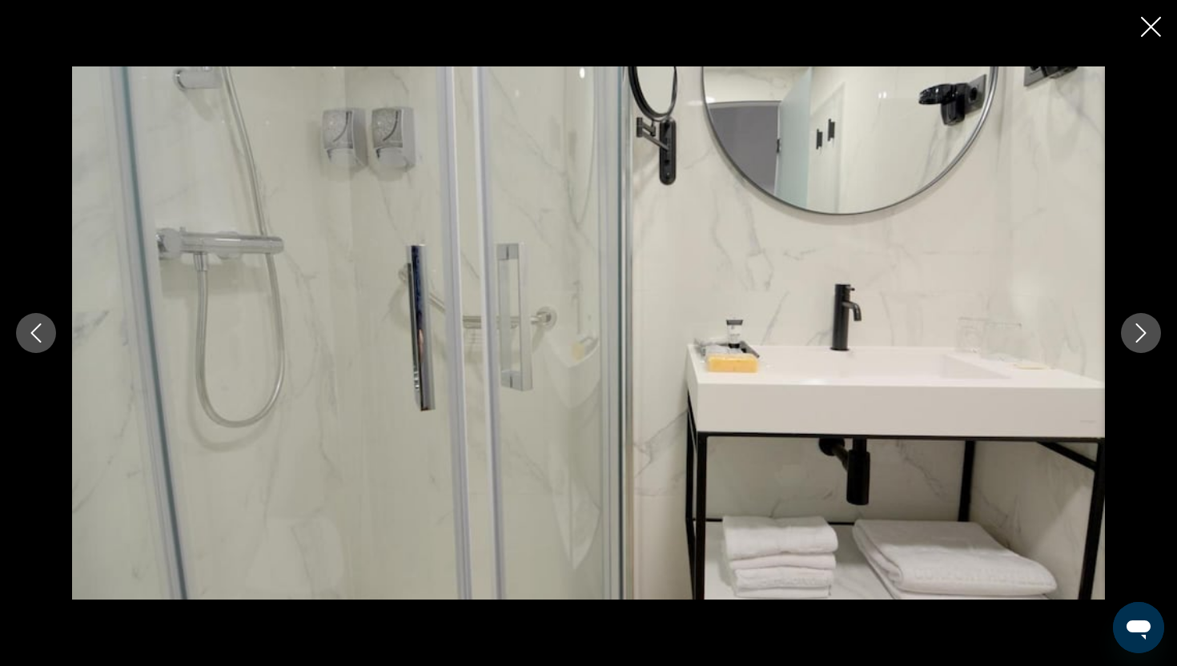
click at [1138, 334] on icon "Next image" at bounding box center [1140, 332] width 19 height 19
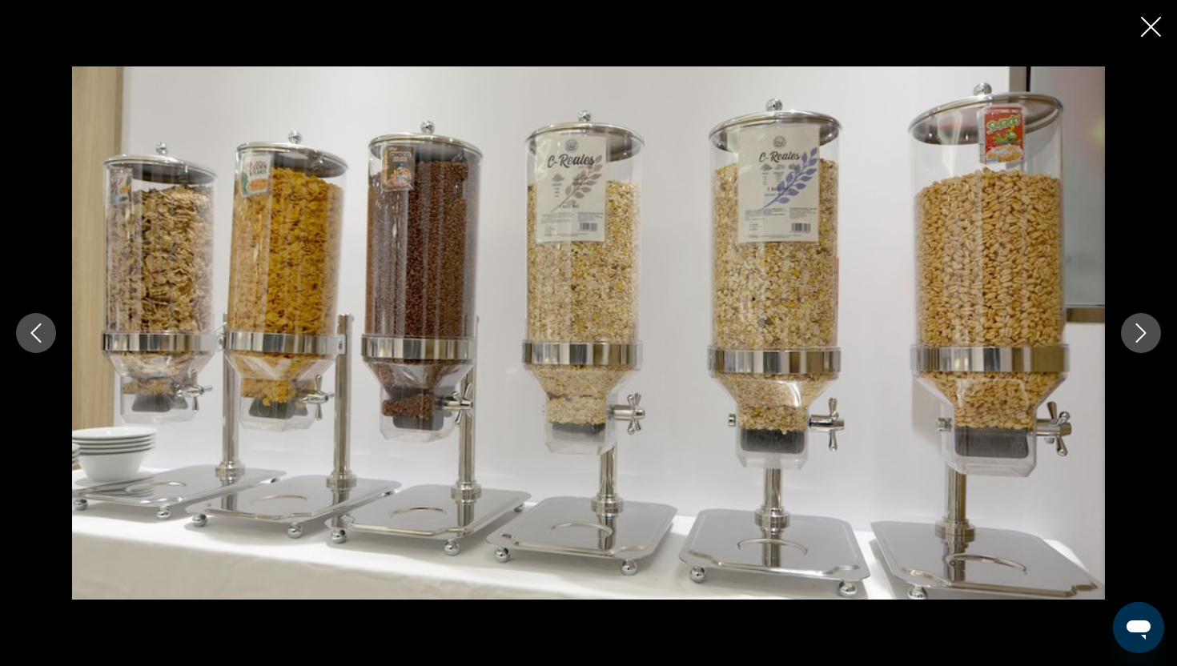
click at [1138, 334] on icon "Next image" at bounding box center [1140, 332] width 19 height 19
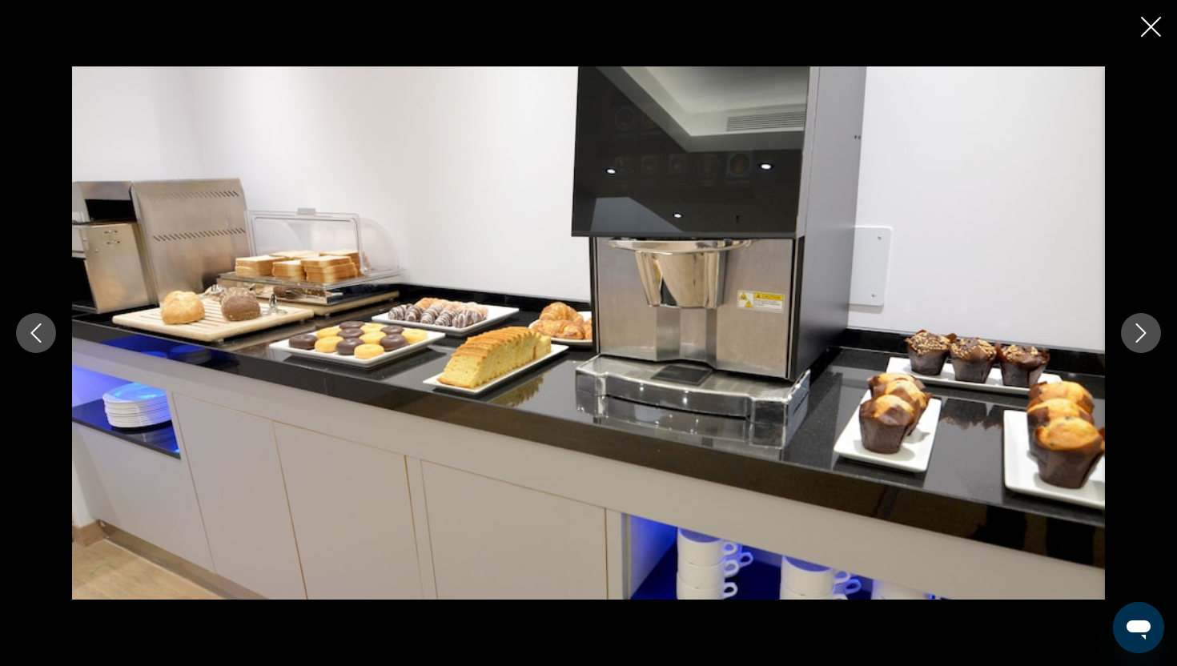
click at [1138, 334] on icon "Next image" at bounding box center [1140, 332] width 19 height 19
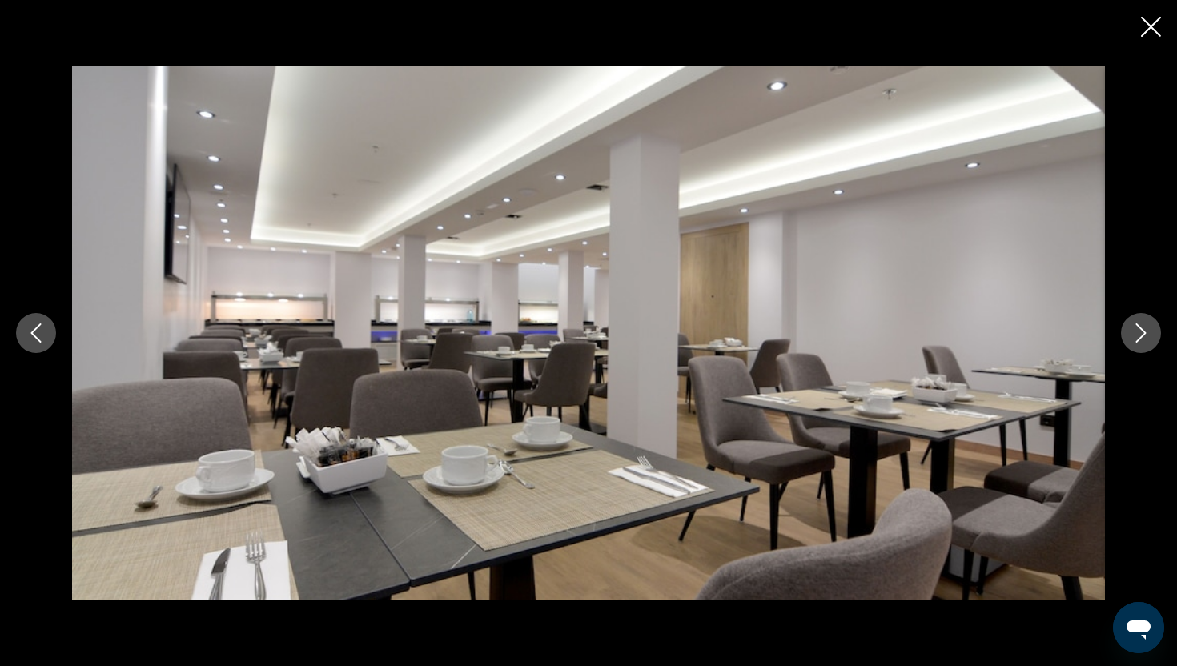
scroll to position [718, 0]
click at [931, 488] on img "Main content" at bounding box center [588, 332] width 1033 height 533
click at [1155, 18] on icon "Close slideshow" at bounding box center [1151, 27] width 20 height 20
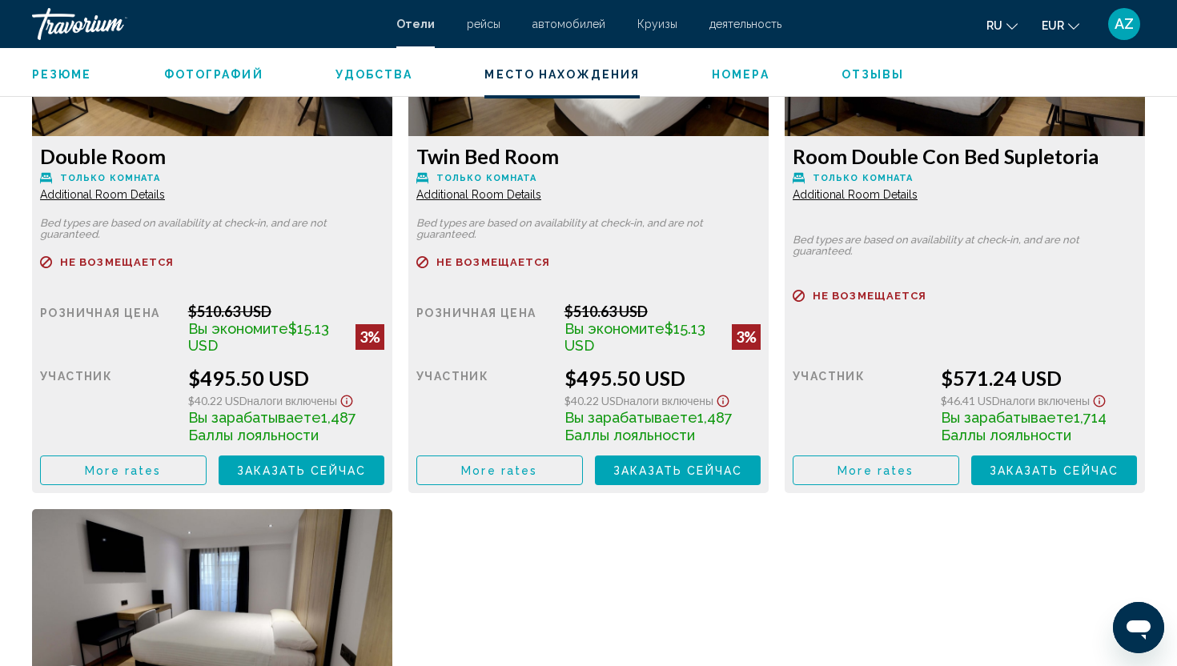
scroll to position [2518, 0]
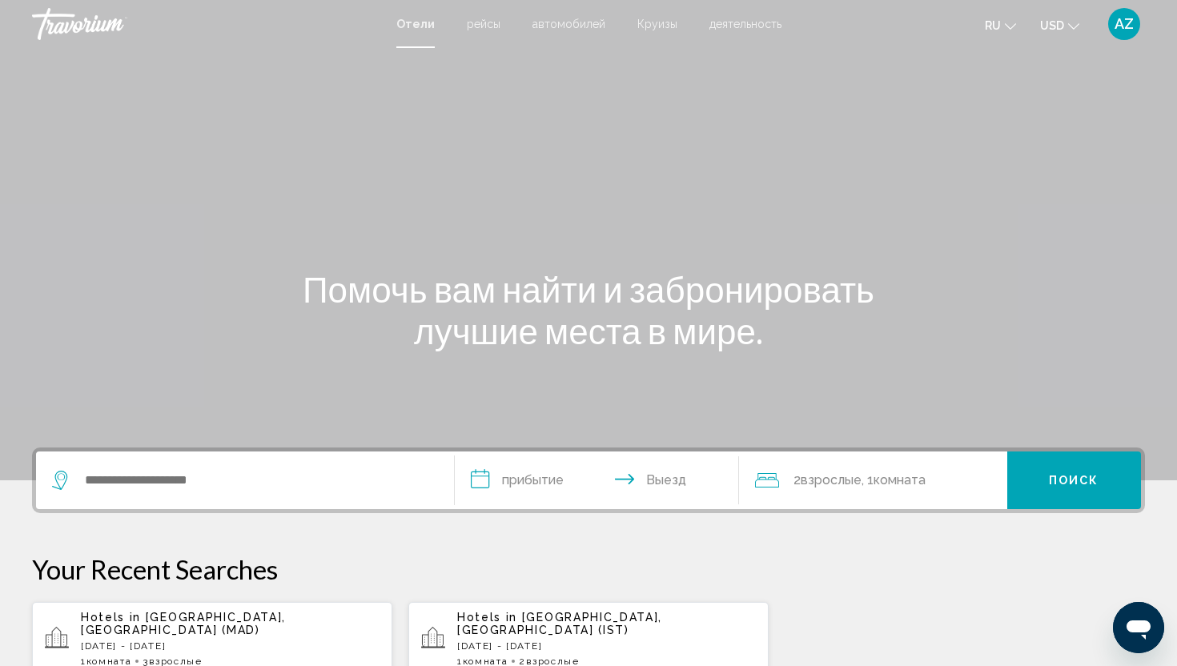
click at [270, 639] on div "Hotels in Madrid, Spain (MAD) Tue, 02 Sep - Fri, 05 Sep 1 Комната номера 3 Взро…" at bounding box center [230, 639] width 299 height 56
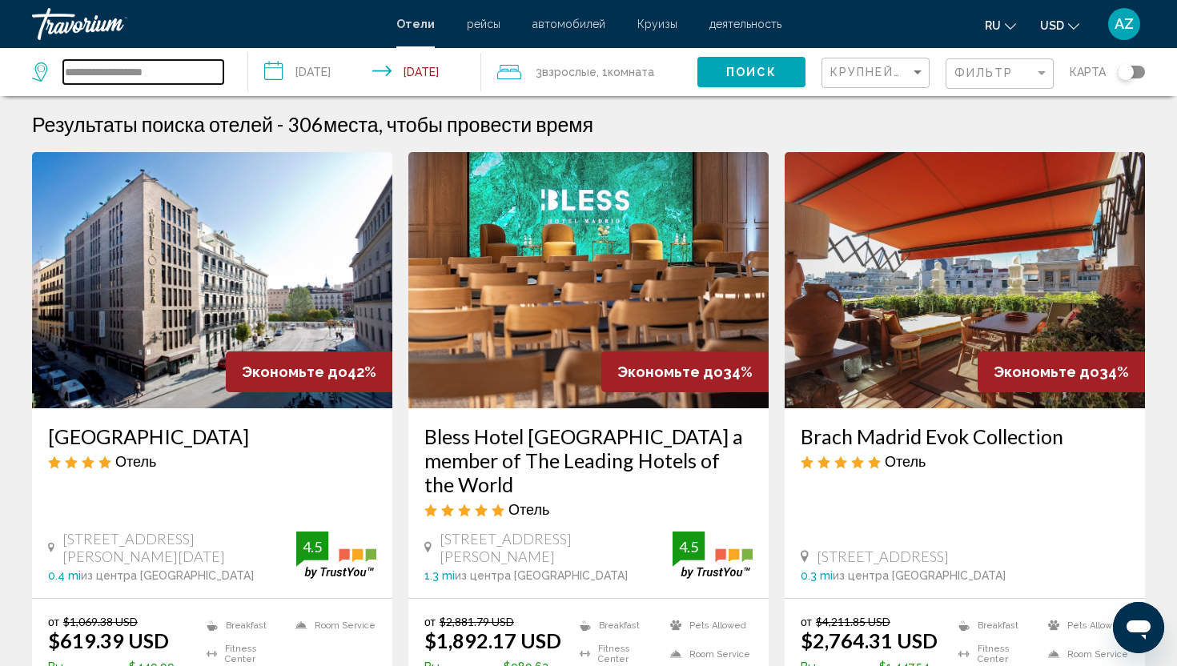
click at [182, 79] on input "**********" at bounding box center [143, 72] width 160 height 24
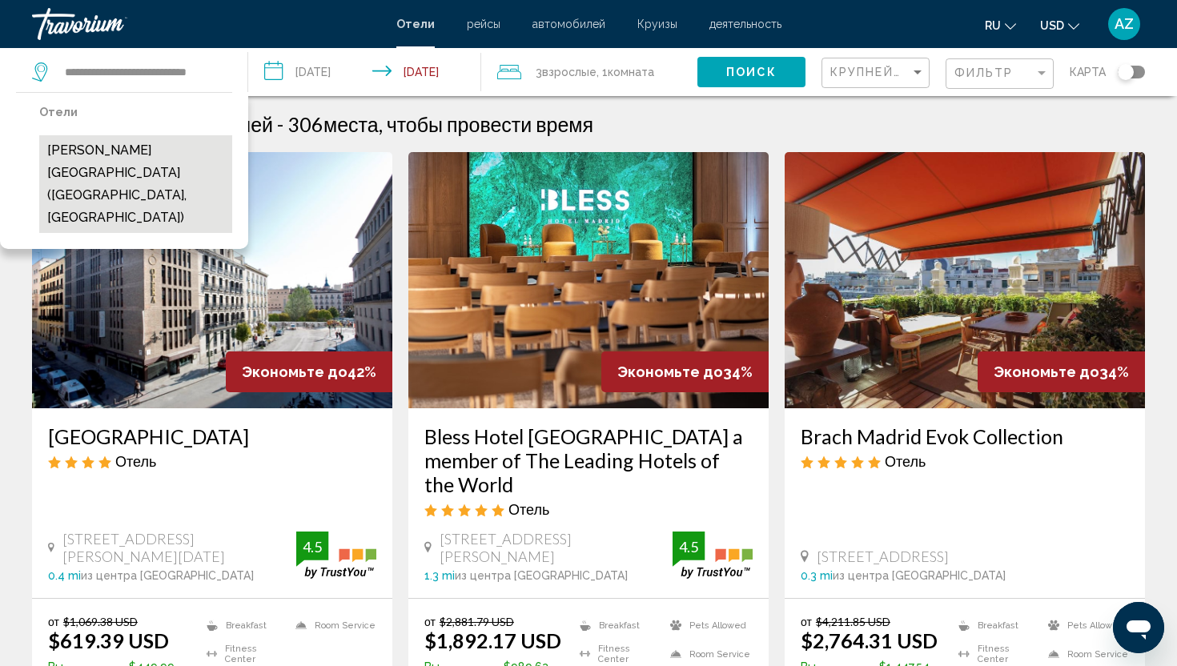
scroll to position [0, 10]
click at [98, 172] on button "[PERSON_NAME][GEOGRAPHIC_DATA] ([GEOGRAPHIC_DATA], [GEOGRAPHIC_DATA])" at bounding box center [135, 184] width 193 height 98
type input "**********"
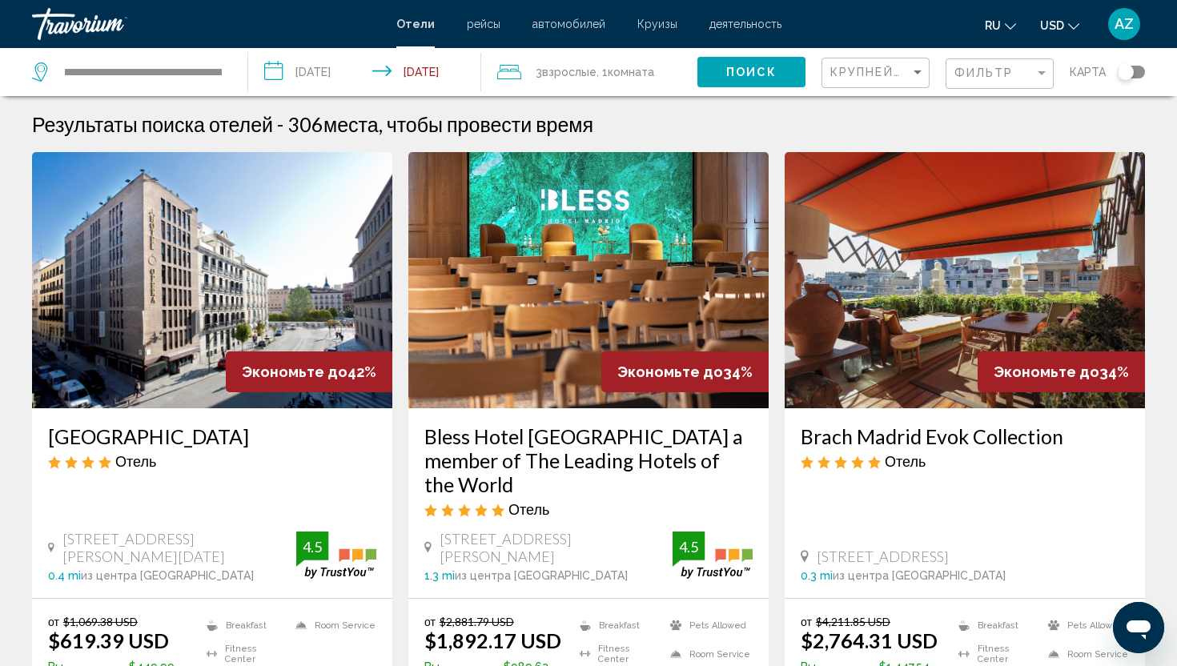
scroll to position [0, 0]
click at [776, 62] on button "Поиск" at bounding box center [751, 72] width 108 height 30
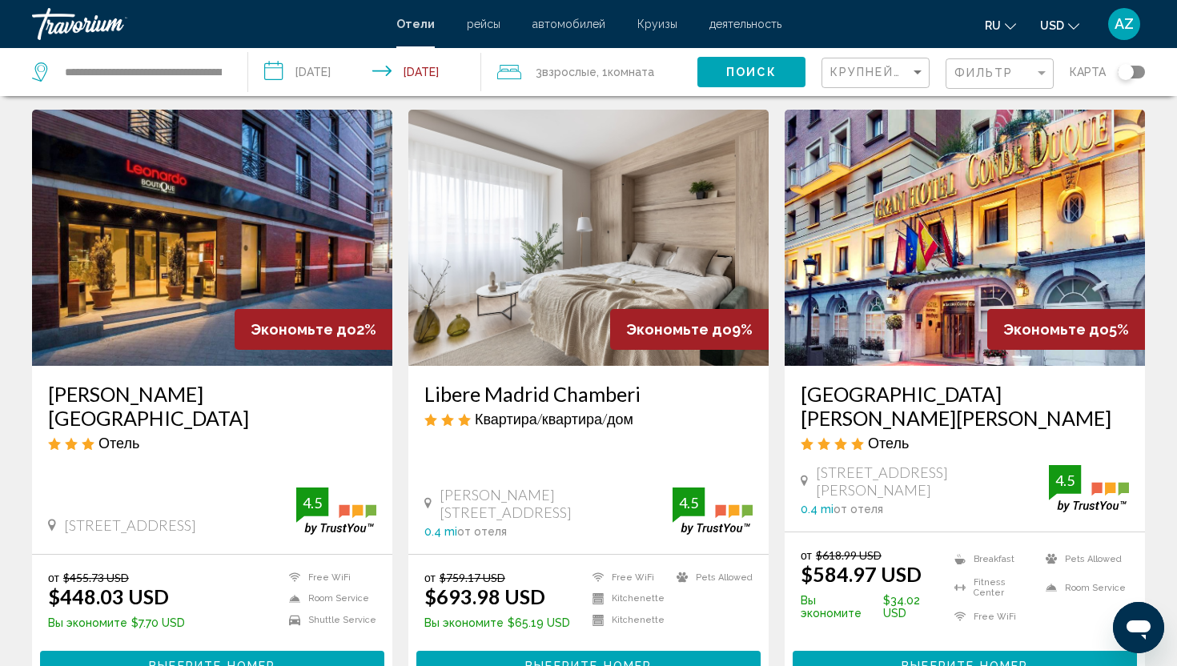
scroll to position [41, 0]
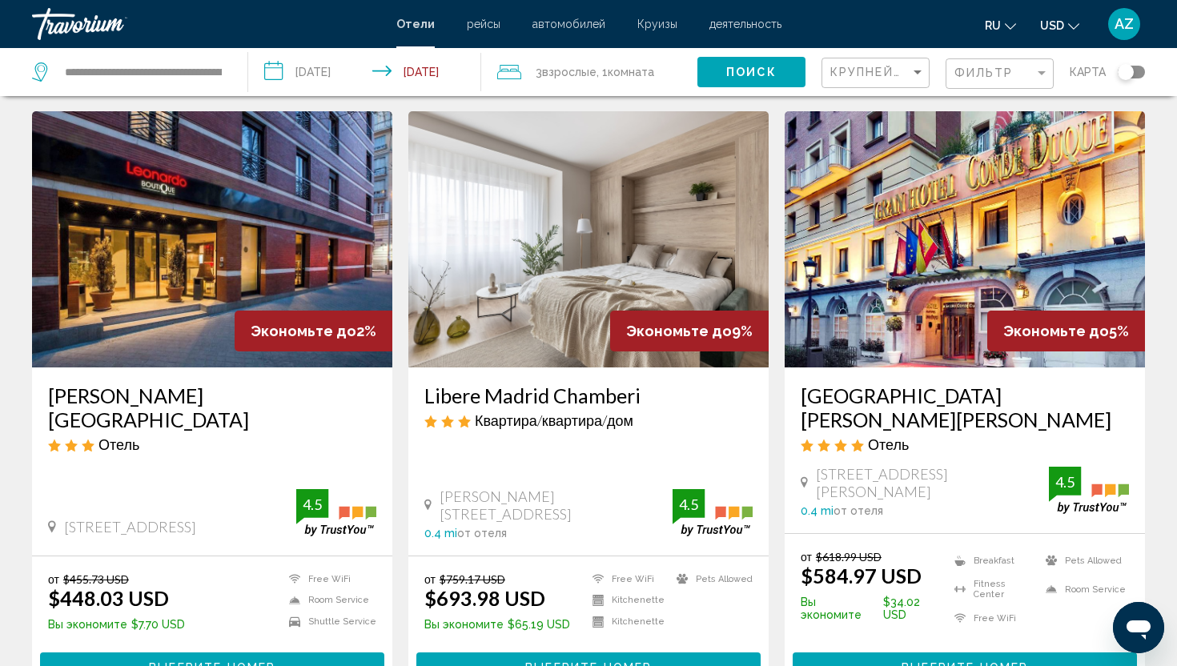
click at [231, 386] on h3 "[PERSON_NAME][GEOGRAPHIC_DATA]" at bounding box center [212, 407] width 328 height 48
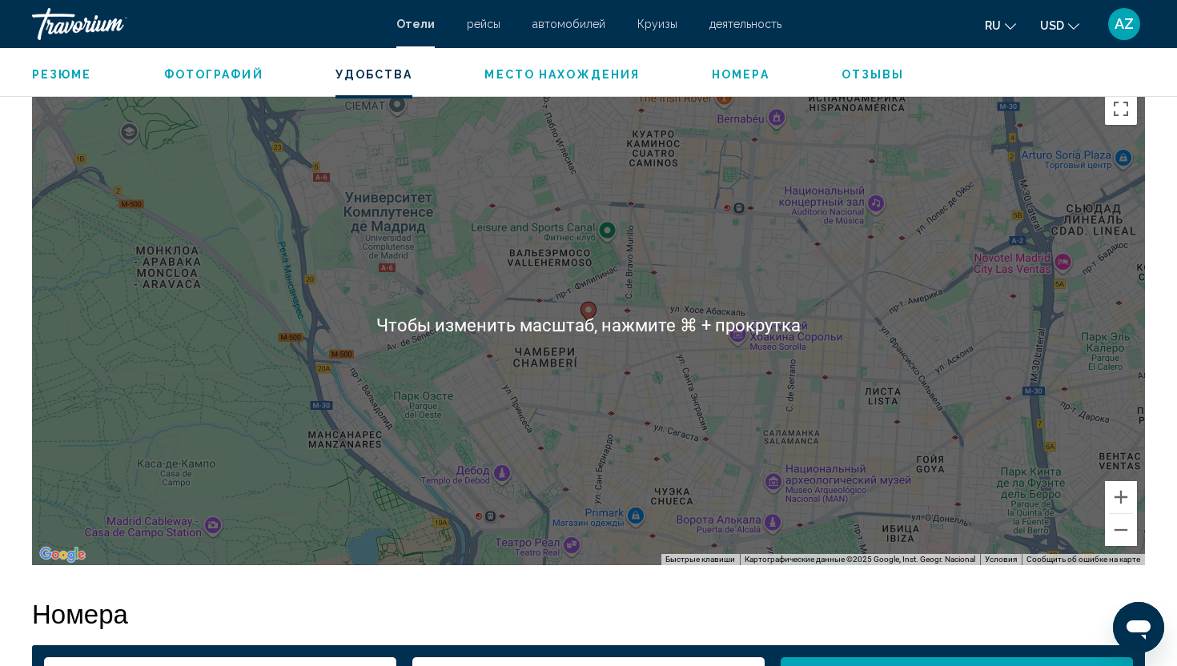
scroll to position [1534, 0]
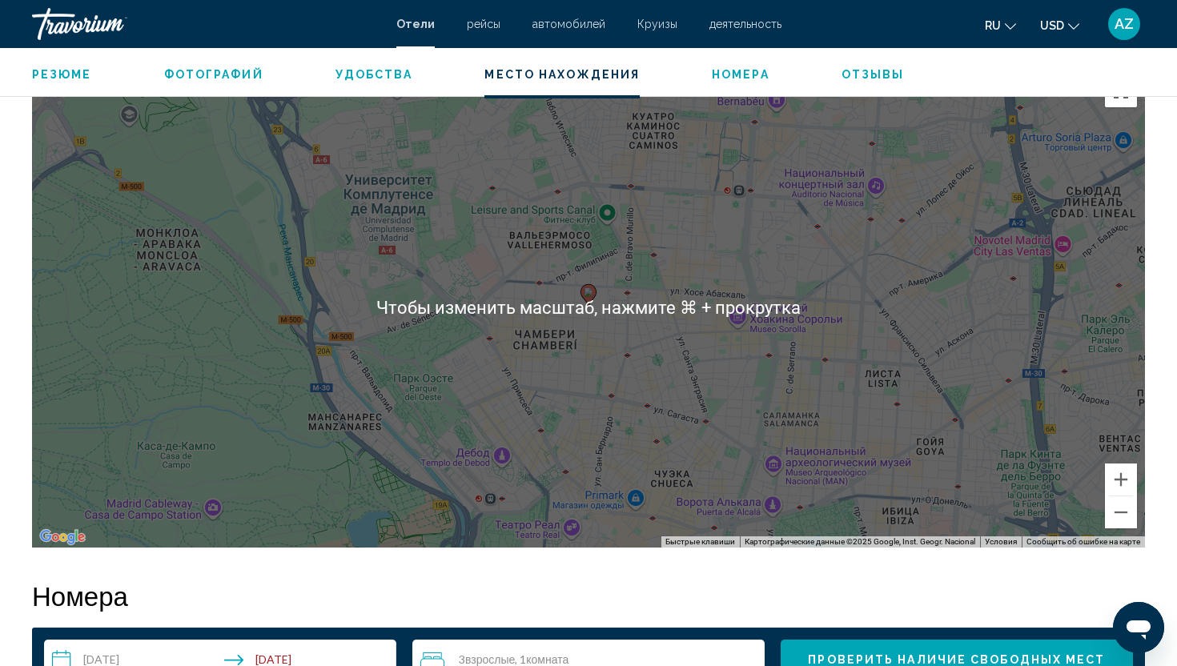
click at [585, 332] on div "Чтобы активировать перетаскивание с помощью клавиатуры, нажмите Alt + Ввод. Пос…" at bounding box center [588, 307] width 1113 height 480
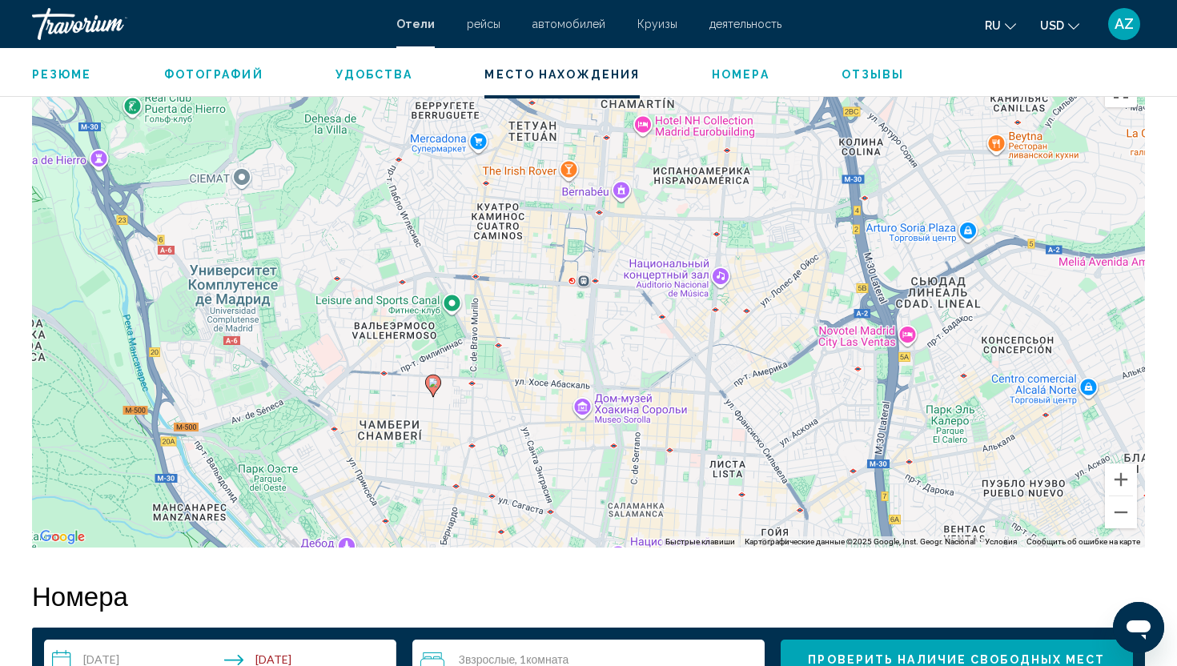
drag, startPoint x: 625, startPoint y: 371, endPoint x: 460, endPoint y: 460, distance: 188.0
click at [460, 460] on div "Чтобы активировать перетаскивание с помощью клавиатуры, нажмите Alt + Ввод. Пос…" at bounding box center [588, 307] width 1113 height 480
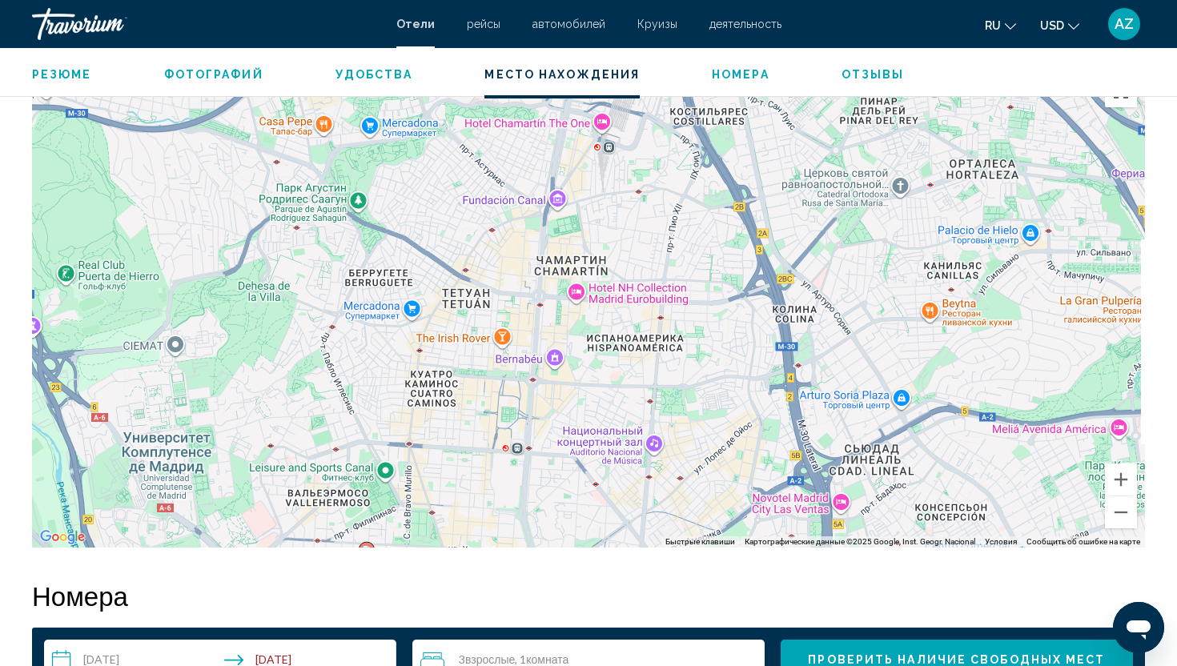
drag, startPoint x: 543, startPoint y: 334, endPoint x: 522, endPoint y: 532, distance: 198.8
click at [523, 532] on div "Чтобы активировать перетаскивание с помощью клавиатуры, нажмите Alt + Ввод. Пос…" at bounding box center [588, 307] width 1113 height 480
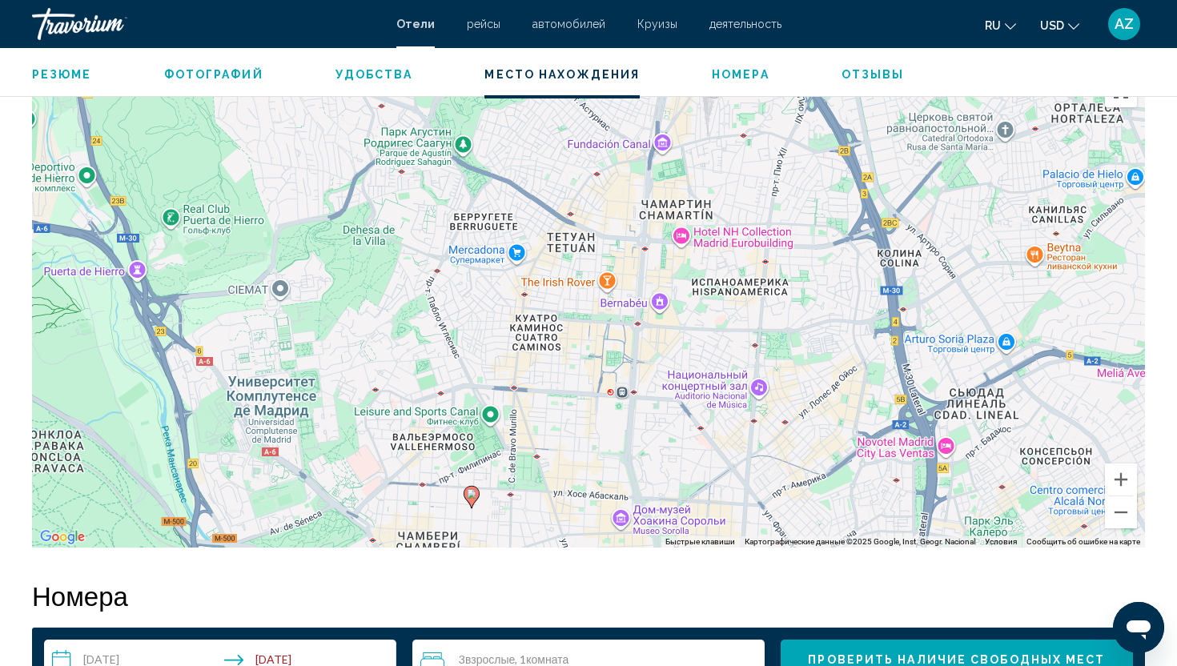
drag, startPoint x: 532, startPoint y: 312, endPoint x: 640, endPoint y: 251, distance: 124.4
click at [640, 251] on div "Чтобы активировать перетаскивание с помощью клавиатуры, нажмите Alt + Ввод. Пос…" at bounding box center [588, 307] width 1113 height 480
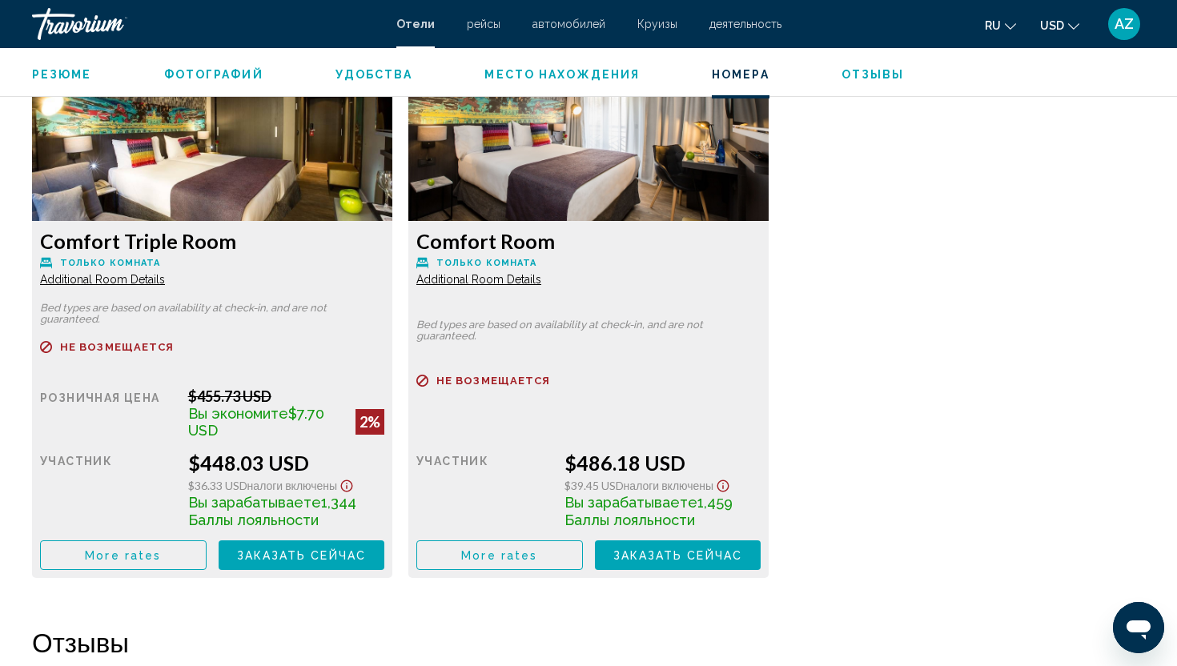
scroll to position [2242, 0]
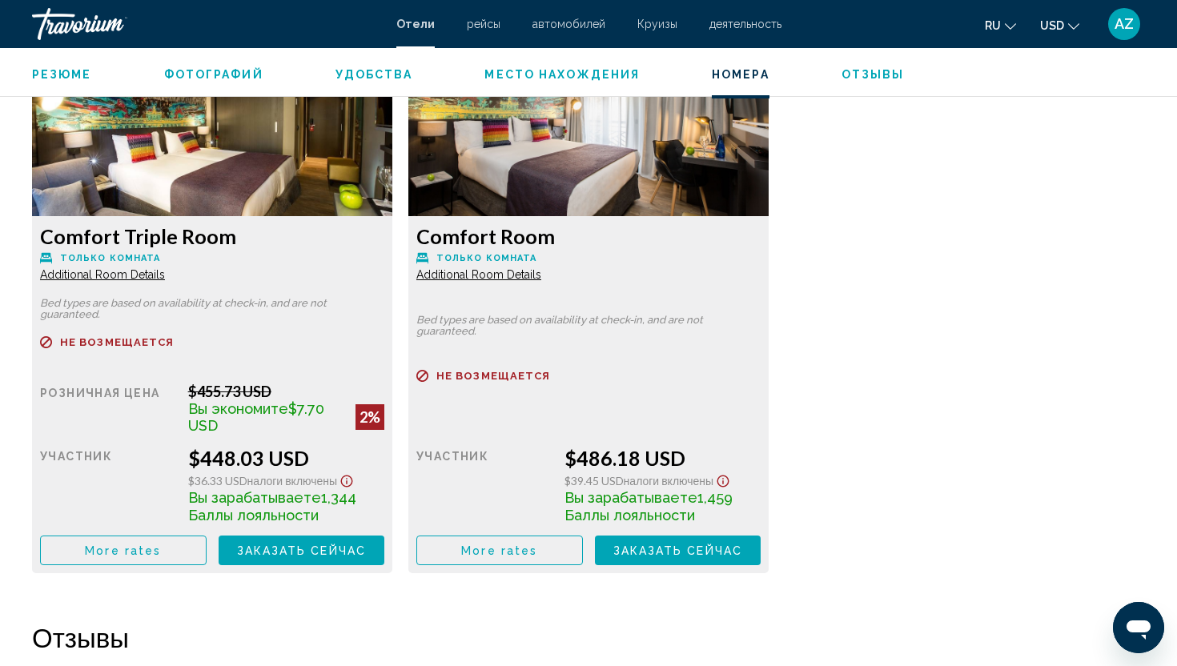
click at [130, 274] on span "Additional Room Details" at bounding box center [102, 274] width 125 height 13
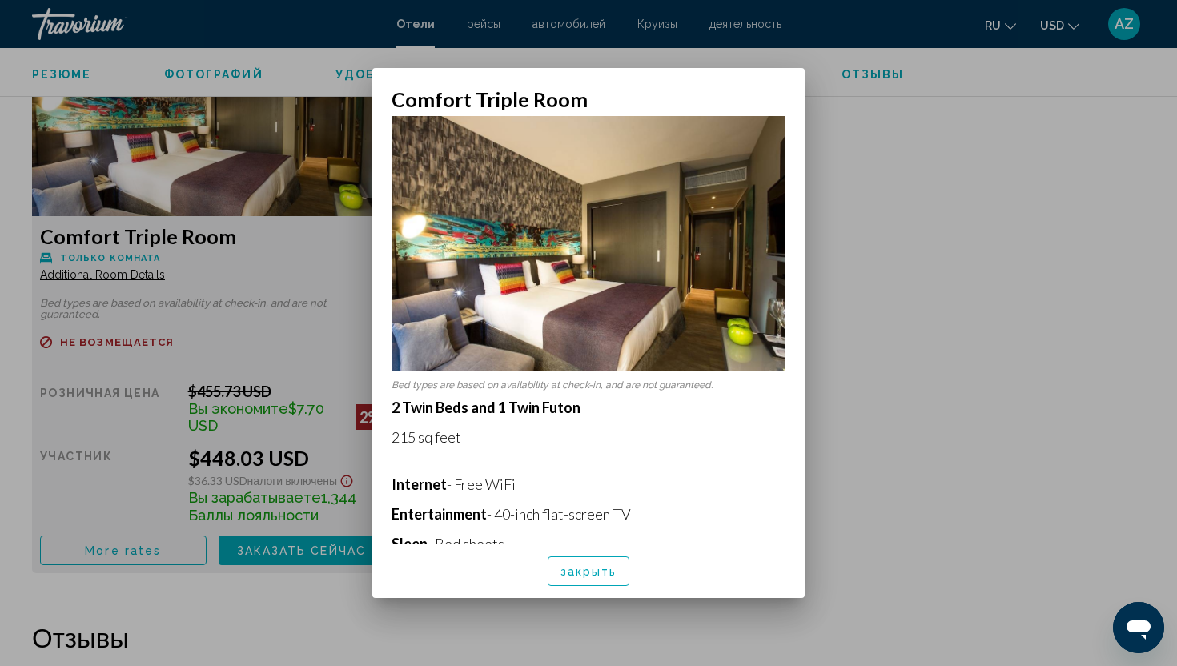
scroll to position [0, 0]
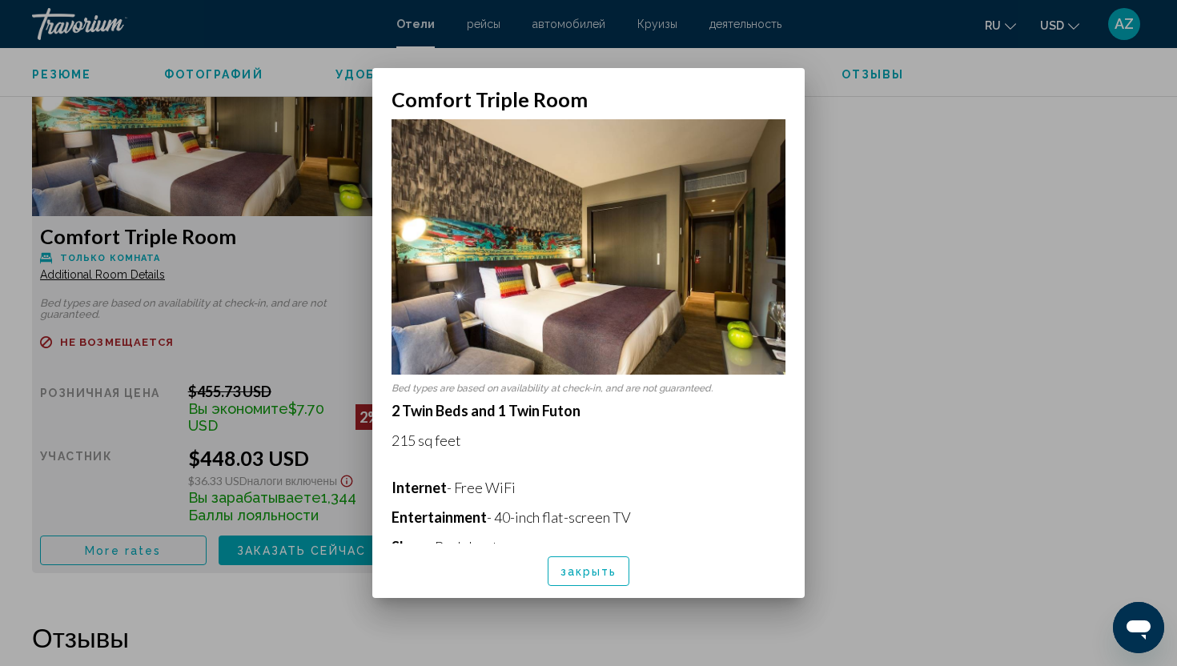
click at [604, 566] on span "закрыть" at bounding box center [588, 571] width 57 height 13
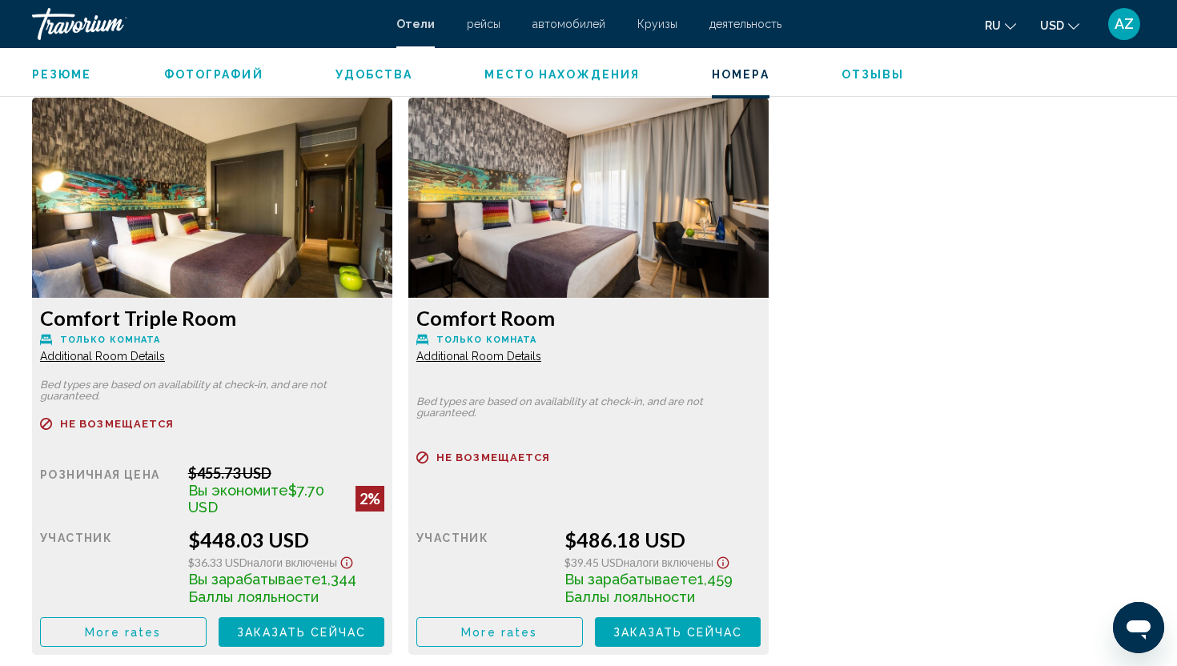
scroll to position [2158, 0]
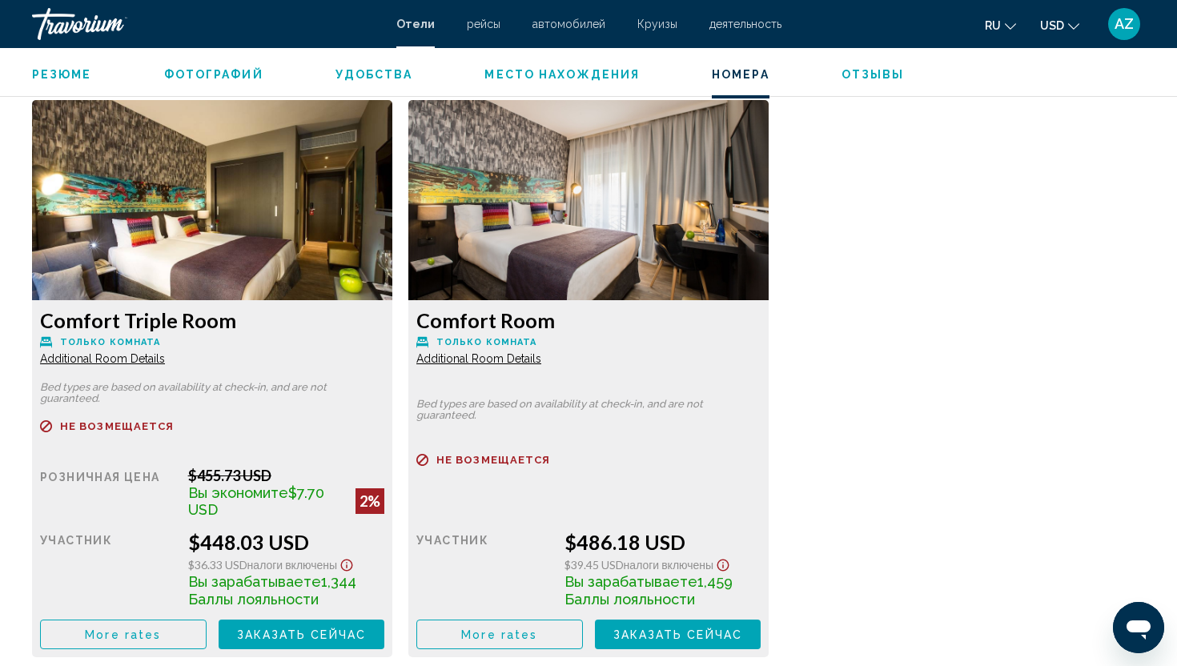
click at [165, 358] on span "Additional Room Details" at bounding box center [102, 358] width 125 height 13
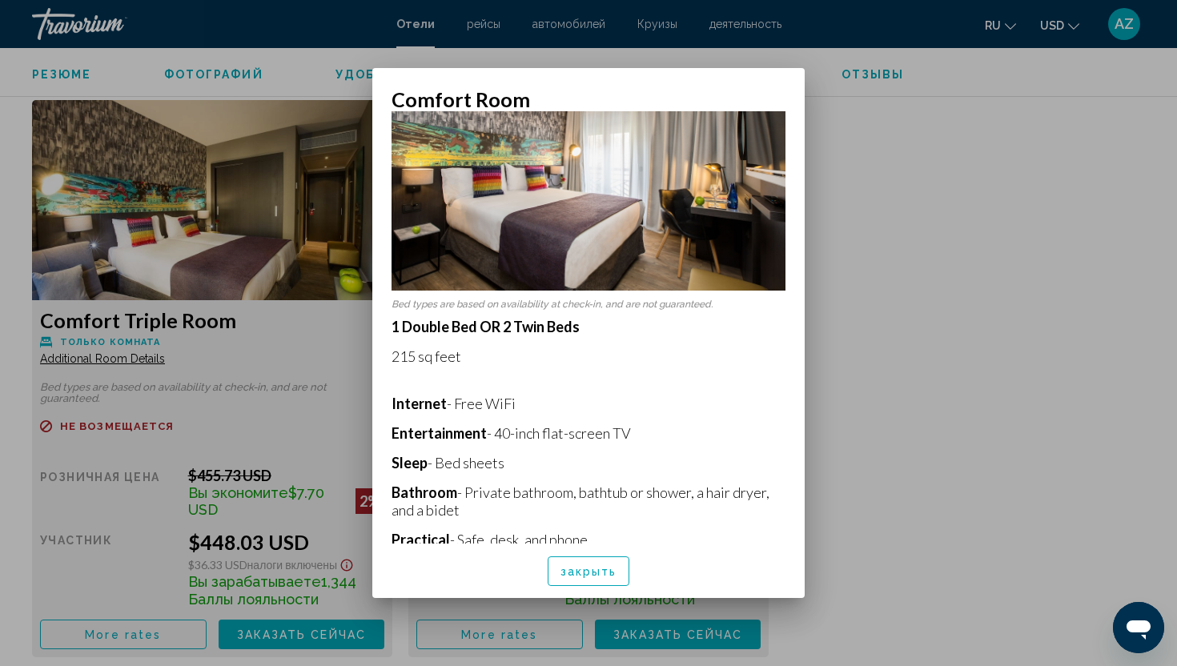
scroll to position [219, 0]
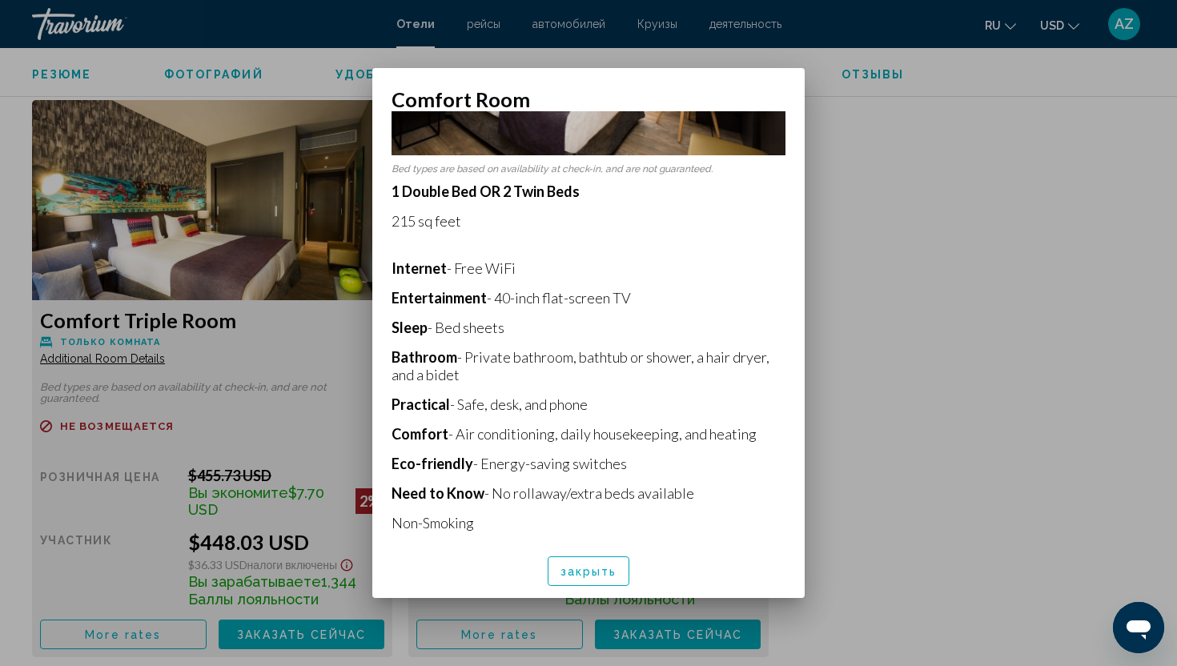
click at [578, 572] on span "закрыть" at bounding box center [588, 571] width 57 height 13
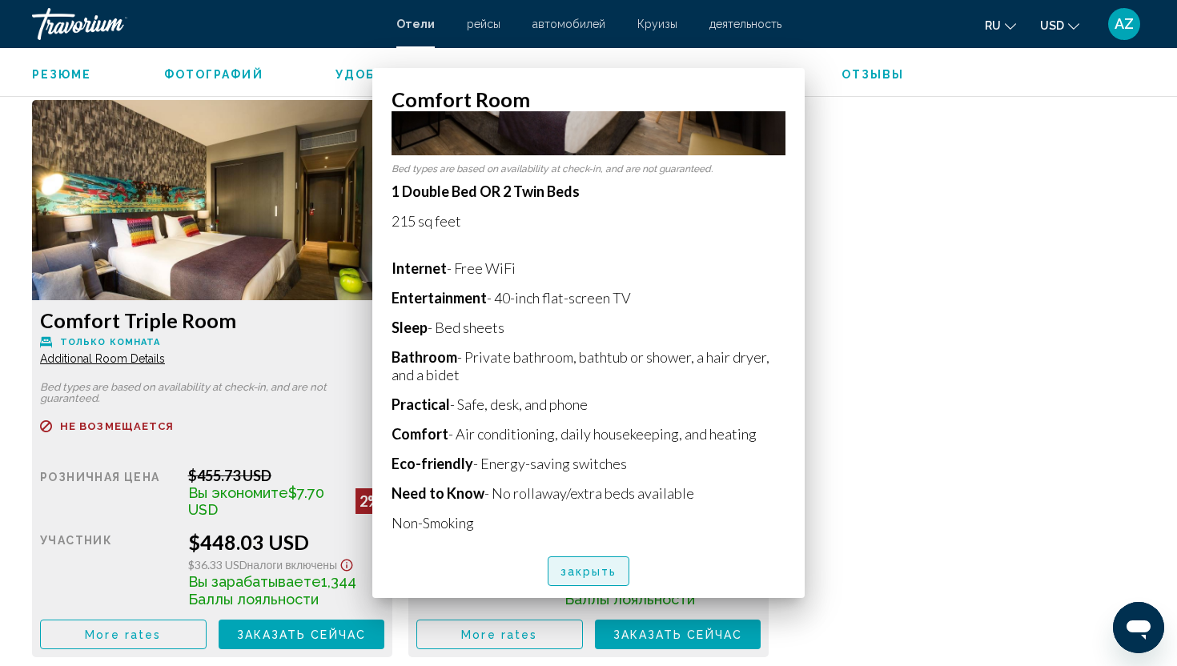
scroll to position [2158, 0]
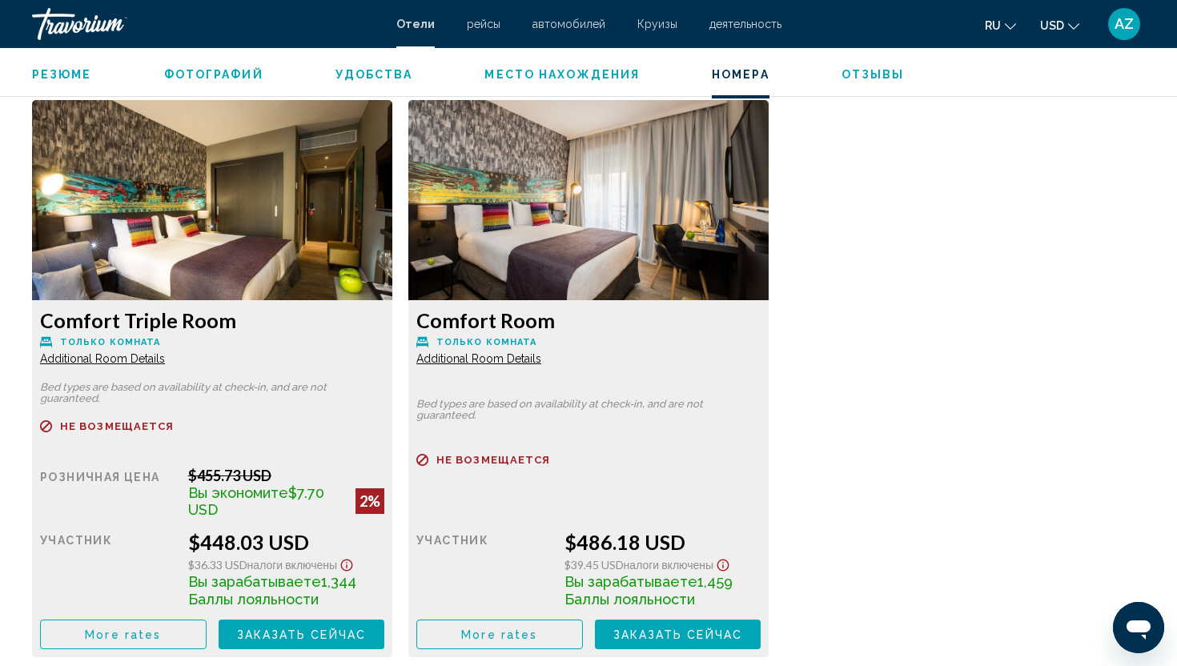
click at [155, 363] on span "Additional Room Details" at bounding box center [102, 358] width 125 height 13
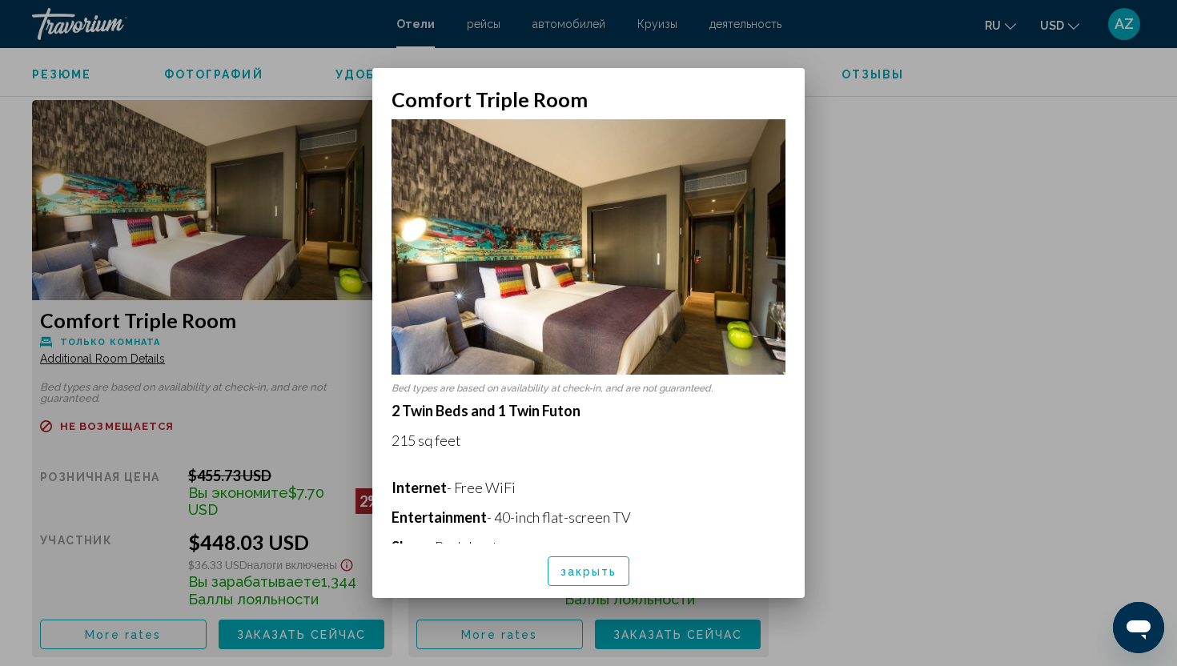
scroll to position [219, 0]
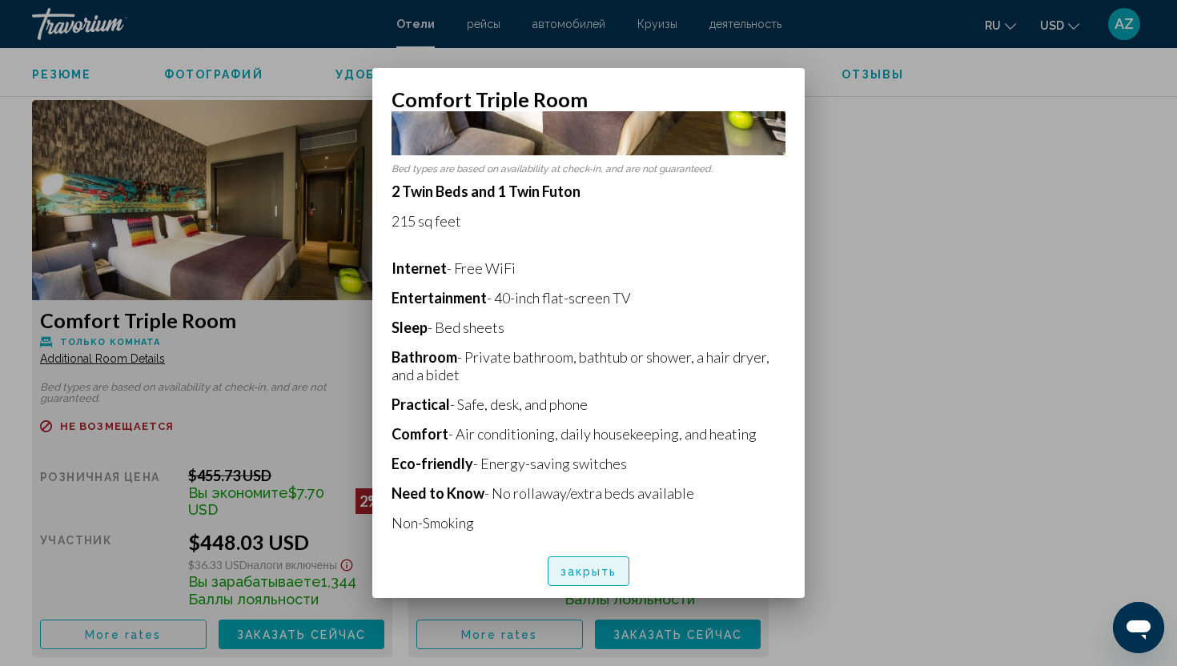
click at [577, 570] on span "закрыть" at bounding box center [588, 571] width 57 height 13
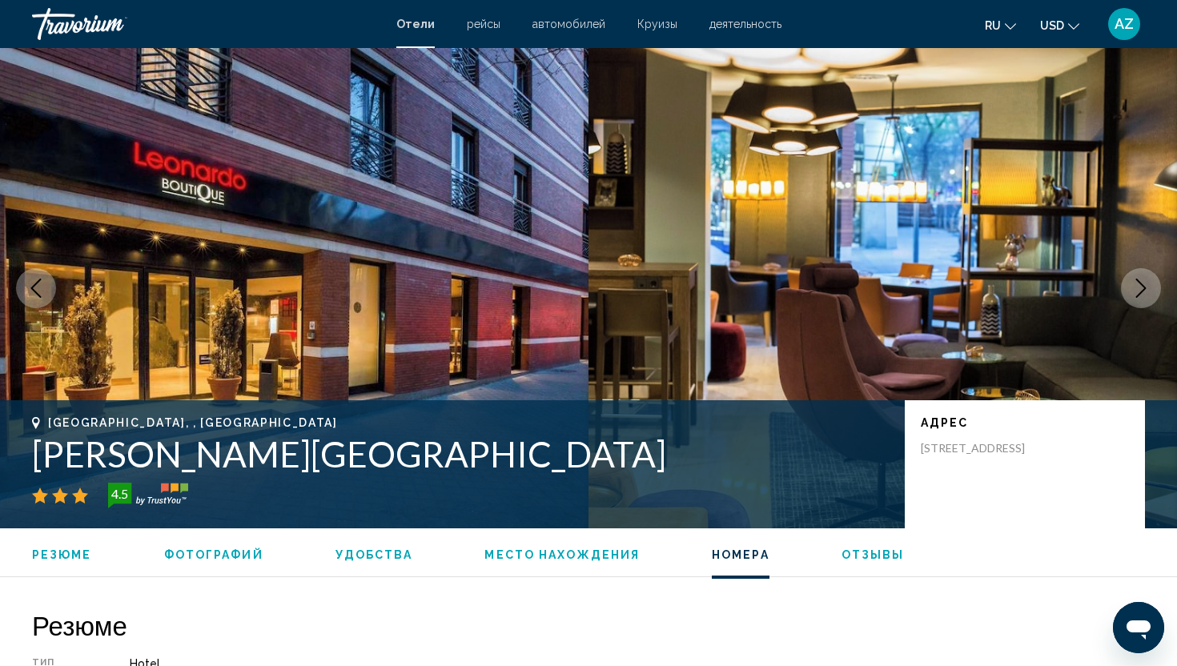
scroll to position [2158, 0]
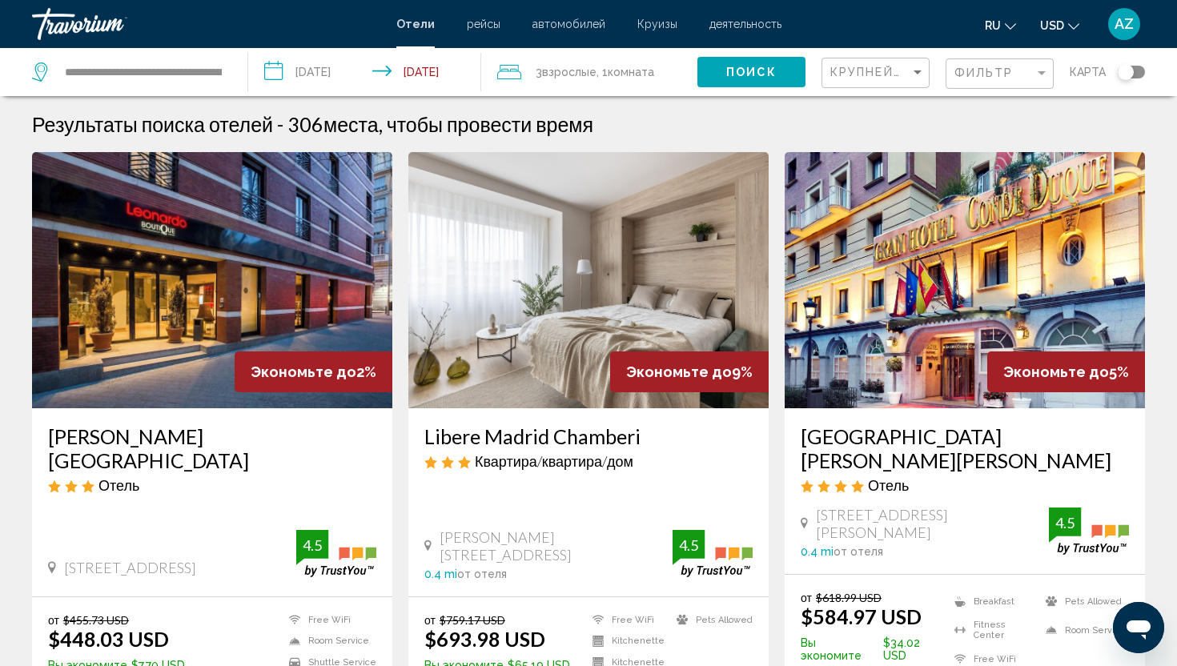
scroll to position [11, 0]
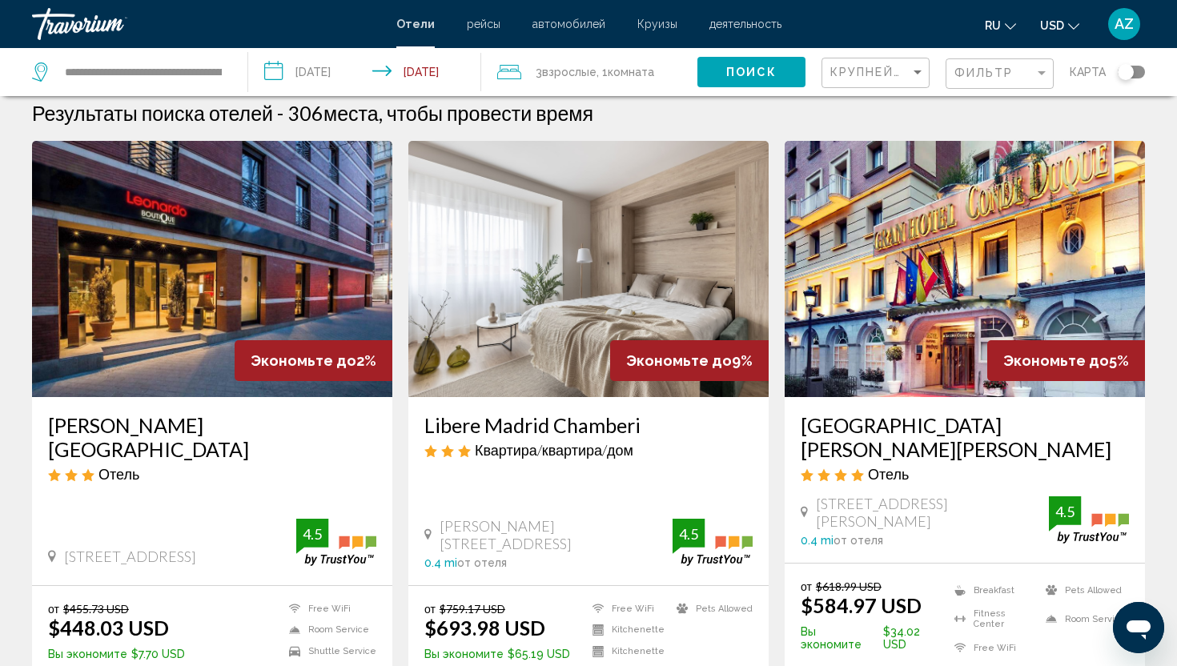
click at [885, 65] on div "Крупнейшие сбережения" at bounding box center [877, 73] width 94 height 30
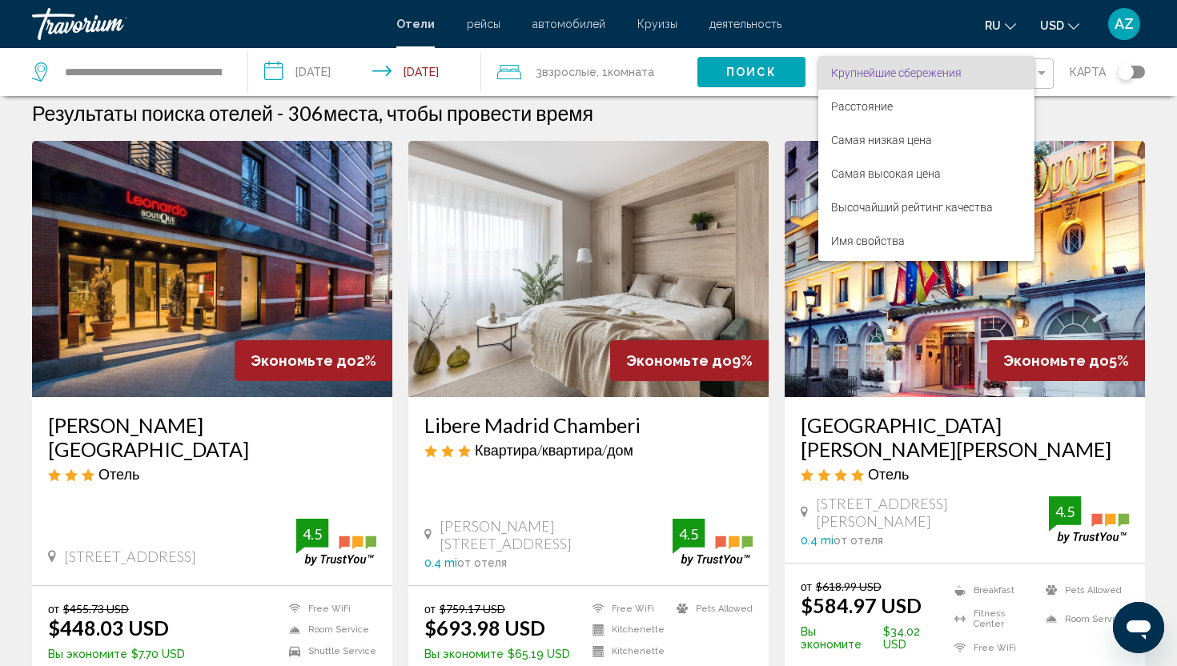
click at [552, 69] on div at bounding box center [588, 333] width 1177 height 666
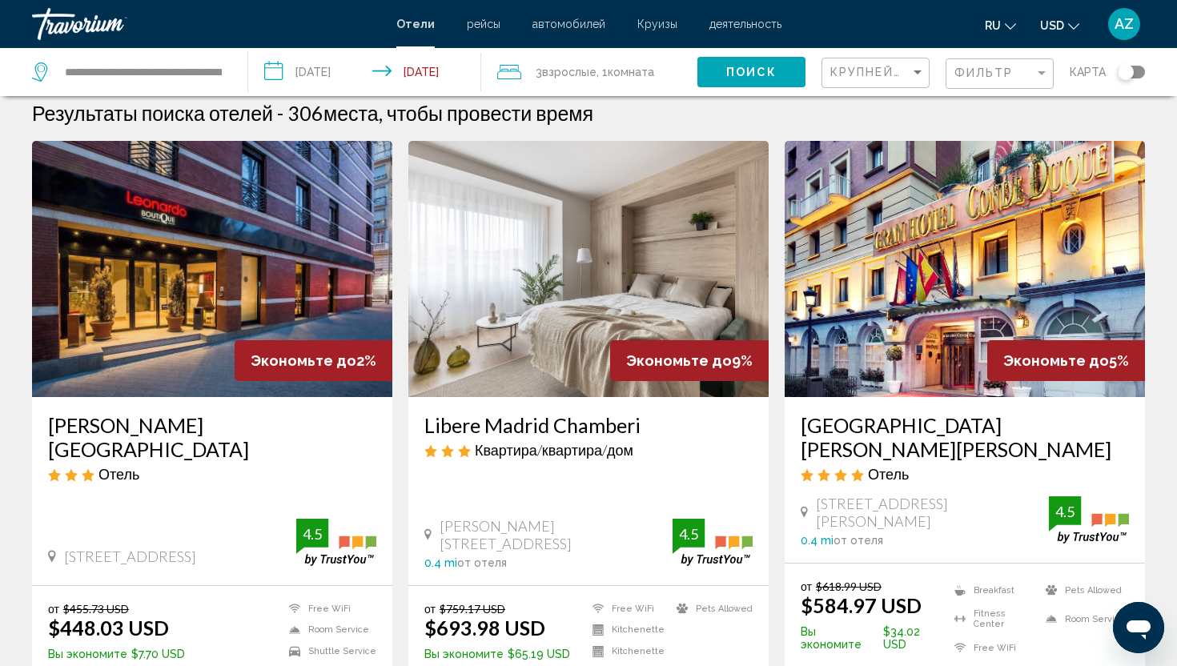
click at [965, 87] on div "Фильтр" at bounding box center [1001, 74] width 94 height 30
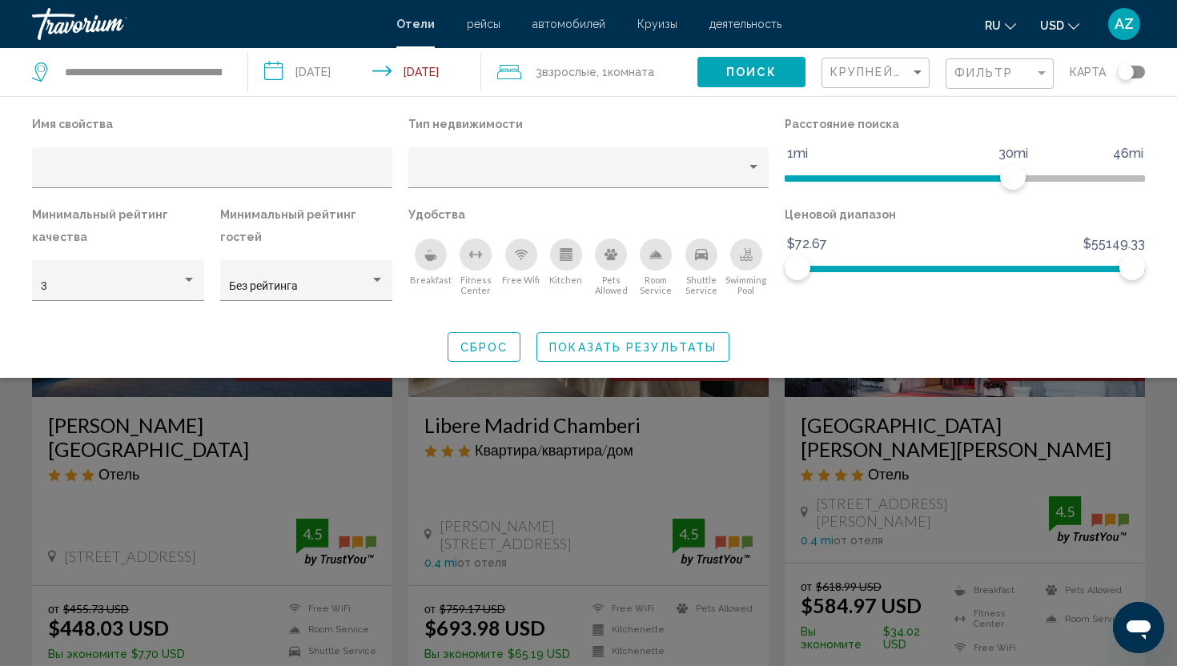
click at [440, 263] on div "Breakfast" at bounding box center [431, 255] width 32 height 32
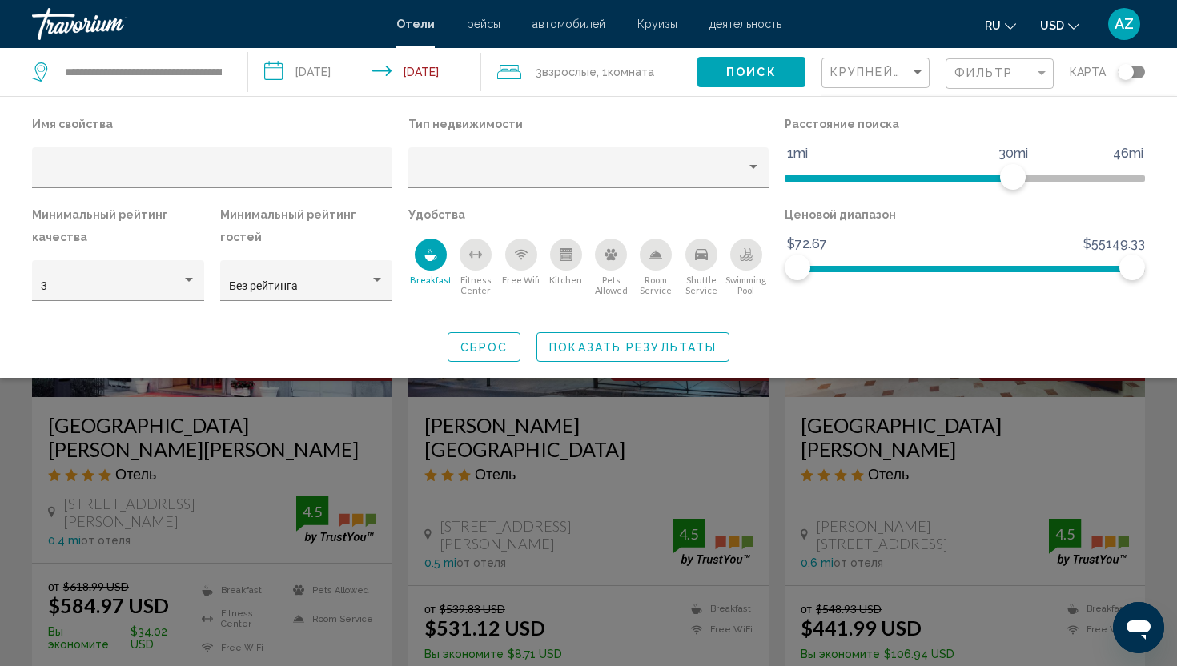
click at [693, 441] on div "Search widget" at bounding box center [588, 453] width 1177 height 426
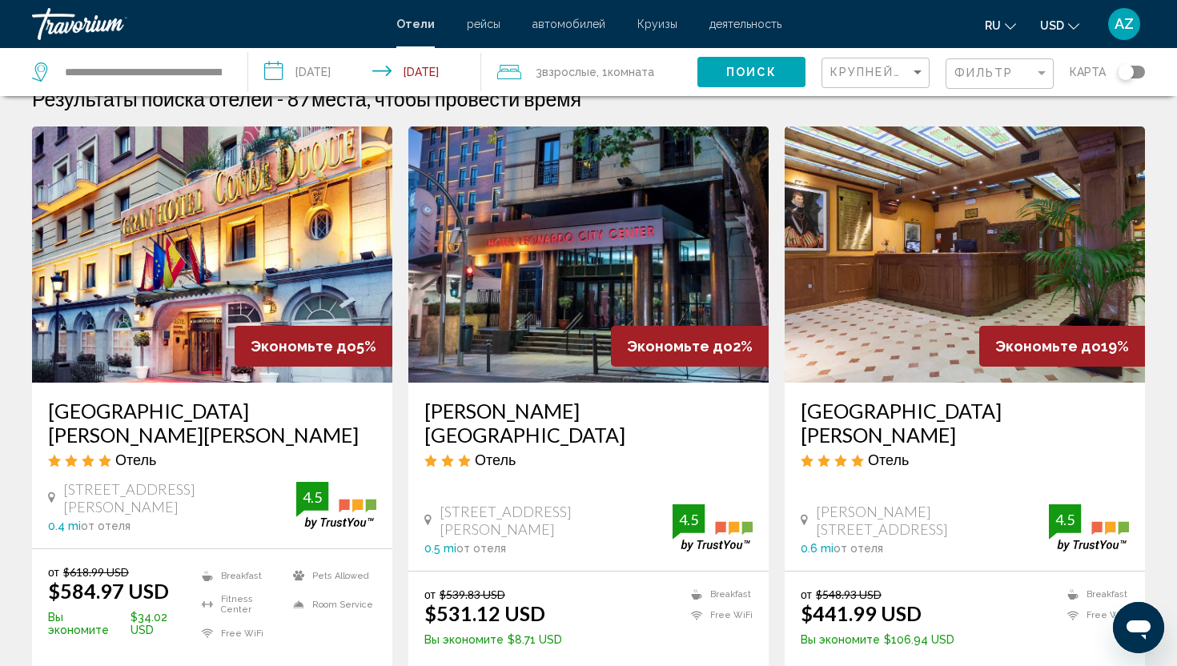
scroll to position [24, 0]
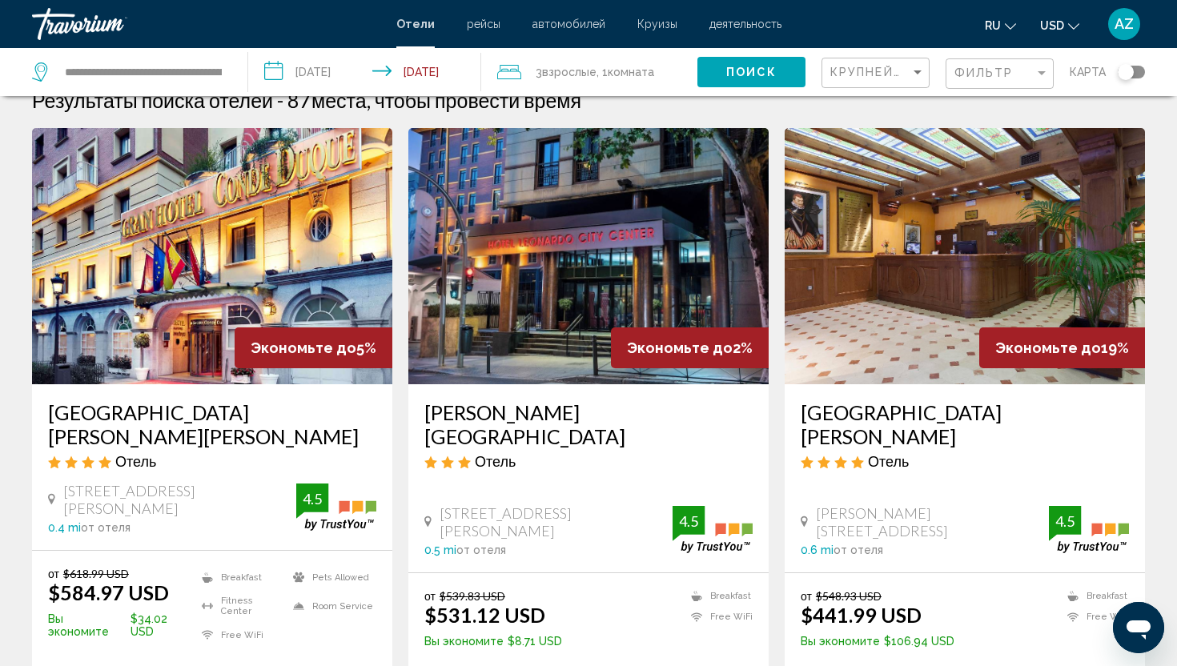
click at [229, 410] on h3 "[GEOGRAPHIC_DATA][PERSON_NAME][PERSON_NAME]" at bounding box center [212, 424] width 328 height 48
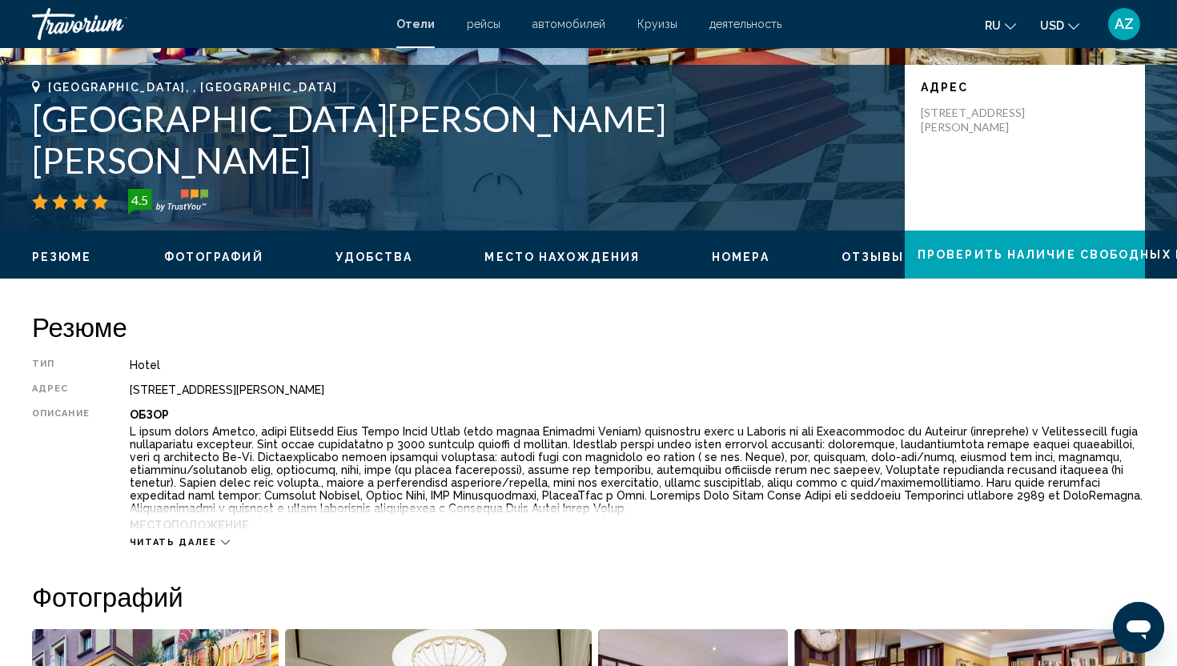
scroll to position [271, 0]
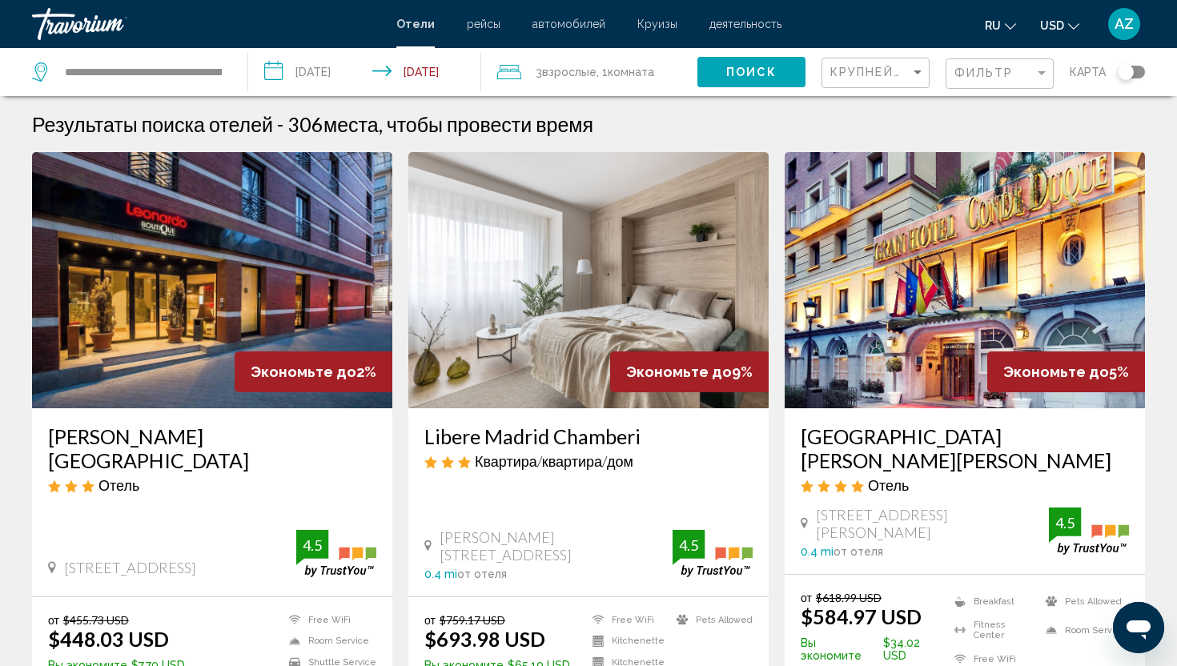
click at [895, 83] on div "Крупнейшие сбережения" at bounding box center [877, 73] width 94 height 30
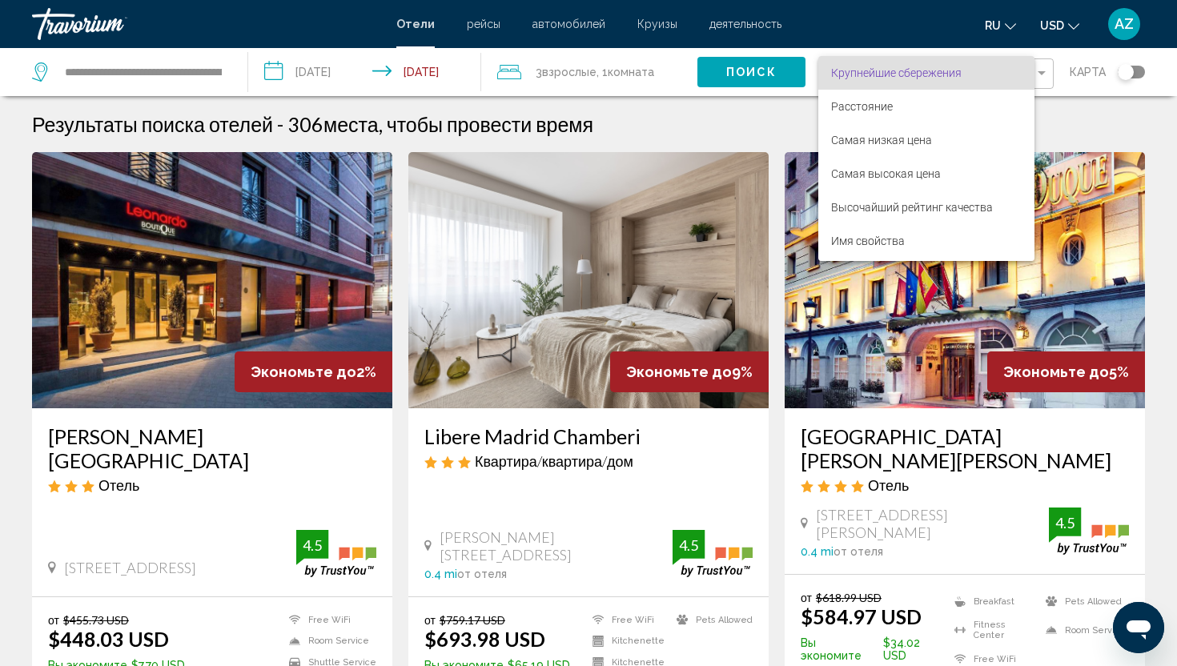
click at [1038, 70] on div at bounding box center [588, 333] width 1177 height 666
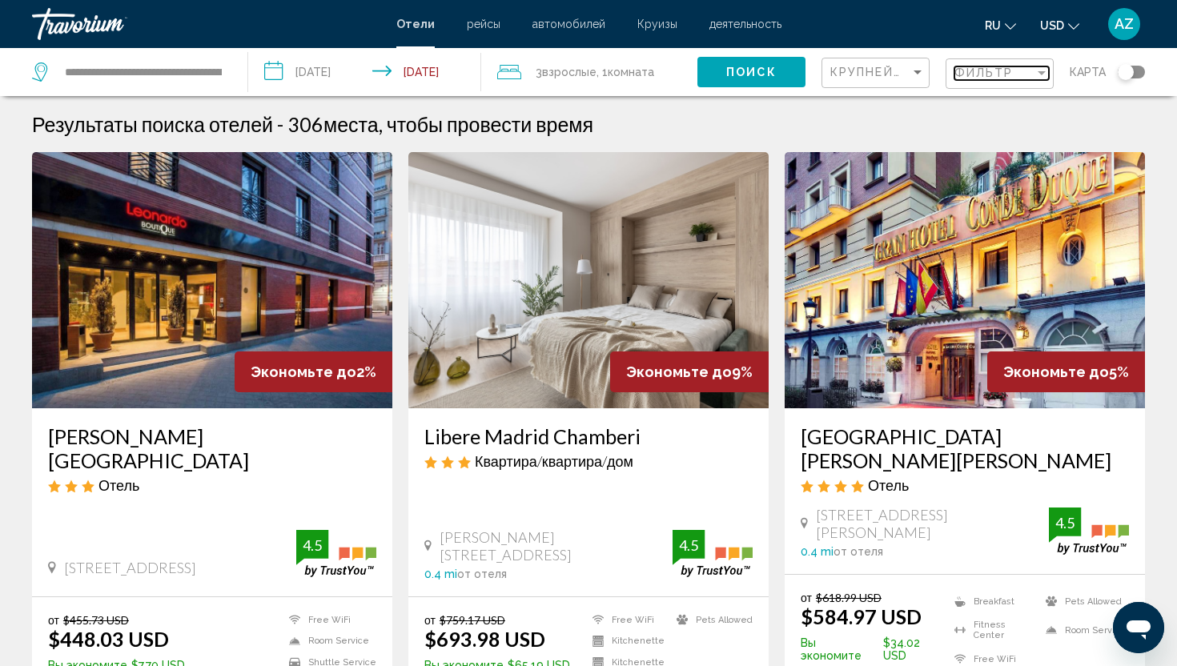
click at [1040, 70] on div "Filter" at bounding box center [1041, 72] width 14 height 13
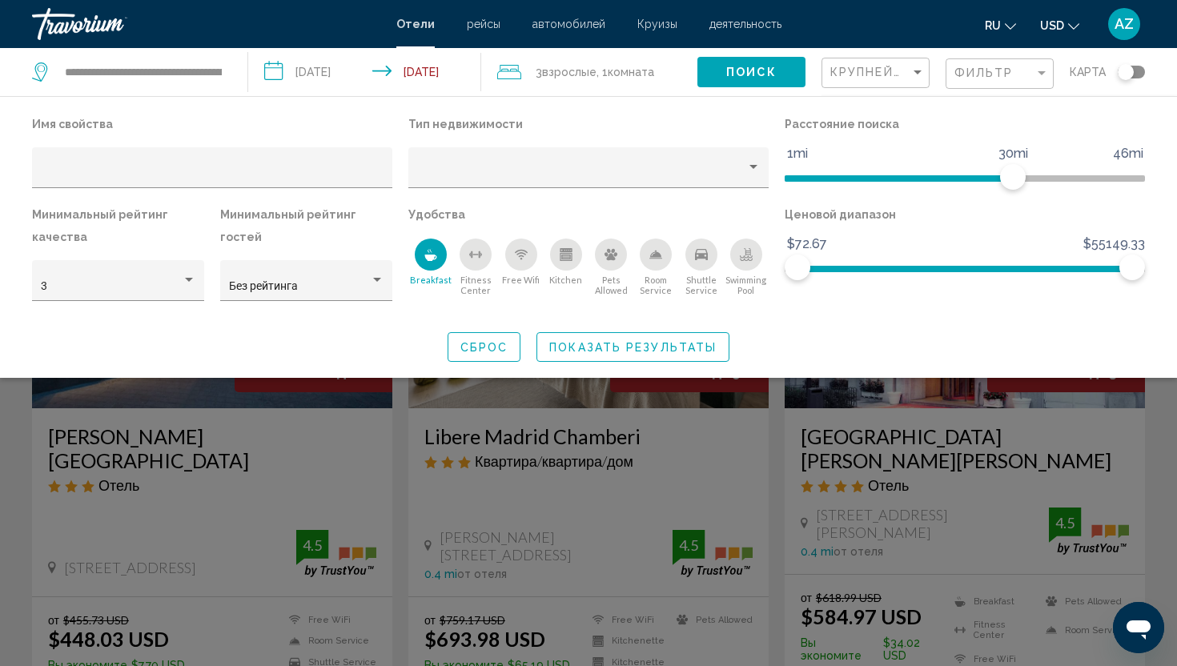
click at [748, 442] on div "Search widget" at bounding box center [588, 453] width 1177 height 426
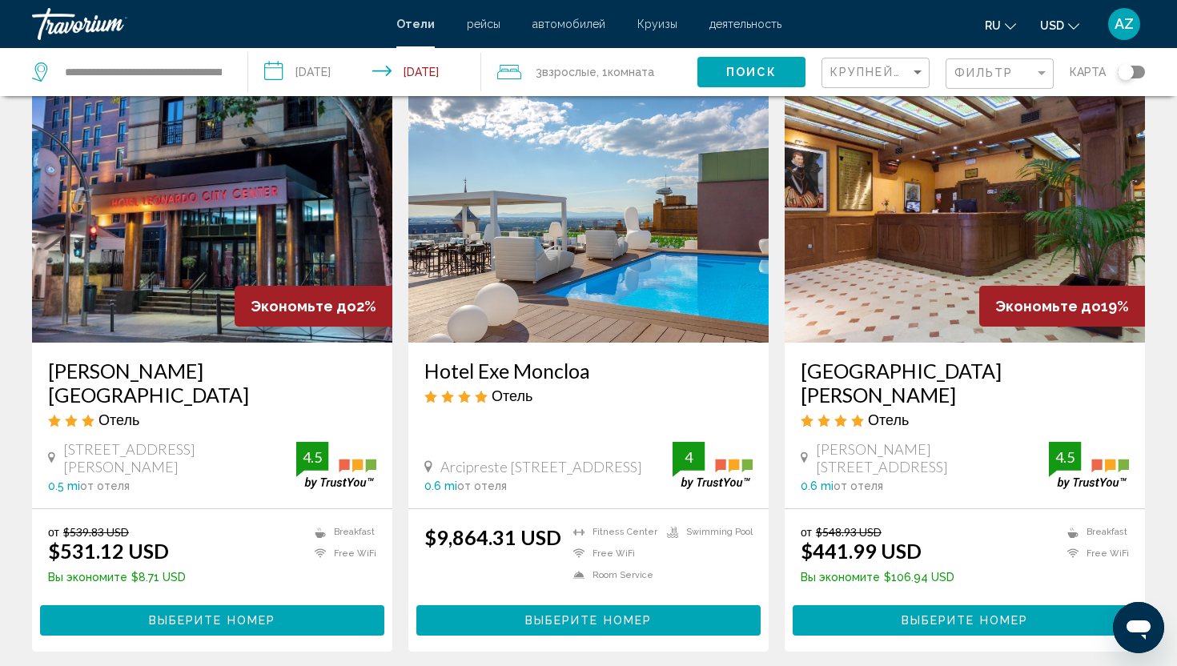
scroll to position [684, 0]
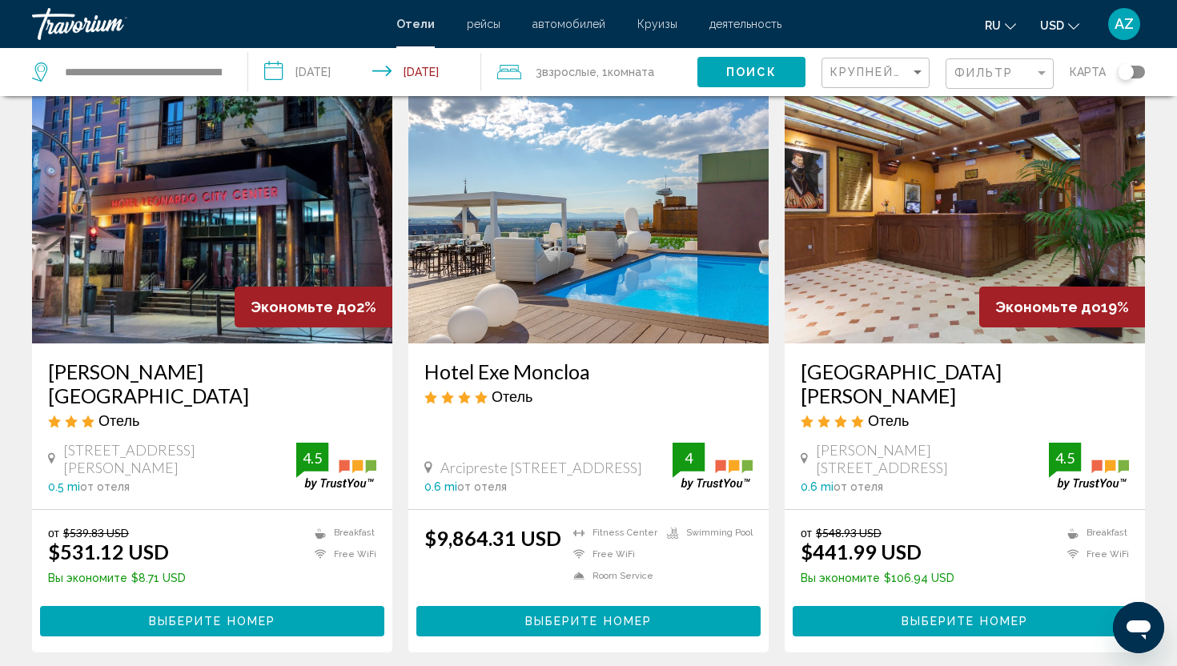
click at [198, 359] on h3 "[PERSON_NAME][GEOGRAPHIC_DATA]" at bounding box center [212, 383] width 328 height 48
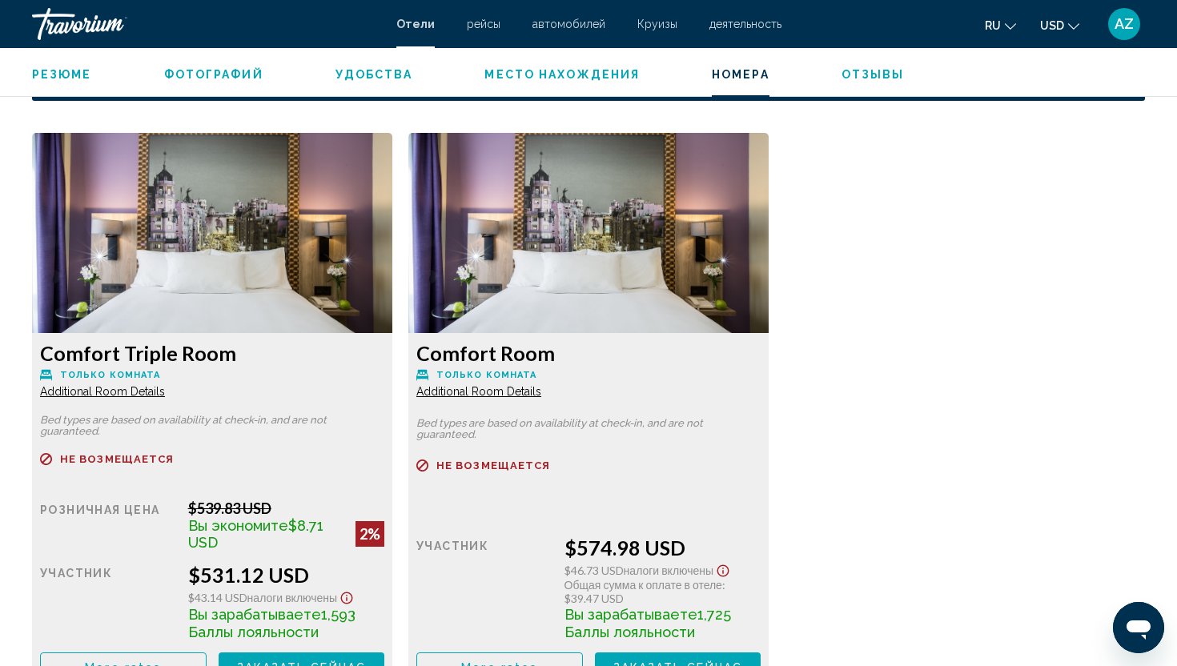
scroll to position [2110, 0]
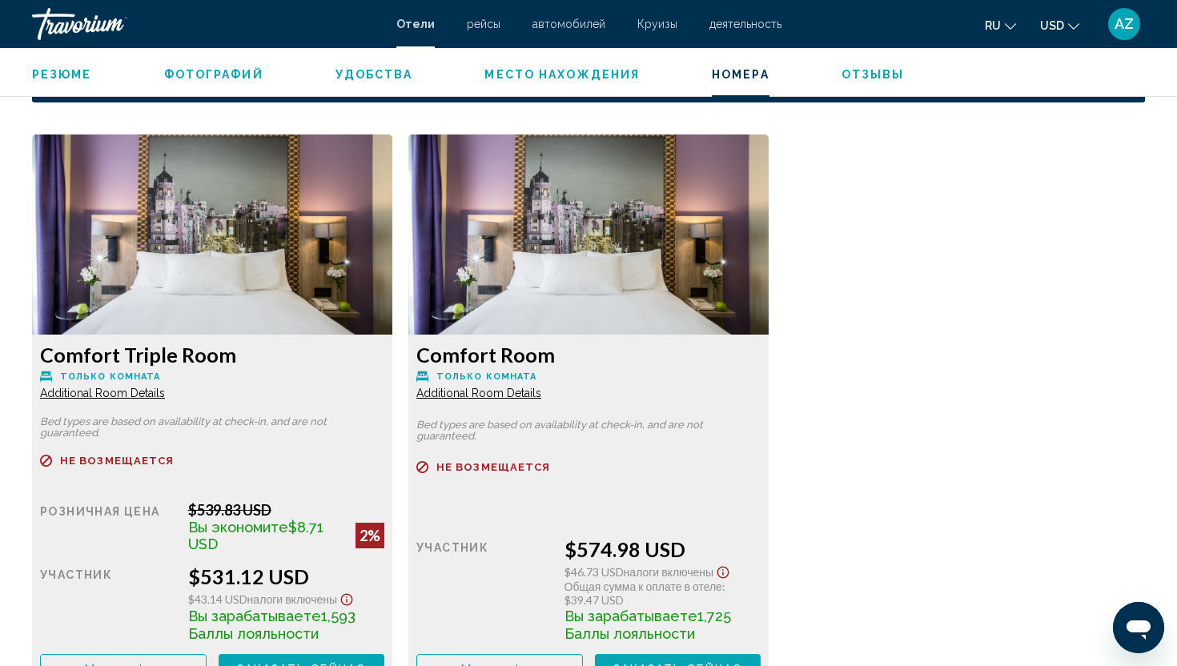
click at [140, 393] on span "Additional Room Details" at bounding box center [102, 393] width 125 height 13
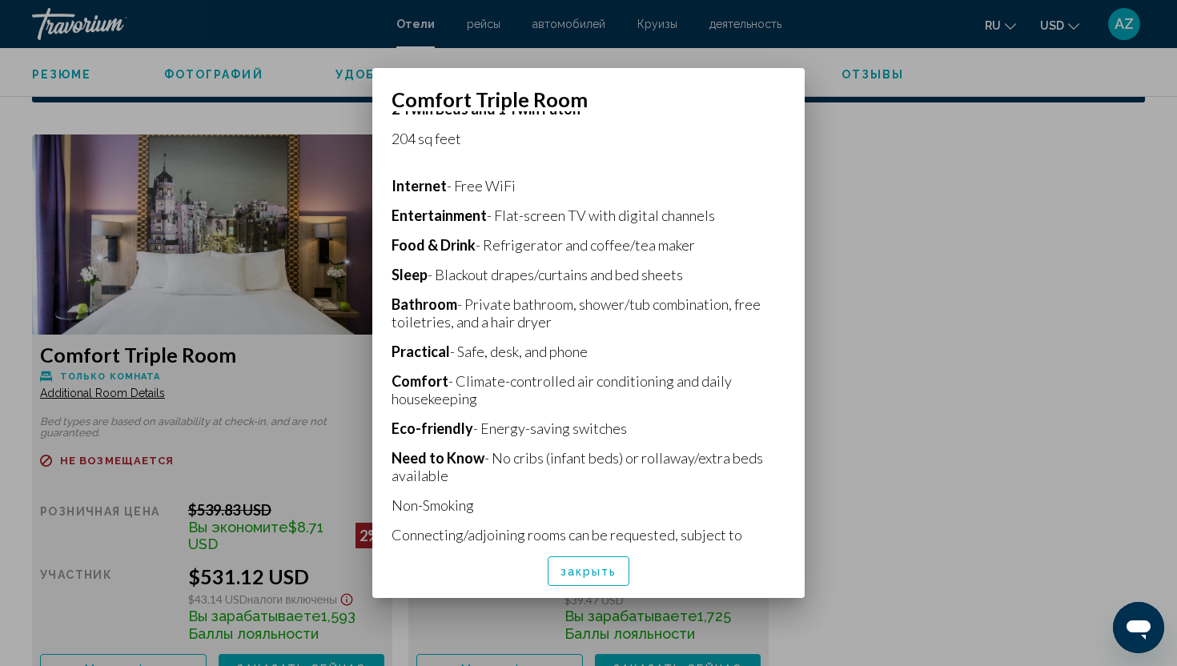
scroll to position [331, 0]
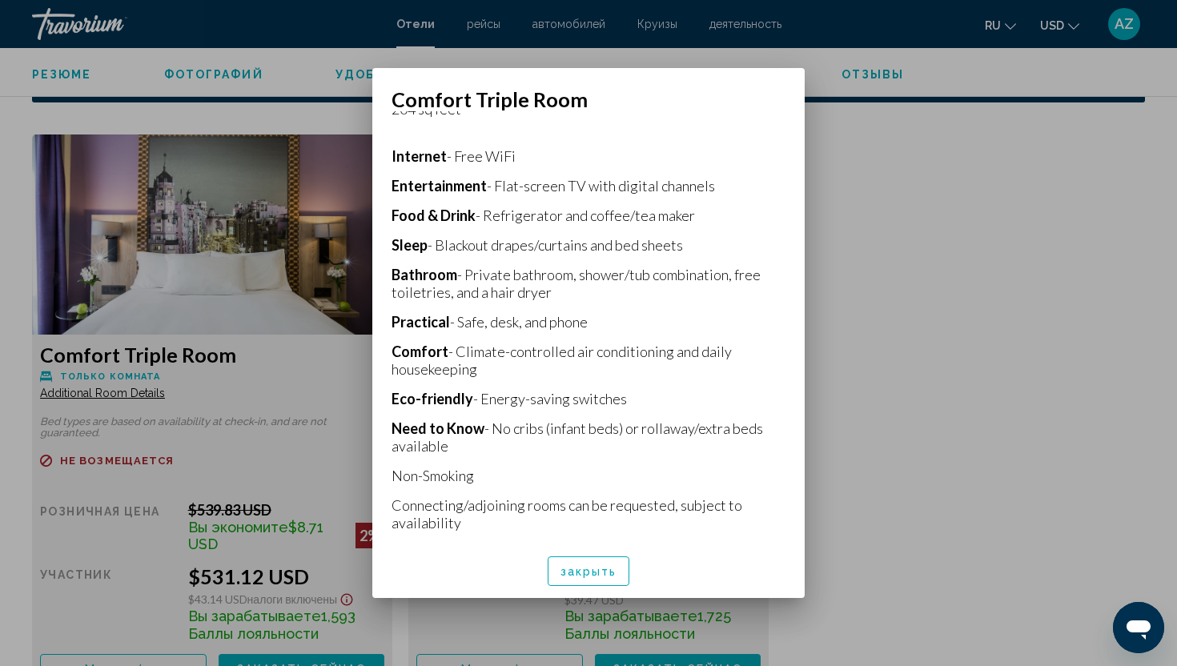
click at [941, 303] on div at bounding box center [588, 333] width 1177 height 666
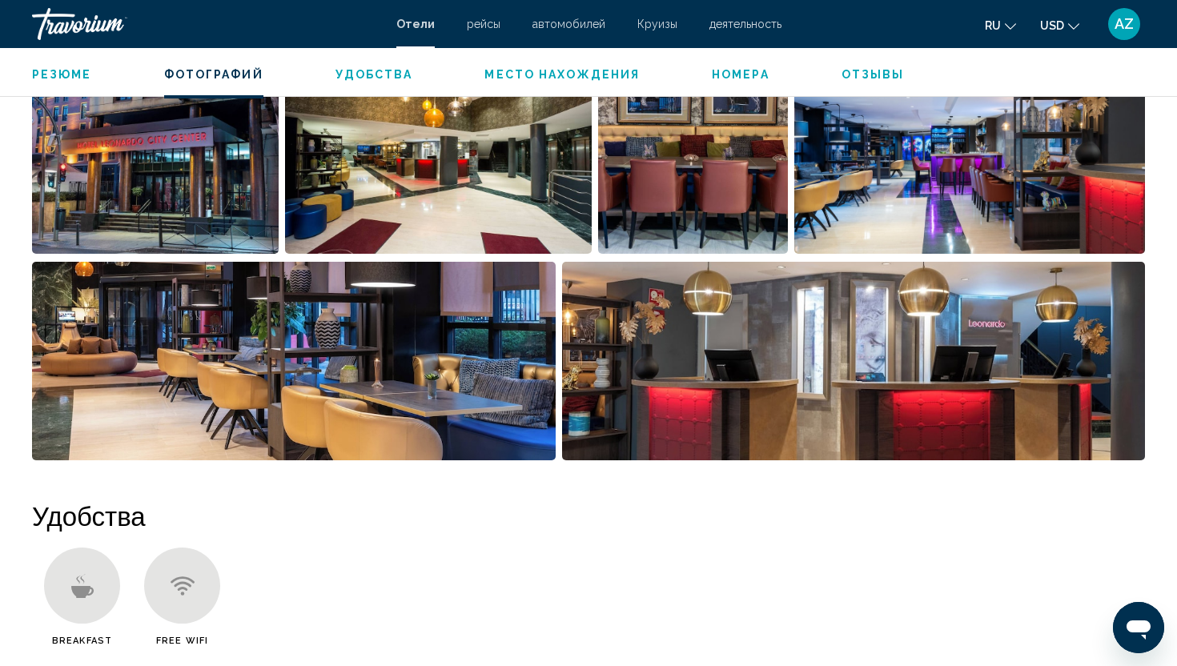
scroll to position [861, 0]
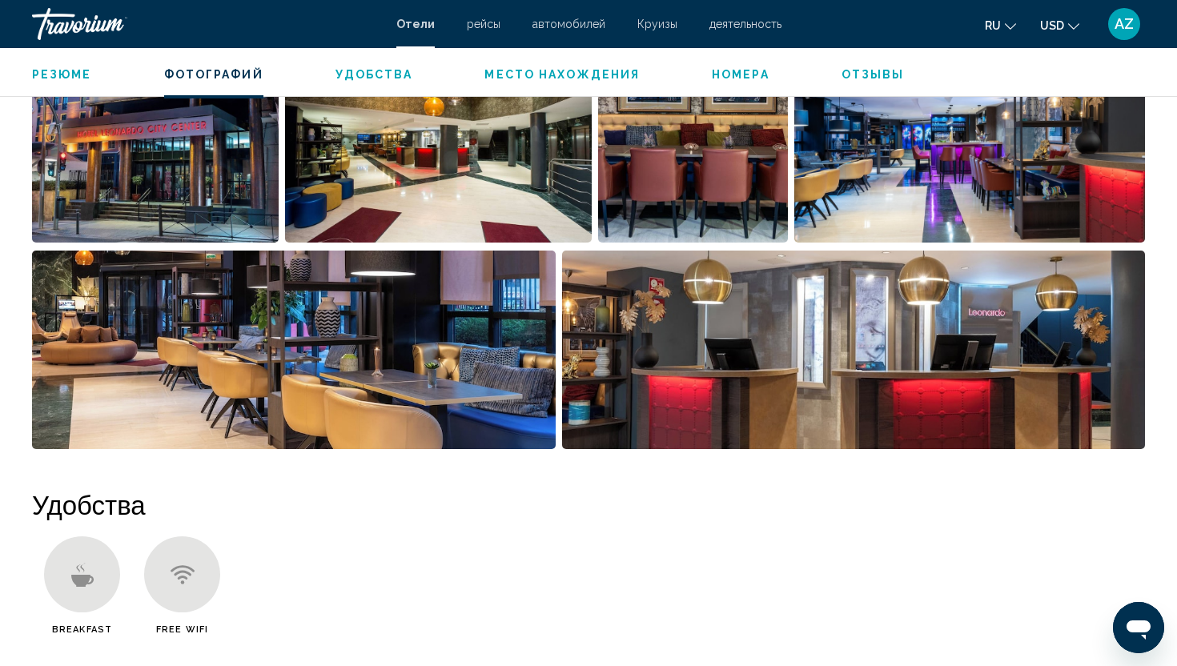
click at [941, 374] on img "Open full-screen image slider" at bounding box center [854, 350] width 584 height 199
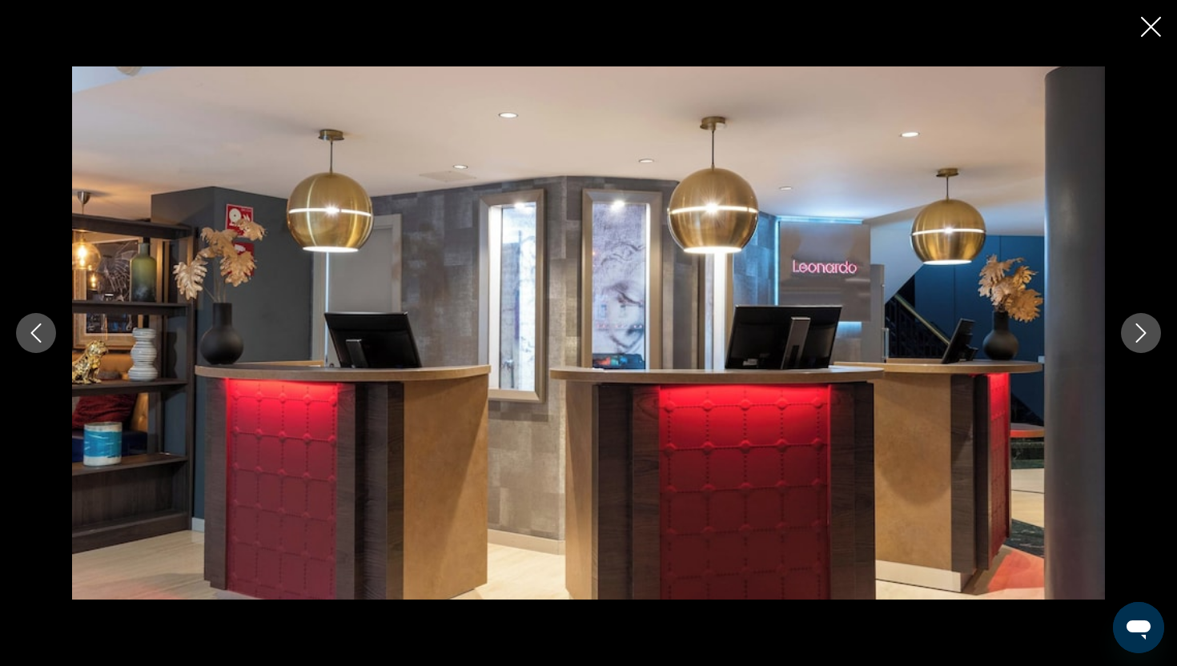
click at [1160, 42] on div "Main content" at bounding box center [588, 333] width 1177 height 666
click at [1156, 34] on icon "Close slideshow" at bounding box center [1151, 27] width 20 height 20
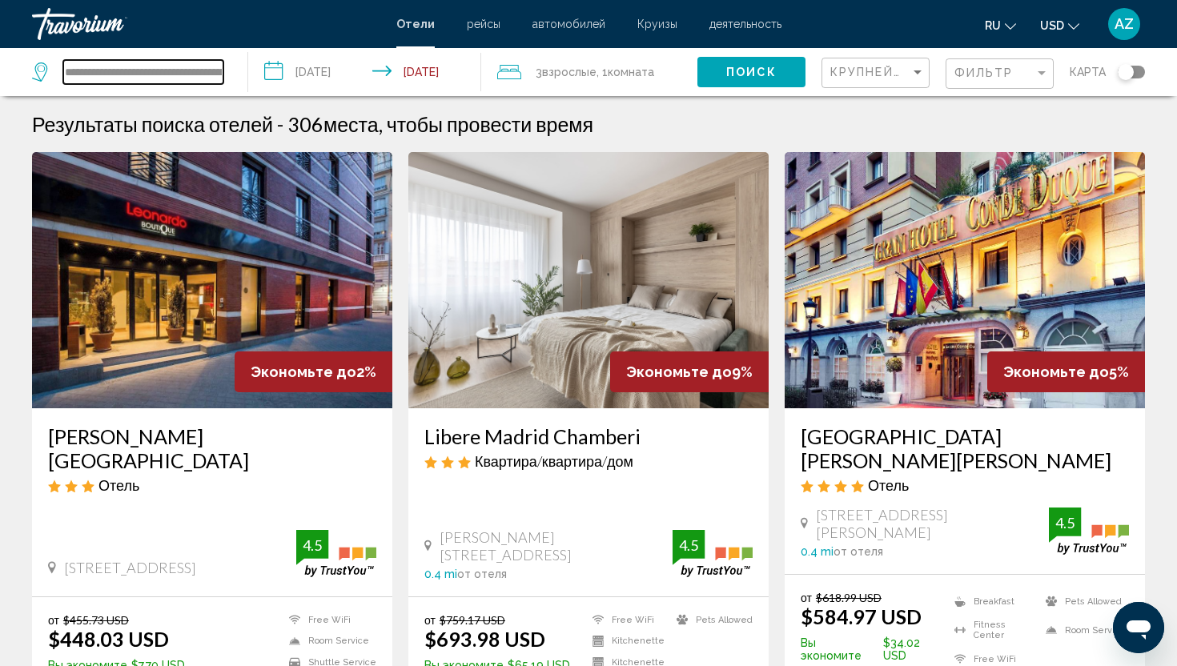
click at [123, 63] on input "**********" at bounding box center [143, 72] width 160 height 24
type input "*"
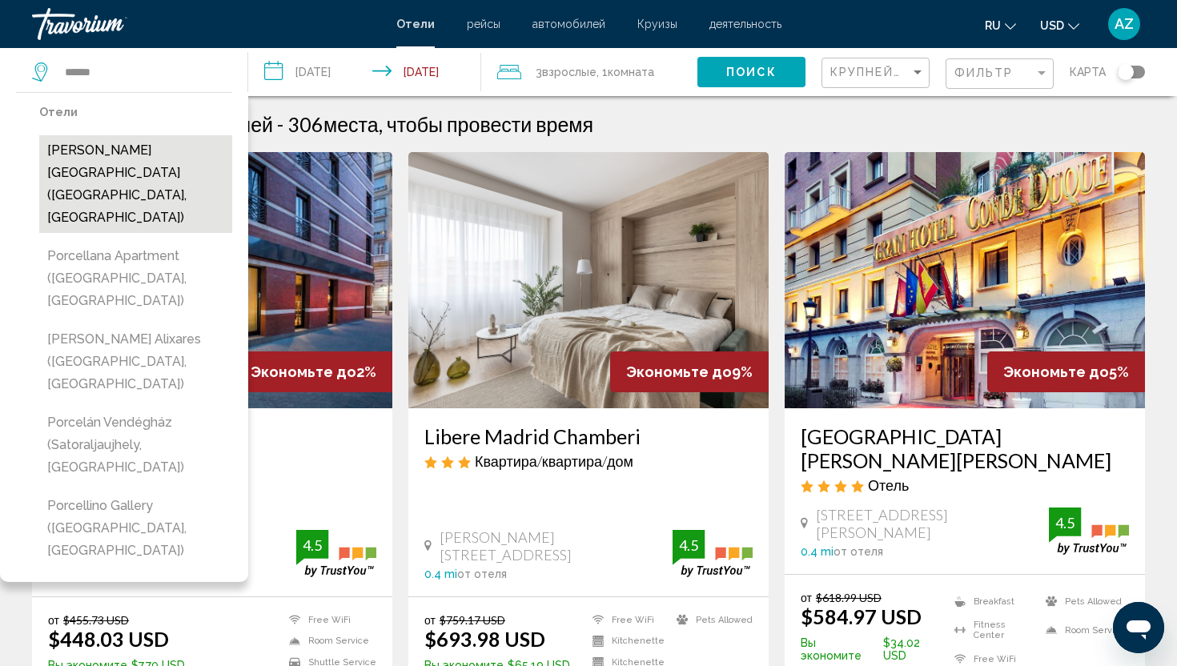
click at [118, 151] on button "[PERSON_NAME][GEOGRAPHIC_DATA] ([GEOGRAPHIC_DATA], [GEOGRAPHIC_DATA])" at bounding box center [135, 184] width 193 height 98
type input "**********"
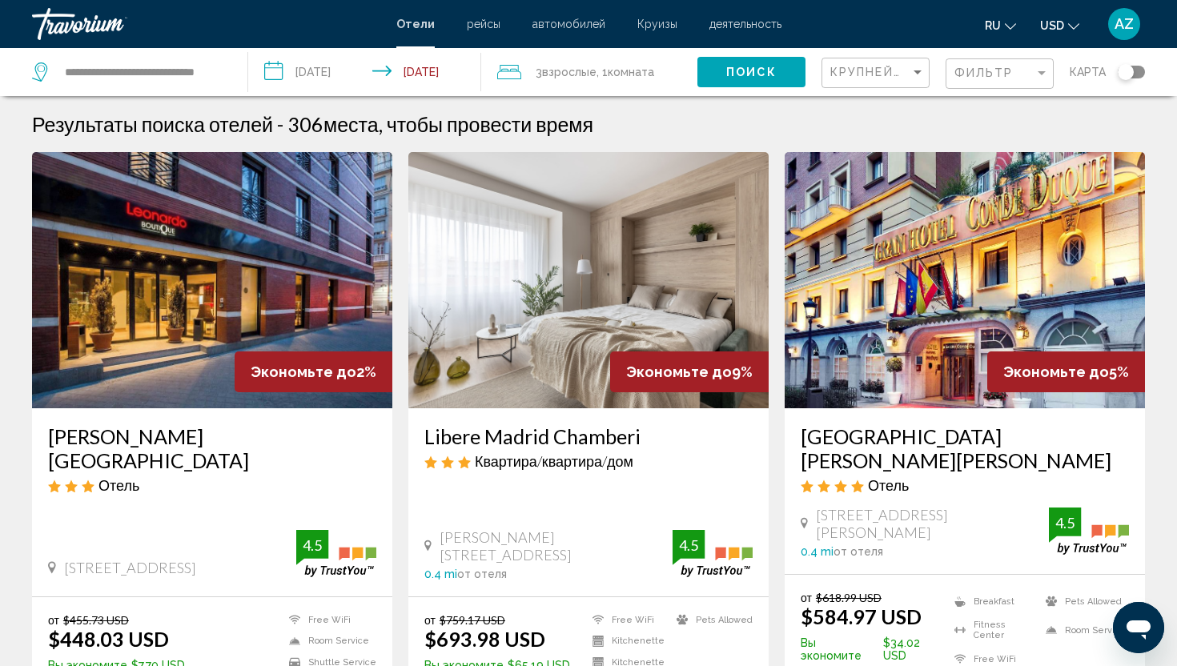
click at [766, 70] on span "Поиск" at bounding box center [751, 72] width 50 height 13
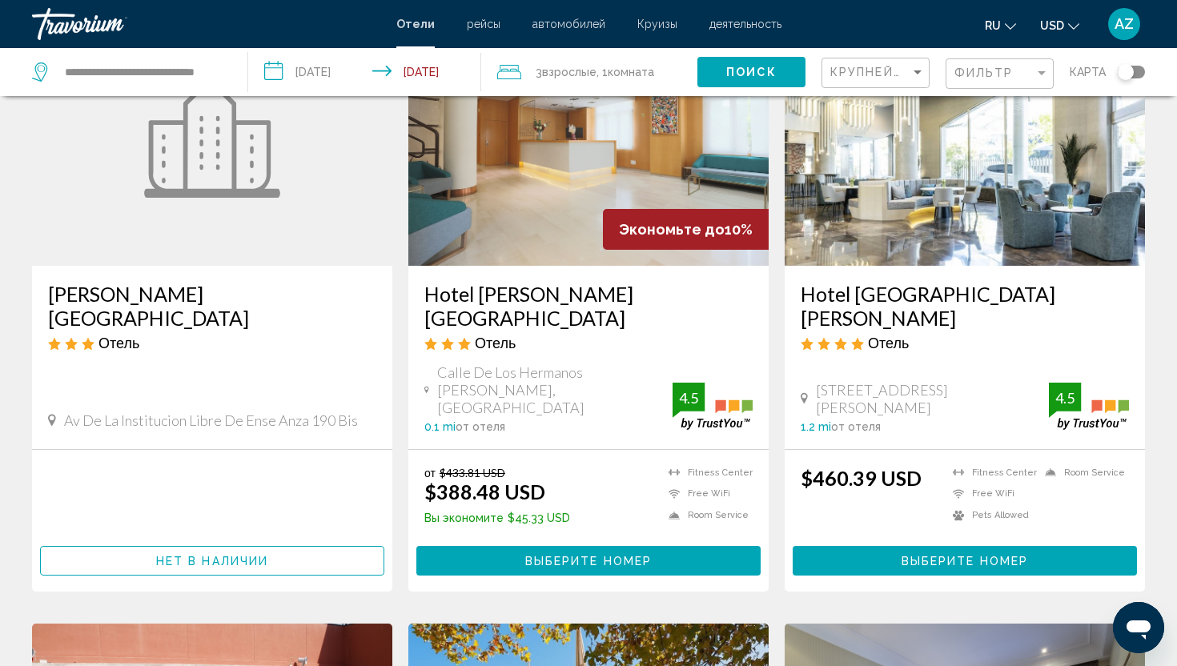
scroll to position [149, 0]
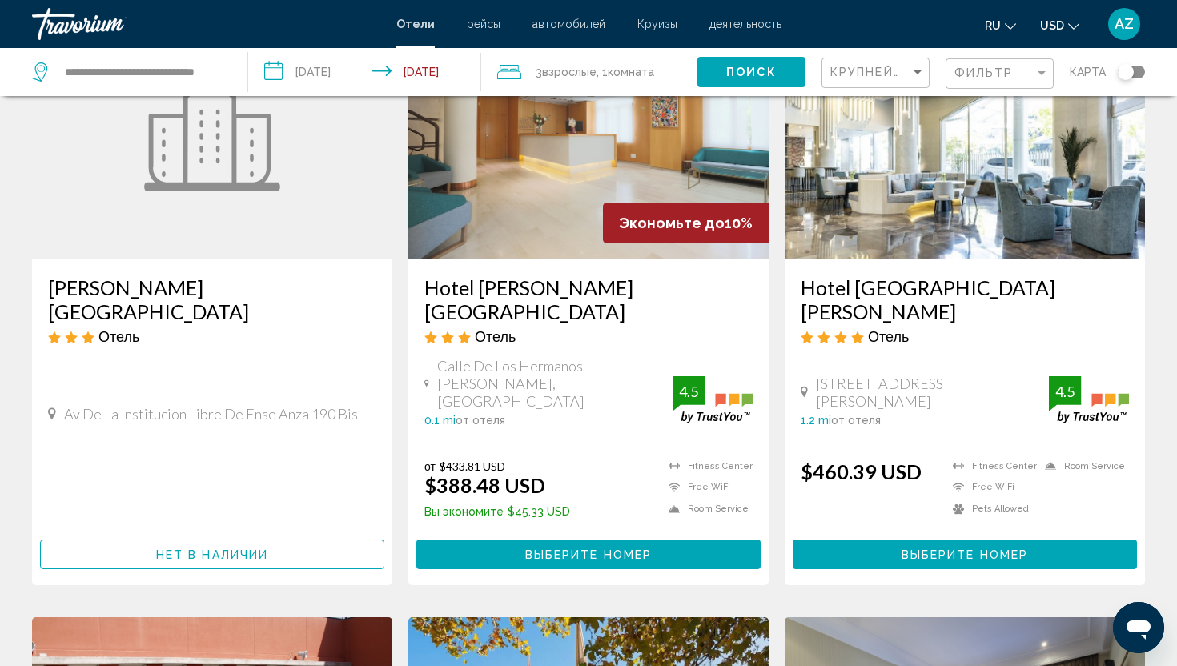
click at [505, 292] on h3 "Hotel [PERSON_NAME][GEOGRAPHIC_DATA]" at bounding box center [588, 299] width 328 height 48
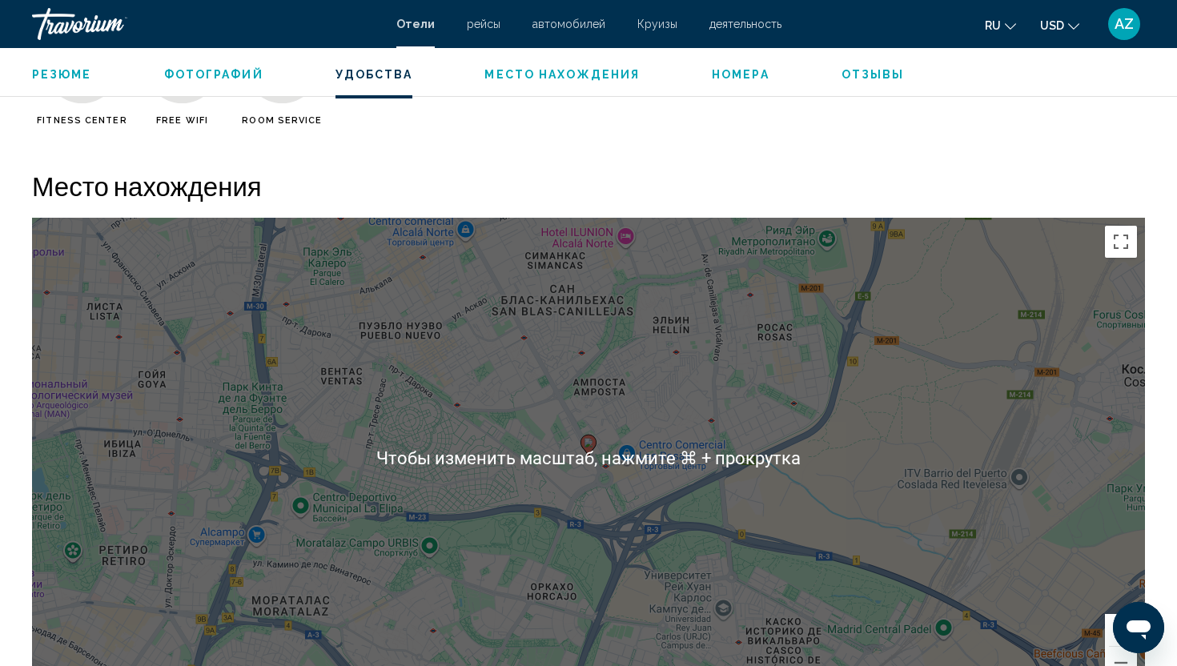
scroll to position [1395, 0]
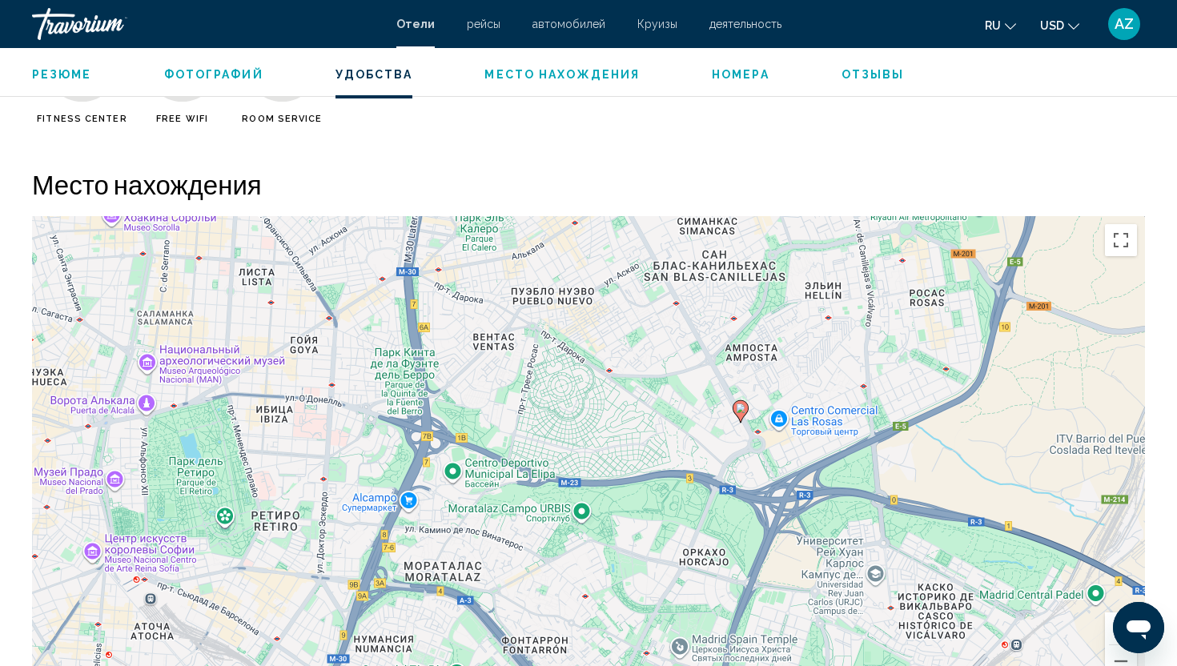
drag, startPoint x: 559, startPoint y: 440, endPoint x: 750, endPoint y: 489, distance: 197.5
click at [750, 487] on div "Чтобы активировать перетаскивание с помощью клавиатуры, нажмите Alt + Ввод. Пос…" at bounding box center [588, 456] width 1113 height 480
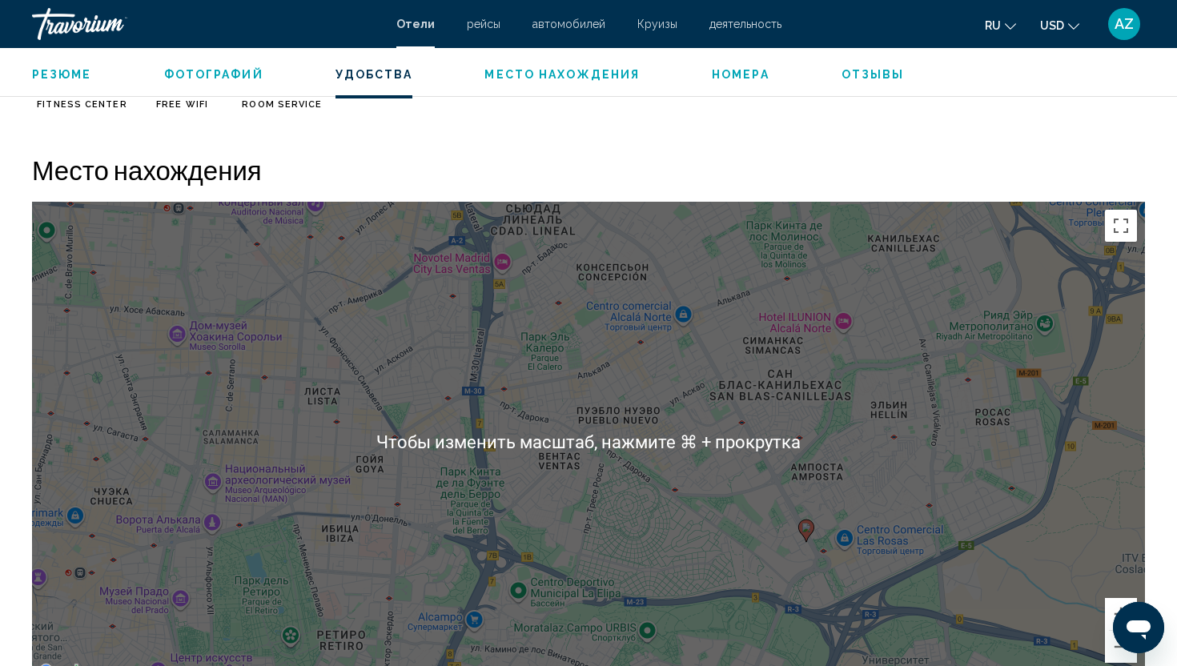
scroll to position [1414, 0]
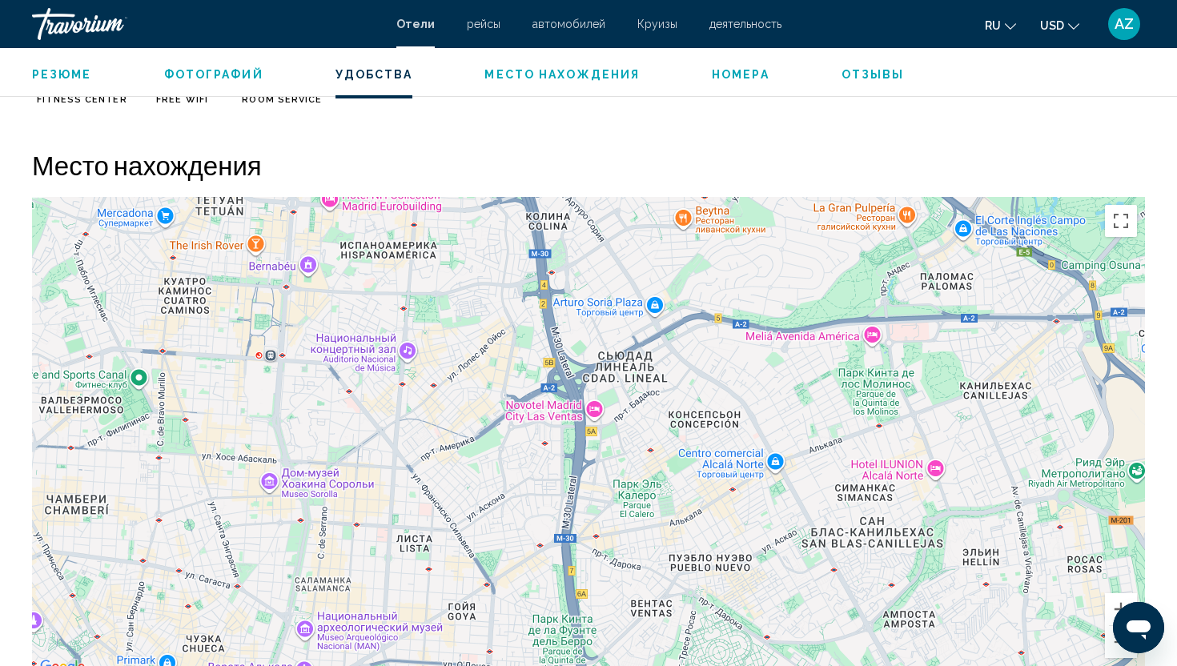
drag, startPoint x: 701, startPoint y: 488, endPoint x: 782, endPoint y: 645, distance: 176.9
click at [782, 645] on div "Чтобы активировать перетаскивание с помощью клавиатуры, нажмите Alt + Ввод. Пос…" at bounding box center [588, 437] width 1113 height 480
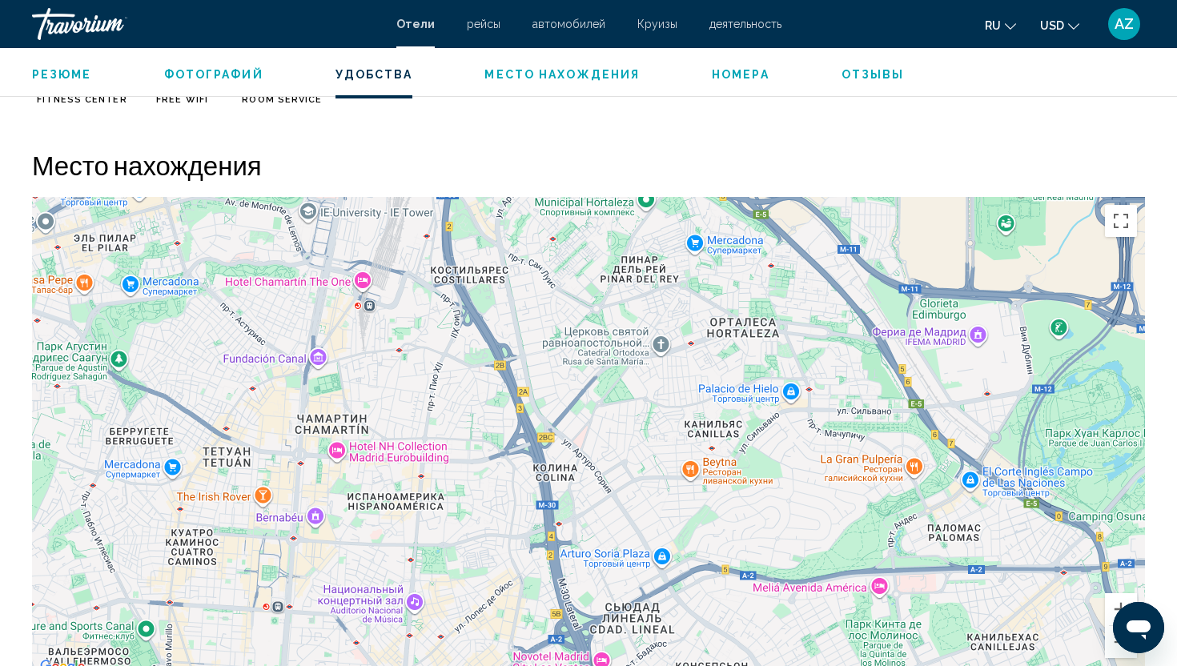
drag, startPoint x: 647, startPoint y: 407, endPoint x: 703, endPoint y: 665, distance: 263.8
click at [701, 665] on div "Чтобы активировать перетаскивание с помощью клавиатуры, нажмите Alt + Ввод. Пос…" at bounding box center [588, 437] width 1113 height 480
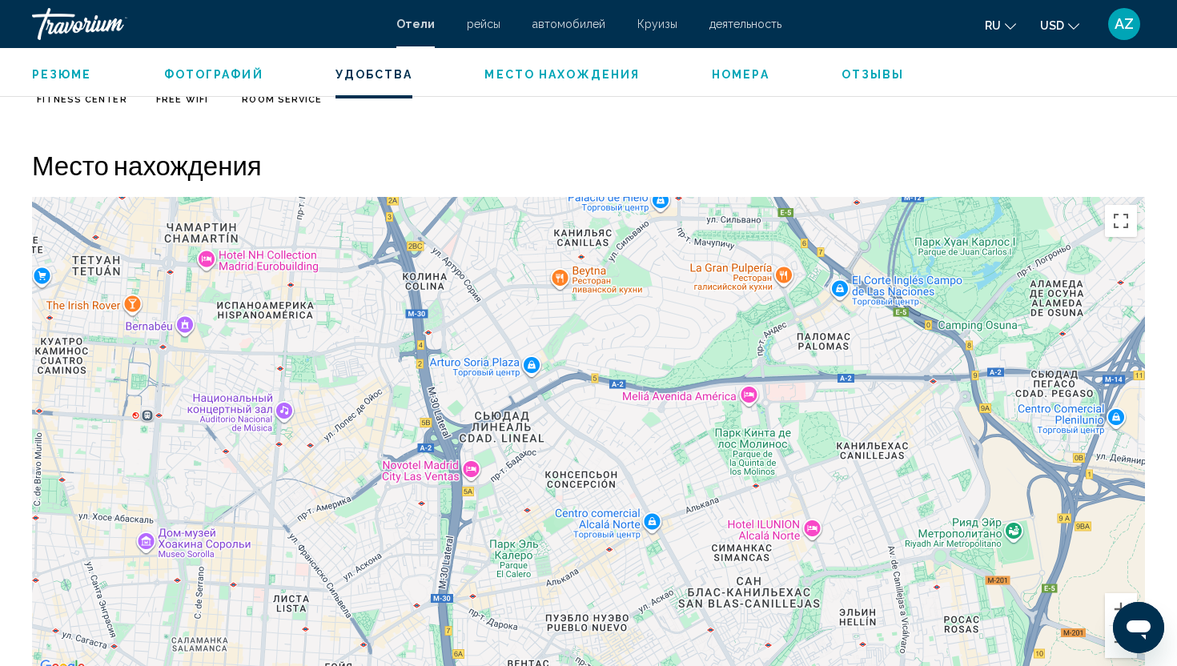
drag, startPoint x: 602, startPoint y: 439, endPoint x: 346, endPoint y: 183, distance: 362.3
click at [347, 183] on div "Место нахождения ← Переместить влево → Переместить вправо ↑ Переместить вверх ↓…" at bounding box center [588, 413] width 1113 height 528
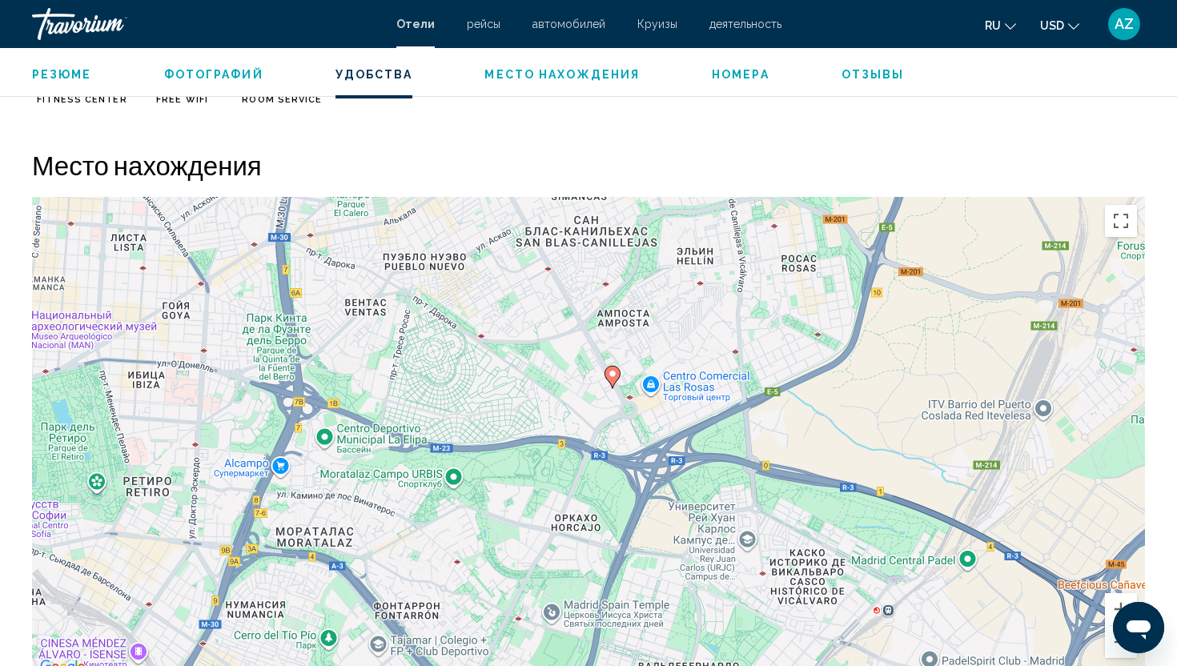
drag, startPoint x: 506, startPoint y: 350, endPoint x: 709, endPoint y: 463, distance: 231.9
click at [711, 461] on div "Чтобы активировать перетаскивание с помощью клавиатуры, нажмите Alt + Ввод. Пос…" at bounding box center [588, 437] width 1113 height 480
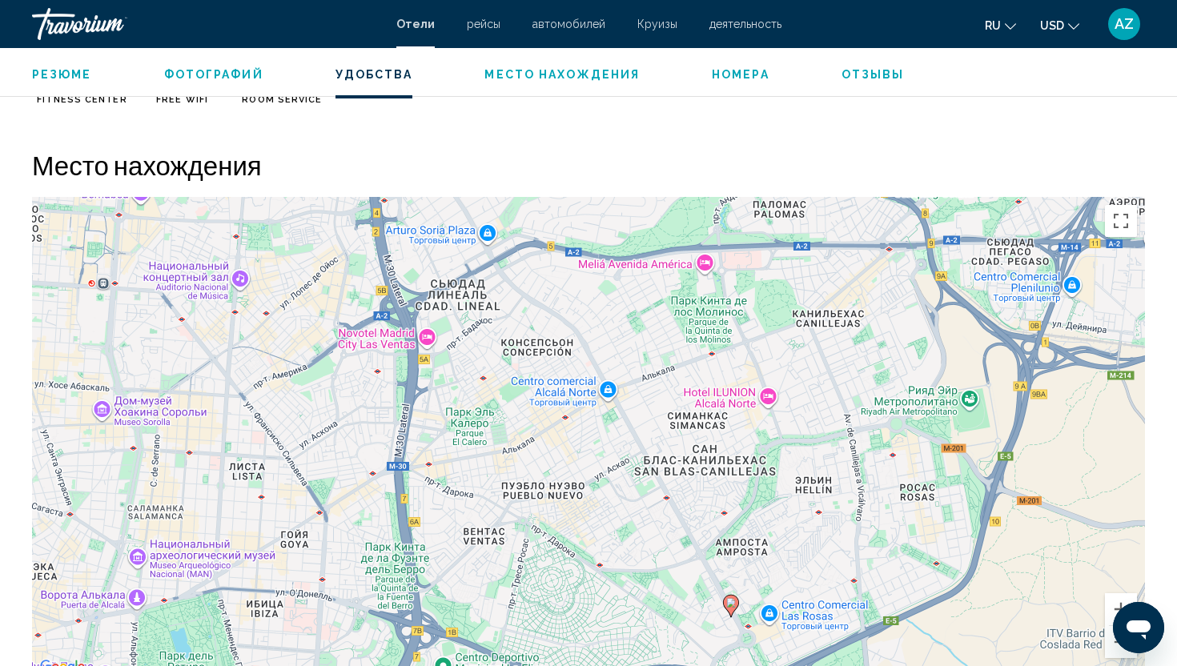
drag, startPoint x: 531, startPoint y: 457, endPoint x: 750, endPoint y: 472, distance: 219.9
click at [749, 472] on div "Чтобы активировать перетаскивание с помощью клавиатуры, нажмите Alt + Ввод. Пос…" at bounding box center [588, 437] width 1113 height 480
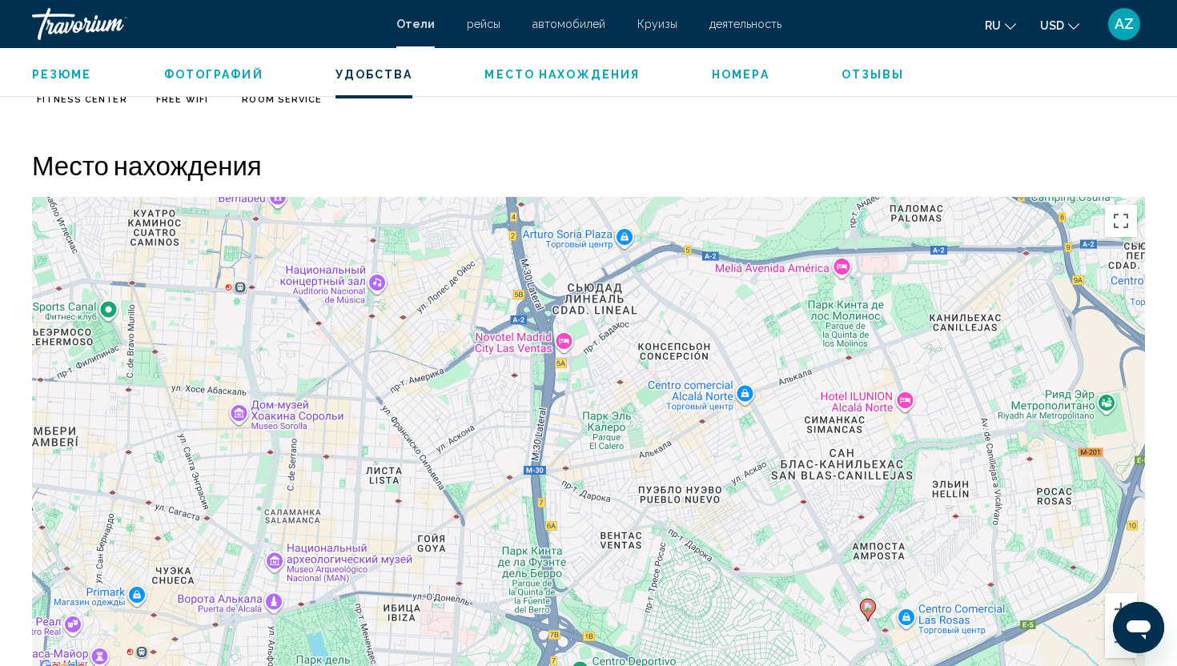
drag, startPoint x: 679, startPoint y: 473, endPoint x: 460, endPoint y: 443, distance: 220.7
click at [460, 441] on div "Чтобы активировать перетаскивание с помощью клавиатуры, нажмите Alt + Ввод. Пос…" at bounding box center [588, 437] width 1113 height 480
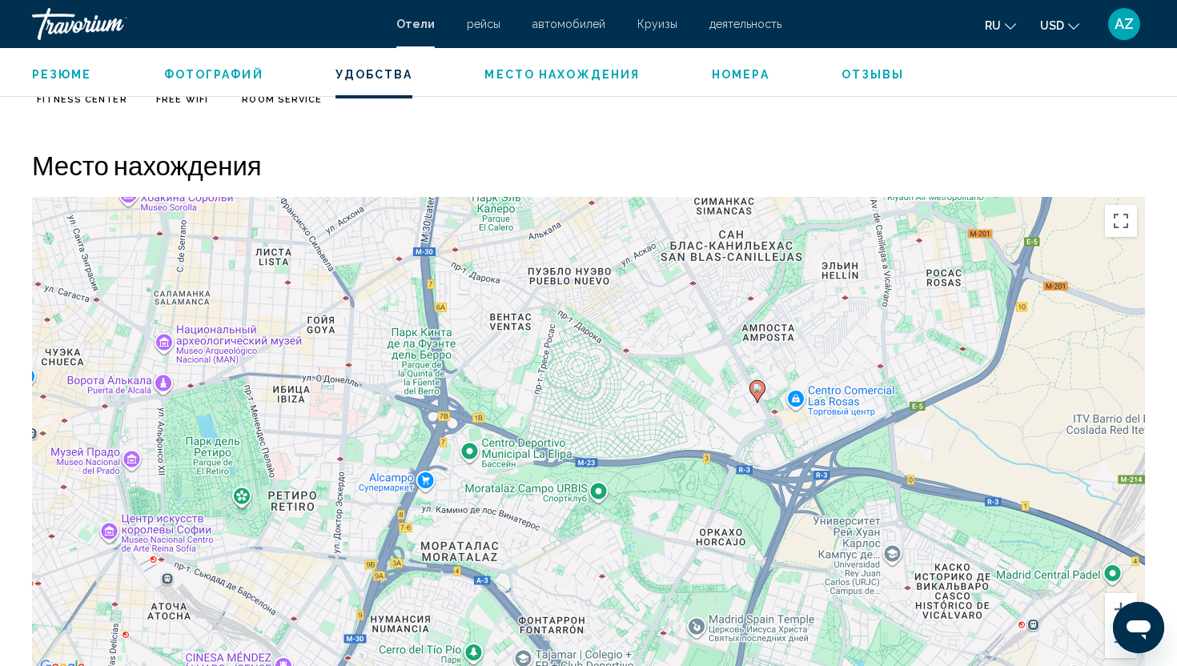
drag, startPoint x: 715, startPoint y: 506, endPoint x: 603, endPoint y: 287, distance: 245.6
click at [604, 287] on div "Чтобы активировать перетаскивание с помощью клавиатуры, нажмите Alt + Ввод. Пос…" at bounding box center [588, 437] width 1113 height 480
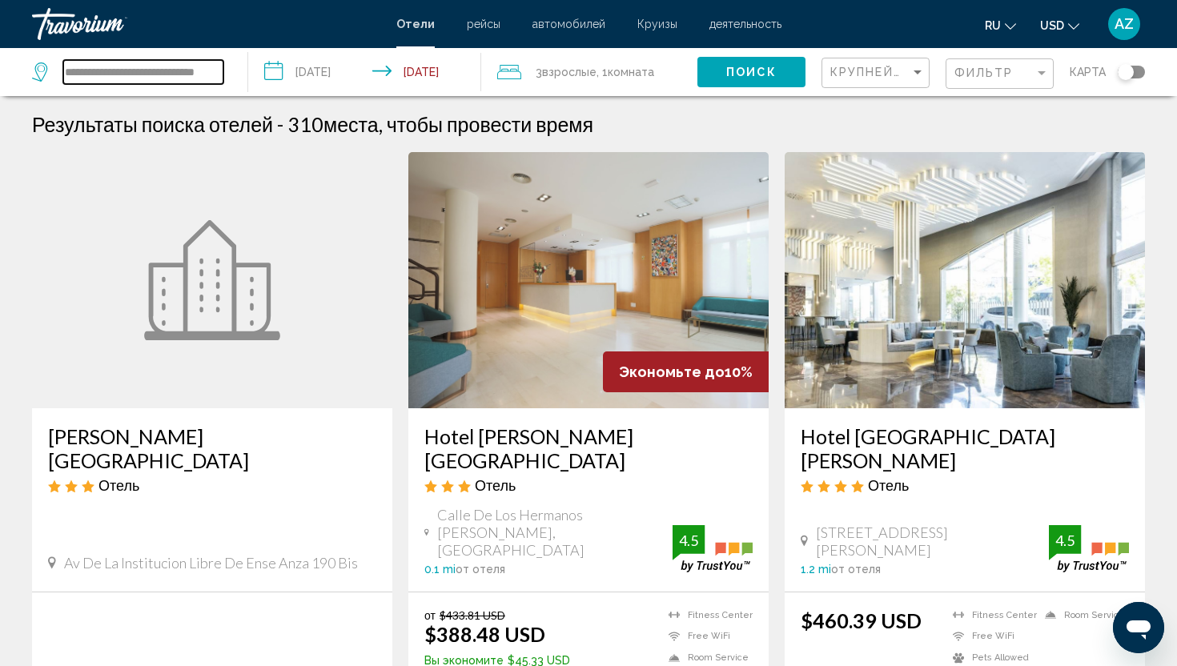
click at [217, 74] on input "**********" at bounding box center [143, 72] width 160 height 24
type input "*"
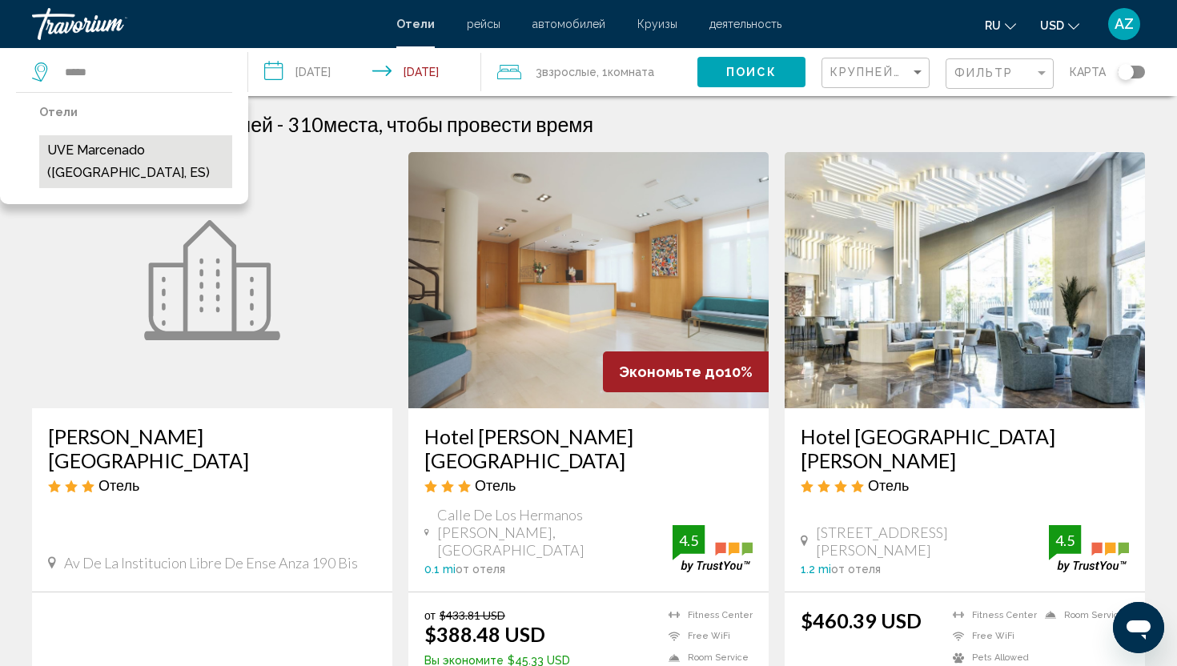
click at [100, 148] on button "UVE Marcenado ([GEOGRAPHIC_DATA], ES)" at bounding box center [135, 161] width 193 height 53
type input "**********"
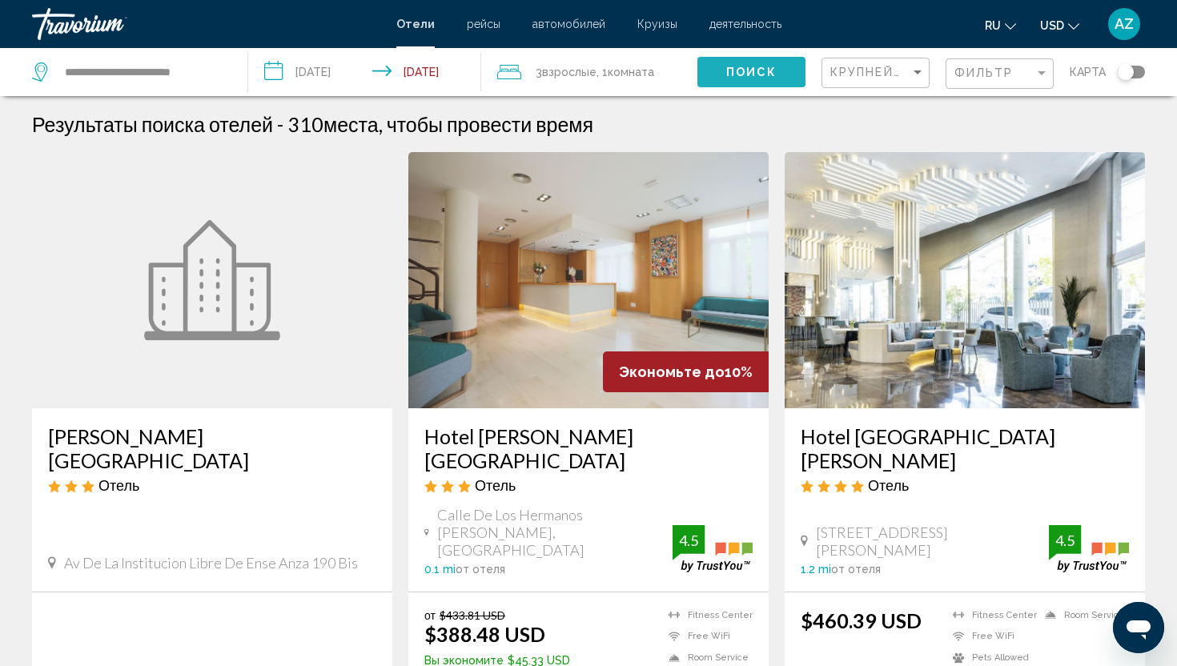
click at [739, 63] on button "Поиск" at bounding box center [751, 72] width 108 height 30
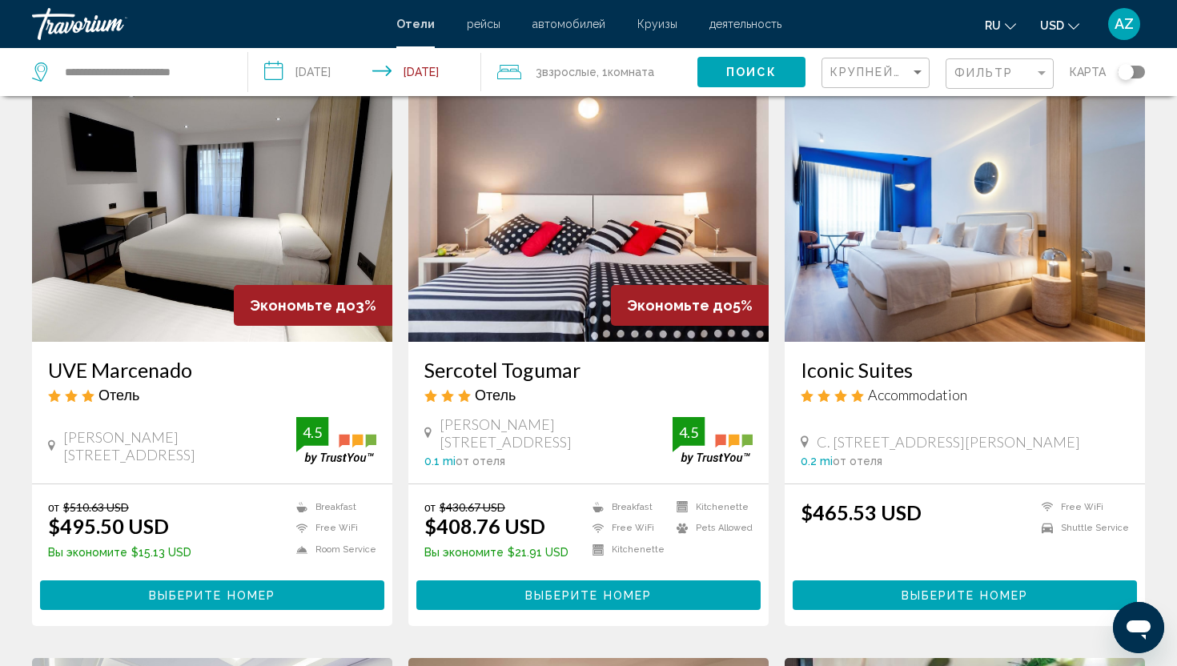
scroll to position [68, 0]
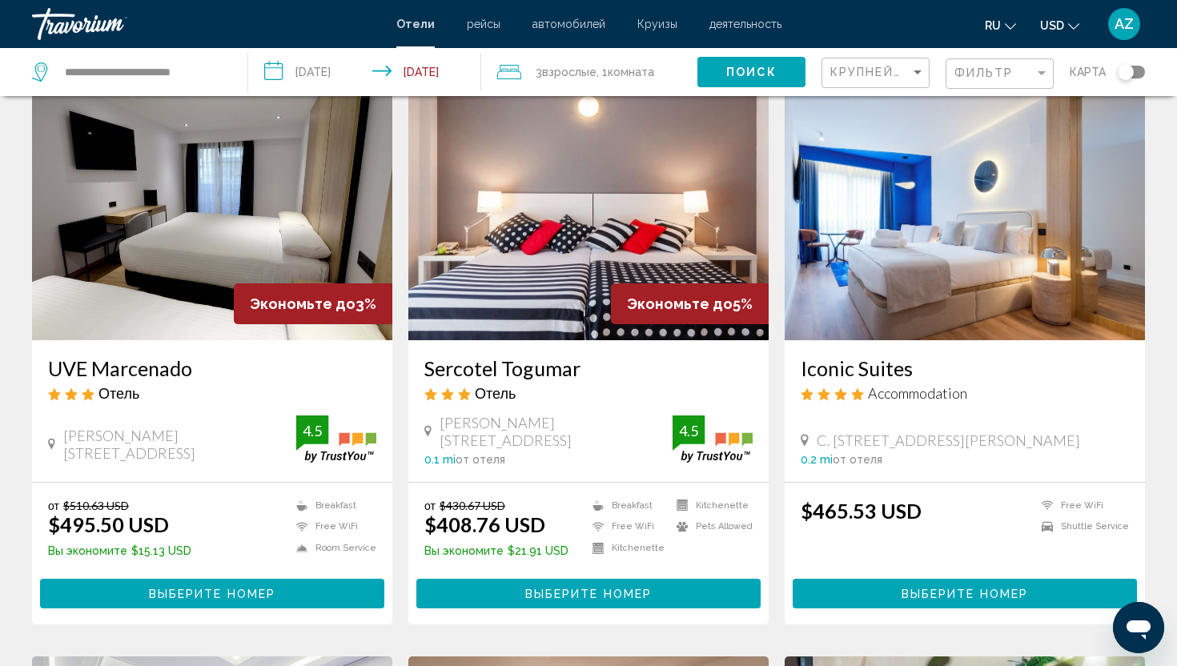
click at [111, 373] on h3 "UVE Marcenado" at bounding box center [212, 368] width 328 height 24
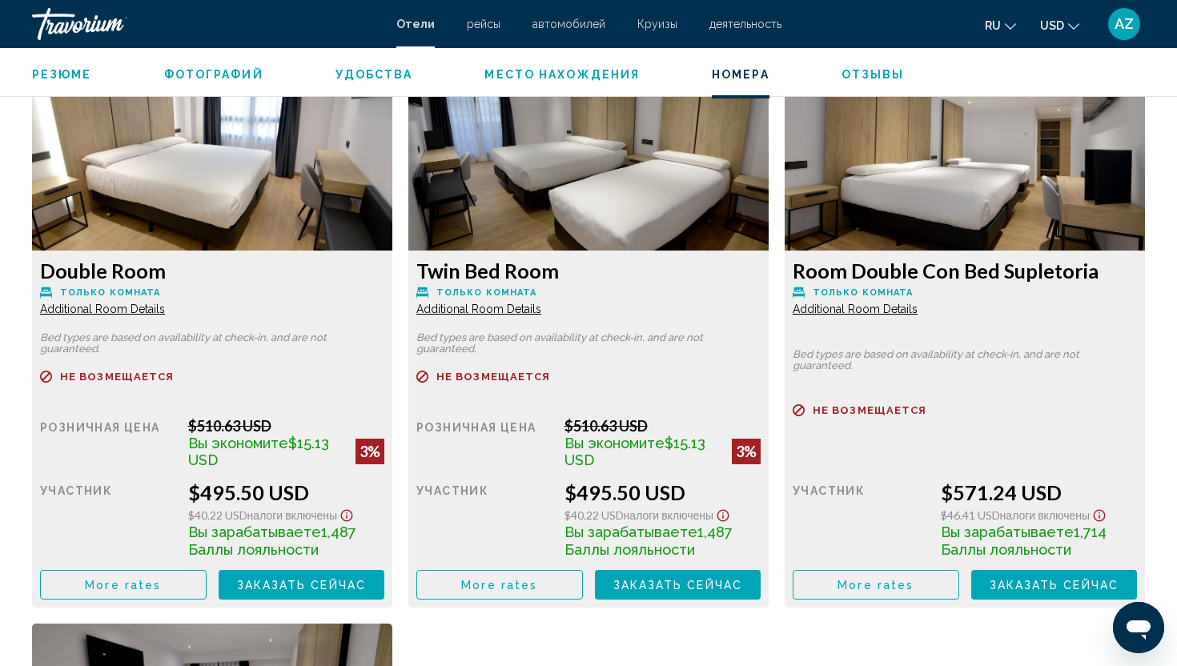
scroll to position [2193, 0]
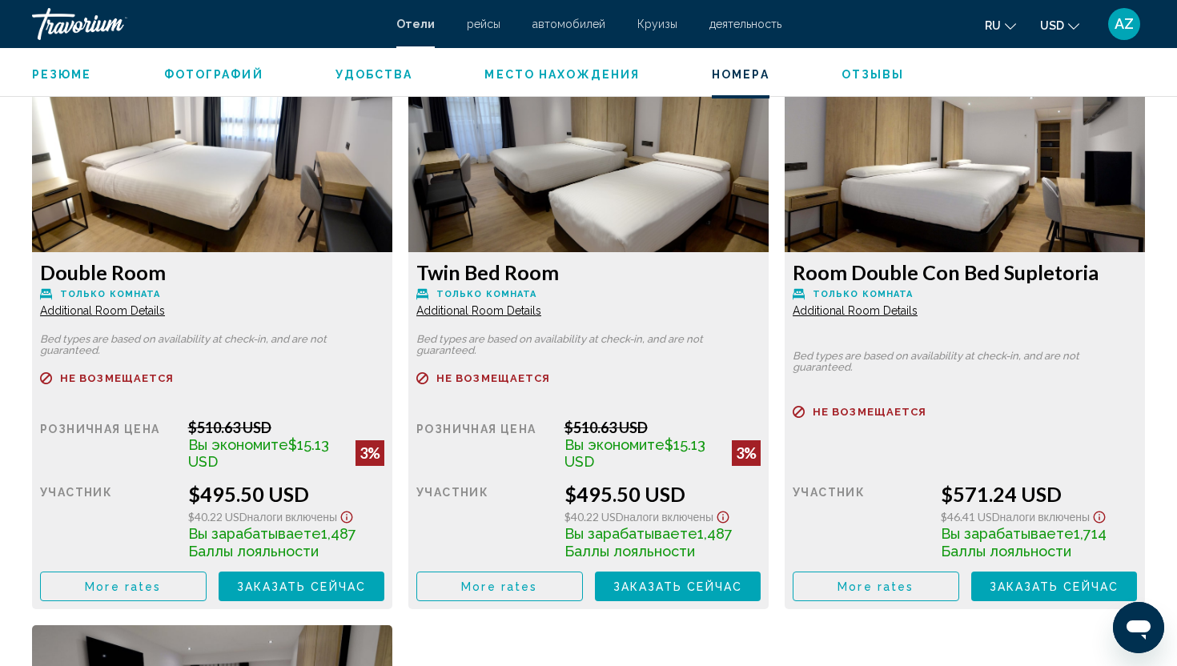
click at [119, 305] on span "Additional Room Details" at bounding box center [102, 310] width 125 height 13
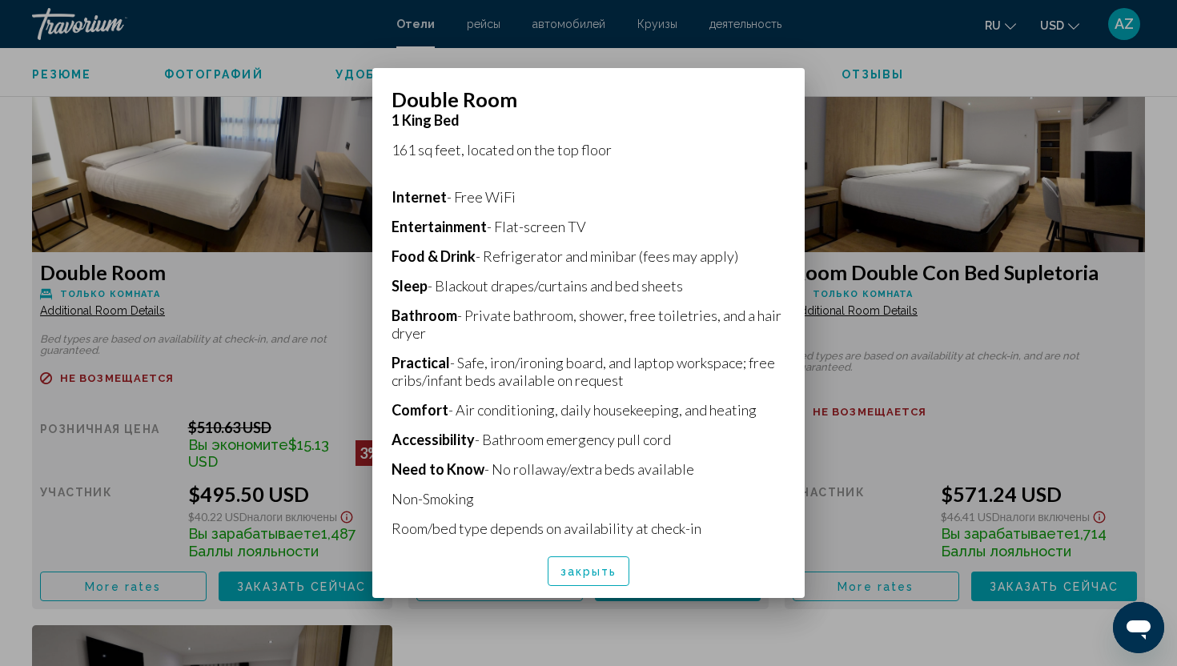
scroll to position [271, 0]
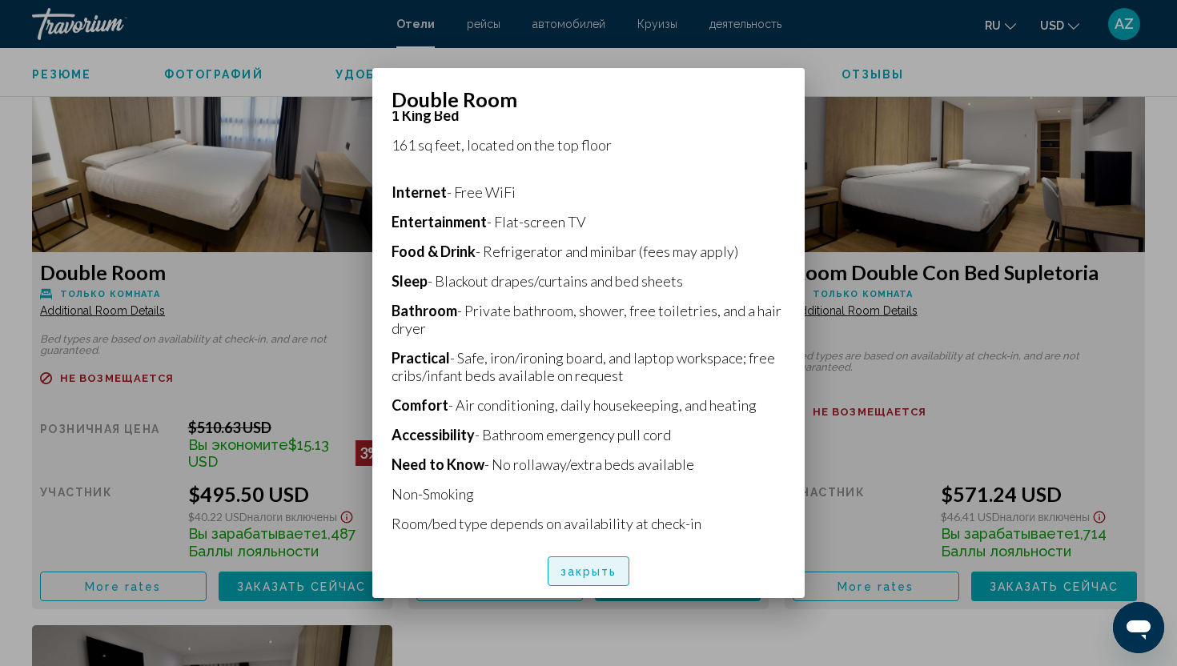
click at [601, 567] on span "закрыть" at bounding box center [588, 571] width 57 height 13
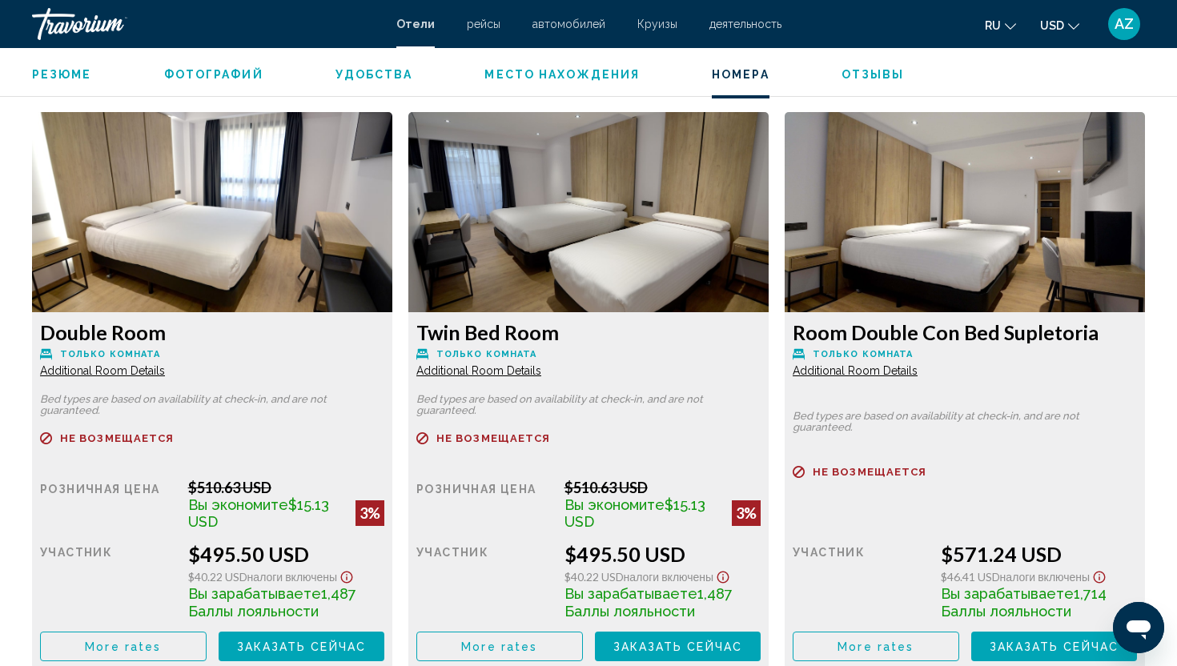
scroll to position [2130, 0]
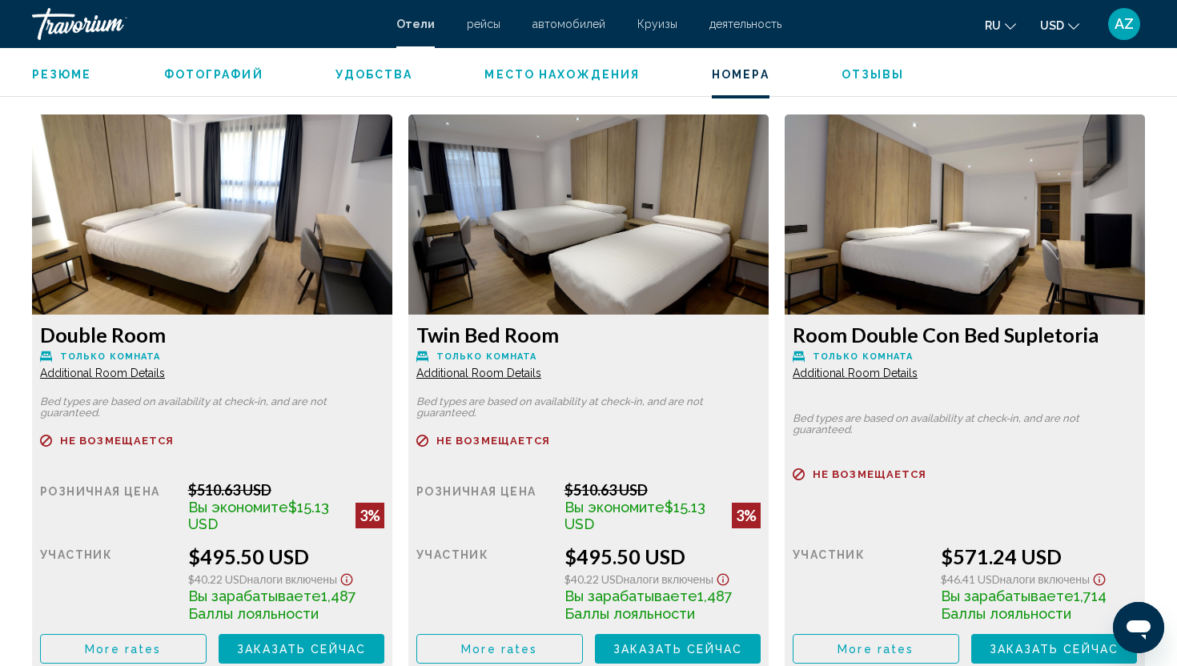
click at [62, 375] on span "Additional Room Details" at bounding box center [102, 373] width 125 height 13
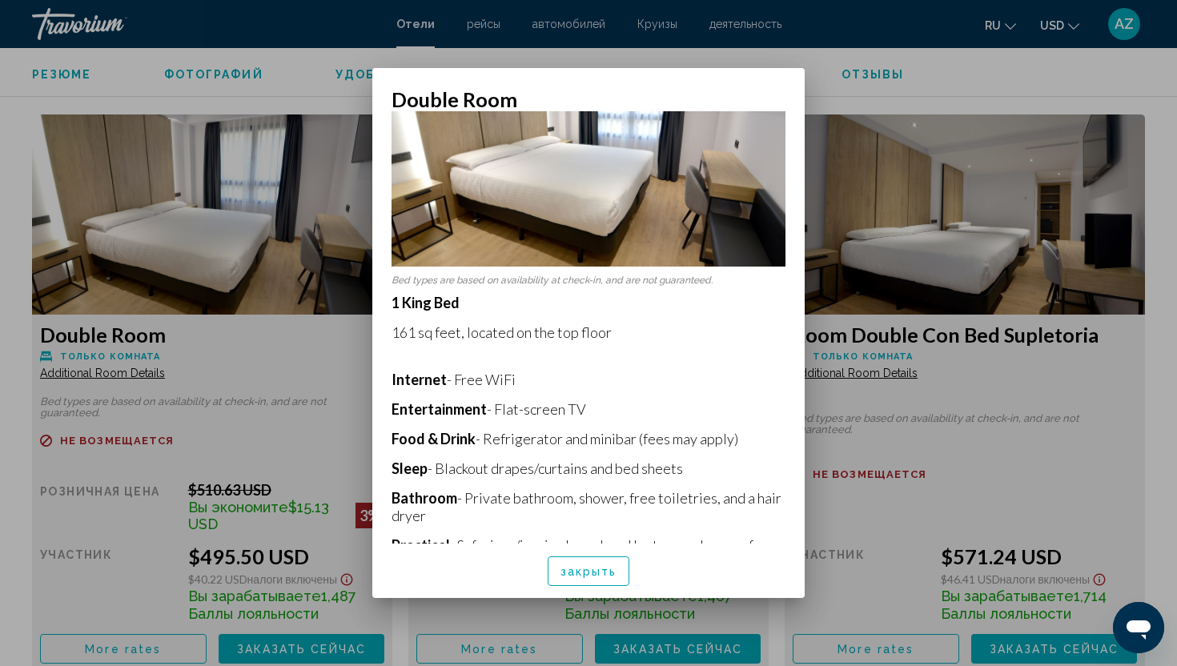
scroll to position [90, 0]
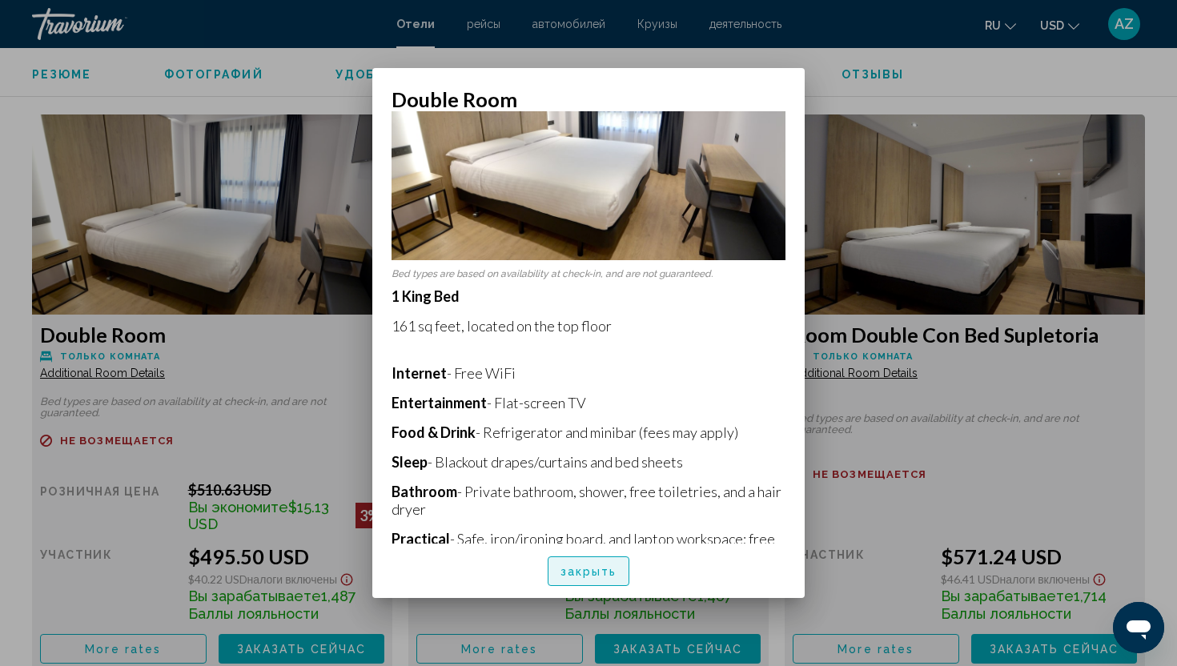
click at [590, 578] on button "закрыть" at bounding box center [589, 571] width 82 height 30
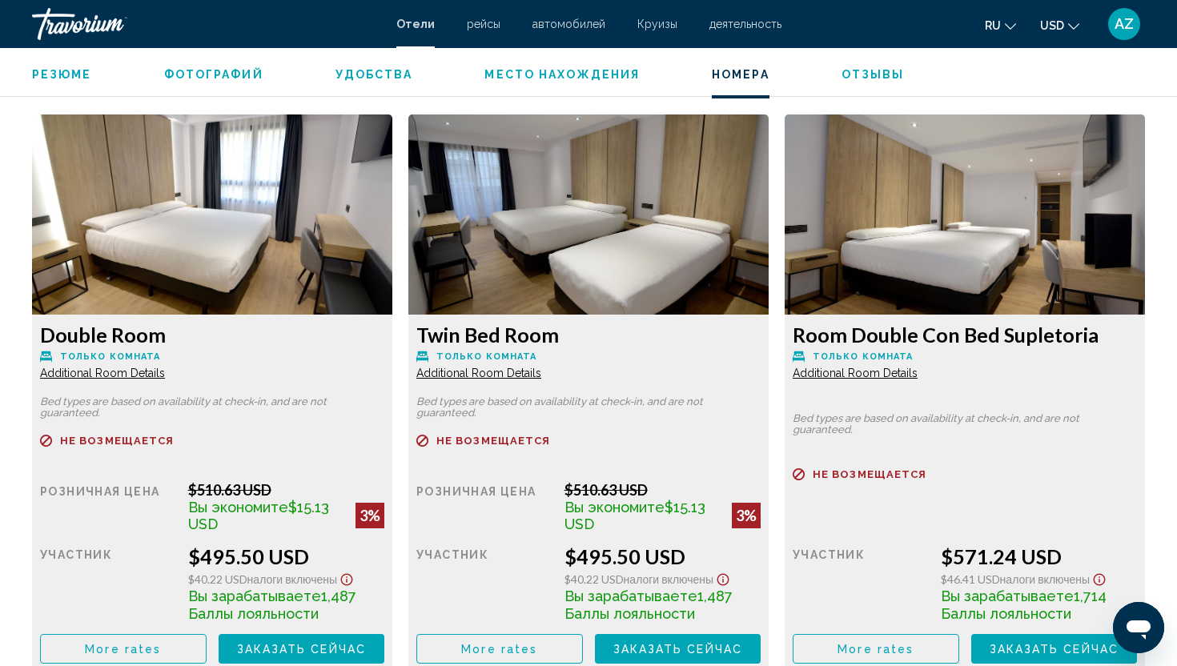
click at [165, 371] on span "Additional Room Details" at bounding box center [102, 373] width 125 height 13
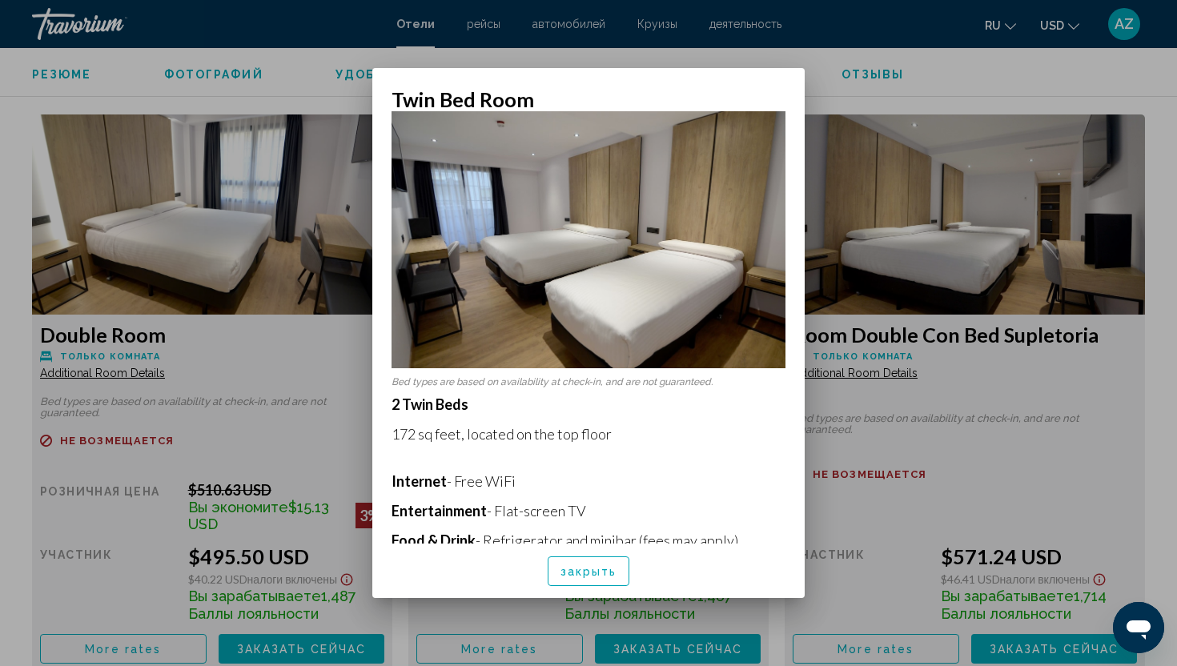
scroll to position [11, 0]
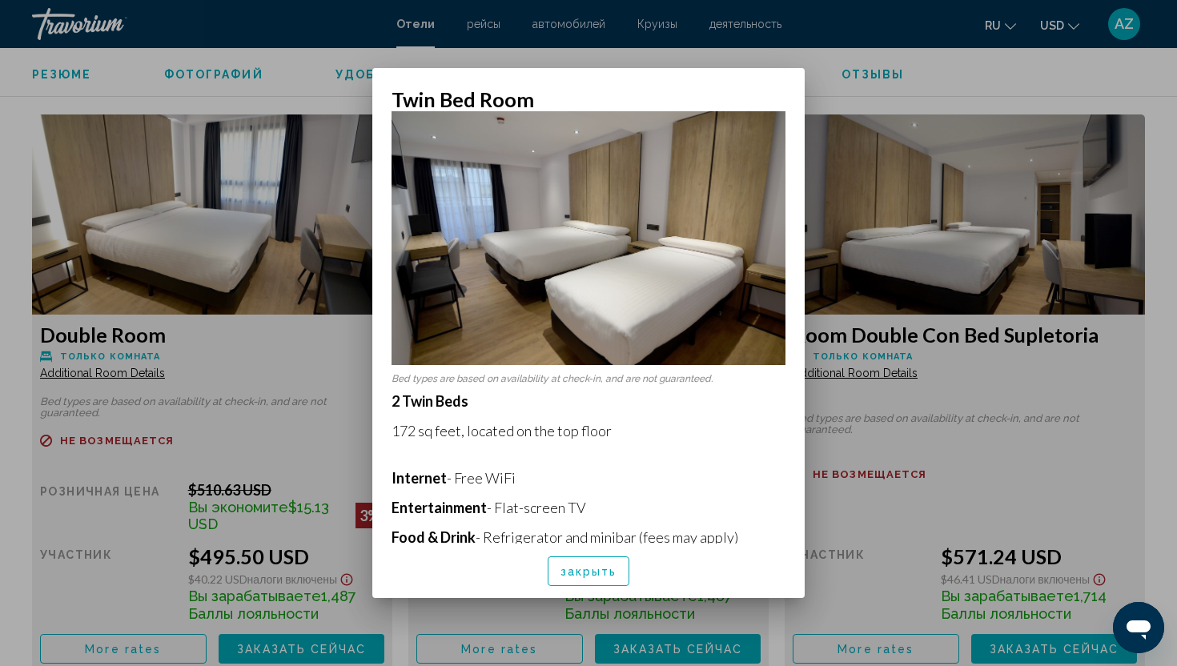
click at [584, 568] on span "закрыть" at bounding box center [588, 571] width 57 height 13
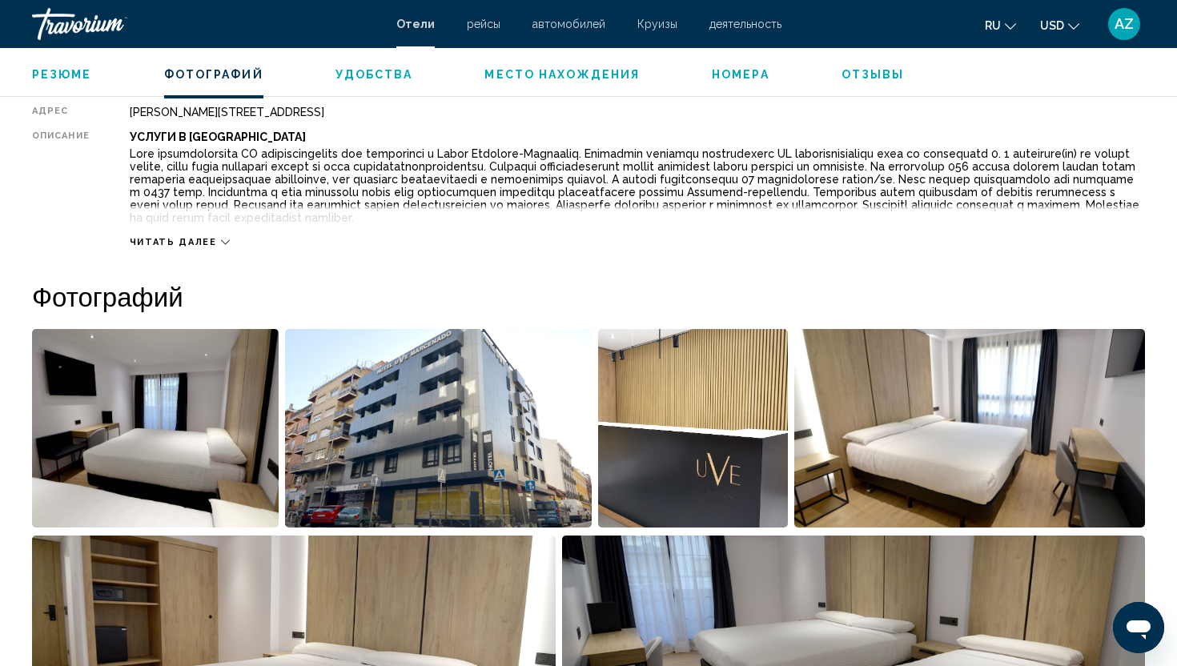
scroll to position [499, 0]
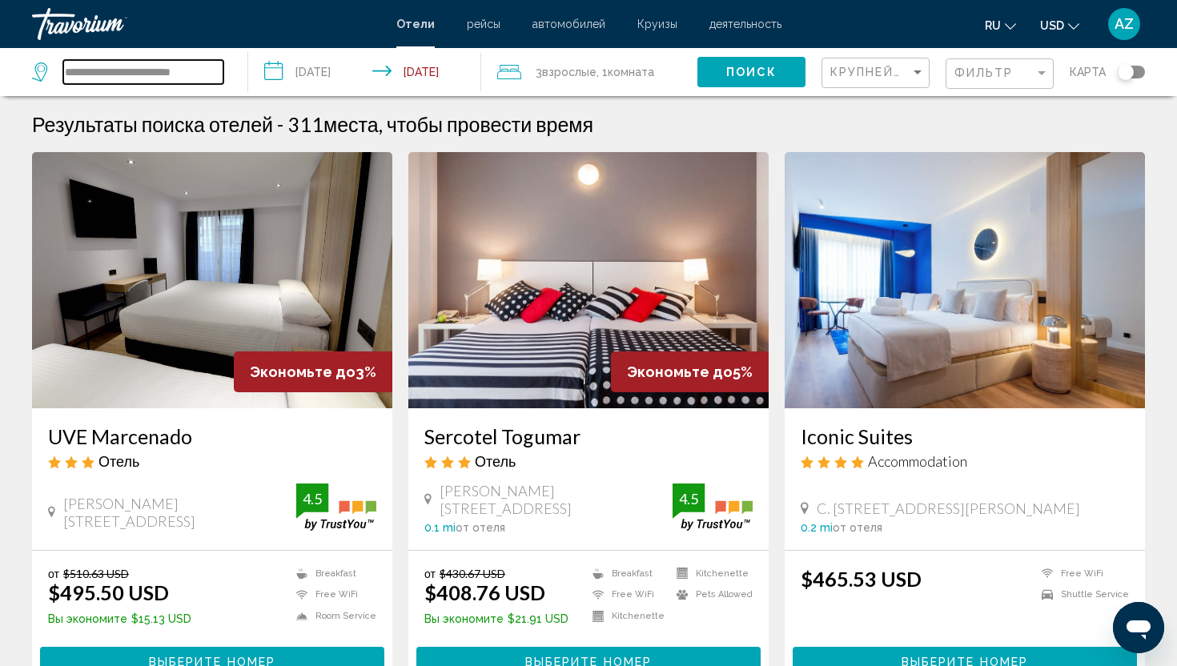
click at [106, 75] on input "**********" at bounding box center [143, 72] width 160 height 24
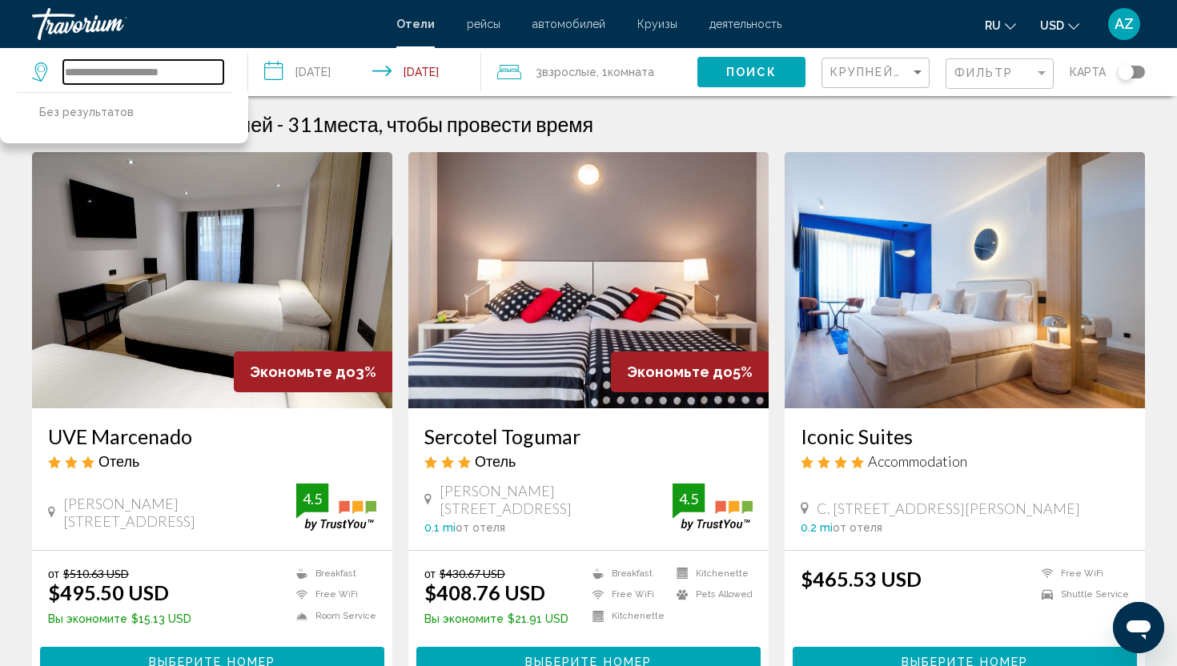
click at [211, 72] on input "**********" at bounding box center [143, 72] width 160 height 24
type input "*******"
click at [222, 345] on img "Main content" at bounding box center [212, 280] width 360 height 256
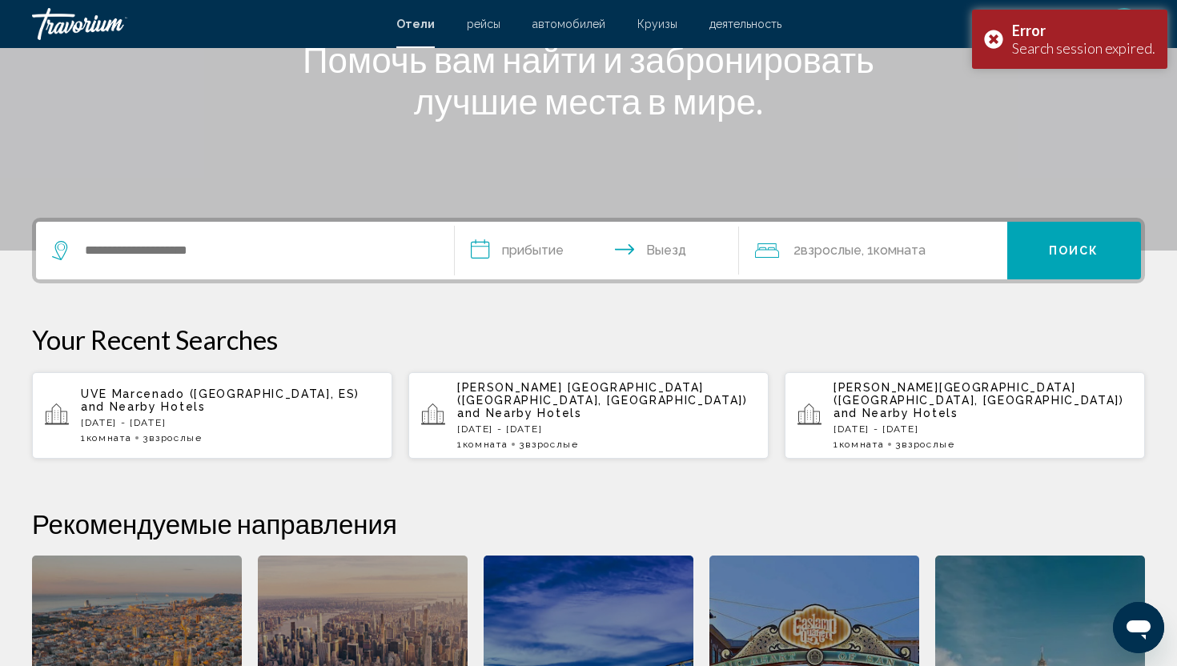
scroll to position [256, 0]
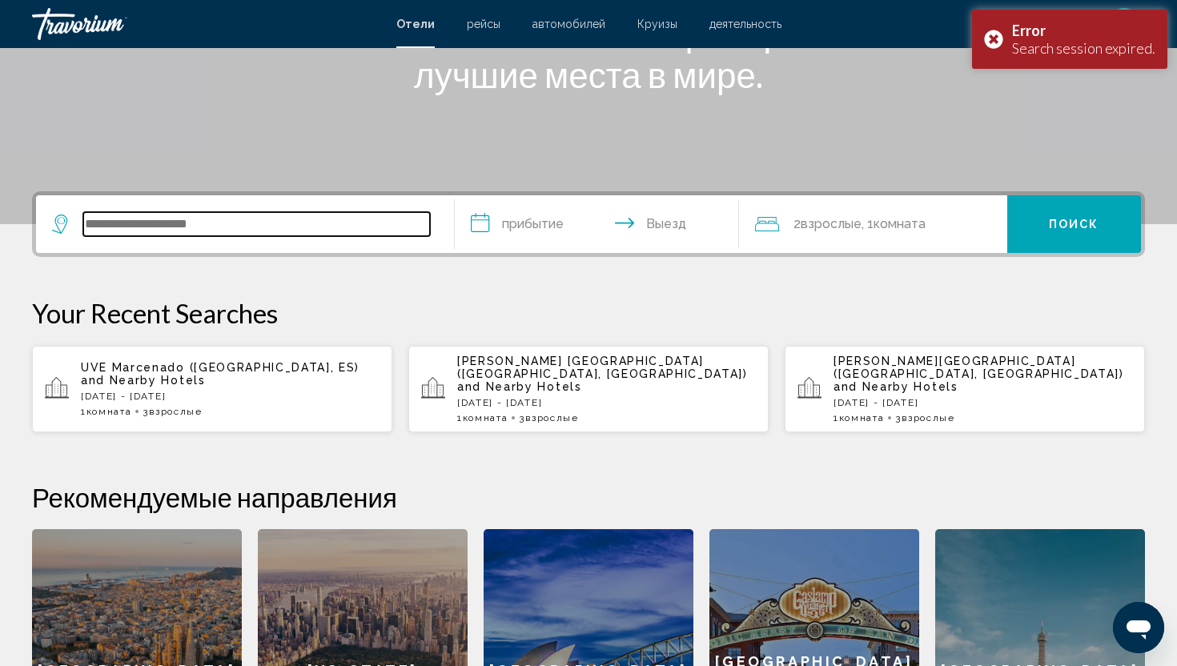
click at [103, 223] on input "Search widget" at bounding box center [256, 224] width 347 height 24
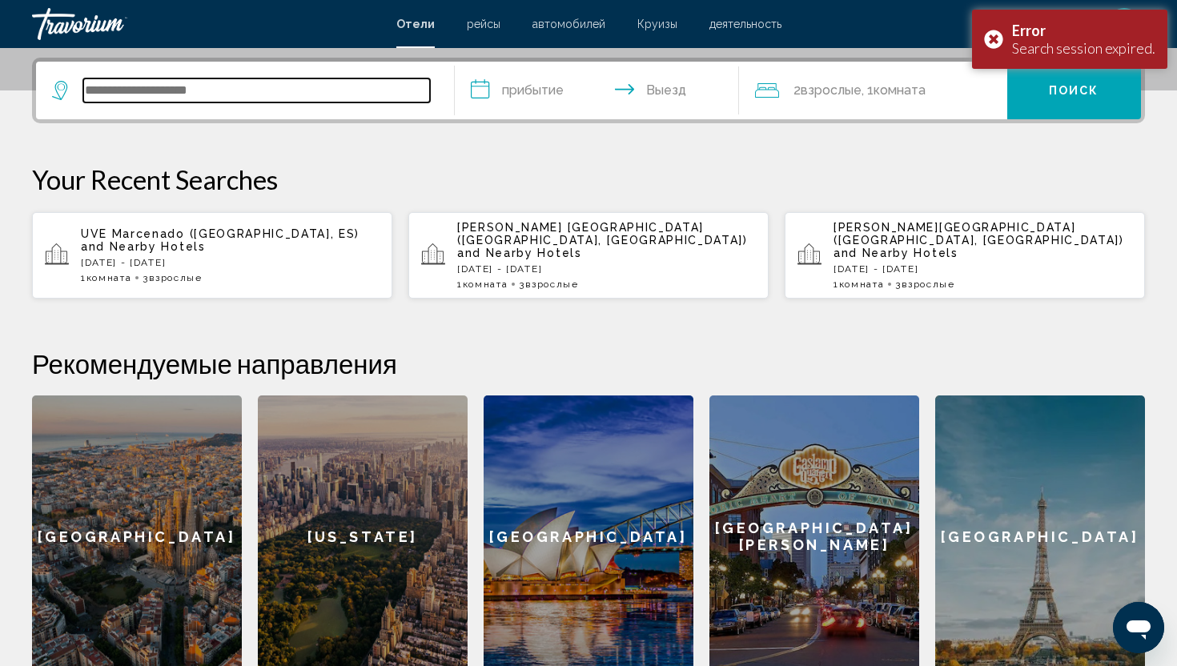
scroll to position [395, 0]
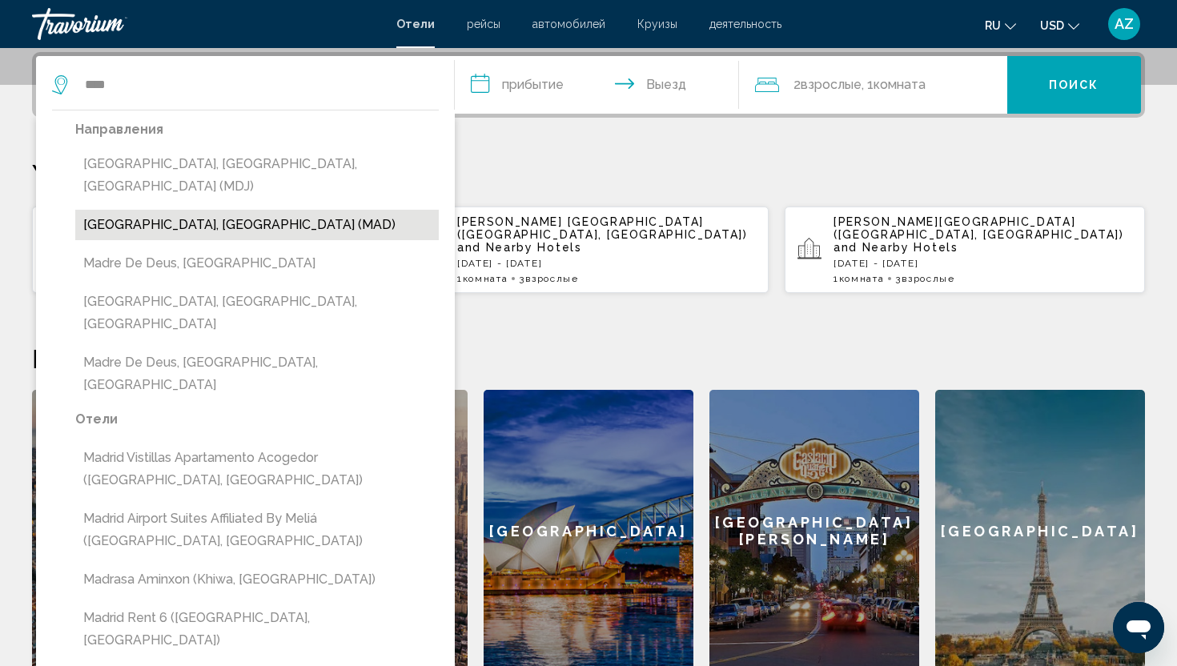
click at [138, 210] on button "[GEOGRAPHIC_DATA], [GEOGRAPHIC_DATA] (MAD)" at bounding box center [256, 225] width 363 height 30
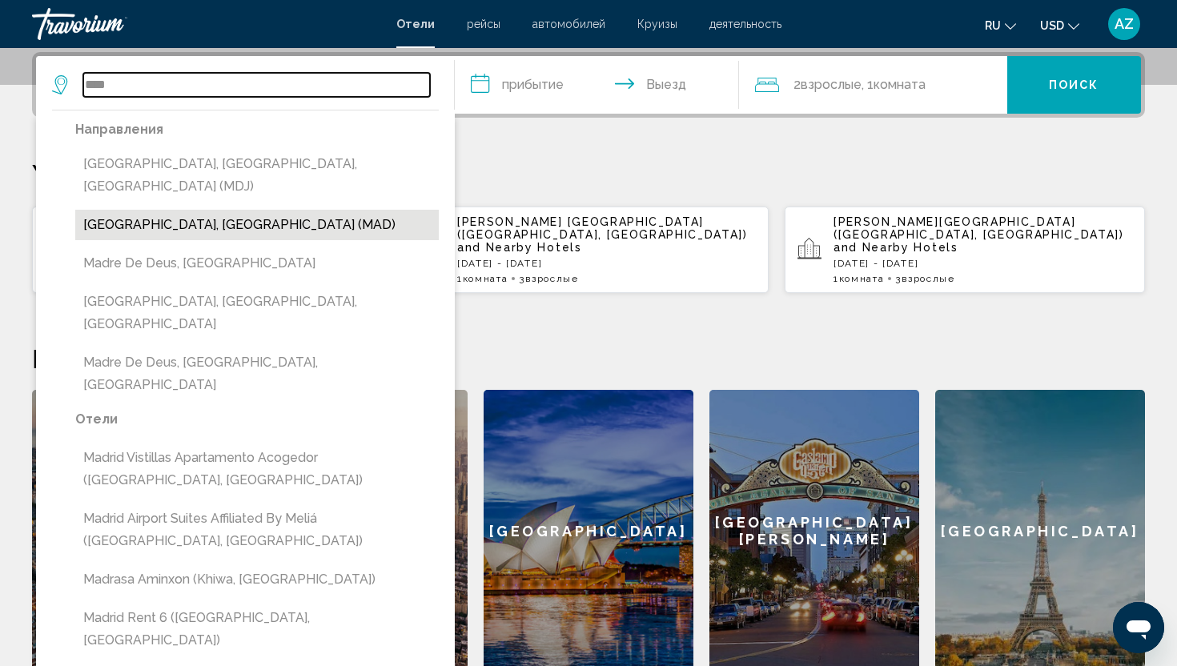
type input "**********"
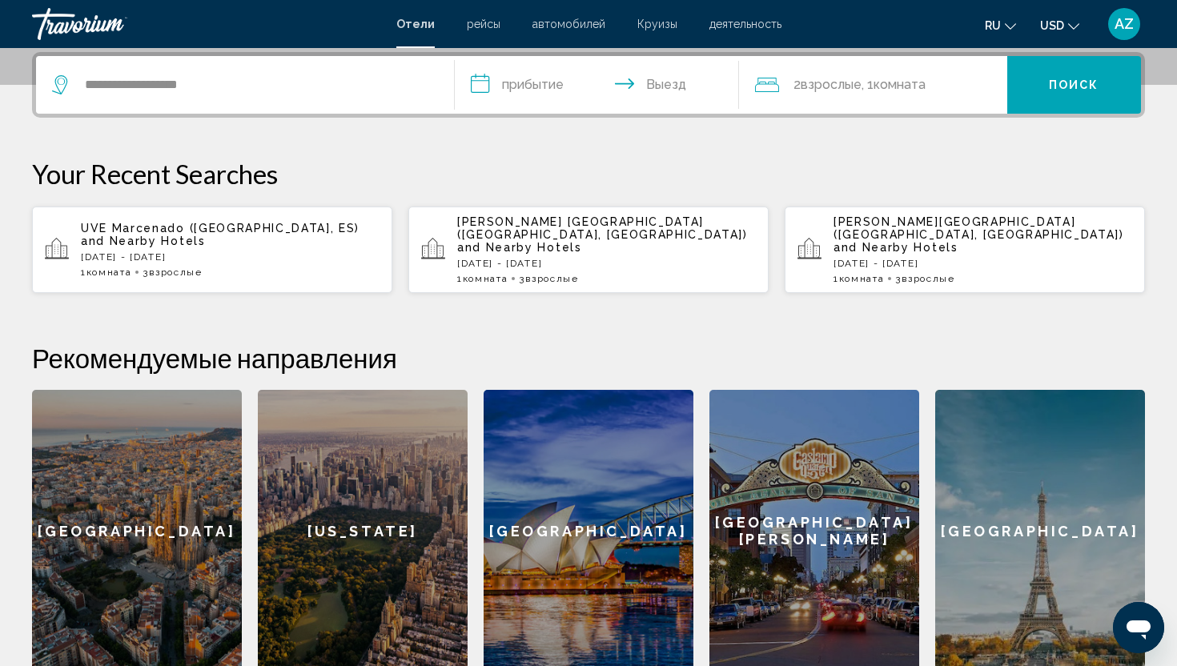
click at [489, 87] on input "**********" at bounding box center [600, 87] width 291 height 62
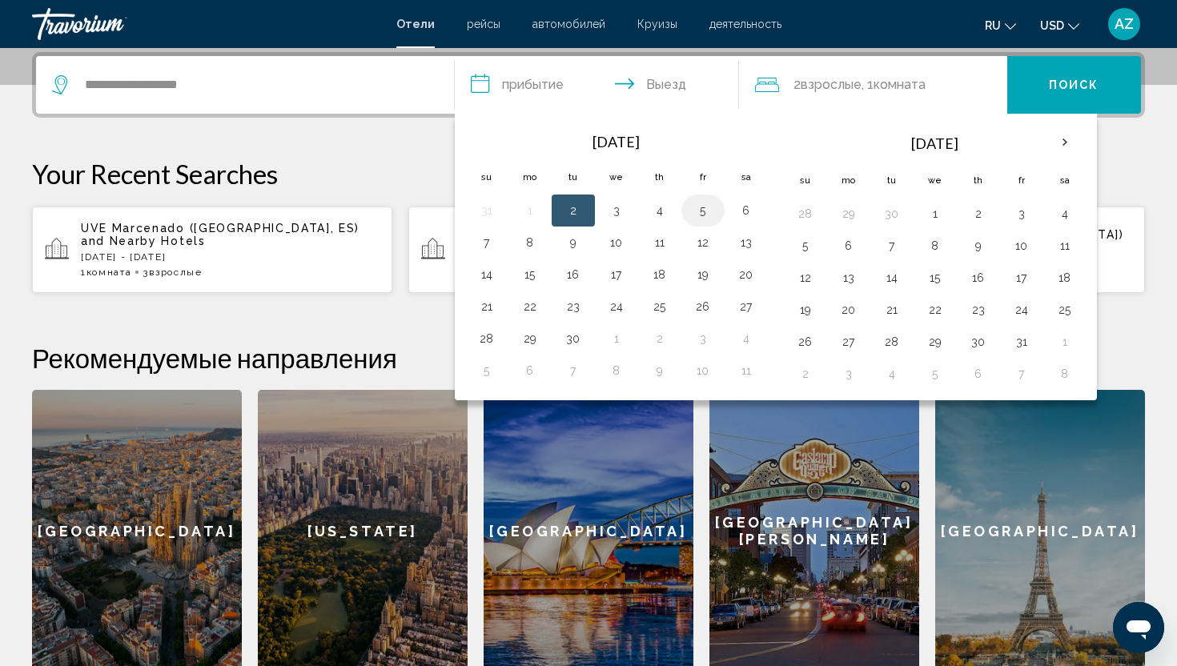
click at [701, 215] on button "5" at bounding box center [703, 210] width 26 height 22
click at [576, 209] on button "2" at bounding box center [573, 210] width 26 height 22
type input "**********"
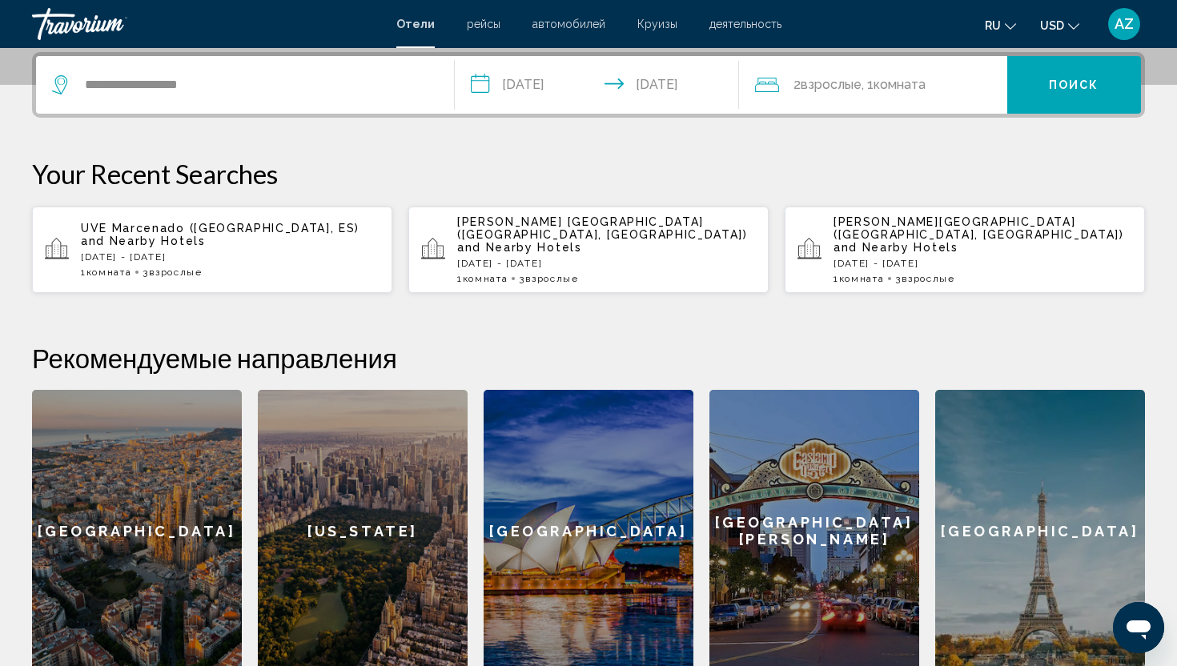
click at [765, 90] on icon "Travelers: 2 adults, 0 children" at bounding box center [767, 84] width 24 height 19
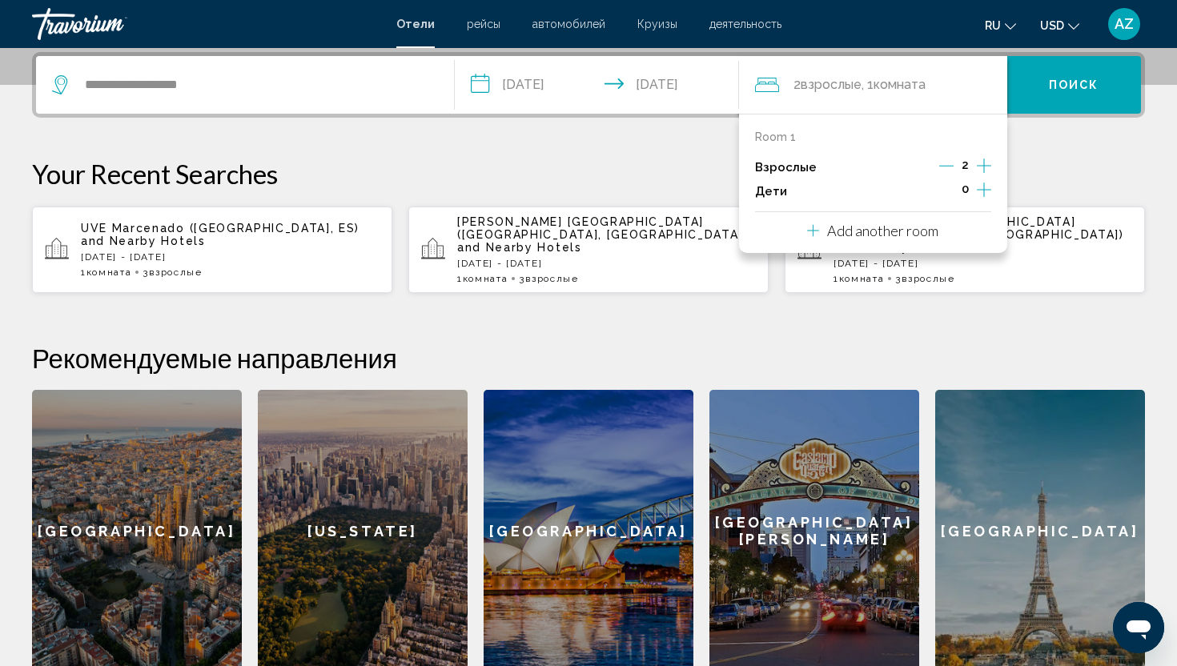
click at [986, 164] on icon "Increment adults" at bounding box center [984, 165] width 14 height 19
click at [1070, 93] on button "Поиск" at bounding box center [1074, 85] width 134 height 58
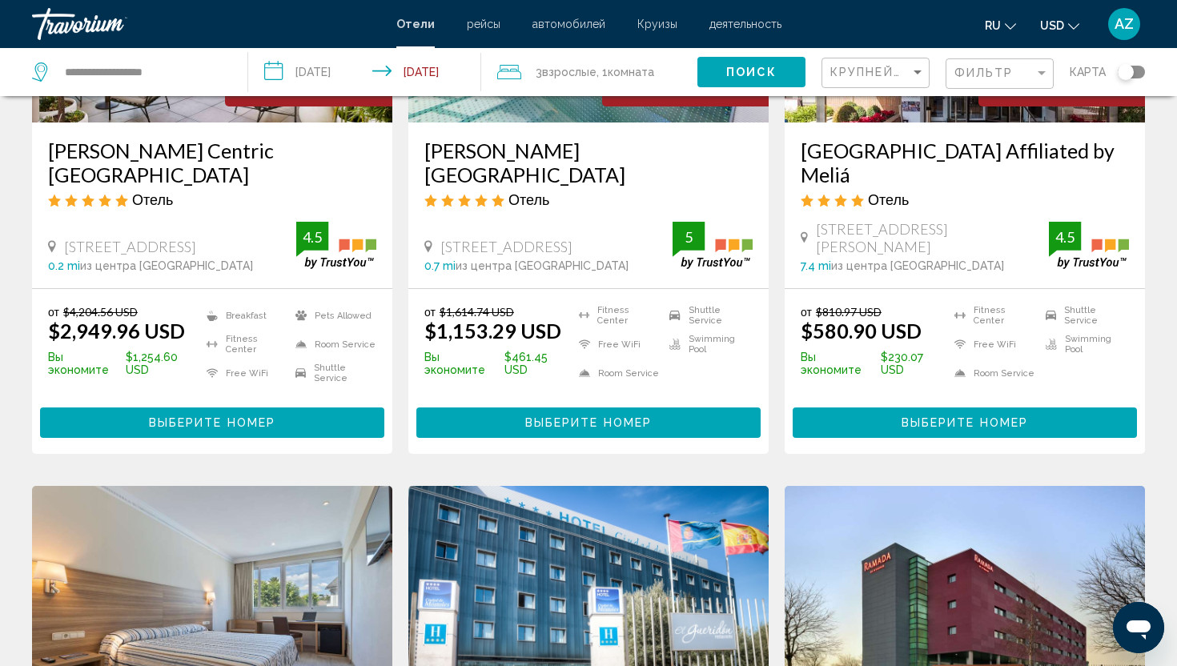
scroll to position [961, 0]
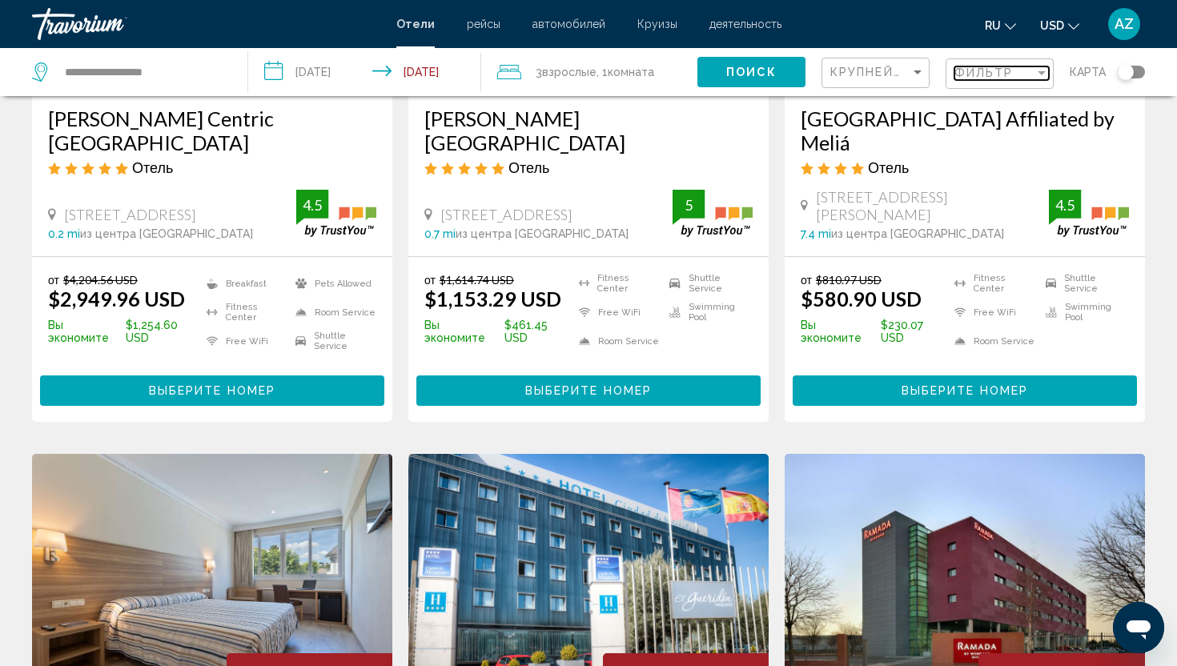
click at [1041, 72] on div "Filter" at bounding box center [1042, 73] width 8 height 4
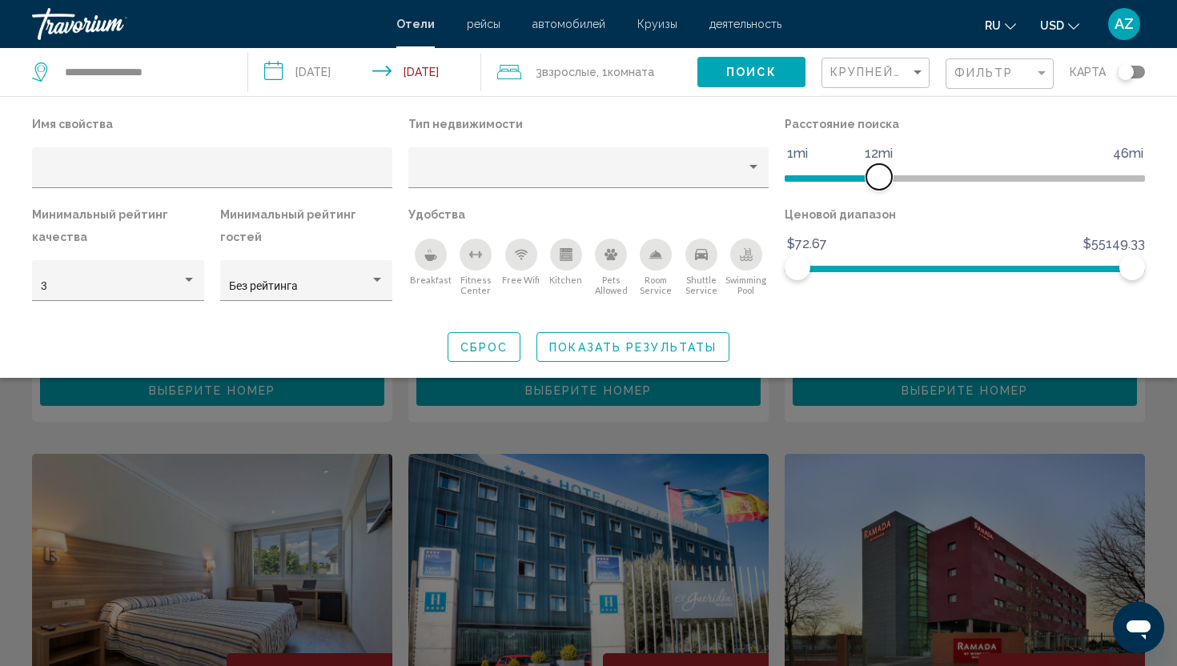
drag, startPoint x: 1010, startPoint y: 171, endPoint x: 877, endPoint y: 177, distance: 133.0
click at [877, 177] on span "Hotel Filters" at bounding box center [879, 177] width 26 height 26
drag, startPoint x: 1131, startPoint y: 269, endPoint x: 846, endPoint y: 292, distance: 285.9
click at [846, 292] on div "Ценовой диапазон $72.67 $55149.33 $72.67 $8110.33 $72.67 - $8110.33" at bounding box center [965, 259] width 376 height 113
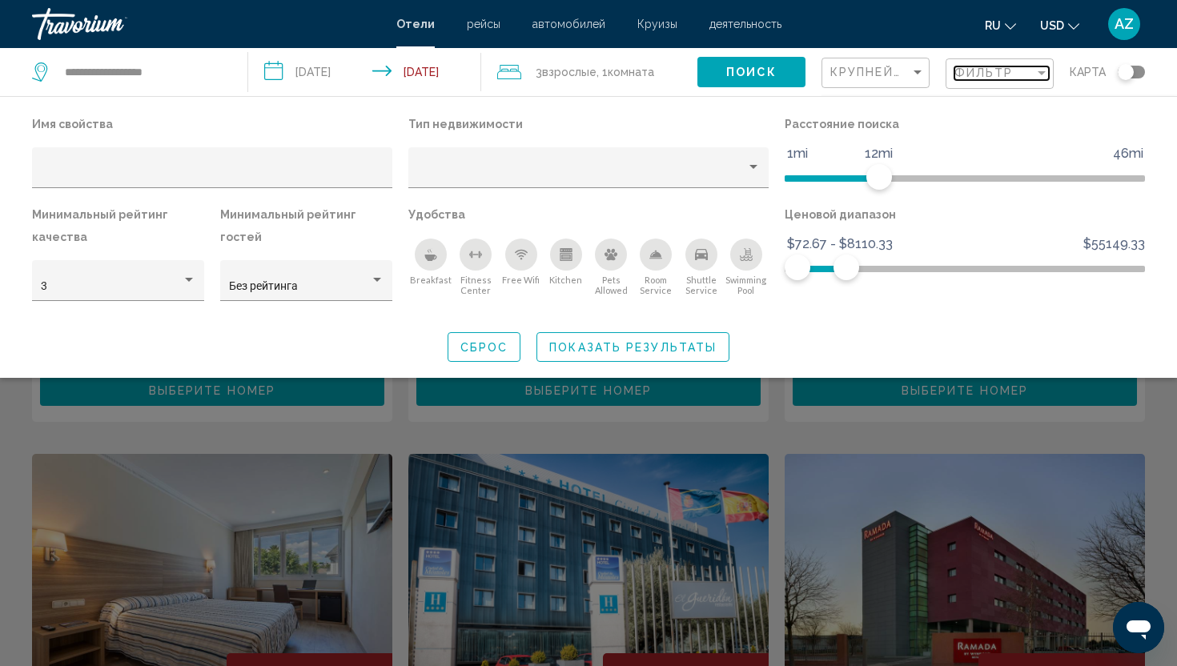
click at [1041, 75] on div "Filter" at bounding box center [1041, 72] width 14 height 13
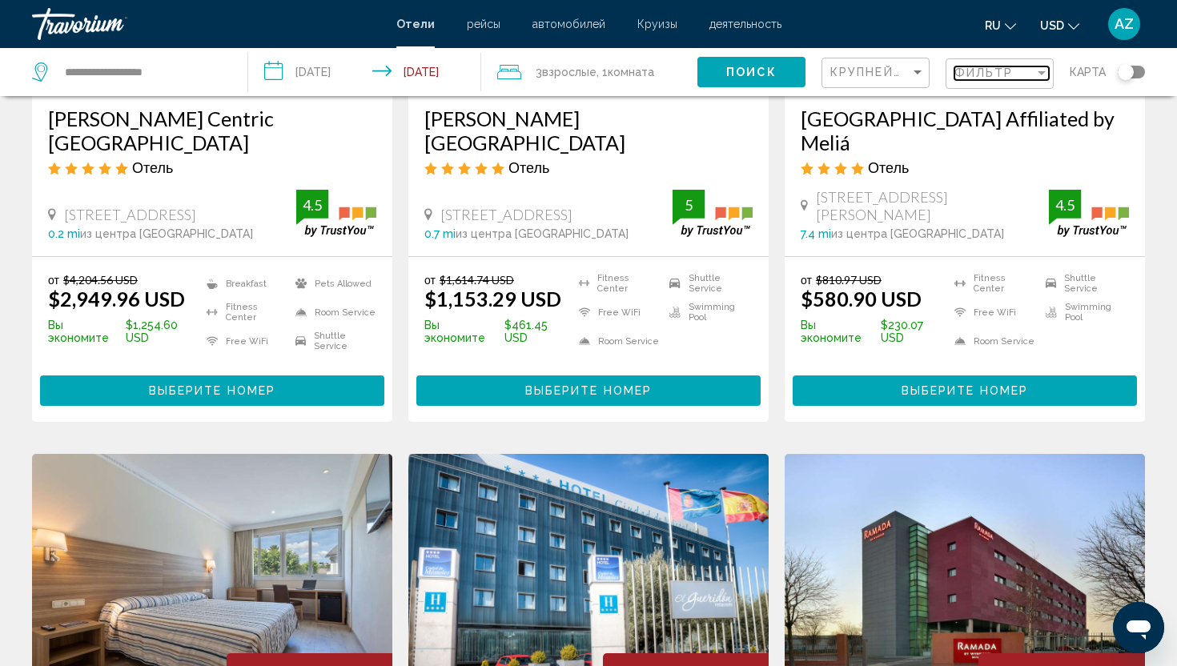
click at [1041, 75] on div "Filter" at bounding box center [1041, 72] width 14 height 13
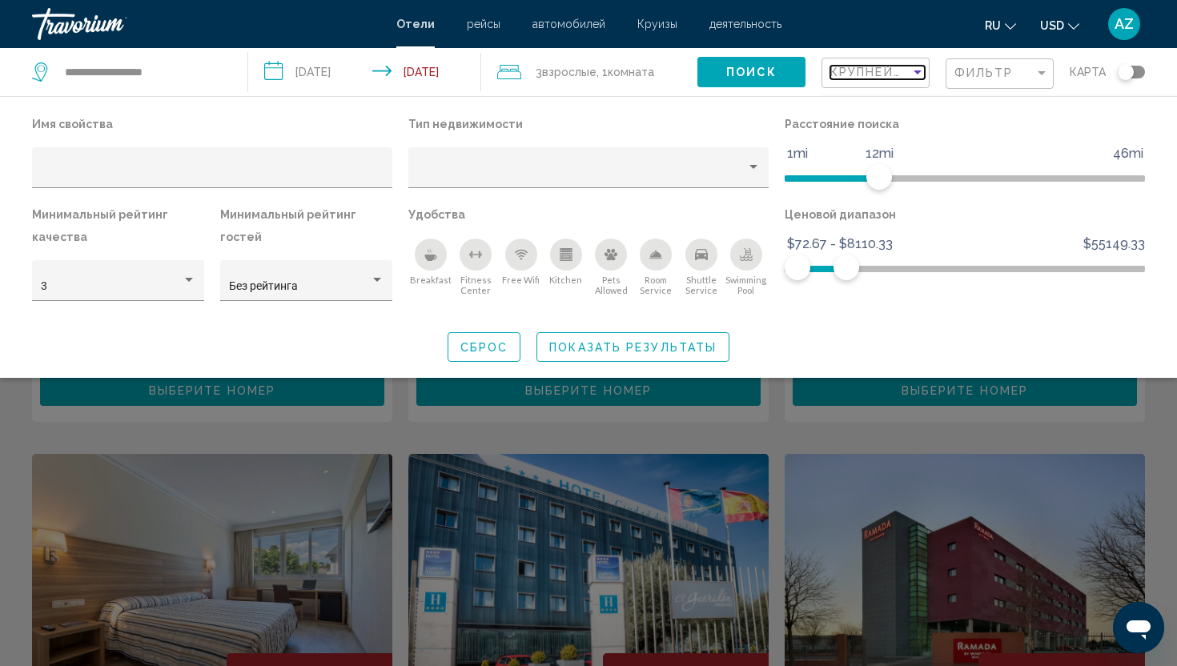
click at [918, 77] on div "Sort by" at bounding box center [917, 72] width 14 height 13
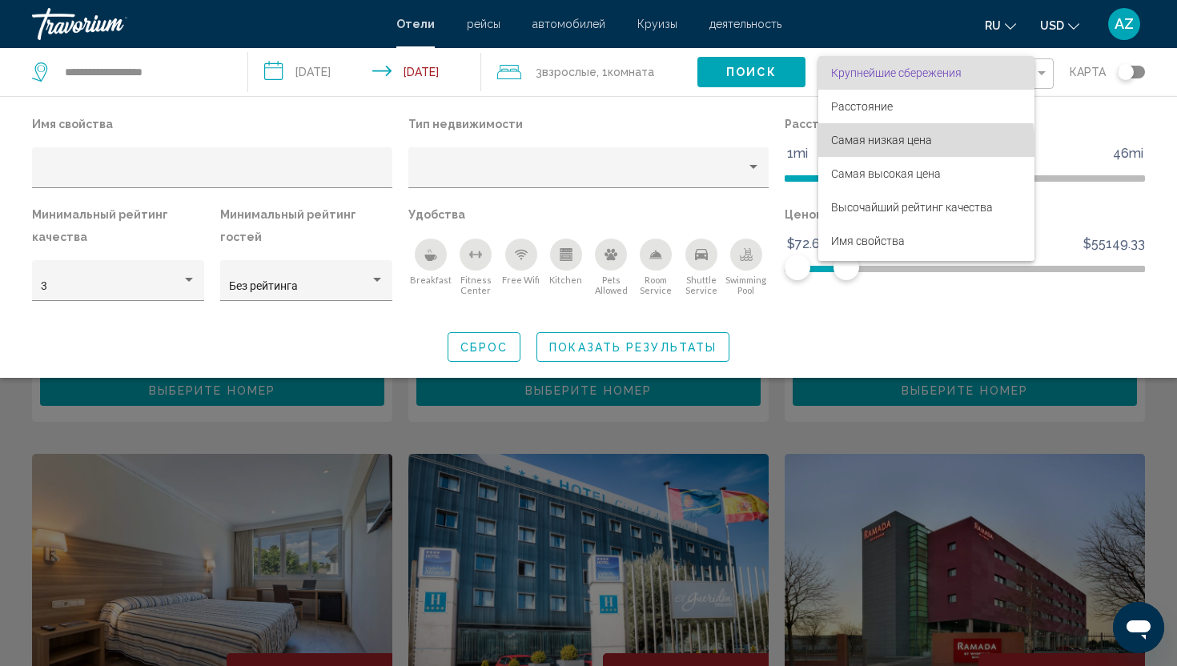
click at [913, 147] on span "Самая низкая цена" at bounding box center [926, 140] width 191 height 34
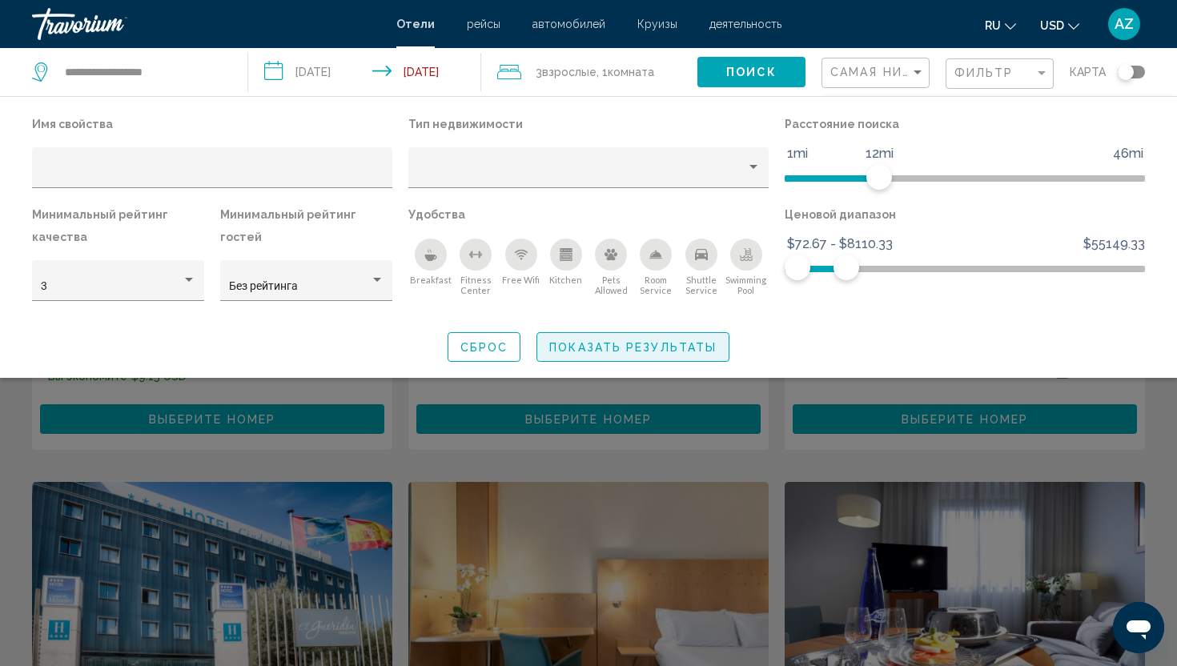
click at [661, 347] on span "Показать результаты" at bounding box center [632, 347] width 167 height 13
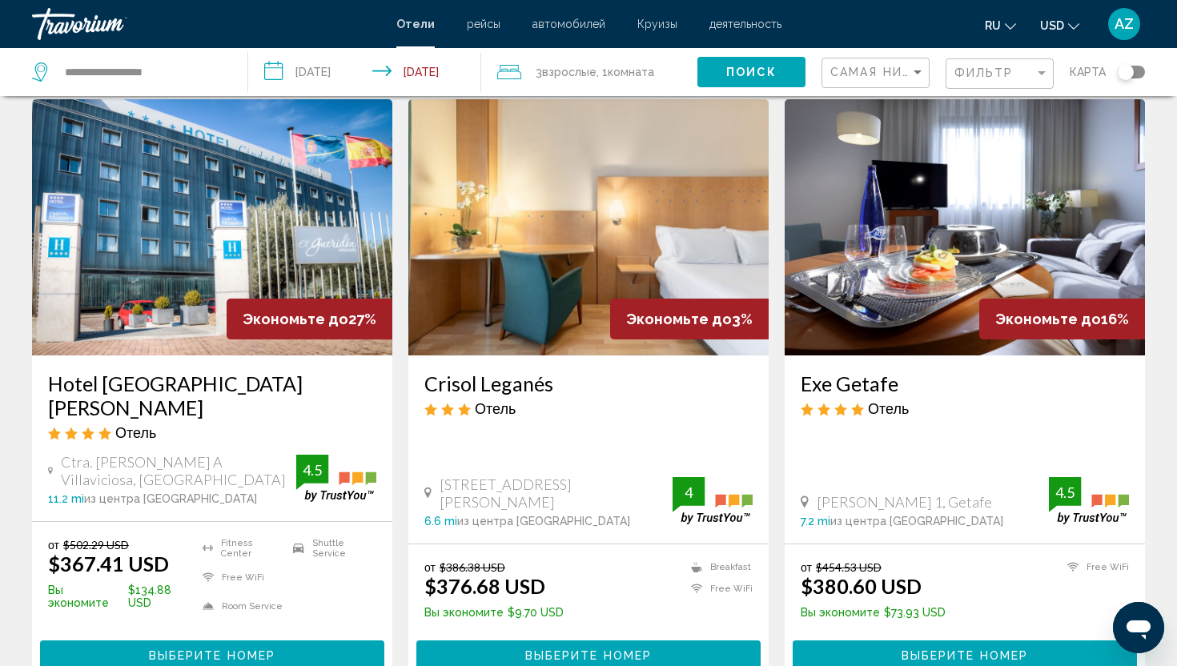
scroll to position [1825, 0]
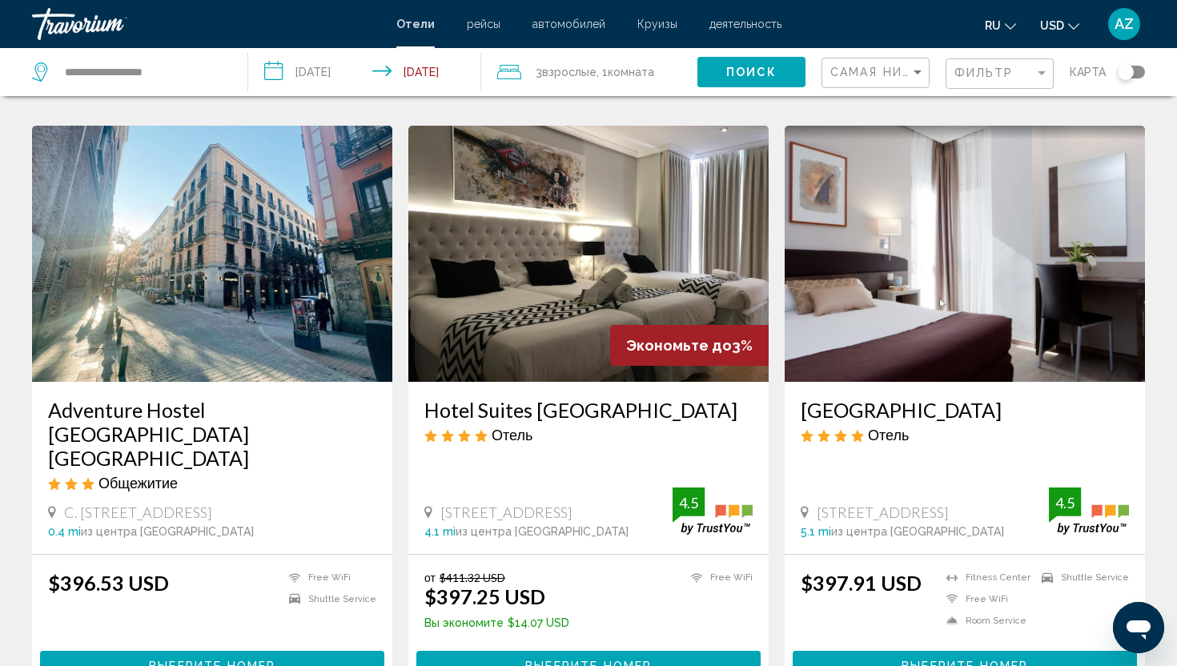
scroll to position [672, 0]
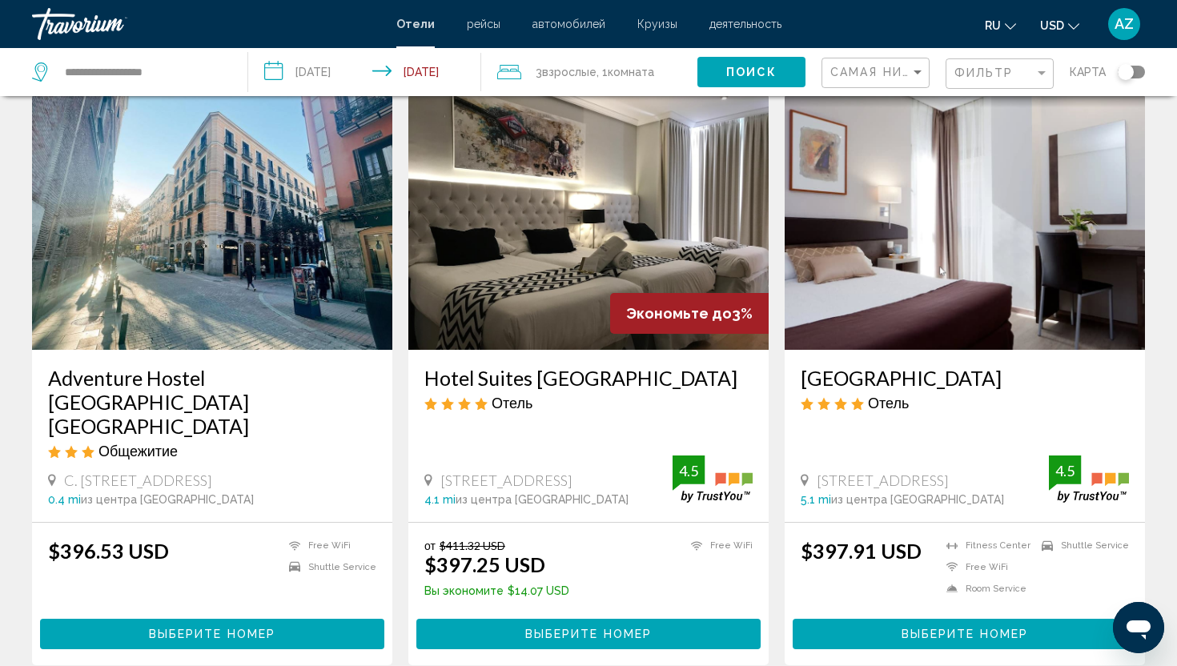
click at [922, 210] on img "Main content" at bounding box center [965, 222] width 360 height 256
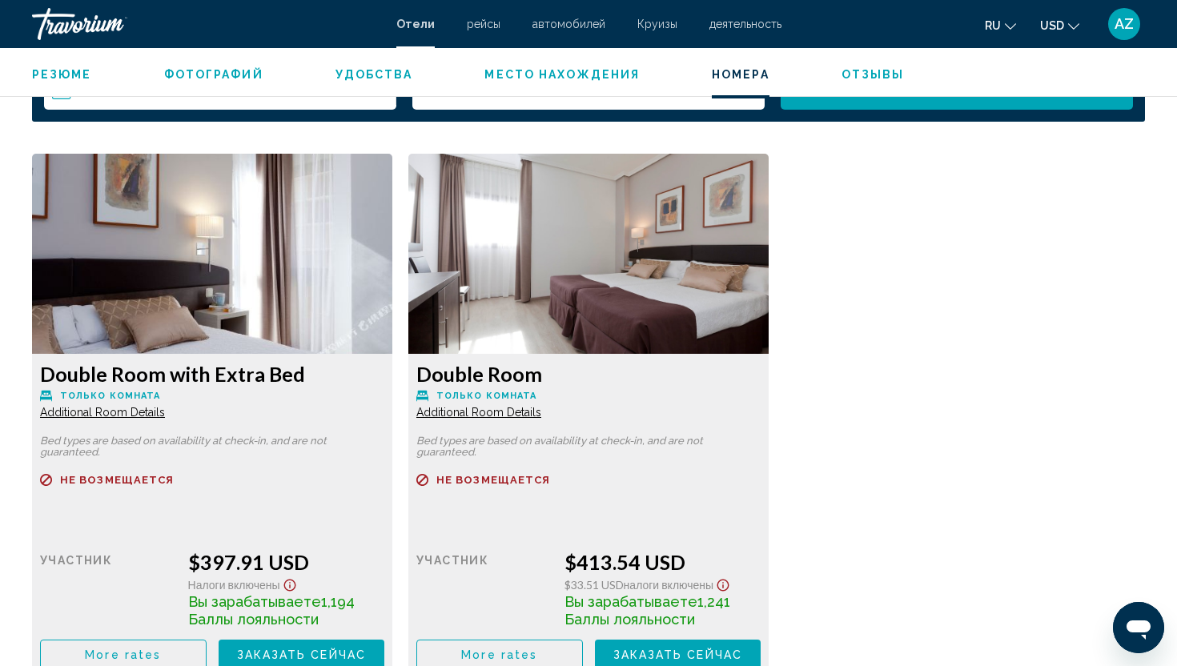
scroll to position [2146, 0]
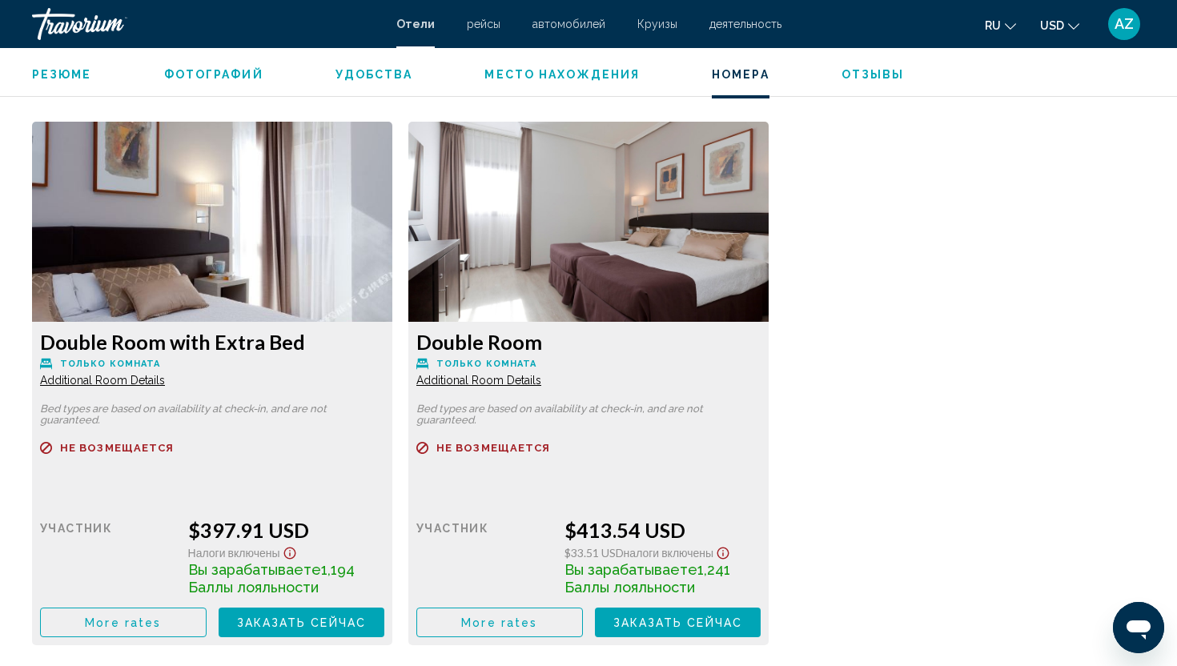
click at [192, 319] on img "Main content" at bounding box center [212, 222] width 360 height 200
click at [96, 383] on span "Additional Room Details" at bounding box center [102, 380] width 125 height 13
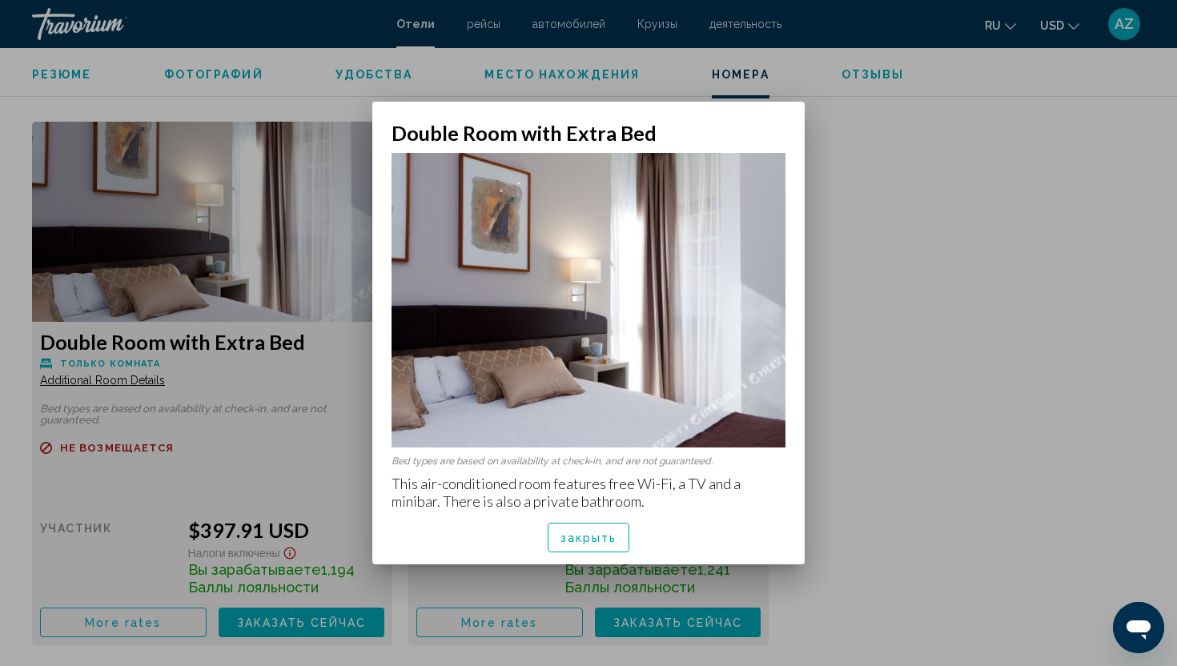
scroll to position [0, 0]
click at [579, 541] on span "закрыть" at bounding box center [588, 538] width 57 height 13
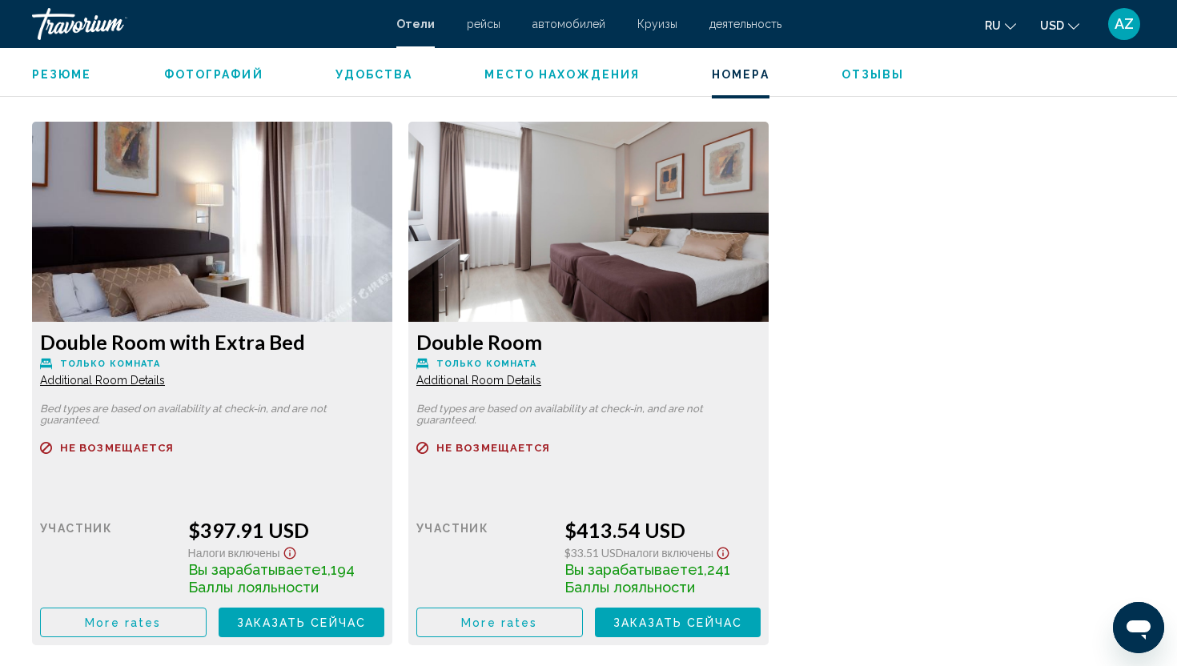
click at [80, 385] on span "Additional Room Details" at bounding box center [102, 380] width 125 height 13
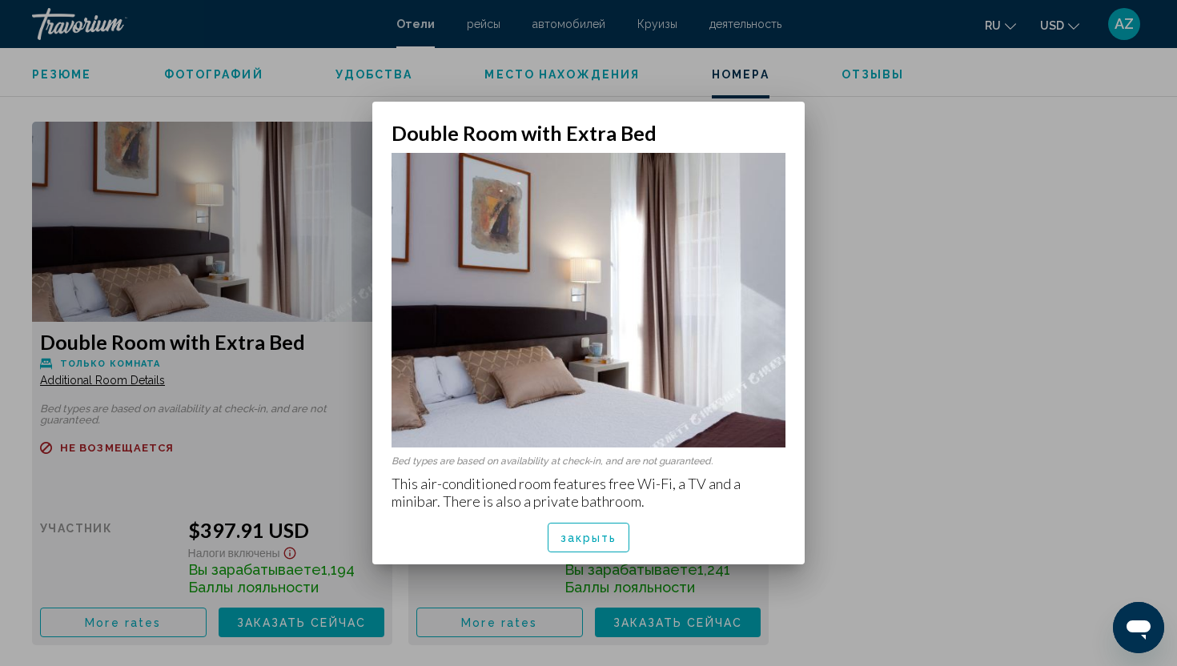
scroll to position [0, 0]
click at [442, 456] on p "Bed types are based on availability at check-in, and are not guaranteed." at bounding box center [588, 461] width 394 height 11
click at [126, 484] on div at bounding box center [588, 333] width 1177 height 666
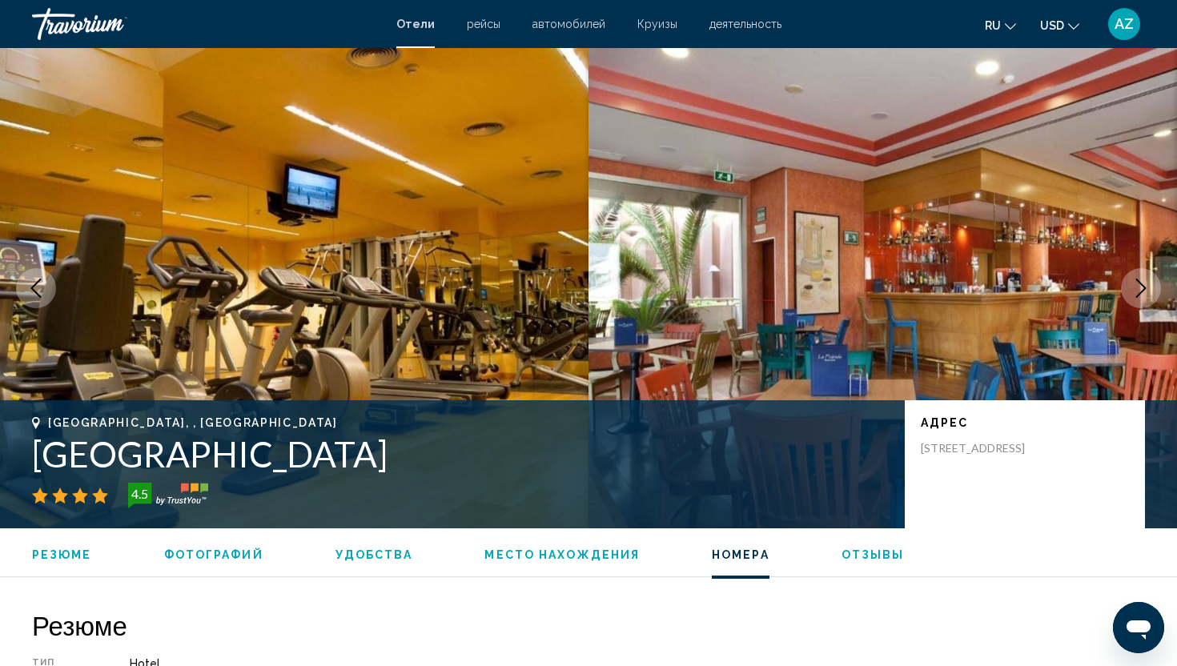
scroll to position [2146, 0]
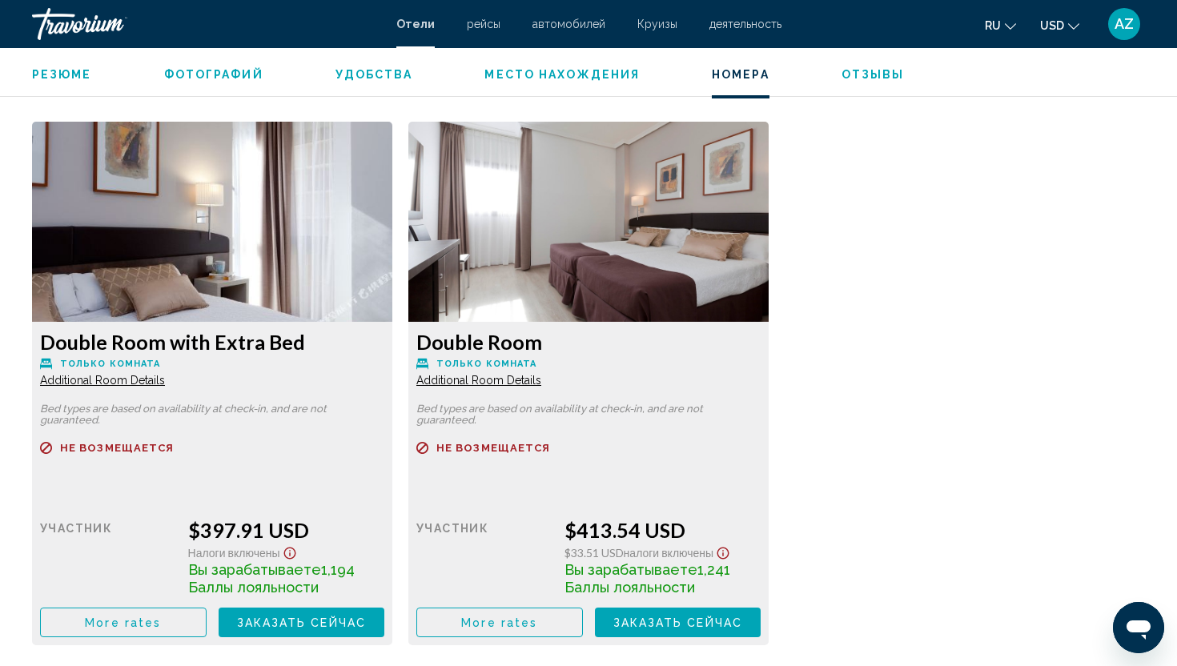
click at [136, 630] on button "More rates" at bounding box center [123, 623] width 167 height 30
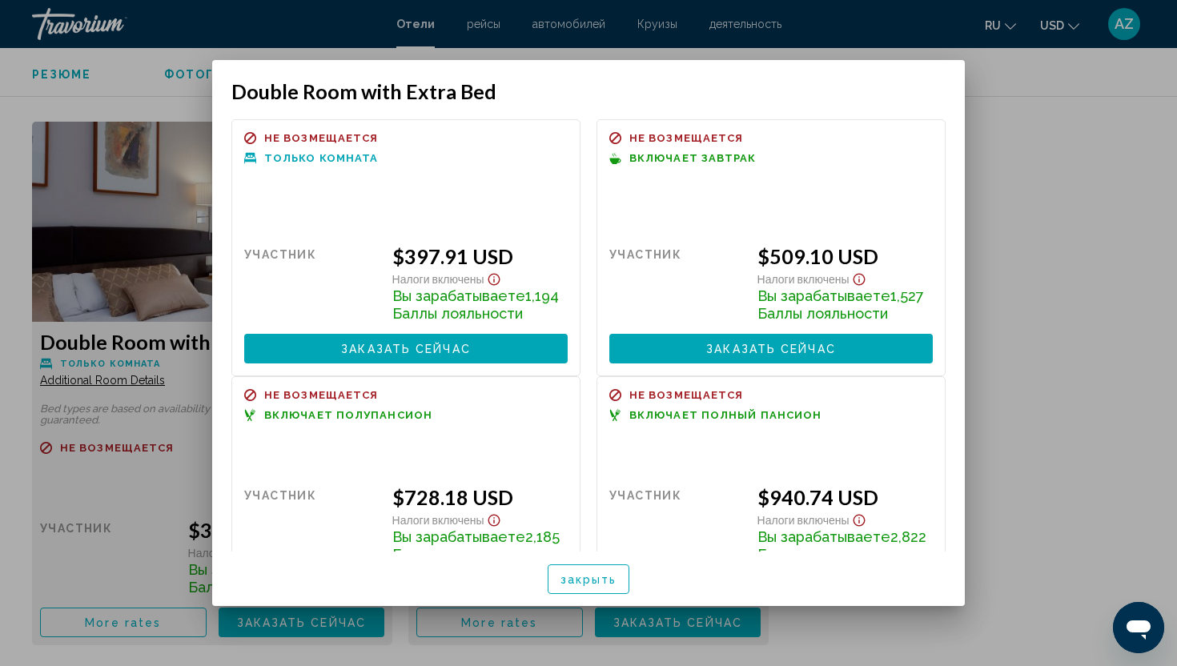
scroll to position [0, 0]
click at [126, 587] on div at bounding box center [588, 333] width 1177 height 666
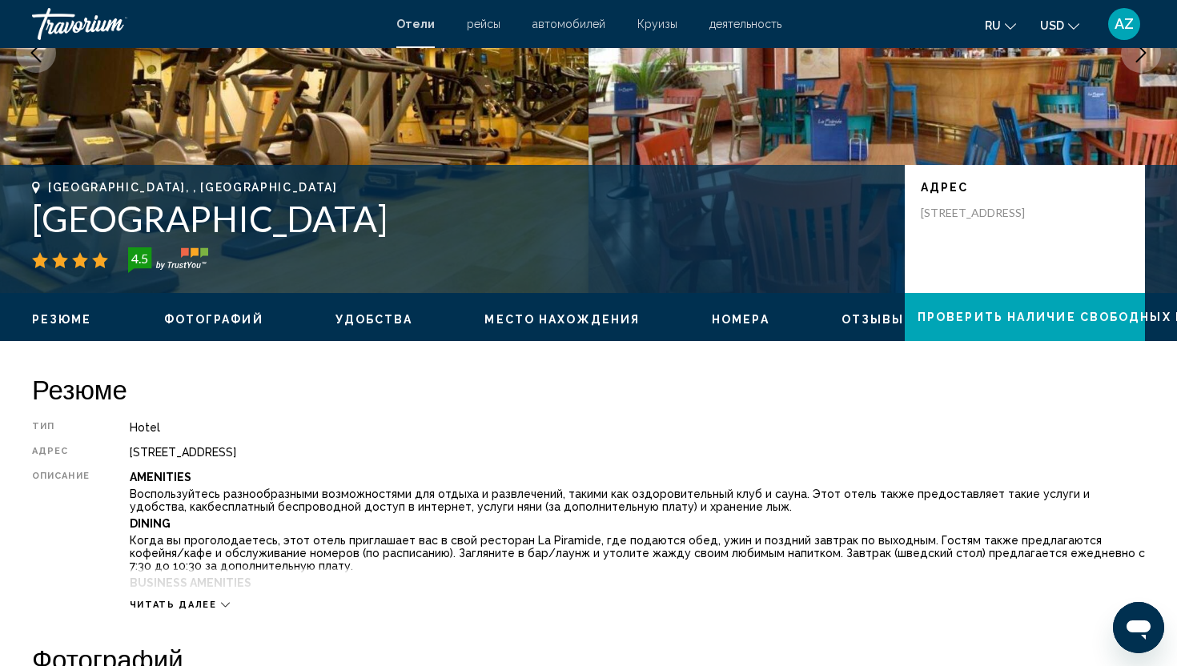
scroll to position [224, 0]
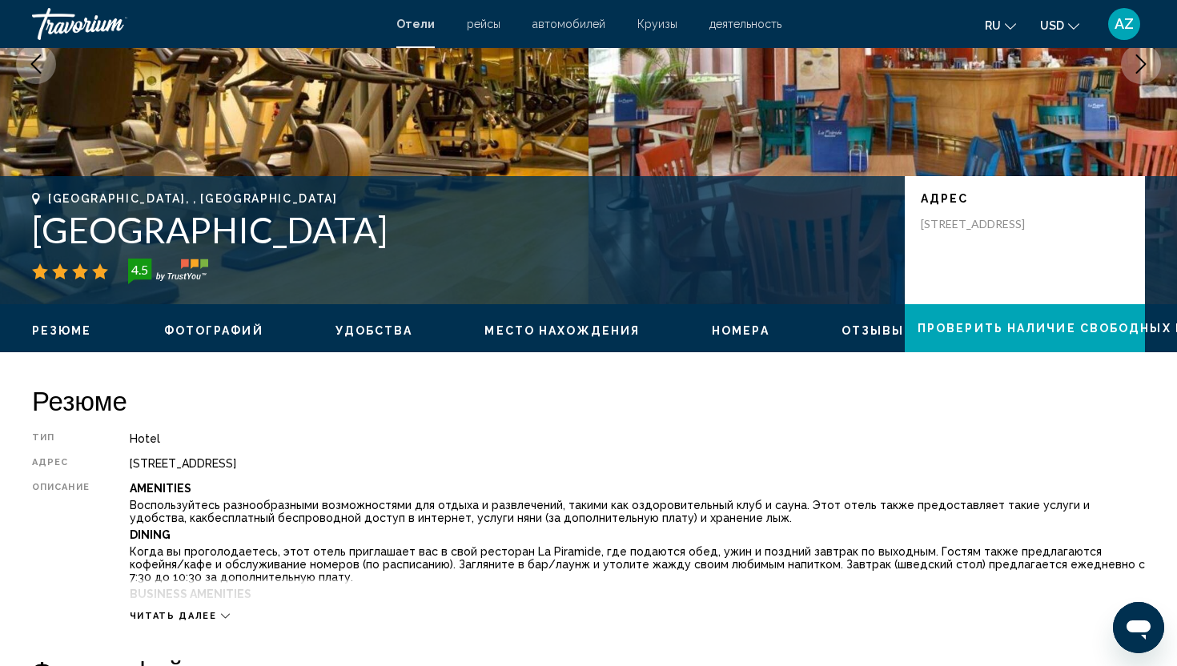
click at [466, 466] on div "Xaudaro 2, Madrid 28034, Spain" at bounding box center [637, 463] width 1015 height 13
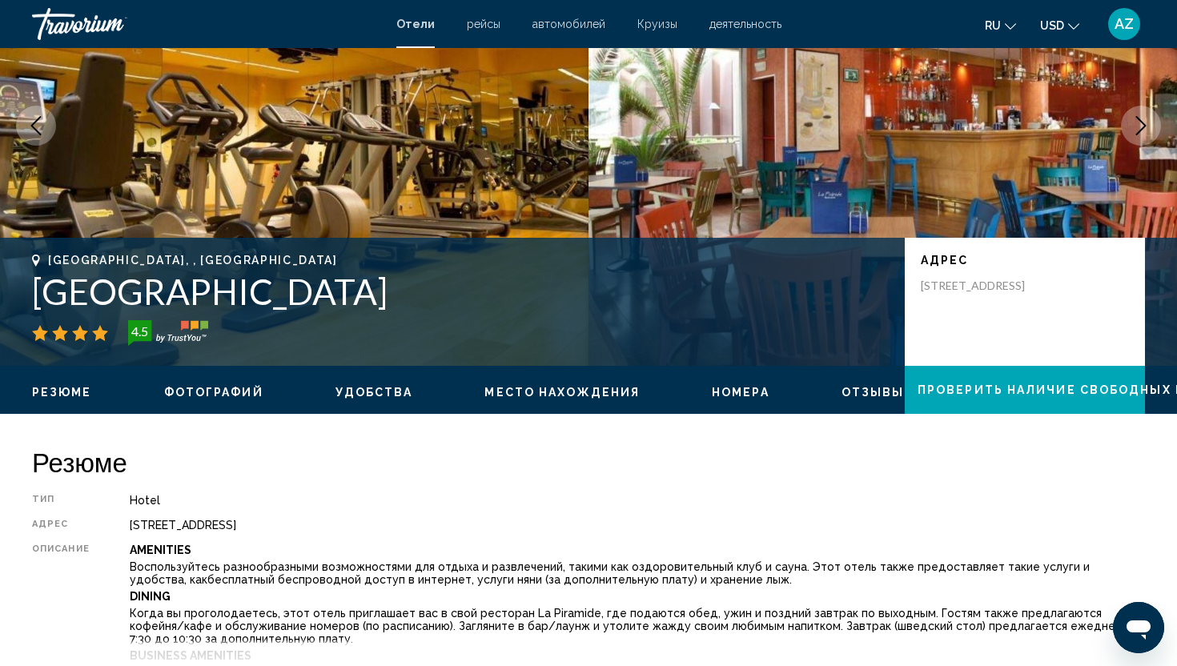
scroll to position [160, 0]
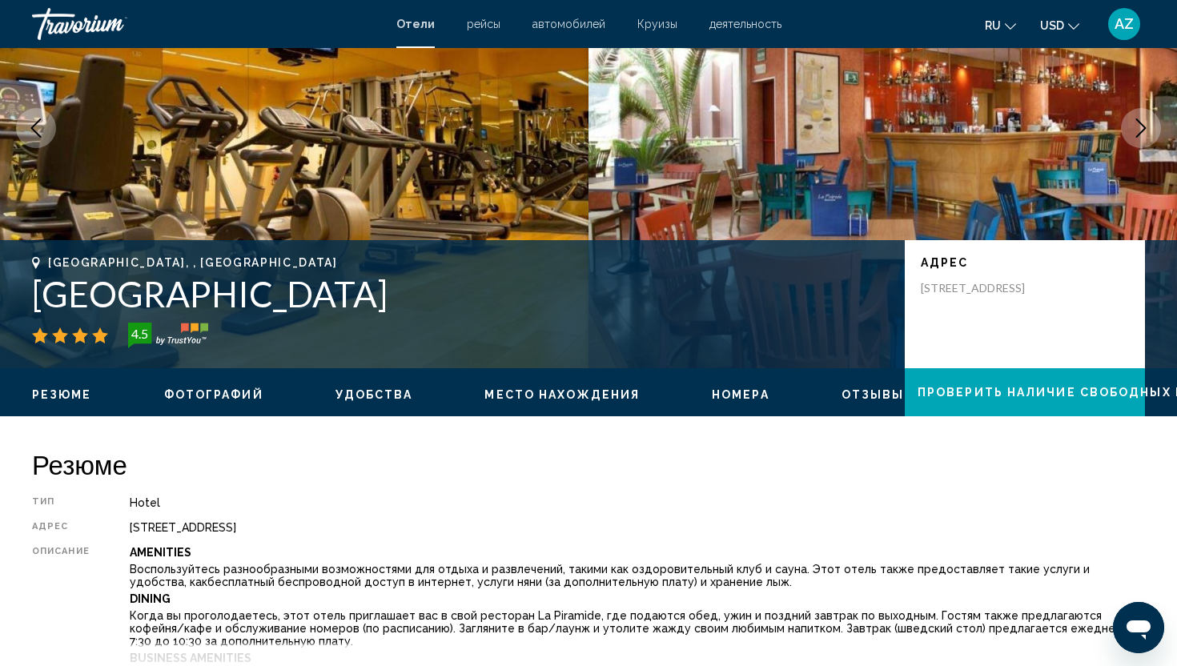
click at [1150, 137] on icon "Next image" at bounding box center [1140, 127] width 19 height 19
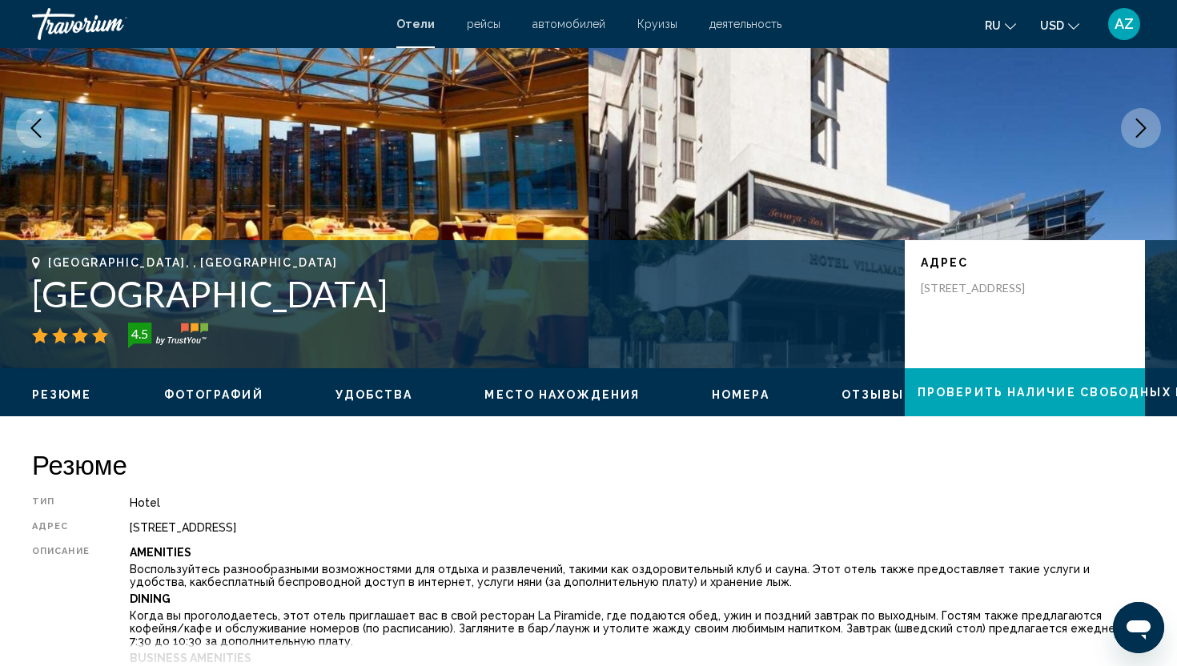
click at [1150, 137] on icon "Next image" at bounding box center [1140, 127] width 19 height 19
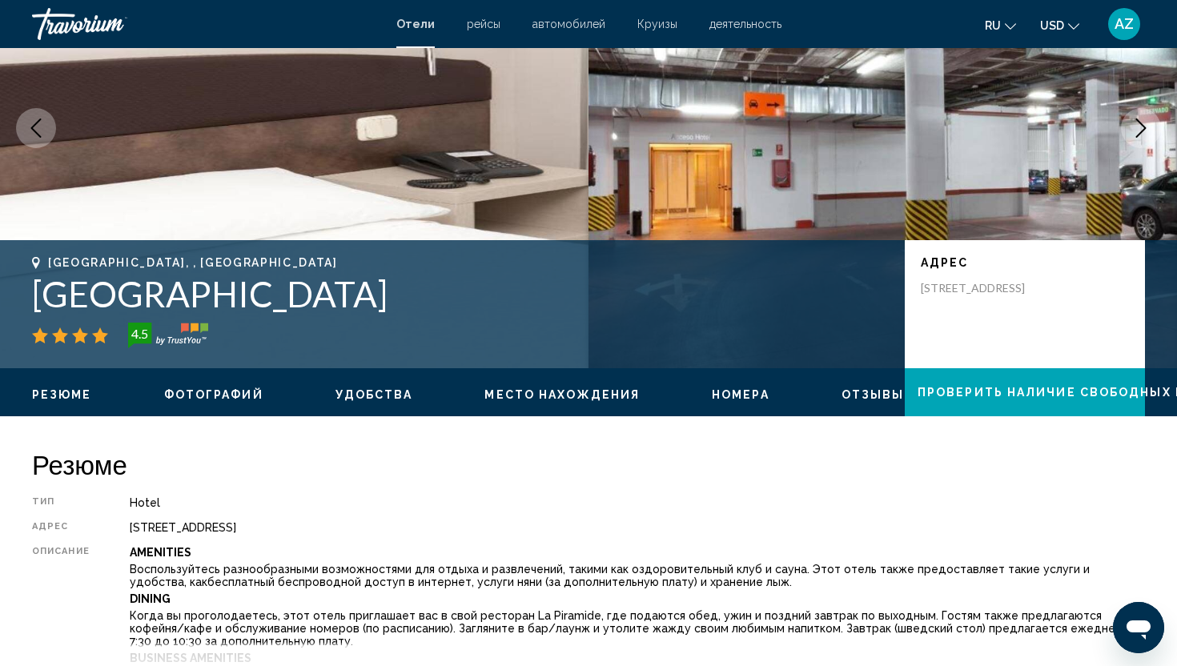
click at [1150, 137] on icon "Next image" at bounding box center [1140, 127] width 19 height 19
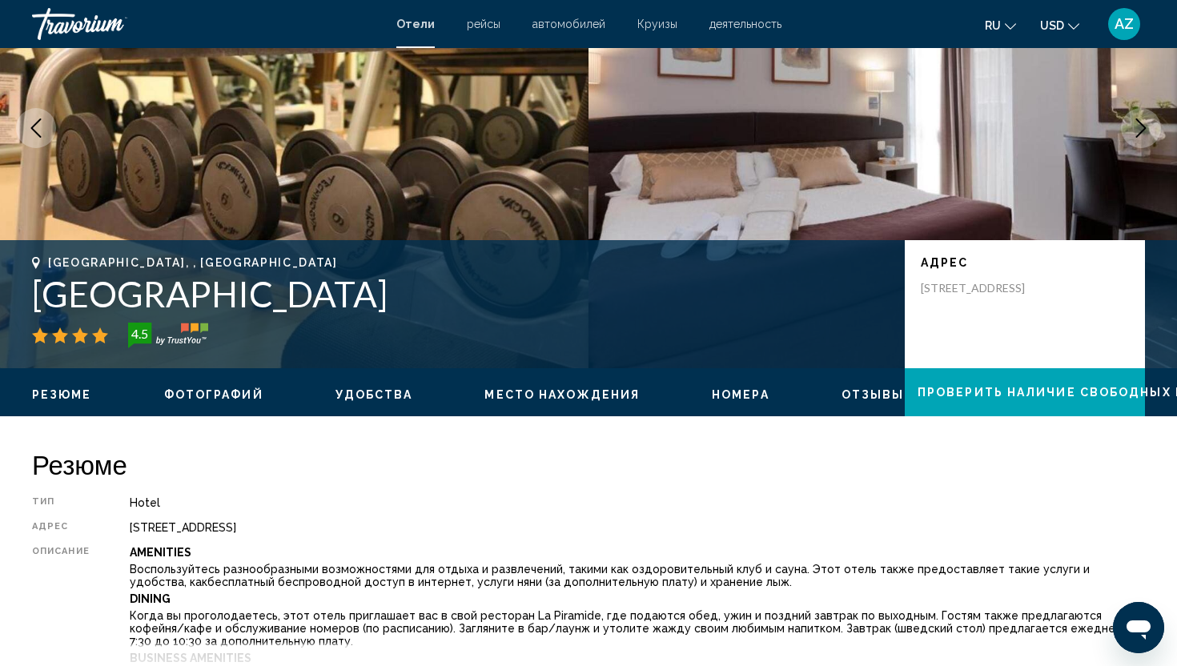
click at [1150, 137] on icon "Next image" at bounding box center [1140, 127] width 19 height 19
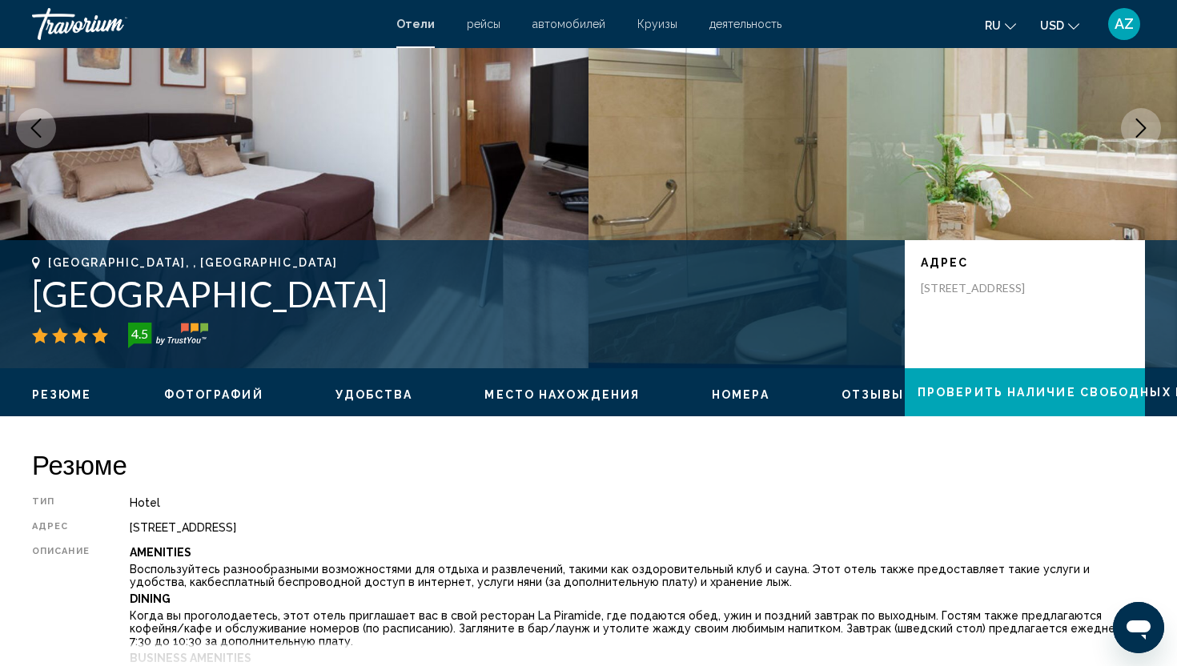
click at [1130, 162] on img "Main content" at bounding box center [882, 128] width 588 height 480
click at [1138, 135] on icon "Next image" at bounding box center [1141, 127] width 10 height 19
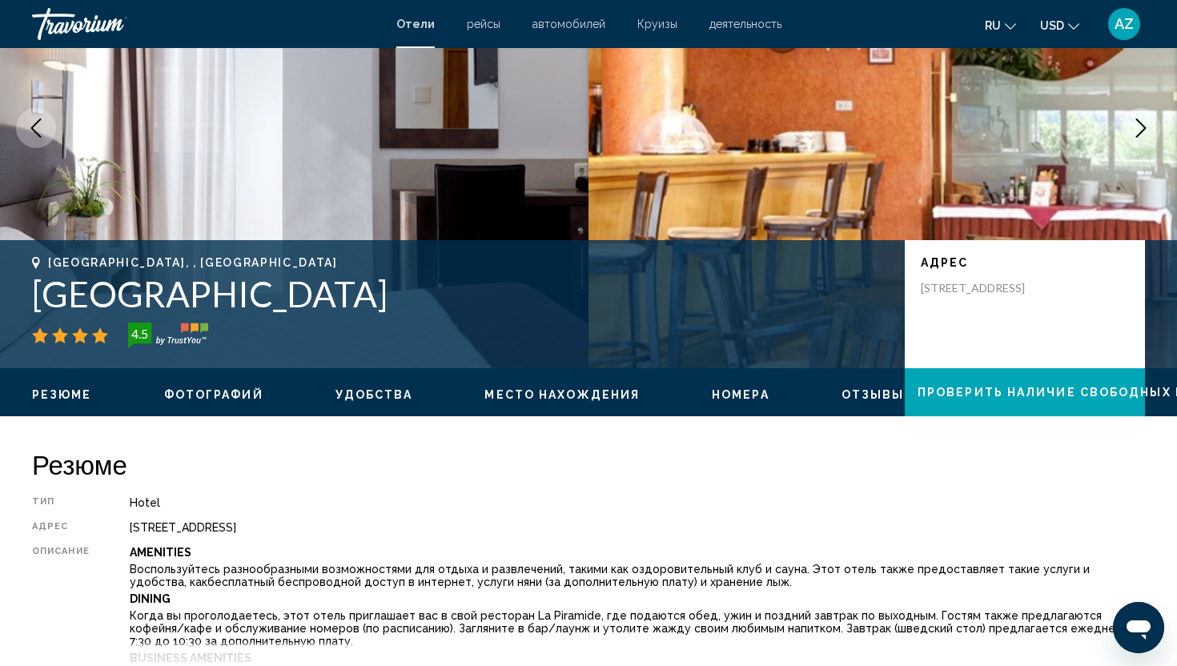
click at [1138, 135] on icon "Next image" at bounding box center [1141, 127] width 10 height 19
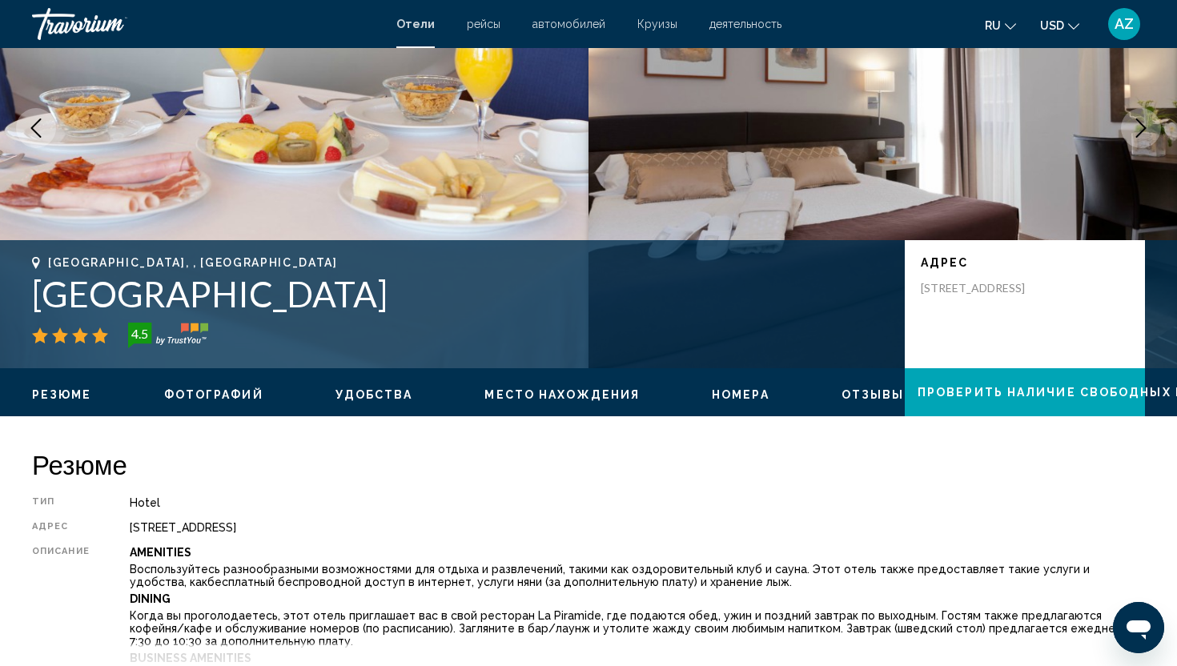
click at [1138, 136] on icon "Next image" at bounding box center [1140, 127] width 19 height 19
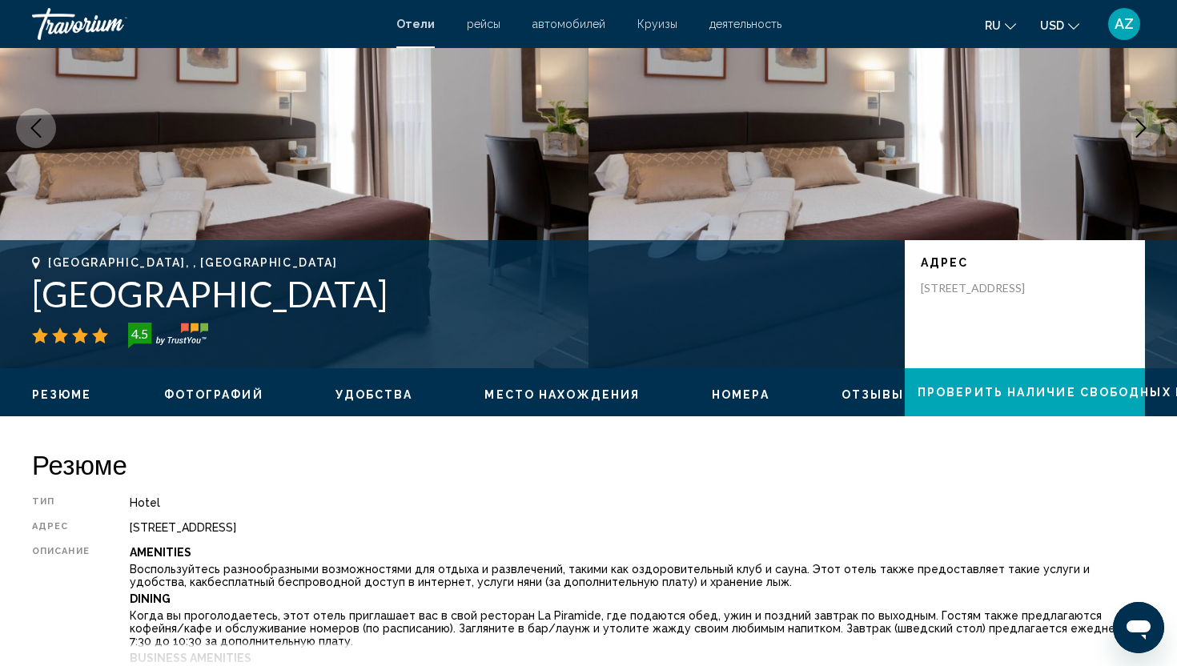
click at [1138, 139] on button "Next image" at bounding box center [1141, 128] width 40 height 40
click at [1138, 142] on button "Next image" at bounding box center [1141, 128] width 40 height 40
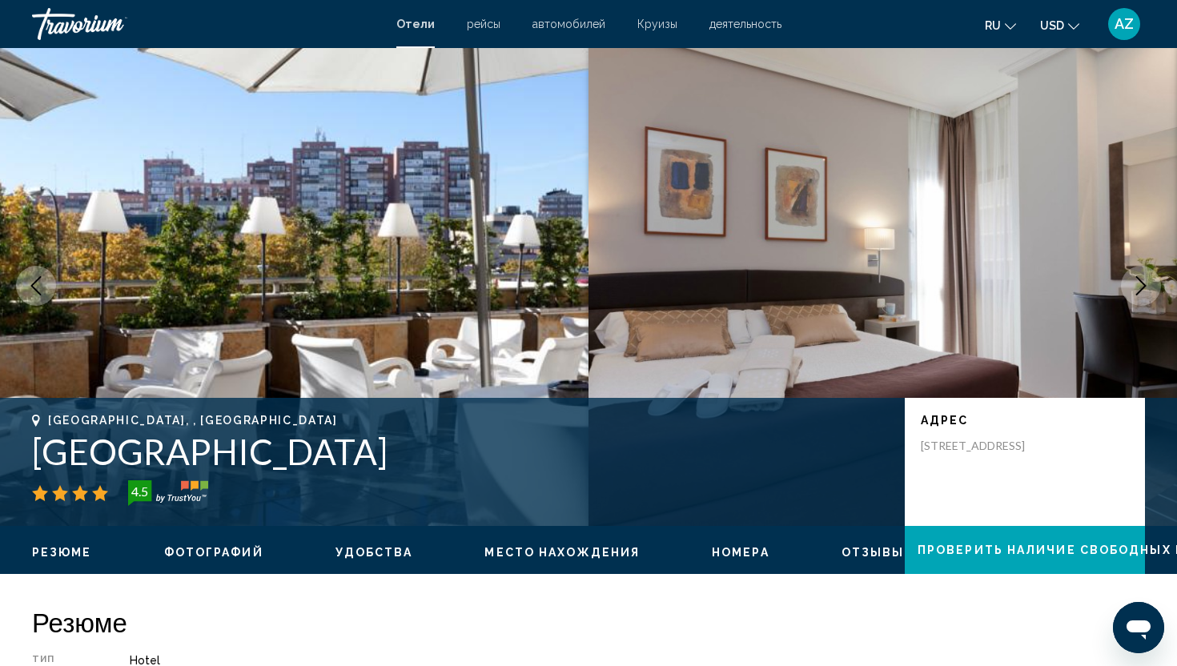
scroll to position [0, 0]
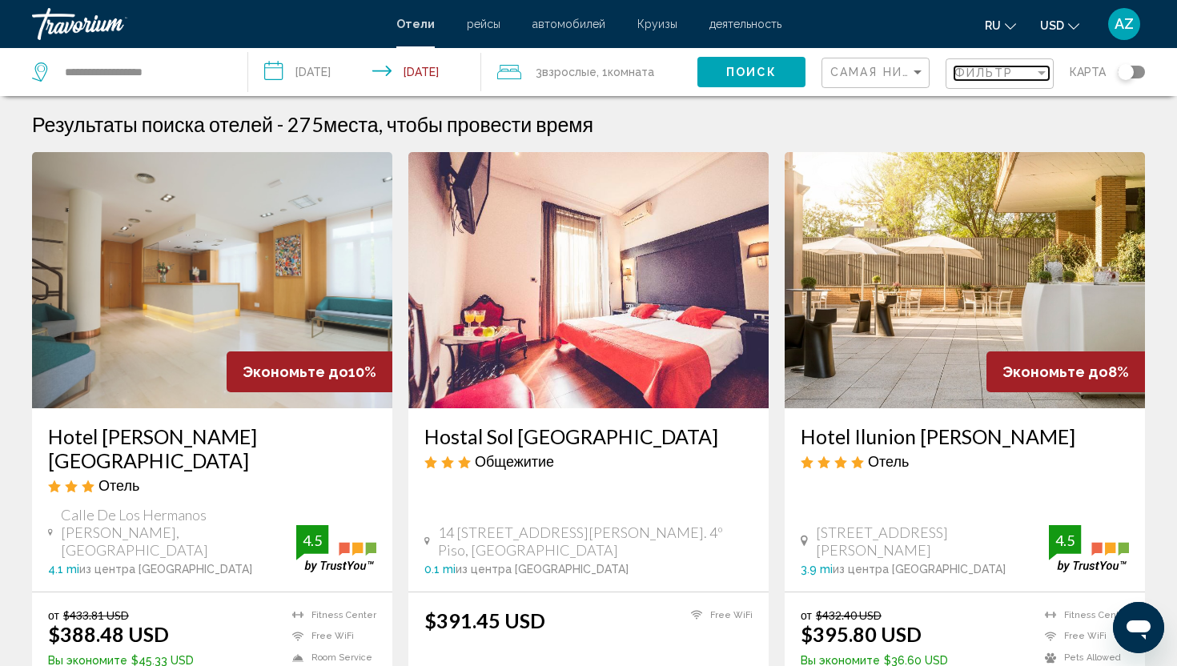
click at [1041, 77] on div "Filter" at bounding box center [1041, 72] width 14 height 13
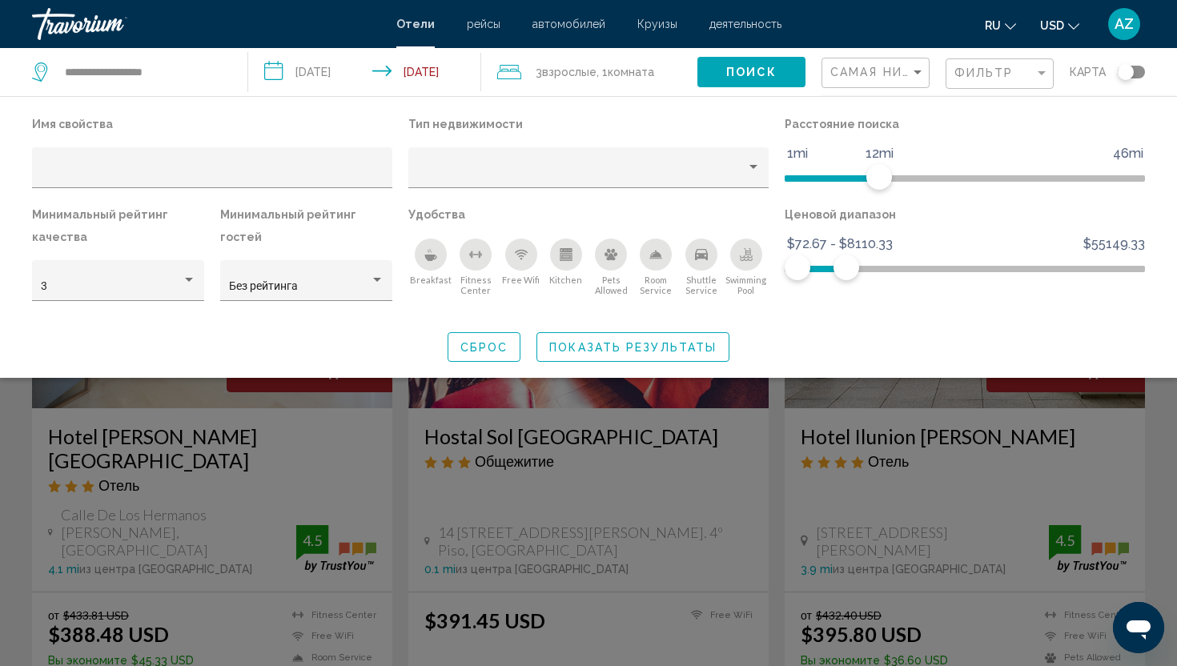
click at [434, 251] on icon "Breakfast" at bounding box center [430, 254] width 13 height 13
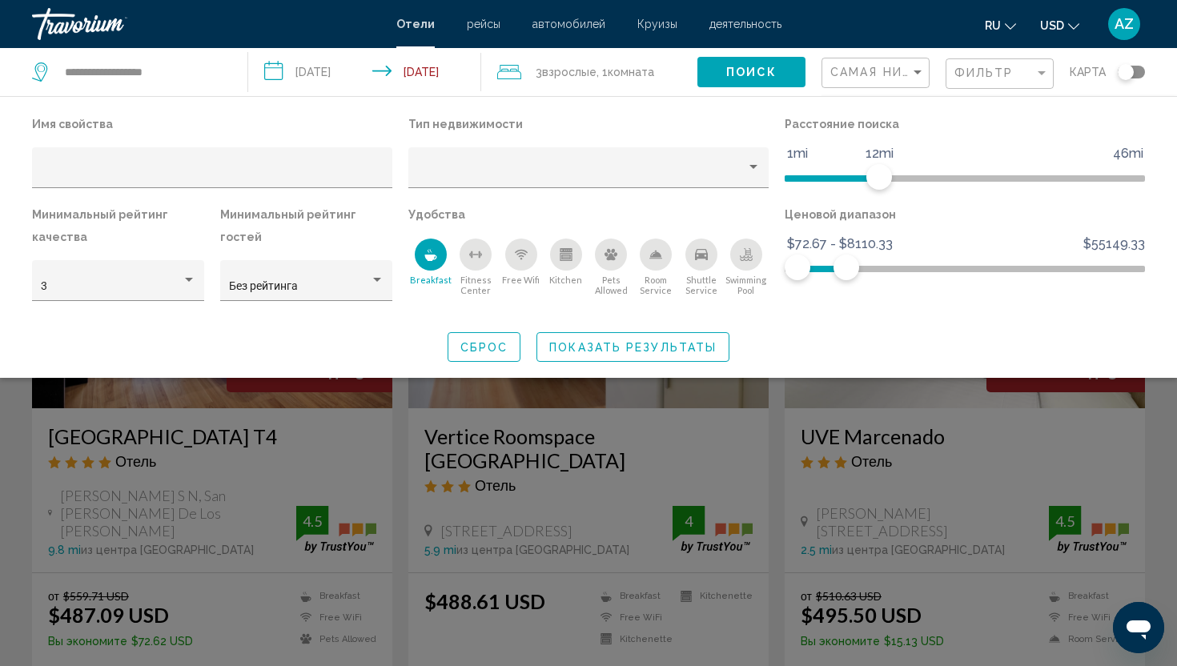
click at [635, 351] on span "Показать результаты" at bounding box center [632, 347] width 167 height 13
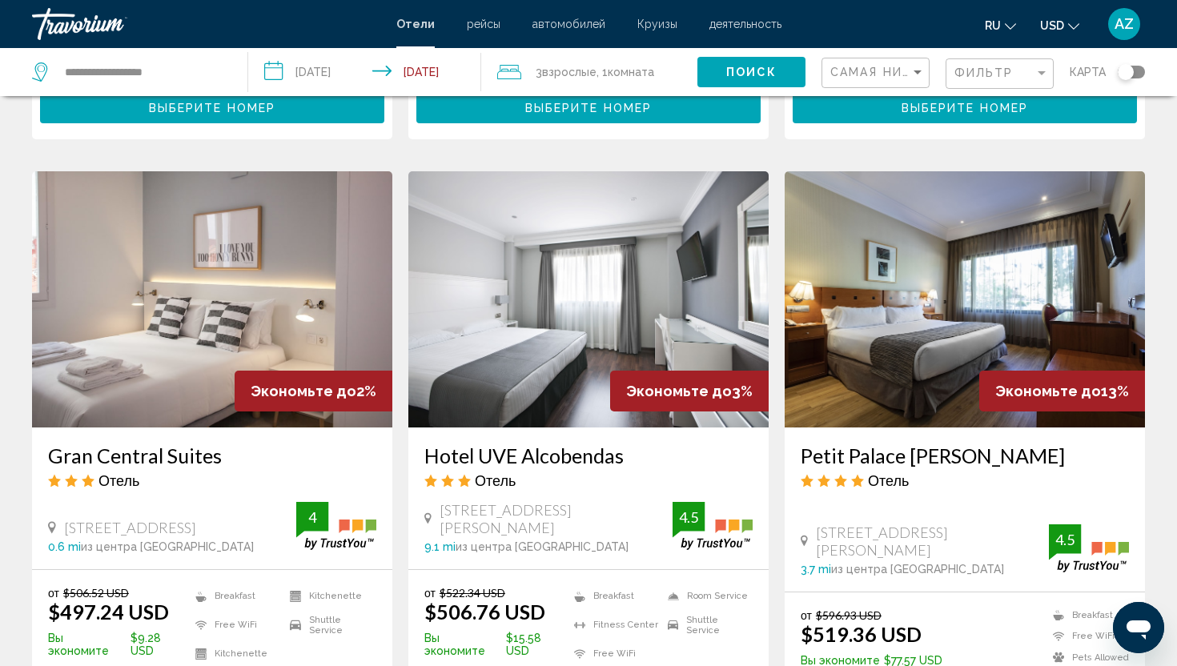
scroll to position [608, 0]
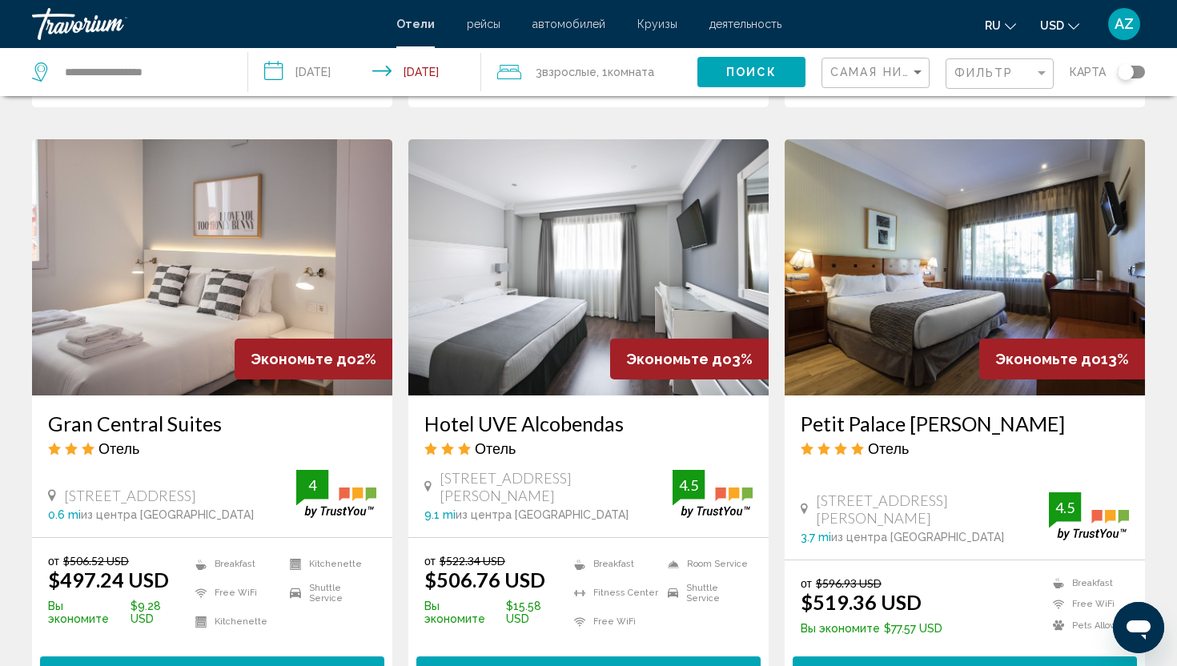
click at [946, 346] on img "Main content" at bounding box center [965, 267] width 360 height 256
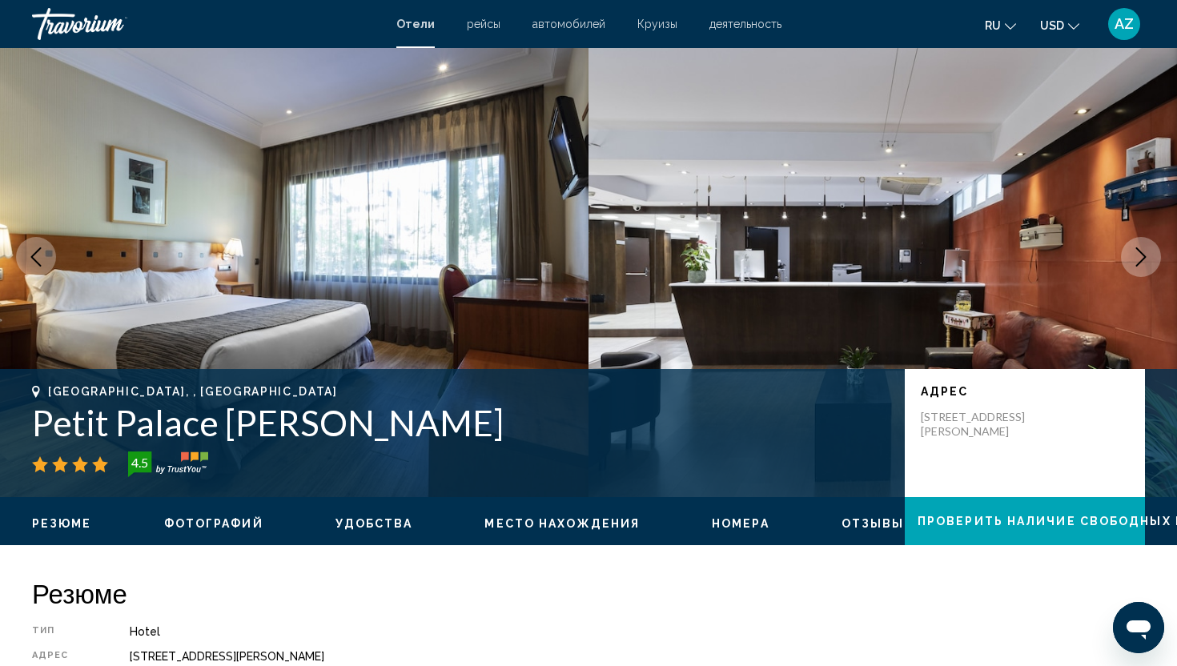
scroll to position [32, 0]
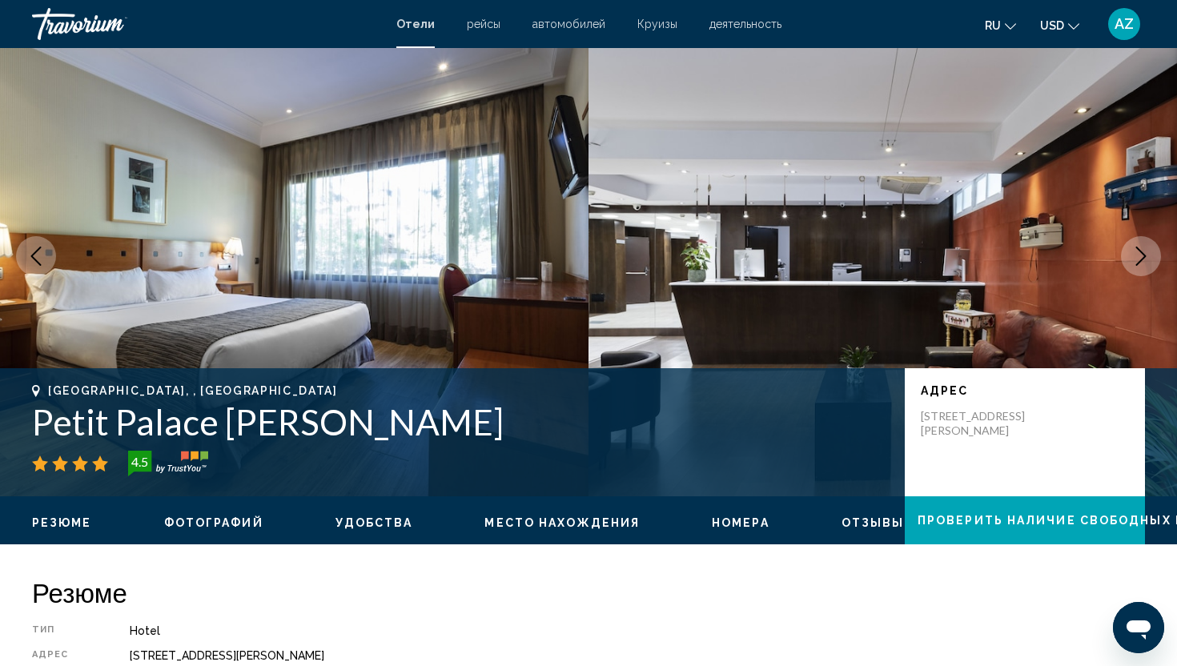
click at [1149, 259] on icon "Next image" at bounding box center [1140, 256] width 19 height 19
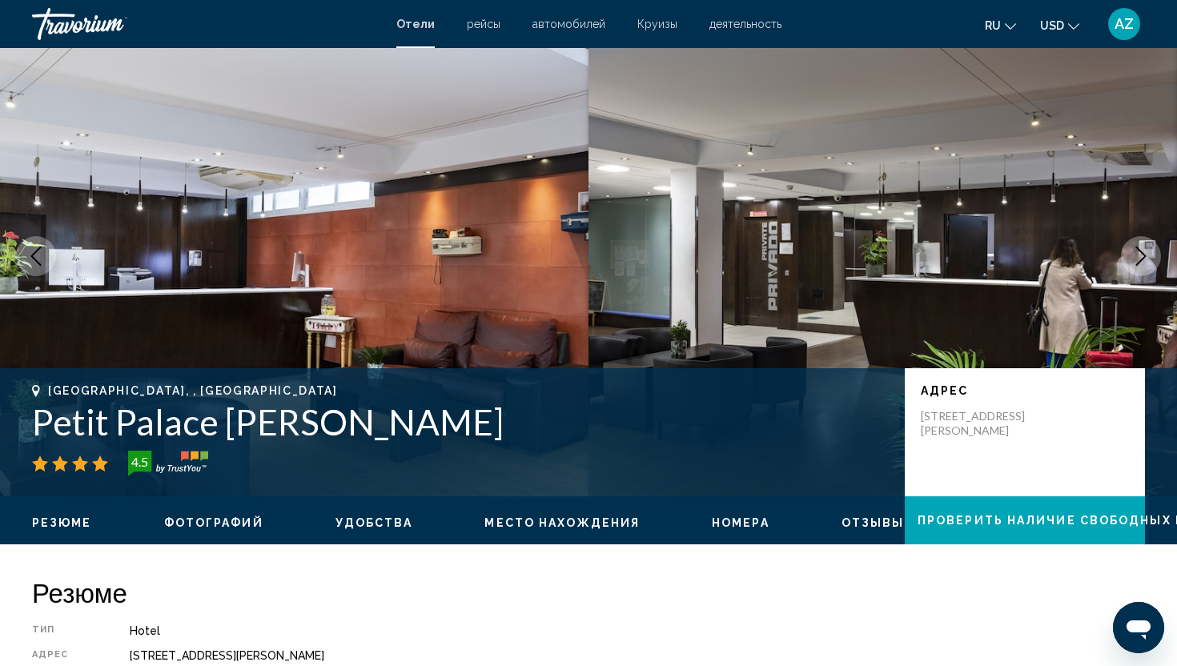
click at [1149, 259] on icon "Next image" at bounding box center [1140, 256] width 19 height 19
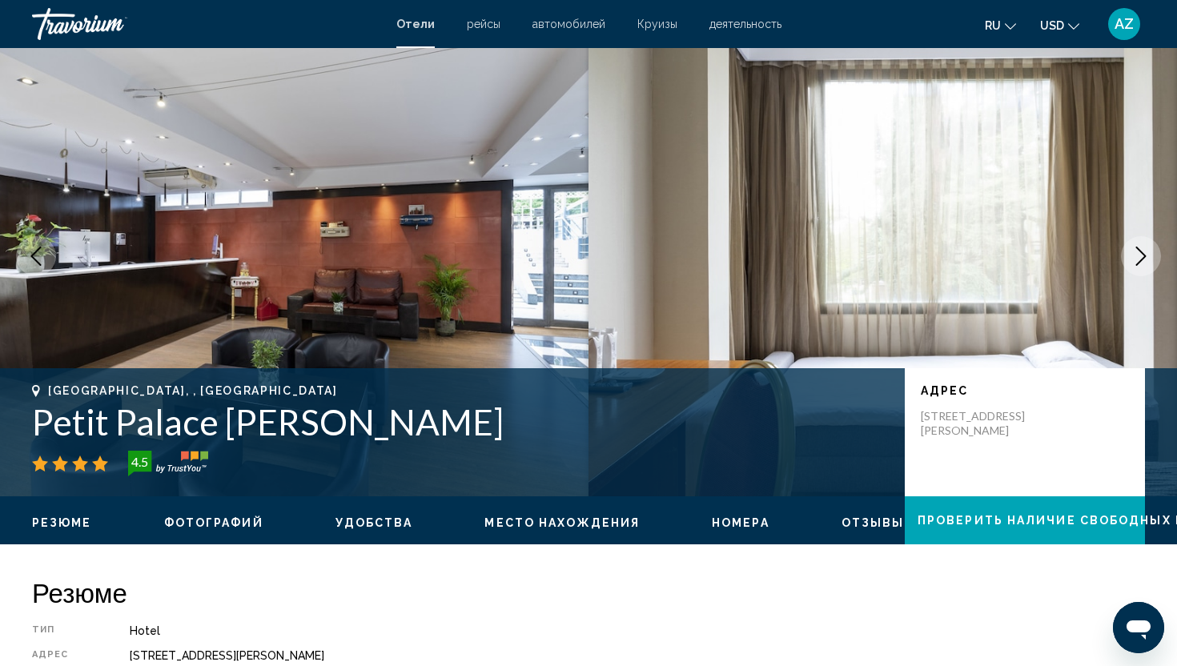
click at [1149, 259] on icon "Next image" at bounding box center [1140, 256] width 19 height 19
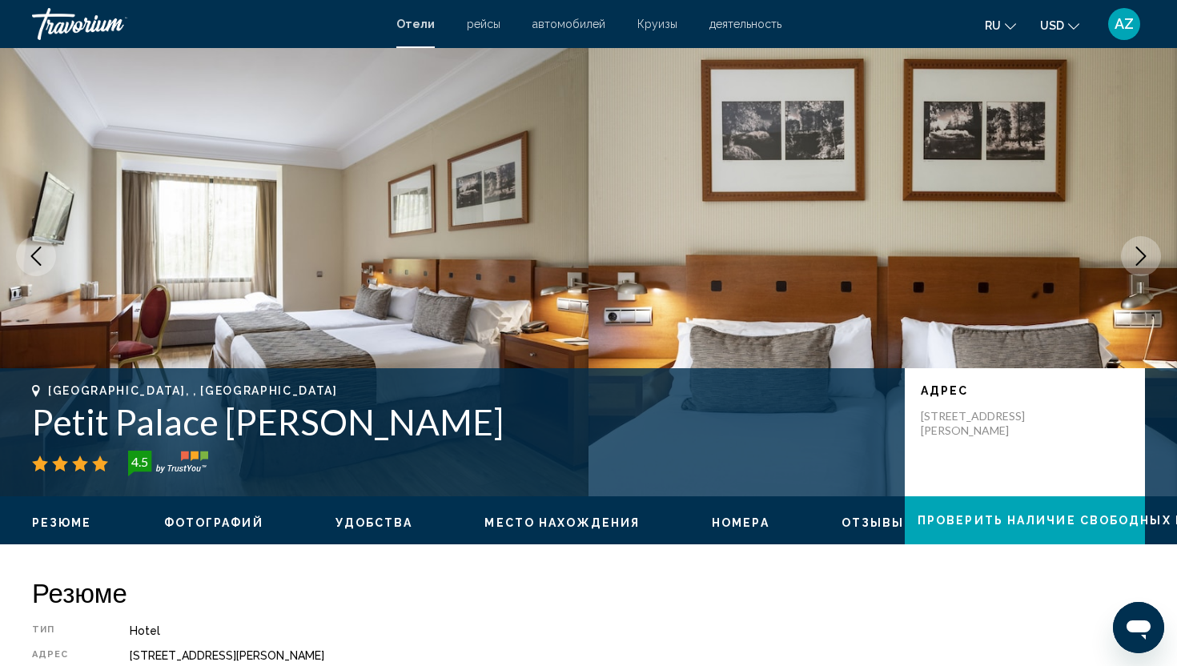
click at [1149, 259] on icon "Next image" at bounding box center [1140, 256] width 19 height 19
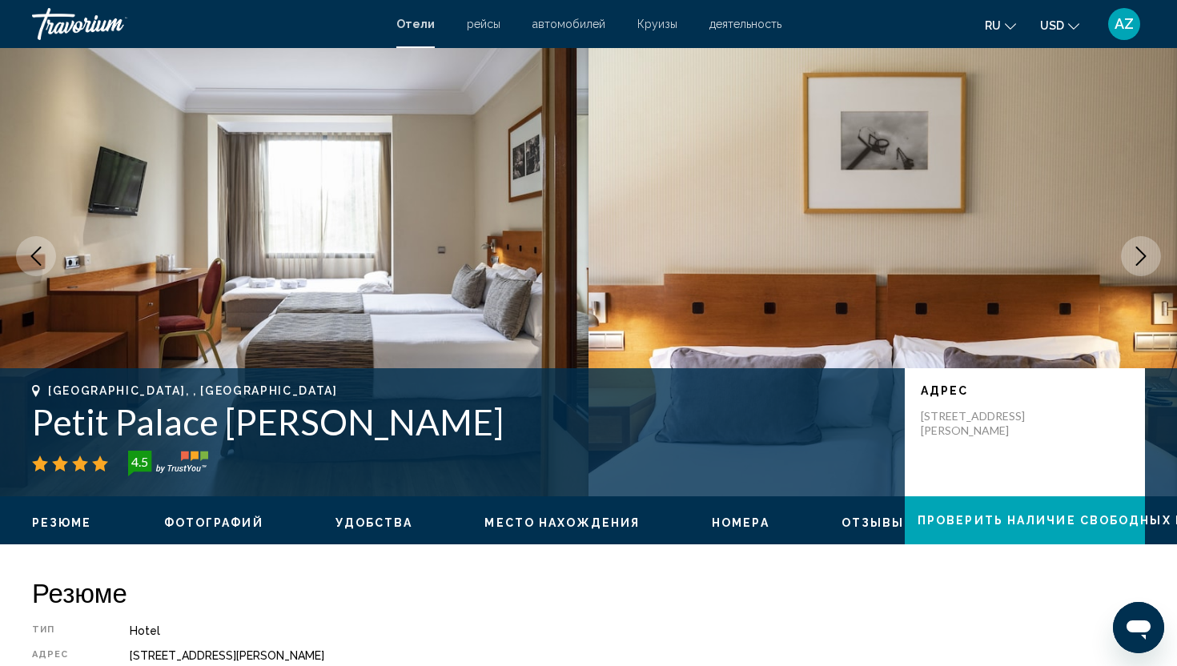
click at [1150, 259] on icon "Next image" at bounding box center [1140, 256] width 19 height 19
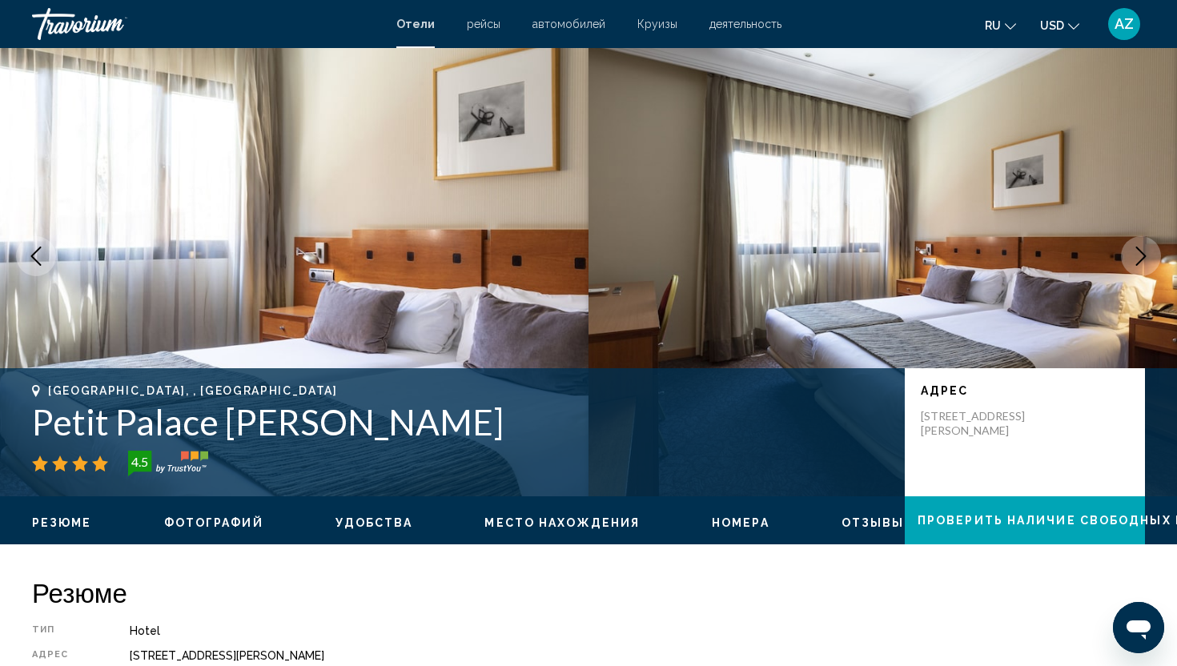
click at [1150, 259] on icon "Next image" at bounding box center [1140, 256] width 19 height 19
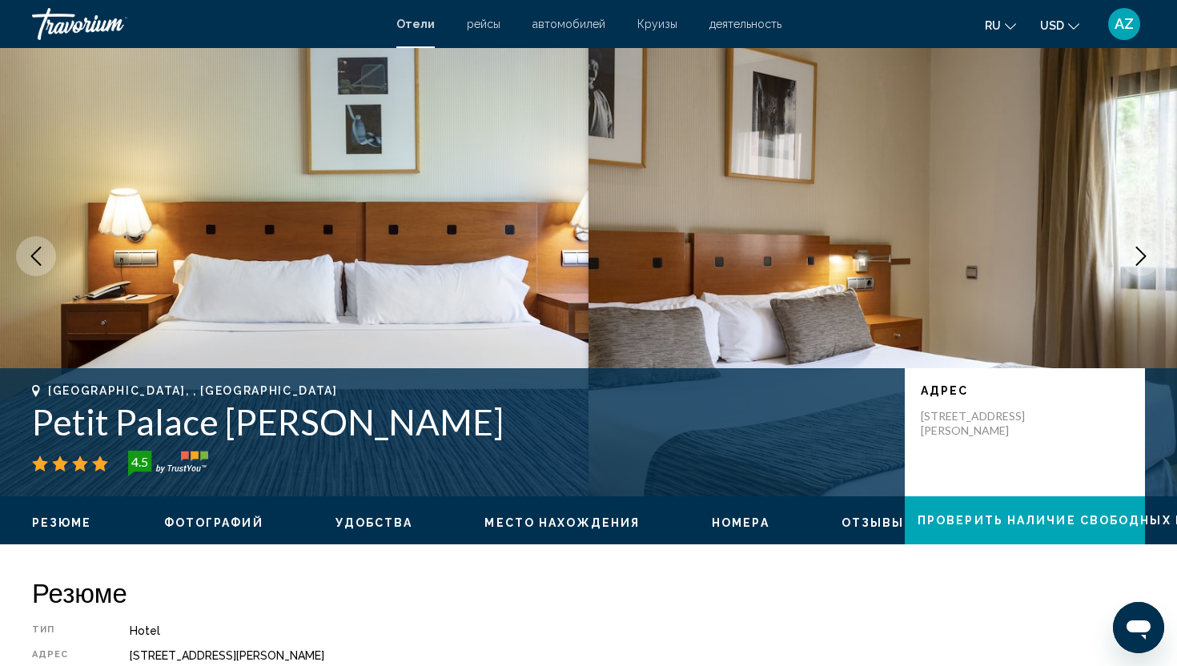
click at [1150, 259] on icon "Next image" at bounding box center [1140, 256] width 19 height 19
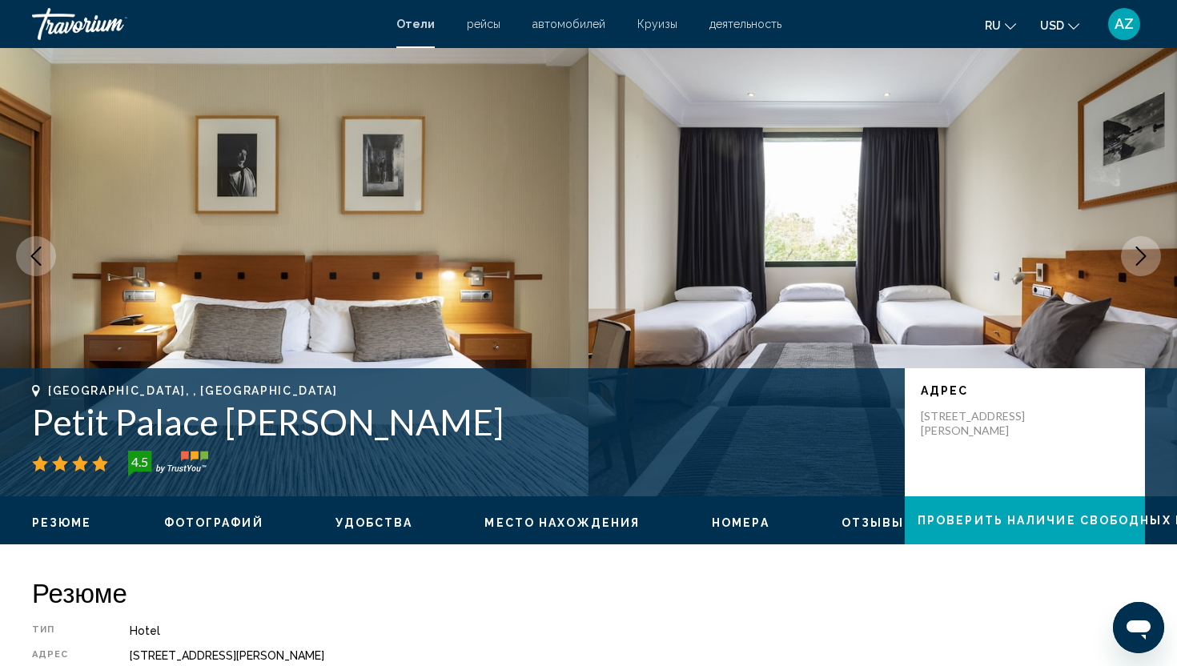
click at [1150, 259] on icon "Next image" at bounding box center [1140, 256] width 19 height 19
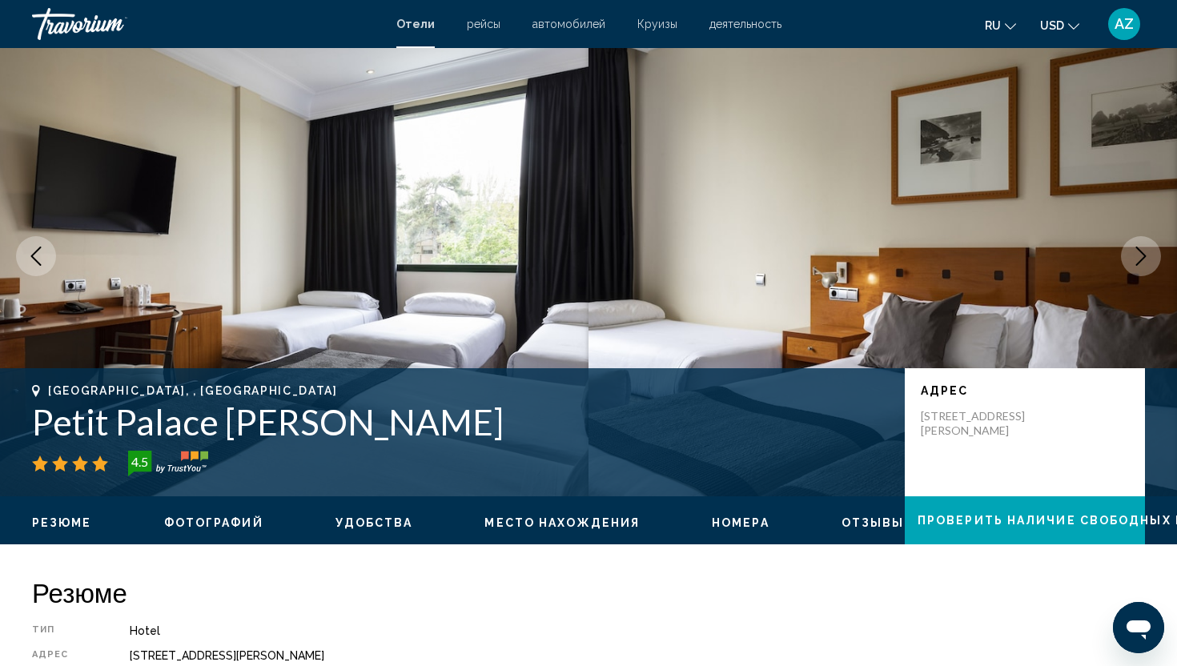
click at [1150, 259] on icon "Next image" at bounding box center [1140, 256] width 19 height 19
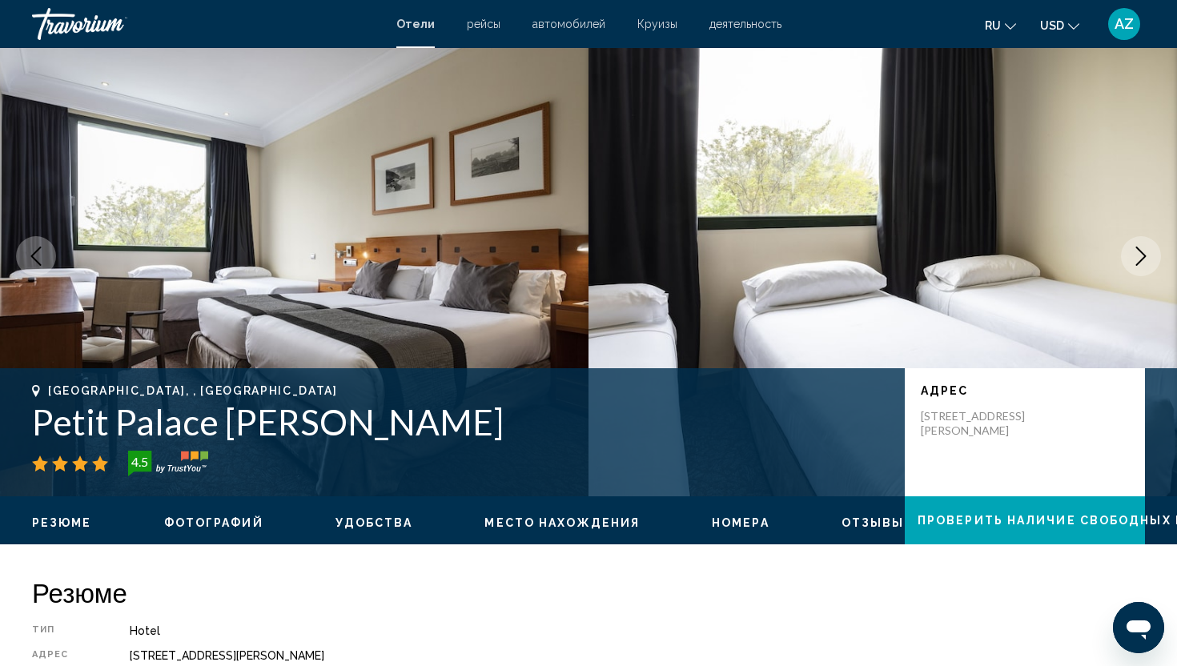
click at [1150, 259] on icon "Next image" at bounding box center [1140, 256] width 19 height 19
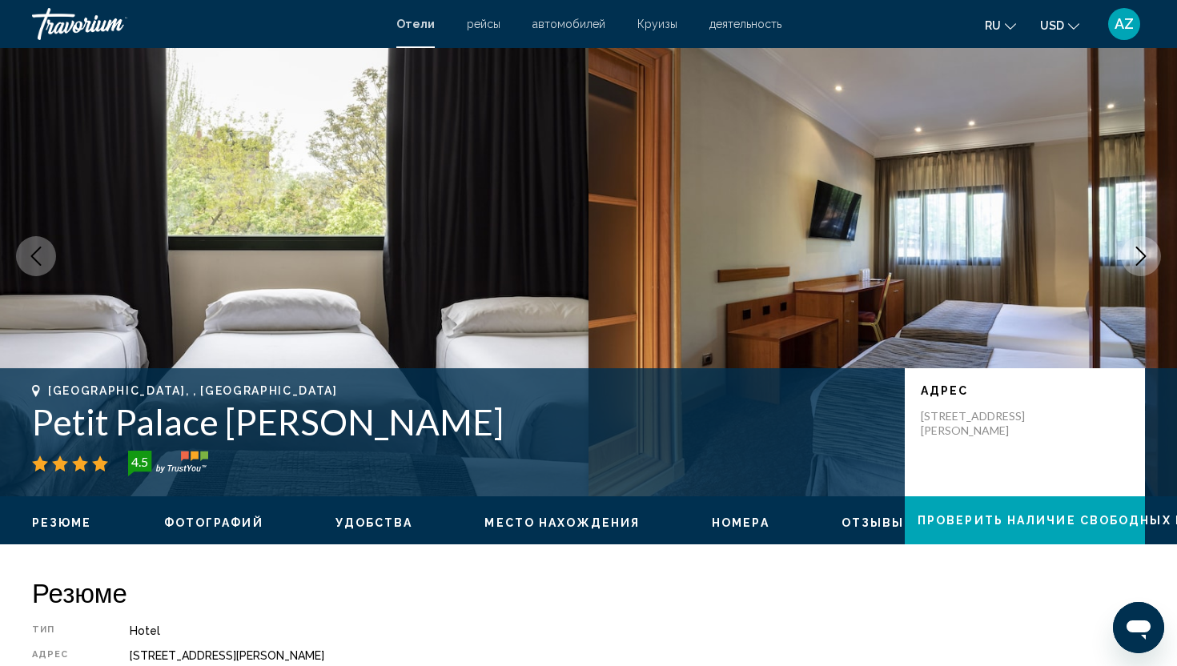
click at [1150, 259] on icon "Next image" at bounding box center [1140, 256] width 19 height 19
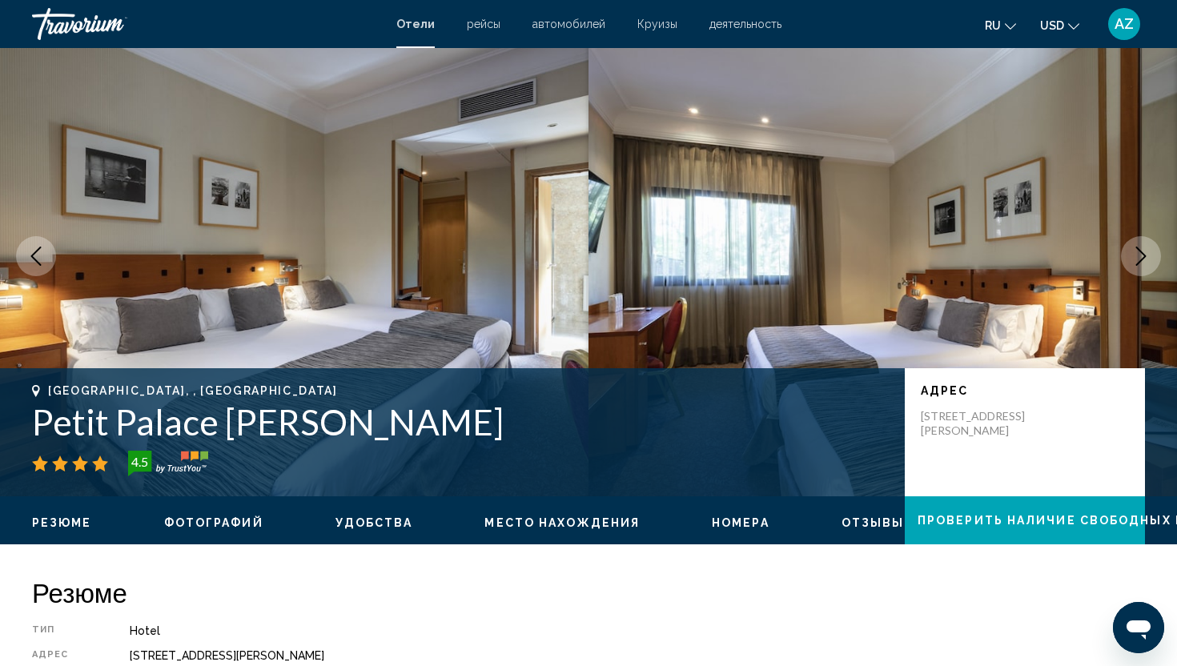
click at [1150, 259] on icon "Next image" at bounding box center [1140, 256] width 19 height 19
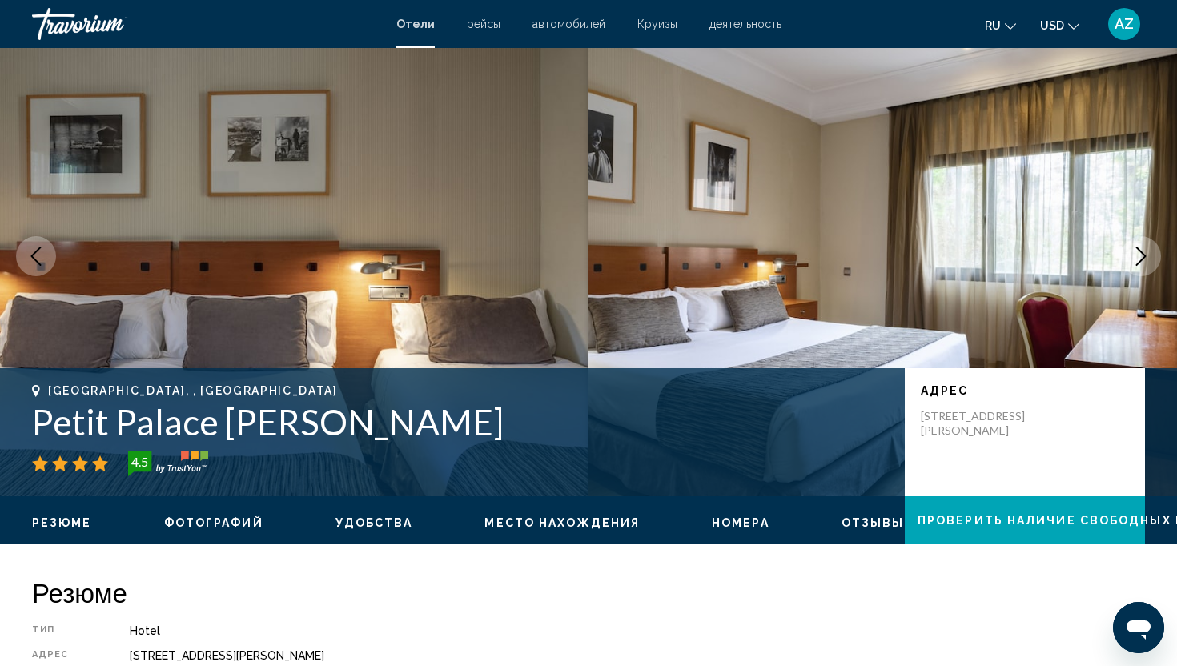
click at [1150, 259] on icon "Next image" at bounding box center [1140, 256] width 19 height 19
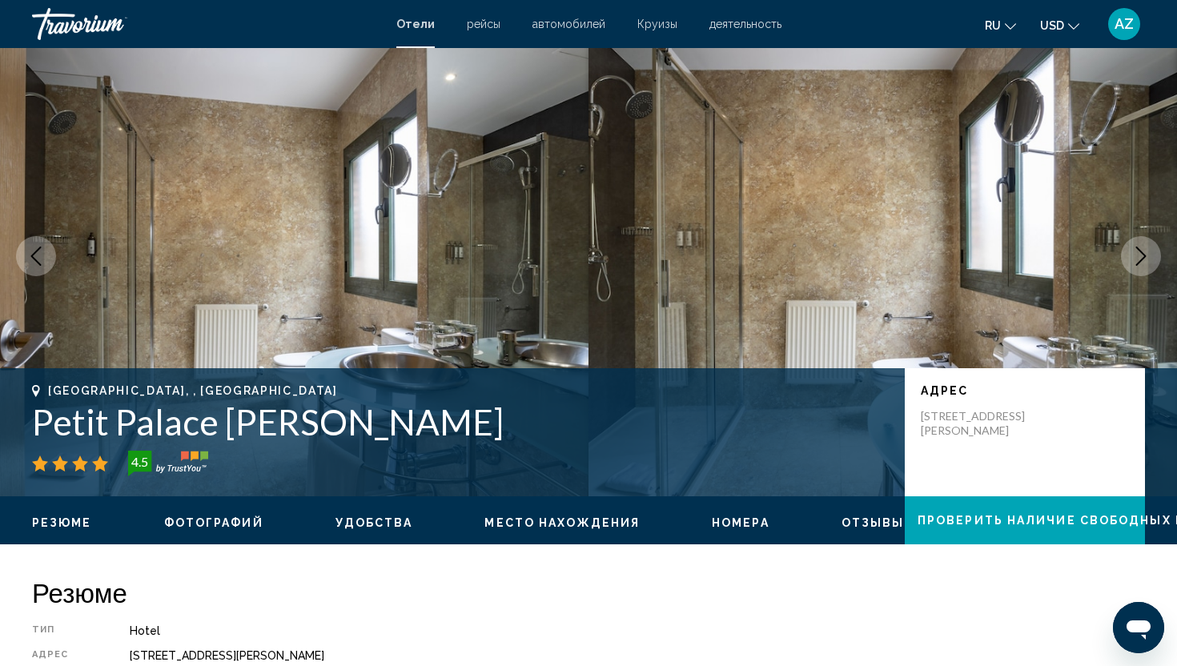
click at [1150, 259] on icon "Next image" at bounding box center [1140, 256] width 19 height 19
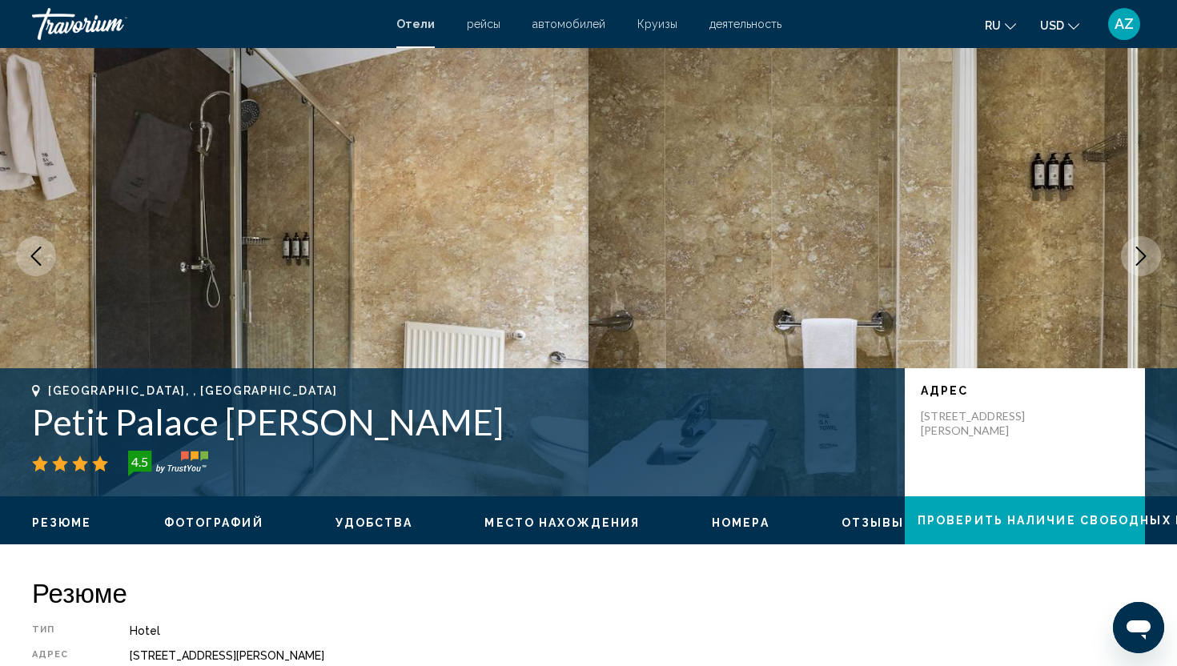
click at [1150, 259] on icon "Next image" at bounding box center [1140, 256] width 19 height 19
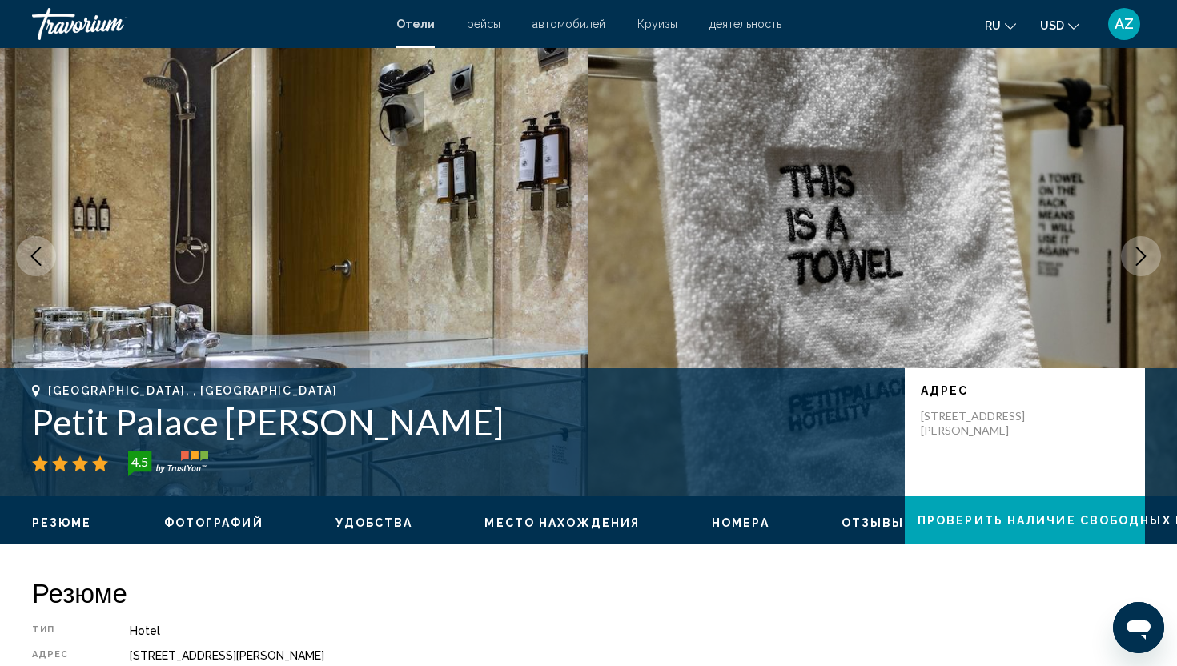
click at [1150, 259] on icon "Next image" at bounding box center [1140, 256] width 19 height 19
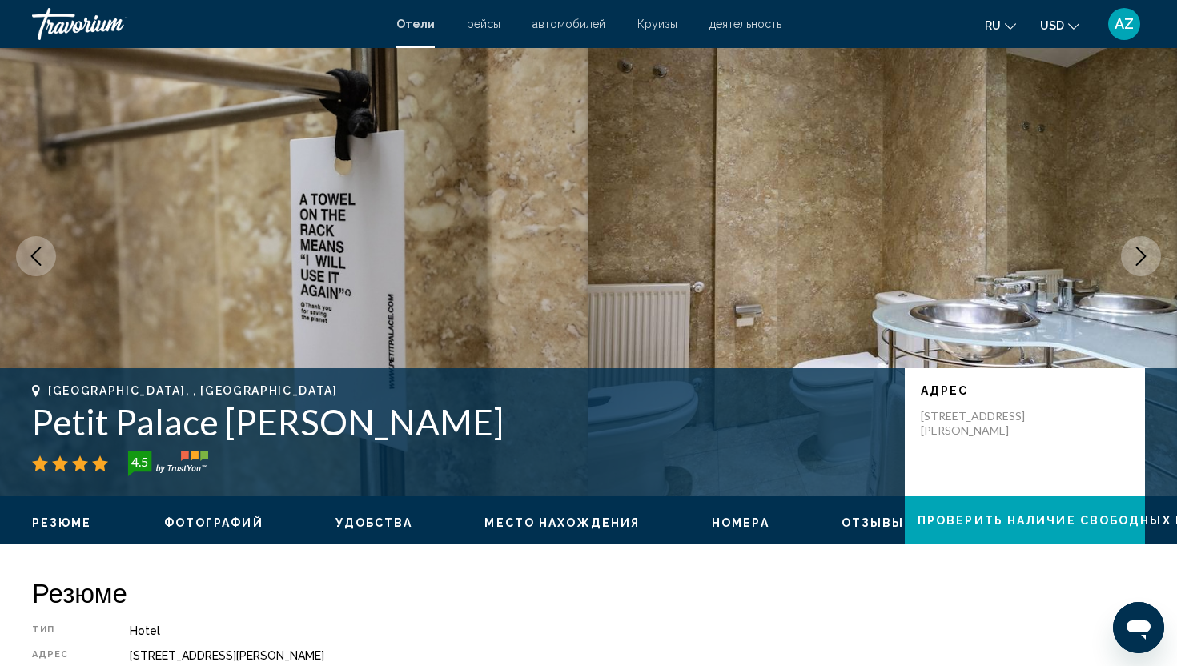
click at [1150, 259] on icon "Next image" at bounding box center [1140, 256] width 19 height 19
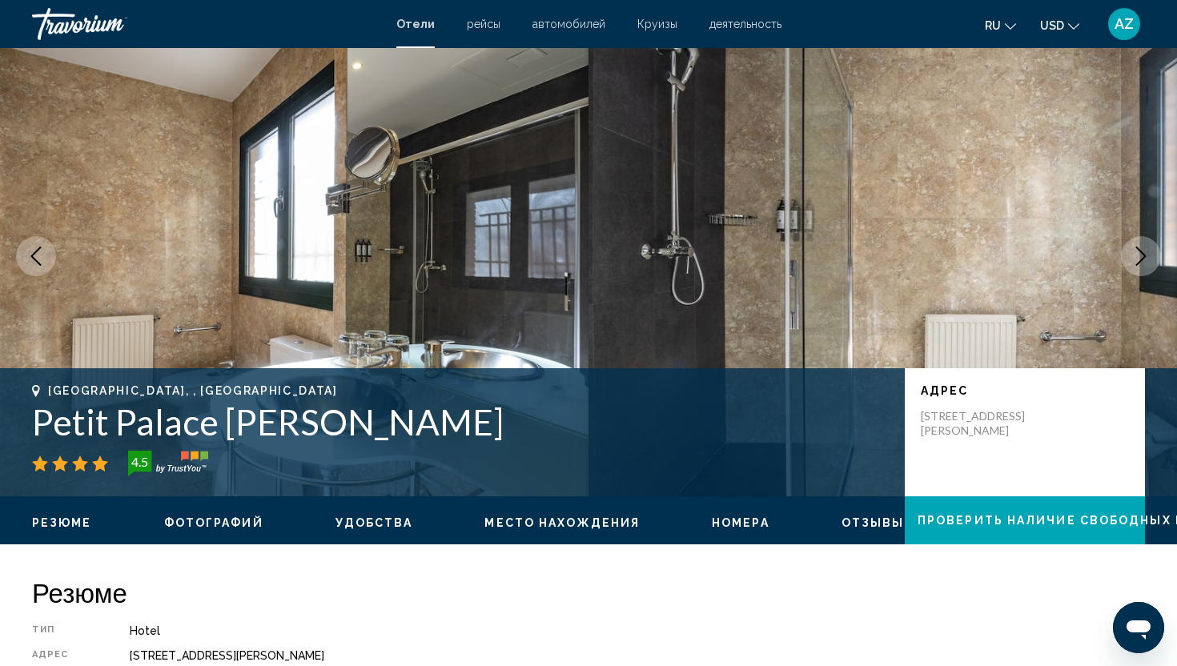
click at [1150, 259] on icon "Next image" at bounding box center [1140, 256] width 19 height 19
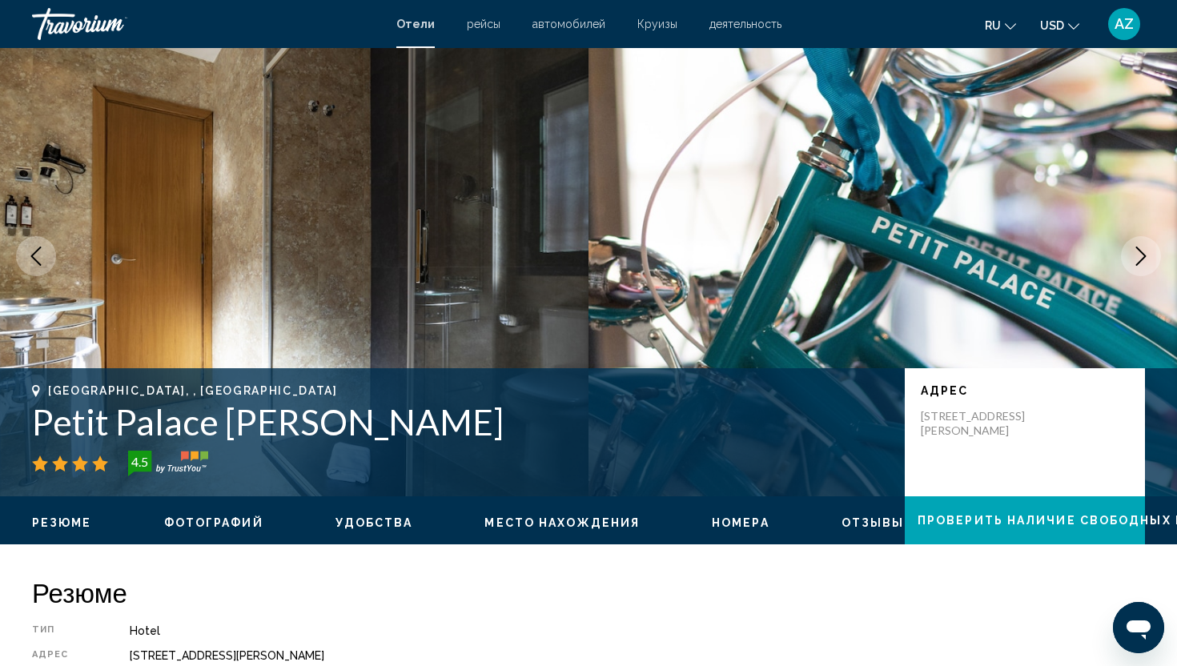
click at [1150, 259] on icon "Next image" at bounding box center [1140, 256] width 19 height 19
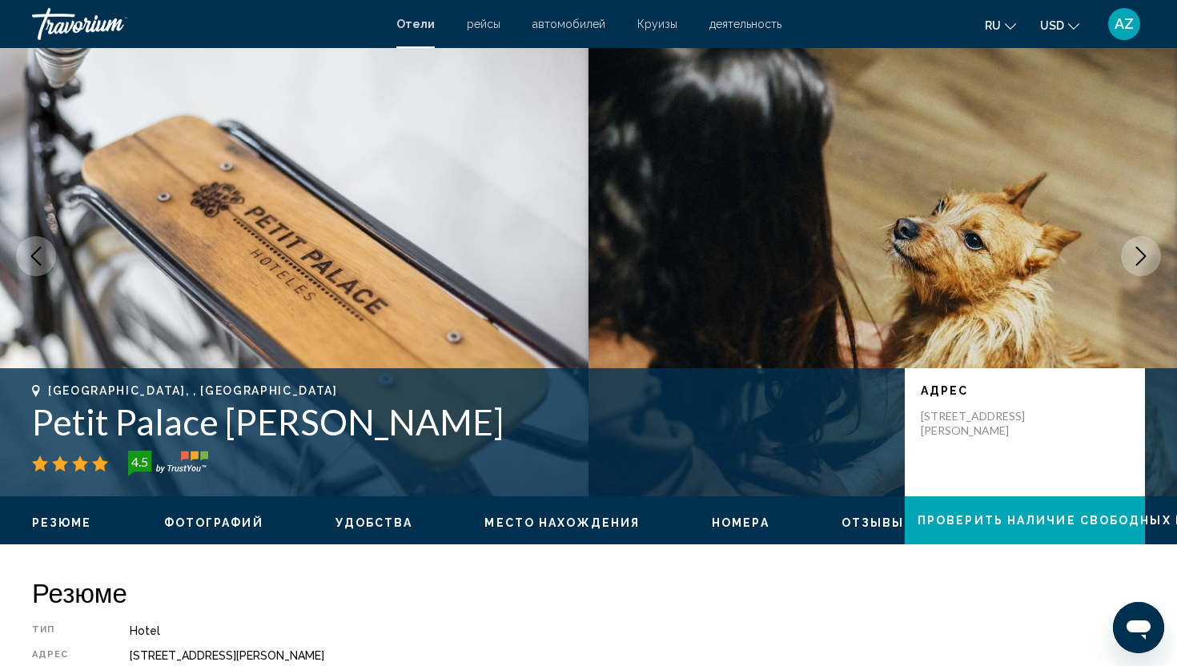
click at [1150, 259] on icon "Next image" at bounding box center [1140, 256] width 19 height 19
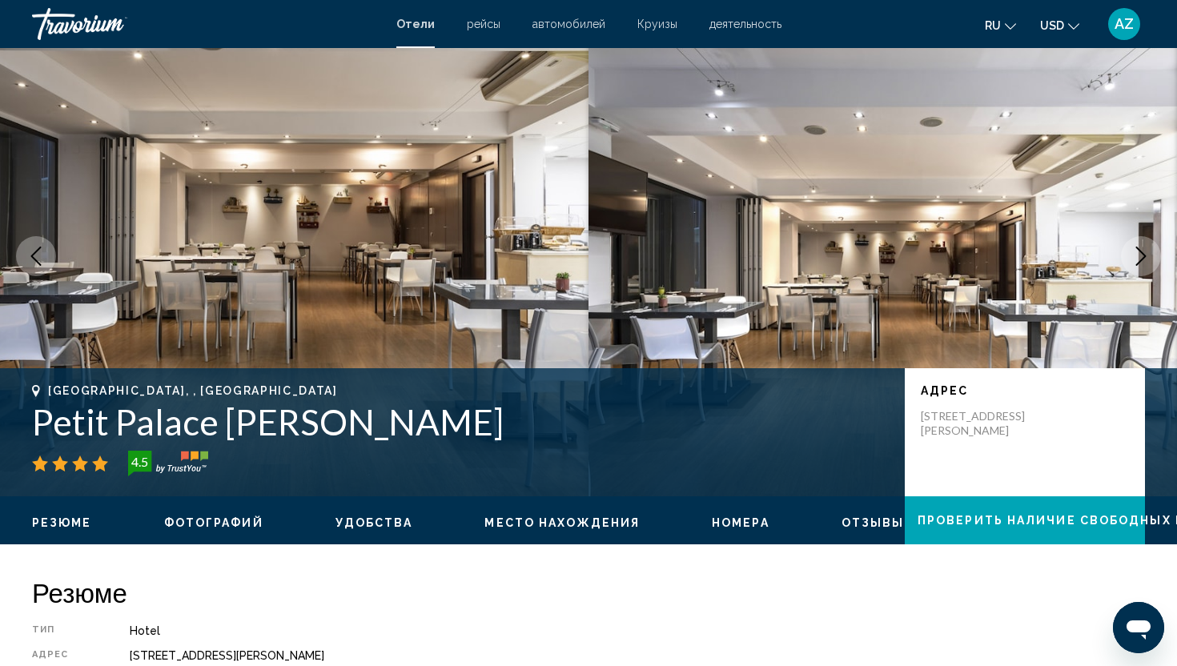
click at [1150, 259] on icon "Next image" at bounding box center [1140, 256] width 19 height 19
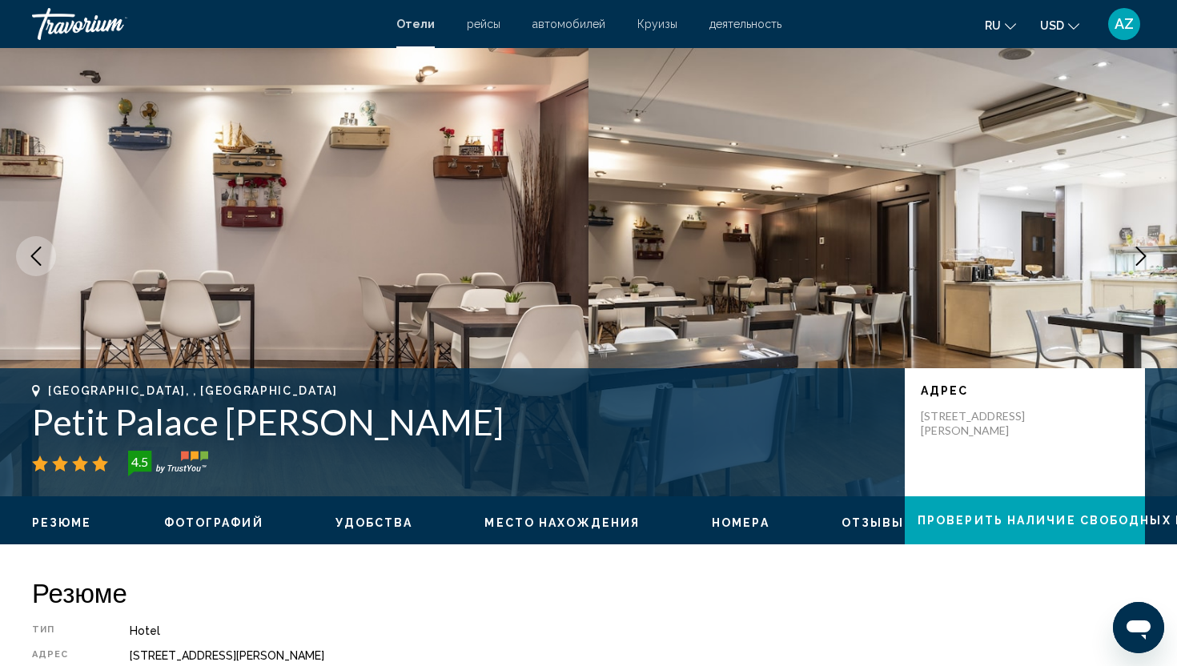
click at [1150, 259] on icon "Next image" at bounding box center [1140, 256] width 19 height 19
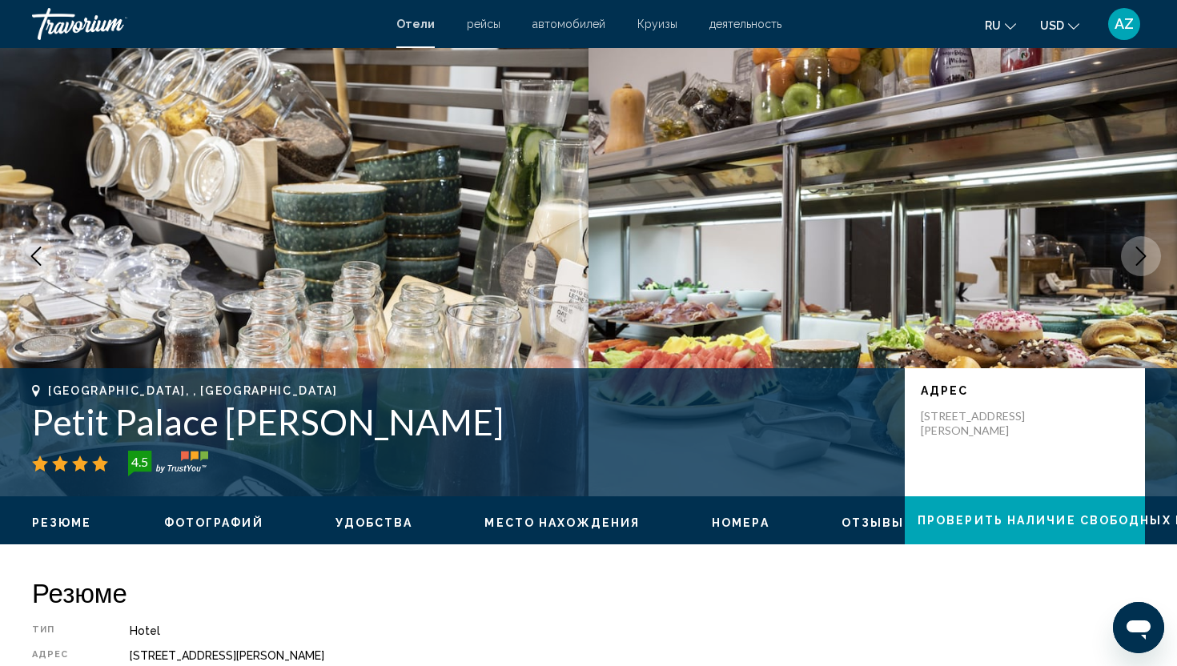
click at [1150, 259] on icon "Next image" at bounding box center [1140, 256] width 19 height 19
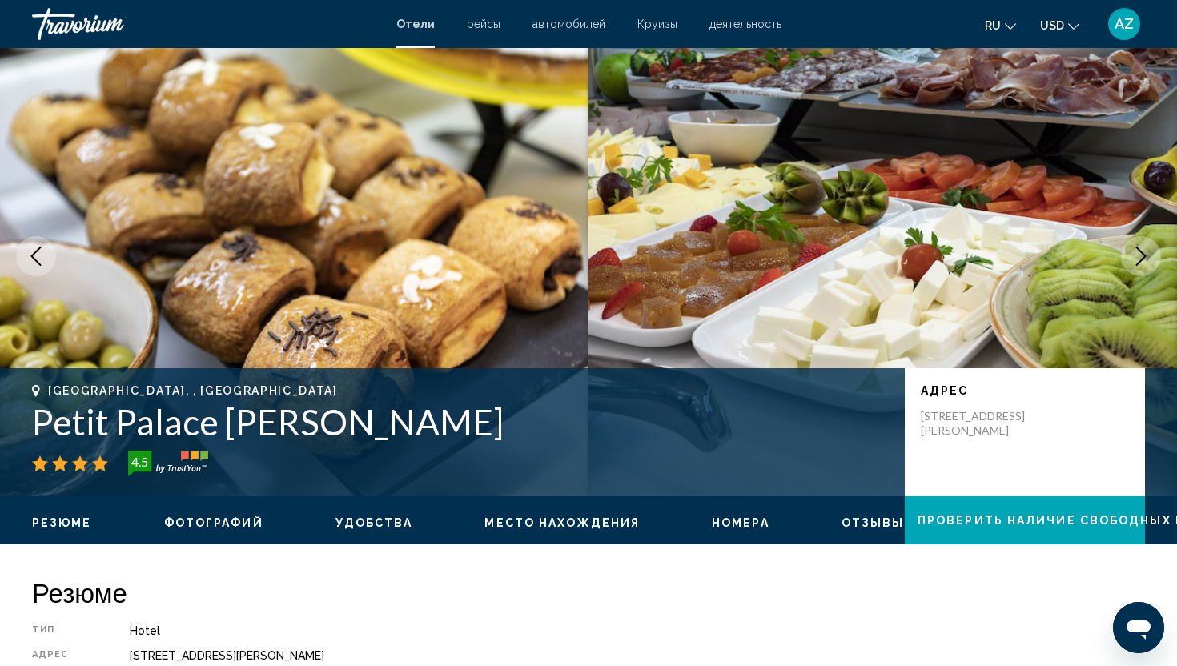
click at [1150, 259] on icon "Next image" at bounding box center [1140, 256] width 19 height 19
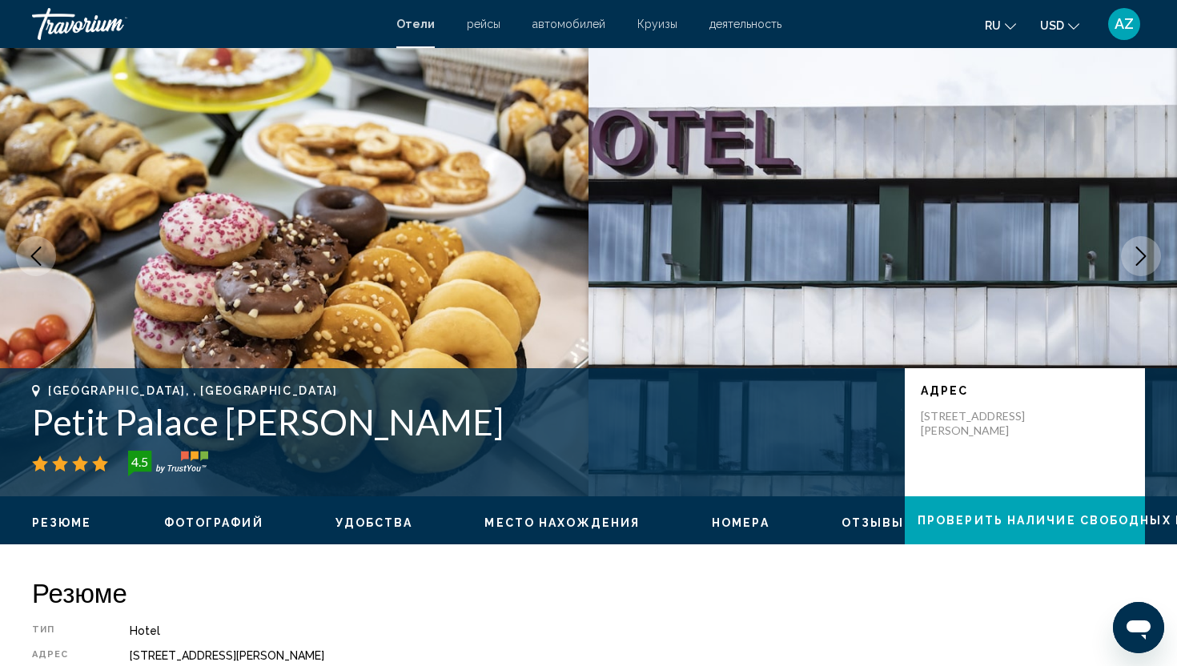
click at [1150, 259] on icon "Next image" at bounding box center [1140, 256] width 19 height 19
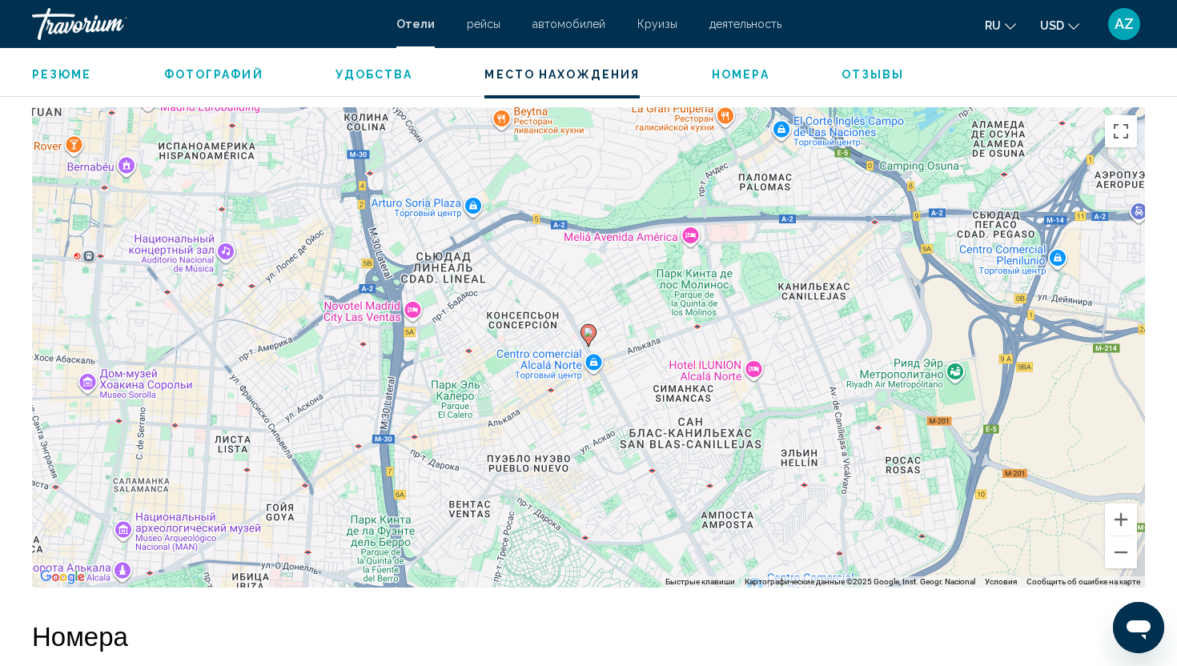
scroll to position [1505, 0]
click at [1119, 557] on button "Уменьшить" at bounding box center [1121, 551] width 32 height 32
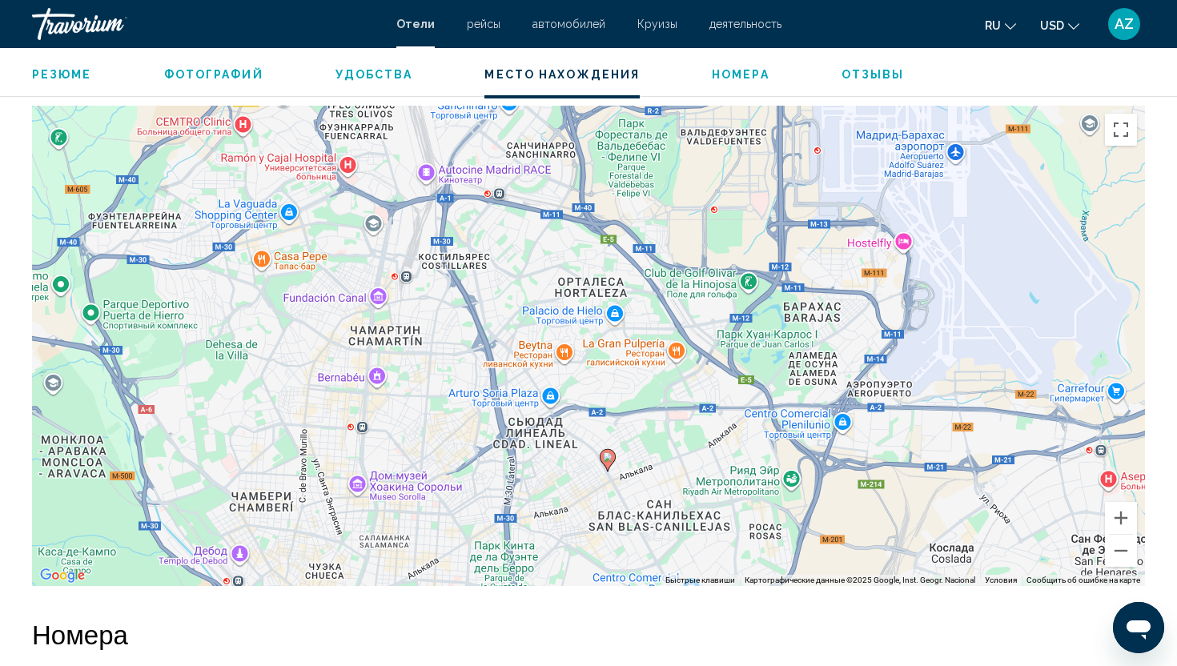
drag, startPoint x: 557, startPoint y: 359, endPoint x: 576, endPoint y: 488, distance: 129.5
click at [576, 488] on div "Чтобы активировать перетаскивание с помощью клавиатуры, нажмите Alt + Ввод. Пос…" at bounding box center [588, 346] width 1113 height 480
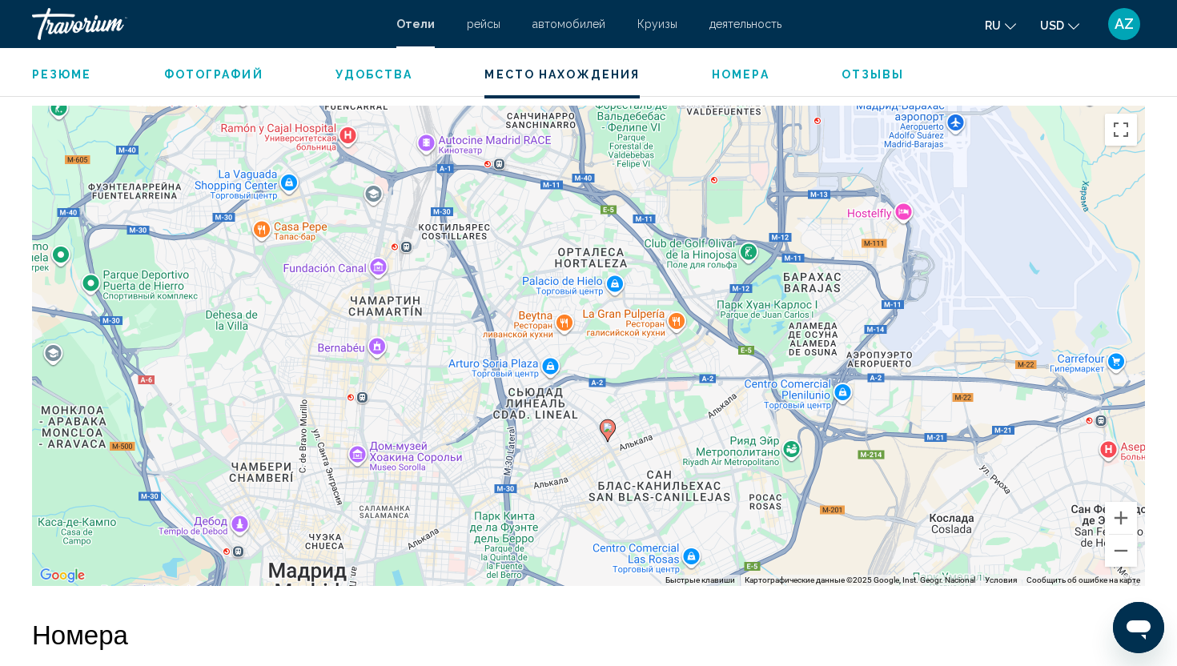
click at [584, 629] on h2 "Номера" at bounding box center [588, 634] width 1113 height 32
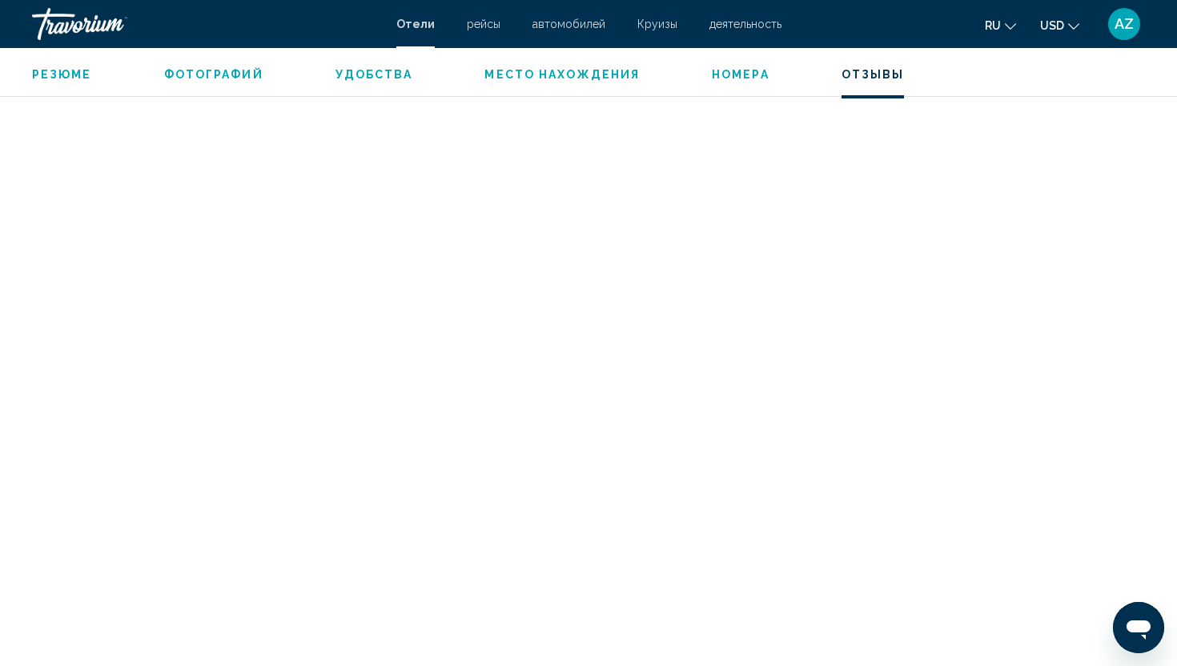
scroll to position [2978, 0]
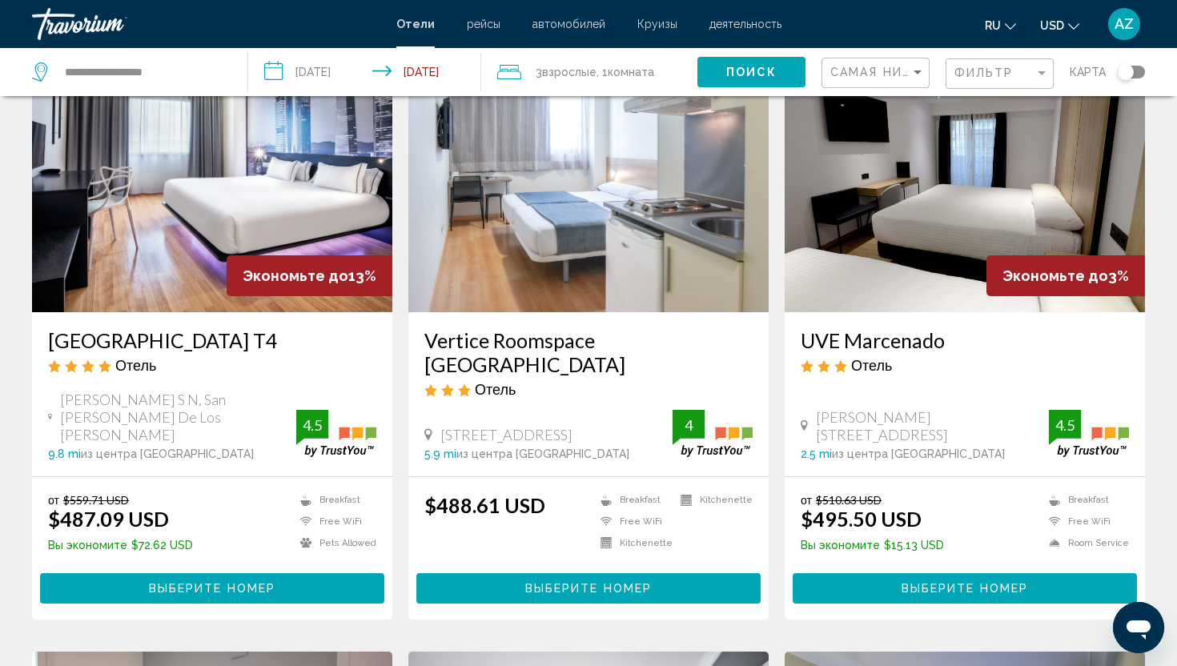
scroll to position [128, 0]
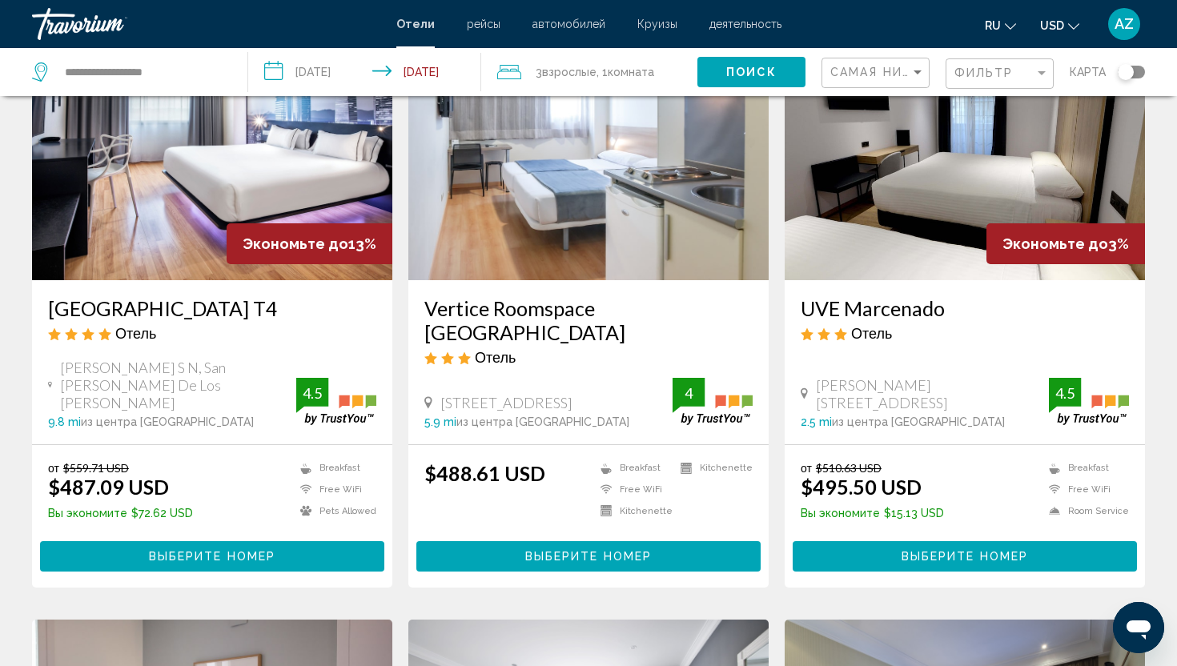
click at [928, 181] on img "Main content" at bounding box center [965, 152] width 360 height 256
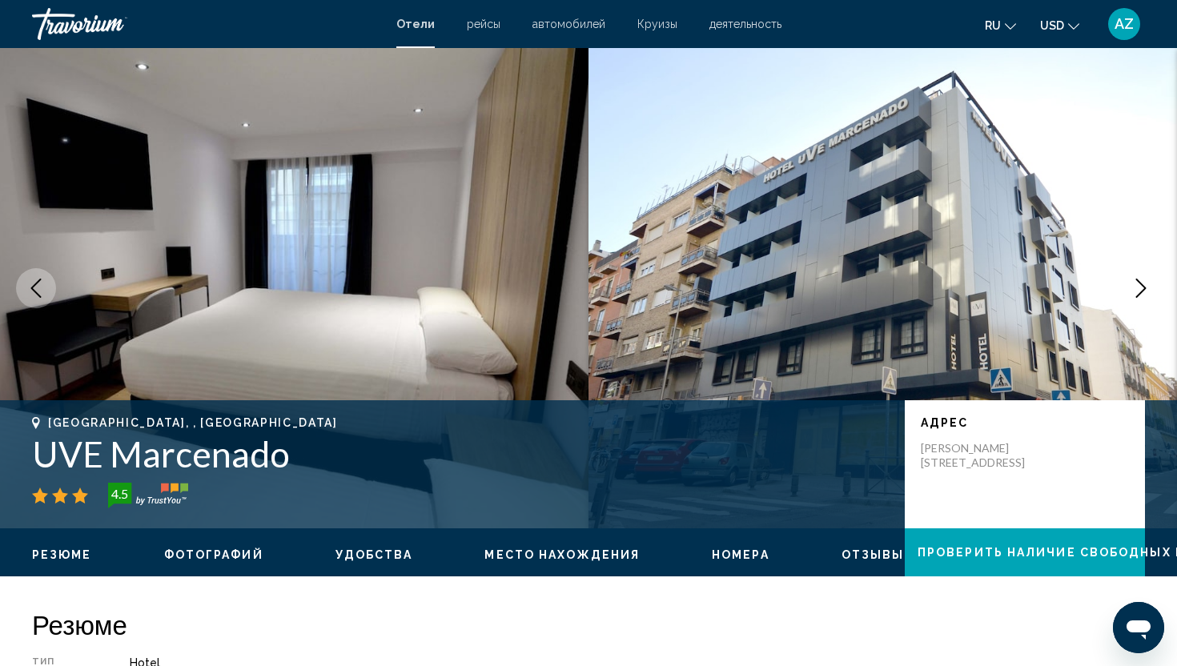
click at [1142, 287] on icon "Next image" at bounding box center [1140, 288] width 19 height 19
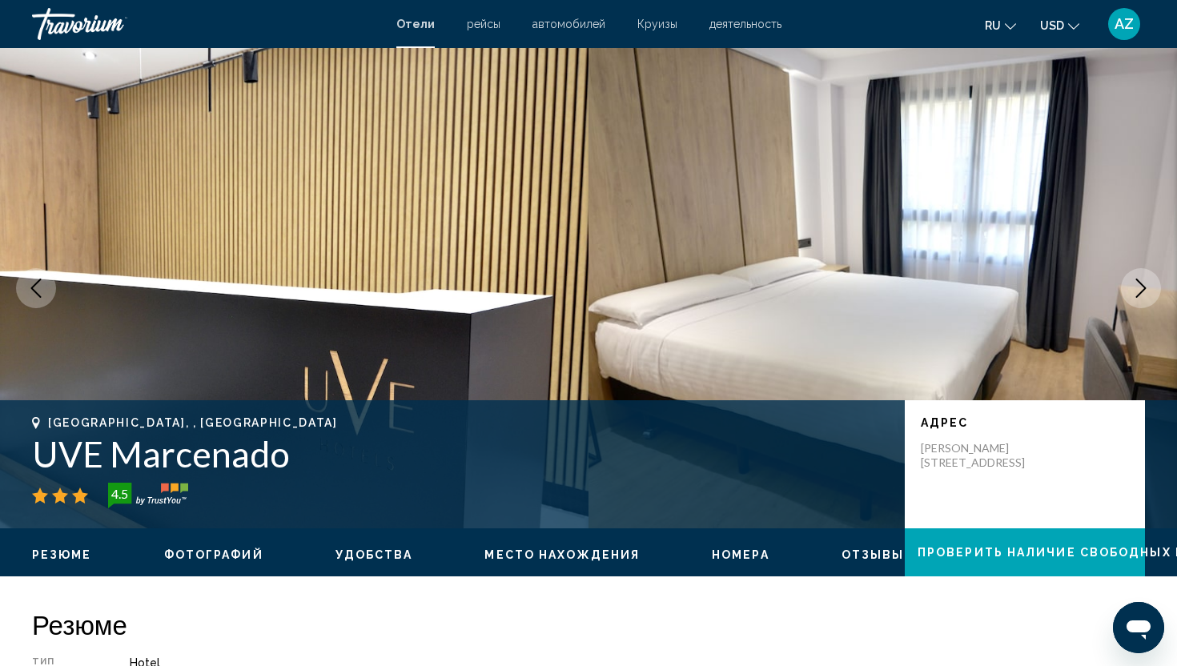
click at [1142, 287] on icon "Next image" at bounding box center [1140, 288] width 19 height 19
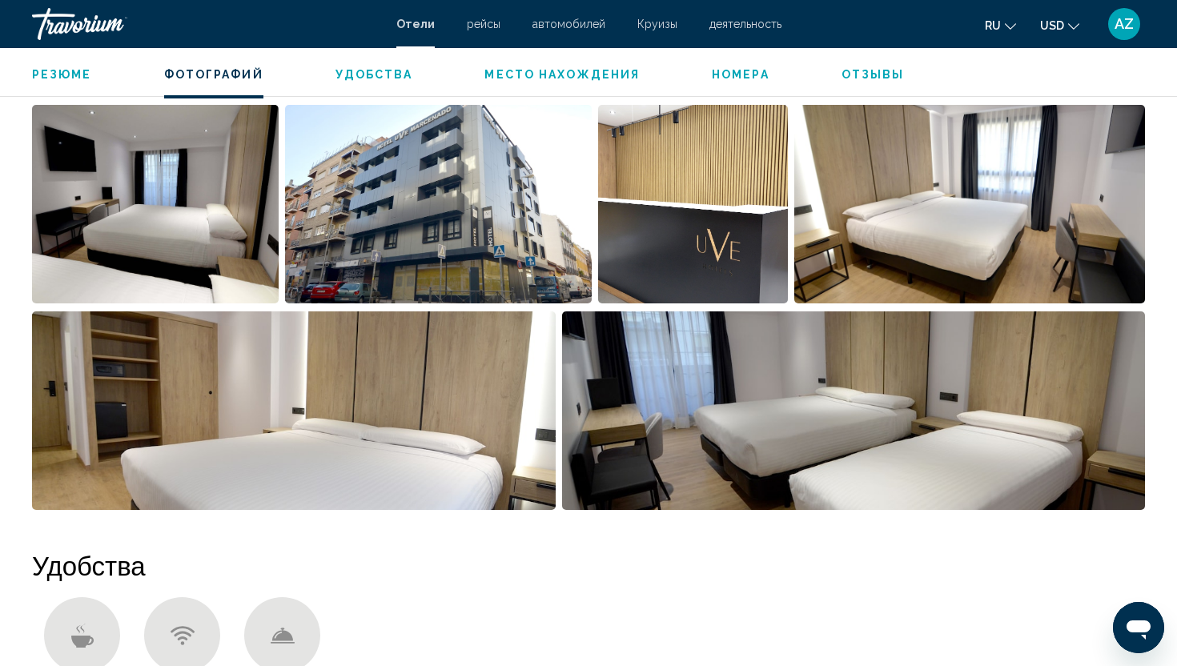
scroll to position [833, 0]
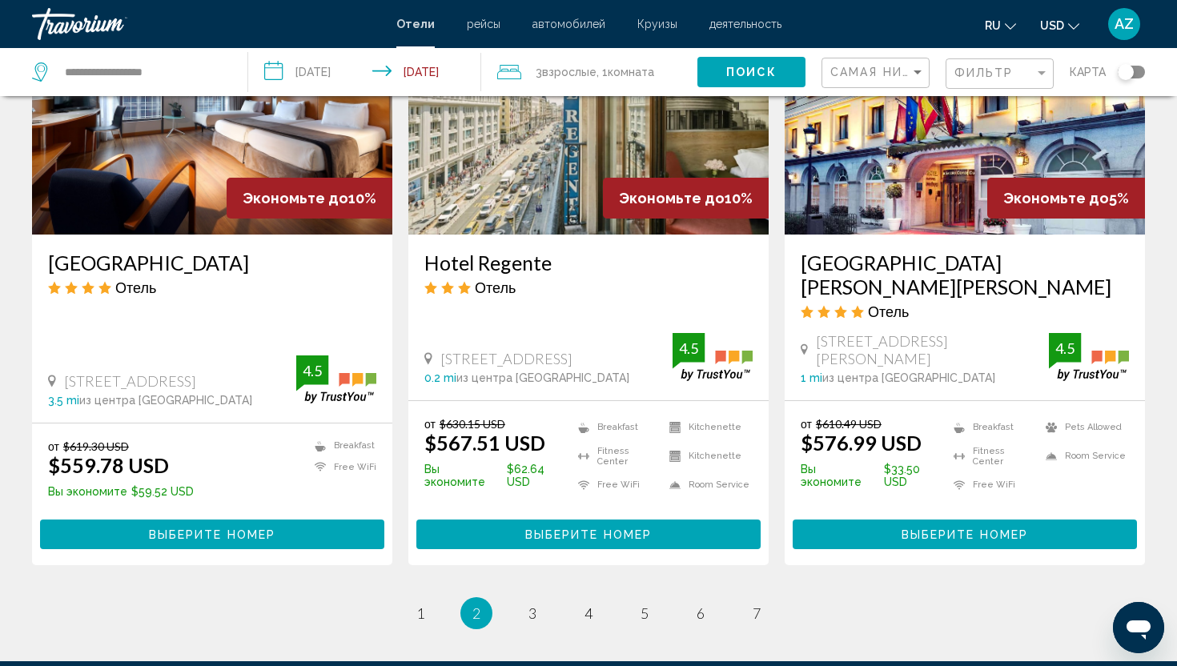
scroll to position [1957, 0]
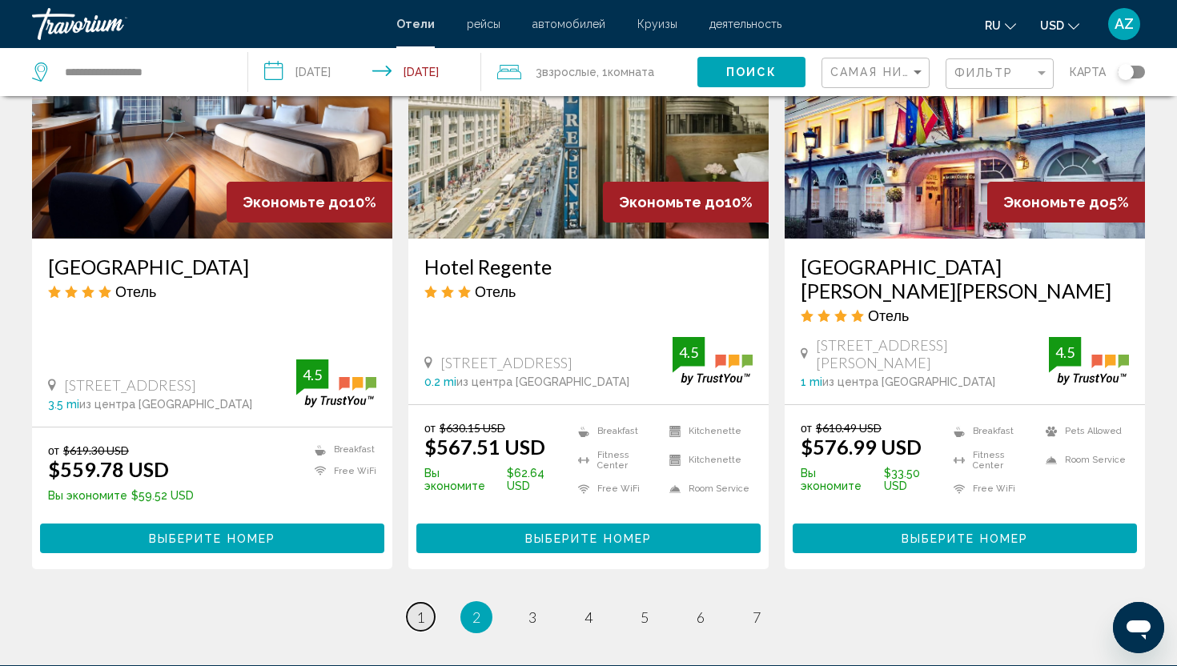
click at [428, 603] on link "page 1" at bounding box center [421, 617] width 28 height 28
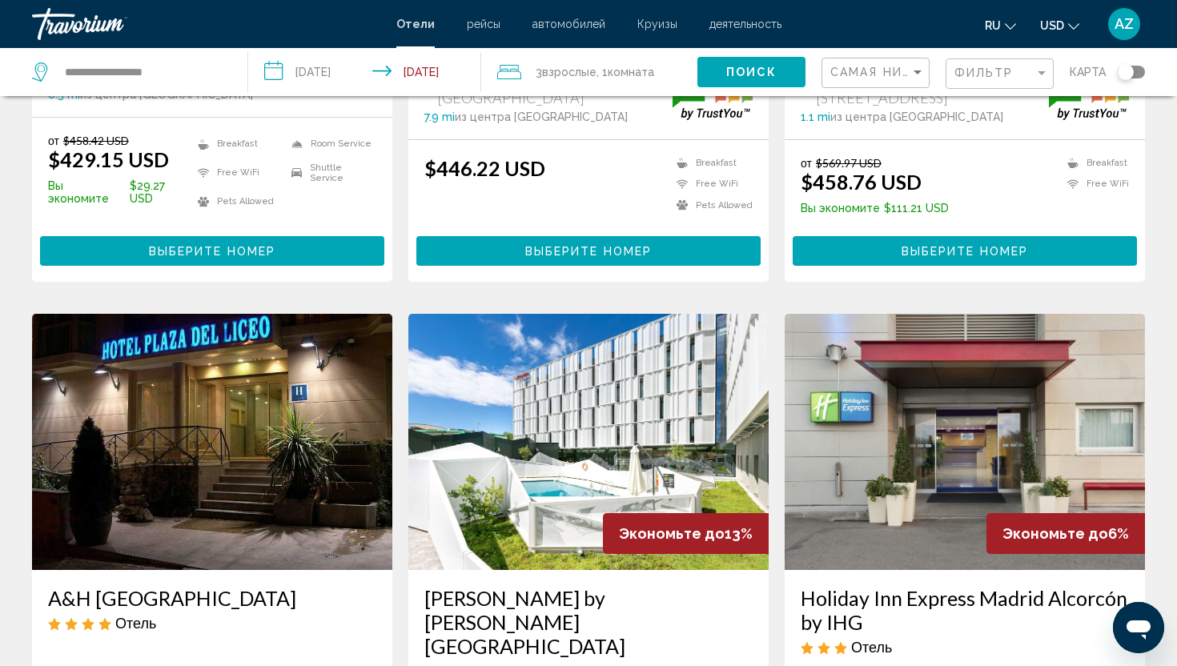
scroll to position [1581, 0]
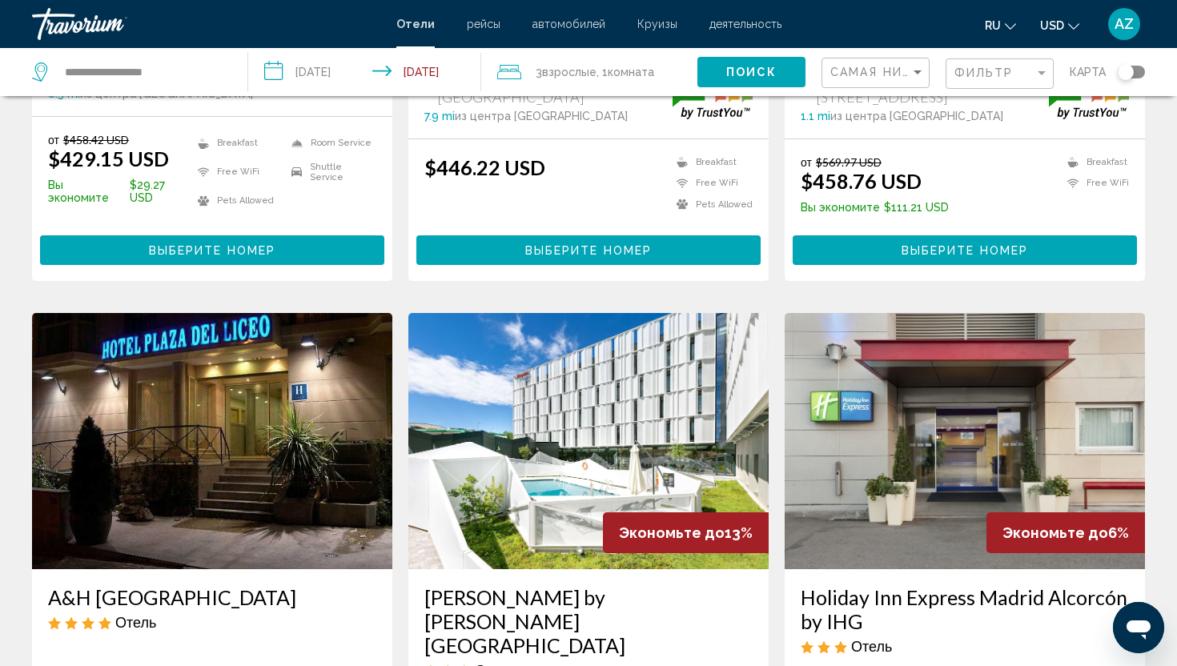
click at [547, 585] on h3 "[PERSON_NAME] by [PERSON_NAME] [GEOGRAPHIC_DATA]" at bounding box center [588, 621] width 328 height 72
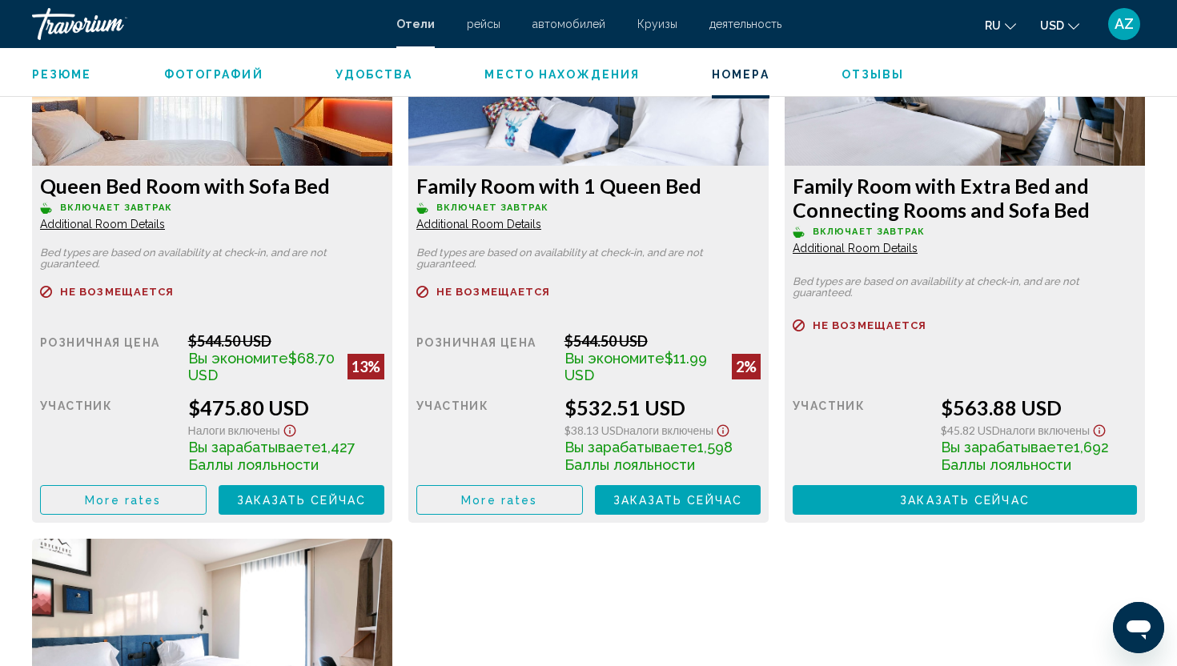
scroll to position [2302, 0]
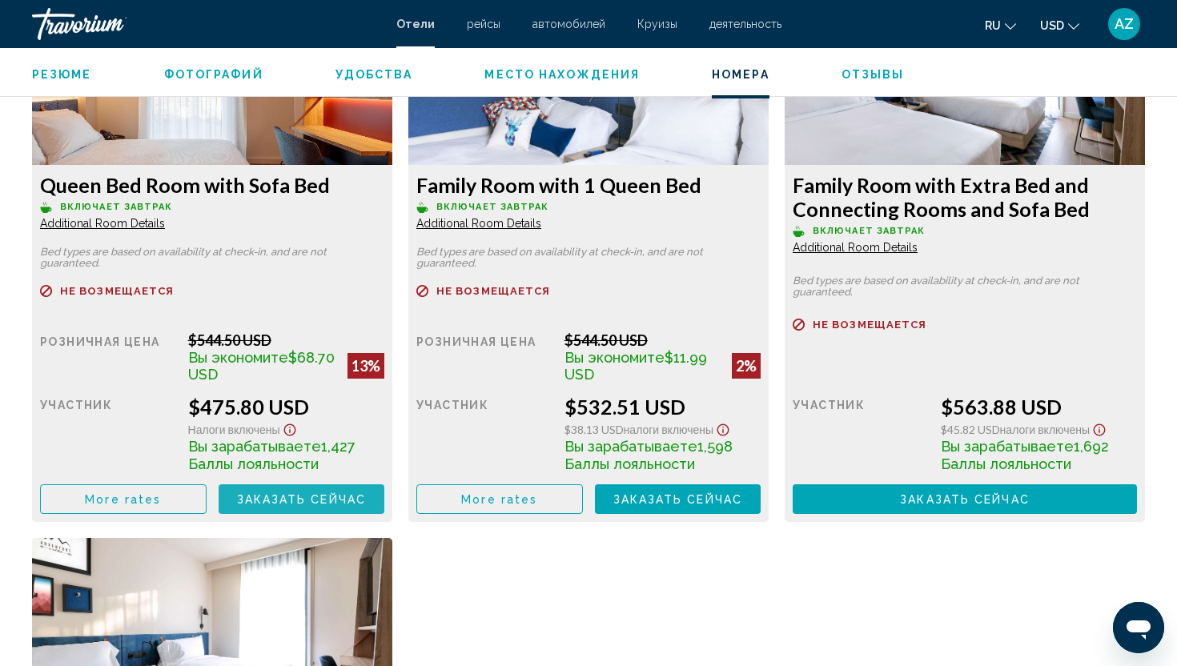
click at [316, 496] on span "Заказать сейчас" at bounding box center [302, 499] width 130 height 13
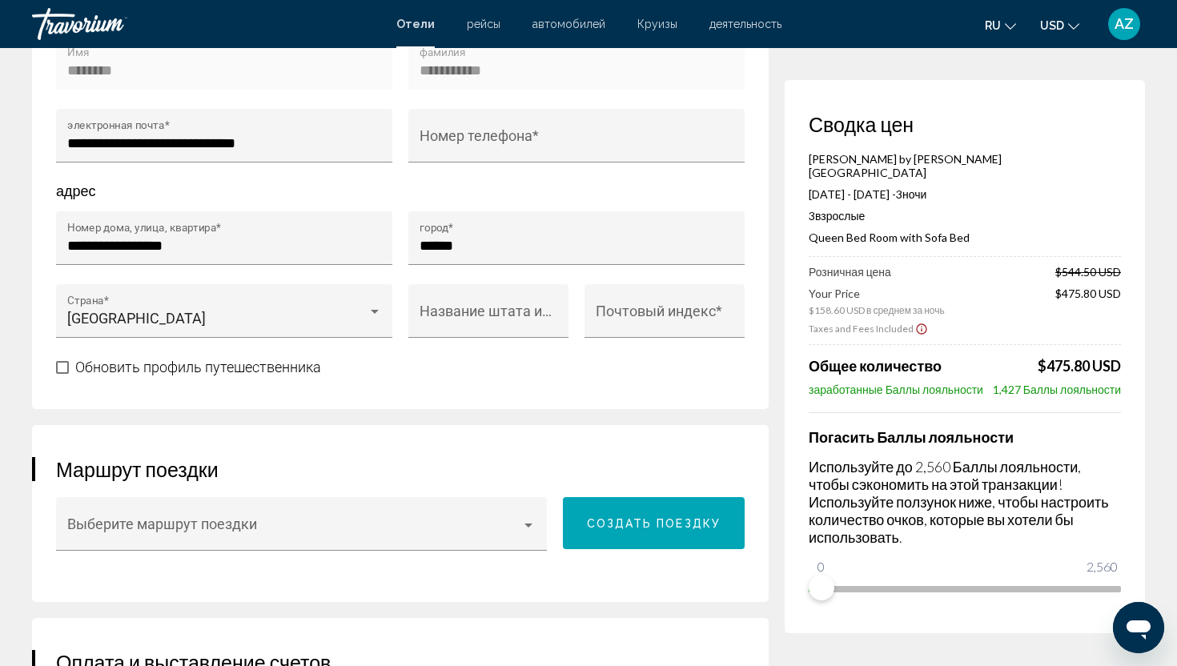
scroll to position [672, 0]
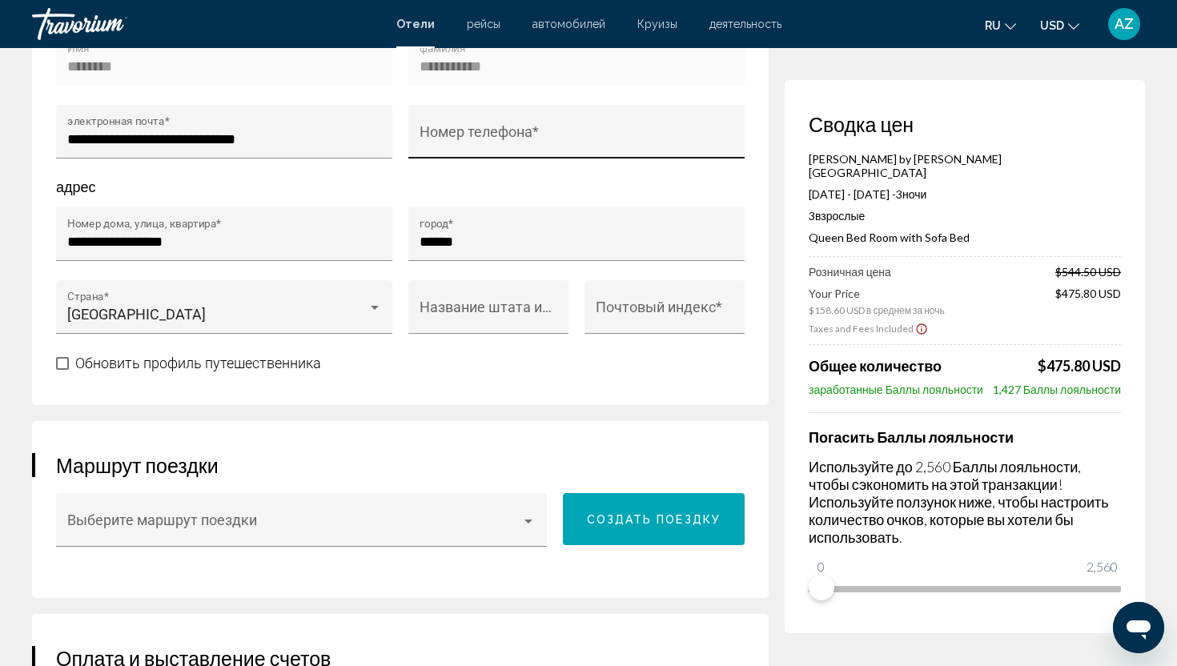
click at [561, 115] on div "Номер телефона *" at bounding box center [577, 136] width 315 height 42
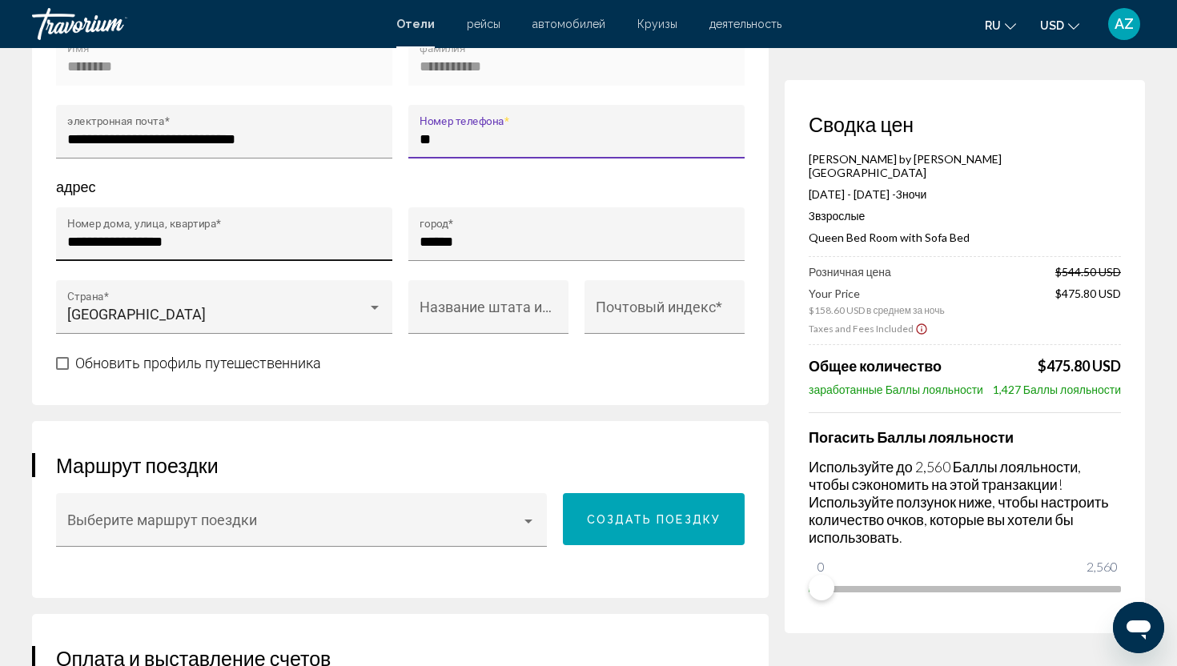
type input "*"
type input "**********"
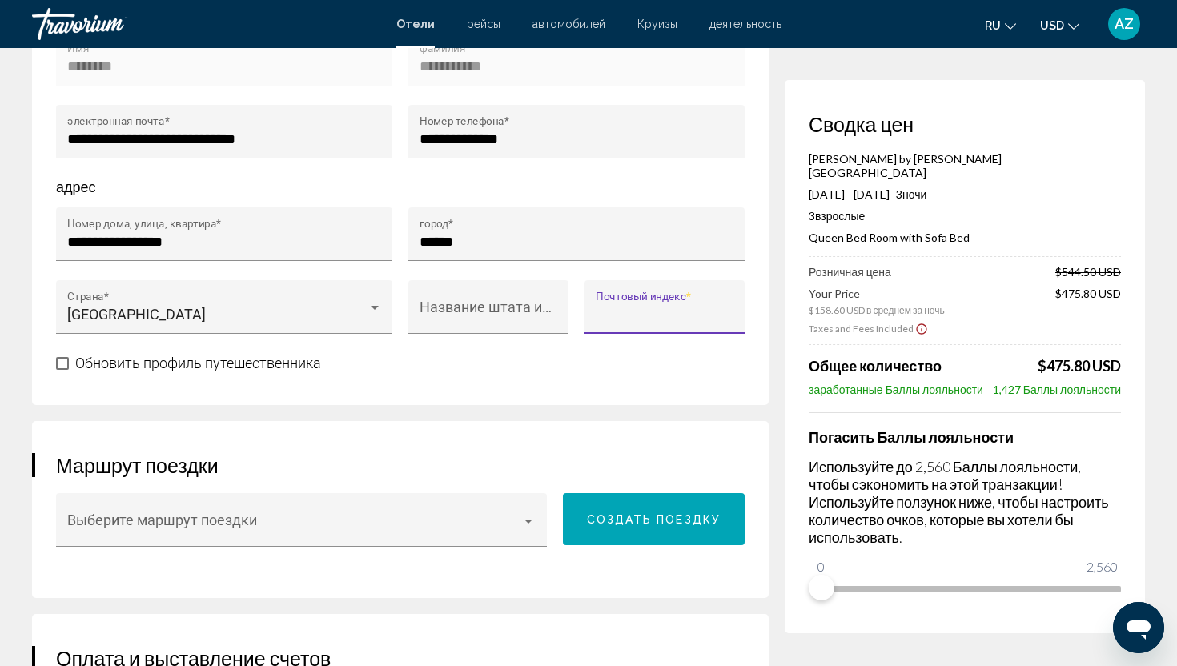
click at [635, 308] on div "Почтовый индекс *" at bounding box center [665, 312] width 138 height 42
type input "******"
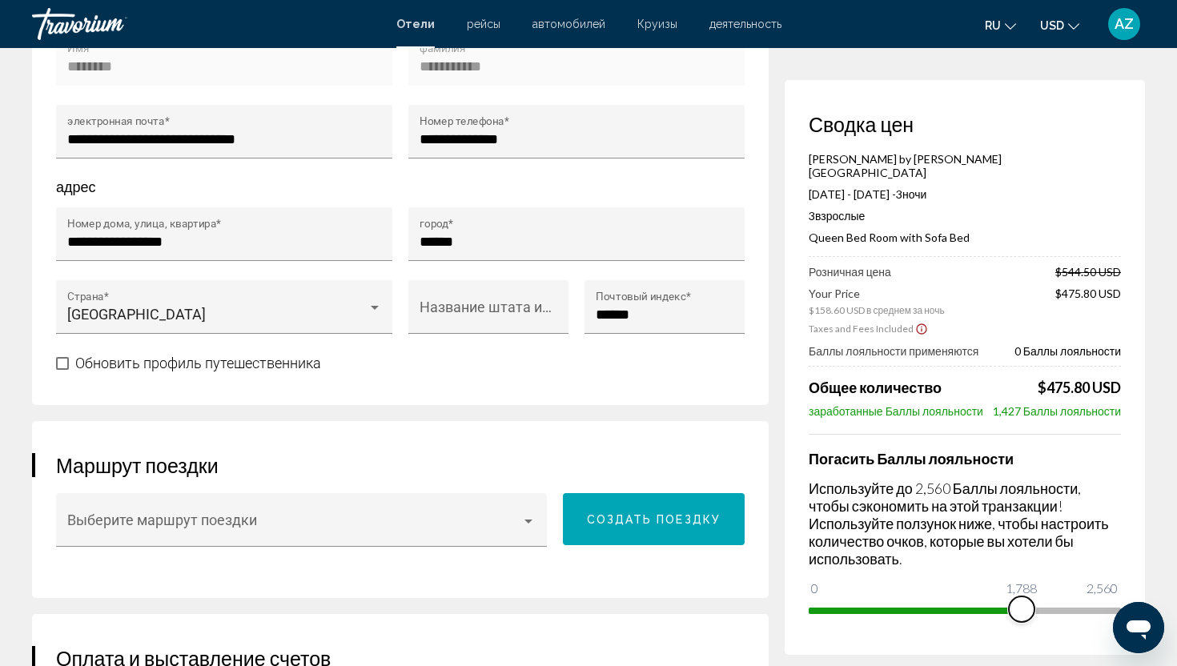
drag, startPoint x: 823, startPoint y: 562, endPoint x: 1022, endPoint y: 584, distance: 199.7
click at [1022, 596] on span "Main content" at bounding box center [1022, 609] width 26 height 26
drag, startPoint x: 1034, startPoint y: 584, endPoint x: 1131, endPoint y: 595, distance: 98.2
click at [1131, 594] on div "Сводка цен Hampton by Hilton Alcobendas Madrid Sep 2, 2025 - Sep 5, 2025 - 3 но…" at bounding box center [965, 367] width 360 height 575
drag, startPoint x: 1131, startPoint y: 595, endPoint x: 987, endPoint y: 581, distance: 144.7
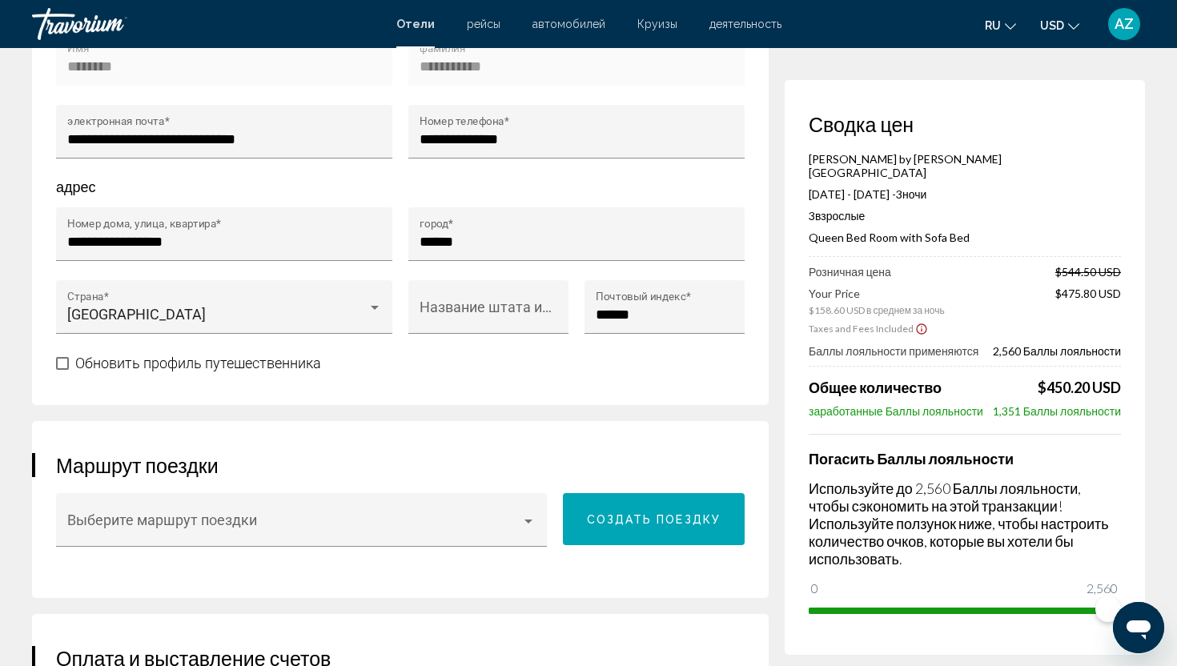
click at [987, 581] on div "Сводка цен Hampton by Hilton Alcobendas Madrid Sep 2, 2025 - Sep 5, 2025 - 3 но…" at bounding box center [965, 367] width 360 height 575
click at [987, 608] on span "Main content" at bounding box center [958, 611] width 299 height 6
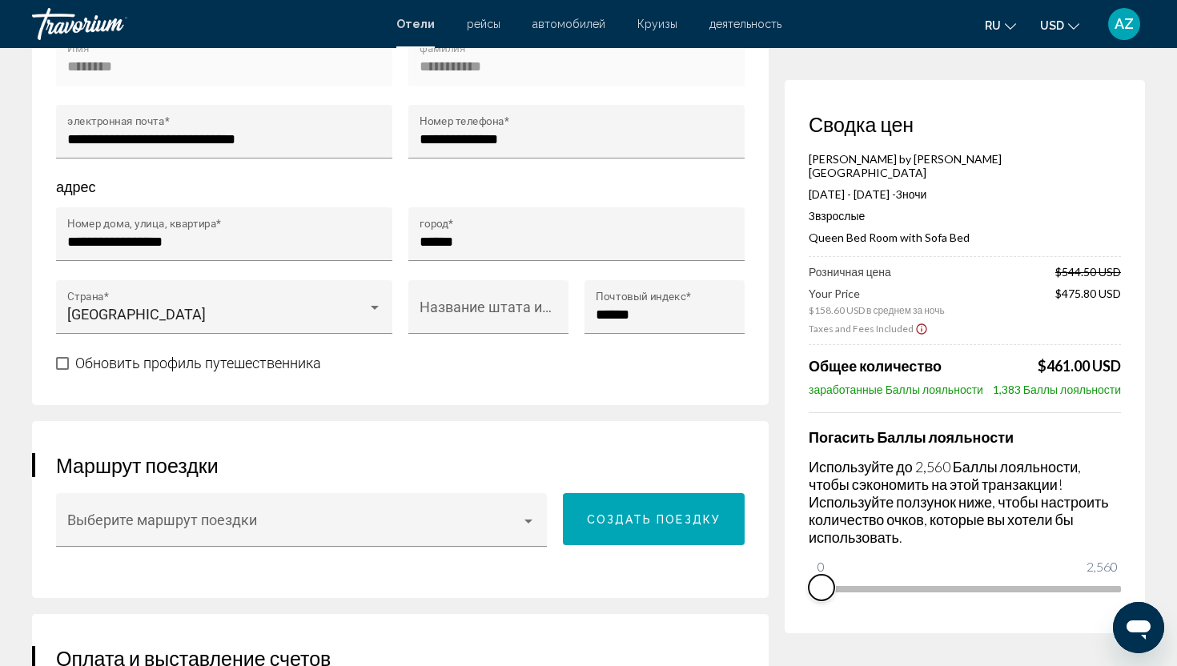
drag, startPoint x: 987, startPoint y: 581, endPoint x: 794, endPoint y: 581, distance: 192.9
click at [795, 581] on div "Сводка цен Hampton by Hilton Alcobendas Madrid Sep 2, 2025 - Sep 5, 2025 - 3 но…" at bounding box center [965, 356] width 360 height 553
click at [712, 353] on div "Обновить профиль путешественника" at bounding box center [400, 363] width 688 height 20
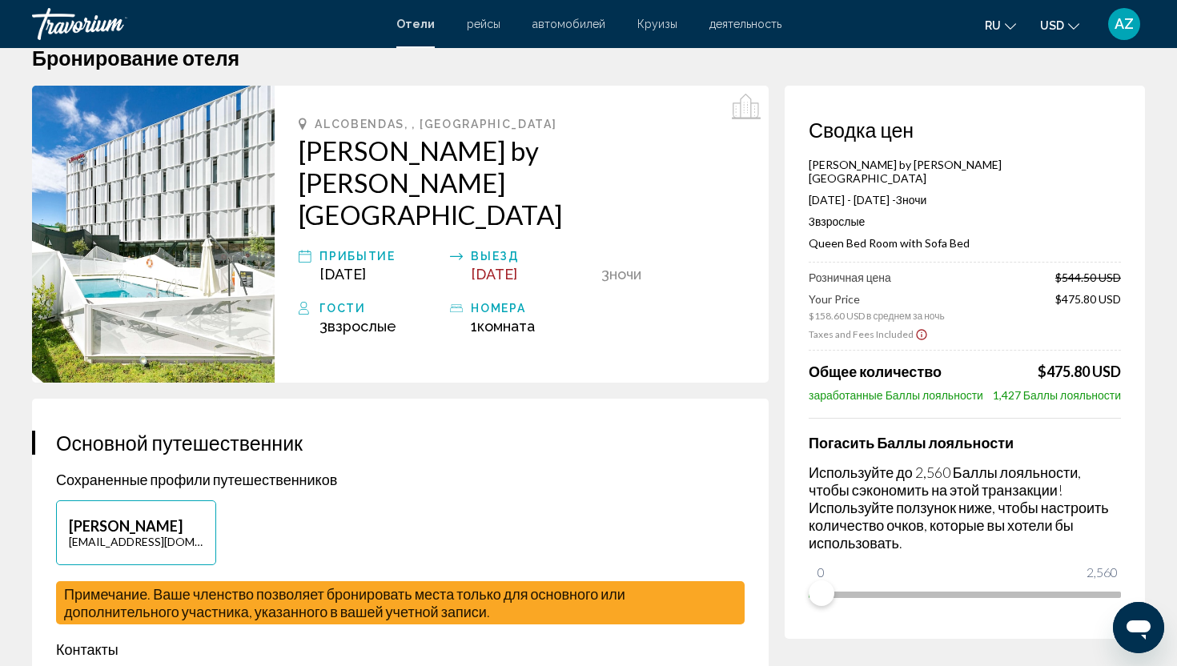
scroll to position [32, 0]
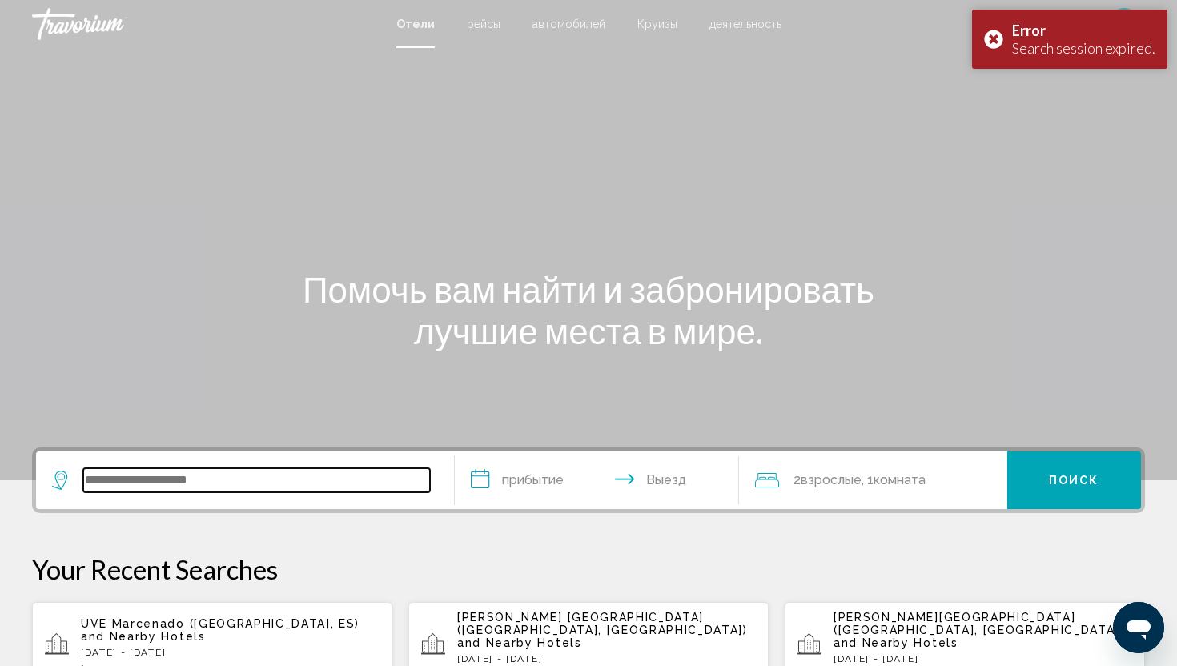
click at [179, 481] on input "Search widget" at bounding box center [256, 480] width 347 height 24
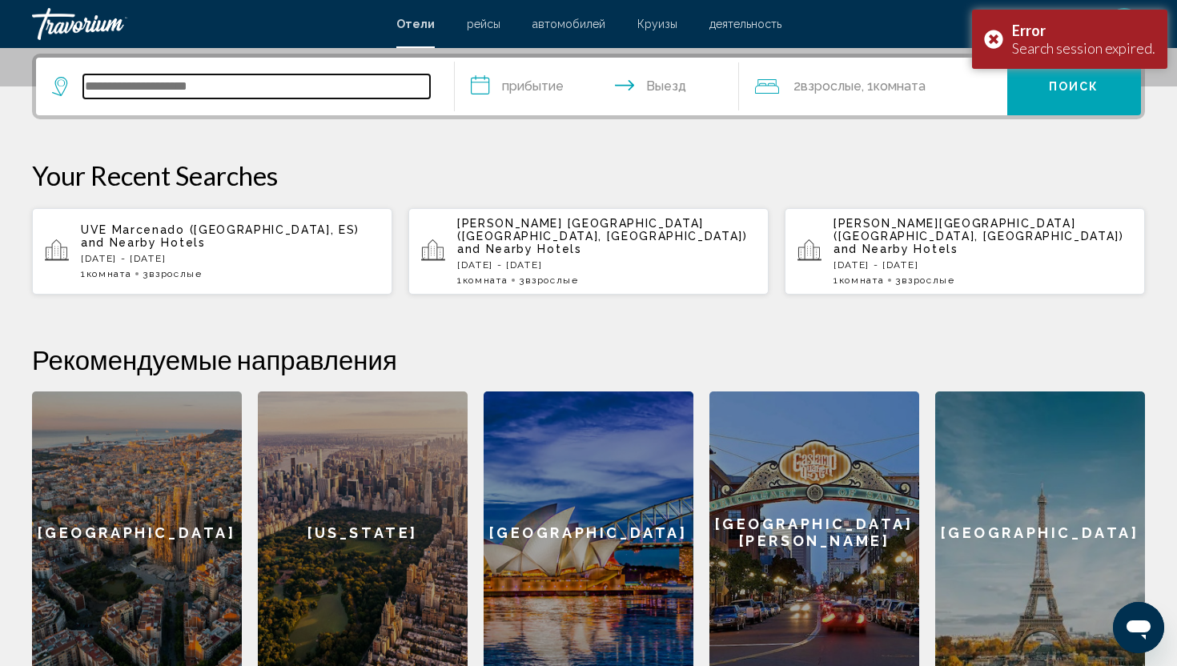
scroll to position [395, 0]
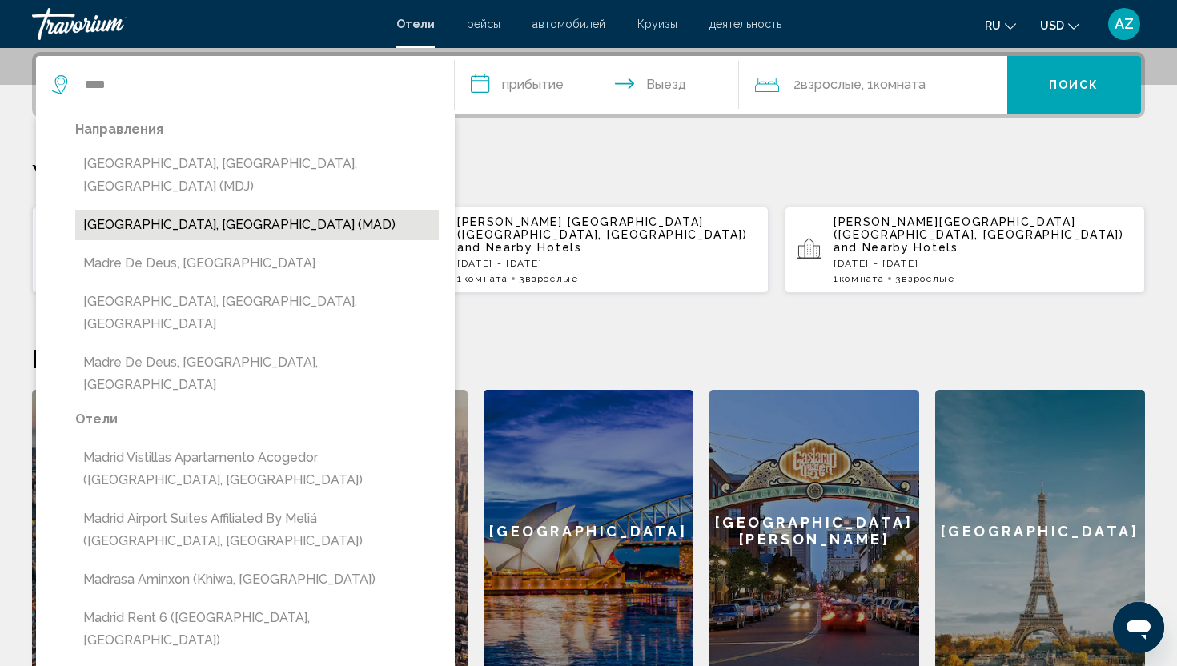
click at [148, 212] on button "[GEOGRAPHIC_DATA], [GEOGRAPHIC_DATA] (MAD)" at bounding box center [256, 225] width 363 height 30
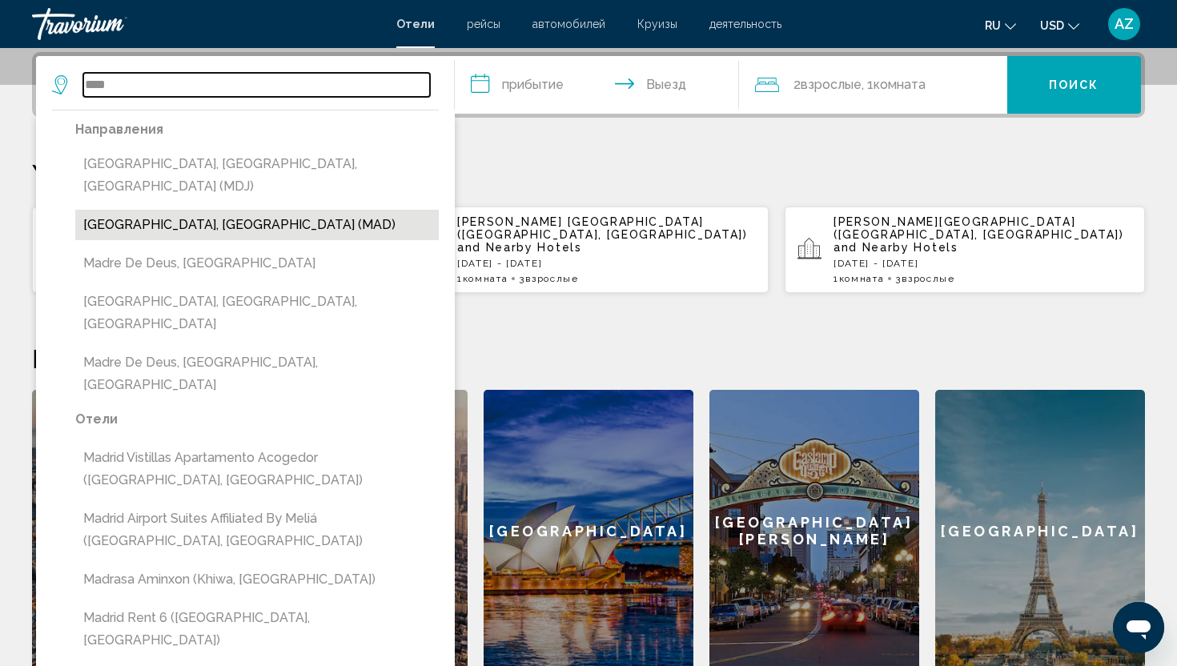
type input "**********"
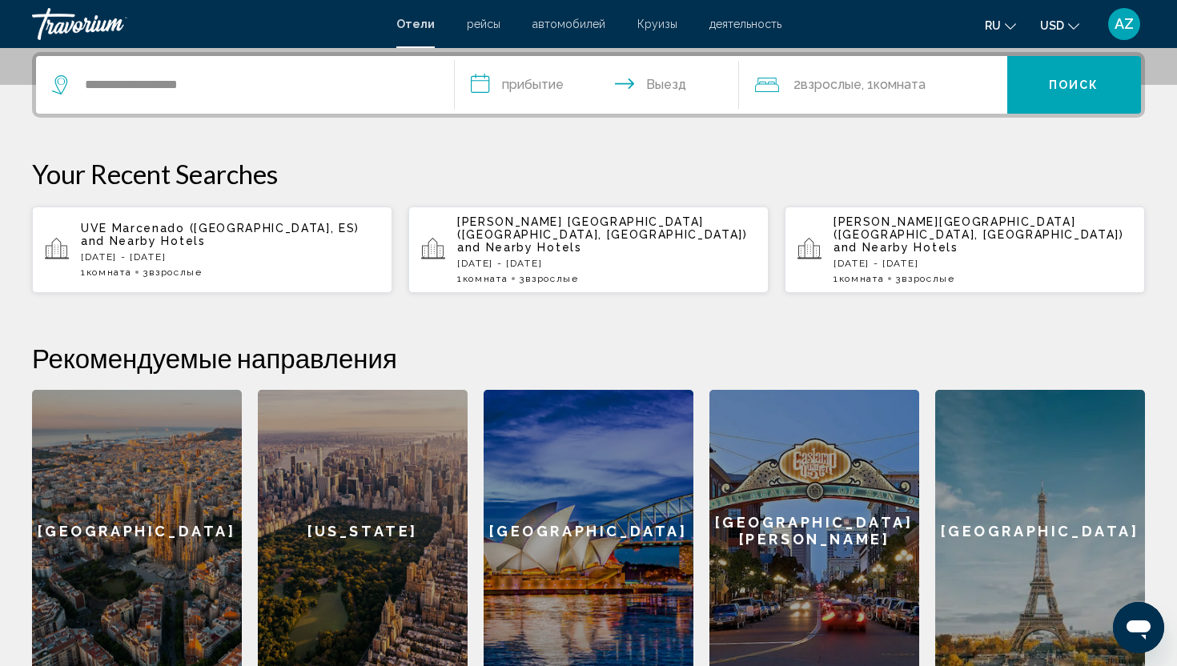
click at [478, 84] on input "**********" at bounding box center [600, 87] width 291 height 62
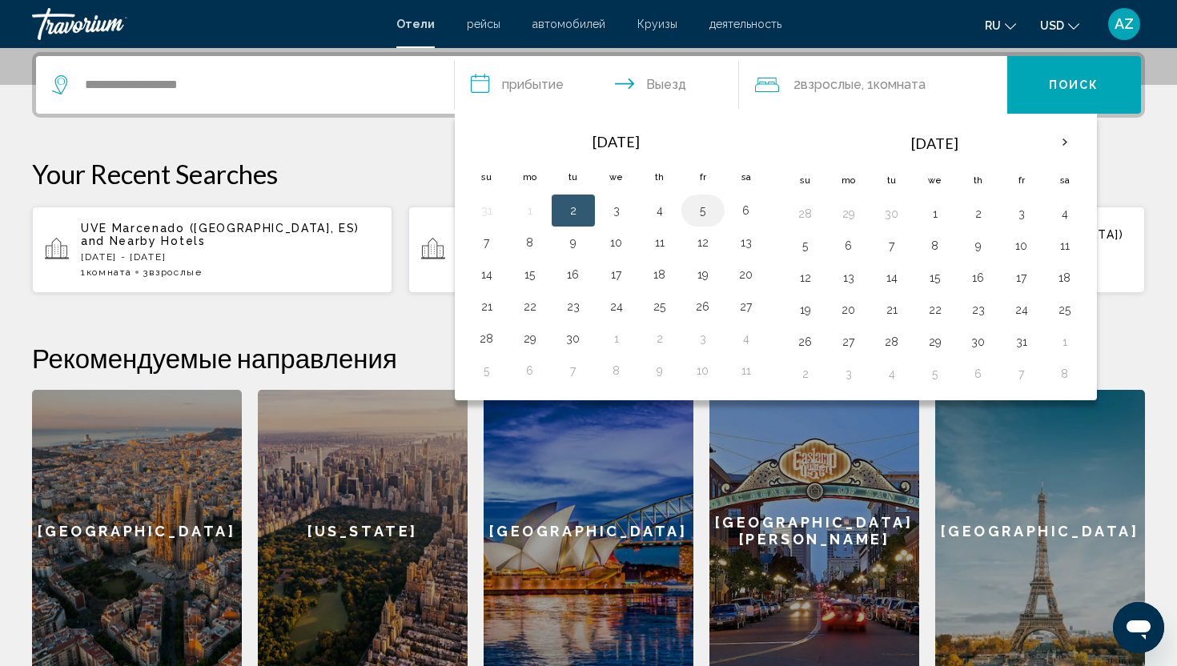
click at [703, 214] on button "5" at bounding box center [703, 210] width 26 height 22
click at [575, 210] on button "2" at bounding box center [573, 210] width 26 height 22
type input "**********"
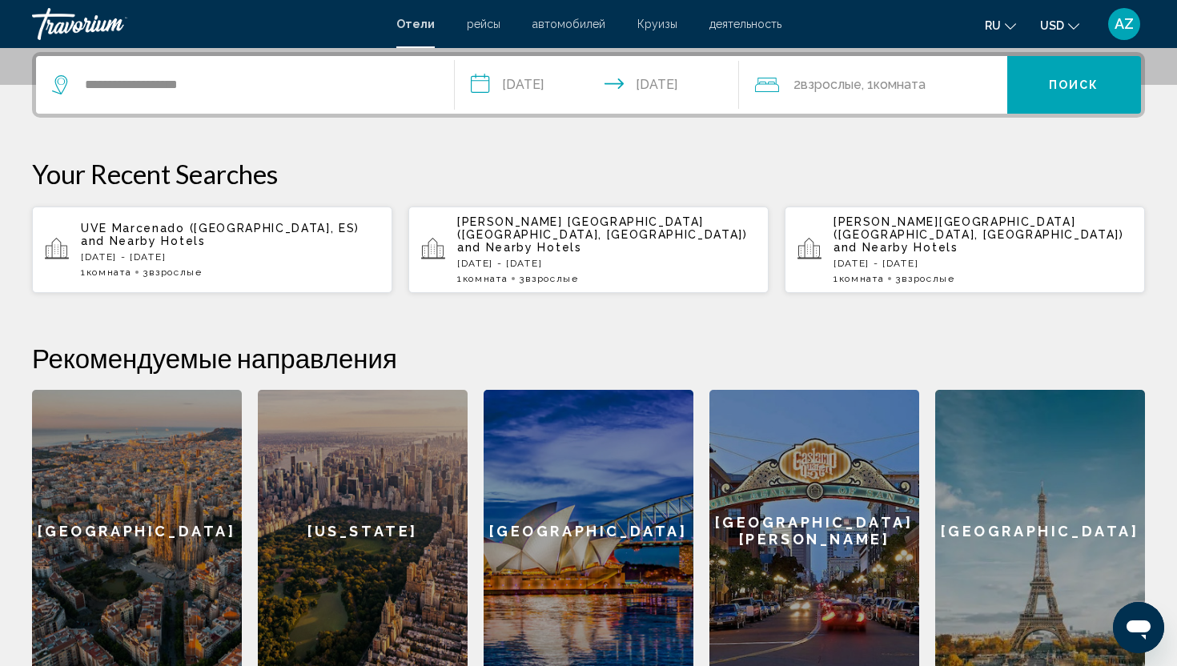
click at [773, 84] on icon "Travelers: 2 adults, 0 children" at bounding box center [767, 85] width 24 height 14
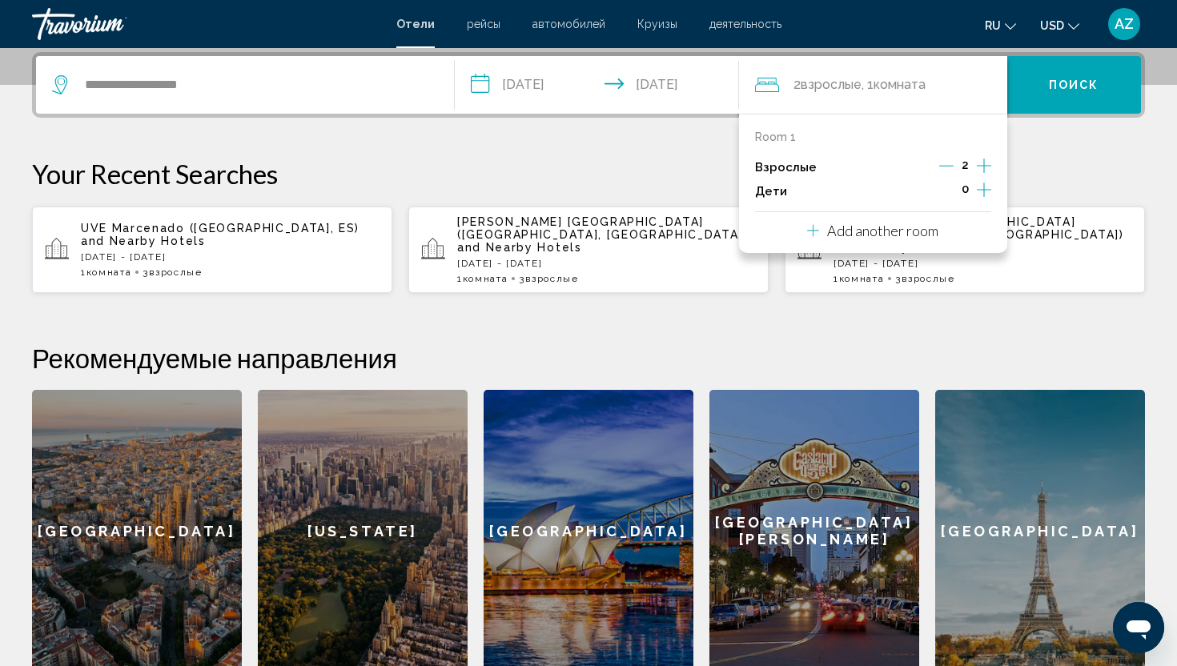
click at [982, 165] on icon "Increment adults" at bounding box center [984, 165] width 14 height 19
click at [1069, 91] on button "Поиск" at bounding box center [1074, 85] width 134 height 58
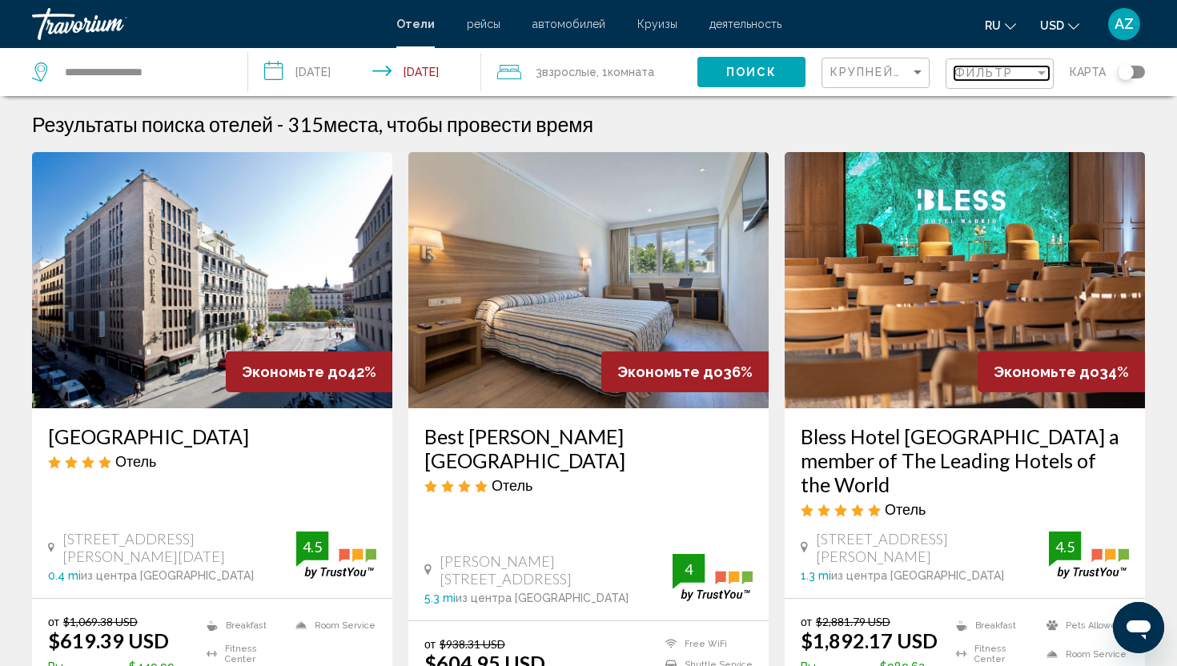
click at [1046, 72] on div "Filter" at bounding box center [1042, 73] width 8 height 4
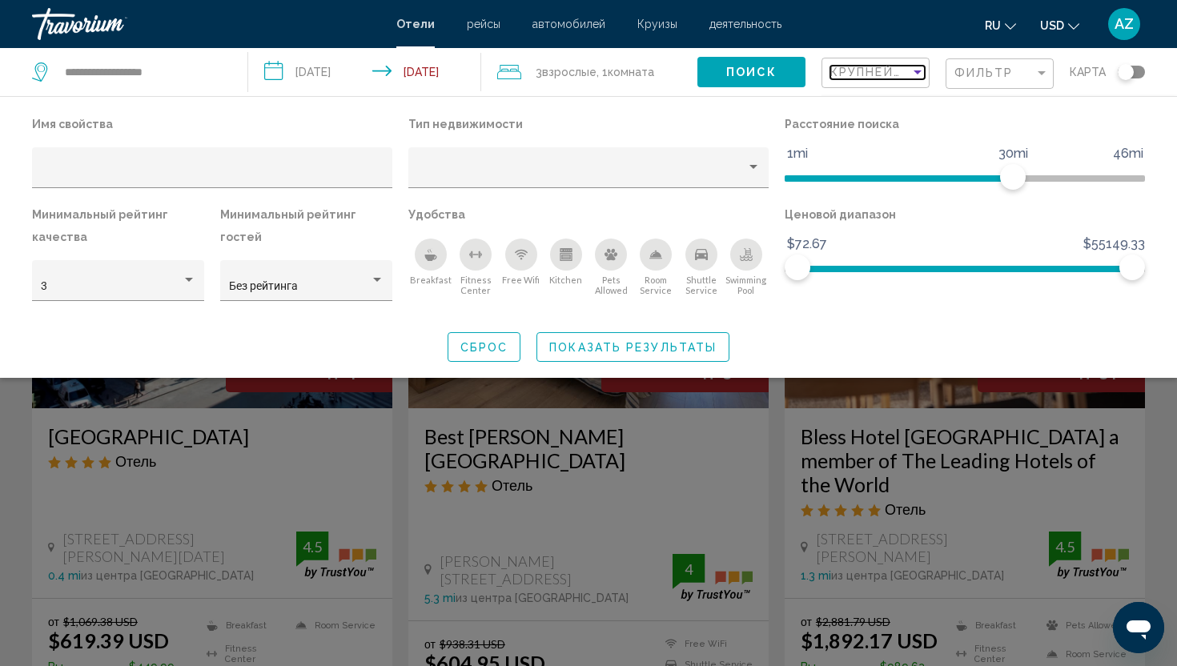
click at [919, 73] on div "Sort by" at bounding box center [917, 72] width 8 height 4
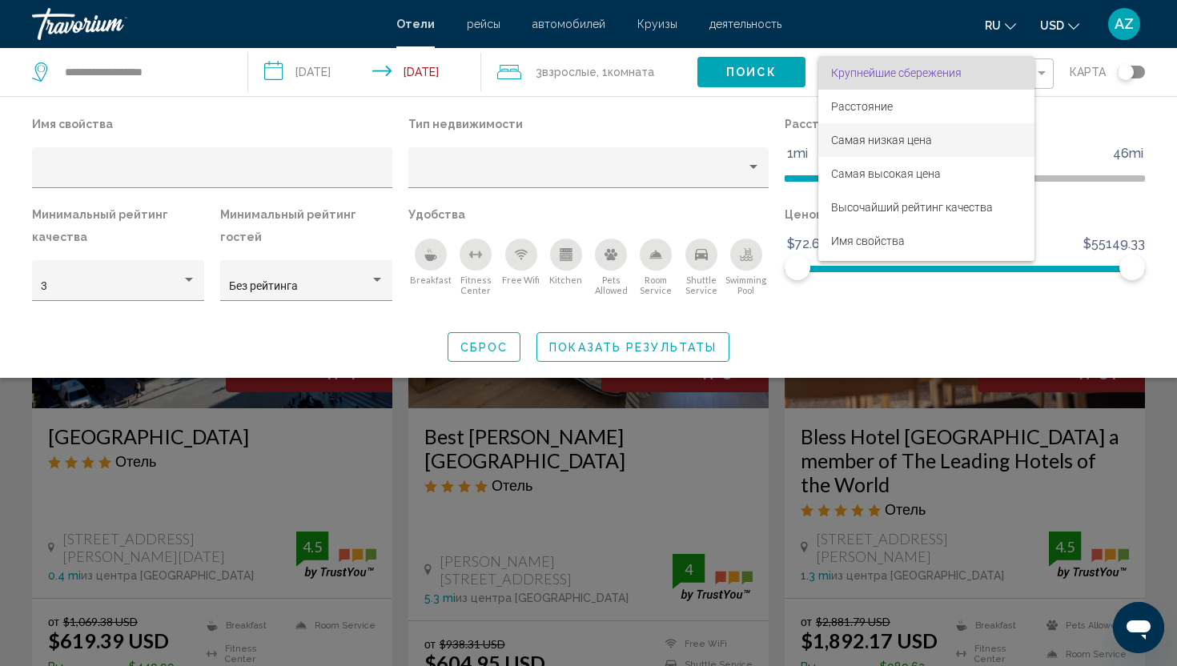
click at [888, 147] on span "Самая низкая цена" at bounding box center [926, 140] width 191 height 34
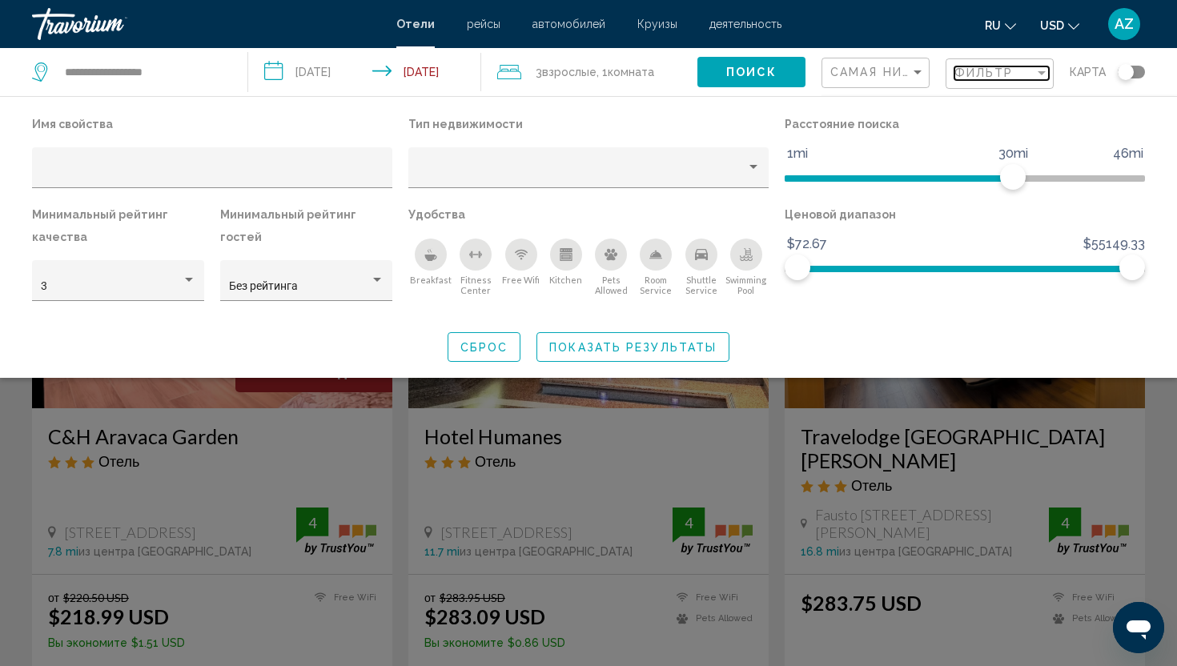
click at [1046, 78] on div "Filter" at bounding box center [1041, 72] width 14 height 13
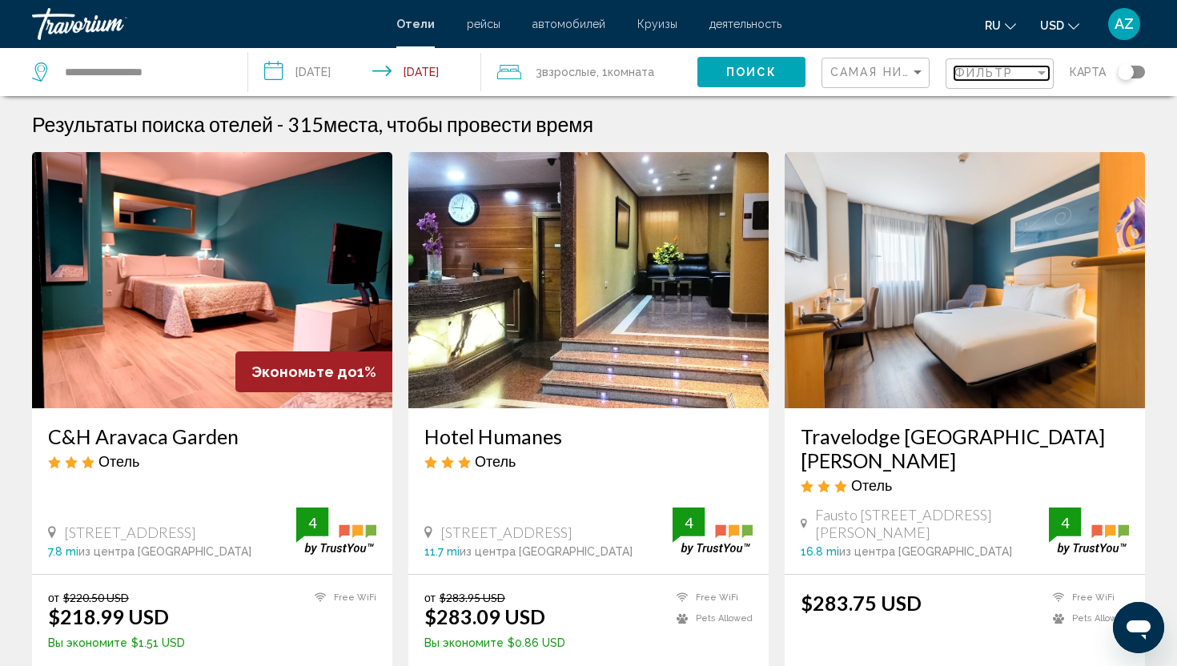
click at [1043, 71] on div "Filter" at bounding box center [1042, 73] width 8 height 4
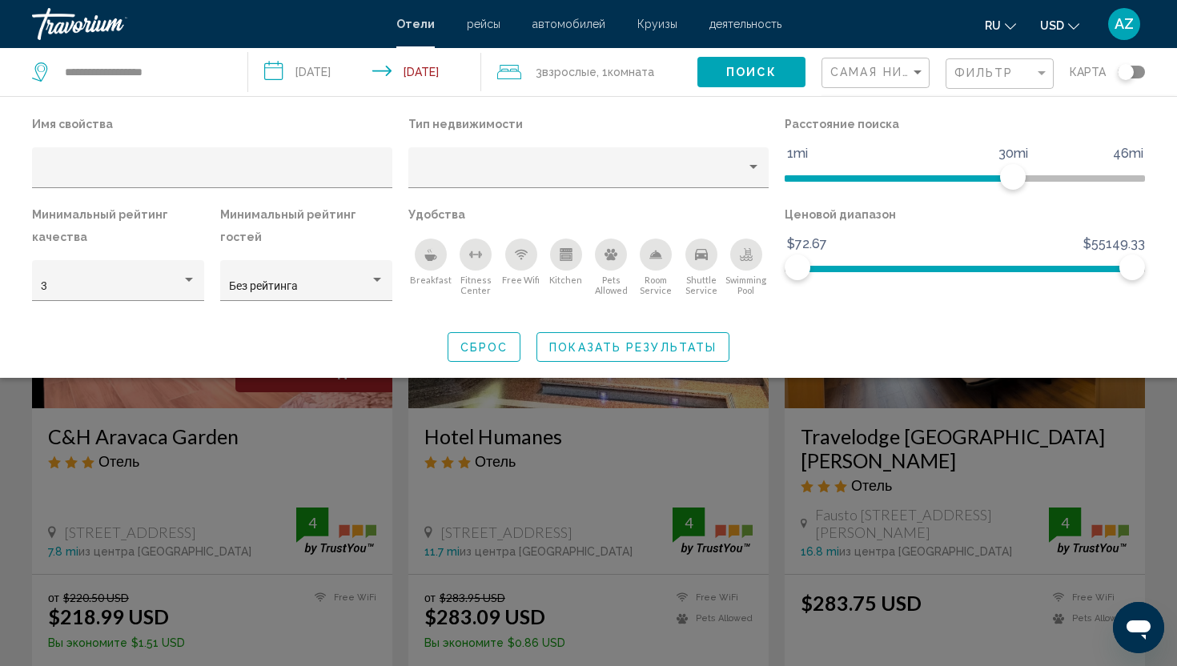
click at [426, 266] on div "Breakfast" at bounding box center [431, 255] width 32 height 32
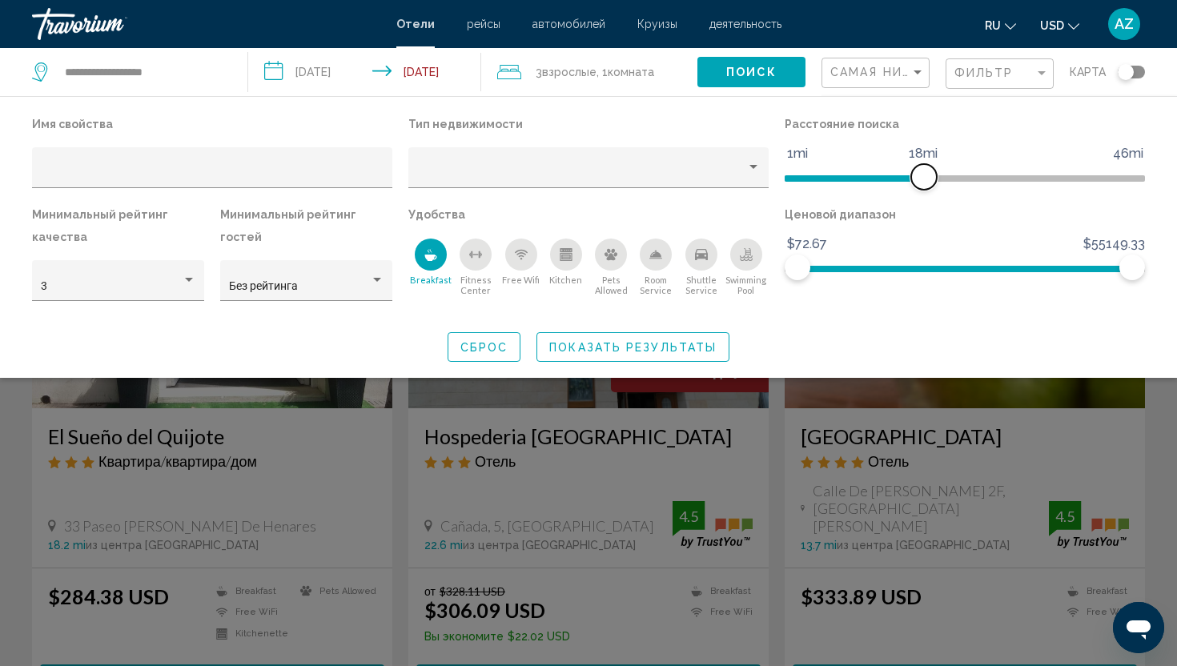
click at [924, 180] on span "Hotel Filters" at bounding box center [854, 178] width 139 height 6
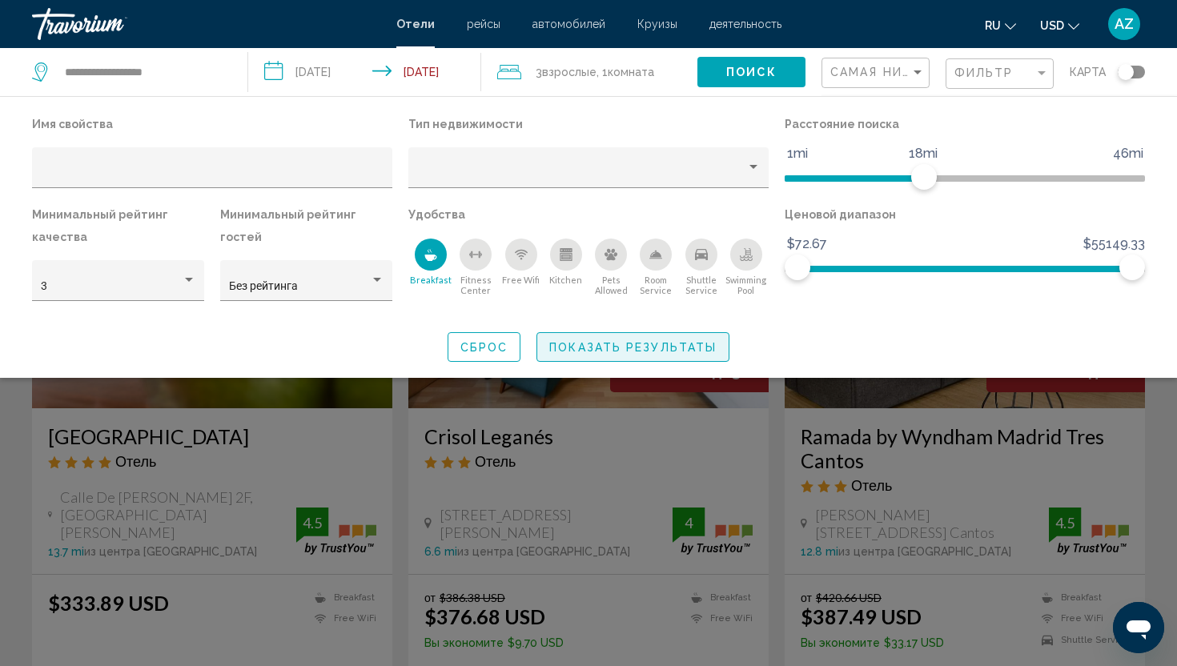
click at [688, 352] on span "Показать результаты" at bounding box center [632, 347] width 167 height 13
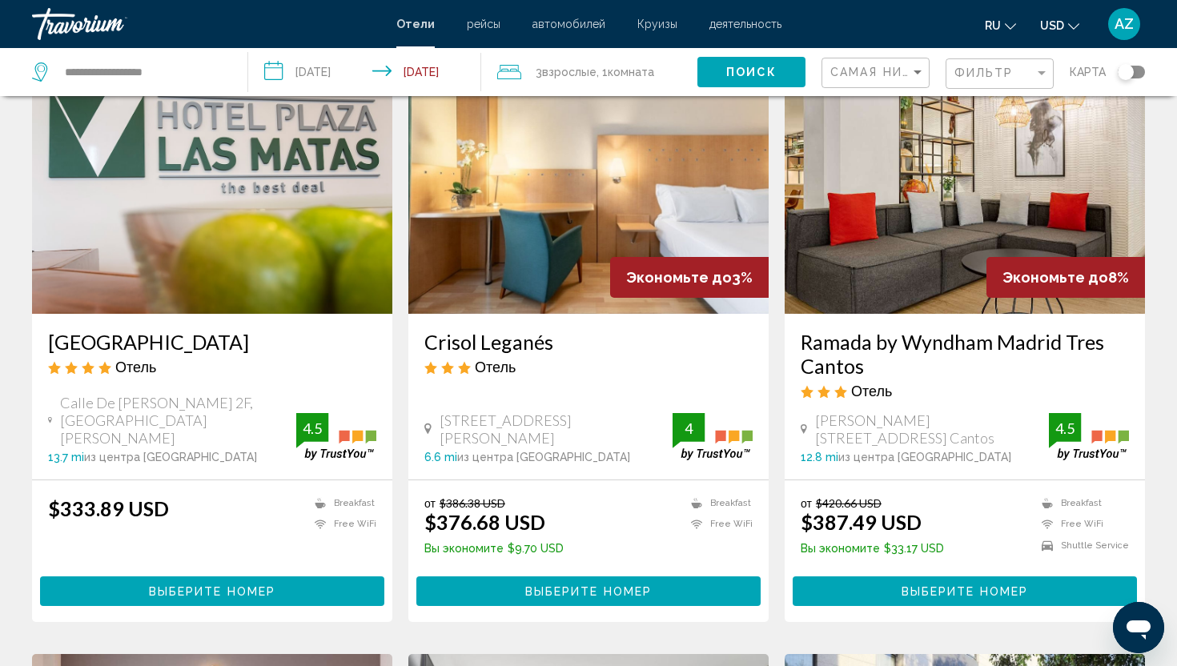
scroll to position [96, 0]
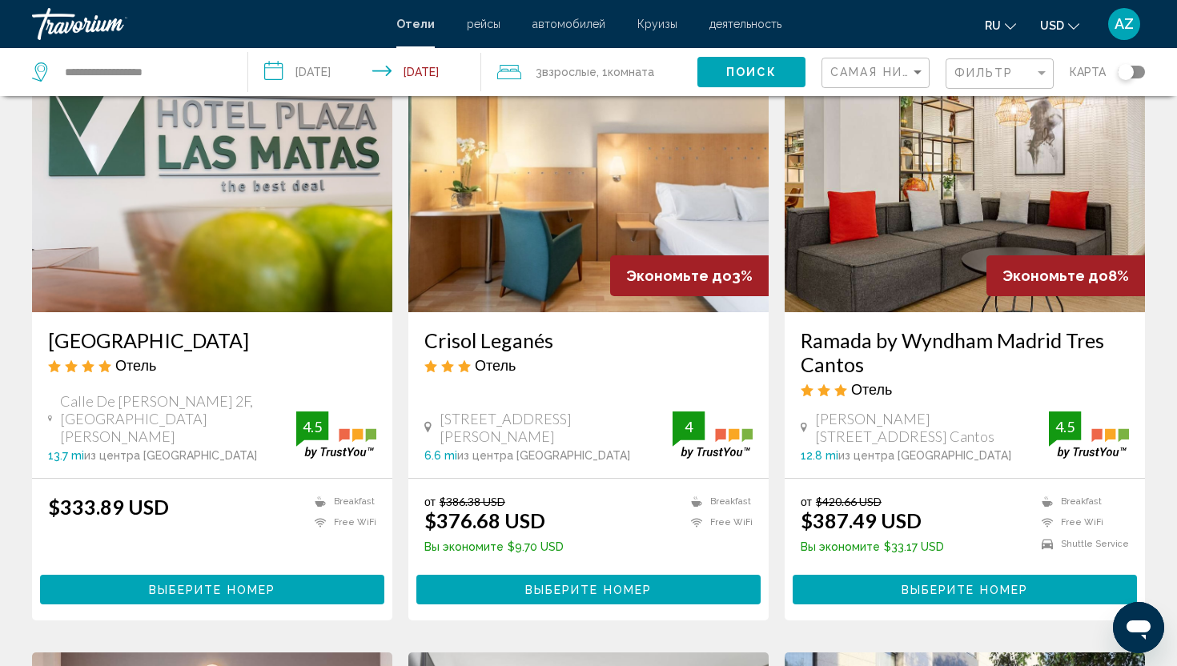
click at [924, 247] on img "Main content" at bounding box center [965, 184] width 360 height 256
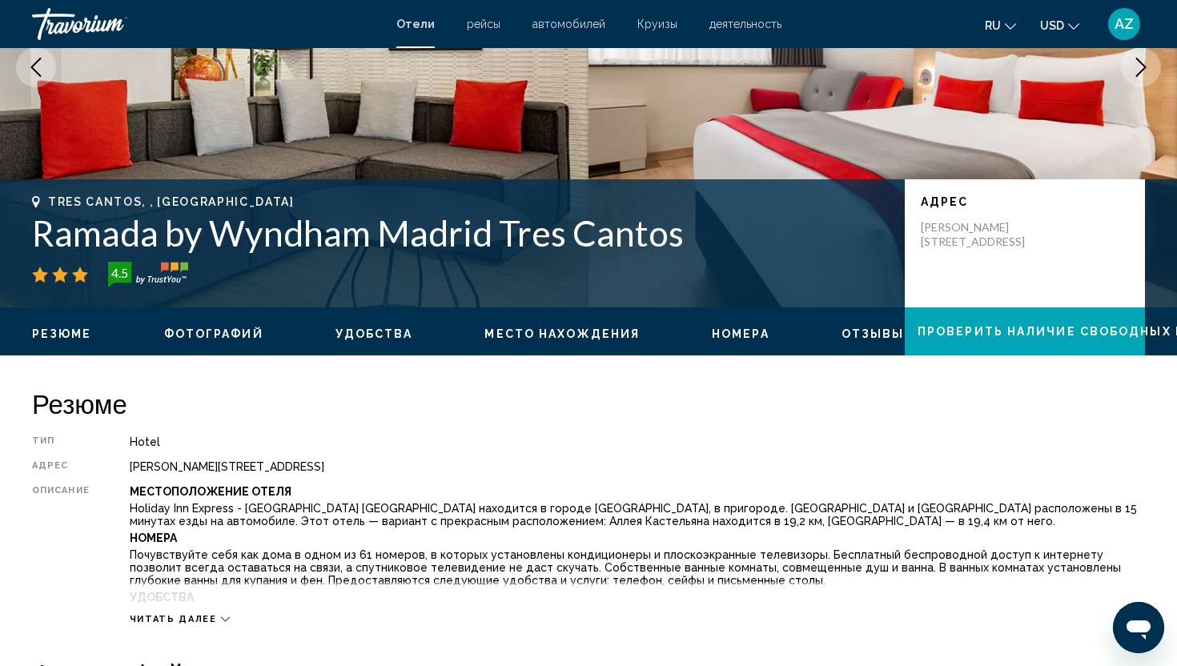
scroll to position [224, 0]
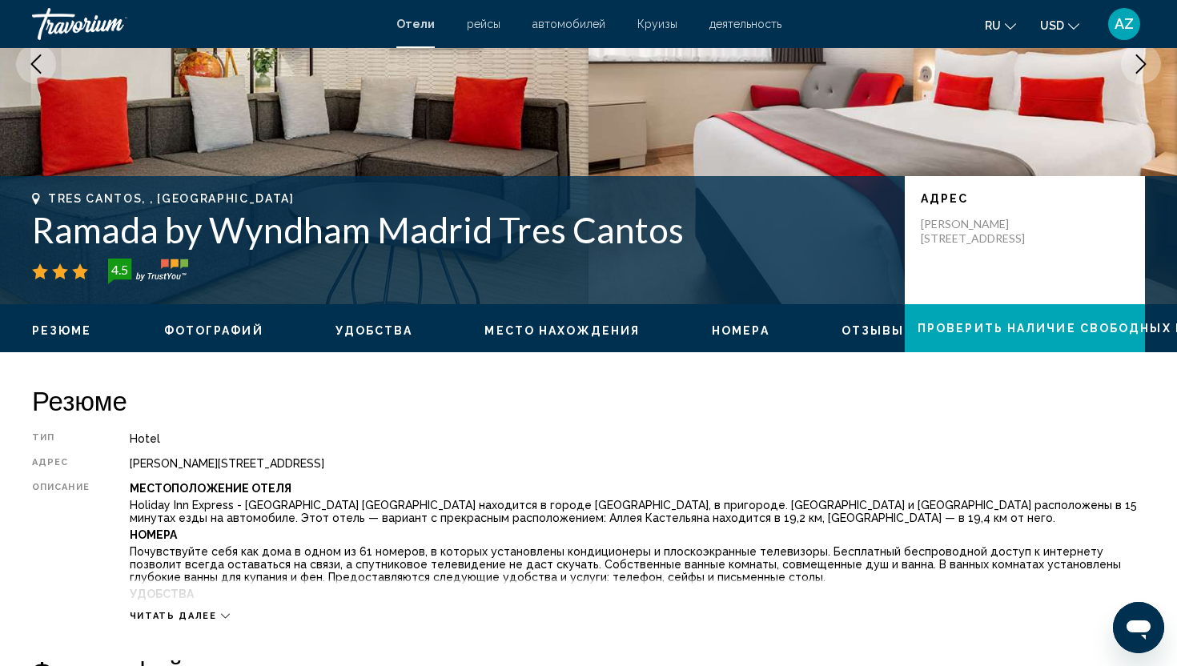
click at [1140, 65] on icon "Next image" at bounding box center [1140, 63] width 19 height 19
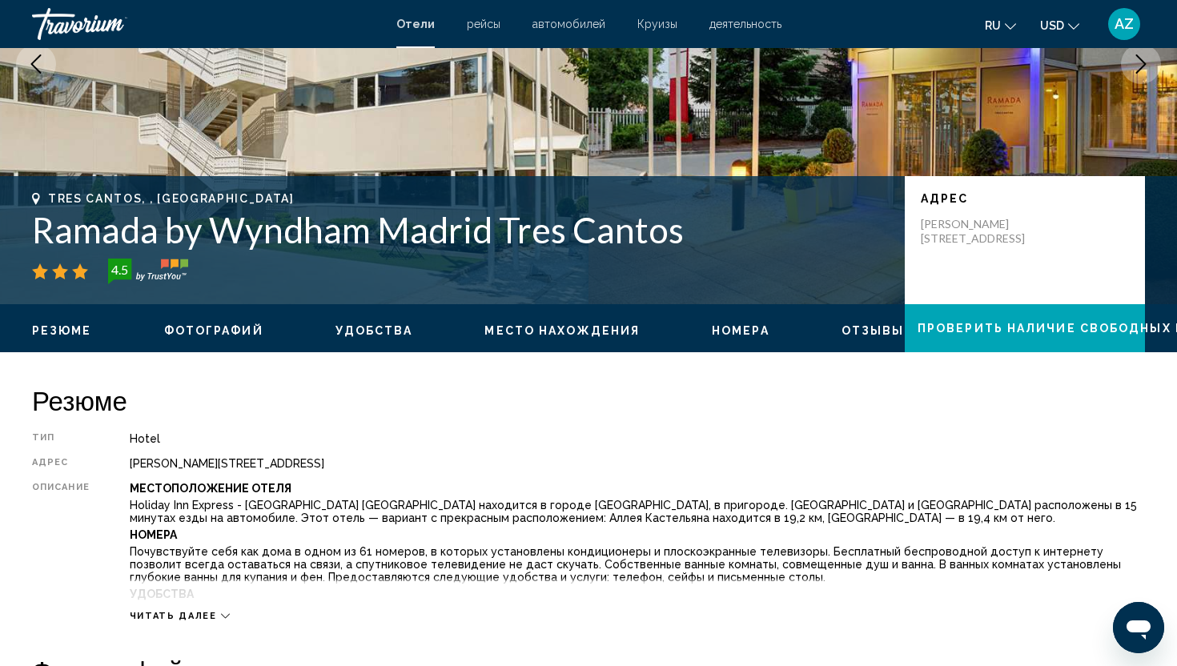
click at [1140, 65] on icon "Next image" at bounding box center [1140, 63] width 19 height 19
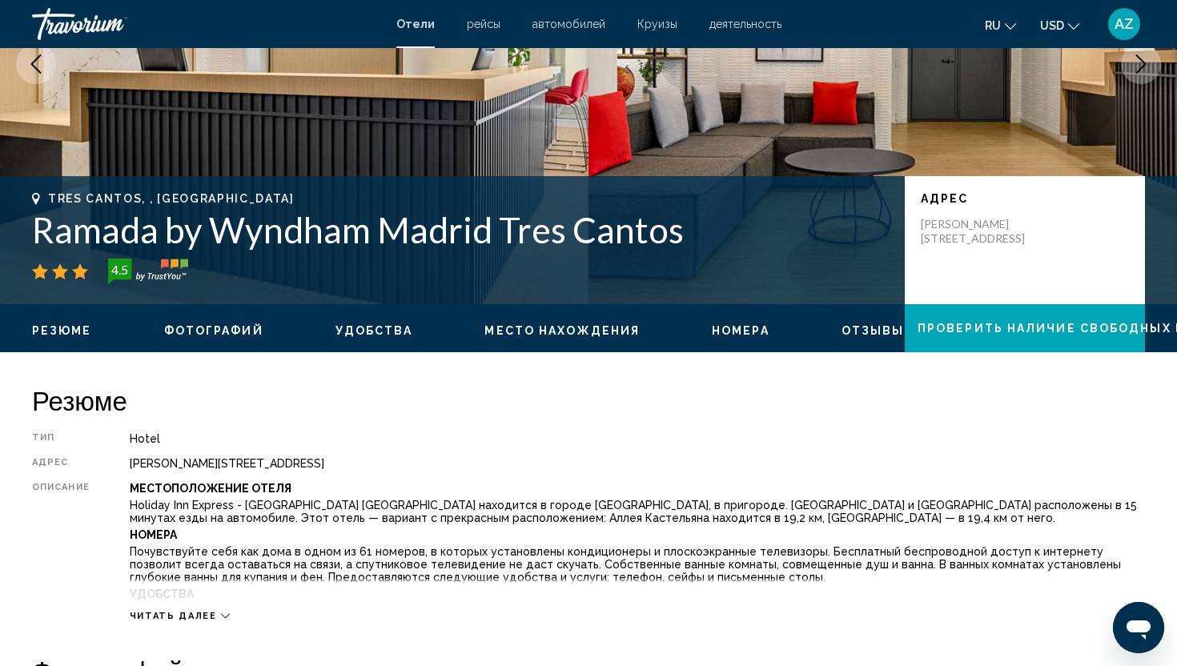
click at [1140, 65] on icon "Next image" at bounding box center [1140, 63] width 19 height 19
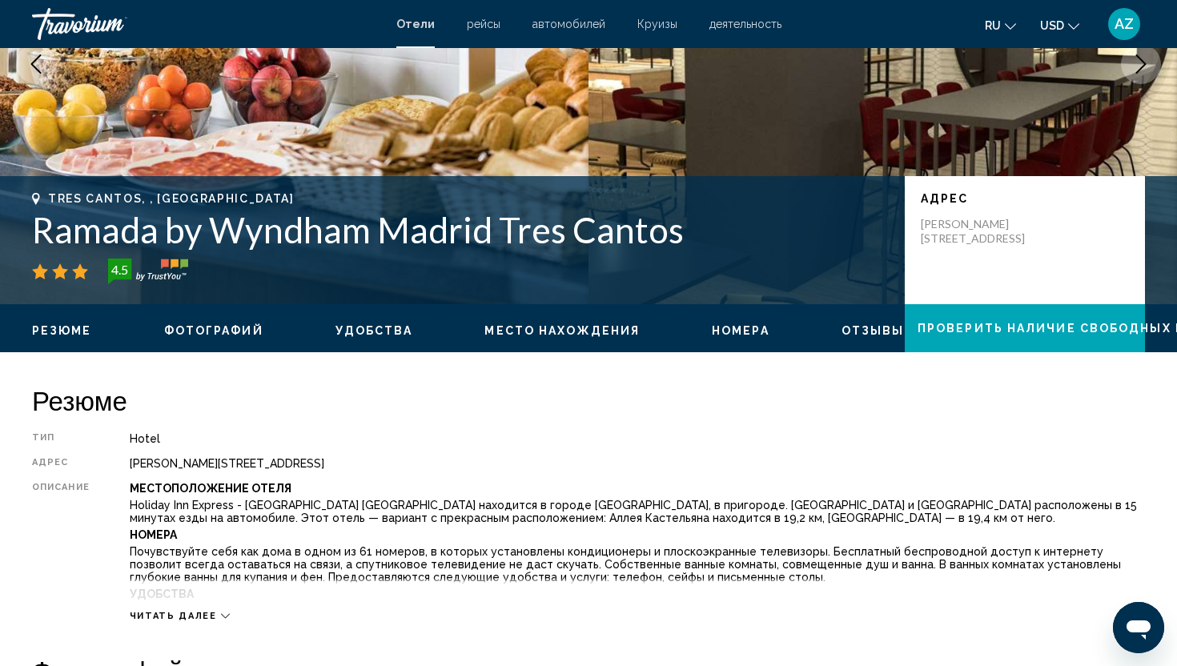
click at [1140, 65] on icon "Next image" at bounding box center [1140, 63] width 19 height 19
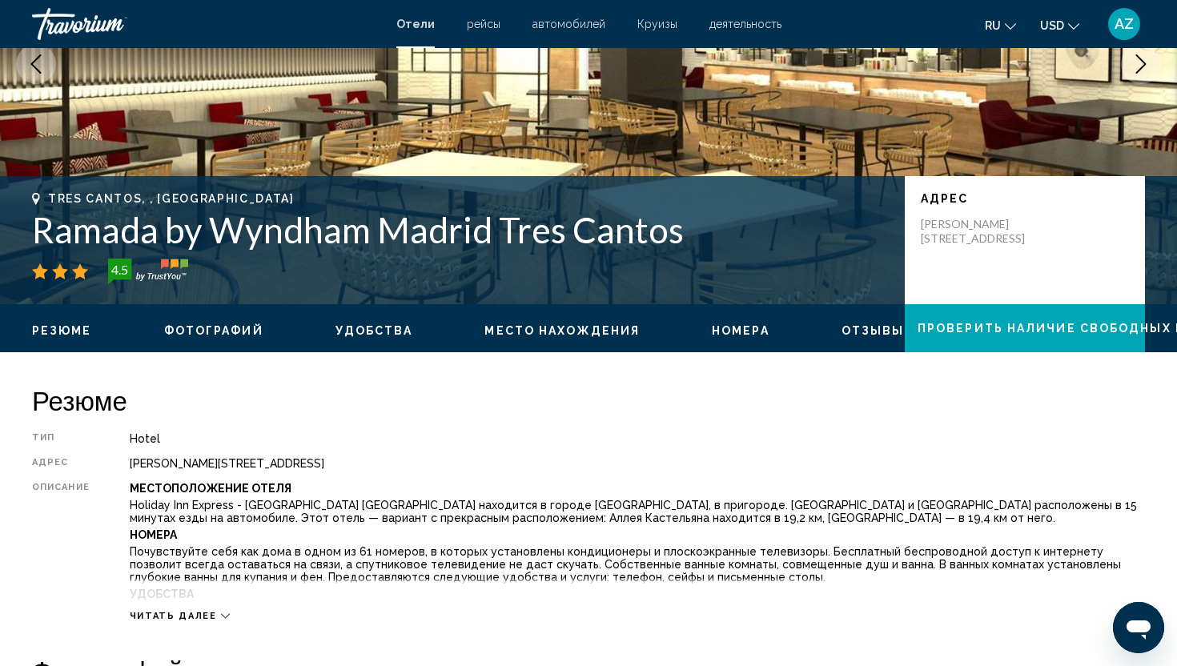
click at [1140, 65] on icon "Next image" at bounding box center [1140, 63] width 19 height 19
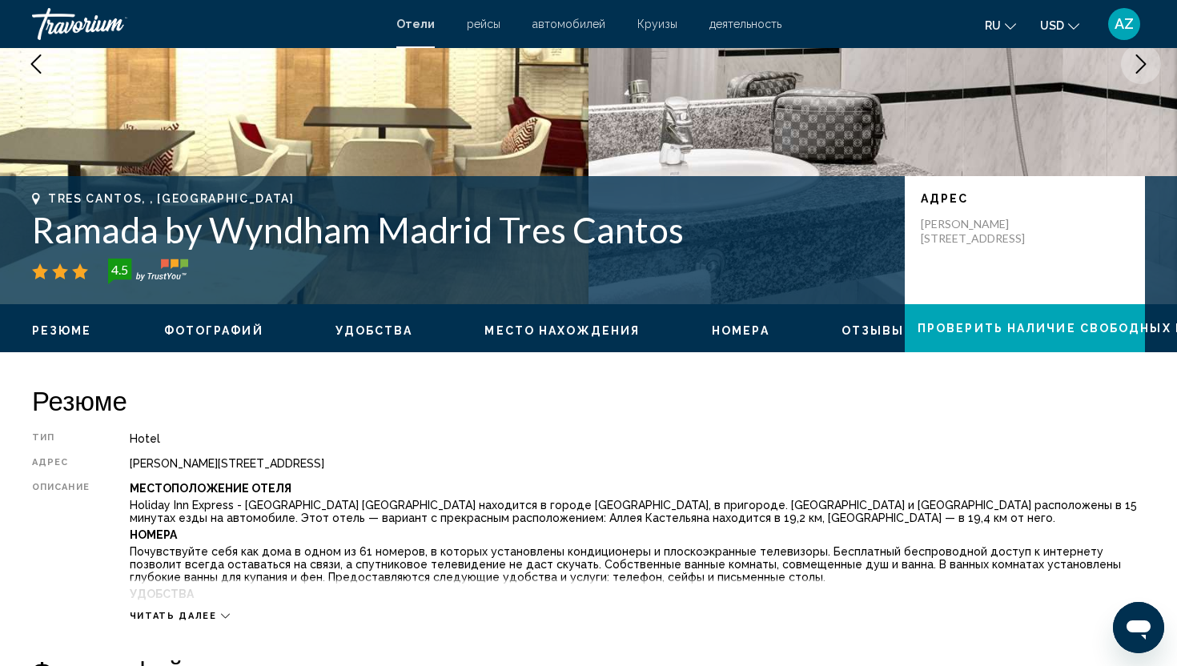
click at [1140, 65] on icon "Next image" at bounding box center [1140, 63] width 19 height 19
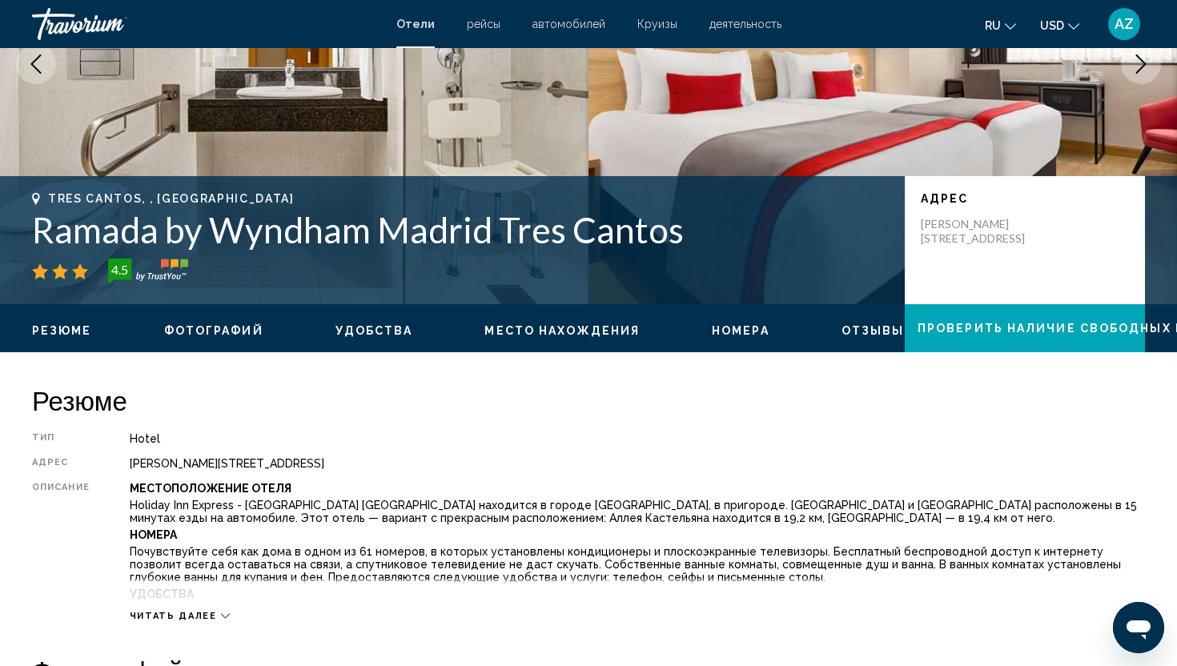
click at [1140, 65] on icon "Next image" at bounding box center [1140, 63] width 19 height 19
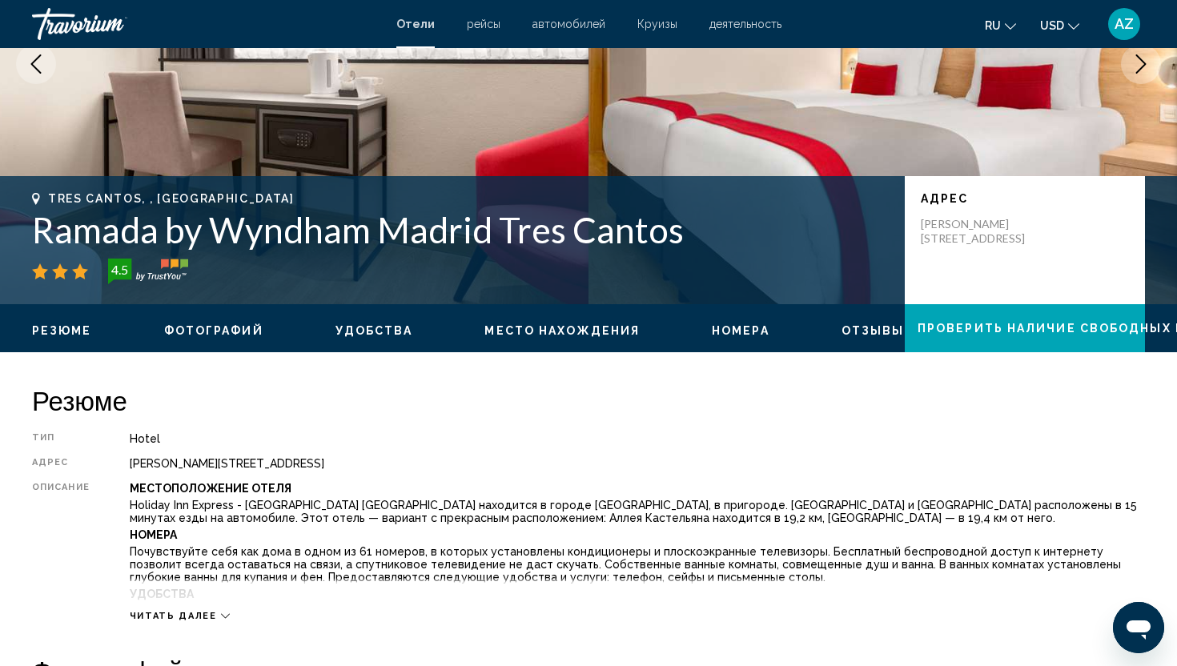
click at [1140, 65] on icon "Next image" at bounding box center [1140, 63] width 19 height 19
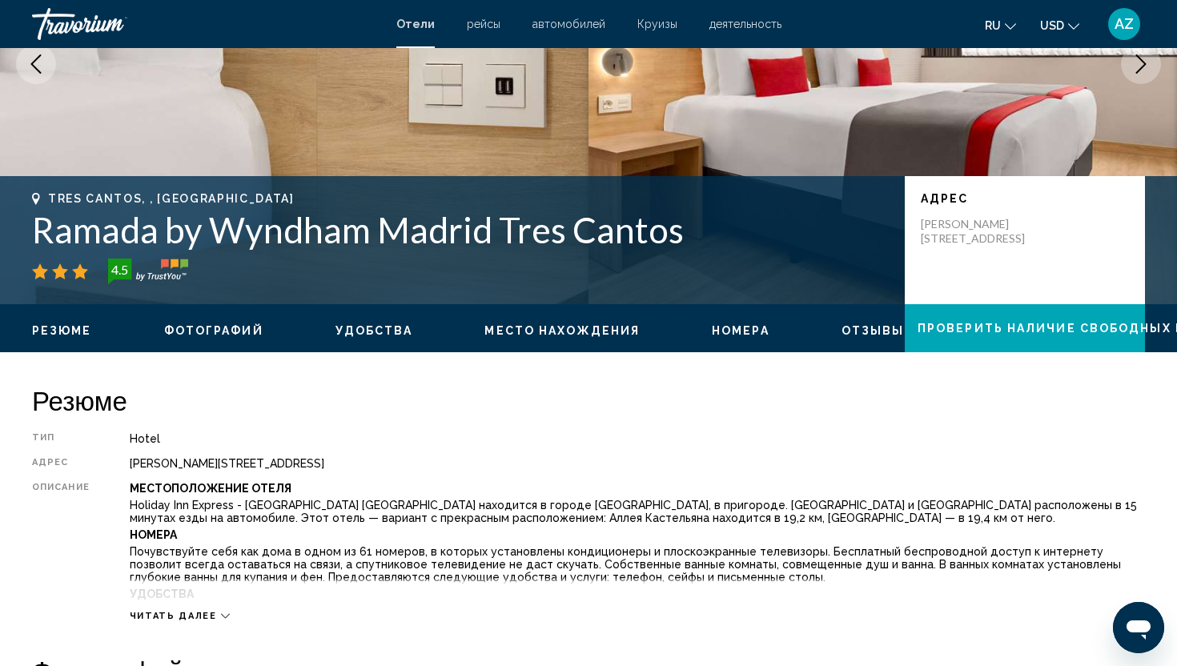
click at [1140, 65] on icon "Next image" at bounding box center [1140, 63] width 19 height 19
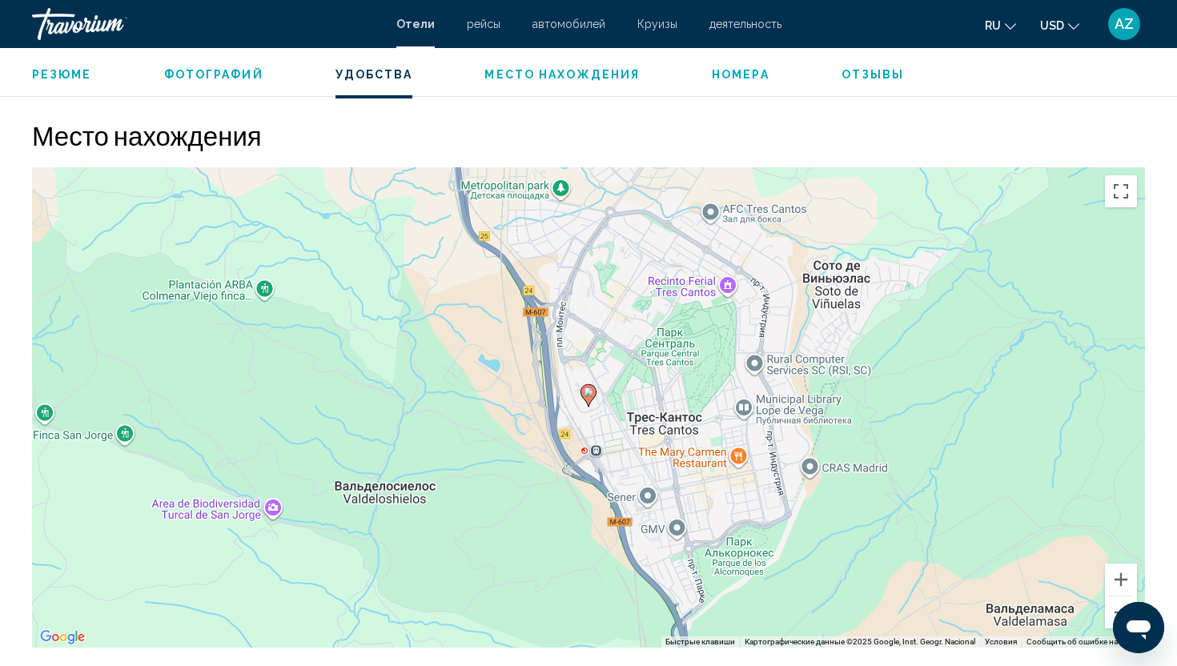
scroll to position [1409, 0]
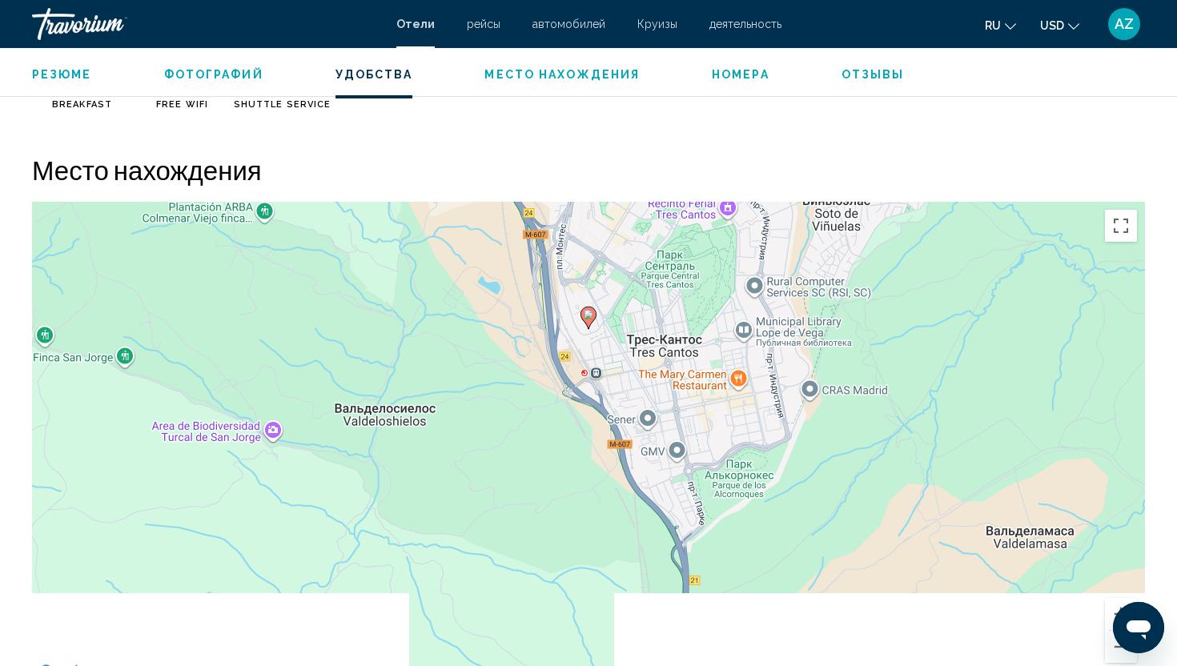
drag, startPoint x: 1017, startPoint y: 420, endPoint x: 1017, endPoint y: 295, distance: 125.7
click at [1017, 295] on div "Чтобы активировать перетаскивание с помощью клавиатуры, нажмите Alt + Ввод. Пос…" at bounding box center [588, 442] width 1113 height 480
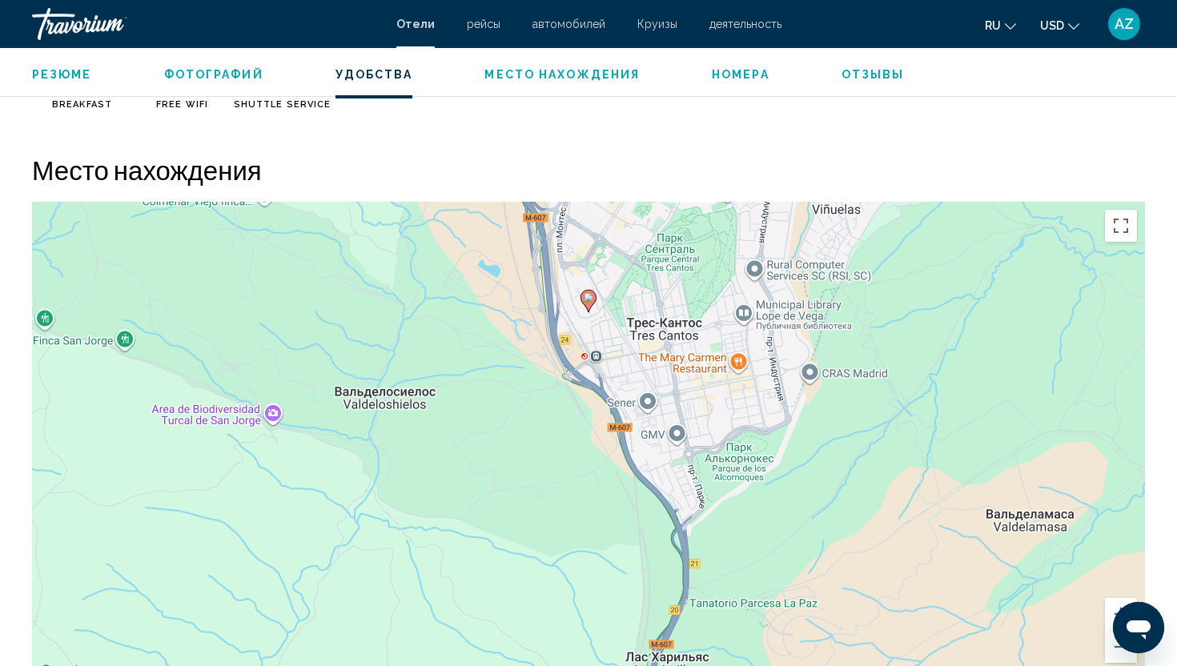
drag, startPoint x: 950, startPoint y: 461, endPoint x: 870, endPoint y: 341, distance: 144.3
click at [870, 341] on div "Чтобы активировать перетаскивание с помощью клавиатуры, нажмите Alt + Ввод. Пос…" at bounding box center [588, 442] width 1113 height 480
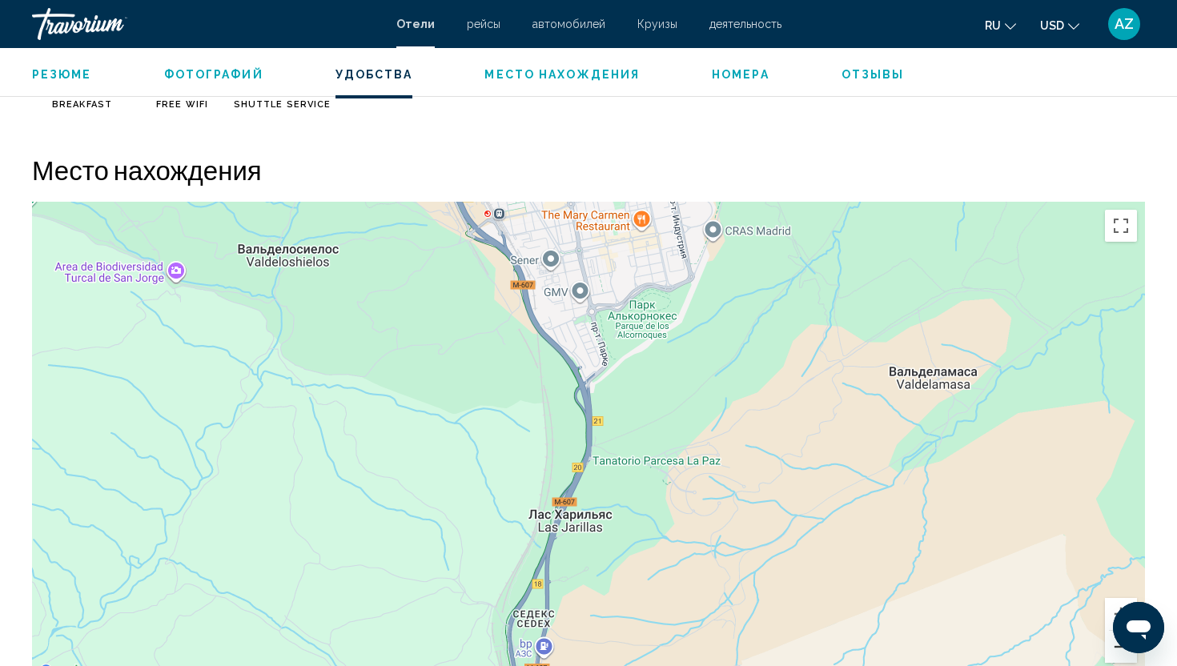
click at [1114, 653] on button "Уменьшить" at bounding box center [1121, 647] width 32 height 32
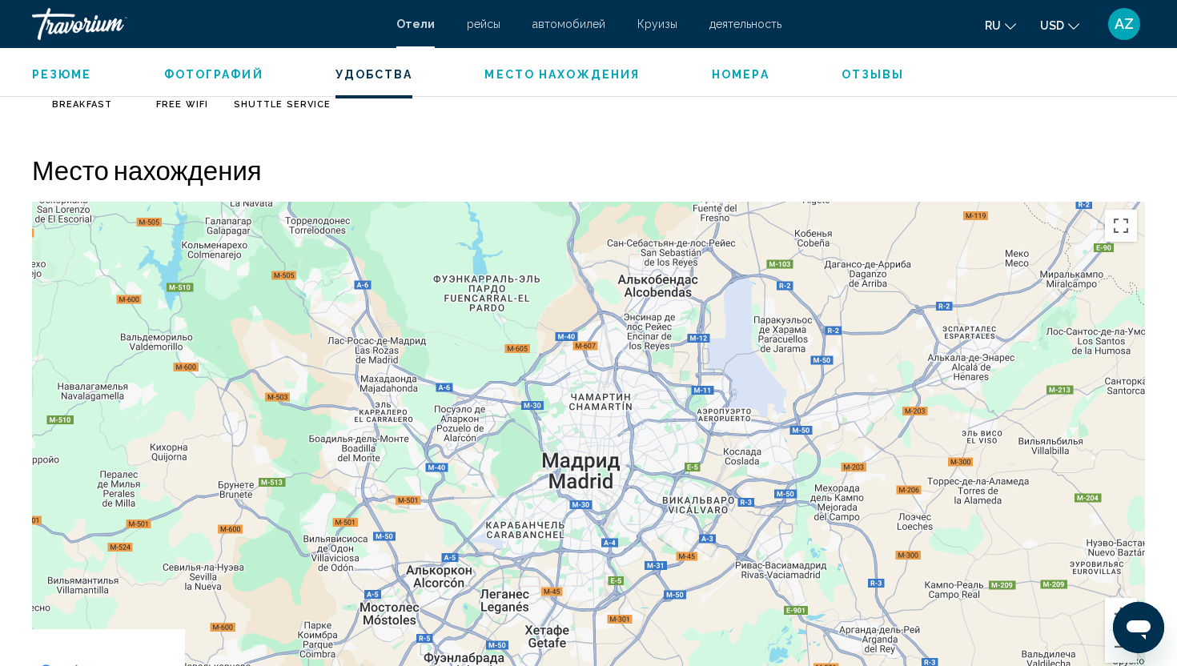
drag, startPoint x: 705, startPoint y: 310, endPoint x: 640, endPoint y: 102, distance: 218.3
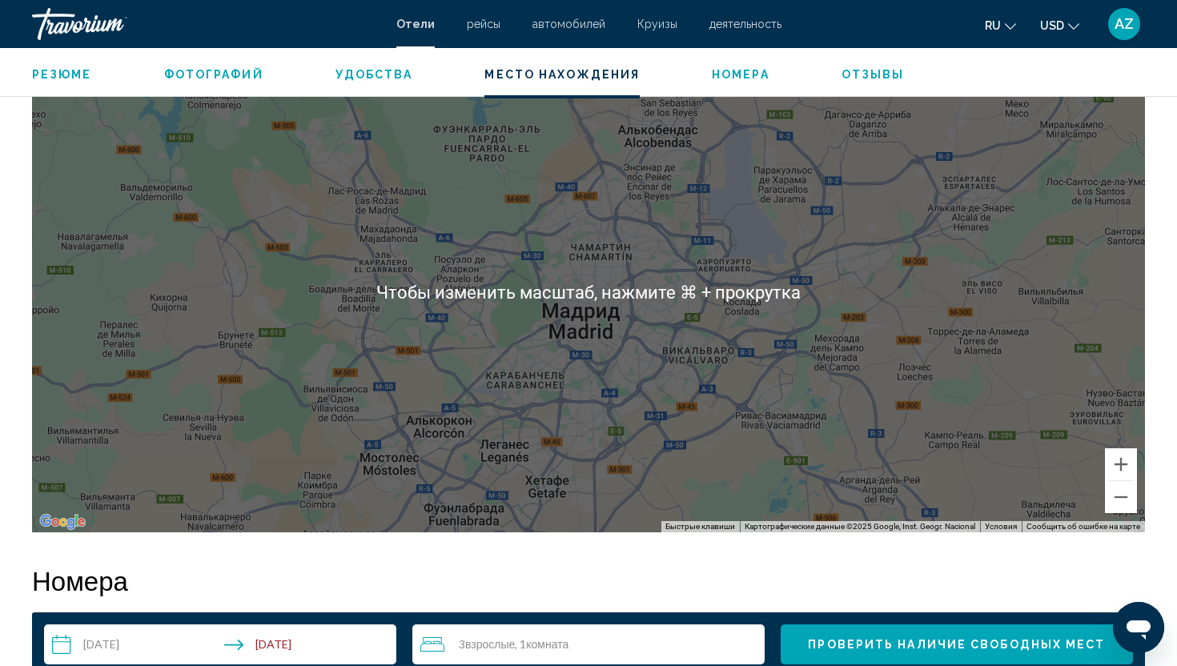
scroll to position [1546, 0]
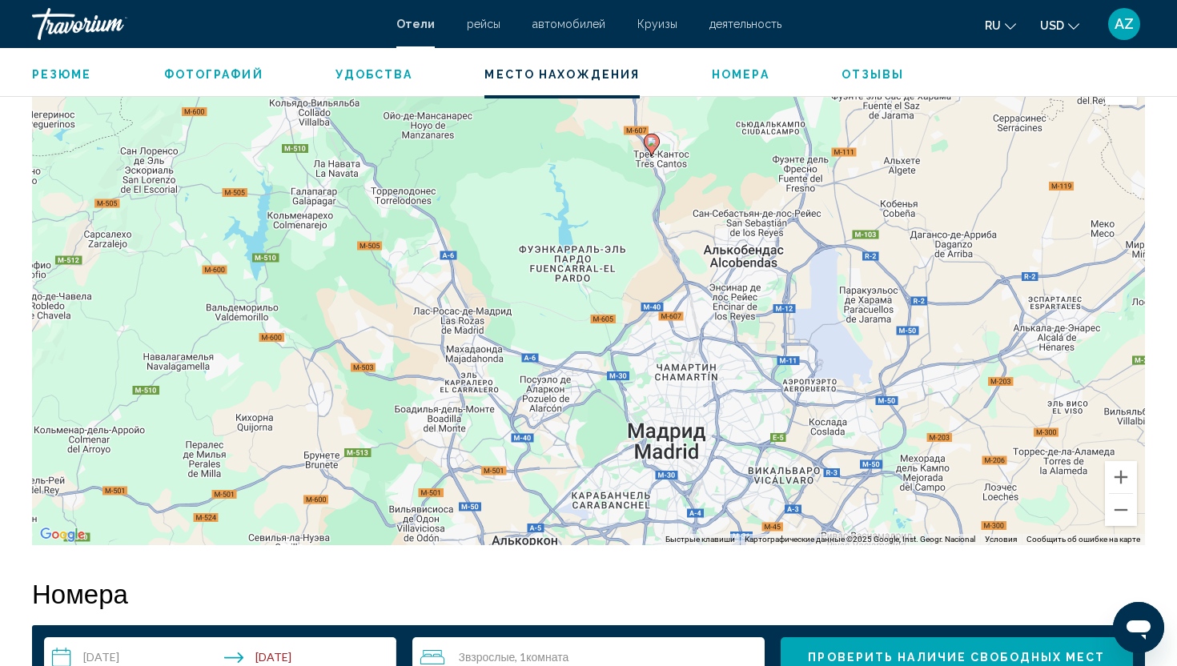
drag, startPoint x: 674, startPoint y: 393, endPoint x: 759, endPoint y: 504, distance: 139.3
click at [759, 504] on div "Чтобы активировать перетаскивание с помощью клавиатуры, нажмите Alt + Ввод. Пос…" at bounding box center [588, 305] width 1113 height 480
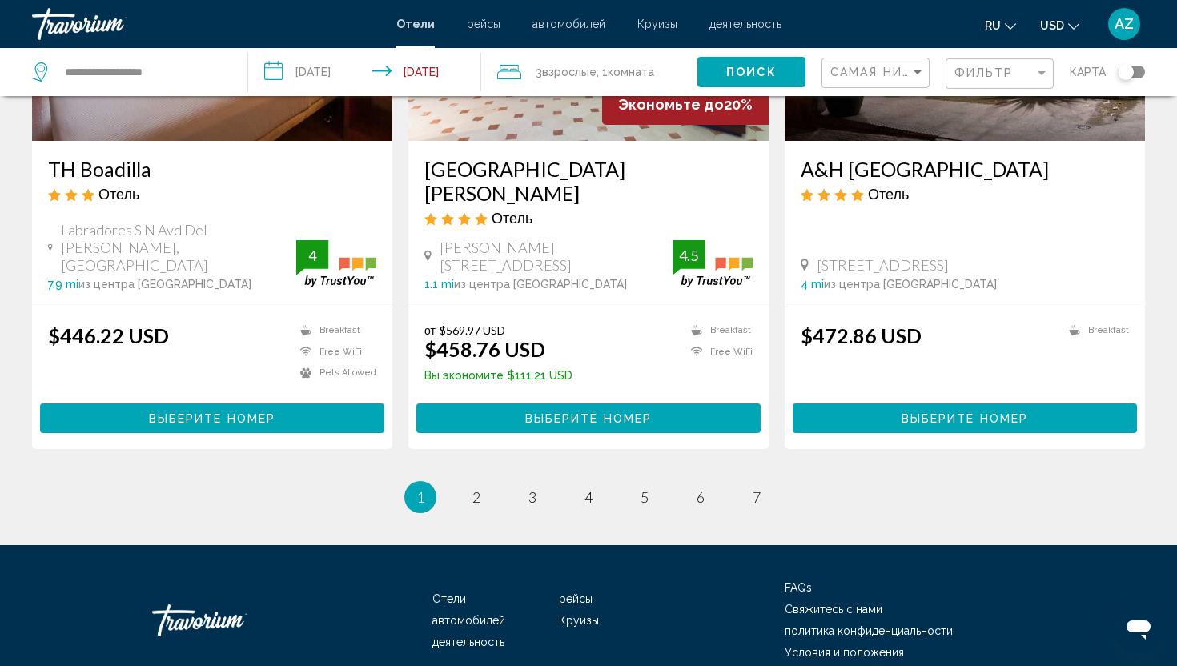
scroll to position [2057, 0]
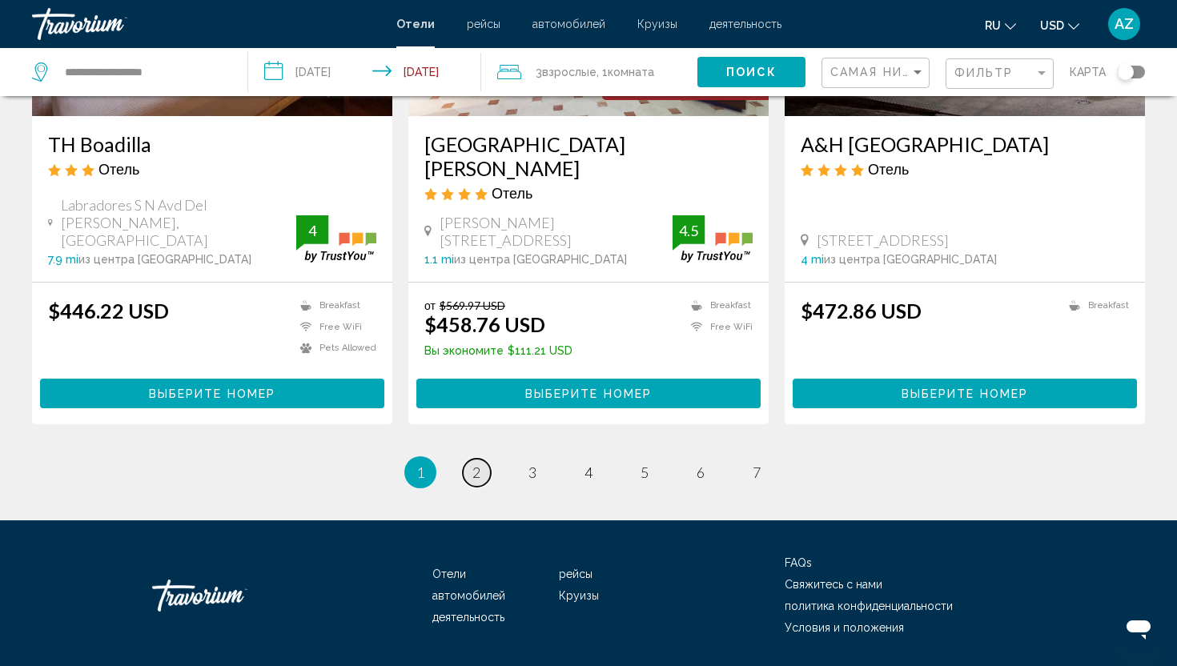
click at [476, 464] on span "2" at bounding box center [476, 473] width 8 height 18
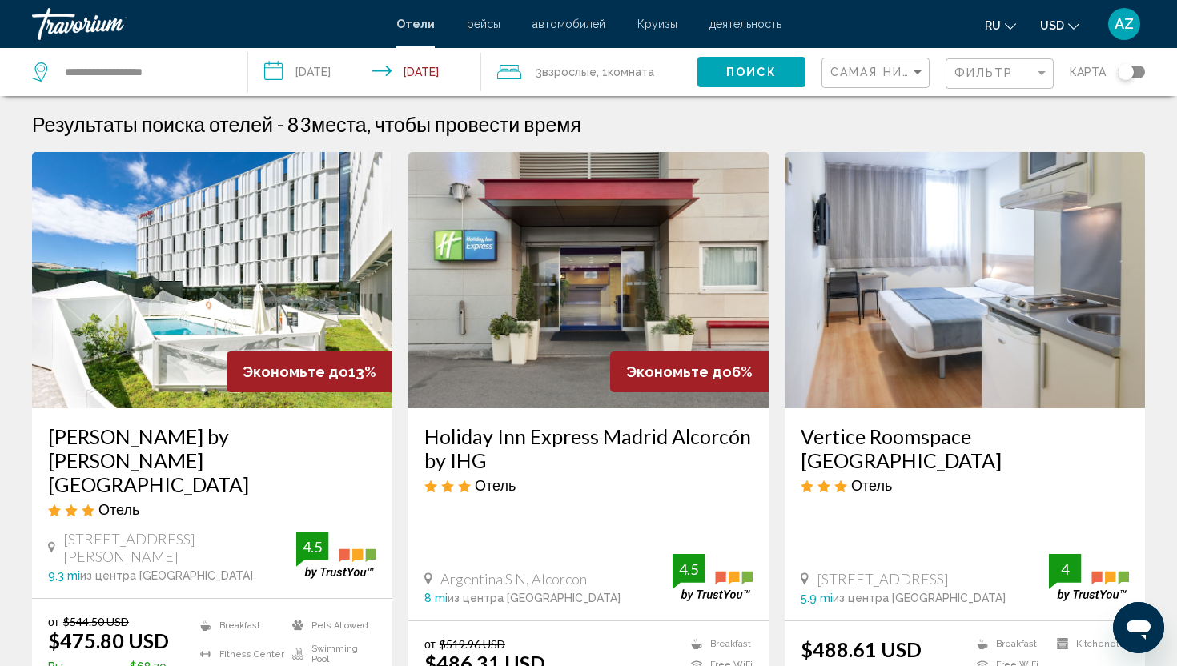
click at [129, 248] on img "Main content" at bounding box center [212, 280] width 360 height 256
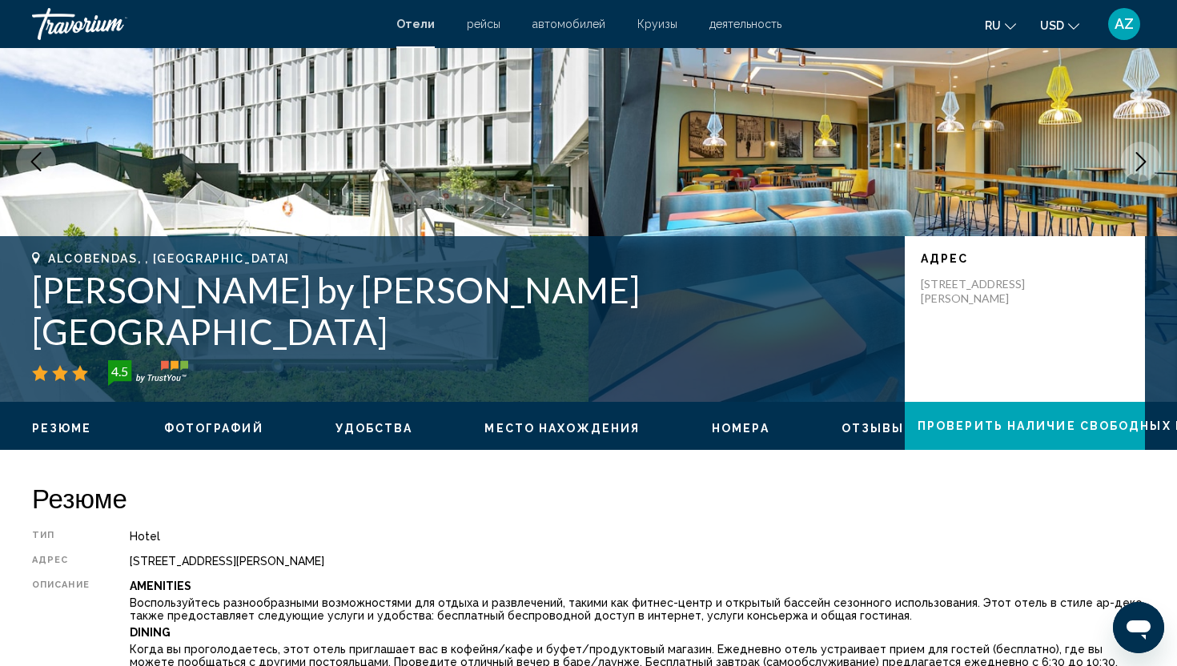
scroll to position [128, 0]
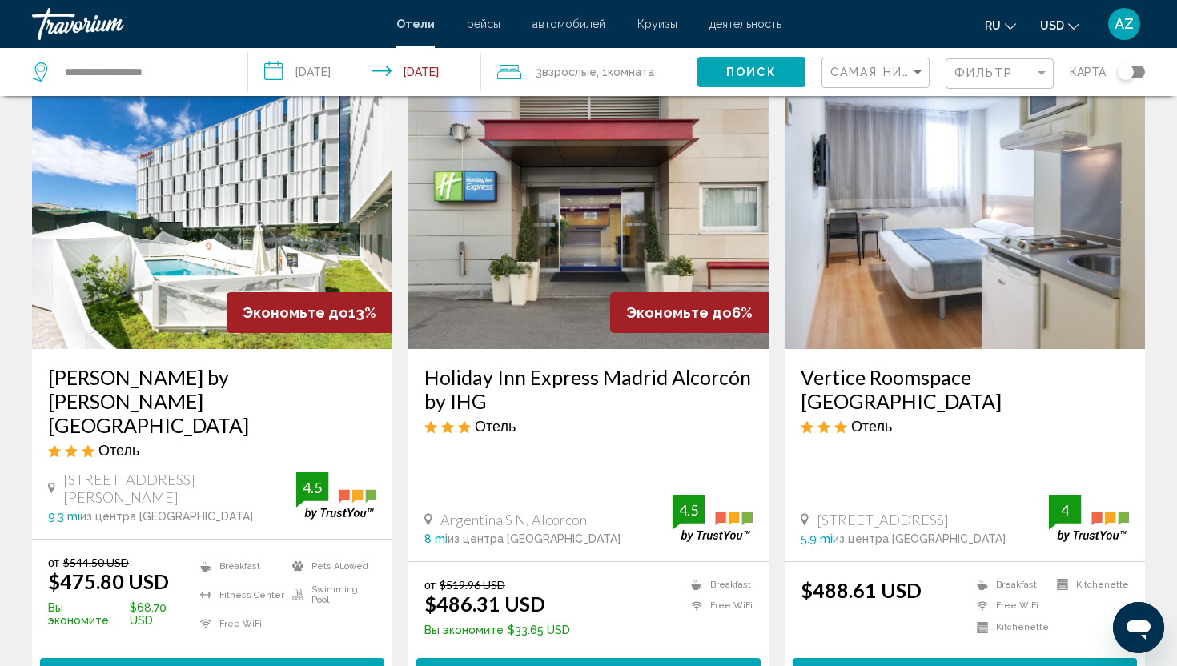
scroll to position [64, 0]
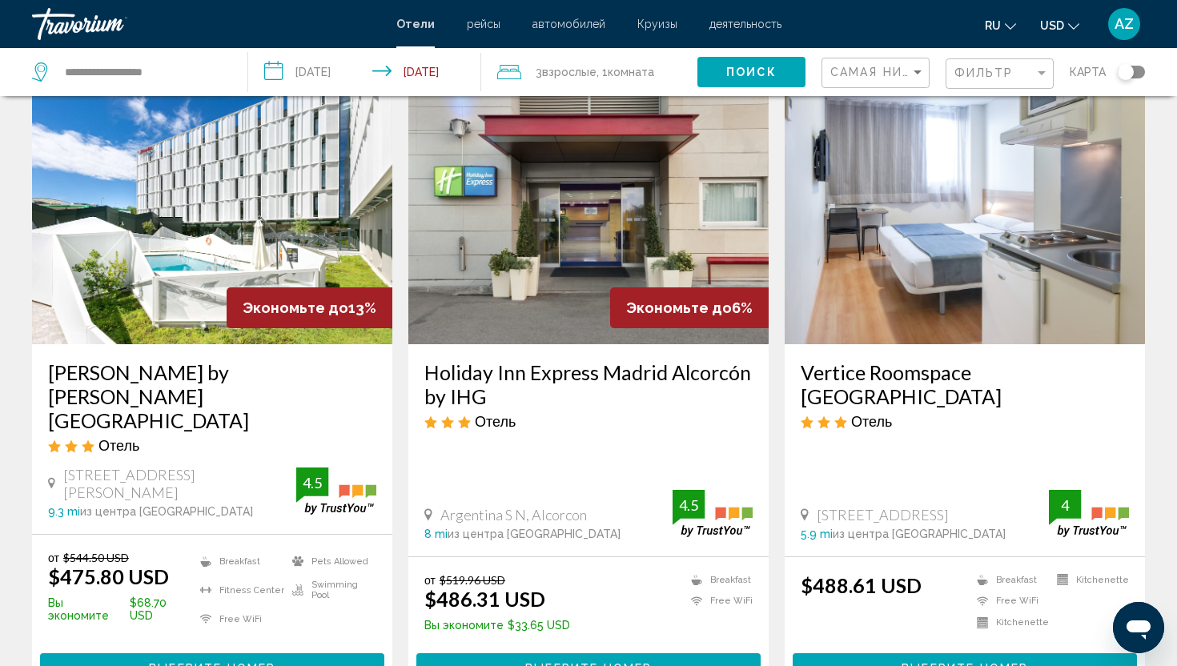
click at [235, 662] on span "Выберите номер" at bounding box center [212, 668] width 126 height 13
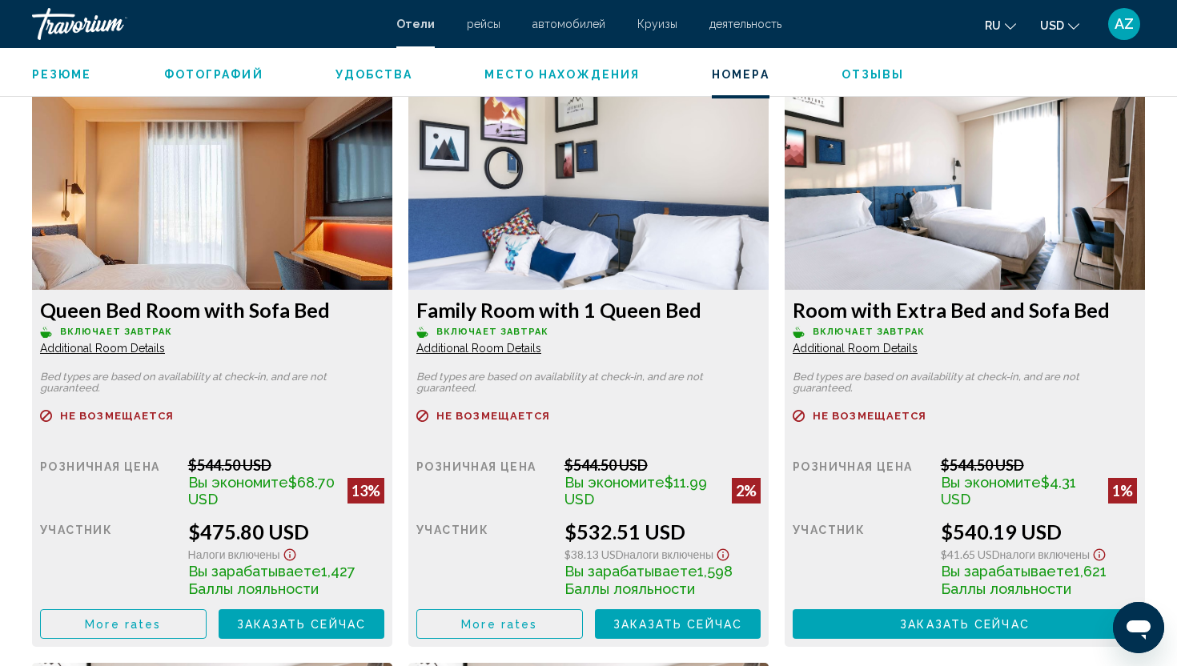
scroll to position [2210, 0]
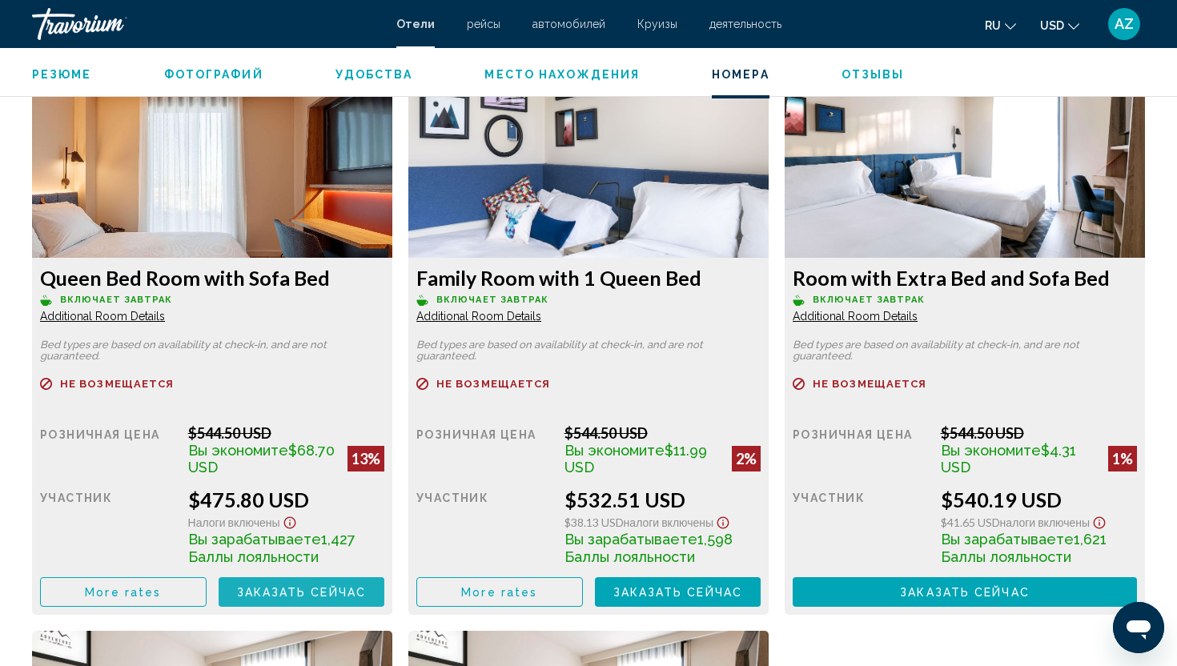
click at [294, 596] on span "Заказать сейчас" at bounding box center [302, 592] width 130 height 13
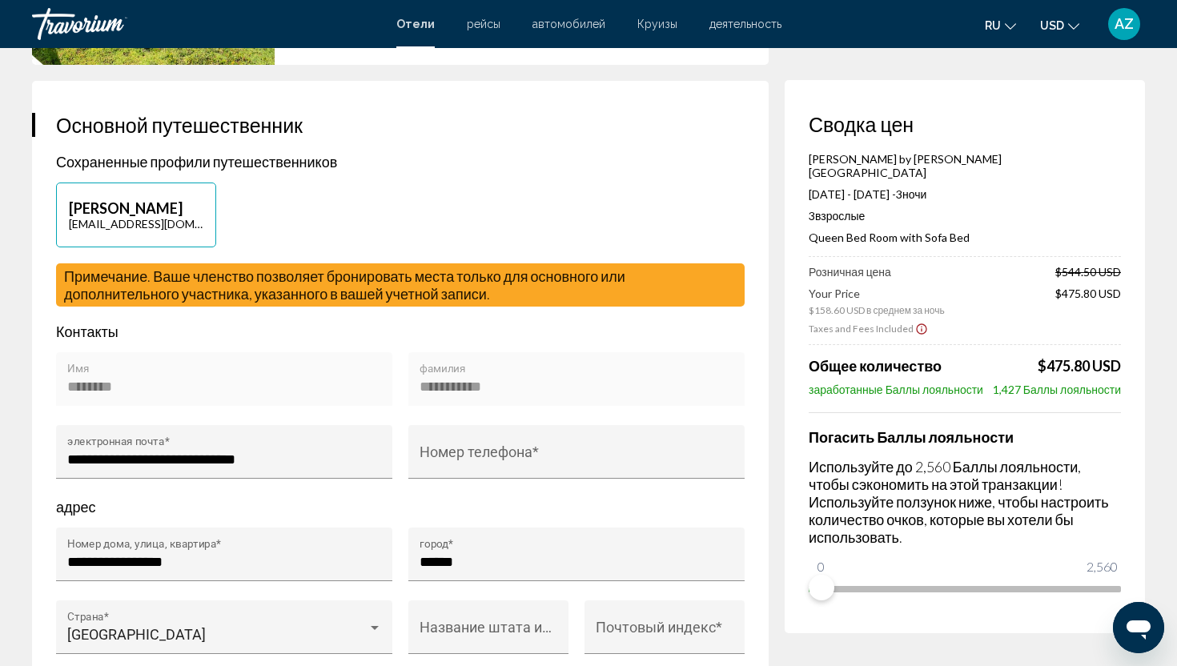
scroll to position [384, 0]
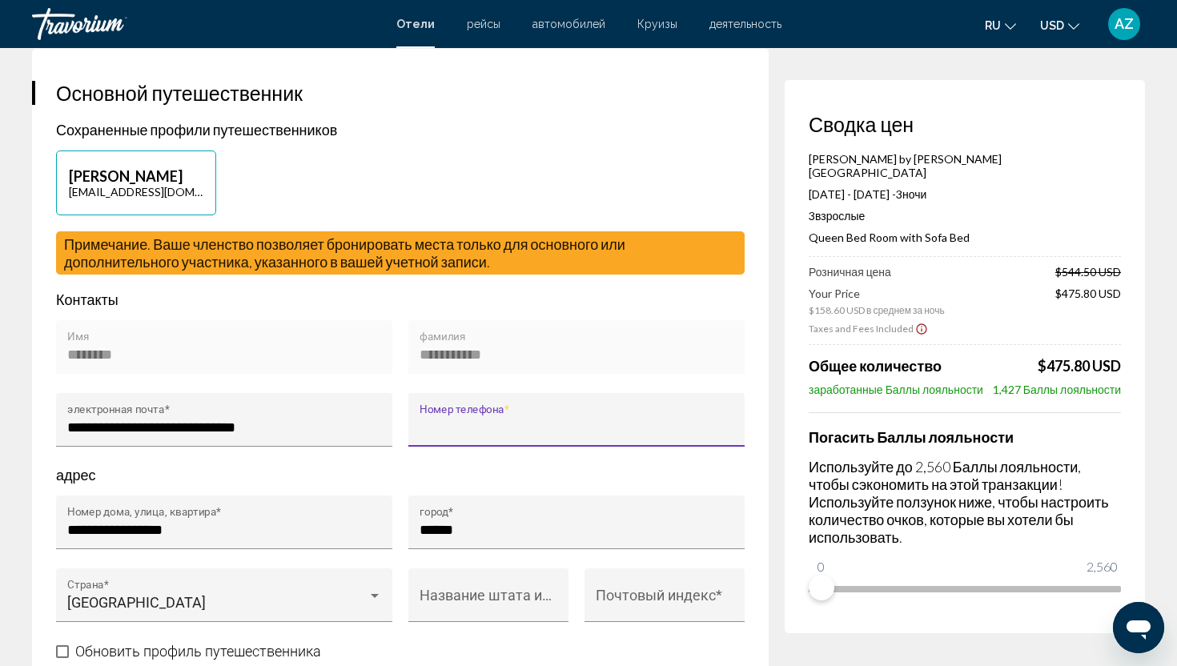
click at [424, 420] on input "Номер телефона *" at bounding box center [577, 428] width 315 height 16
type input "*"
type input "**********"
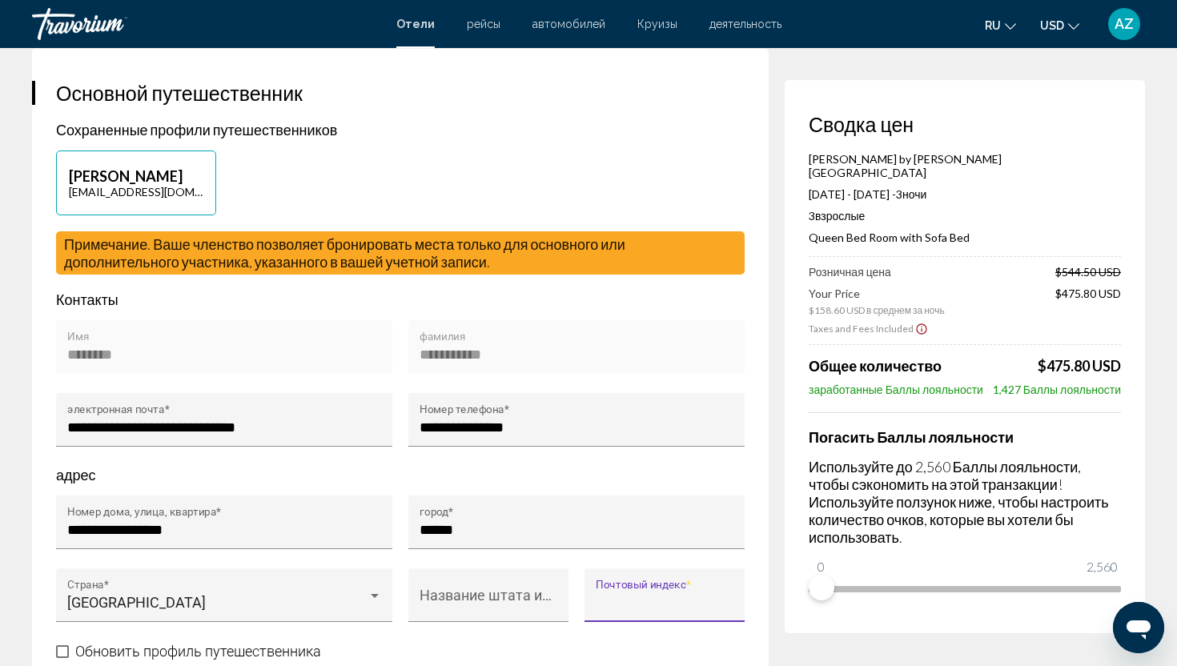
click at [650, 595] on input "Почтовый индекс *" at bounding box center [665, 603] width 138 height 16
type input "******"
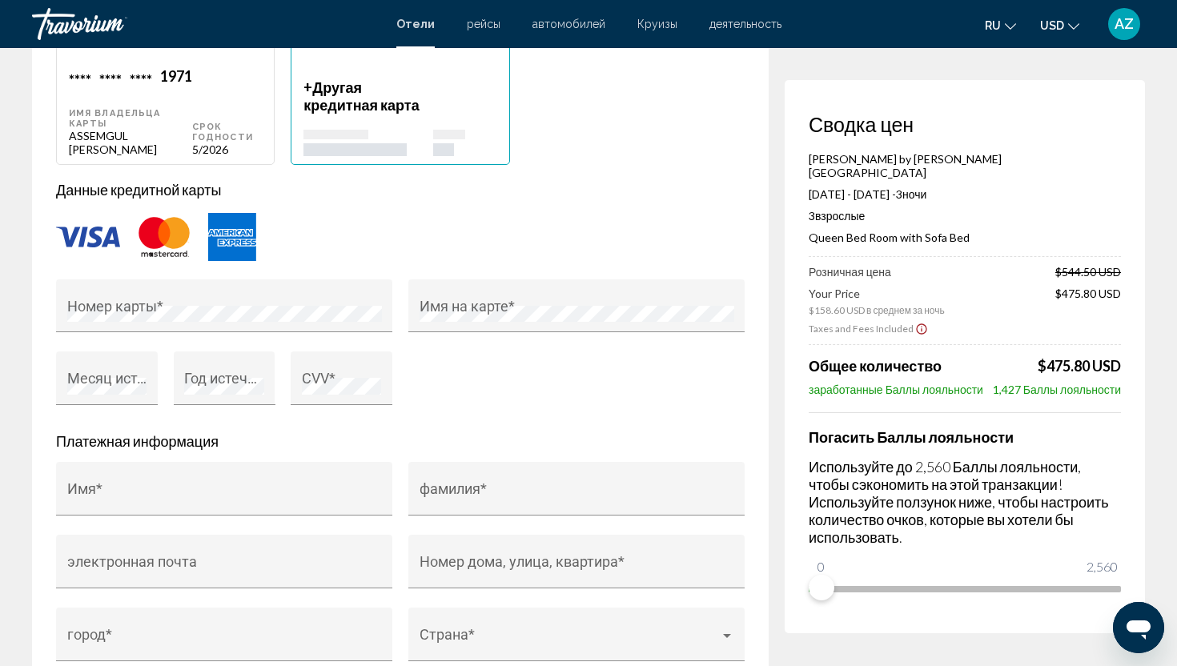
scroll to position [1377, 0]
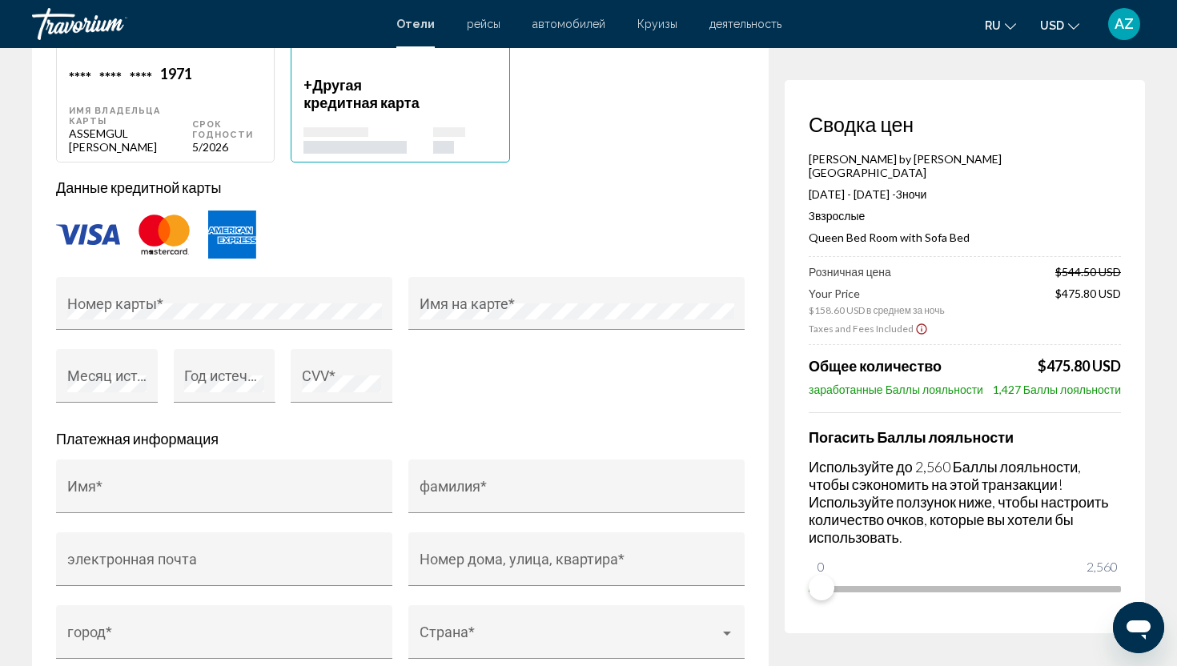
click at [221, 119] on div "Срок годности" at bounding box center [227, 129] width 70 height 21
type input "********"
type input "**********"
type input "******"
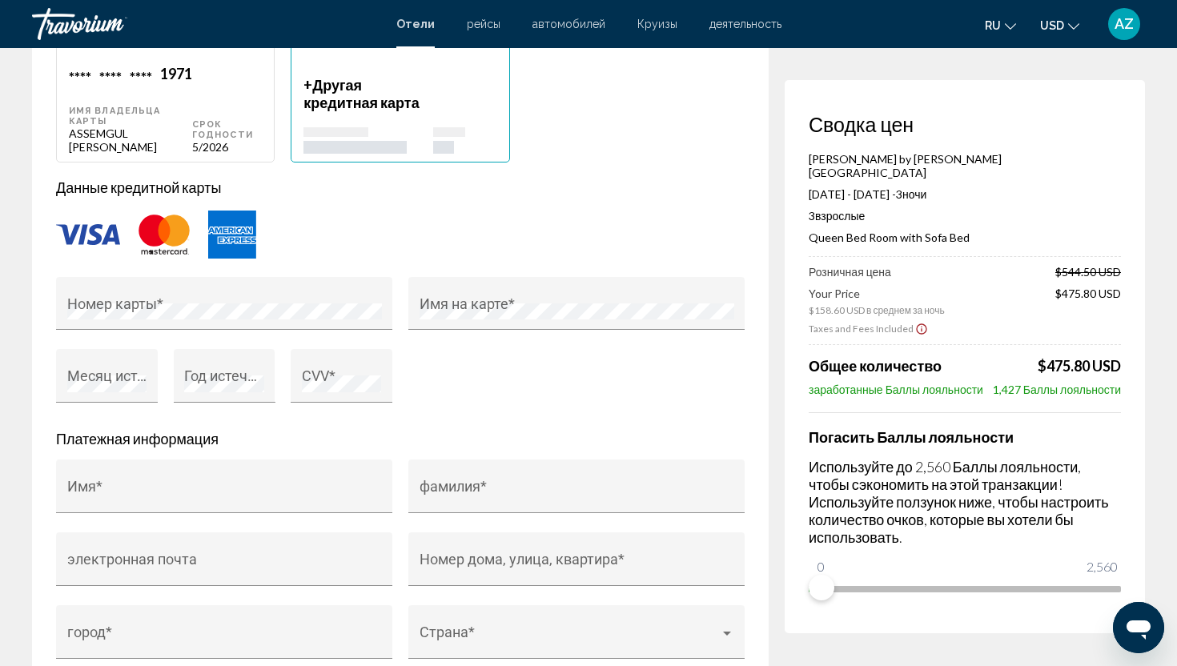
type input "******"
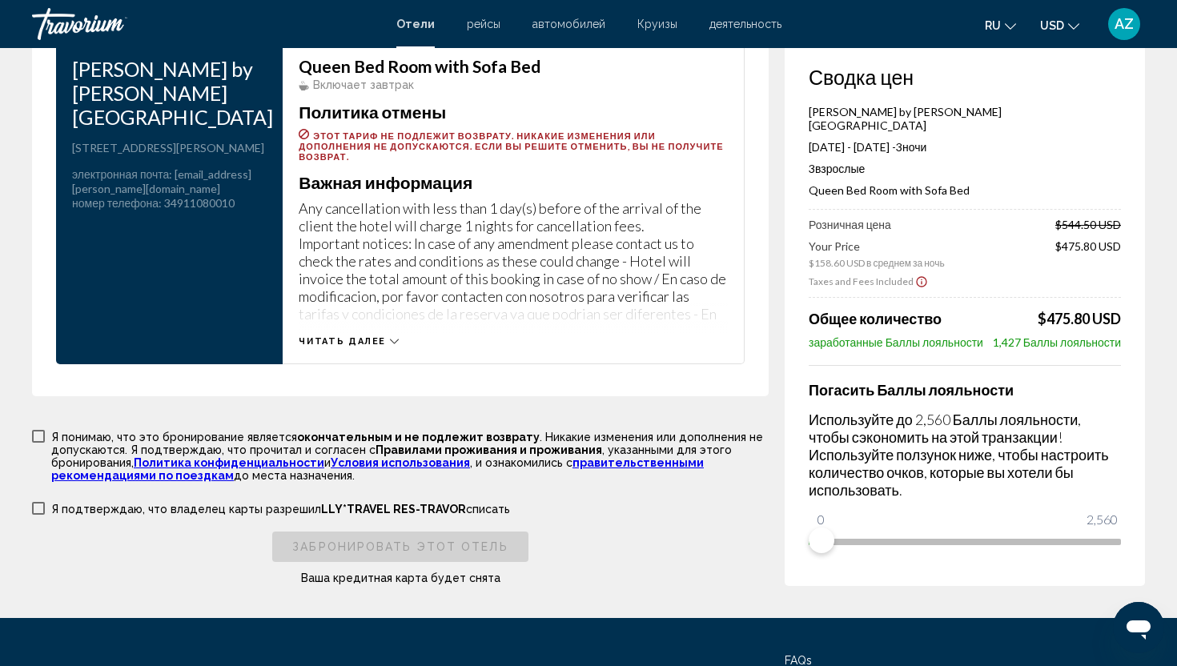
scroll to position [2210, 0]
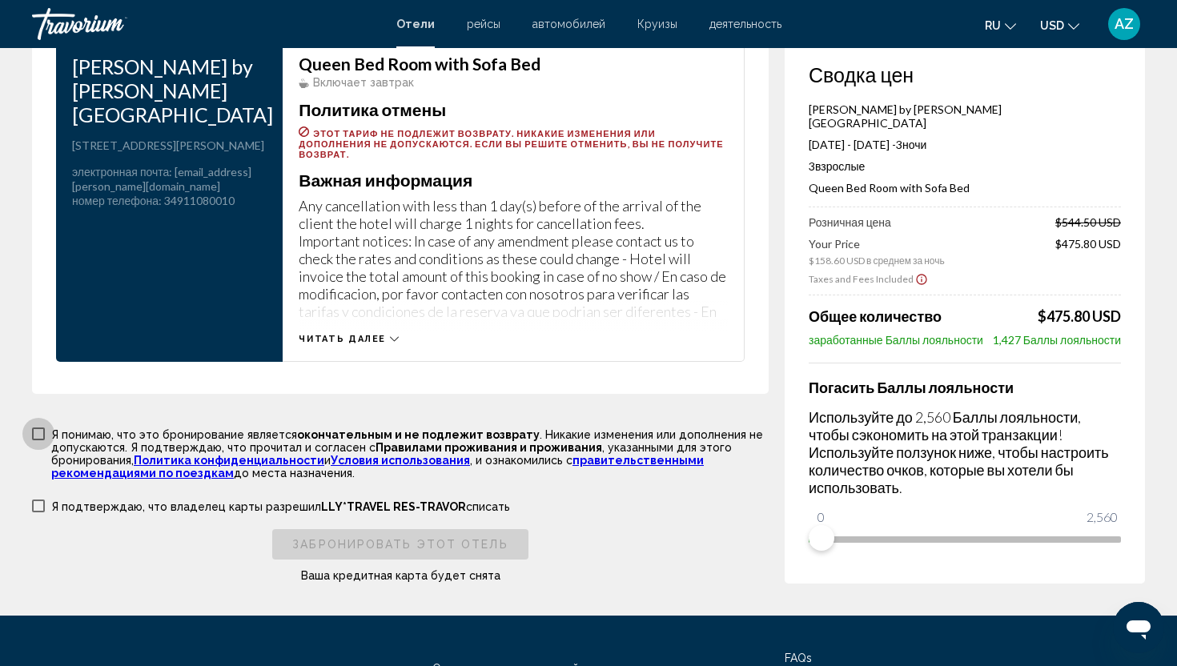
click at [37, 428] on span "Main content" at bounding box center [38, 434] width 13 height 13
click at [41, 500] on span "Main content" at bounding box center [38, 506] width 13 height 13
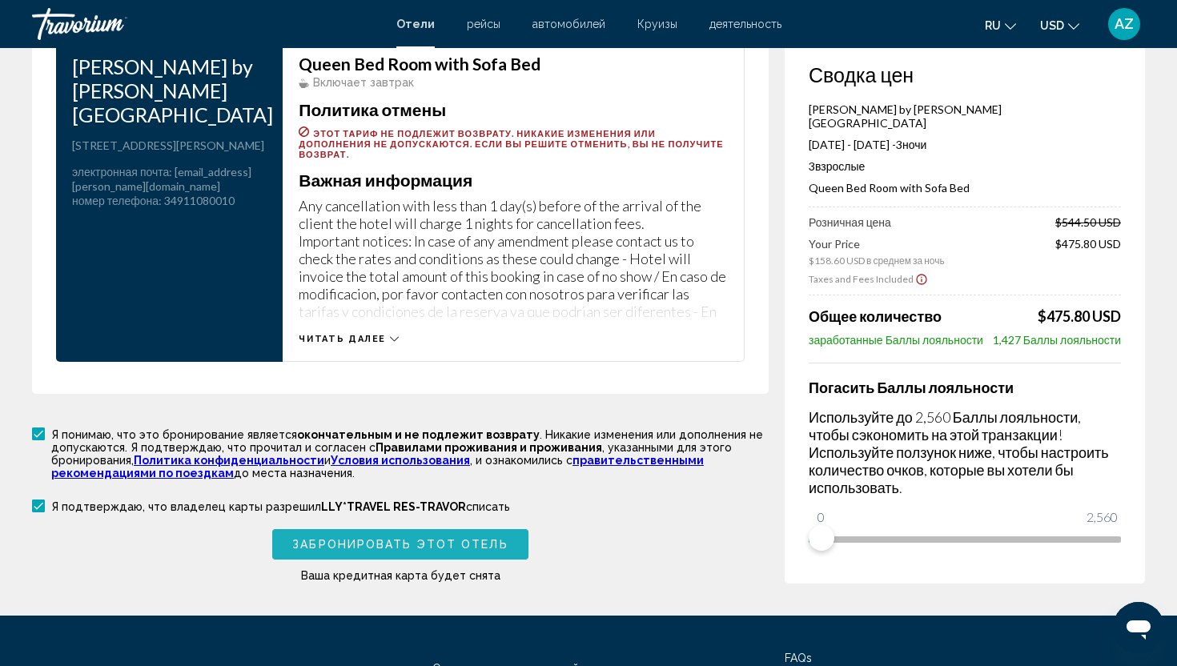
click at [341, 539] on span "Забронировать этот отель" at bounding box center [399, 545] width 215 height 13
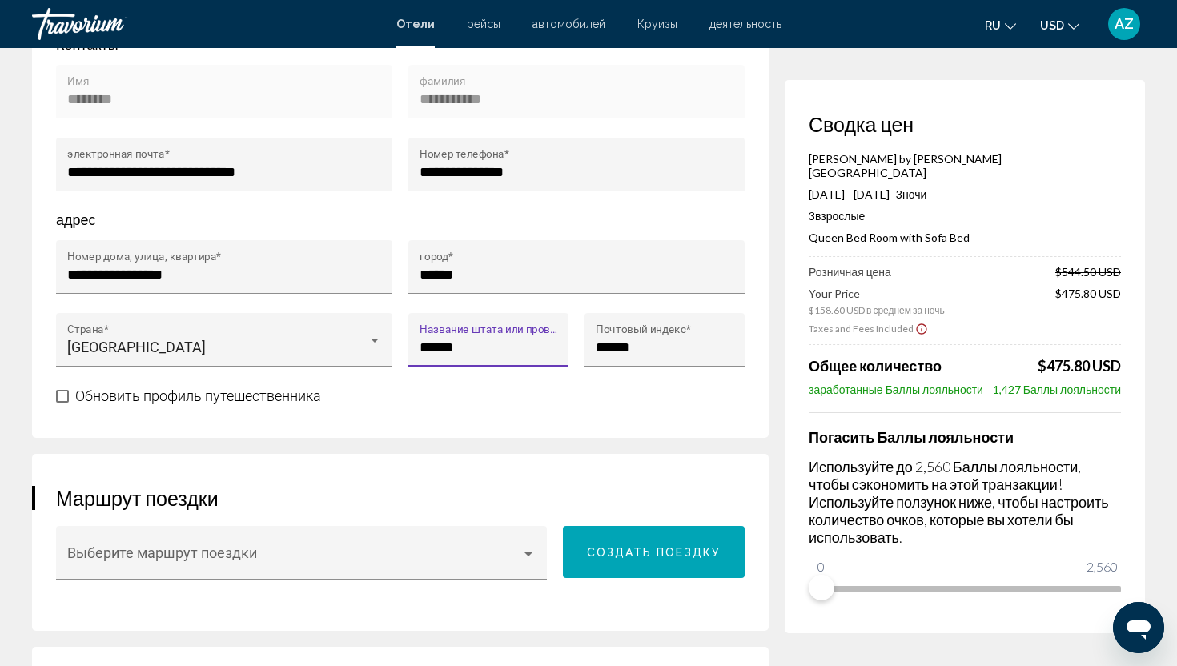
type input "******"
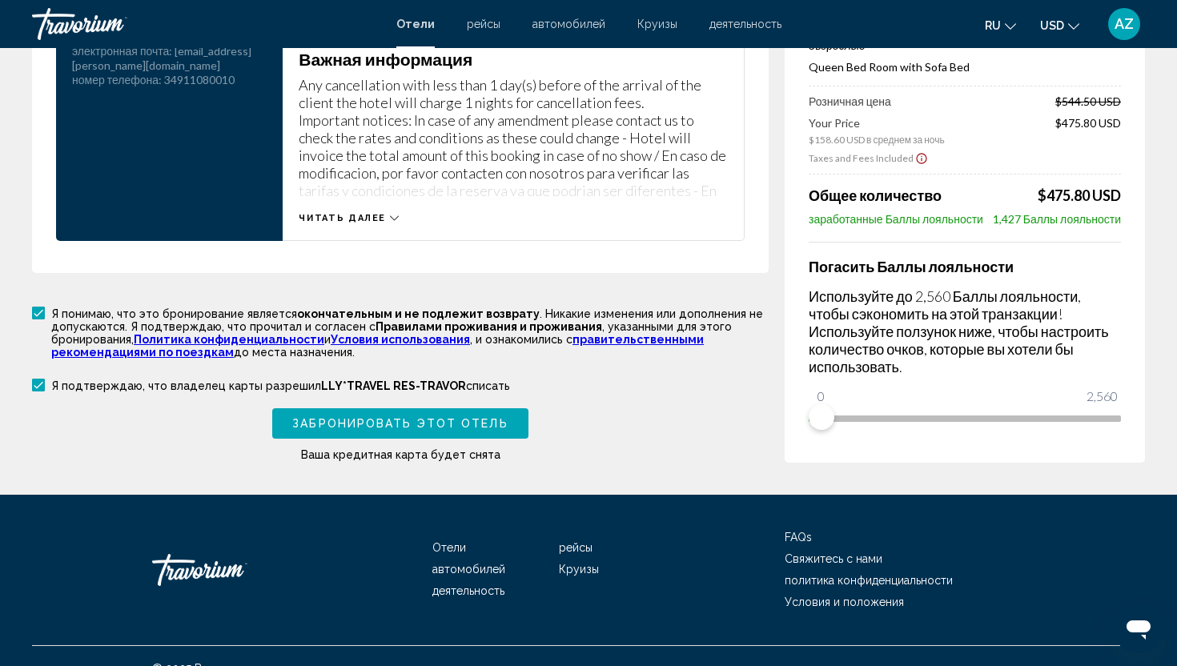
scroll to position [2341, 0]
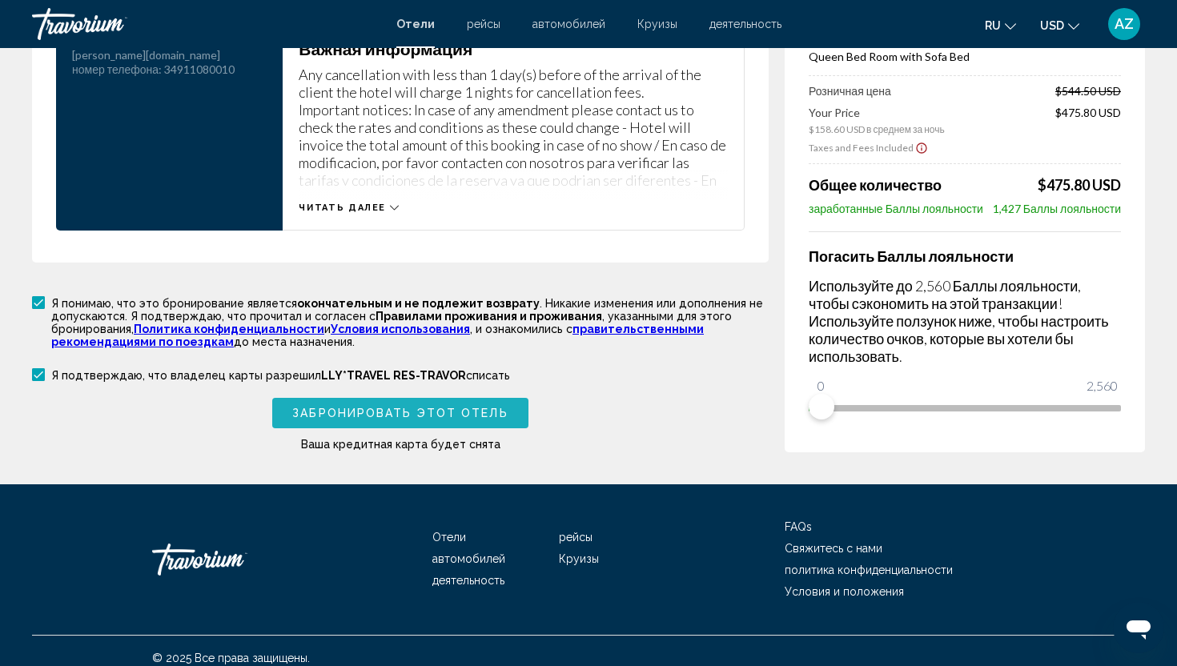
click at [460, 407] on span "Забронировать этот отель" at bounding box center [399, 413] width 215 height 13
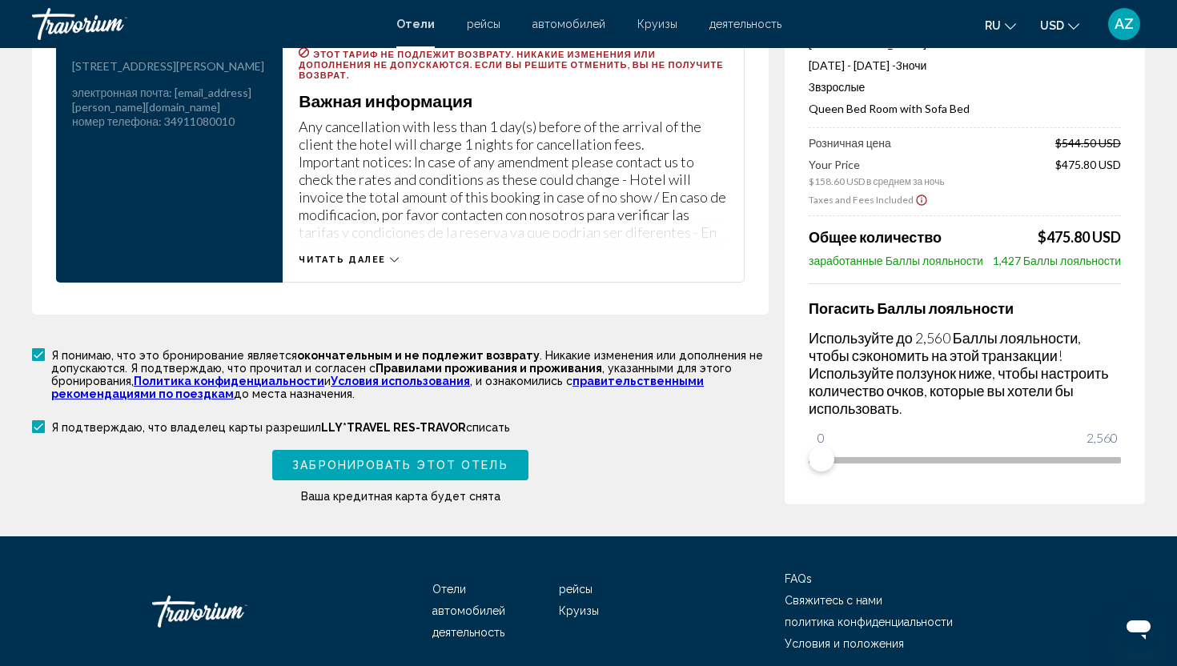
scroll to position [2402, 0]
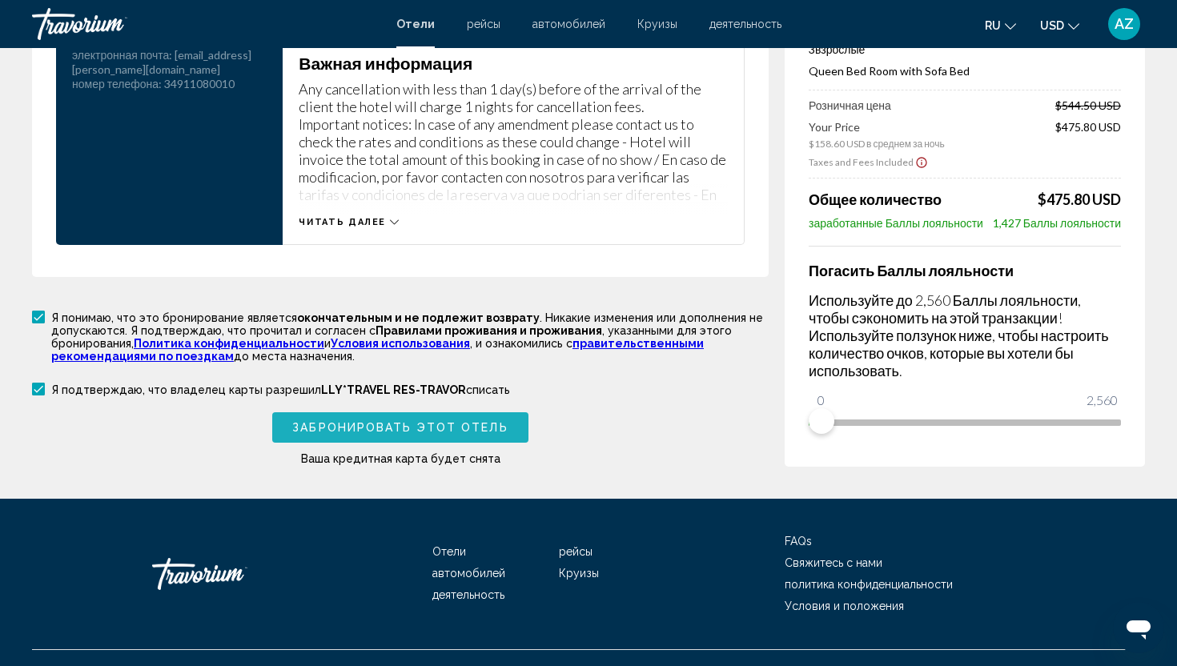
click at [441, 422] on span "Забронировать этот отель" at bounding box center [399, 428] width 215 height 13
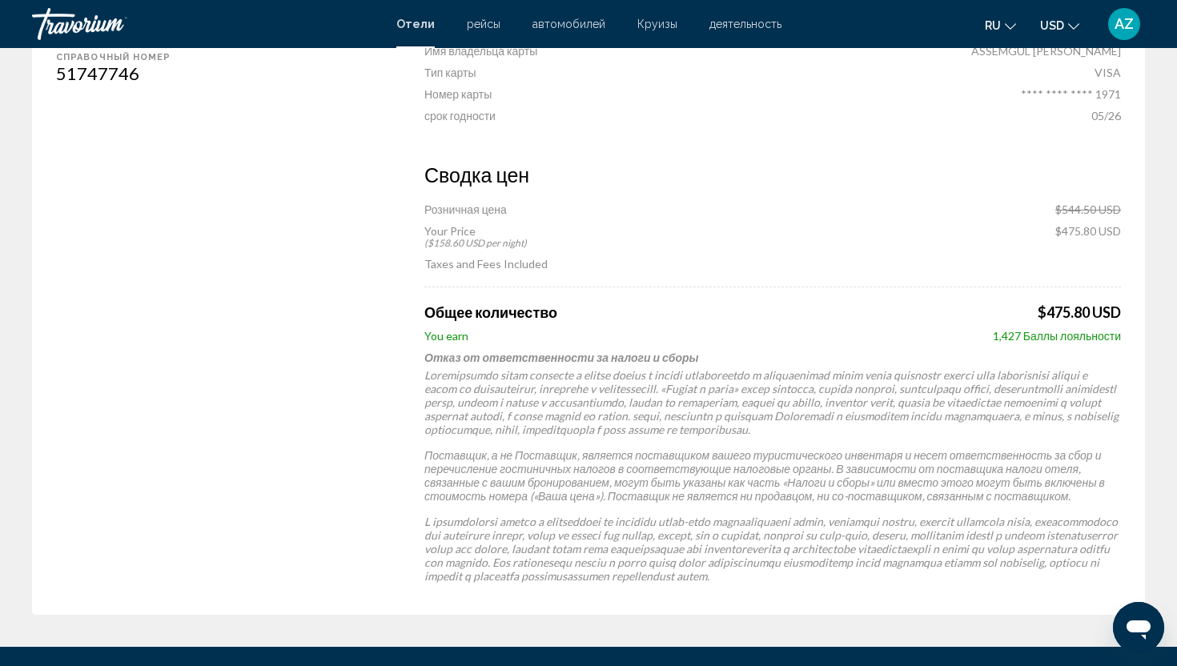
scroll to position [897, 0]
